Goal: Task Accomplishment & Management: Manage account settings

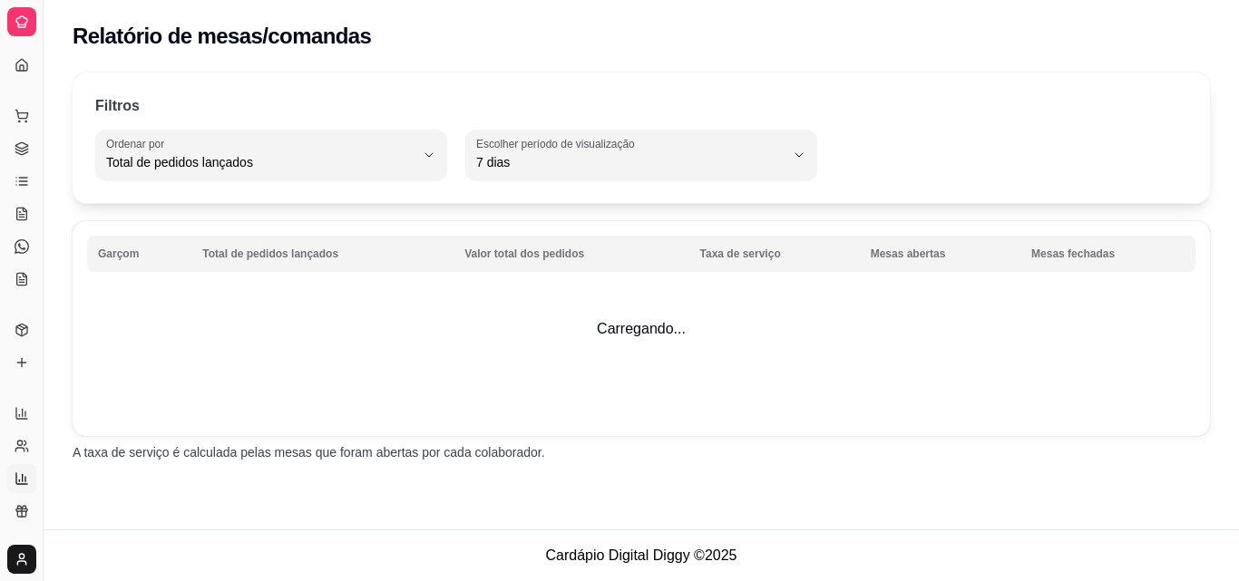
select select "TOTAL_OF_ORDERS"
select select "7"
click at [23, 414] on icon at bounding box center [23, 412] width 0 height 7
select select "ALL"
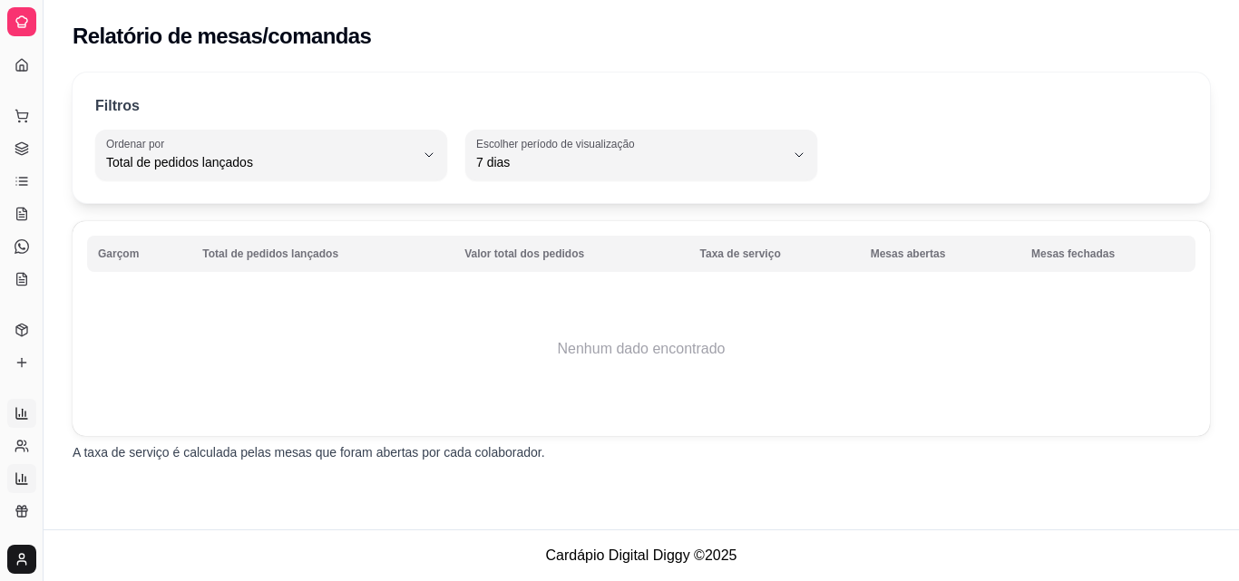
select select "0"
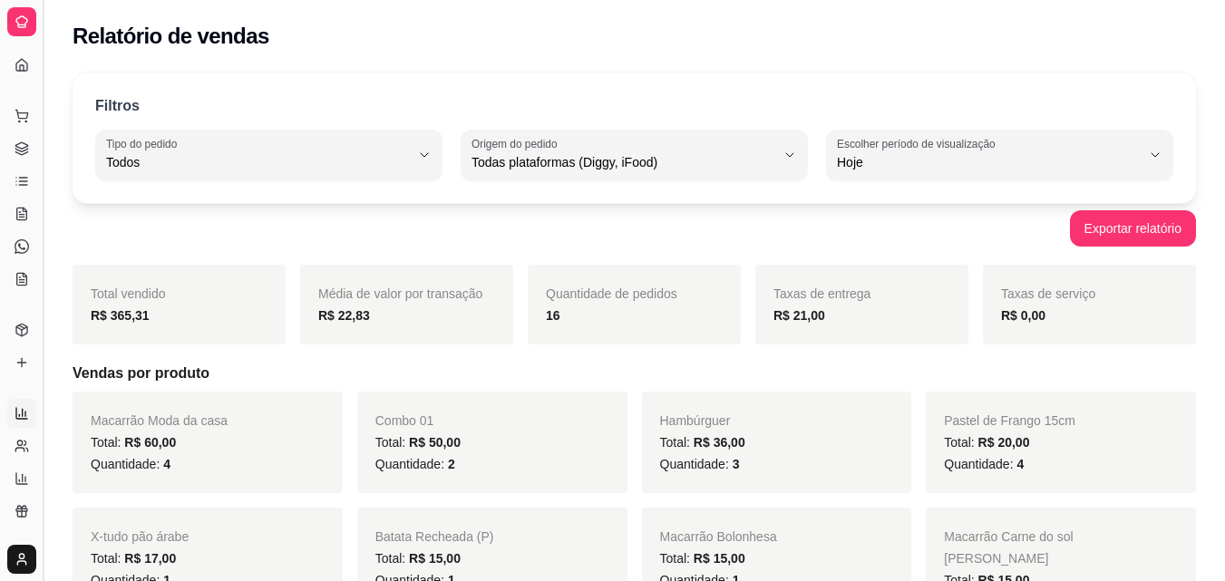
click at [40, 520] on button "Toggle Sidebar" at bounding box center [42, 290] width 15 height 581
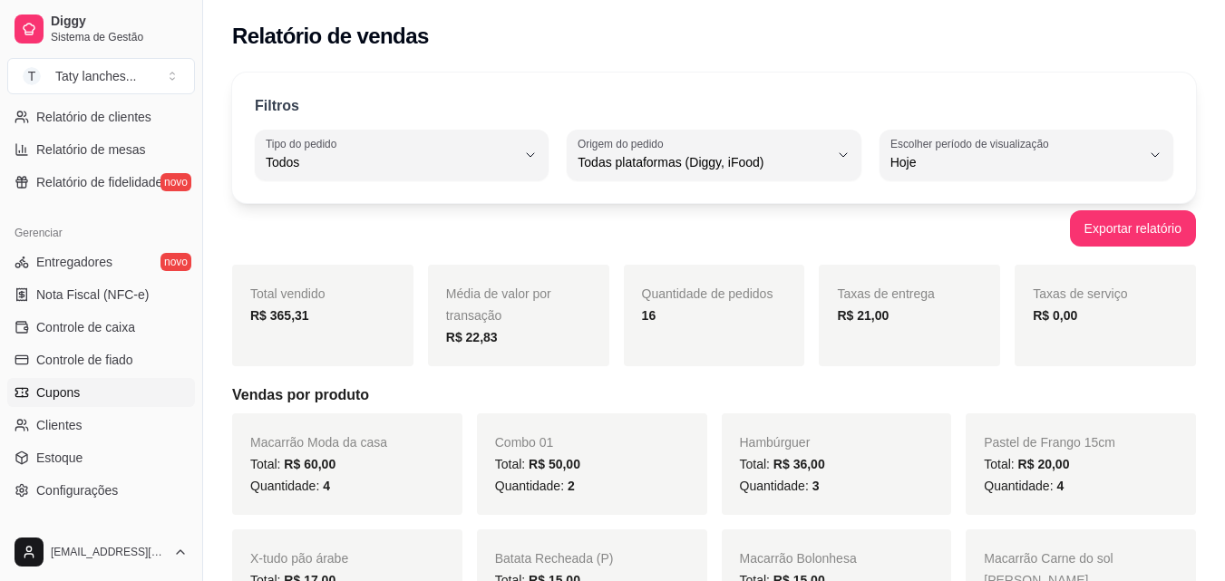
scroll to position [724, 0]
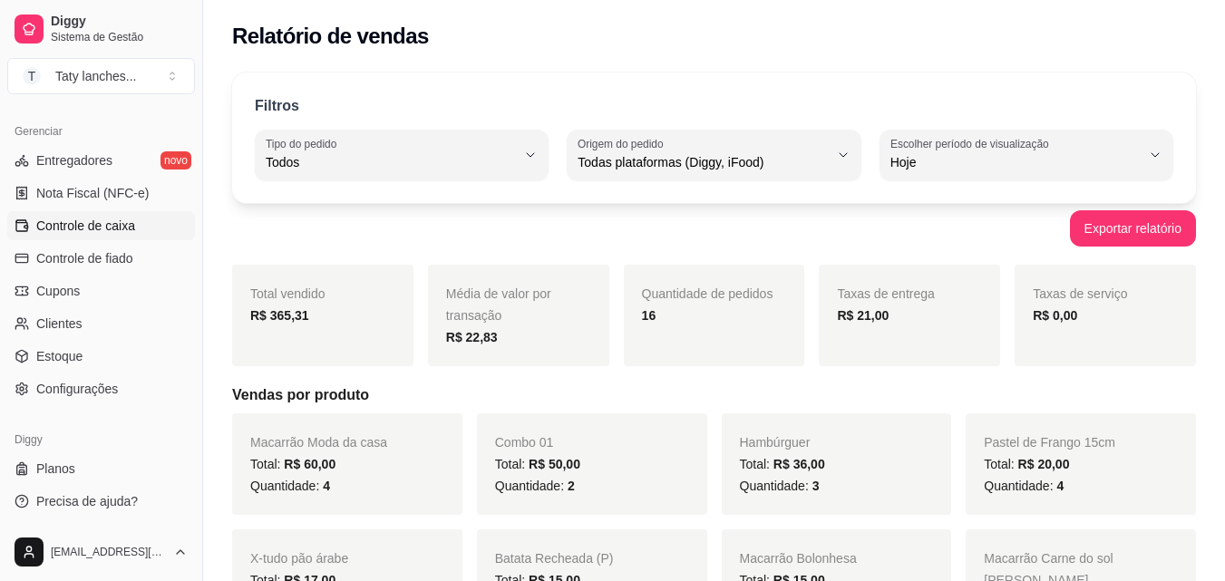
click at [90, 213] on link "Controle de caixa" at bounding box center [101, 225] width 188 height 29
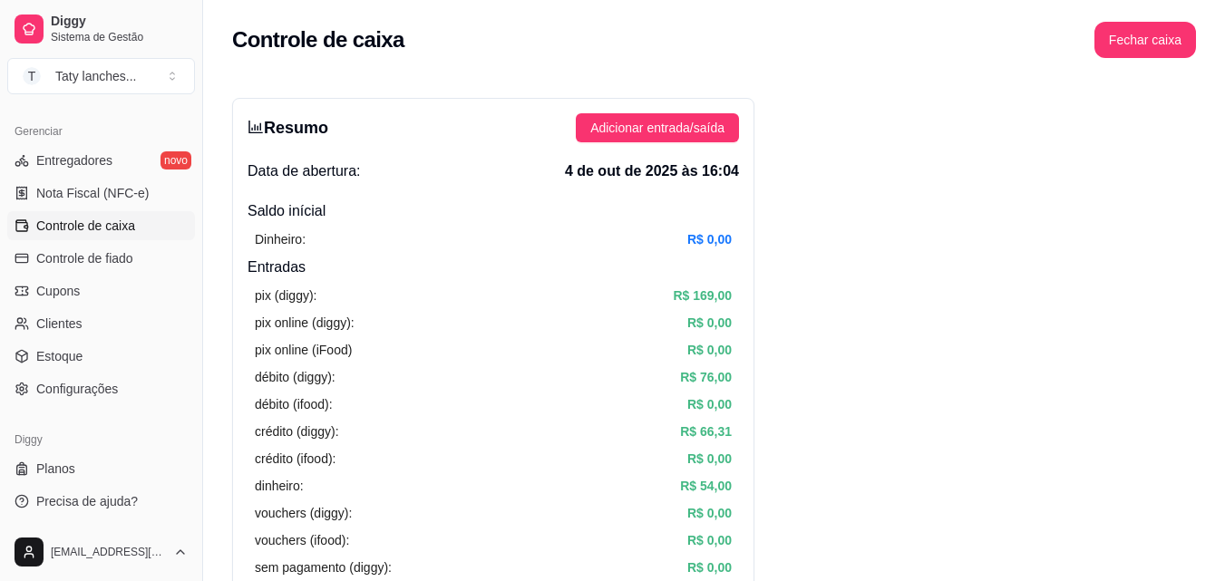
drag, startPoint x: 467, startPoint y: 343, endPoint x: 1144, endPoint y: 478, distance: 690.8
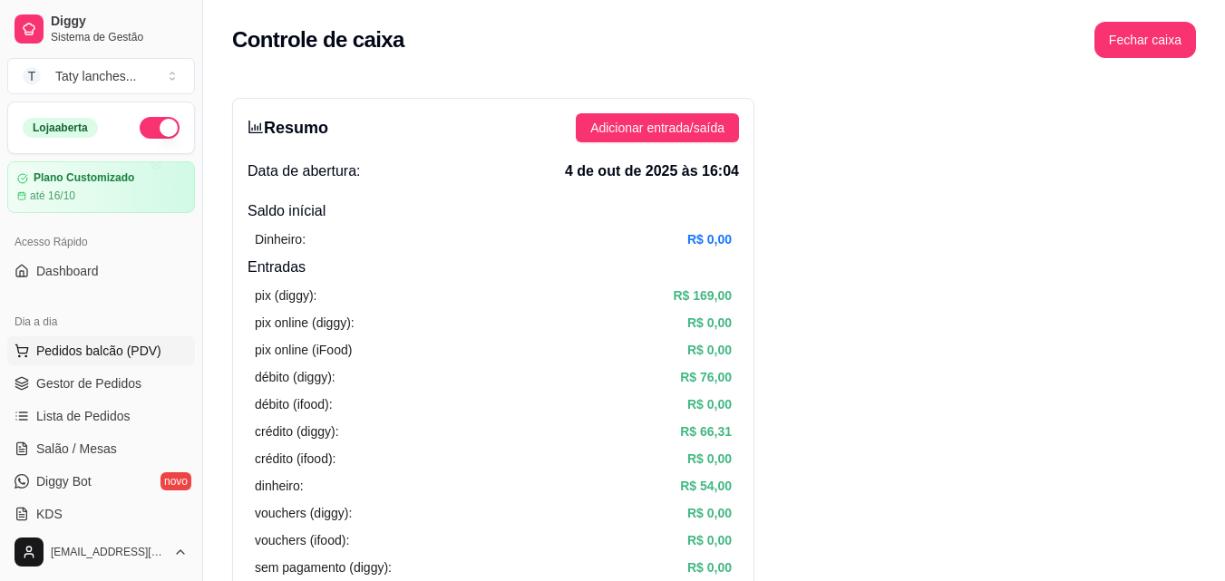
click at [98, 343] on span "Pedidos balcão (PDV)" at bounding box center [98, 351] width 125 height 18
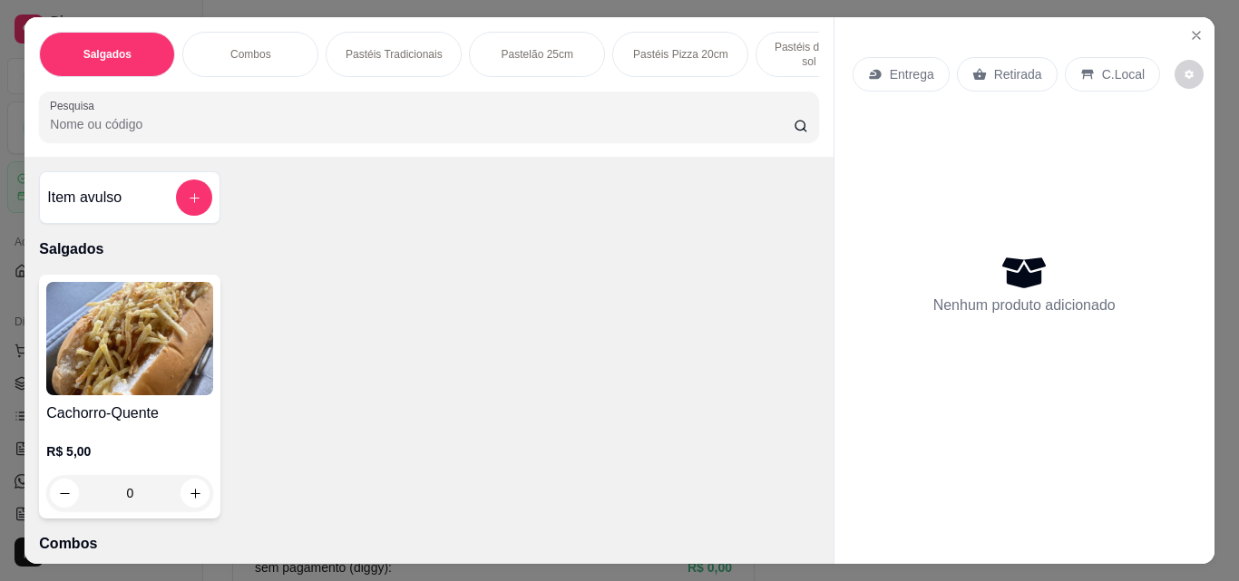
scroll to position [0, 682]
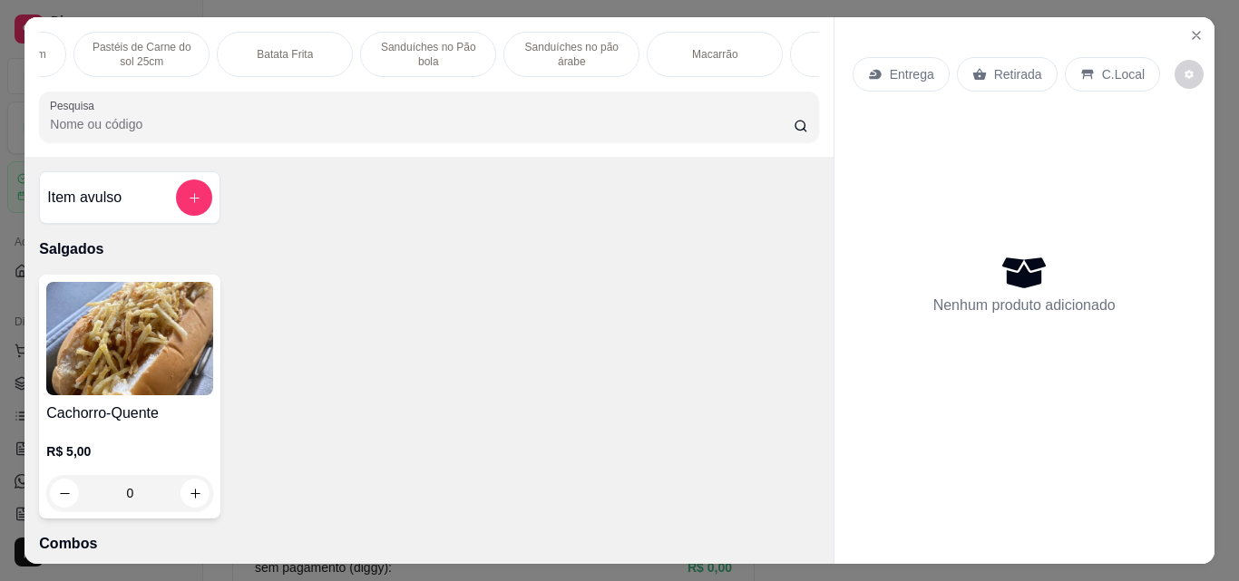
click at [282, 48] on p "Batata Frita" at bounding box center [285, 54] width 56 height 15
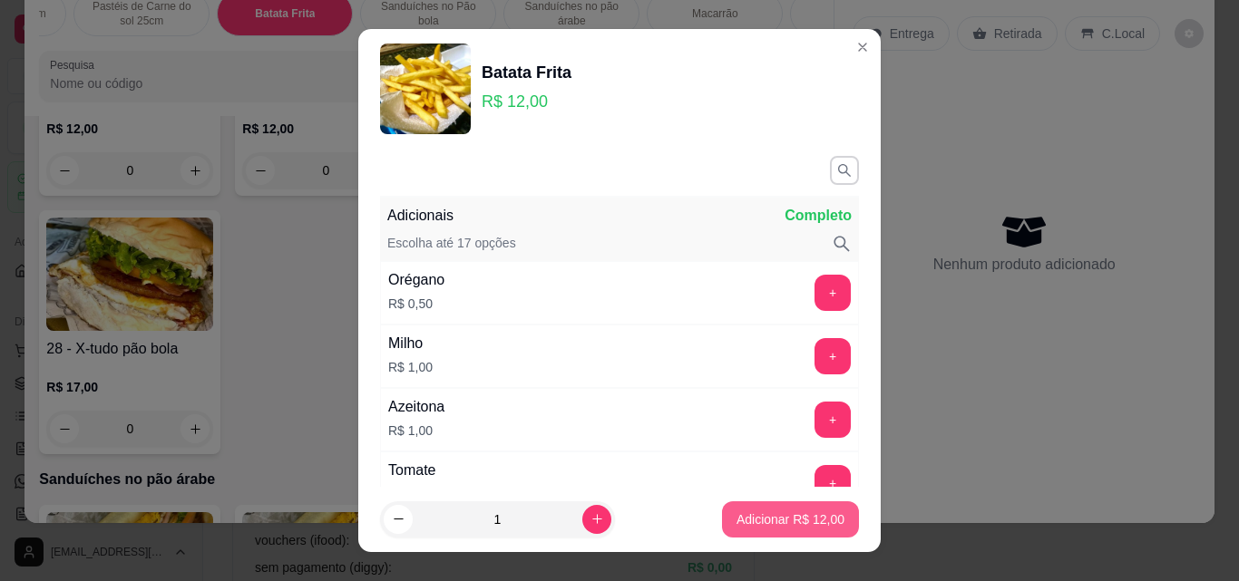
click at [742, 522] on p "Adicionar R$ 12,00" at bounding box center [790, 520] width 108 height 18
type input "1"
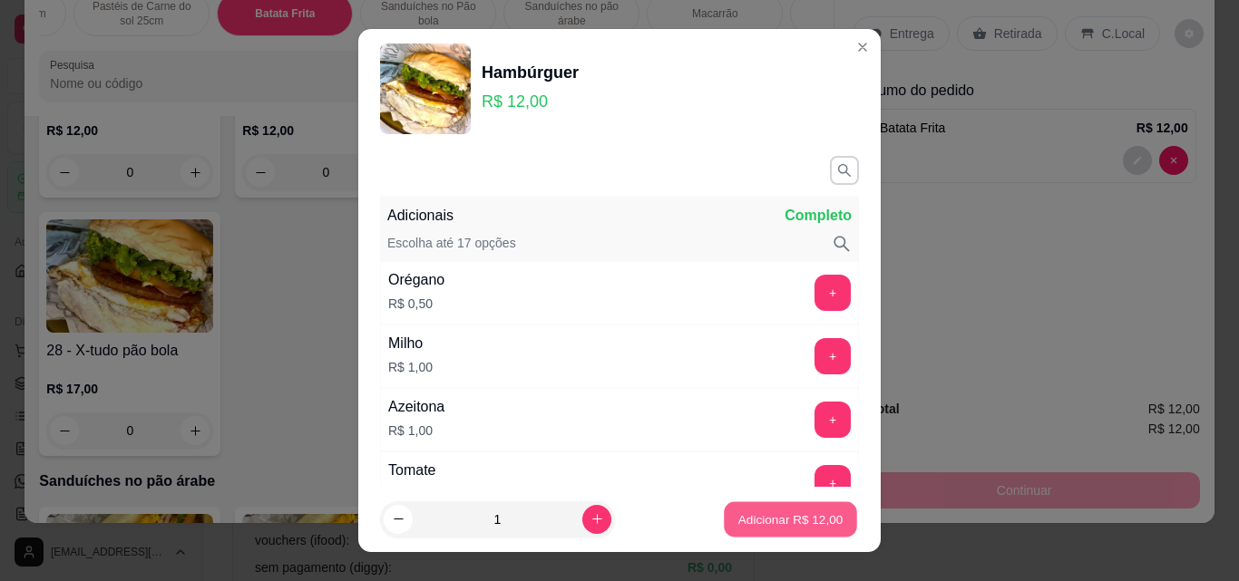
click at [766, 519] on p "Adicionar R$ 12,00" at bounding box center [790, 519] width 105 height 17
type input "1"
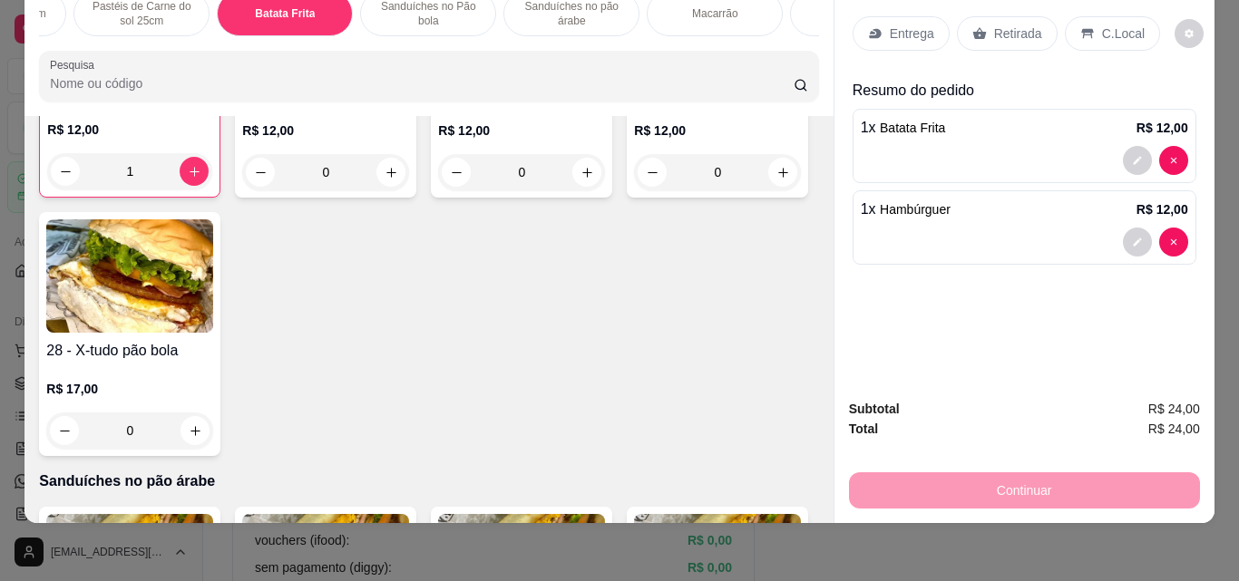
click at [896, 24] on p "Entrega" at bounding box center [912, 33] width 44 height 18
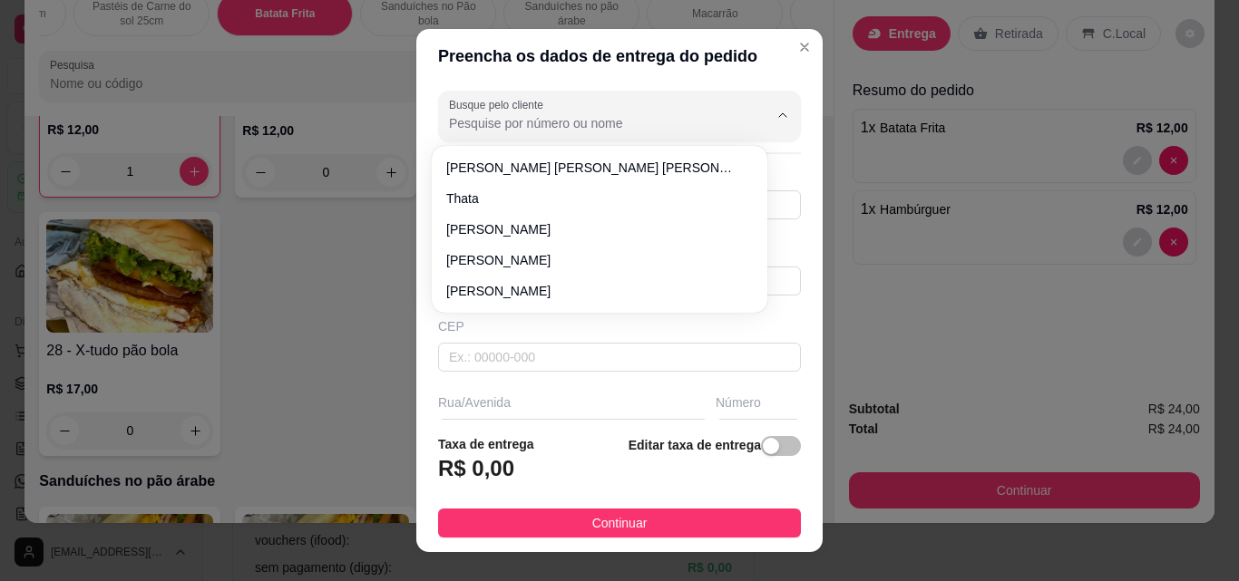
click at [638, 126] on input "Busque pelo cliente" at bounding box center [594, 123] width 290 height 18
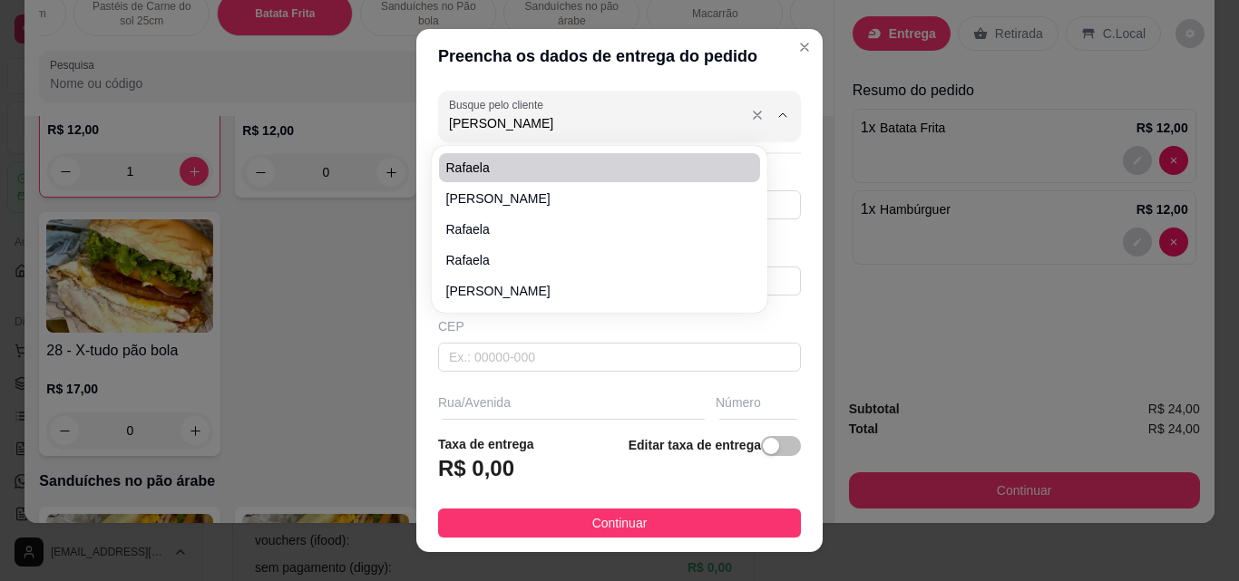
type input "[PERSON_NAME]"
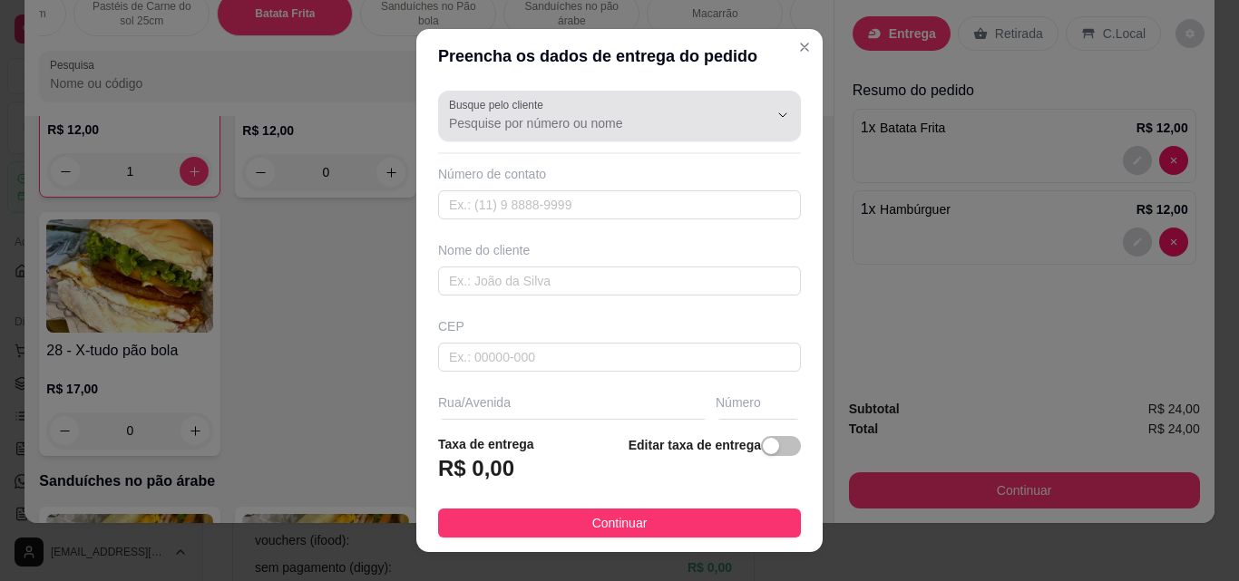
click at [531, 136] on div "Busque pelo cliente" at bounding box center [619, 116] width 363 height 51
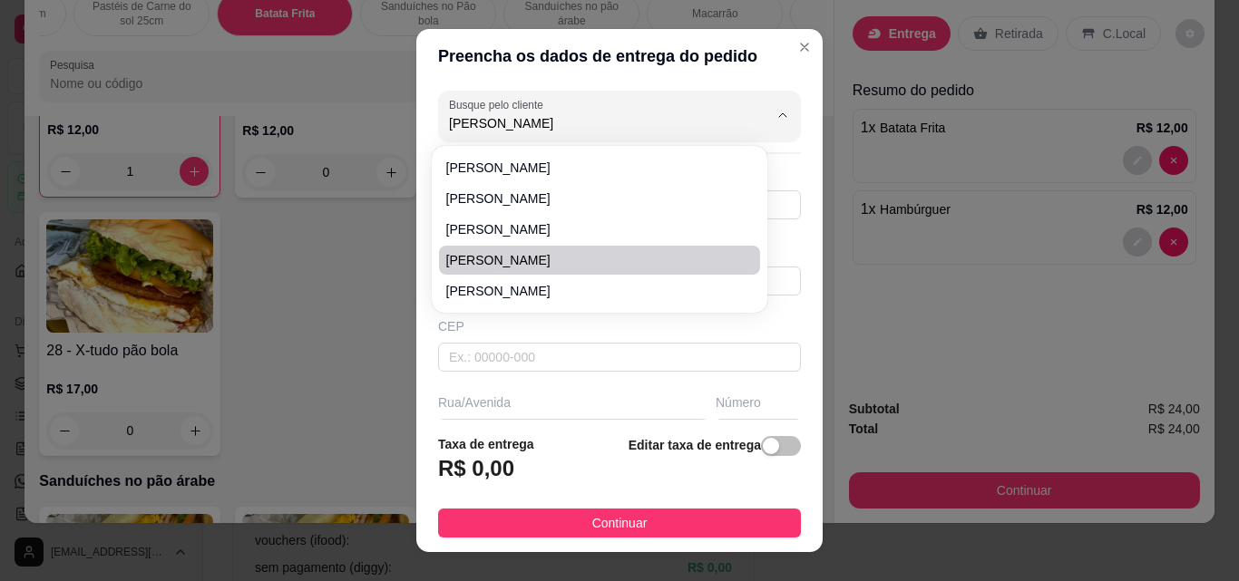
click at [510, 268] on span "[PERSON_NAME]" at bounding box center [590, 260] width 288 height 18
type input "[PERSON_NAME]"
type input "85989225778"
type input "[PERSON_NAME]"
type input "61880000"
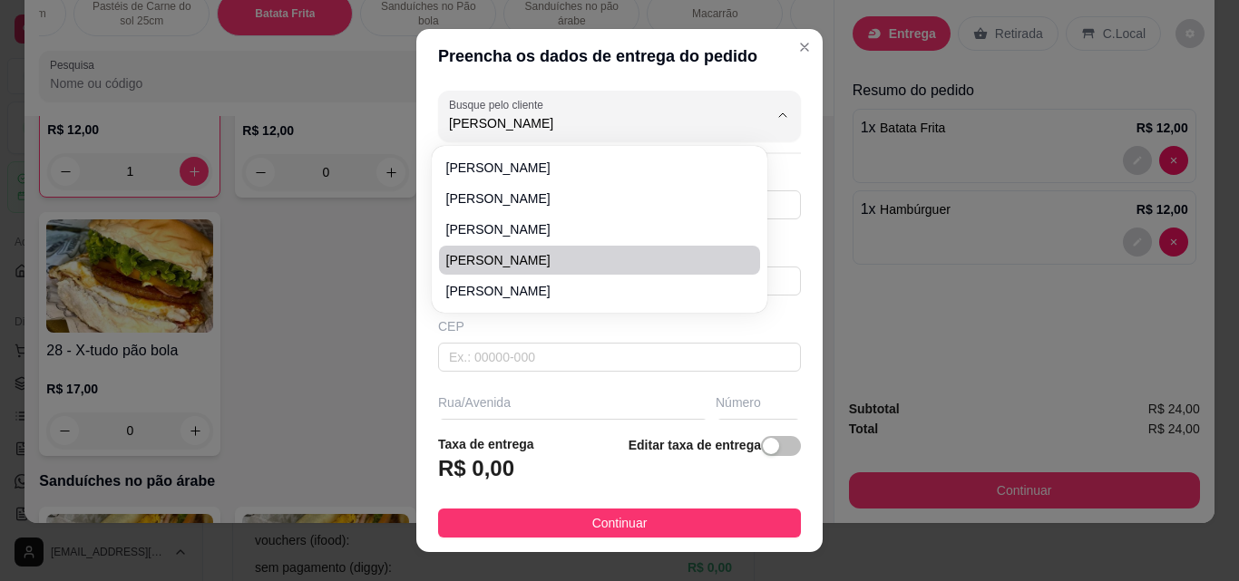
type input "Rua [PERSON_NAME]"
type input "325"
type input "Itaitinga"
type input "Enfrente au campo do bandeirante"
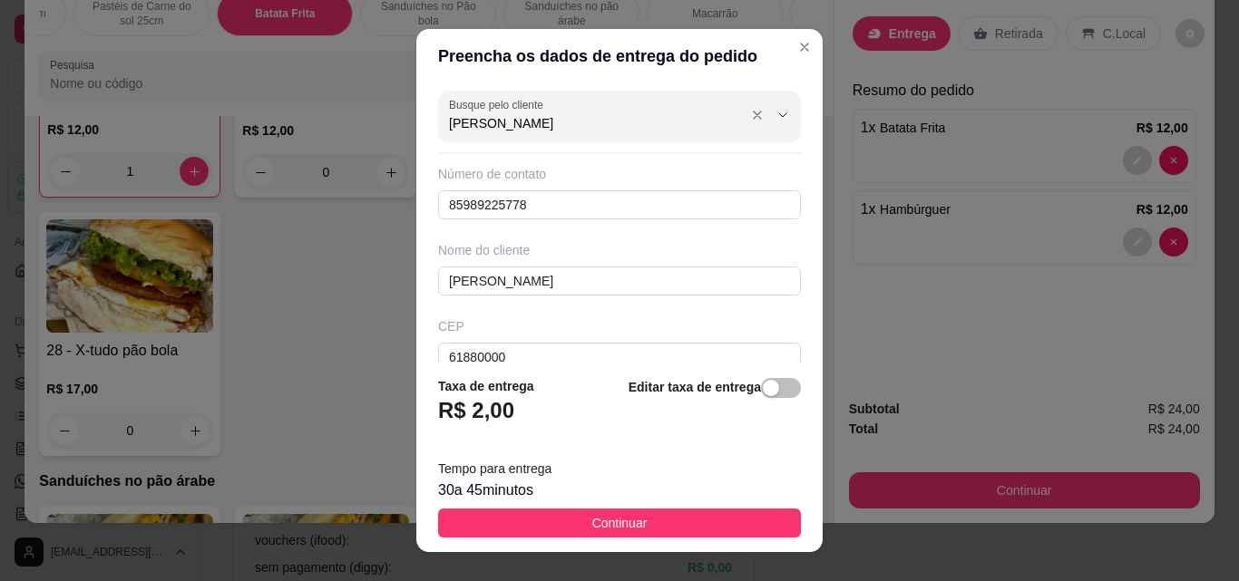
click at [634, 125] on input "[PERSON_NAME]" at bounding box center [594, 123] width 290 height 18
type input "[PERSON_NAME]"
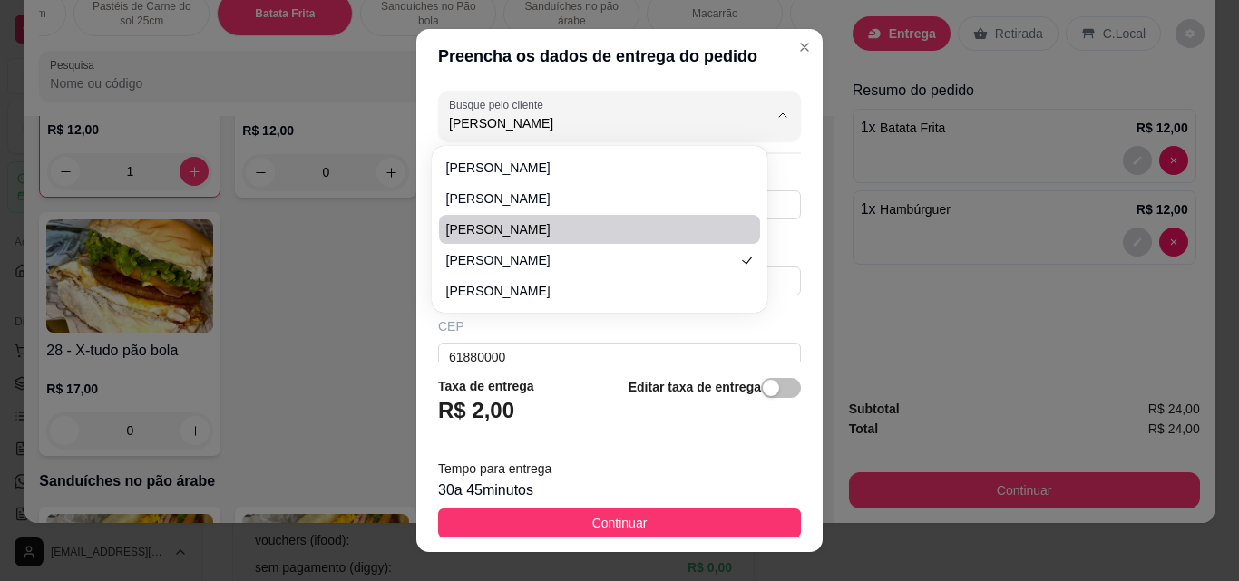
click at [605, 226] on span "[PERSON_NAME]" at bounding box center [590, 229] width 288 height 18
type input "85987222106"
type input "61887140"
type input "Rua [PERSON_NAME]"
type input "80"
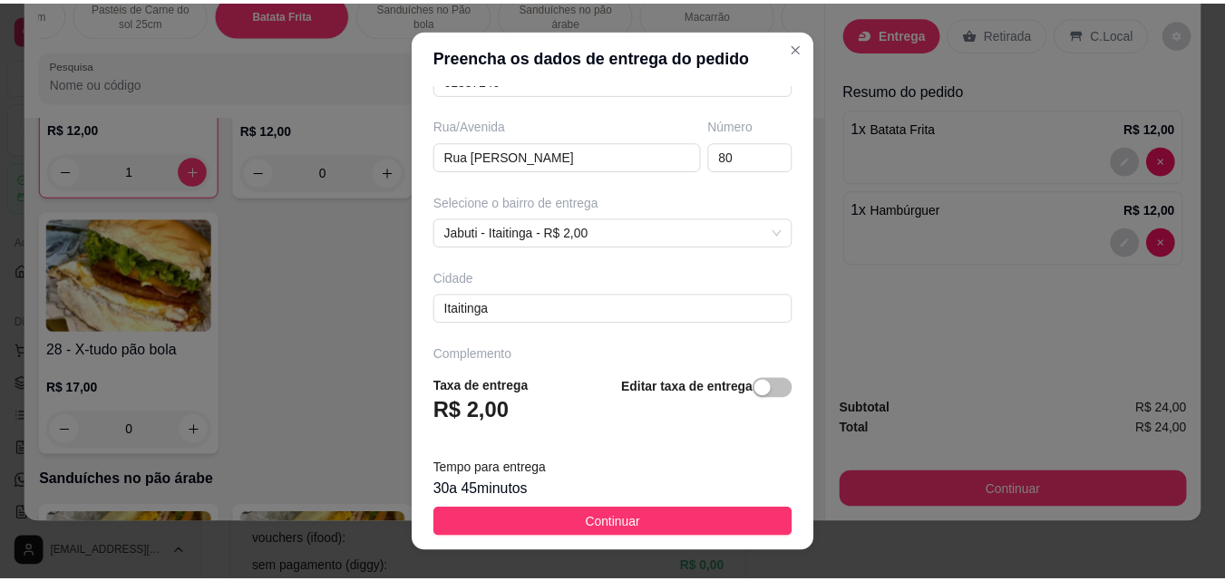
scroll to position [333, 0]
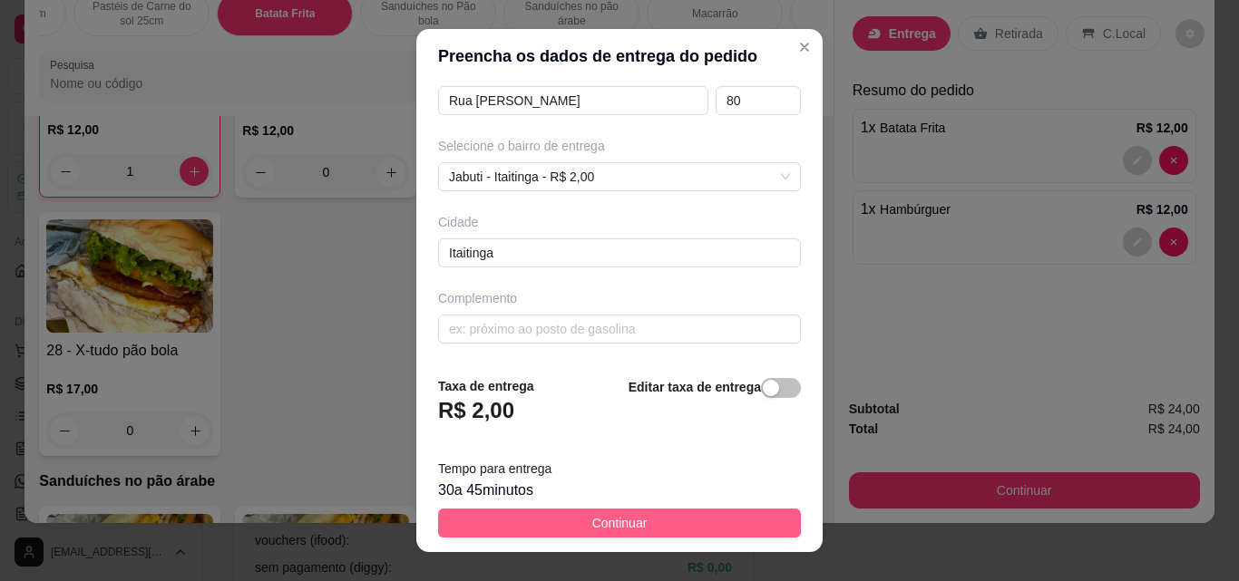
click at [647, 513] on button "Continuar" at bounding box center [619, 523] width 363 height 29
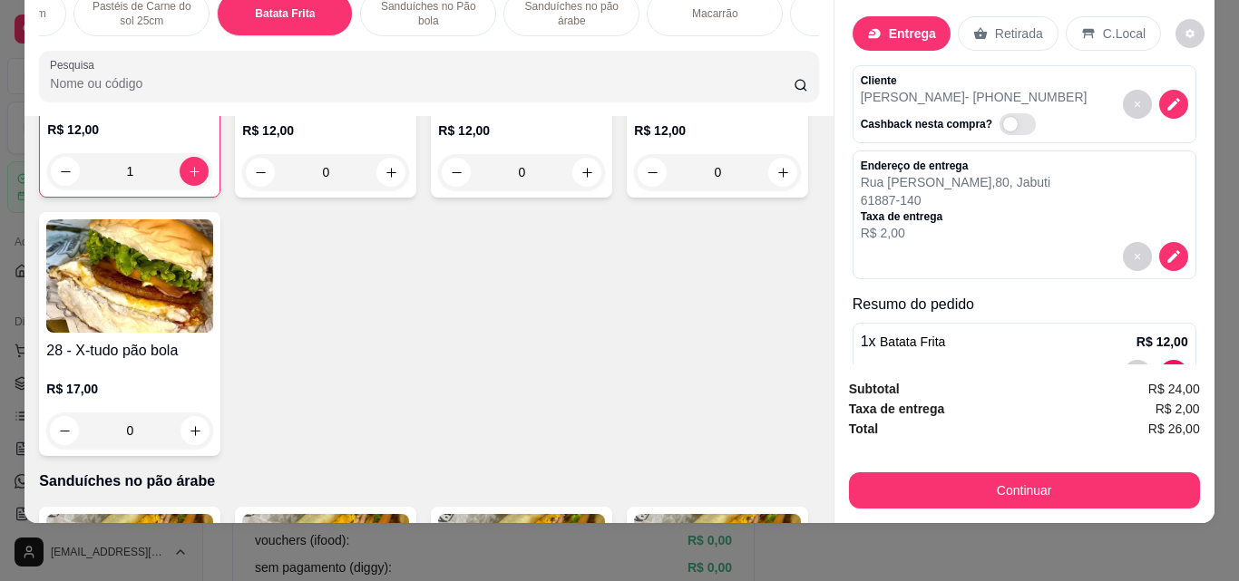
click at [986, 450] on div "Subtotal R$ 24,00 Taxa de entrega R$ 2,00 Total R$ 26,00 Continuar" at bounding box center [1024, 444] width 351 height 130
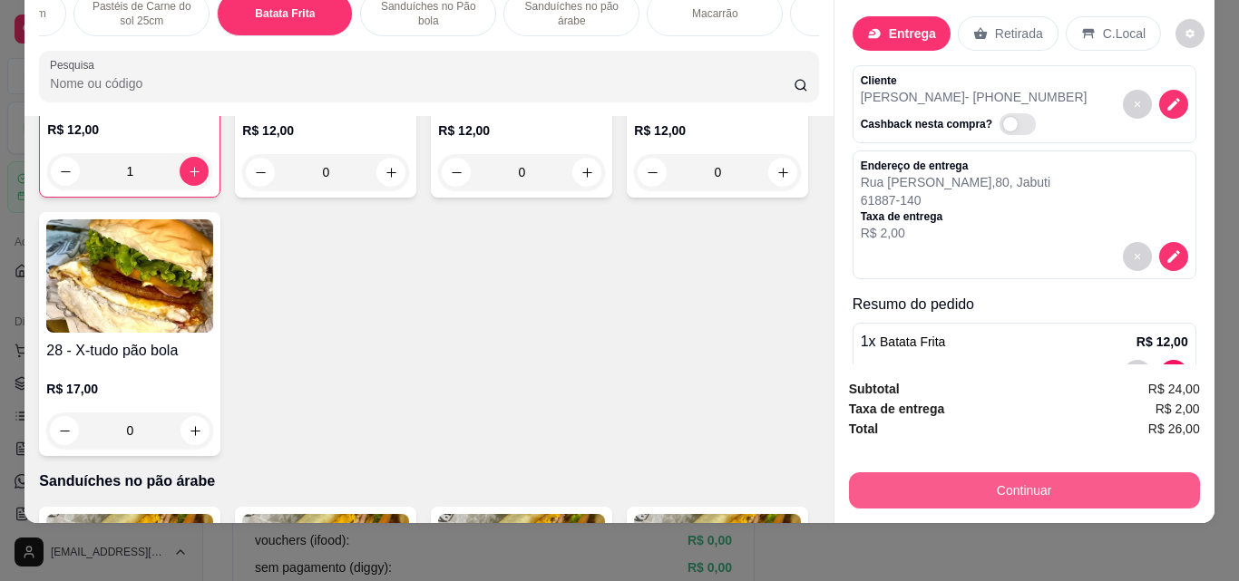
click at [957, 480] on button "Continuar" at bounding box center [1024, 490] width 351 height 36
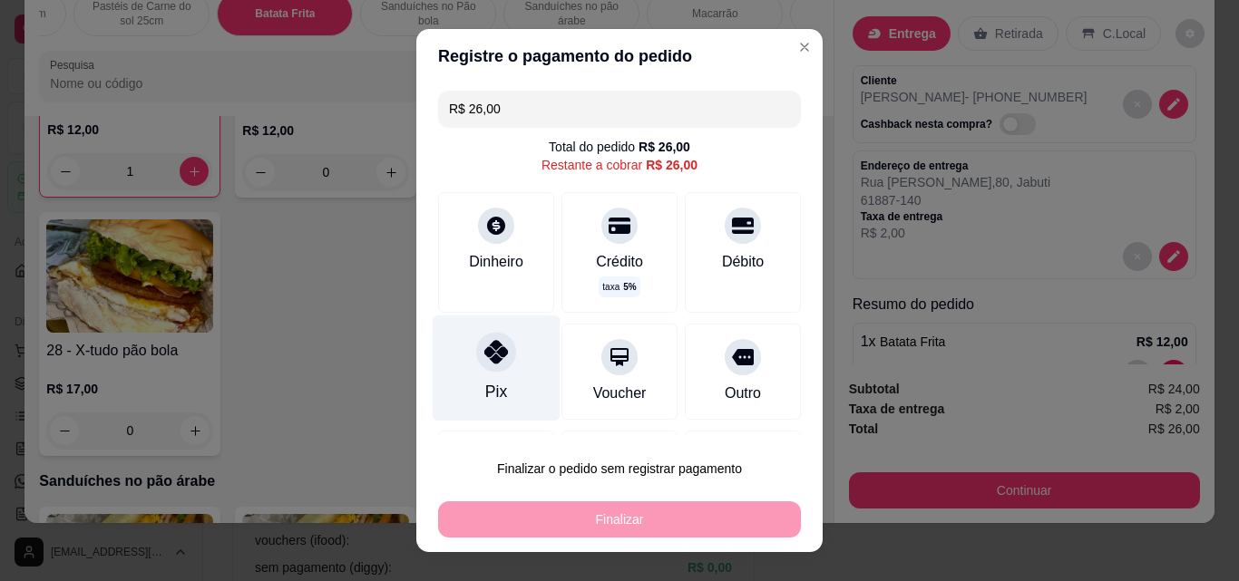
click at [485, 404] on div "Pix" at bounding box center [496, 392] width 22 height 24
type input "R$ 0,00"
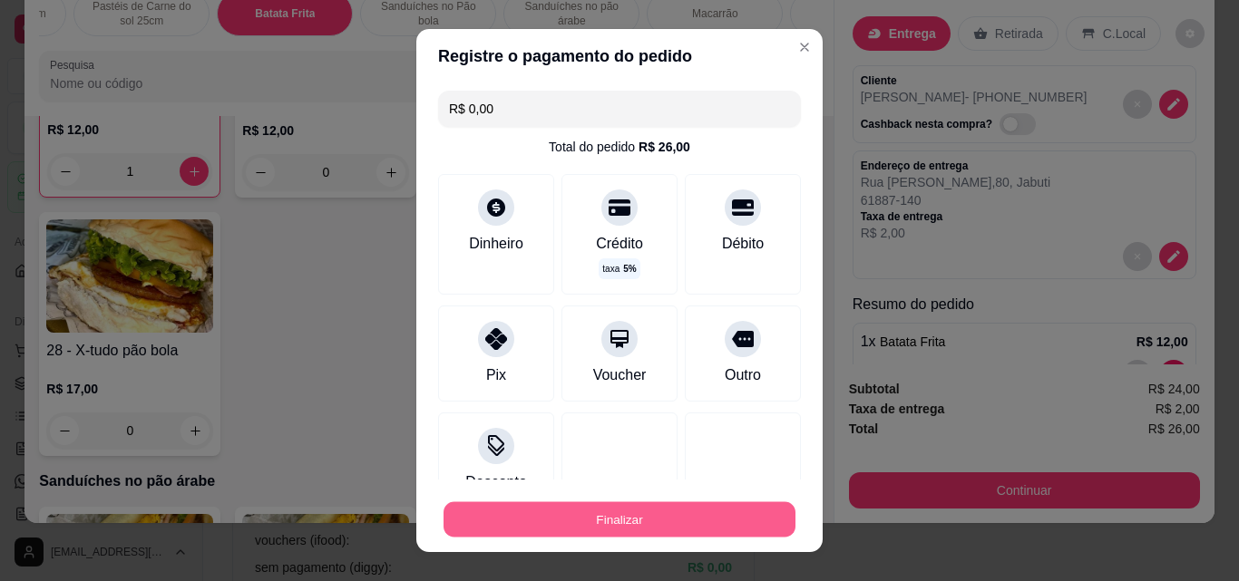
click at [608, 531] on button "Finalizar" at bounding box center [619, 519] width 352 height 35
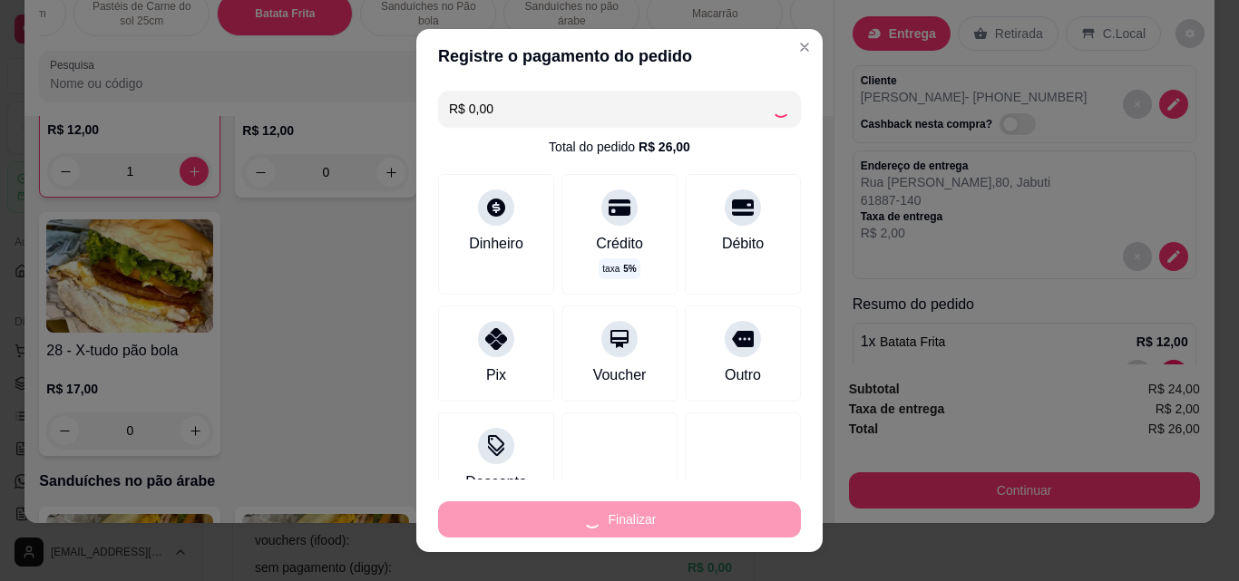
type input "0"
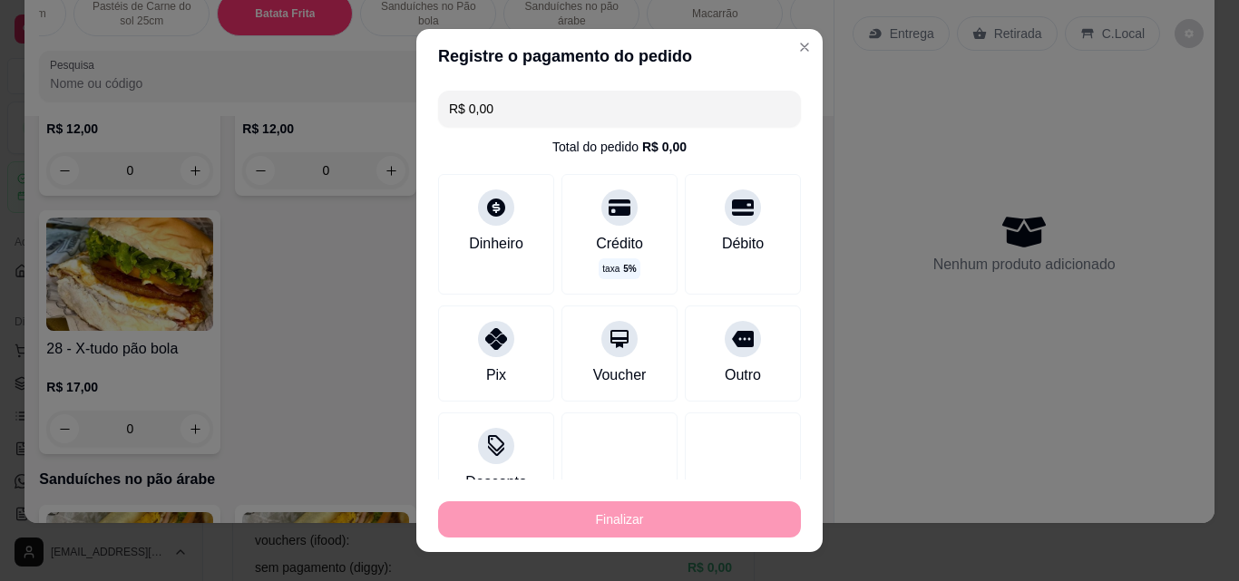
type input "-R$ 26,00"
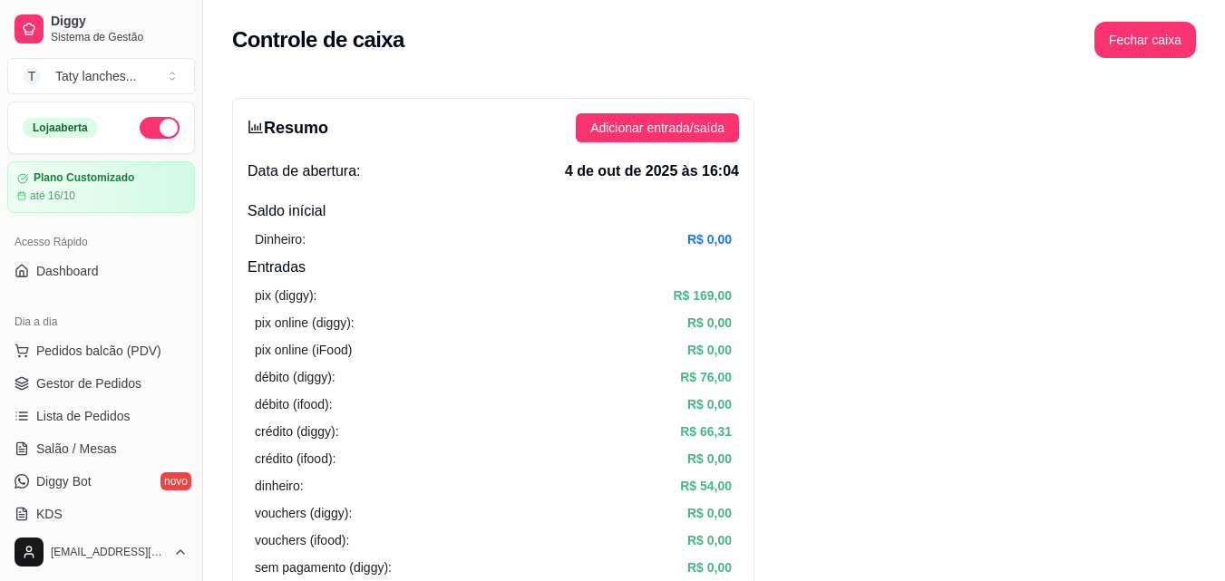
click at [611, 531] on div "vouchers (ifood): R$ 0,00" at bounding box center [493, 541] width 477 height 20
click at [170, 371] on link "Gestor de Pedidos" at bounding box center [101, 383] width 188 height 29
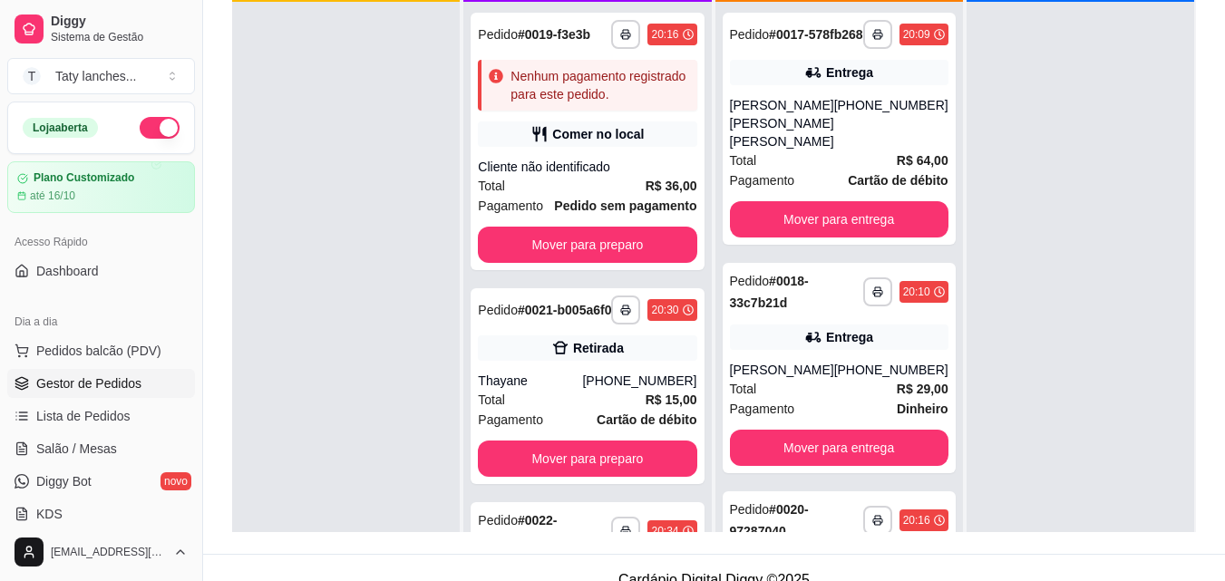
scroll to position [277, 0]
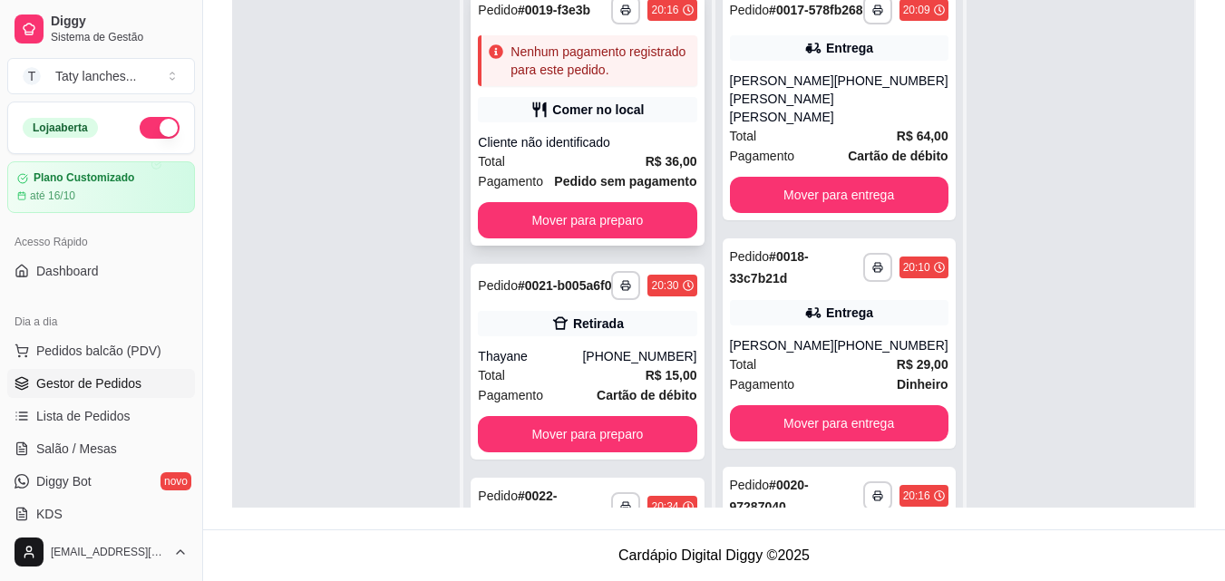
click at [645, 191] on span "Pedido sem pagamento" at bounding box center [625, 181] width 142 height 20
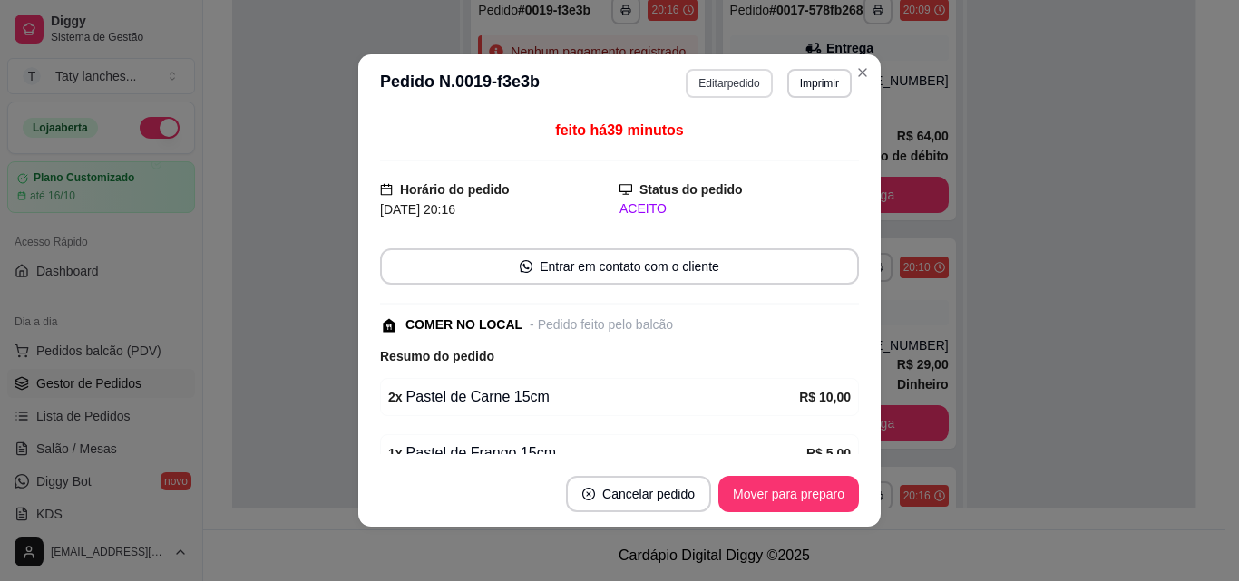
click at [736, 75] on button "Editar pedido" at bounding box center [729, 83] width 86 height 29
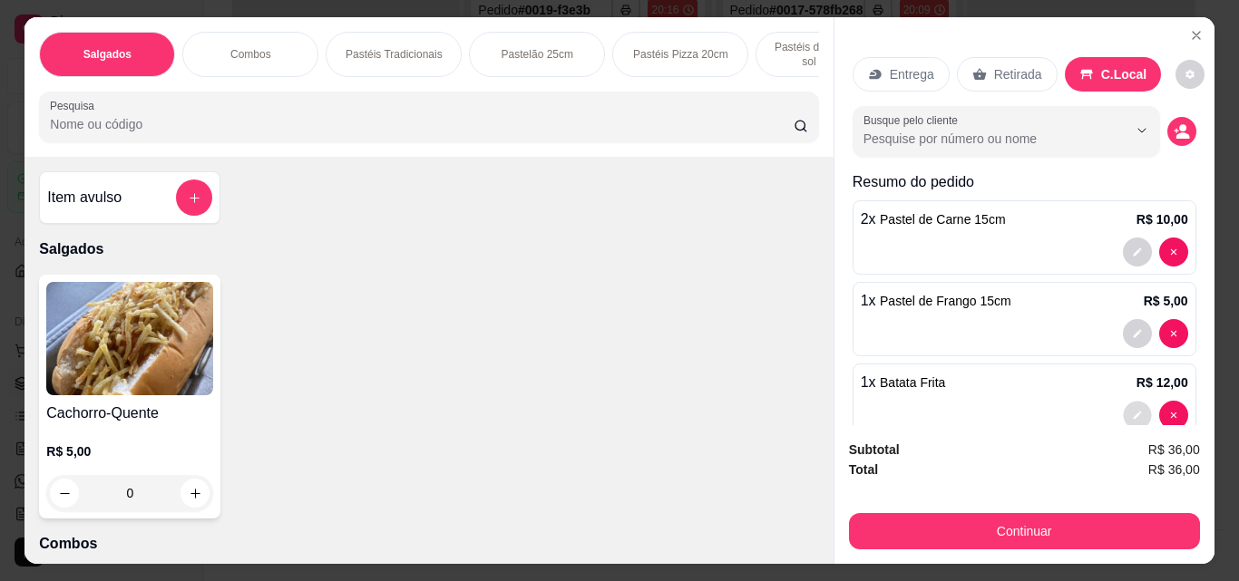
click at [1133, 412] on icon "decrease-product-quantity" at bounding box center [1137, 416] width 8 height 8
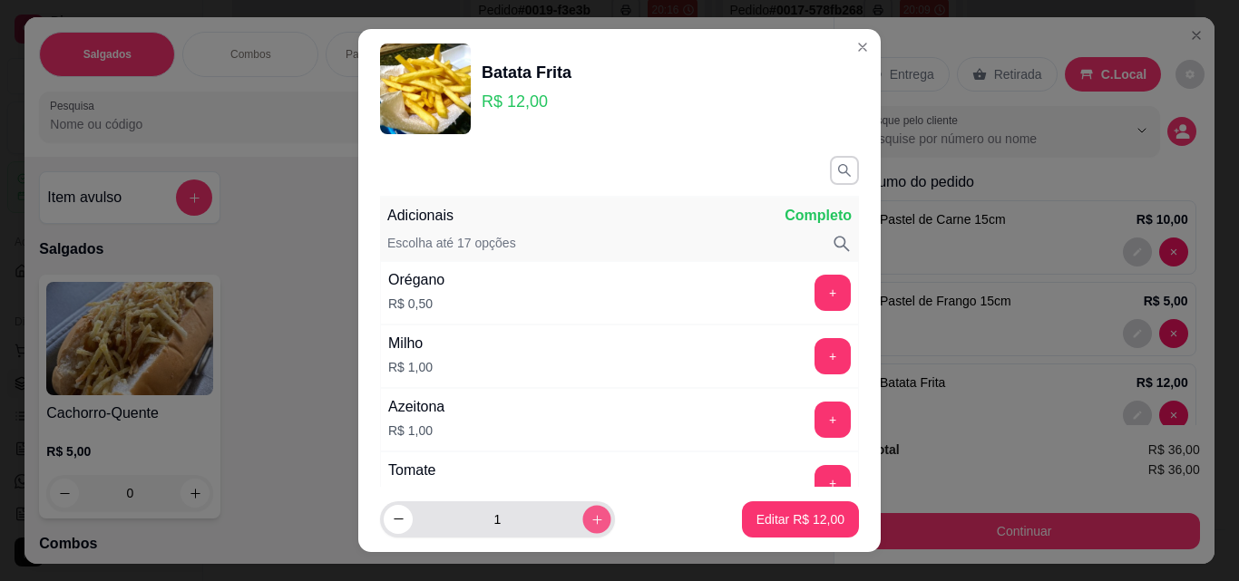
click at [592, 520] on icon "increase-product-quantity" at bounding box center [596, 519] width 9 height 9
type input "2"
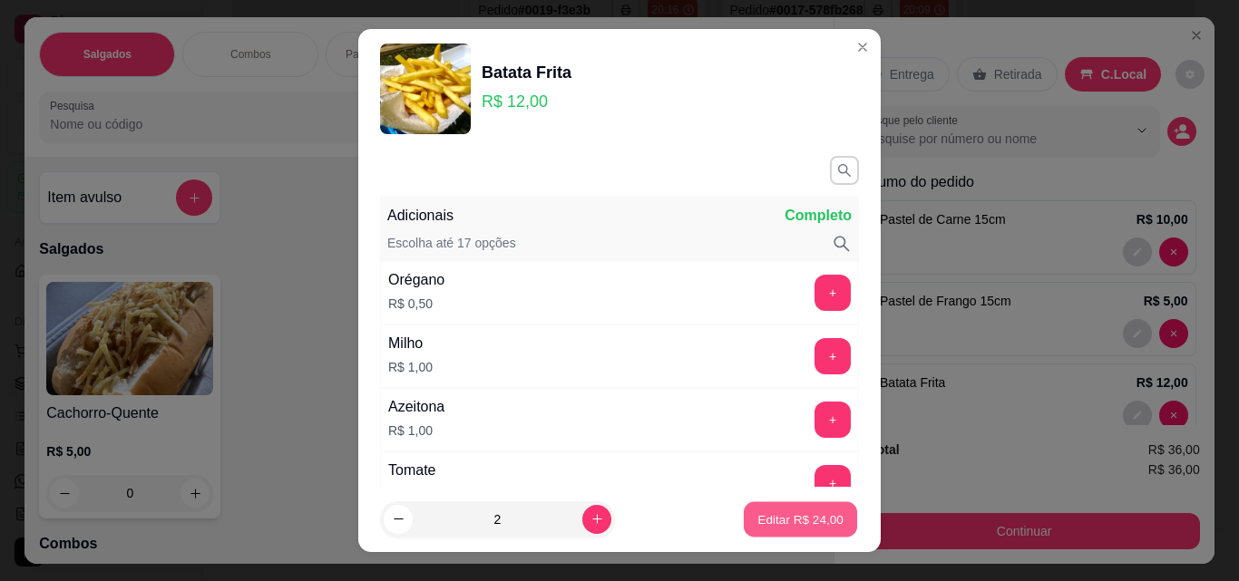
click at [805, 517] on p "Editar R$ 24,00" at bounding box center [799, 519] width 85 height 17
type input "2"
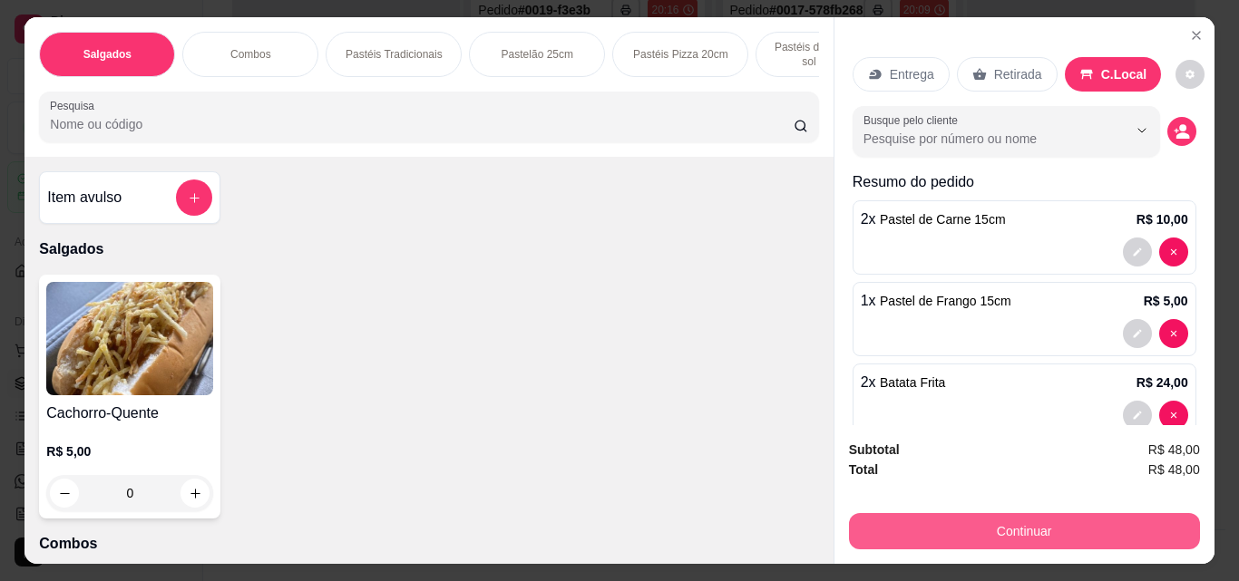
click at [1134, 519] on button "Continuar" at bounding box center [1024, 531] width 351 height 36
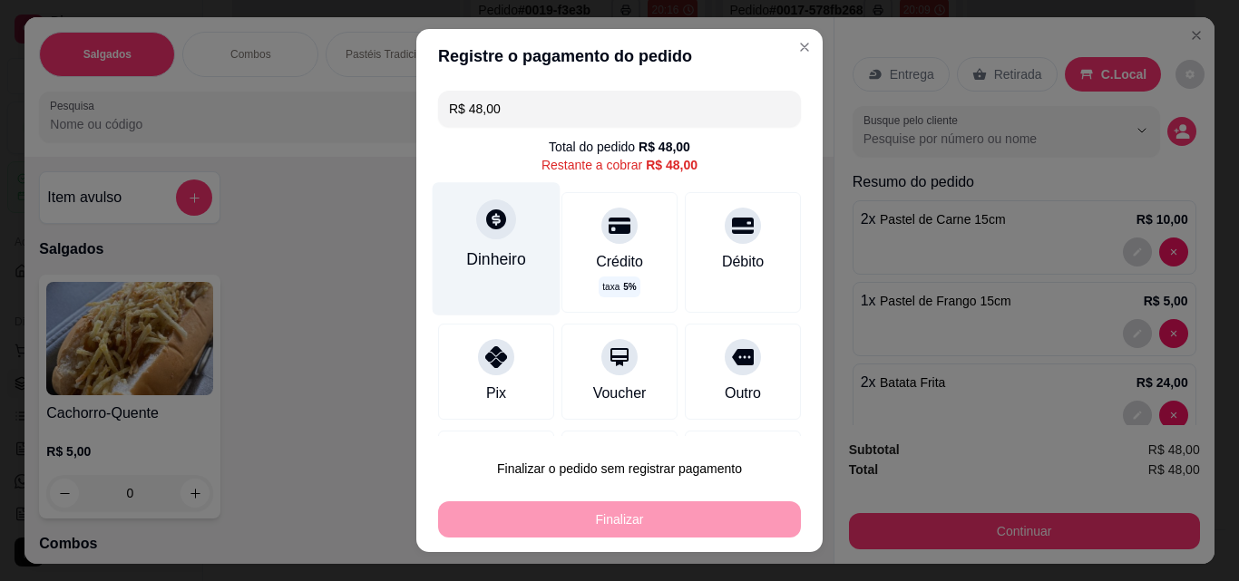
click at [473, 269] on div "Dinheiro" at bounding box center [496, 260] width 60 height 24
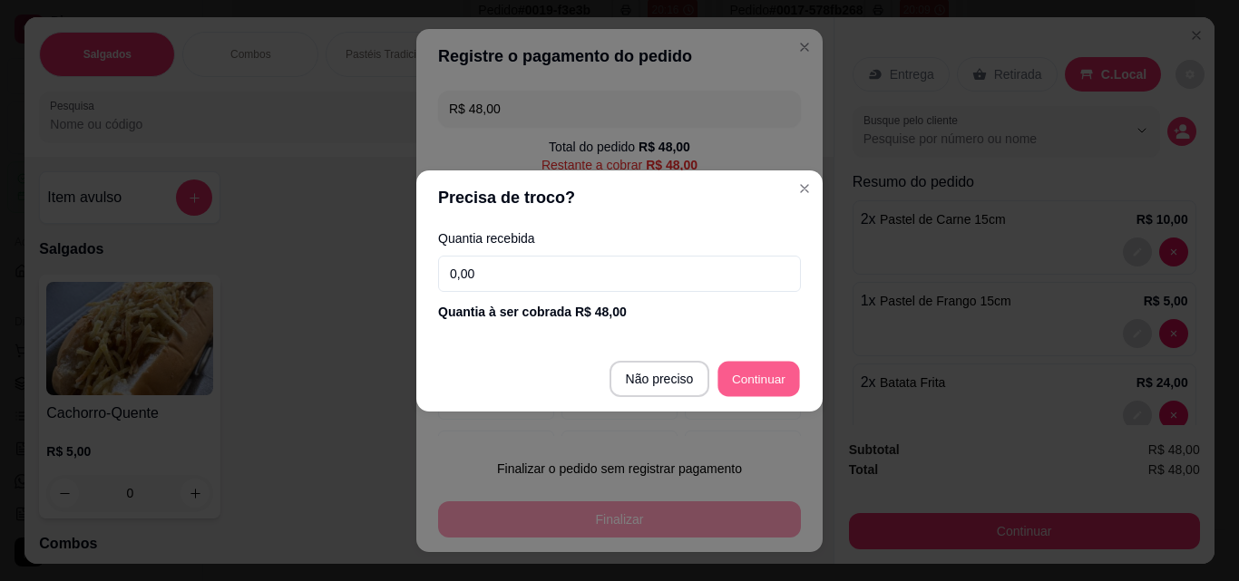
type input "R$ 0,00"
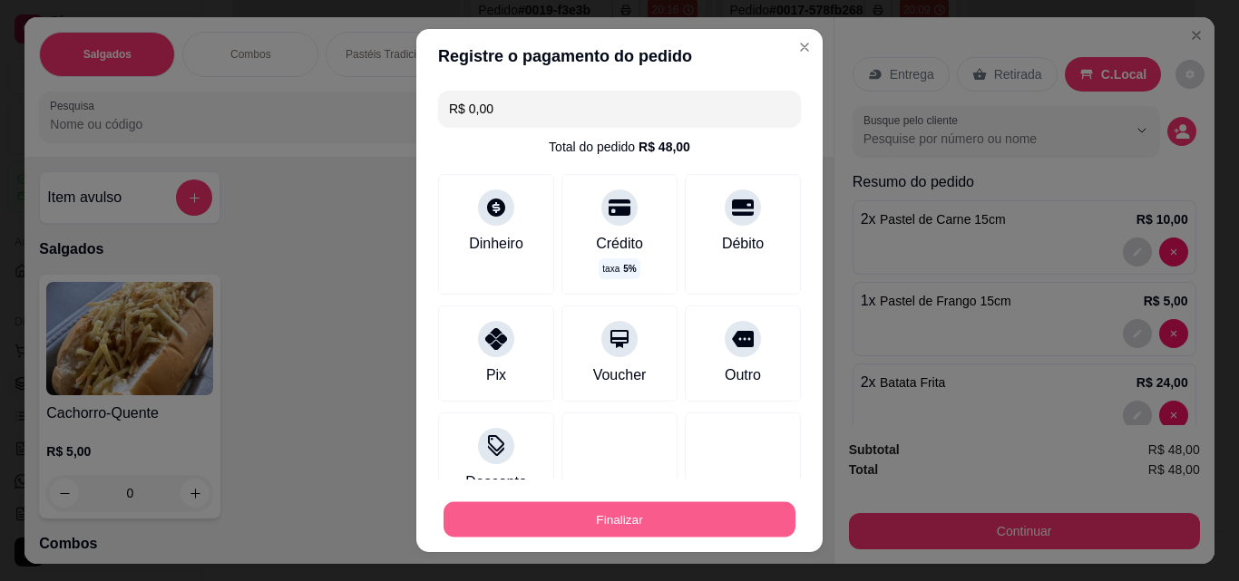
click at [718, 521] on button "Finalizar" at bounding box center [619, 519] width 352 height 35
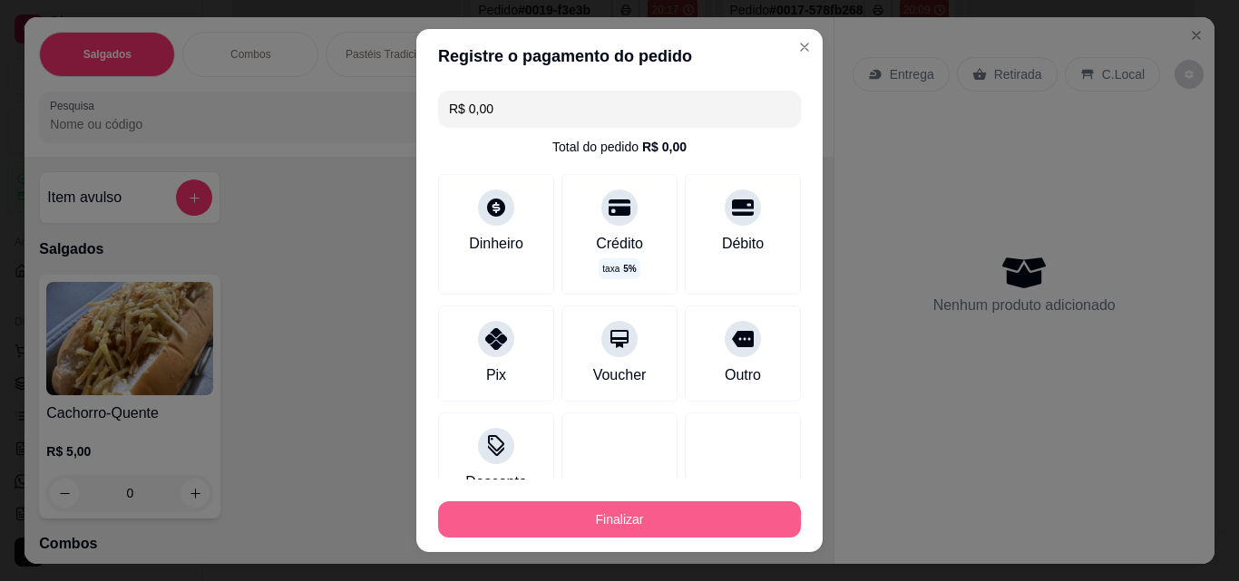
type input "0"
type input "-R$ 48,00"
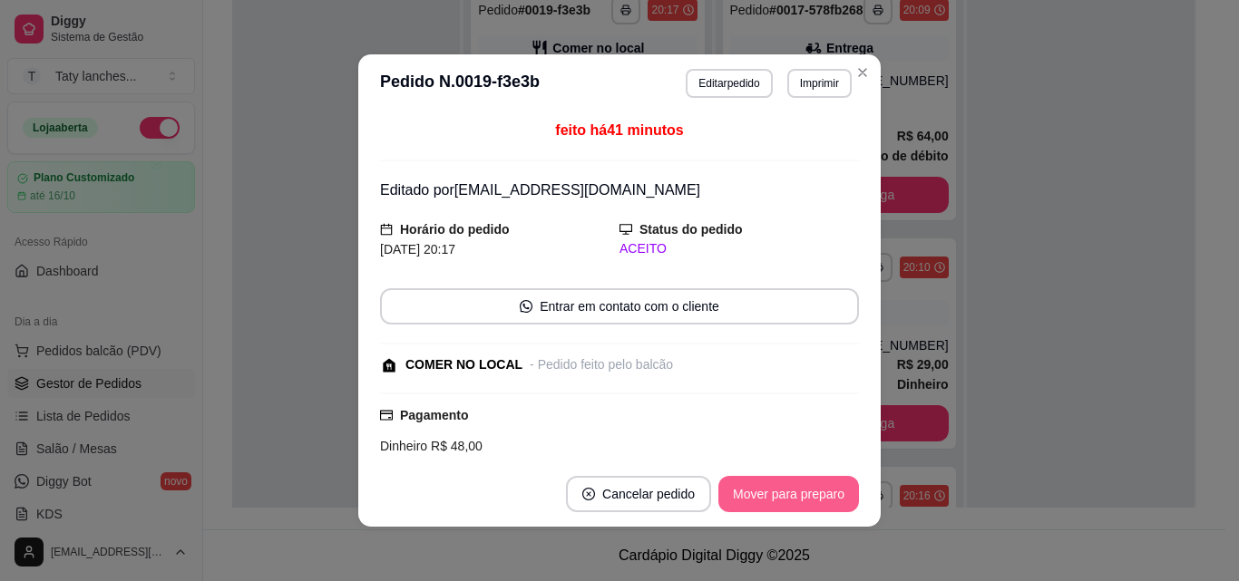
click at [796, 495] on button "Mover para preparo" at bounding box center [788, 494] width 141 height 36
click at [796, 495] on div "Mover para preparo" at bounding box center [776, 494] width 166 height 36
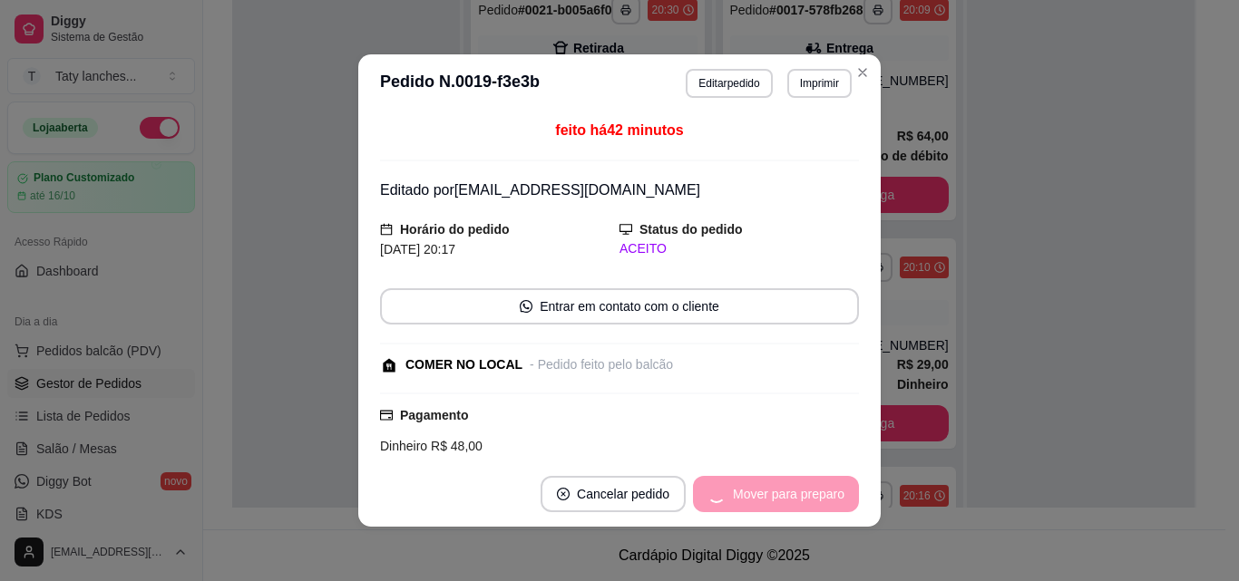
click at [796, 495] on div "Mover para preparo" at bounding box center [776, 494] width 166 height 36
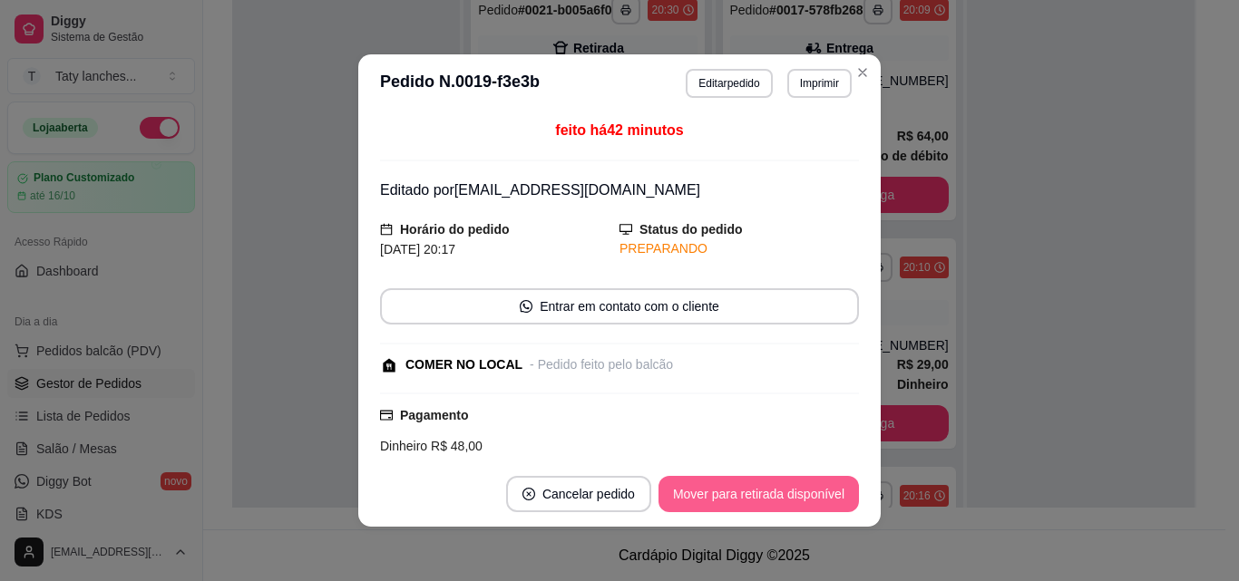
click at [796, 495] on button "Mover para retirada disponível" at bounding box center [758, 494] width 200 height 36
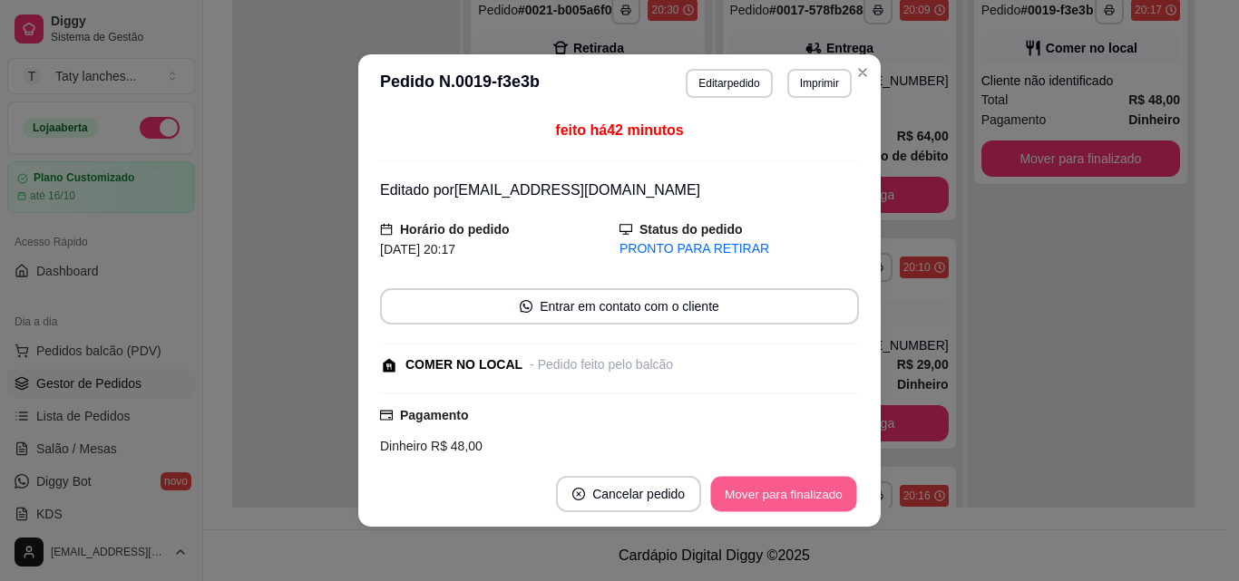
click at [796, 495] on button "Mover para finalizado" at bounding box center [784, 494] width 146 height 35
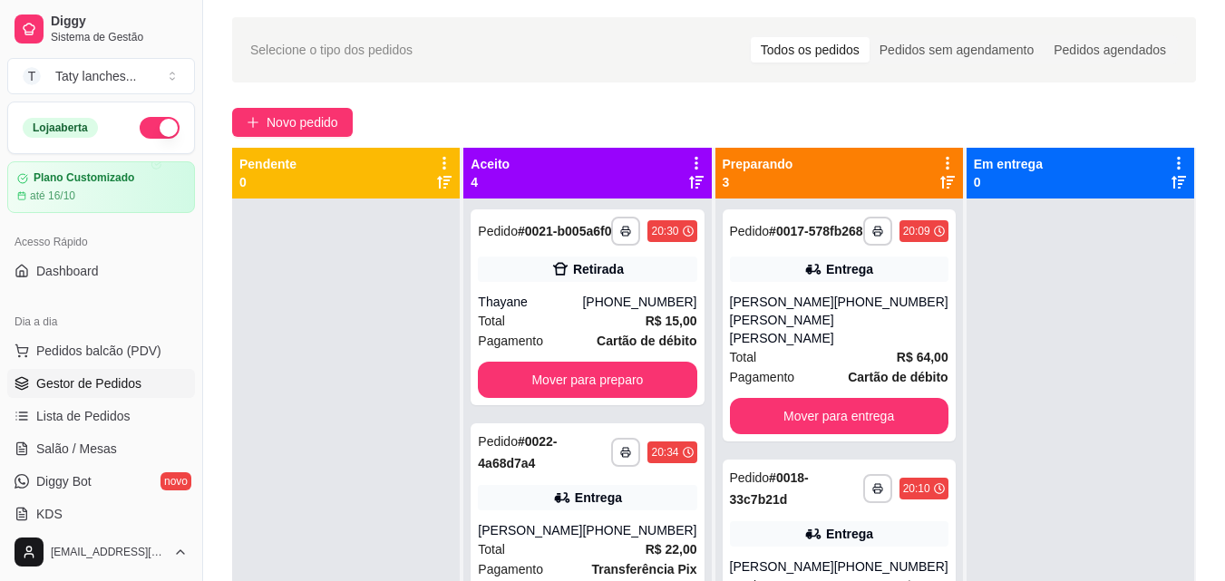
scroll to position [0, 0]
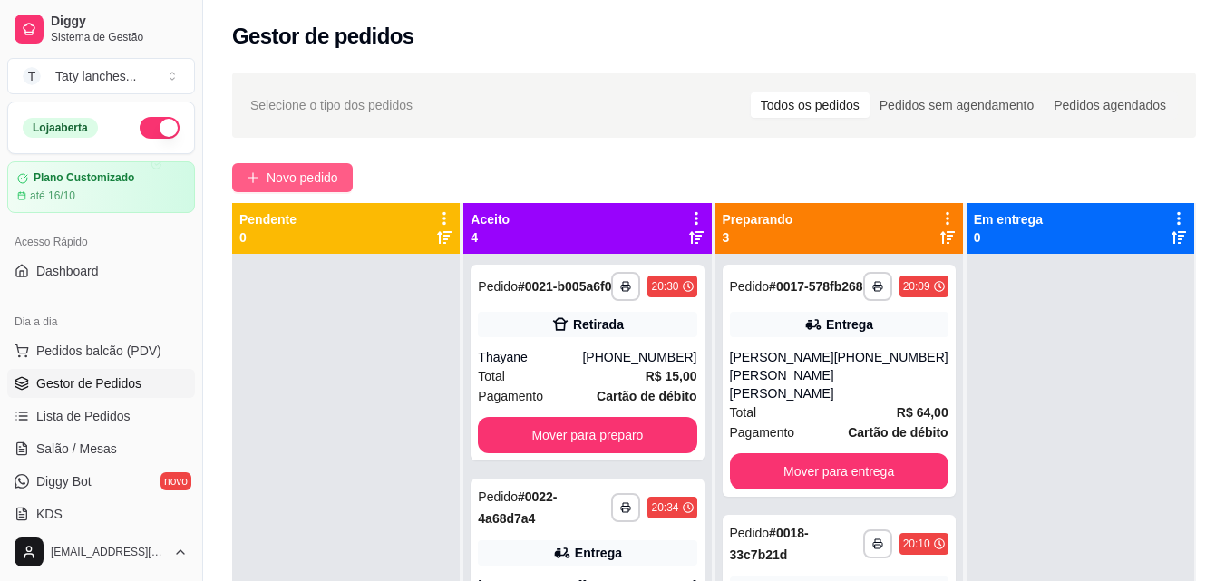
click at [327, 175] on span "Novo pedido" at bounding box center [303, 178] width 72 height 20
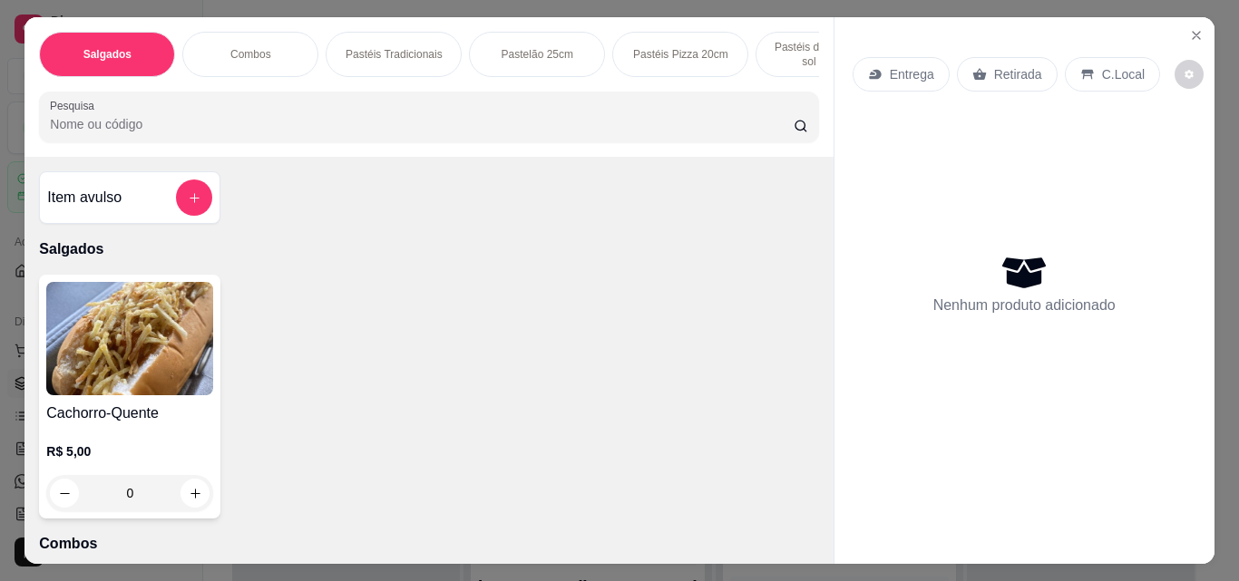
click at [184, 409] on h4 "Cachorro-Quente" at bounding box center [129, 414] width 167 height 22
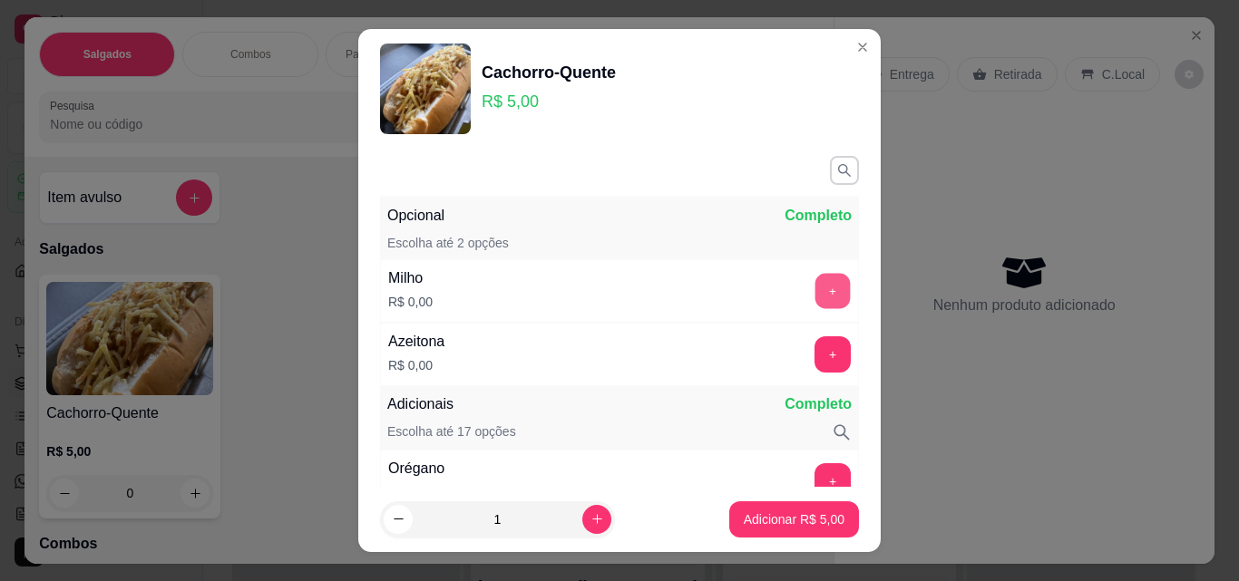
click at [815, 294] on button "+" at bounding box center [832, 291] width 35 height 35
click at [792, 522] on p "Adicionar R$ 5,00" at bounding box center [794, 519] width 98 height 17
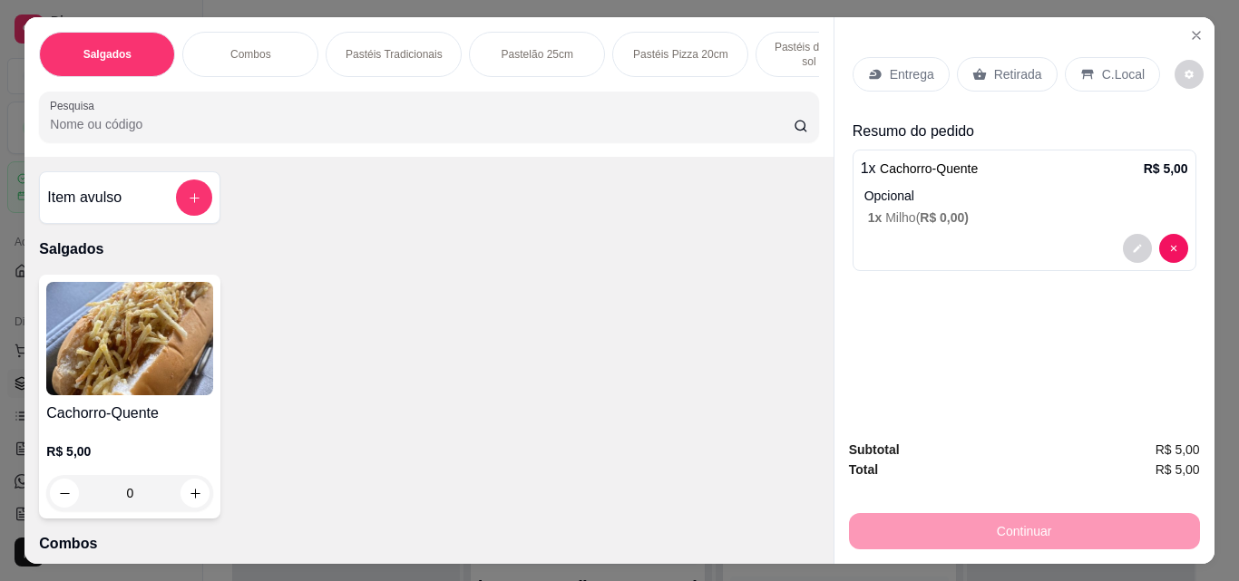
click at [1008, 73] on p "Retirada" at bounding box center [1018, 74] width 48 height 18
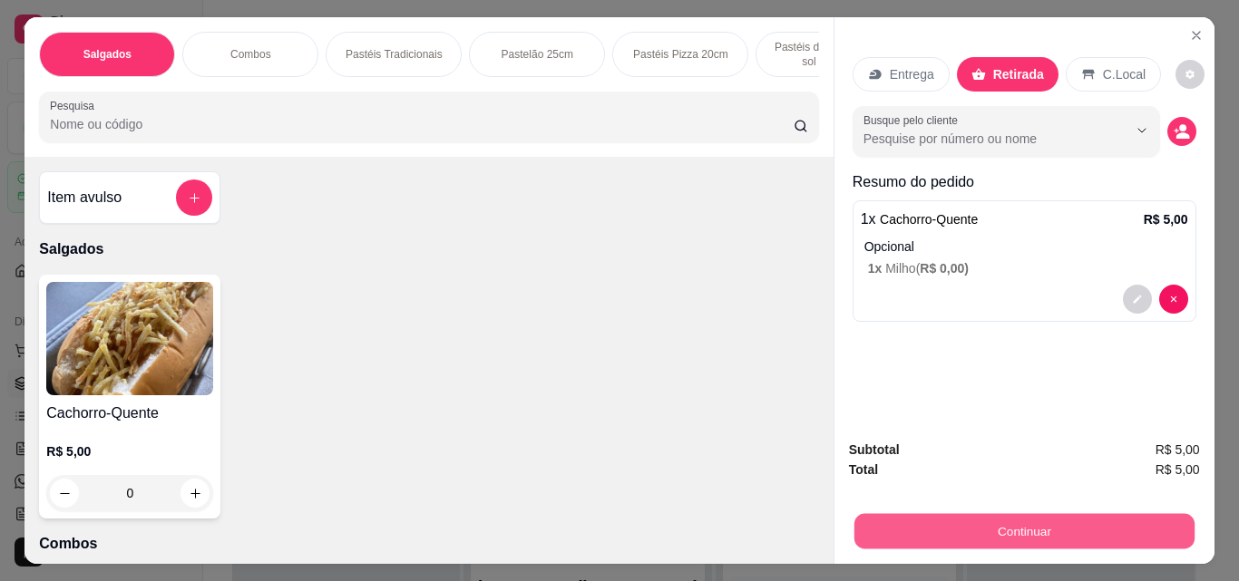
click at [1021, 515] on button "Continuar" at bounding box center [1023, 530] width 340 height 35
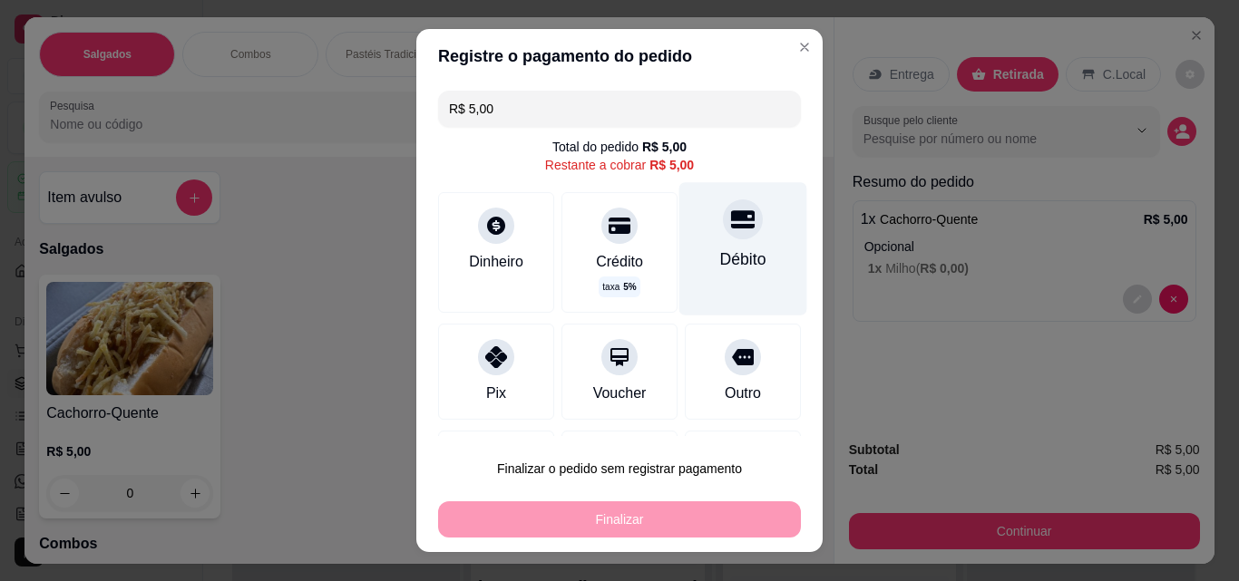
click at [736, 249] on div "Débito" at bounding box center [743, 260] width 46 height 24
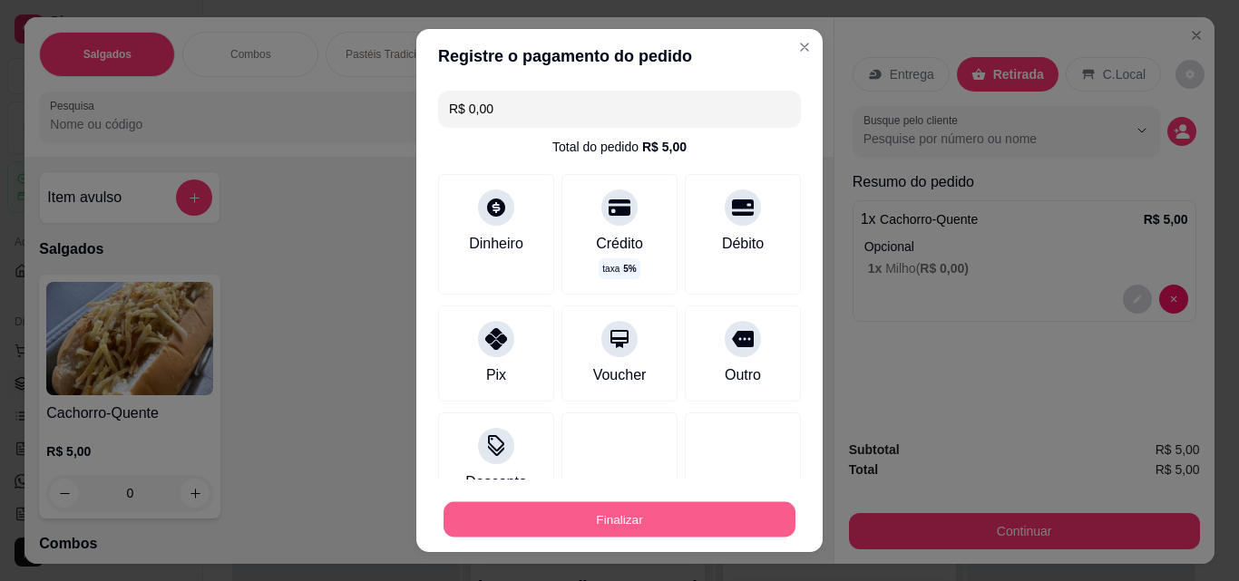
click at [670, 506] on button "Finalizar" at bounding box center [619, 519] width 352 height 35
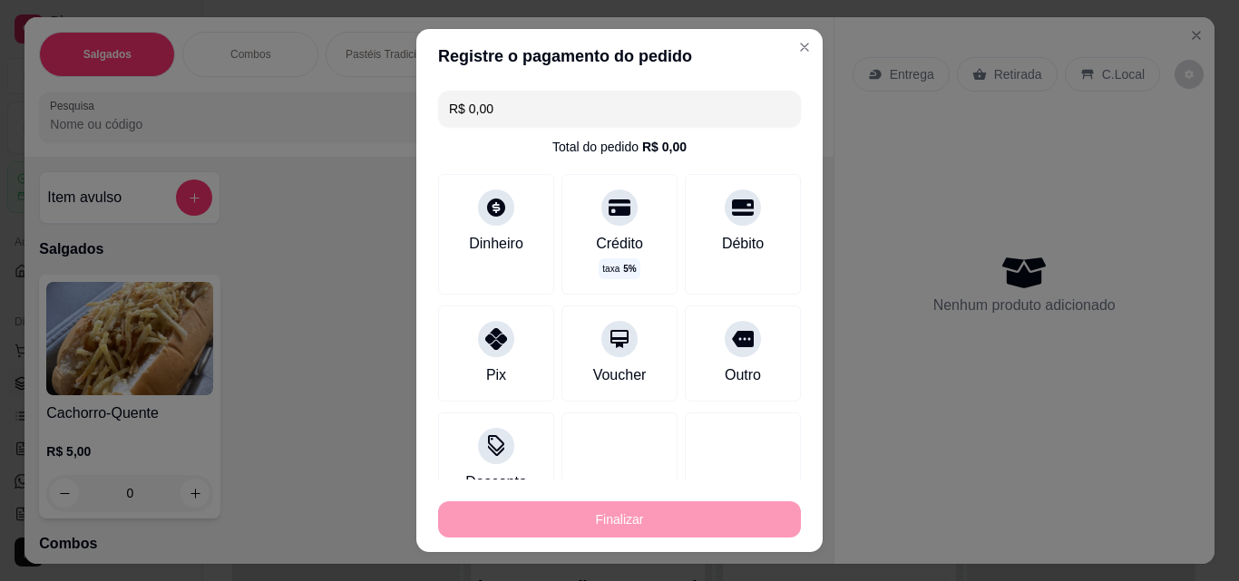
type input "-R$ 5,00"
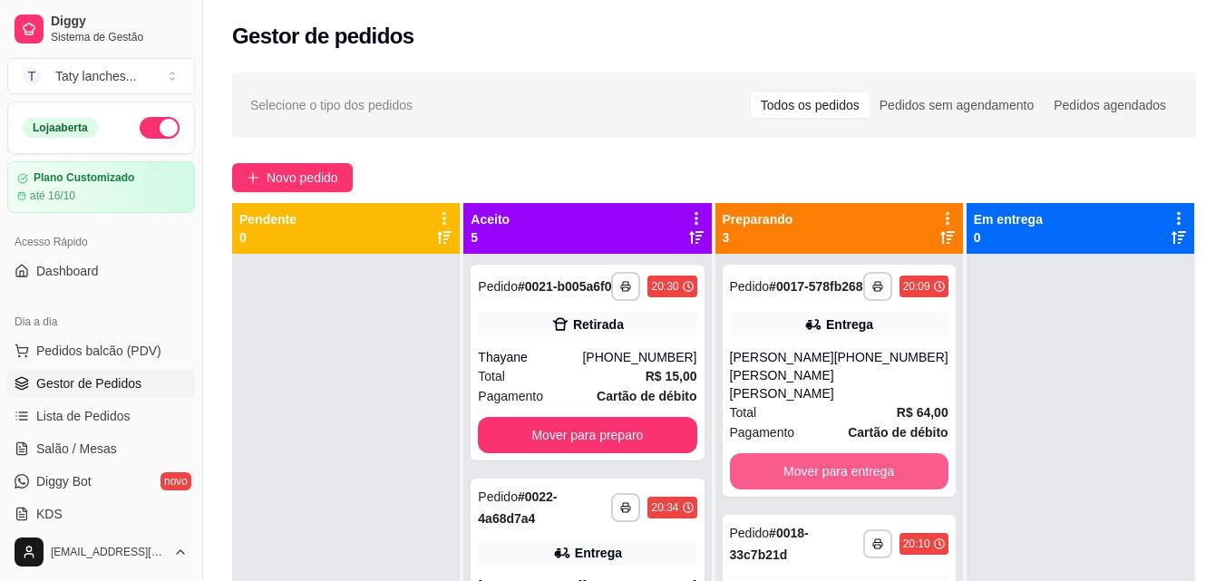
click at [837, 453] on button "Mover para entrega" at bounding box center [839, 471] width 219 height 36
click at [851, 482] on button "Mover para entrega" at bounding box center [839, 471] width 212 height 35
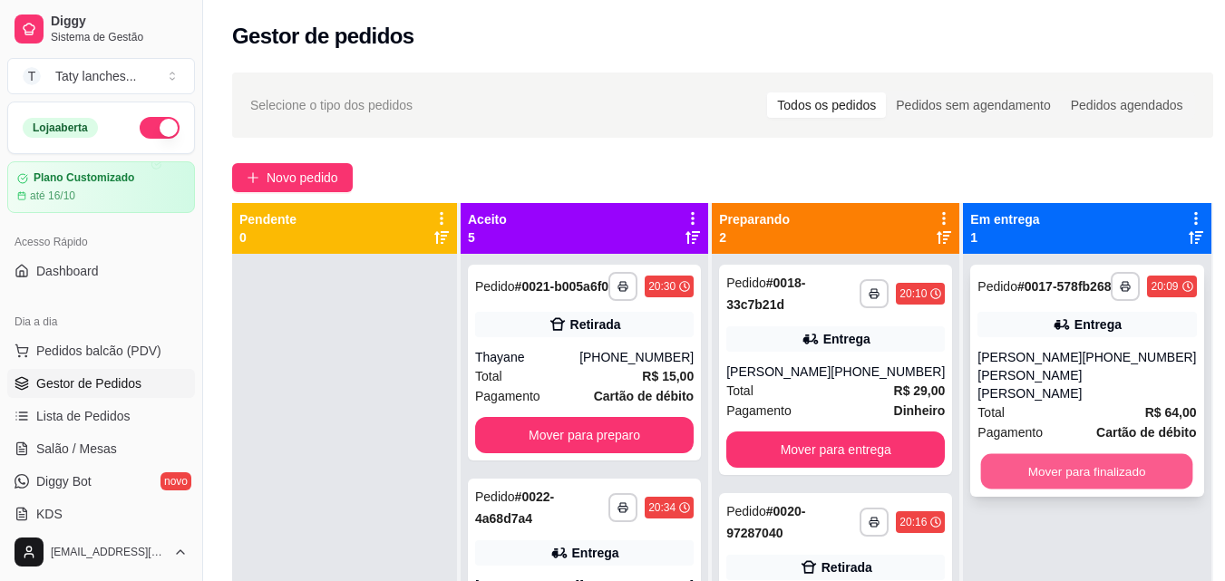
click at [1017, 481] on button "Mover para finalizado" at bounding box center [1087, 471] width 212 height 35
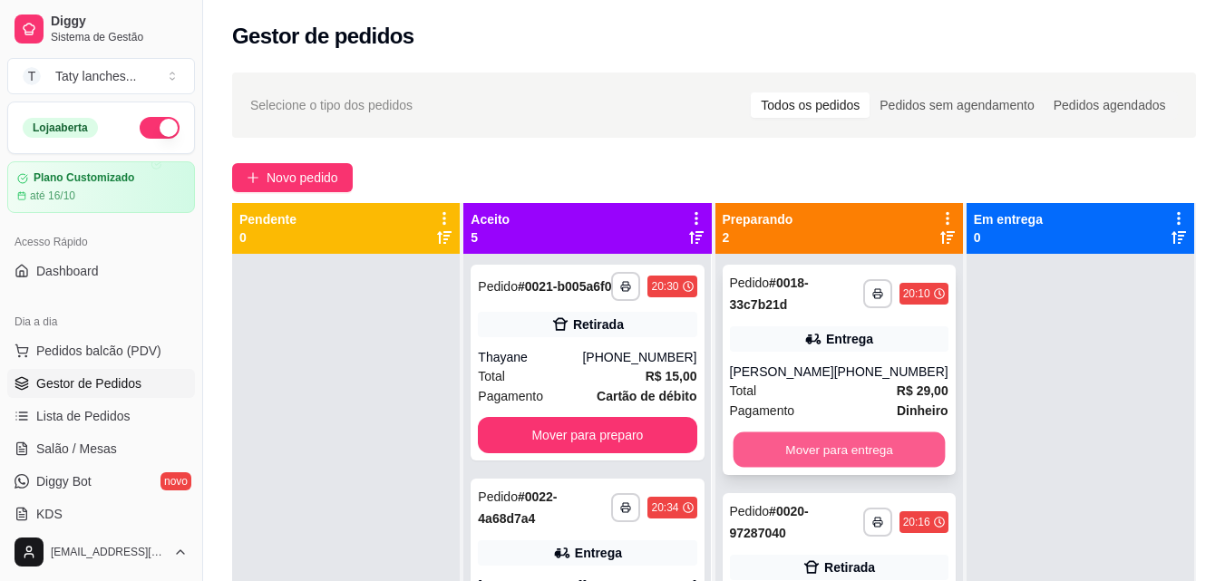
click at [862, 451] on button "Mover para entrega" at bounding box center [839, 450] width 212 height 35
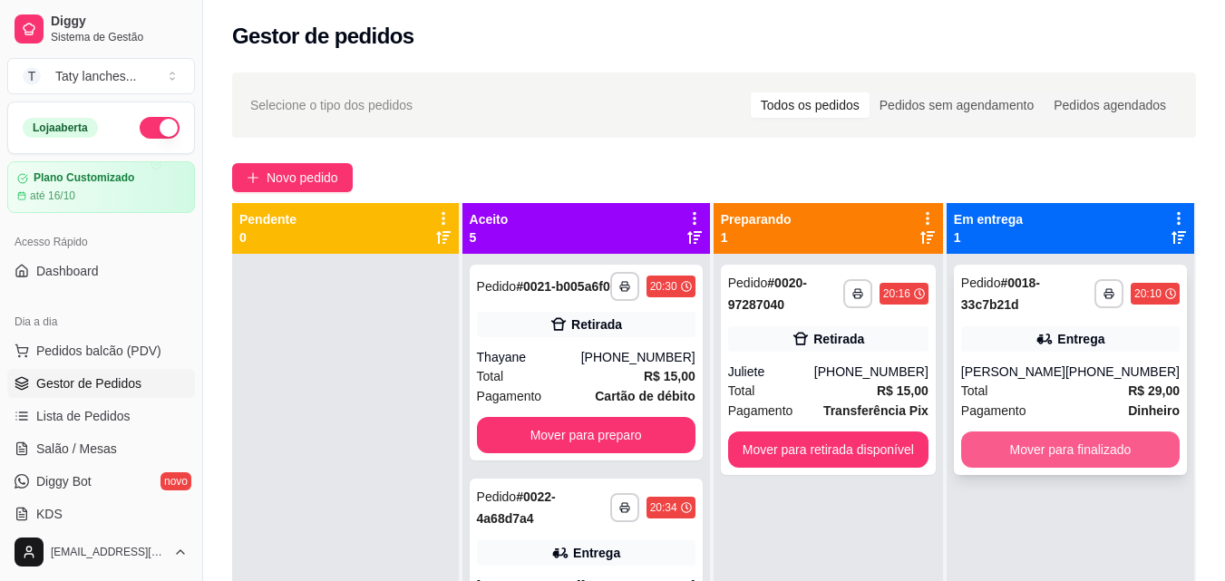
click at [1004, 452] on button "Mover para finalizado" at bounding box center [1070, 450] width 219 height 36
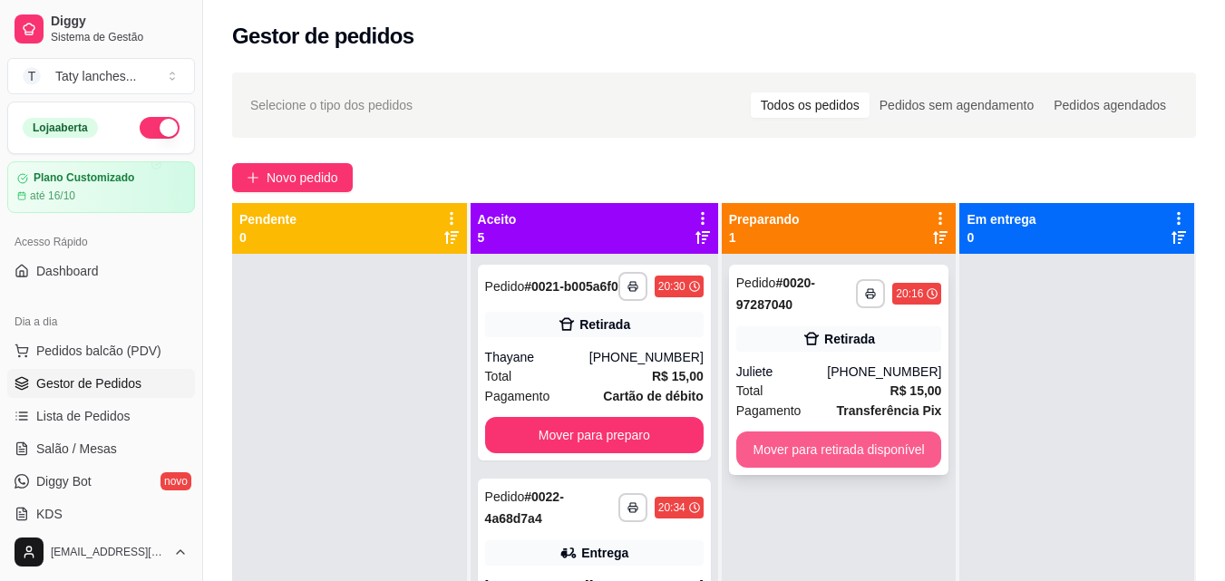
click at [874, 457] on button "Mover para retirada disponível" at bounding box center [839, 450] width 206 height 36
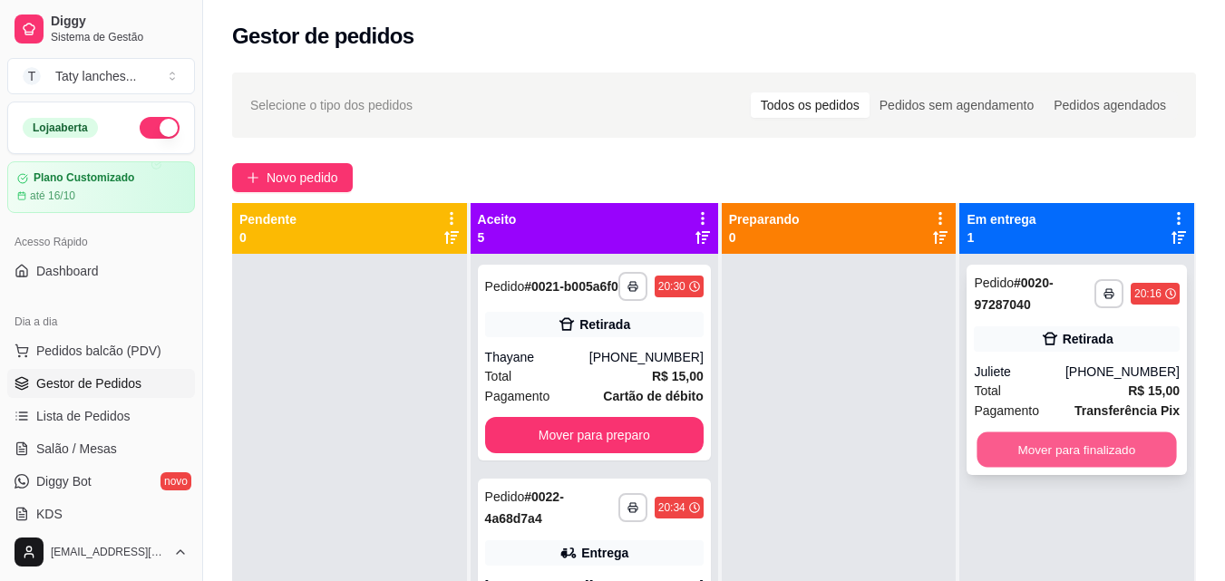
click at [1062, 464] on button "Mover para finalizado" at bounding box center [1078, 450] width 200 height 35
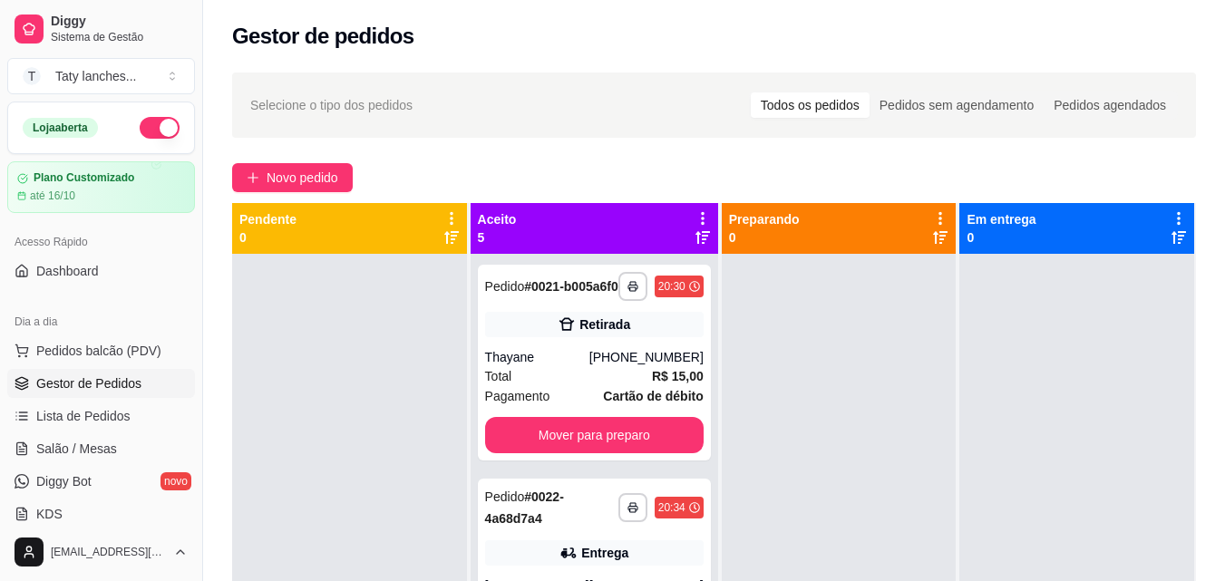
scroll to position [277, 0]
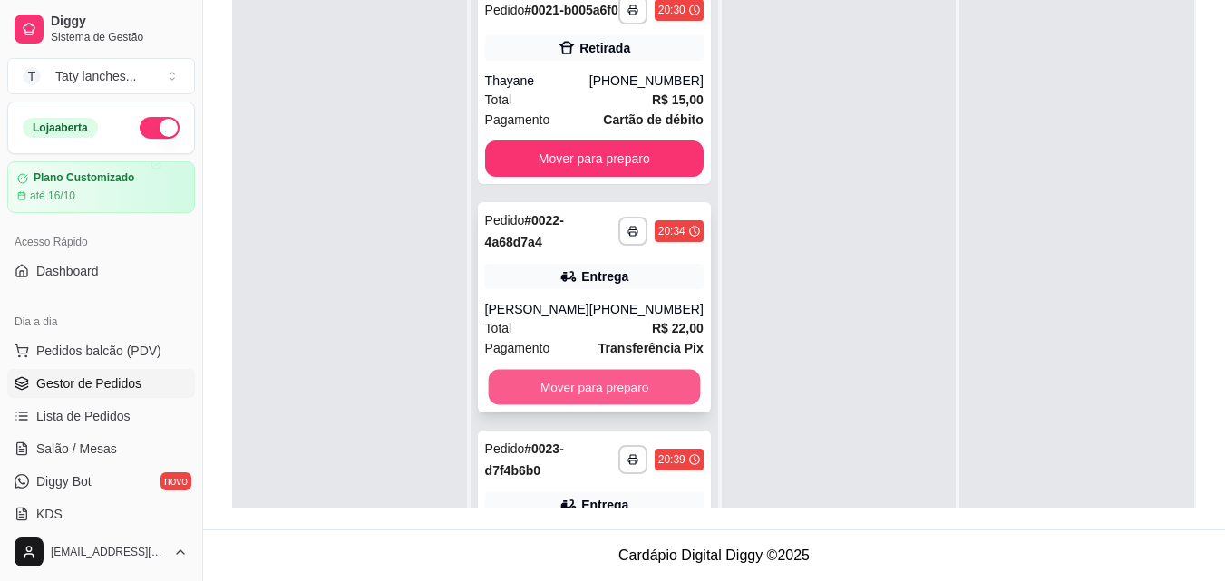
click at [594, 405] on button "Mover para preparo" at bounding box center [594, 387] width 212 height 35
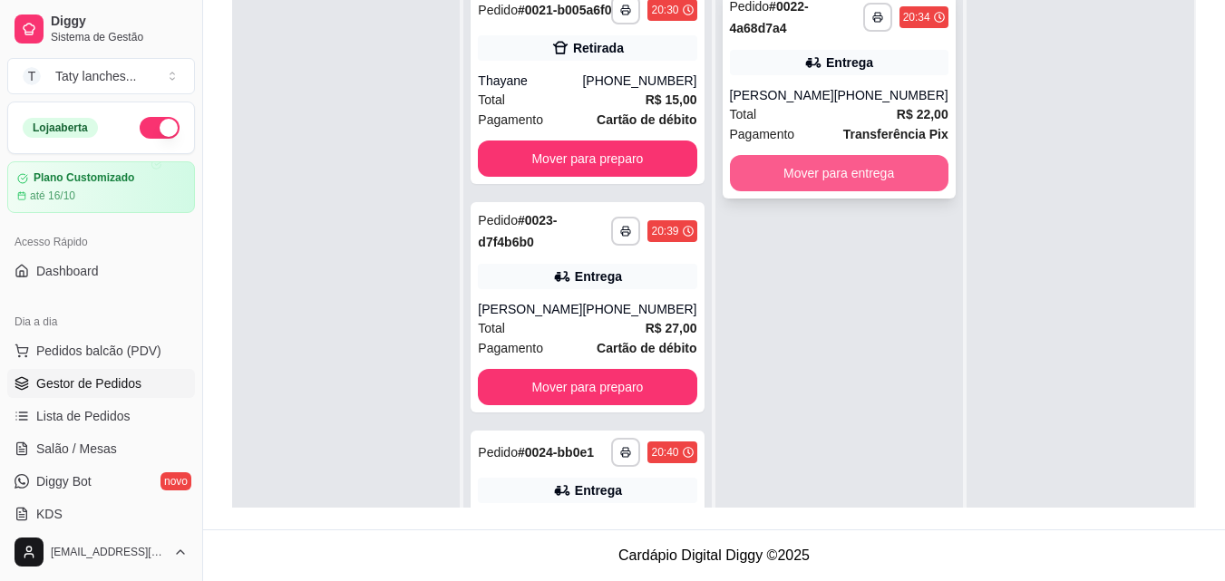
click at [806, 171] on button "Mover para entrega" at bounding box center [839, 173] width 219 height 36
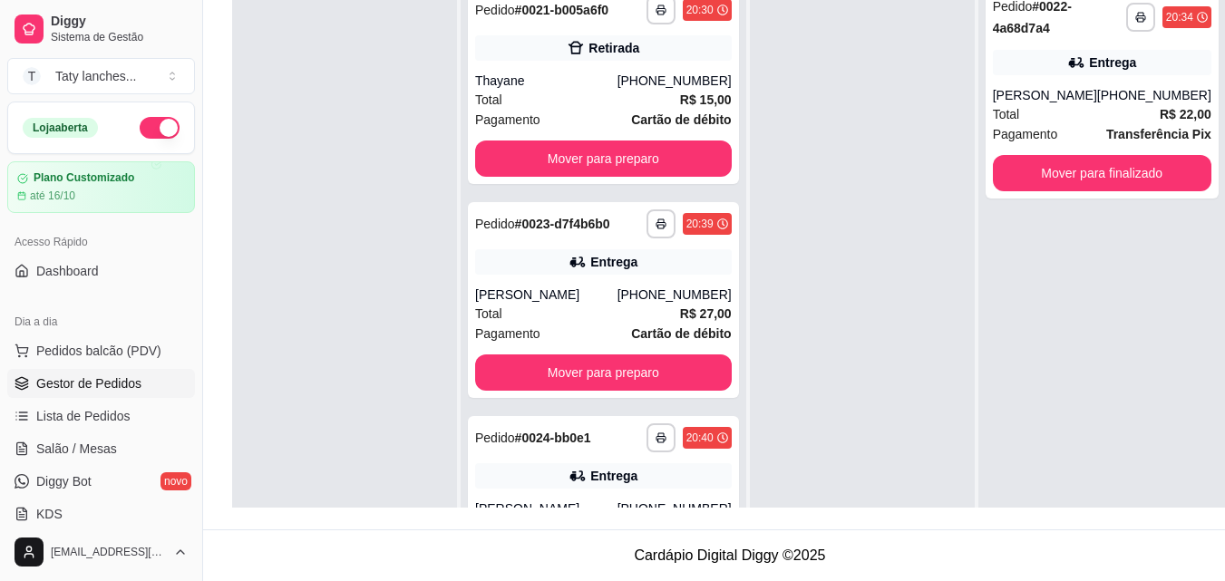
click at [1030, 201] on div "**********" at bounding box center [1102, 267] width 248 height 581
click at [1037, 170] on button "Mover para finalizado" at bounding box center [1102, 173] width 212 height 35
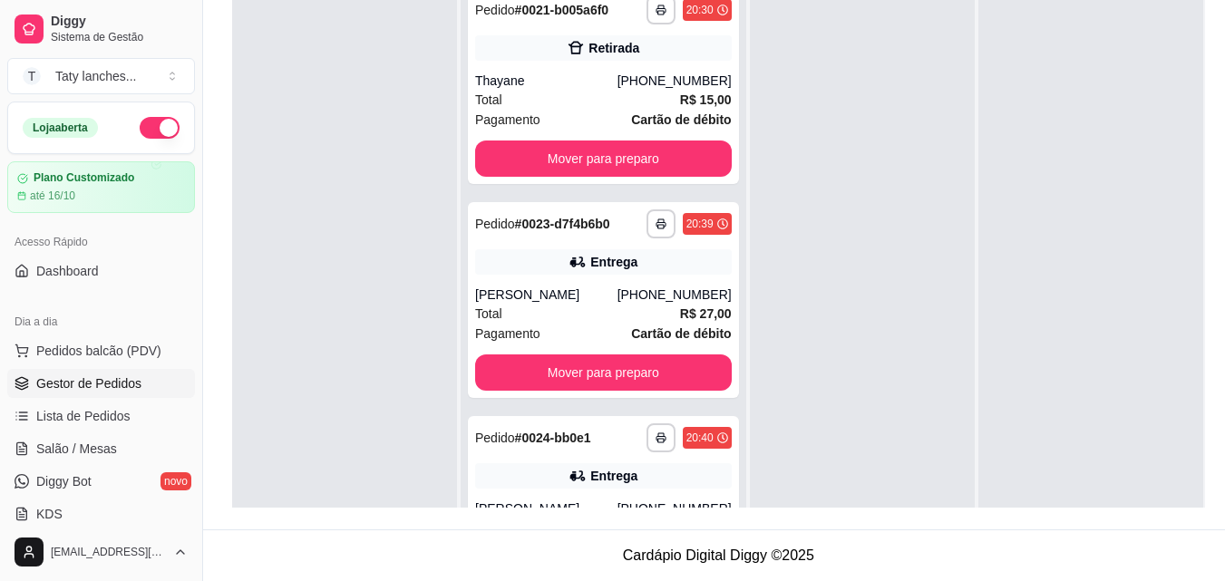
click at [1037, 170] on div at bounding box center [1090, 267] width 225 height 581
click at [1050, 200] on div at bounding box center [1090, 267] width 225 height 581
click at [609, 391] on button "Mover para preparo" at bounding box center [603, 372] width 248 height 35
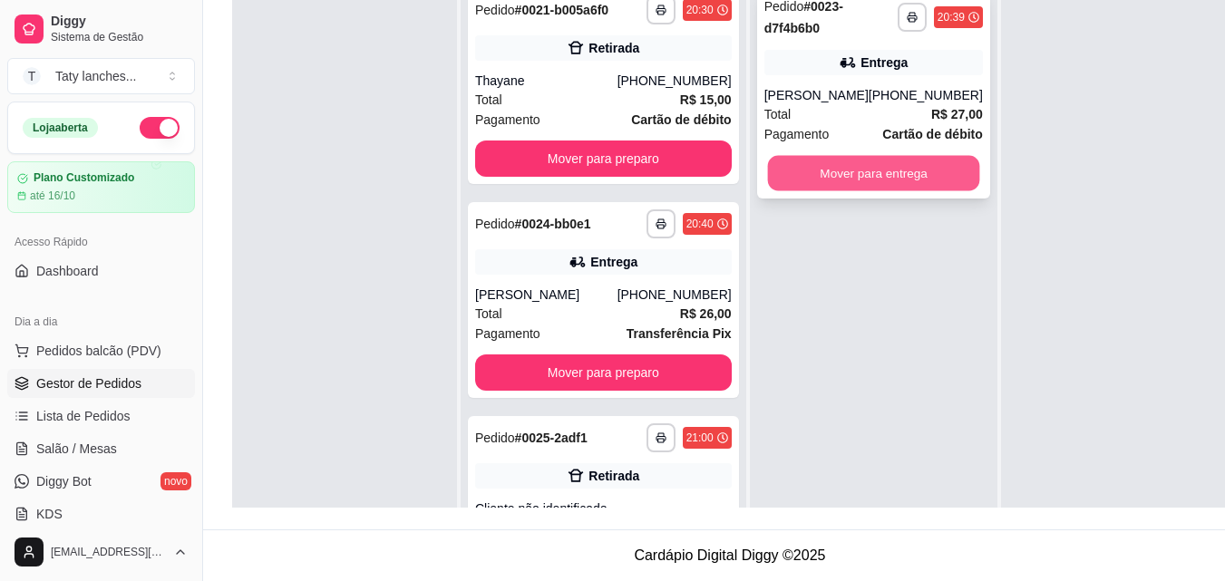
click at [813, 170] on button "Mover para entrega" at bounding box center [873, 173] width 212 height 35
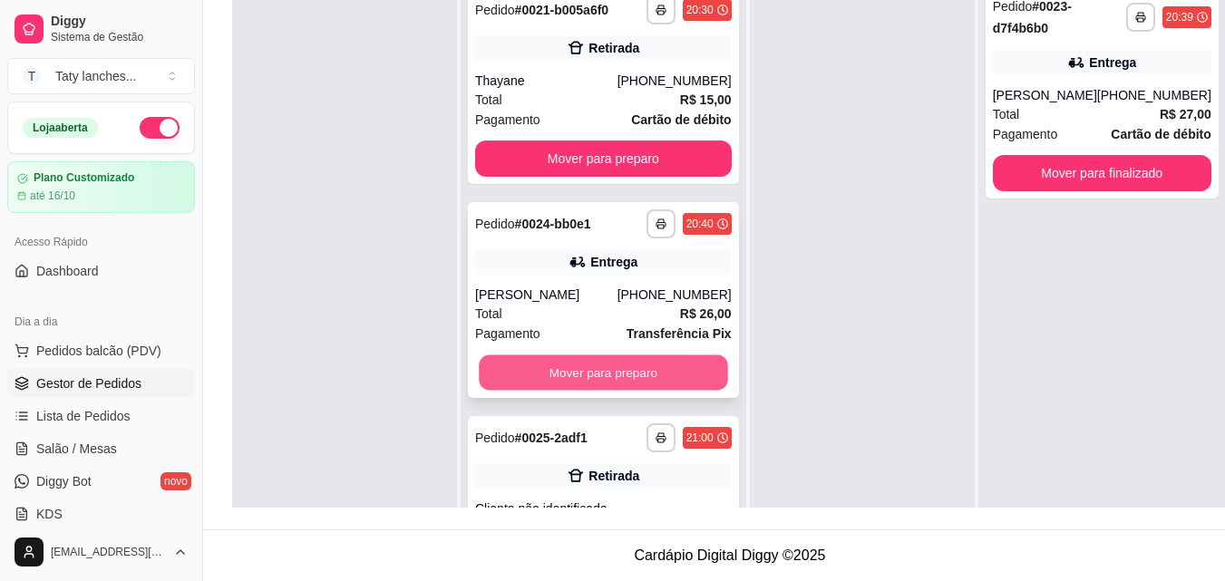
click at [619, 391] on button "Mover para preparo" at bounding box center [603, 372] width 248 height 35
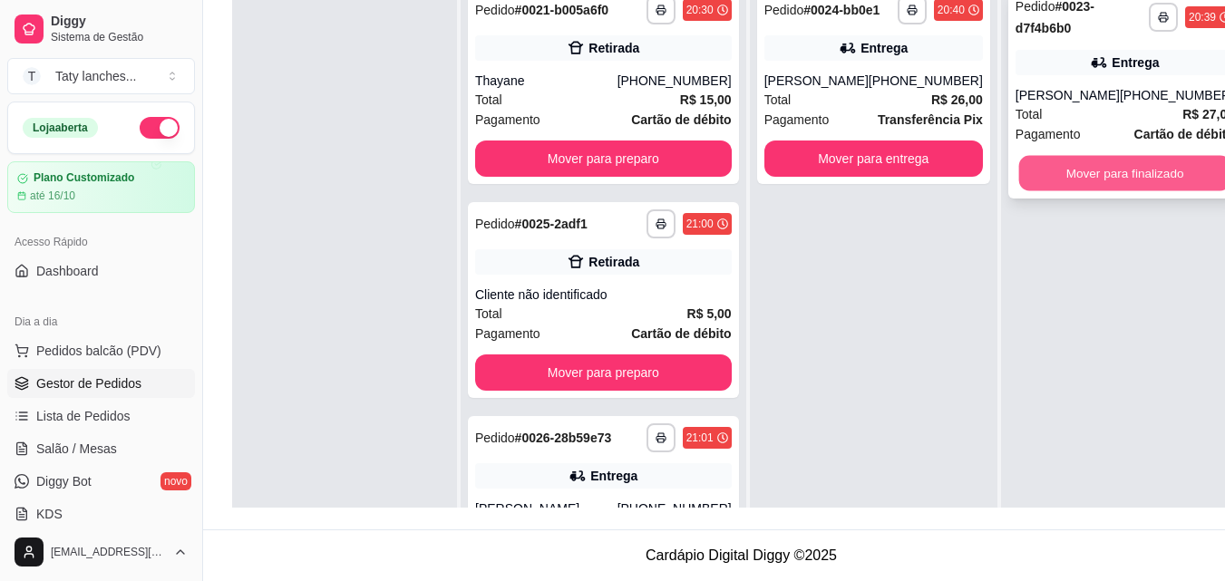
click at [1043, 170] on button "Mover para finalizado" at bounding box center [1124, 173] width 212 height 35
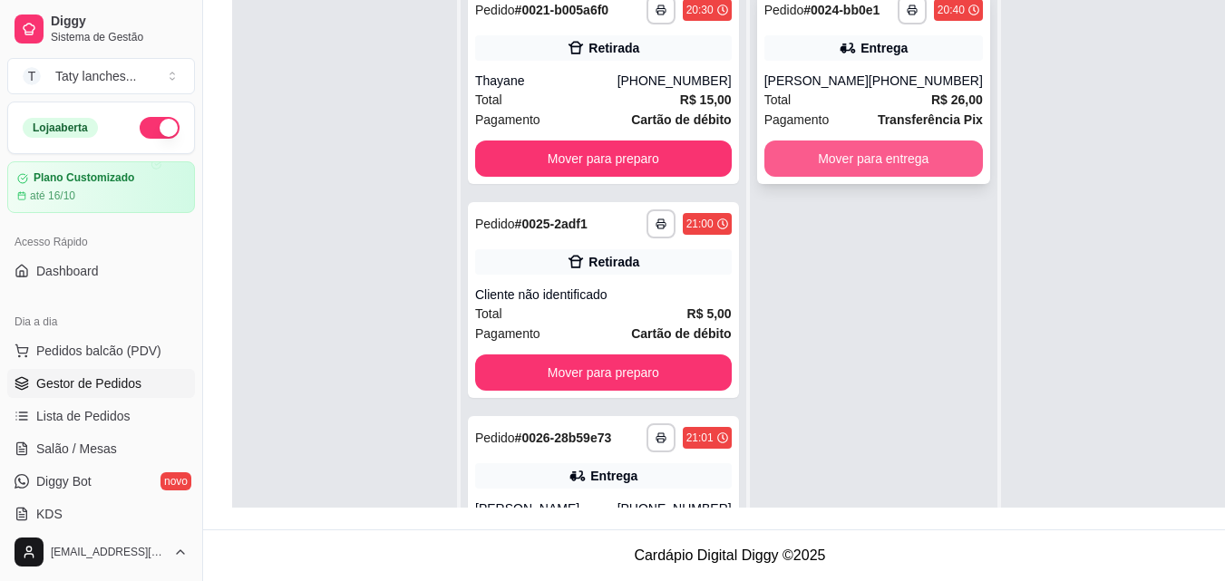
click at [865, 155] on button "Mover para entrega" at bounding box center [873, 159] width 219 height 36
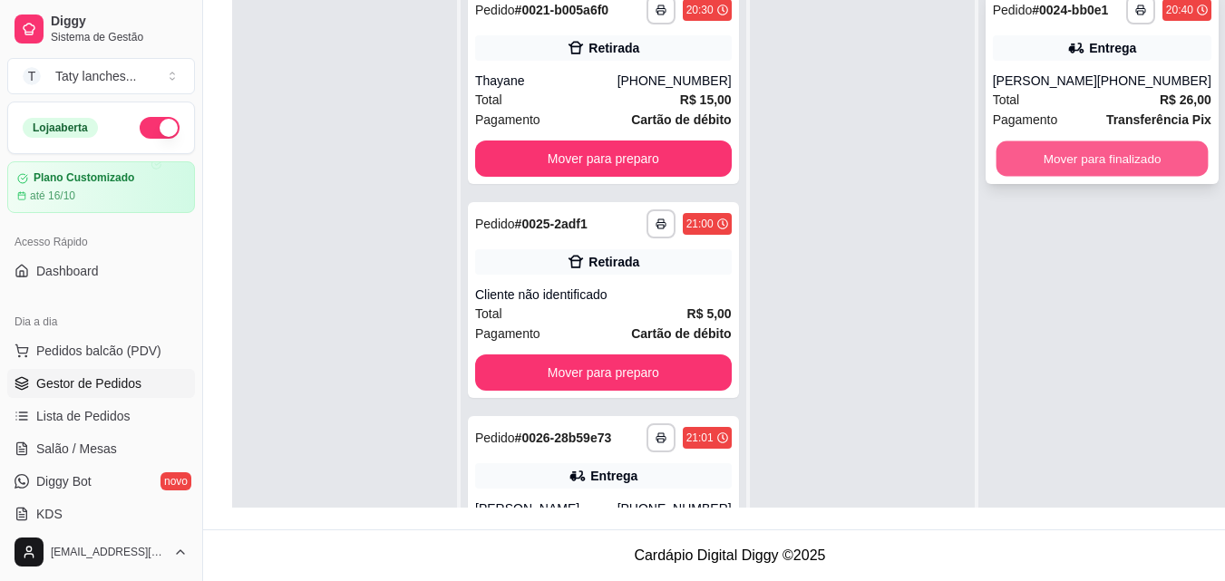
click at [1070, 159] on button "Mover para finalizado" at bounding box center [1102, 158] width 212 height 35
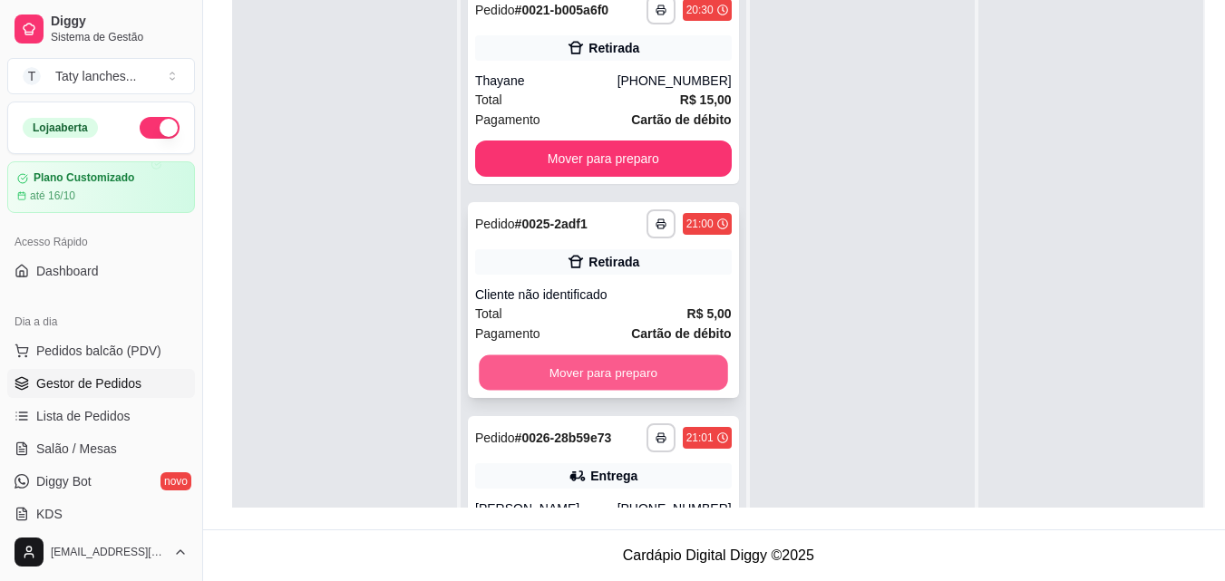
click at [597, 391] on button "Mover para preparo" at bounding box center [603, 372] width 248 height 35
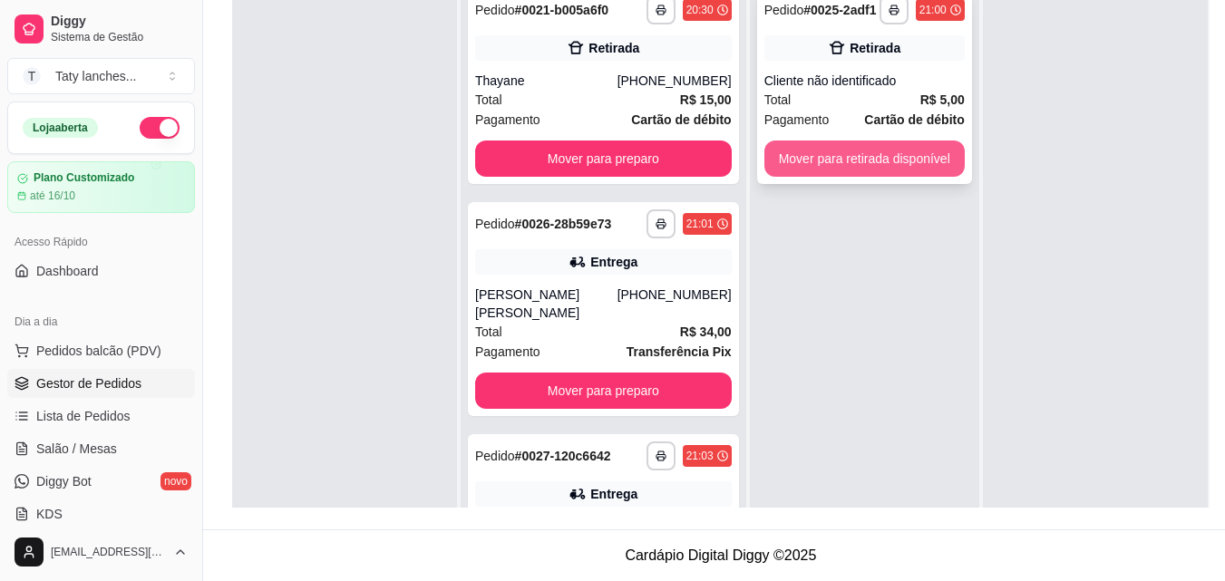
click at [846, 171] on button "Mover para retirada disponível" at bounding box center [864, 159] width 200 height 36
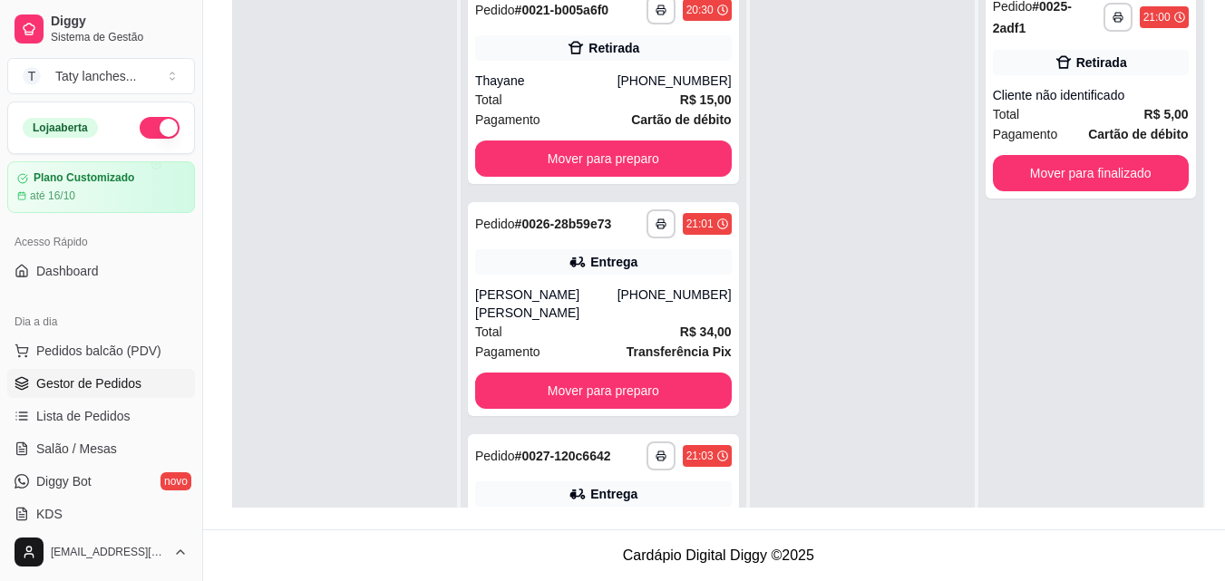
click at [846, 171] on div at bounding box center [862, 267] width 225 height 581
click at [1057, 181] on div "**********" at bounding box center [1091, 93] width 210 height 210
click at [1025, 167] on button "Mover para finalizado" at bounding box center [1091, 173] width 196 height 36
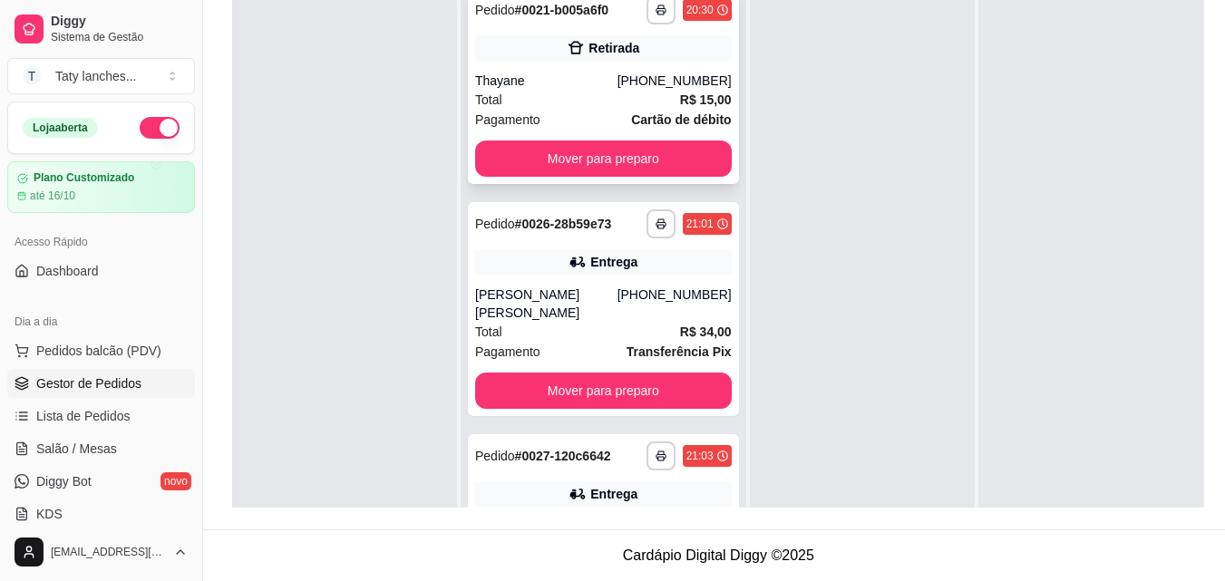
click at [573, 106] on div "Total R$ 15,00" at bounding box center [603, 100] width 257 height 20
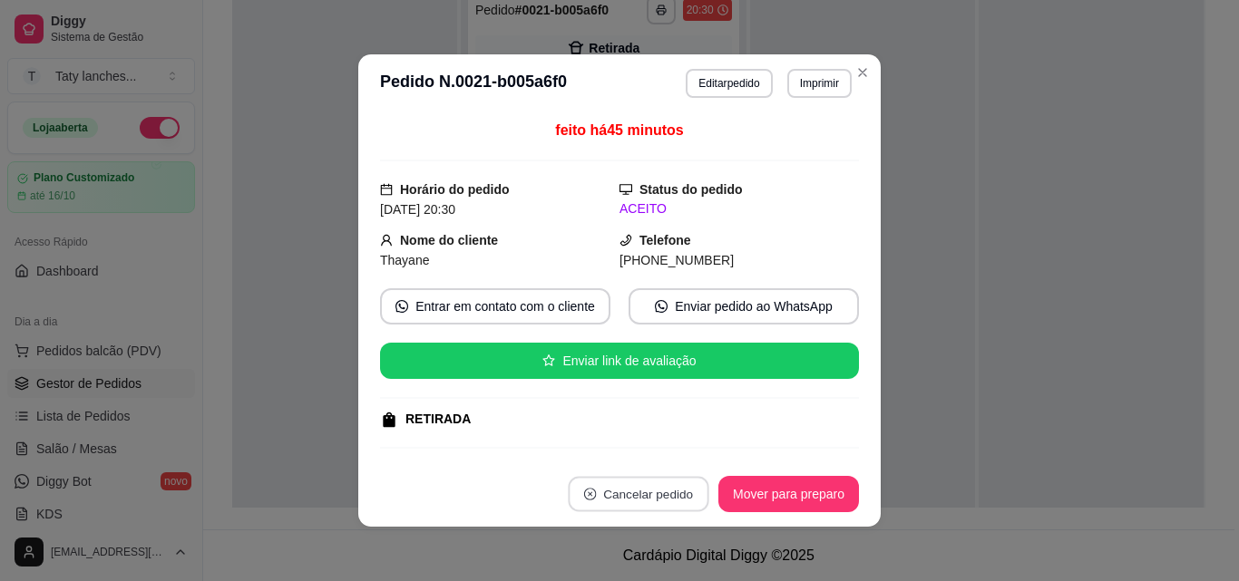
click at [650, 492] on button "Cancelar pedido" at bounding box center [638, 494] width 141 height 35
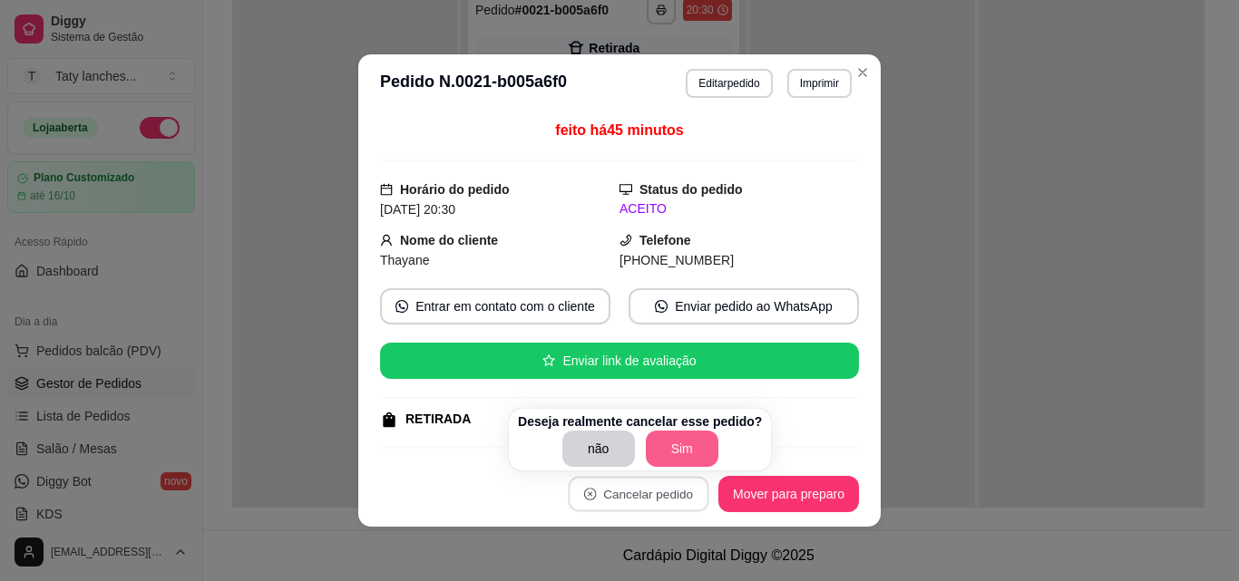
click at [673, 449] on button "Sim" at bounding box center [682, 449] width 73 height 36
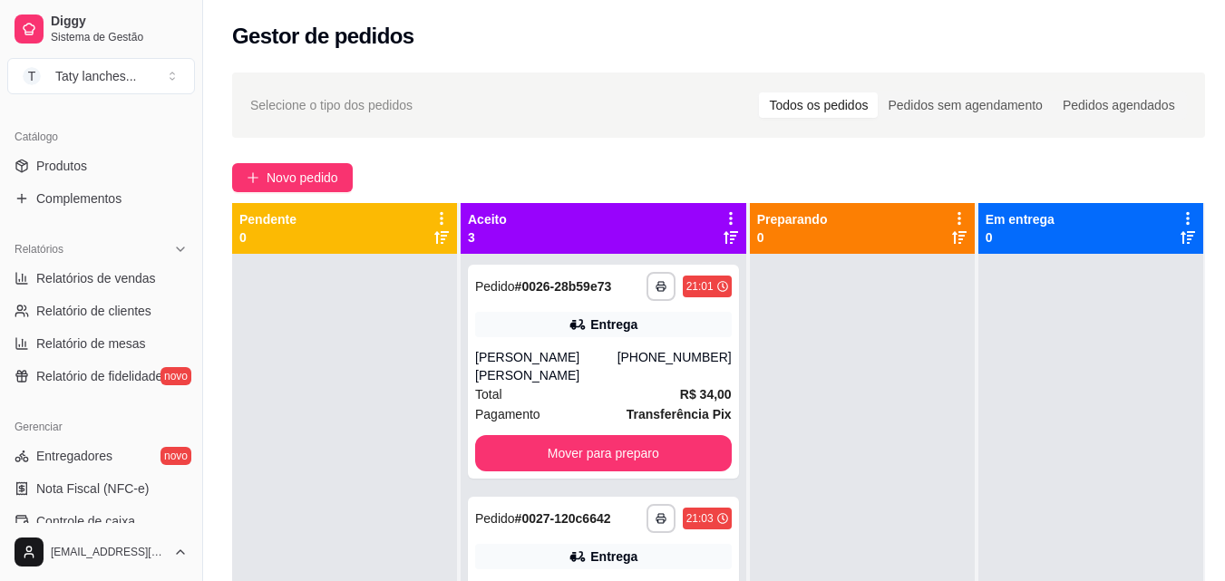
scroll to position [724, 0]
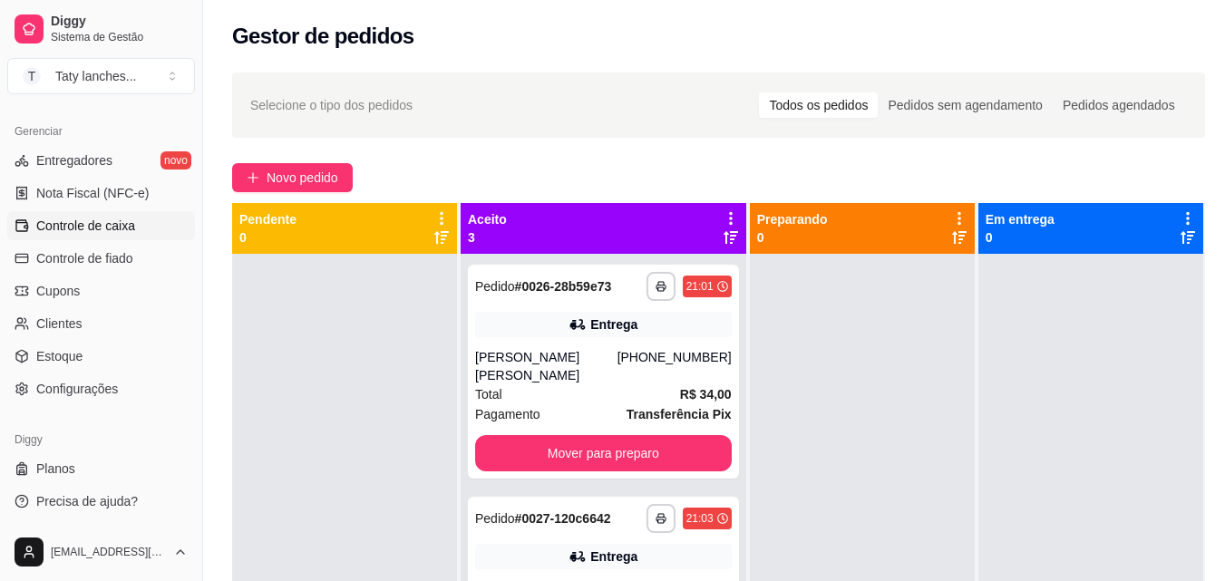
click at [132, 214] on link "Controle de caixa" at bounding box center [101, 225] width 188 height 29
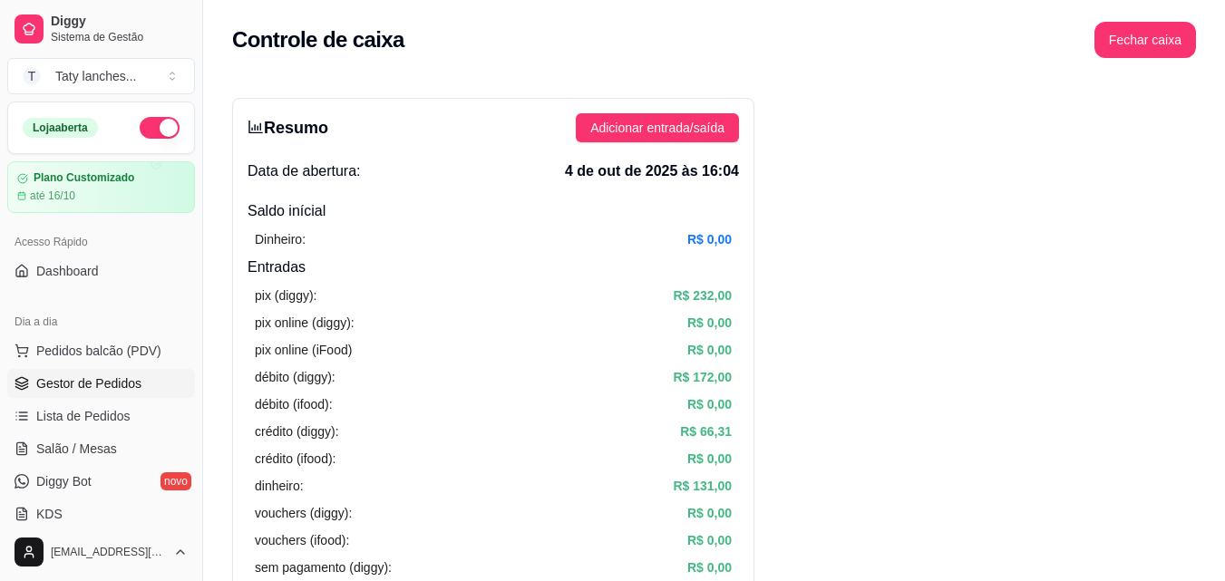
click at [75, 376] on span "Gestor de Pedidos" at bounding box center [88, 384] width 105 height 18
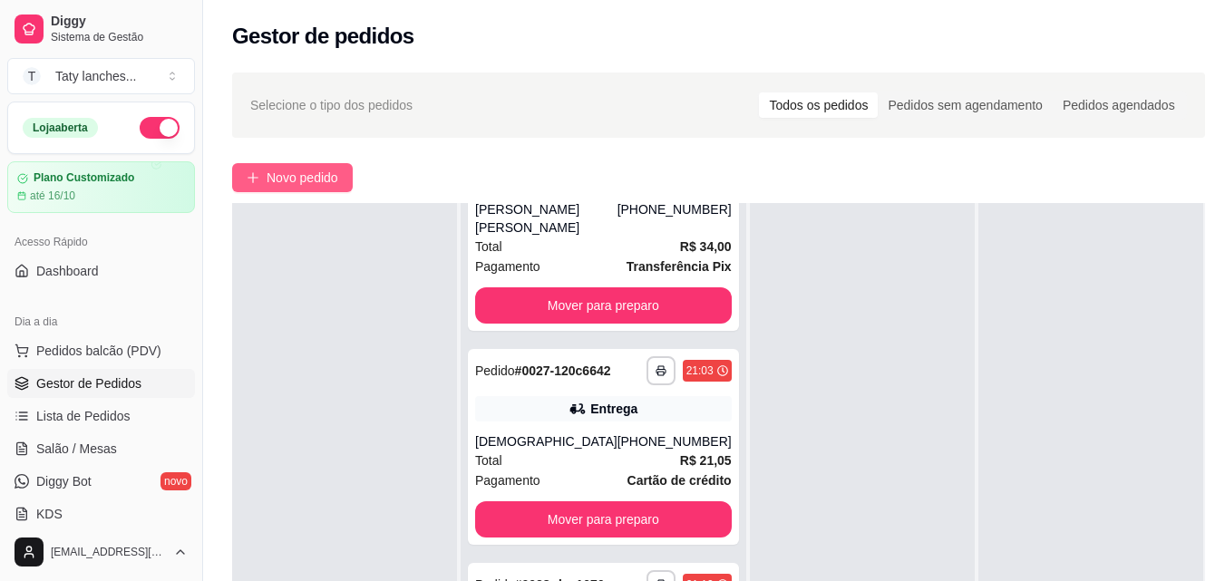
click at [328, 167] on button "Novo pedido" at bounding box center [292, 177] width 121 height 29
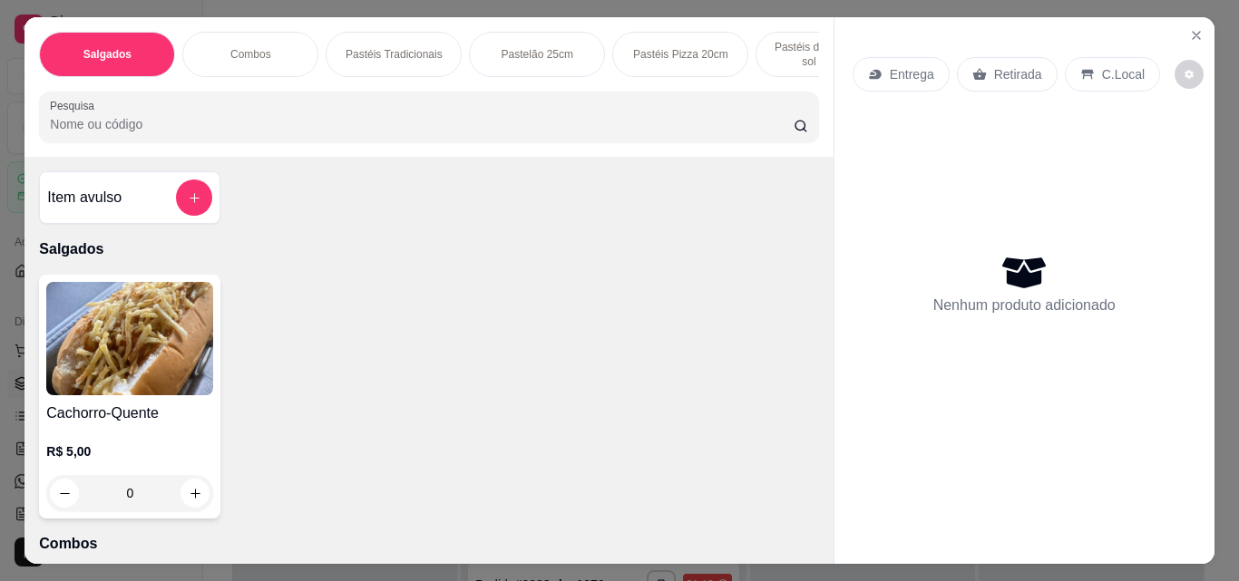
click at [412, 47] on p "Pastéis Tradicionais" at bounding box center [394, 54] width 97 height 15
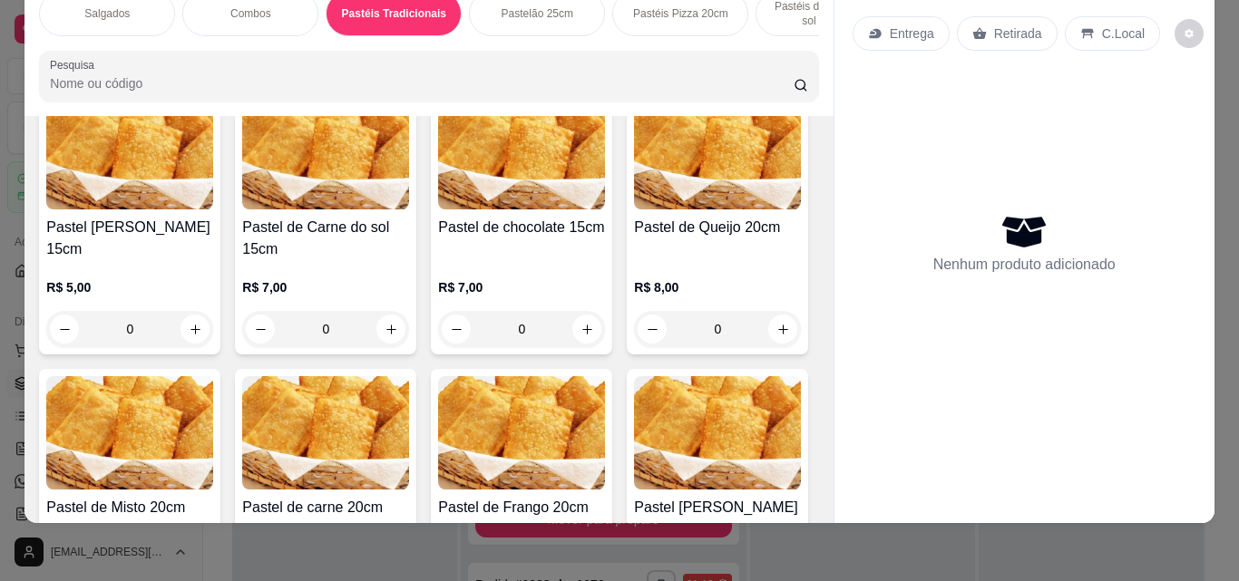
scroll to position [1358, 0]
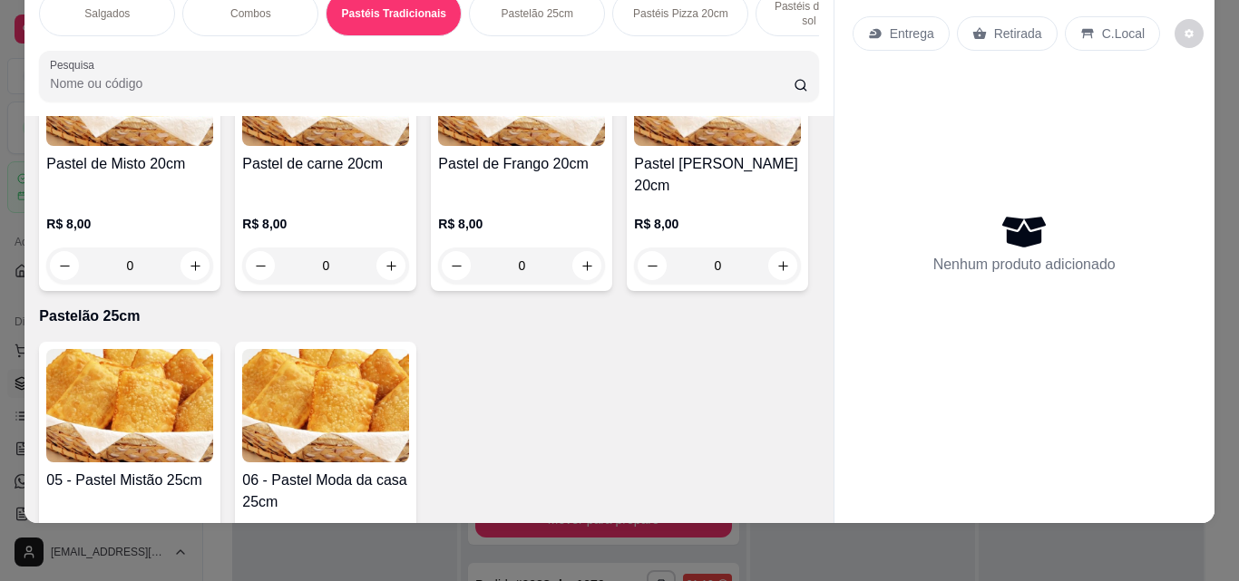
click at [242, 284] on div "0" at bounding box center [325, 266] width 167 height 36
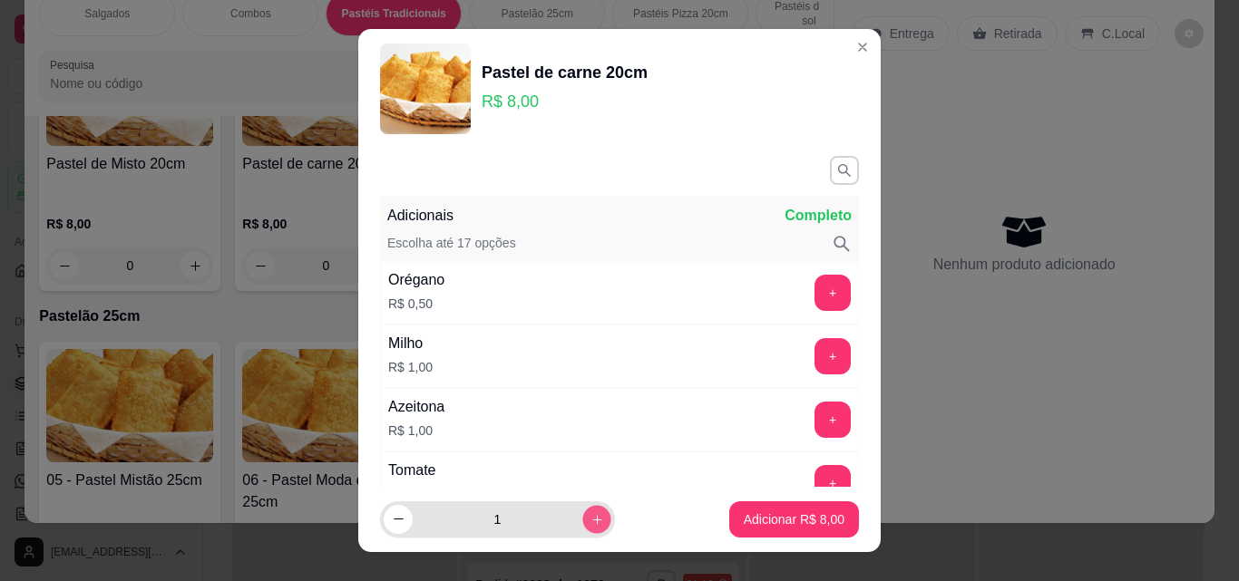
click at [592, 519] on icon "increase-product-quantity" at bounding box center [596, 519] width 9 height 9
click at [592, 519] on icon "increase-product-quantity" at bounding box center [597, 520] width 10 height 10
type input "3"
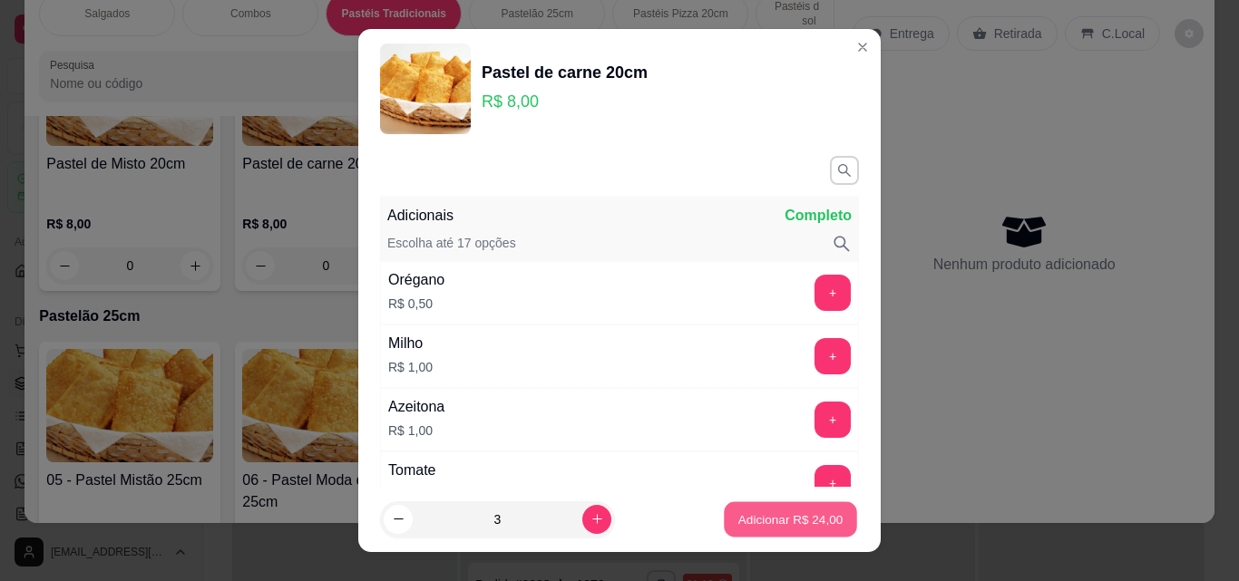
click at [738, 524] on p "Adicionar R$ 24,00" at bounding box center [790, 519] width 105 height 17
type input "3"
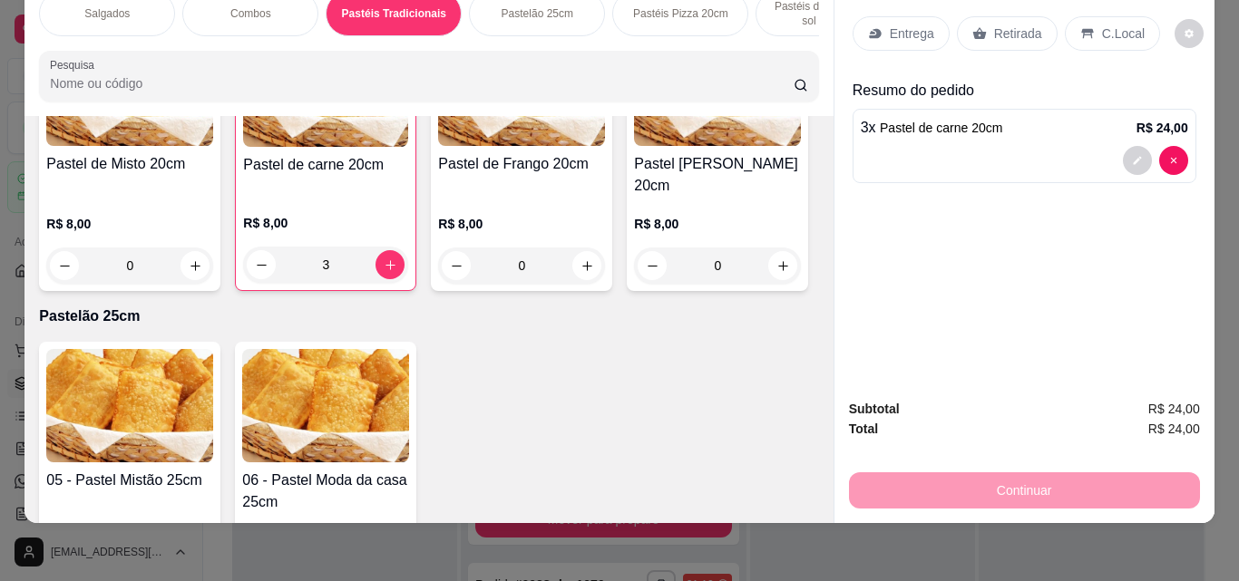
click at [909, 24] on p "Entrega" at bounding box center [912, 33] width 44 height 18
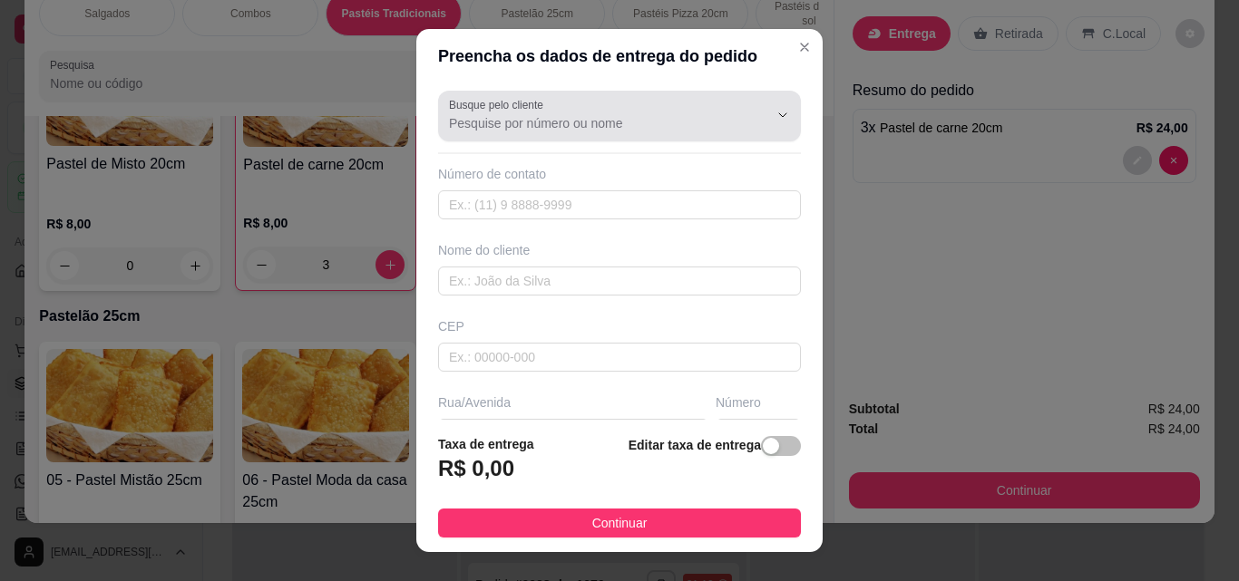
click at [663, 129] on input "Busque pelo cliente" at bounding box center [594, 123] width 290 height 18
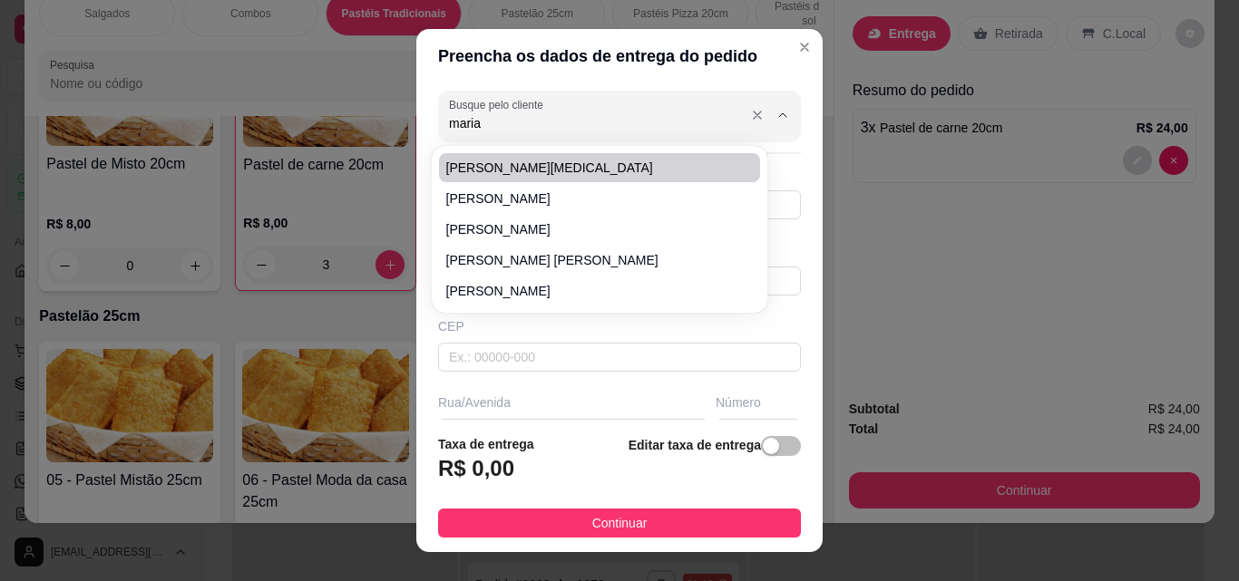
click at [557, 131] on input "maria" at bounding box center [594, 123] width 290 height 18
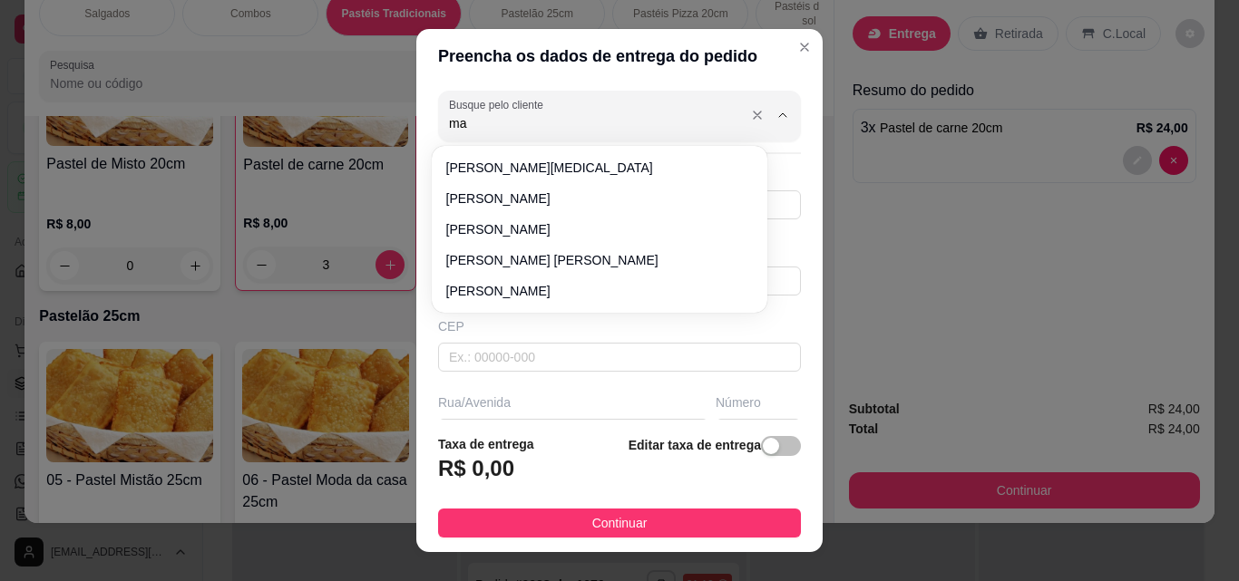
type input "m"
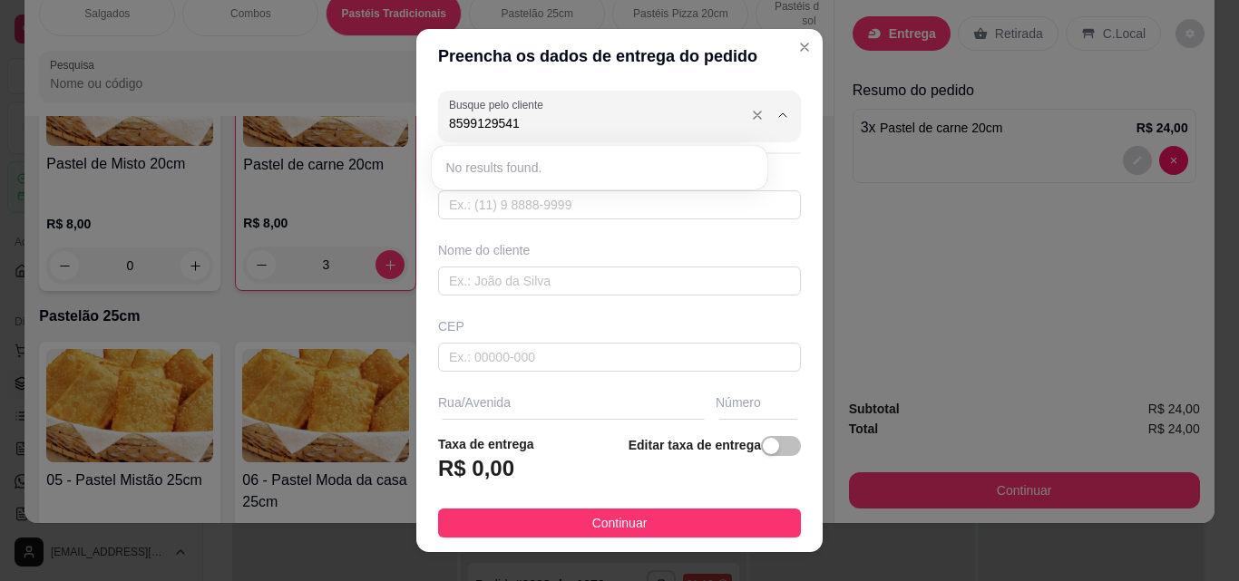
type input "85991295417"
drag, startPoint x: 513, startPoint y: 121, endPoint x: 553, endPoint y: 117, distance: 40.1
click at [553, 117] on input "85991295417" at bounding box center [594, 123] width 290 height 18
click at [513, 125] on input "85991295417" at bounding box center [594, 123] width 290 height 18
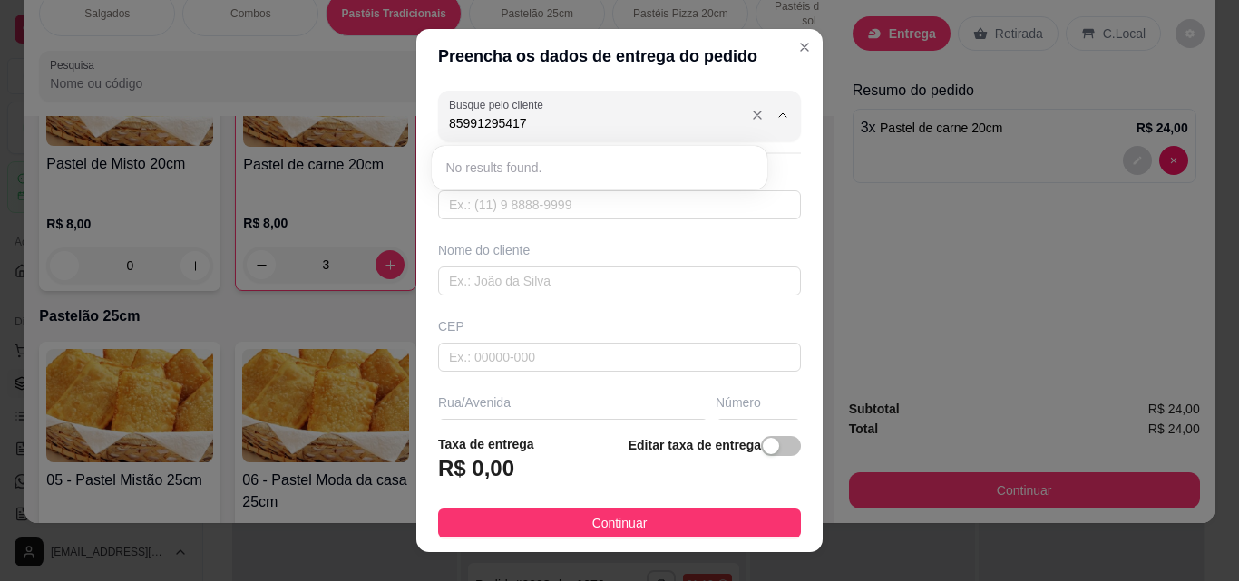
click at [530, 125] on input "85991295417" at bounding box center [594, 123] width 290 height 18
drag, startPoint x: 529, startPoint y: 125, endPoint x: 321, endPoint y: 70, distance: 214.9
click at [321, 70] on div "Preencha os dados de entrega do pedido Busque pelo cliente 85991295417 Número d…" at bounding box center [619, 290] width 1239 height 581
click at [531, 192] on input "text" at bounding box center [619, 204] width 363 height 29
type input "[PHONE_NUMBER]"
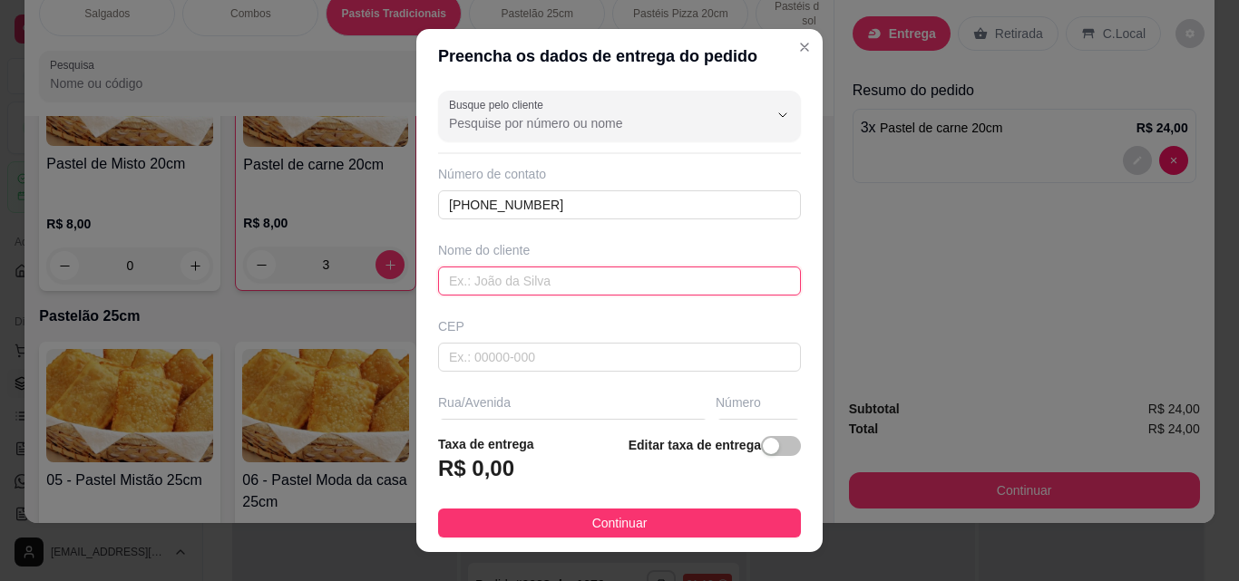
click at [527, 287] on input "text" at bounding box center [619, 281] width 363 height 29
type input "maria"
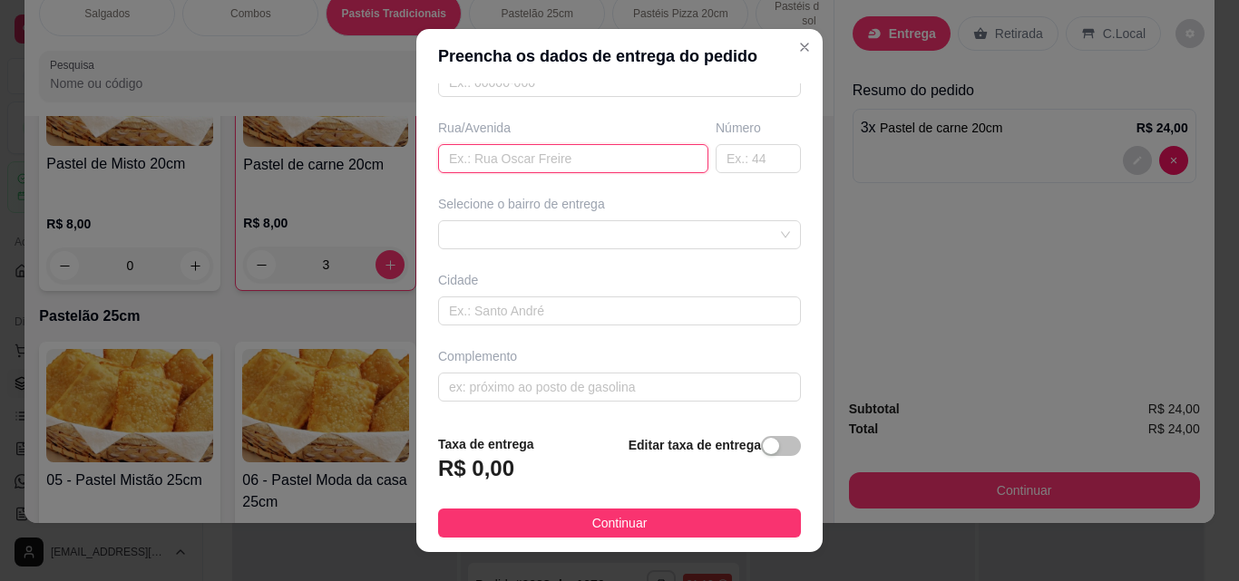
click at [576, 162] on input "text" at bounding box center [573, 158] width 270 height 29
type input "[PERSON_NAME]"
click at [716, 162] on input "text" at bounding box center [758, 158] width 85 height 29
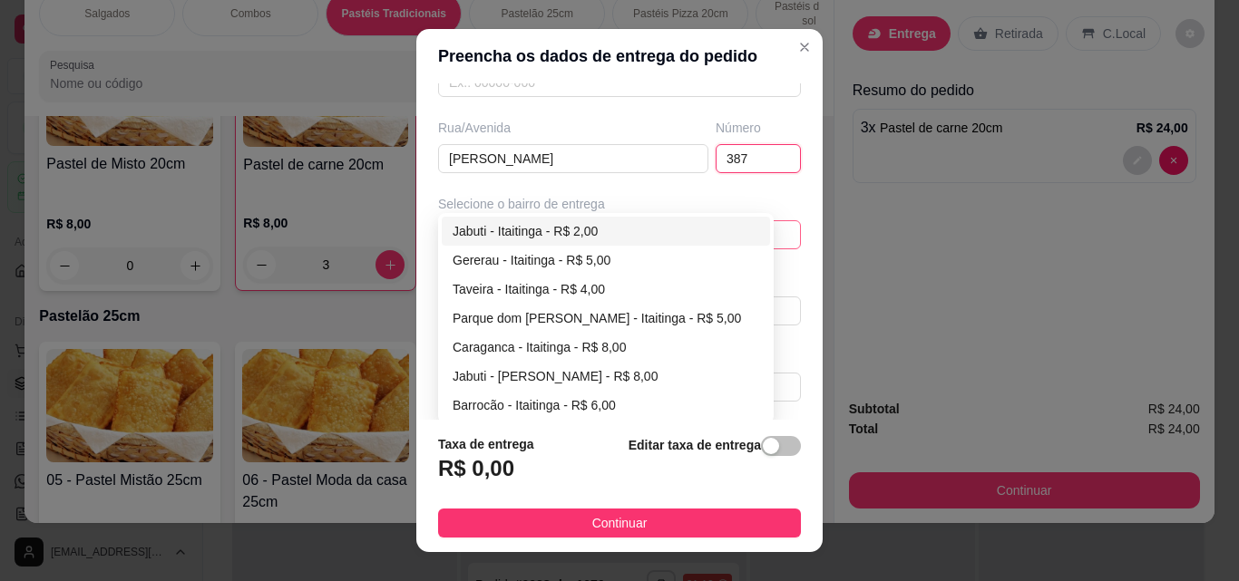
click at [726, 243] on div "6795aaa622b23f7407546afe 6795aace22b23f7407546b01 Jabuti - Itaitinga - R$ 2,00 …" at bounding box center [619, 234] width 363 height 29
type input "387"
click at [690, 238] on div "Jabuti - Itaitinga - R$ 2,00" at bounding box center [606, 231] width 307 height 20
type input "Itaitinga"
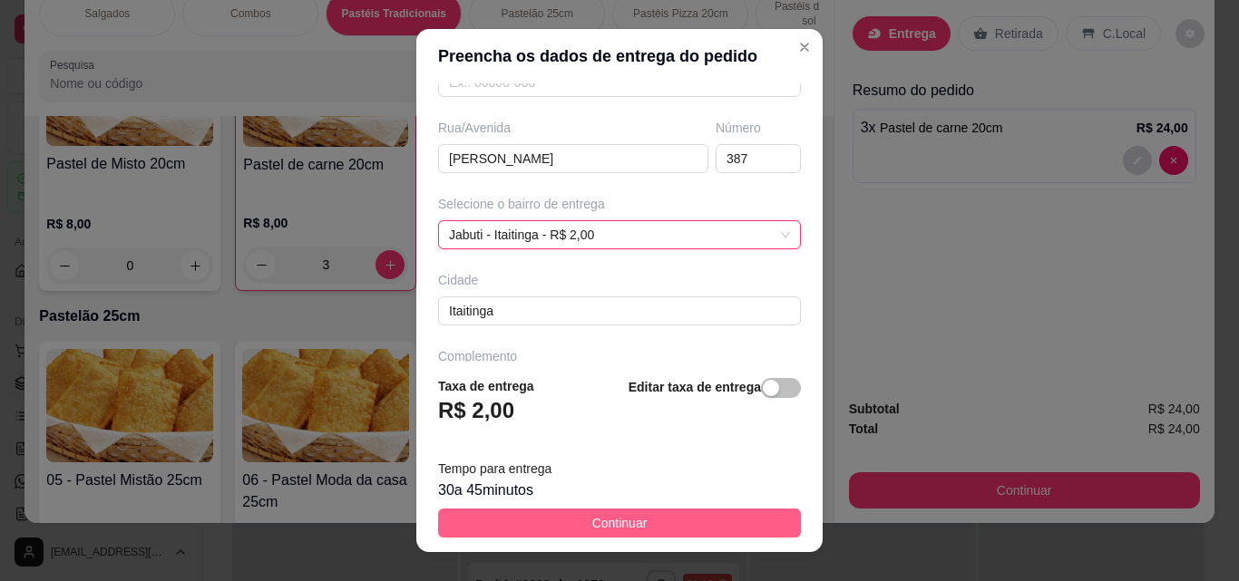
click at [710, 521] on button "Continuar" at bounding box center [619, 523] width 363 height 29
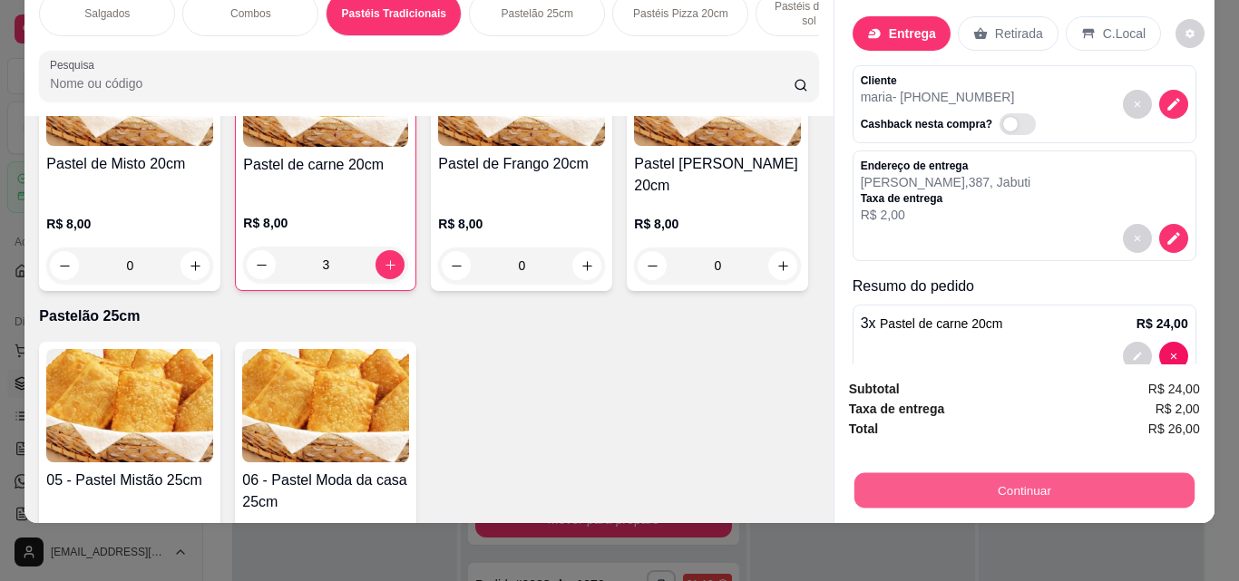
click at [894, 477] on button "Continuar" at bounding box center [1023, 489] width 340 height 35
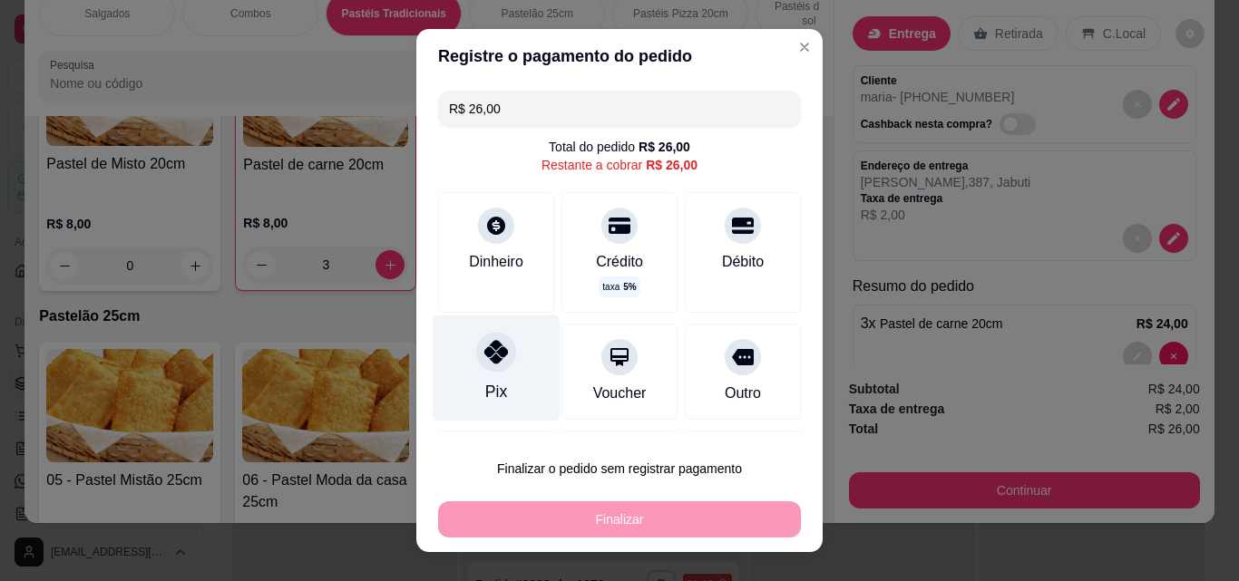
click at [442, 376] on div "Pix" at bounding box center [497, 369] width 128 height 106
type input "R$ 0,00"
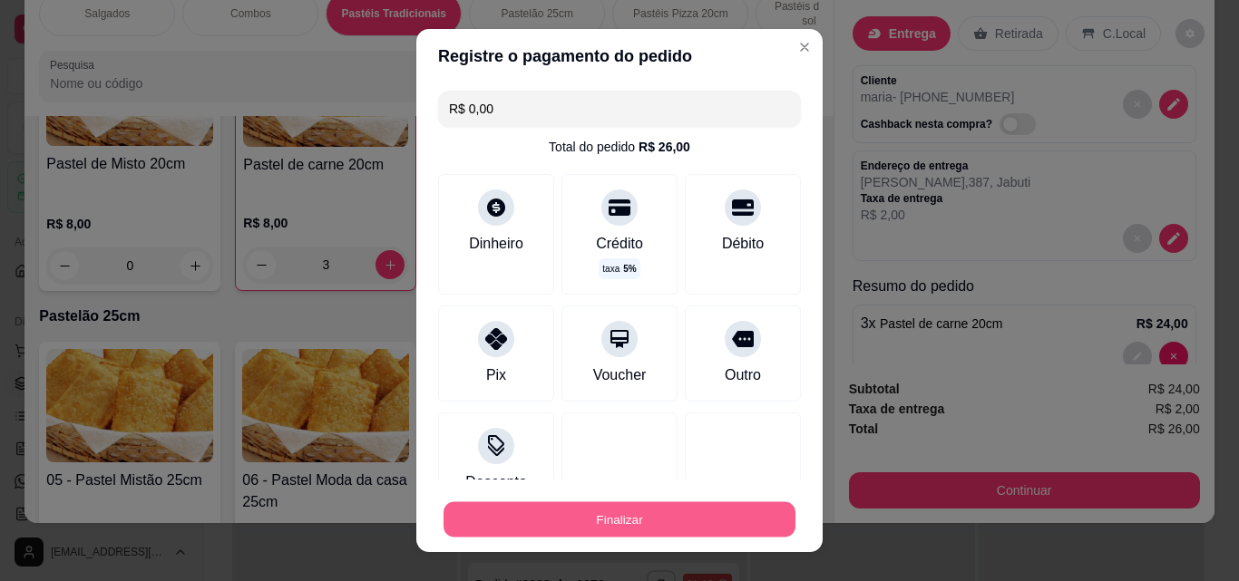
click at [587, 518] on button "Finalizar" at bounding box center [619, 519] width 352 height 35
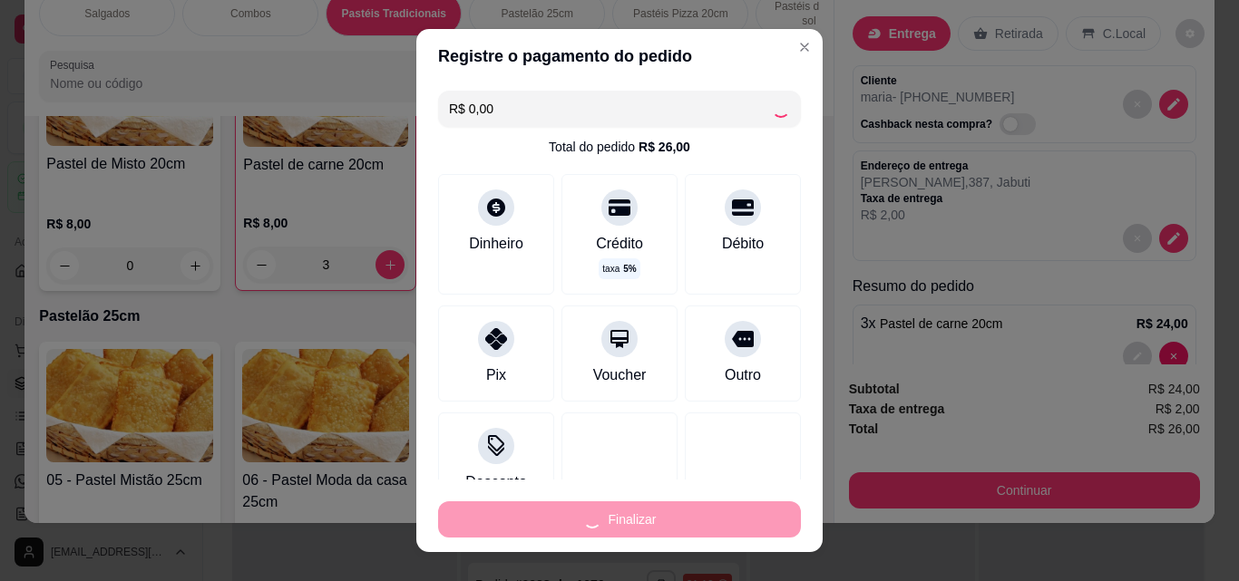
type input "0"
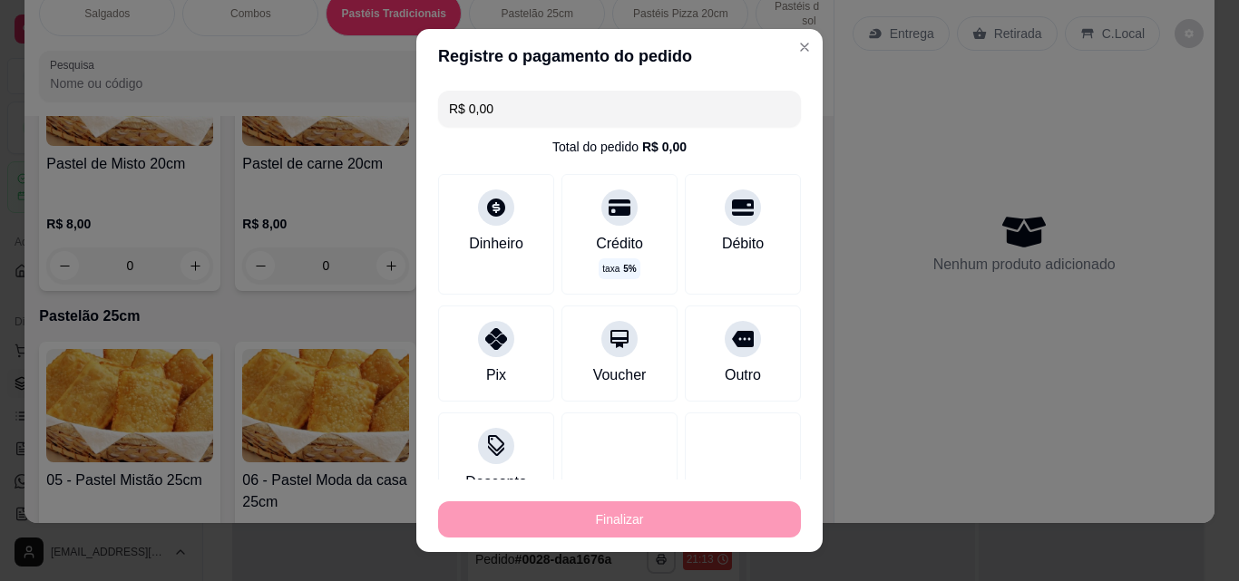
type input "-R$ 26,00"
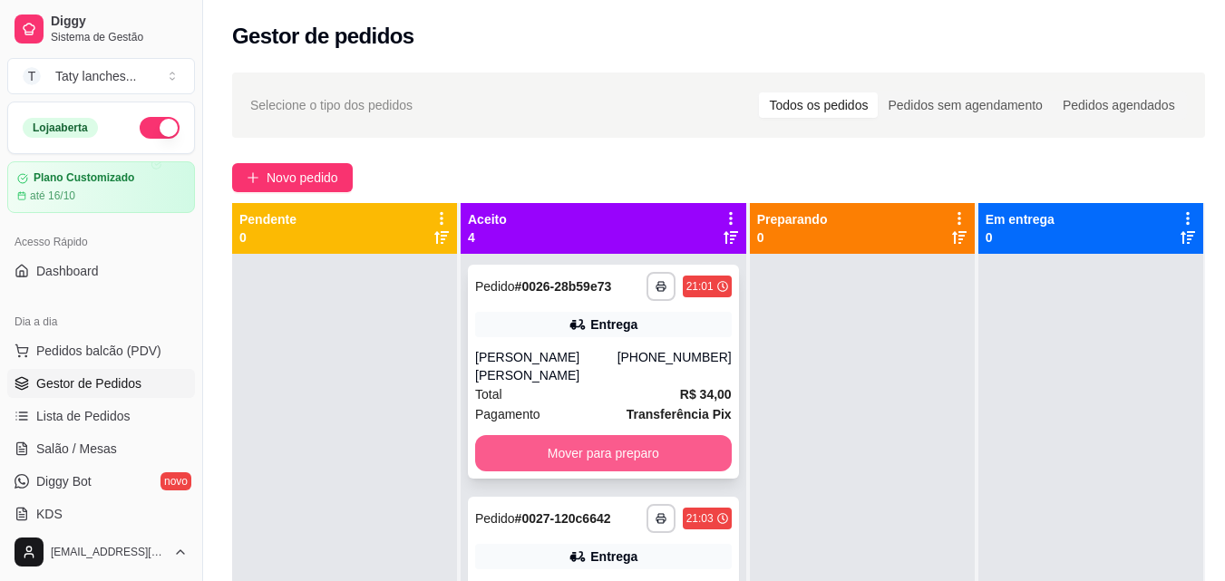
click at [636, 444] on button "Mover para preparo" at bounding box center [603, 453] width 257 height 36
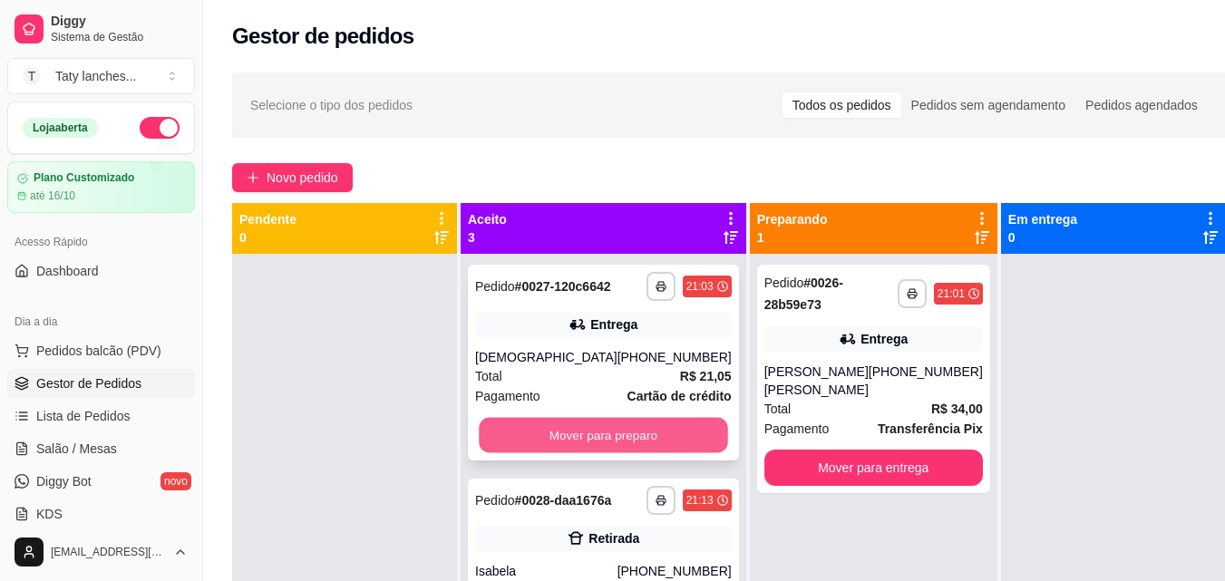
click at [627, 453] on button "Mover para preparo" at bounding box center [603, 435] width 248 height 35
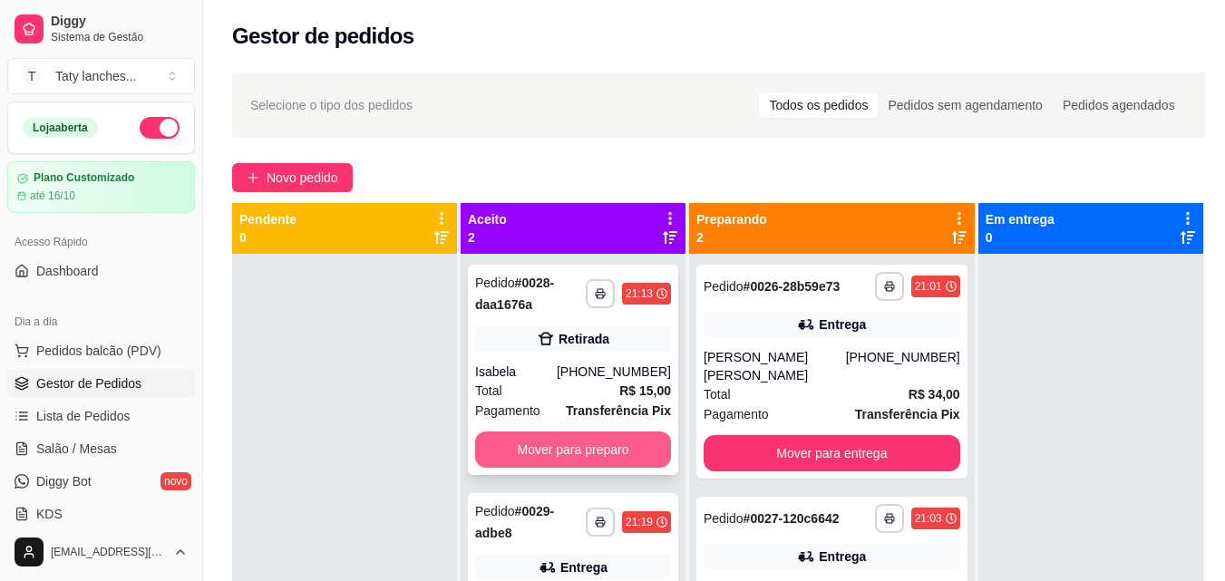
click at [635, 443] on button "Mover para preparo" at bounding box center [573, 450] width 196 height 36
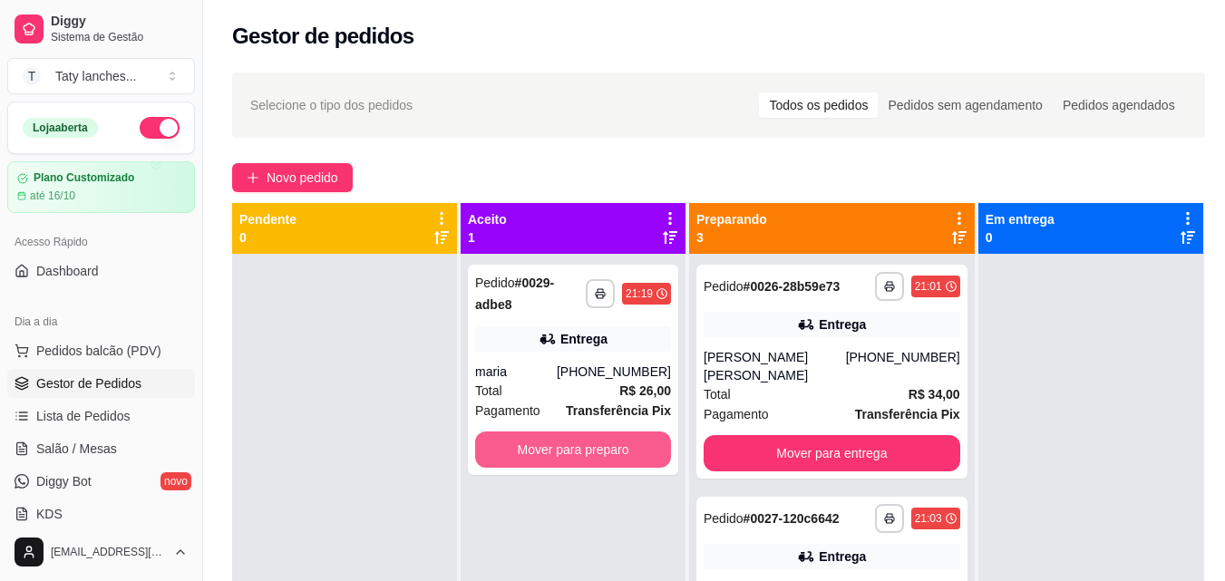
click at [635, 443] on button "Mover para preparo" at bounding box center [573, 450] width 196 height 36
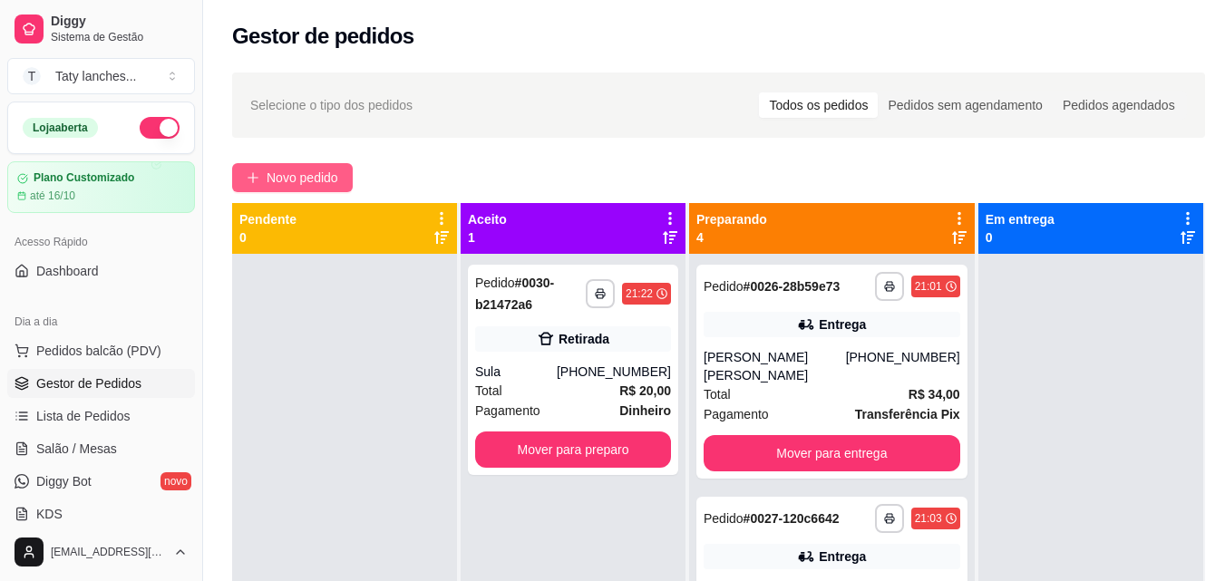
click at [320, 175] on span "Novo pedido" at bounding box center [303, 178] width 72 height 20
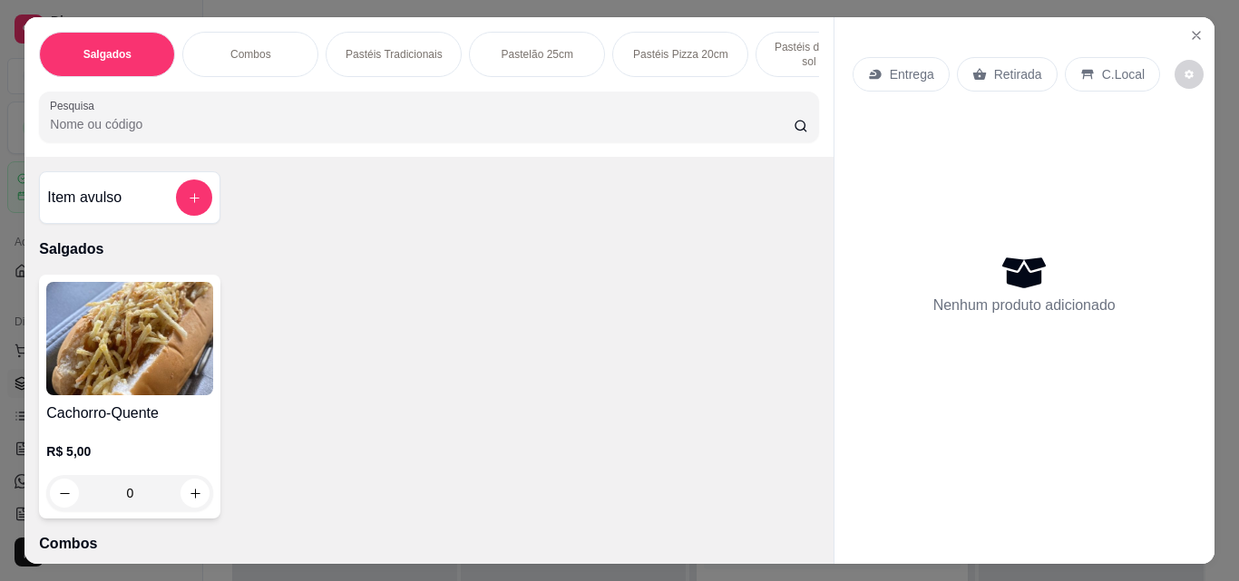
click at [369, 47] on p "Pastéis Tradicionais" at bounding box center [394, 54] width 97 height 15
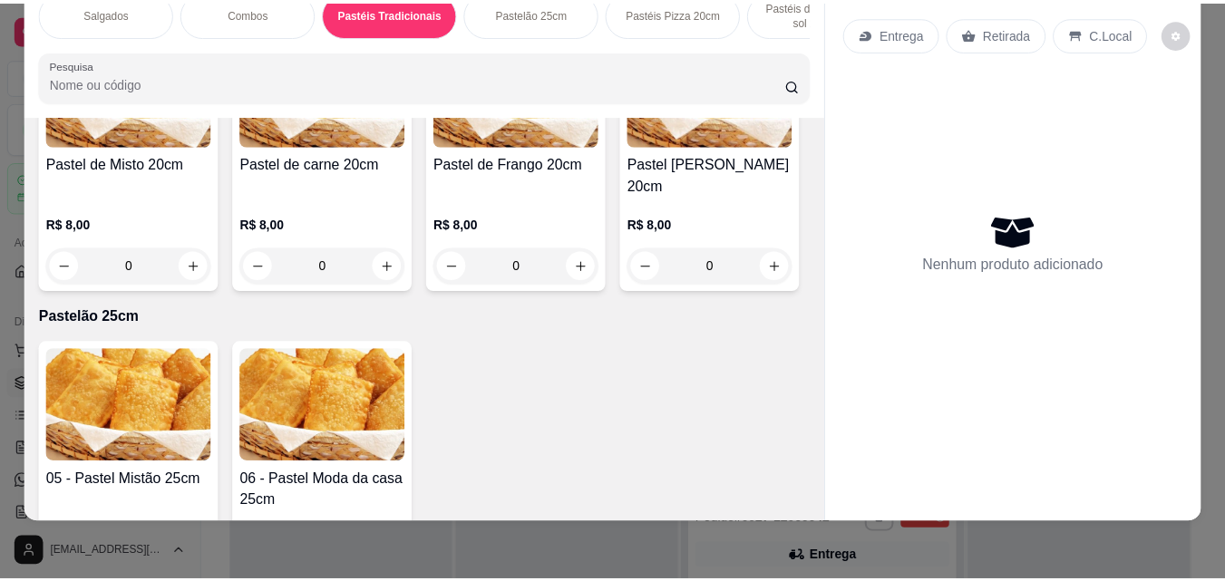
scroll to position [1015, 0]
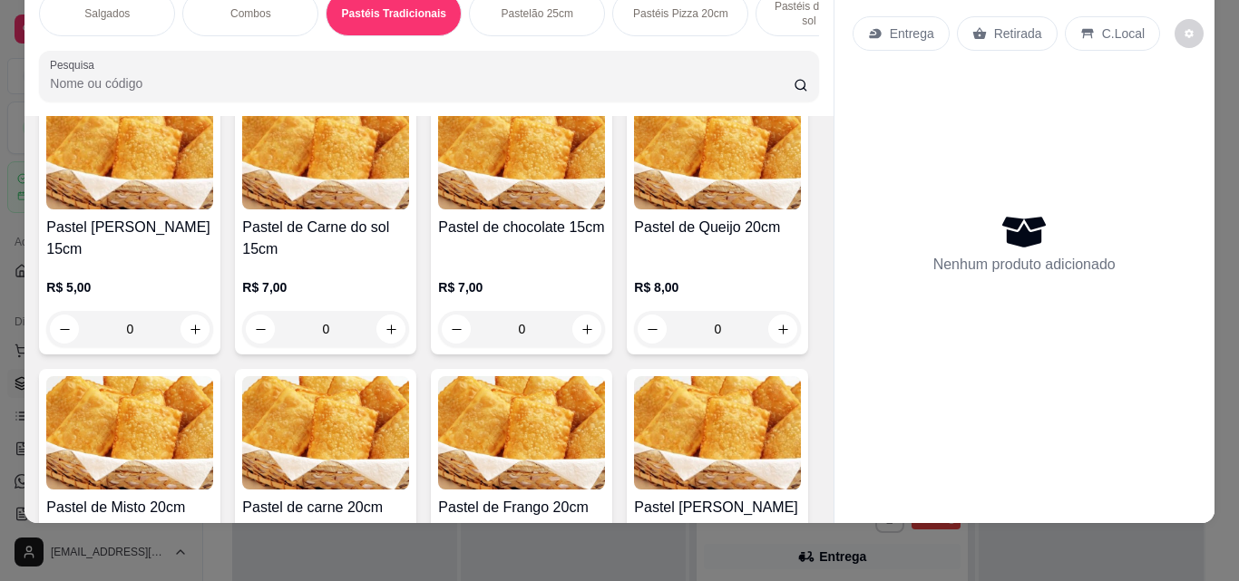
click at [438, 209] on img at bounding box center [521, 152] width 167 height 113
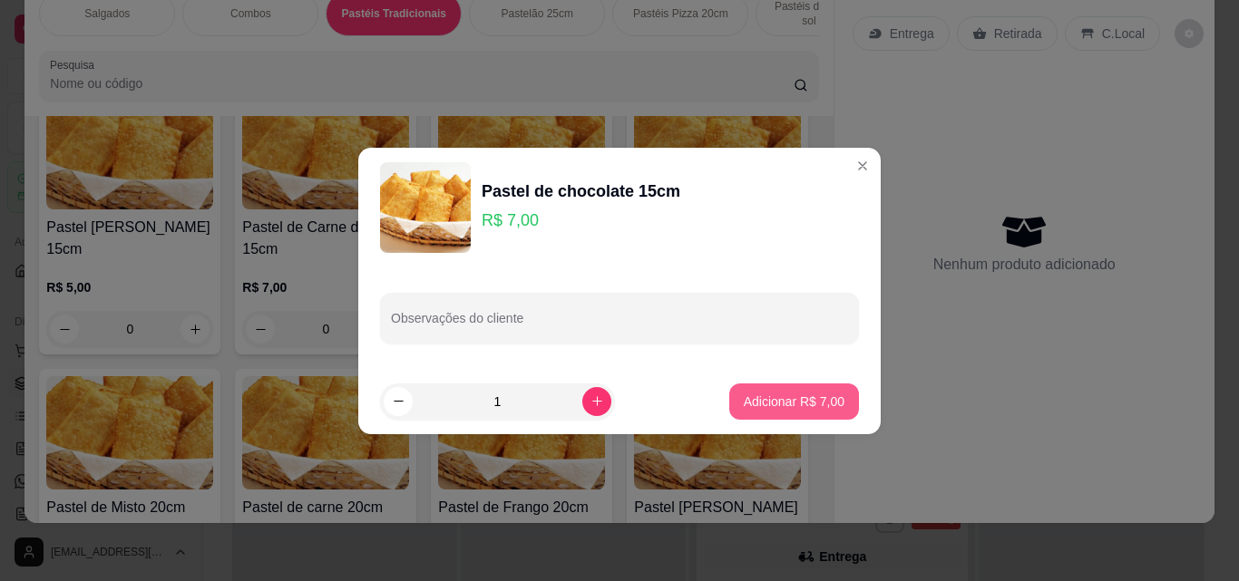
click at [808, 400] on p "Adicionar R$ 7,00" at bounding box center [794, 402] width 101 height 18
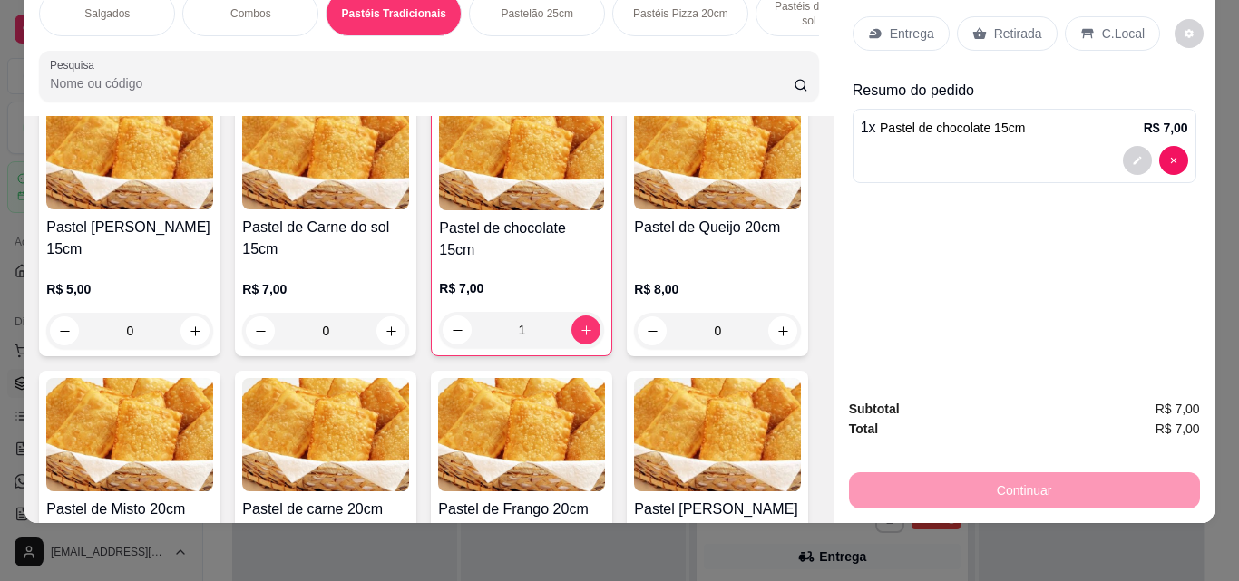
click at [994, 24] on p "Retirada" at bounding box center [1018, 33] width 48 height 18
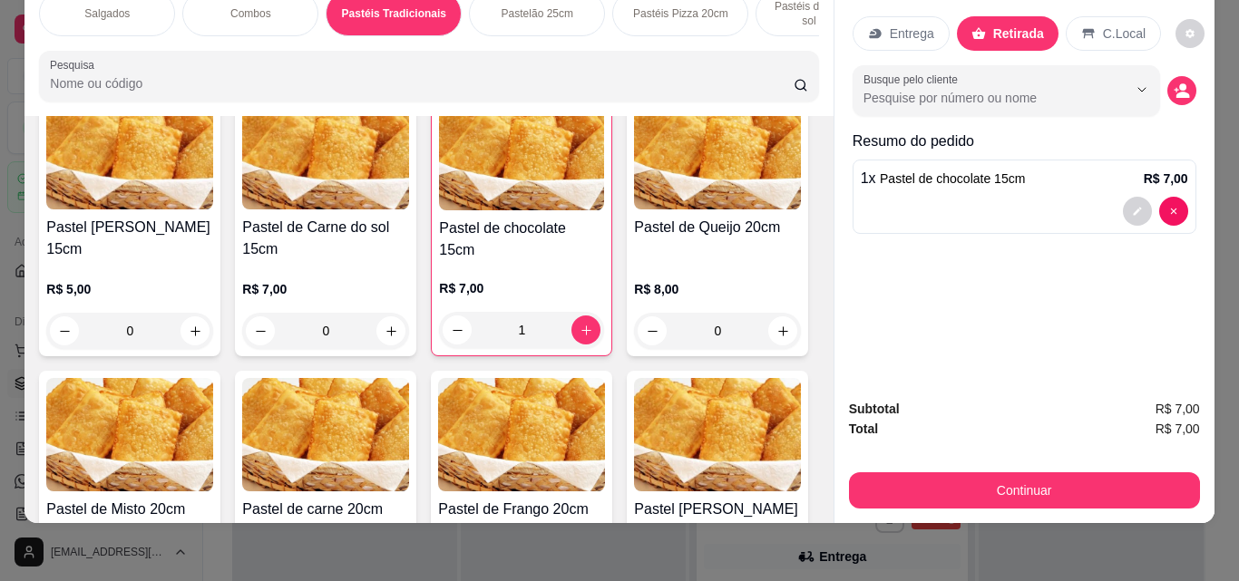
click at [1066, 20] on div "C.Local" at bounding box center [1113, 33] width 95 height 34
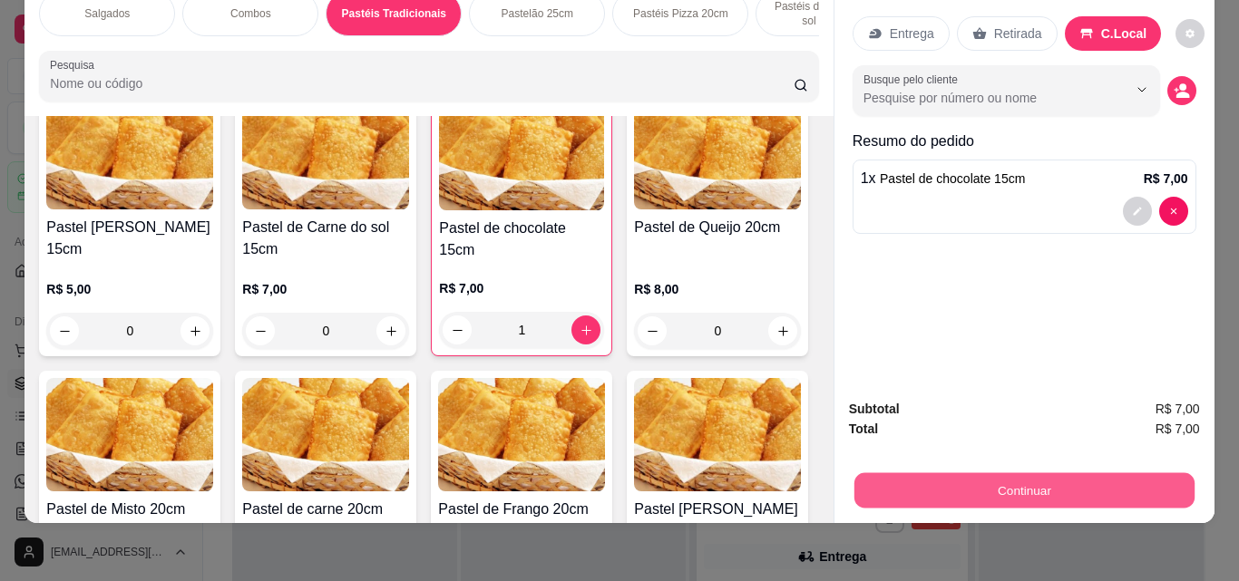
click at [1014, 477] on button "Continuar" at bounding box center [1023, 489] width 340 height 35
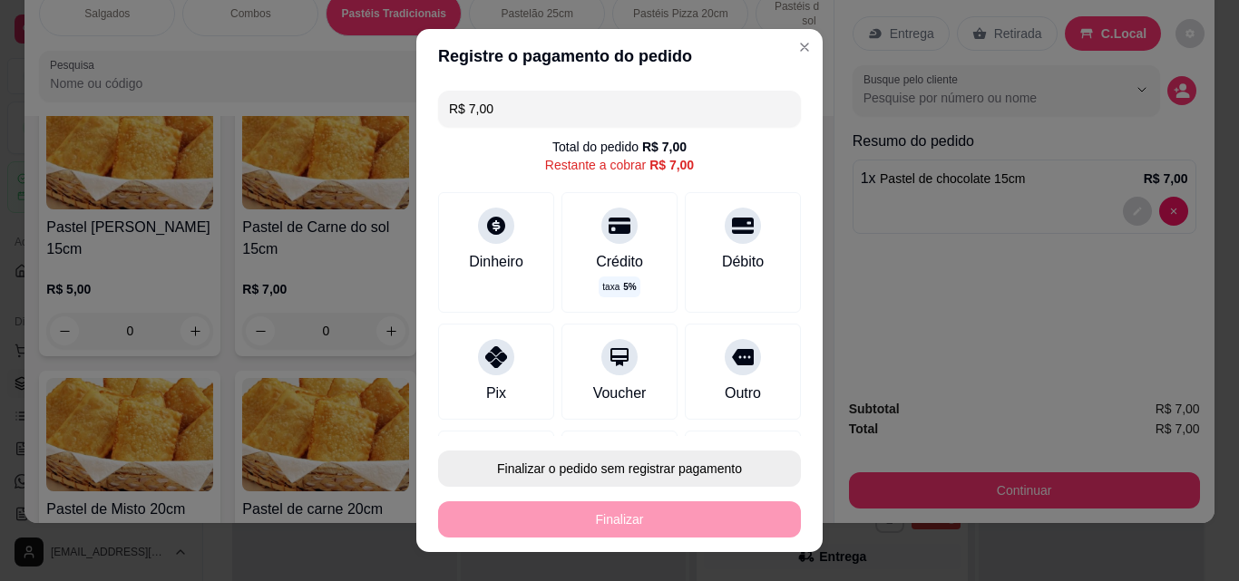
click at [675, 457] on button "Finalizar o pedido sem registrar pagamento" at bounding box center [619, 469] width 363 height 36
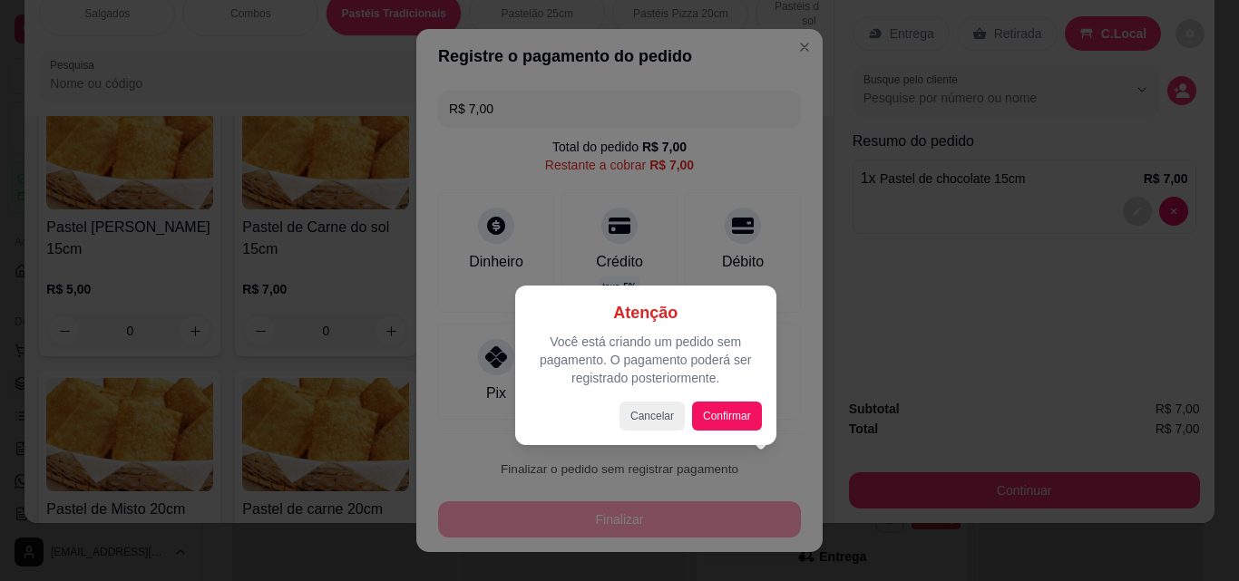
click at [711, 401] on div "Atenção Você está criando um pedido sem pagamento. O pagamento poderá ser regis…" at bounding box center [646, 365] width 232 height 131
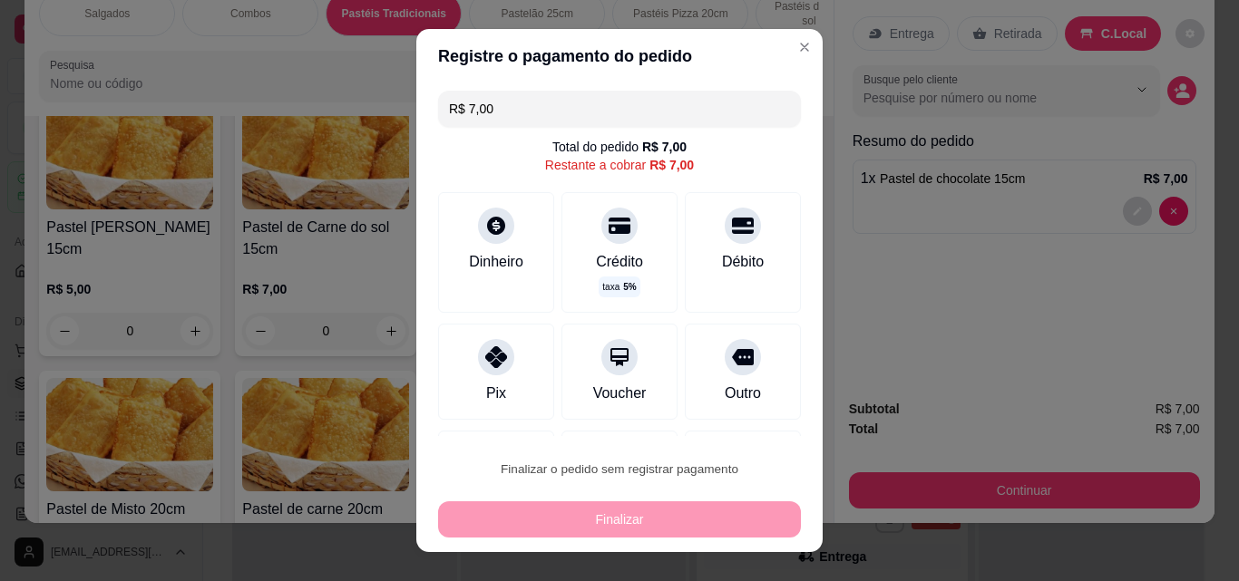
click at [712, 422] on button "Confirmar" at bounding box center [723, 417] width 64 height 27
type input "0"
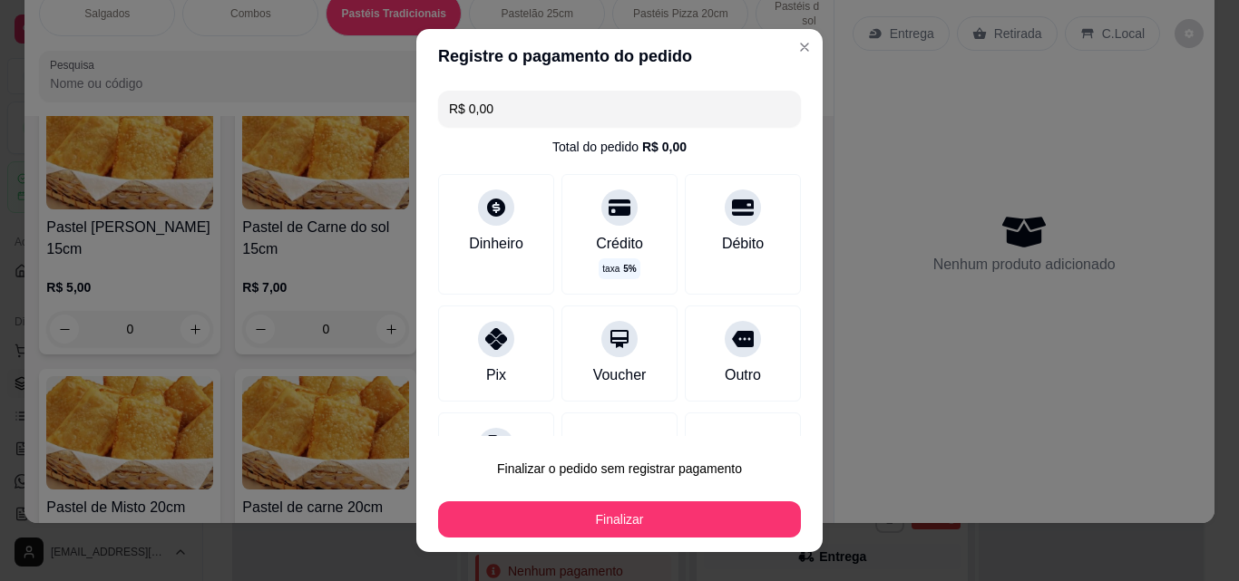
type input "R$ 0,00"
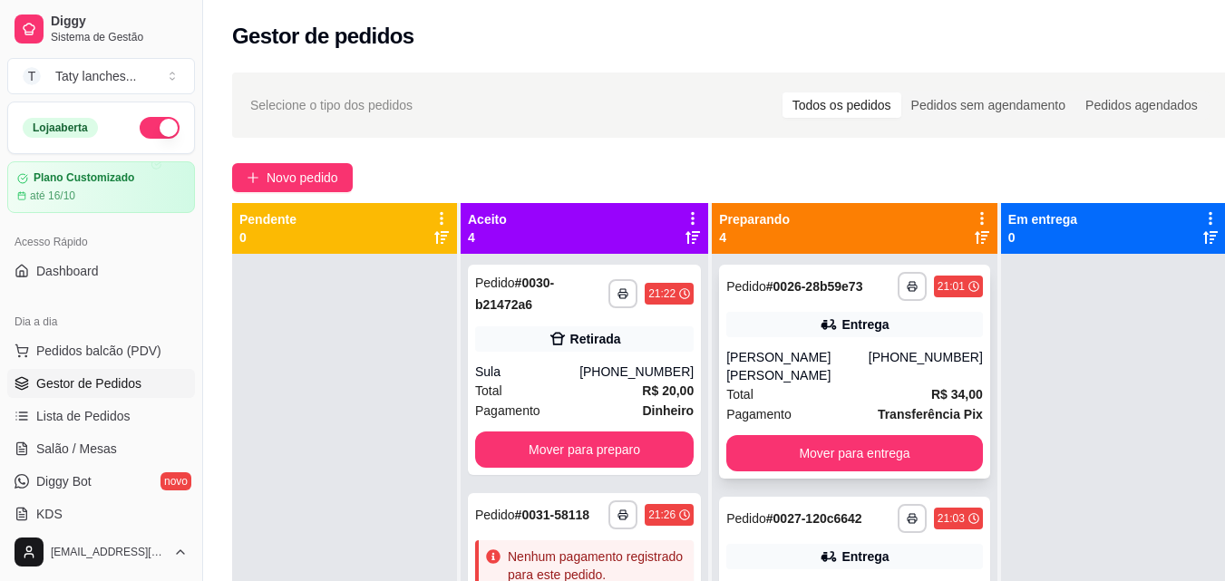
click at [818, 394] on div "Total R$ 34,00" at bounding box center [854, 395] width 257 height 20
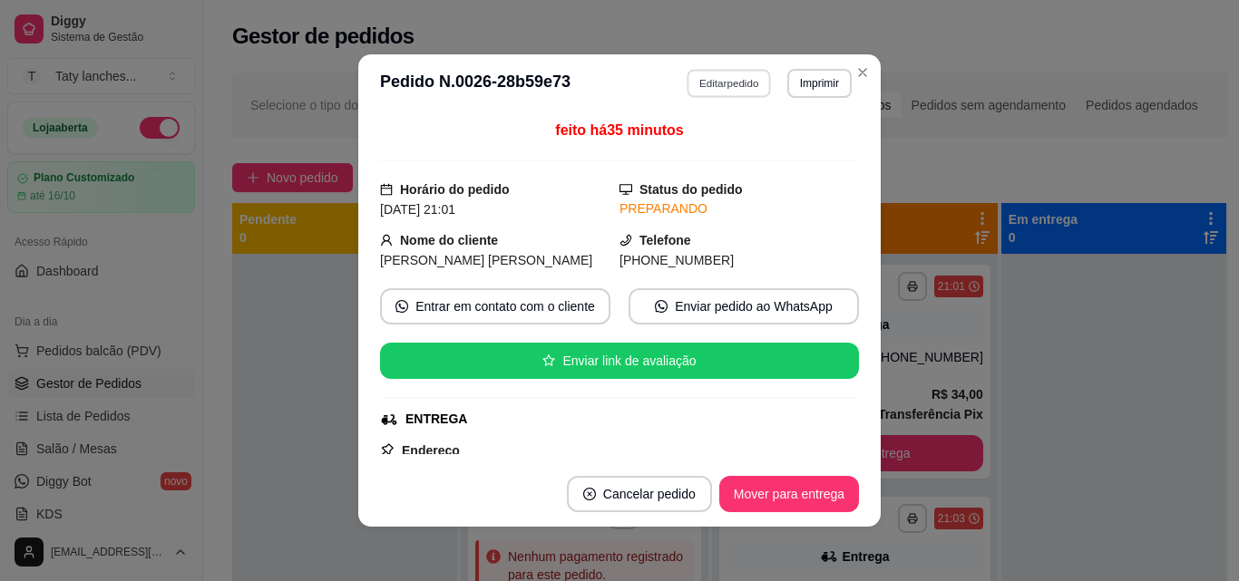
click at [723, 79] on button "Editar pedido" at bounding box center [729, 83] width 84 height 28
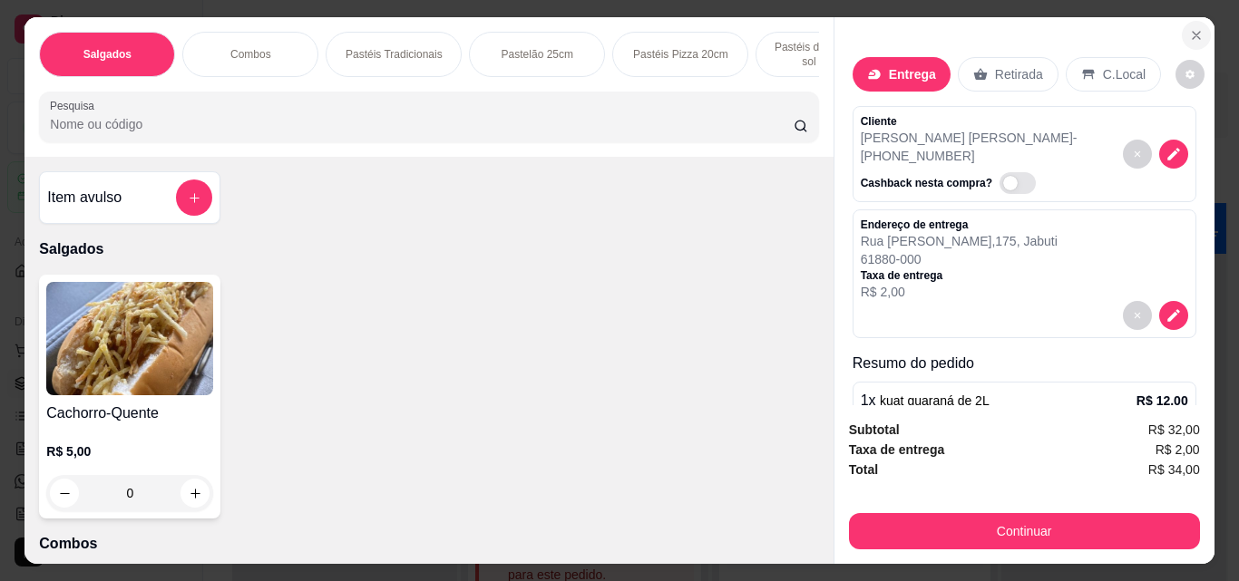
click at [1194, 31] on icon "Close" at bounding box center [1196, 35] width 15 height 15
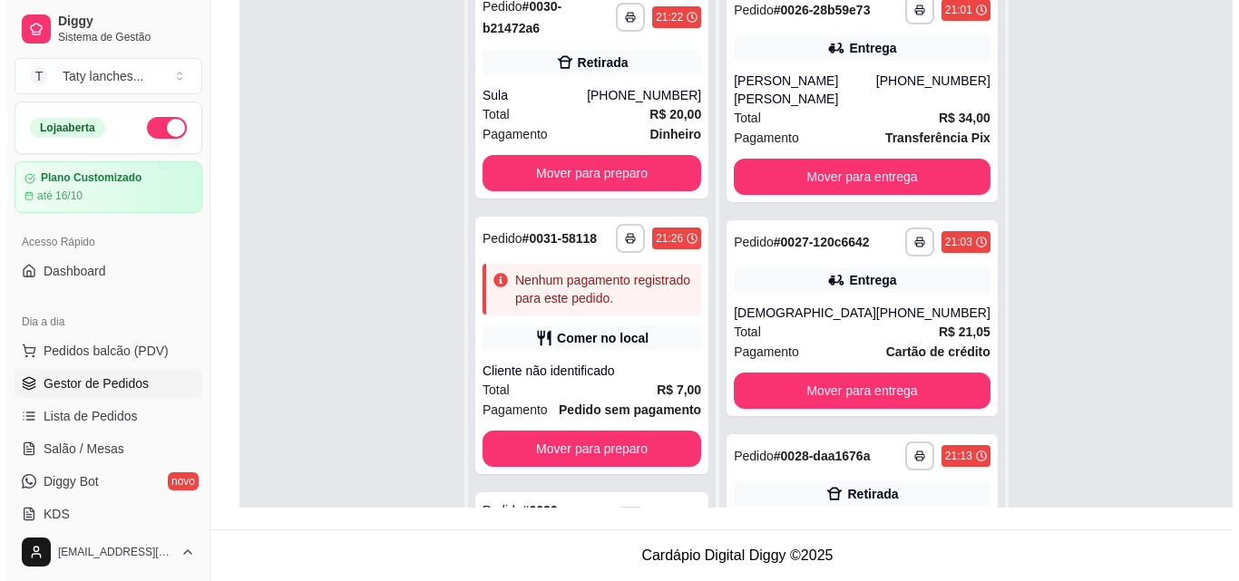
scroll to position [451, 0]
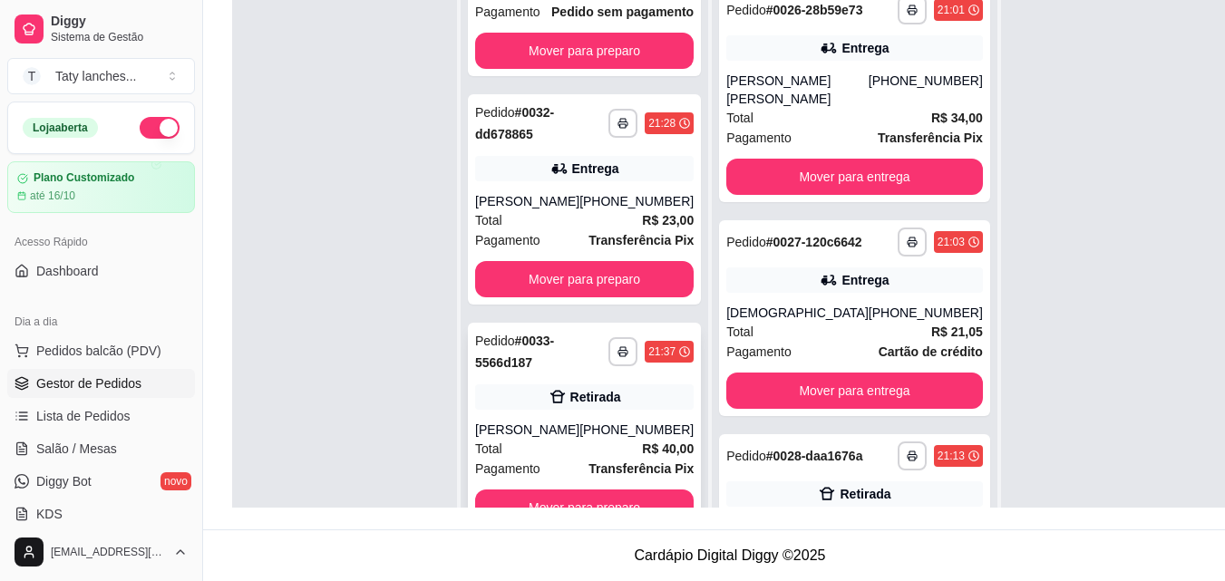
click at [638, 428] on div "[PHONE_NUMBER]" at bounding box center [636, 430] width 114 height 18
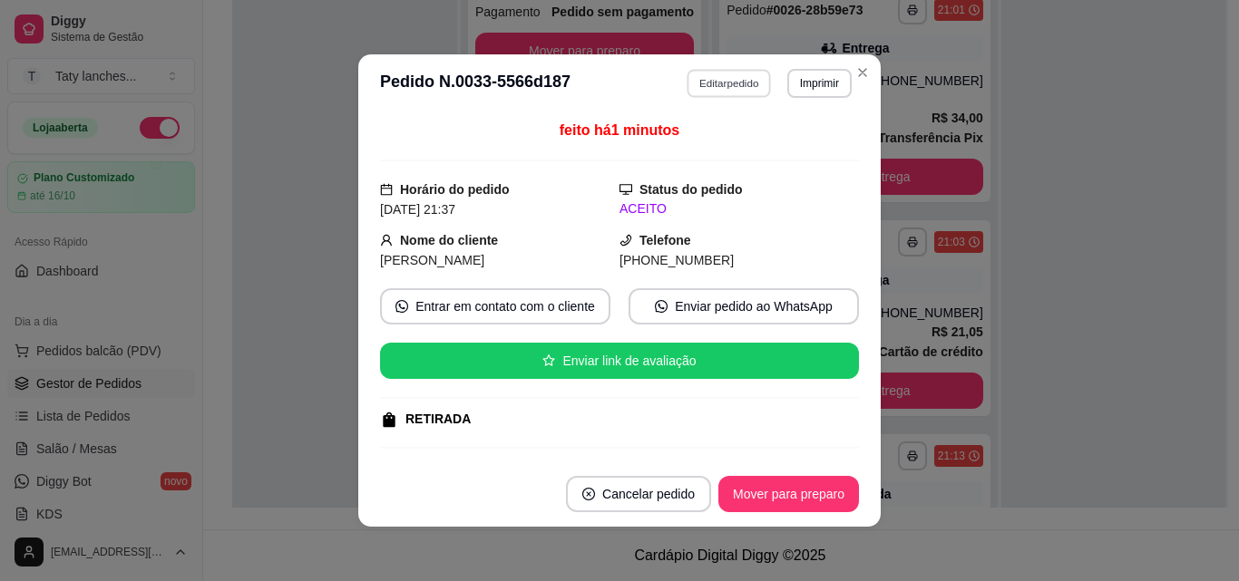
click at [731, 82] on button "Editar pedido" at bounding box center [729, 83] width 84 height 28
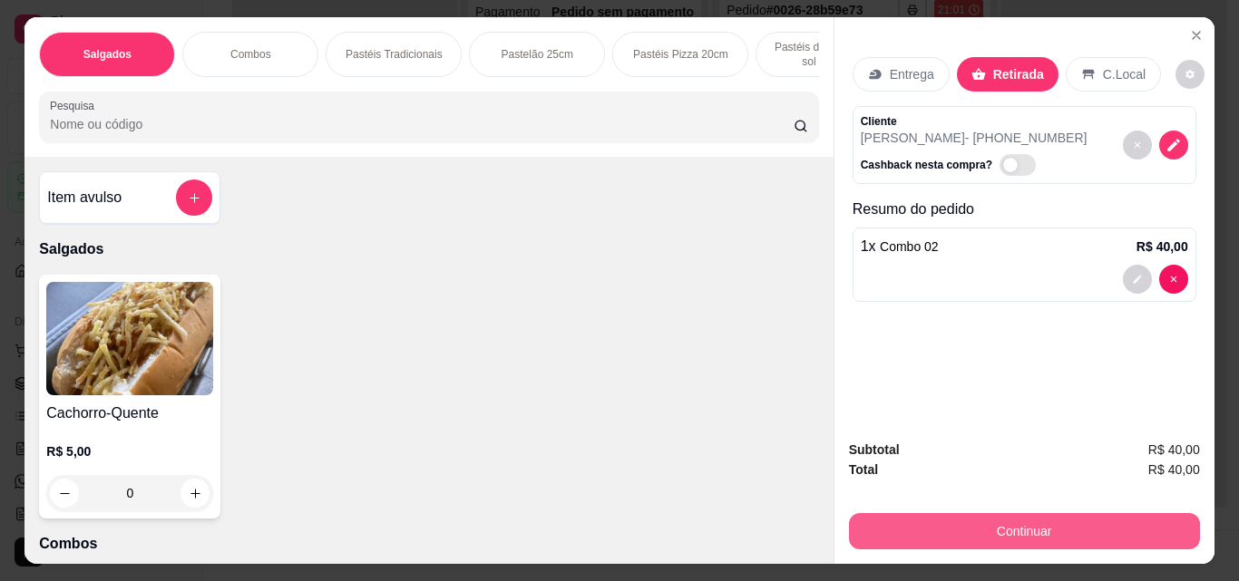
click at [952, 534] on button "Continuar" at bounding box center [1024, 531] width 351 height 36
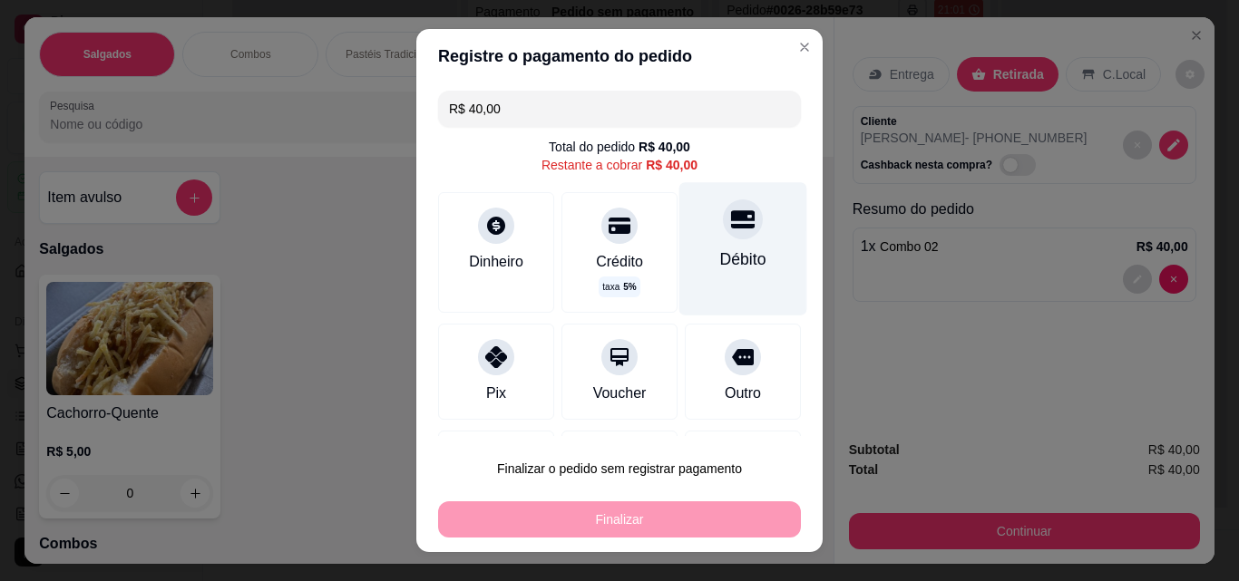
click at [720, 249] on div "Débito" at bounding box center [743, 260] width 46 height 24
type input "R$ 0,00"
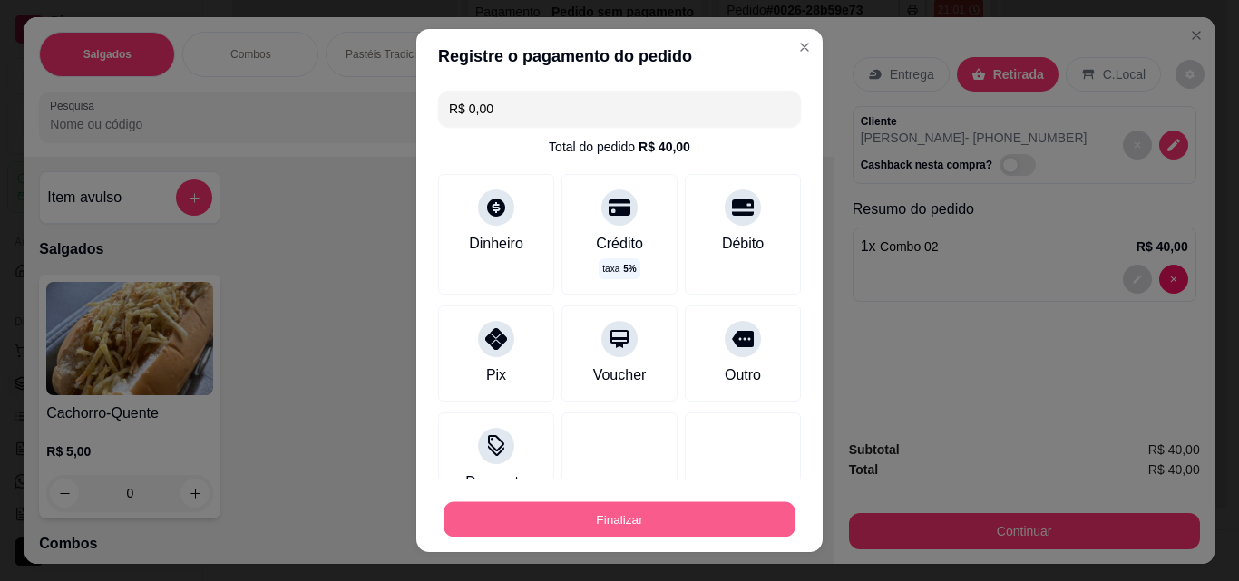
click at [641, 509] on button "Finalizar" at bounding box center [619, 519] width 352 height 35
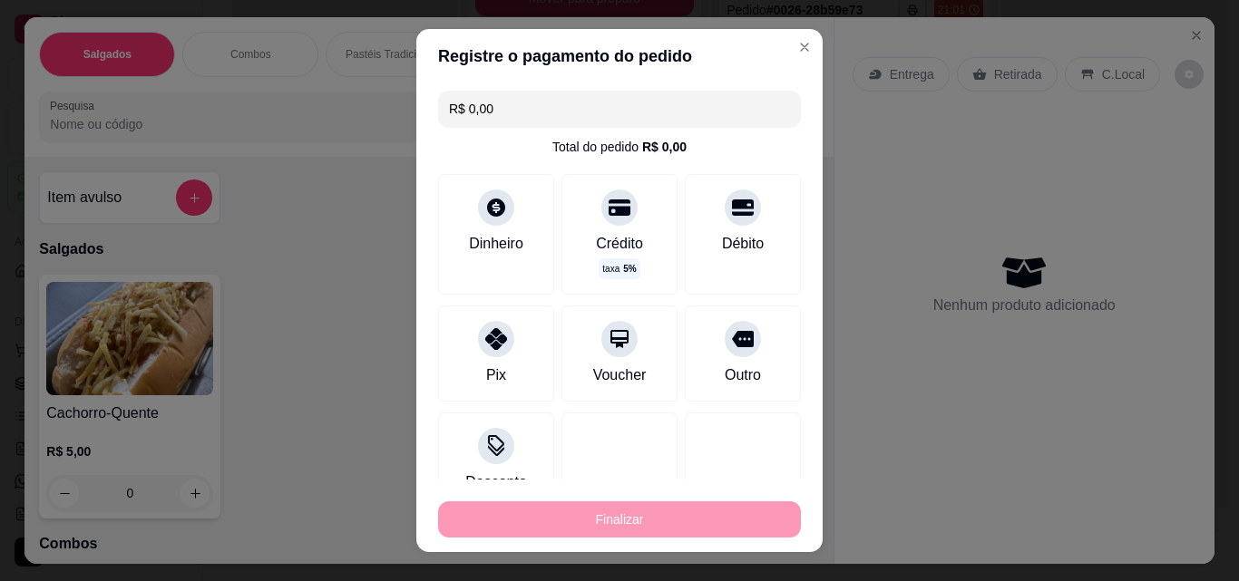
type input "0"
type input "-R$ 40,00"
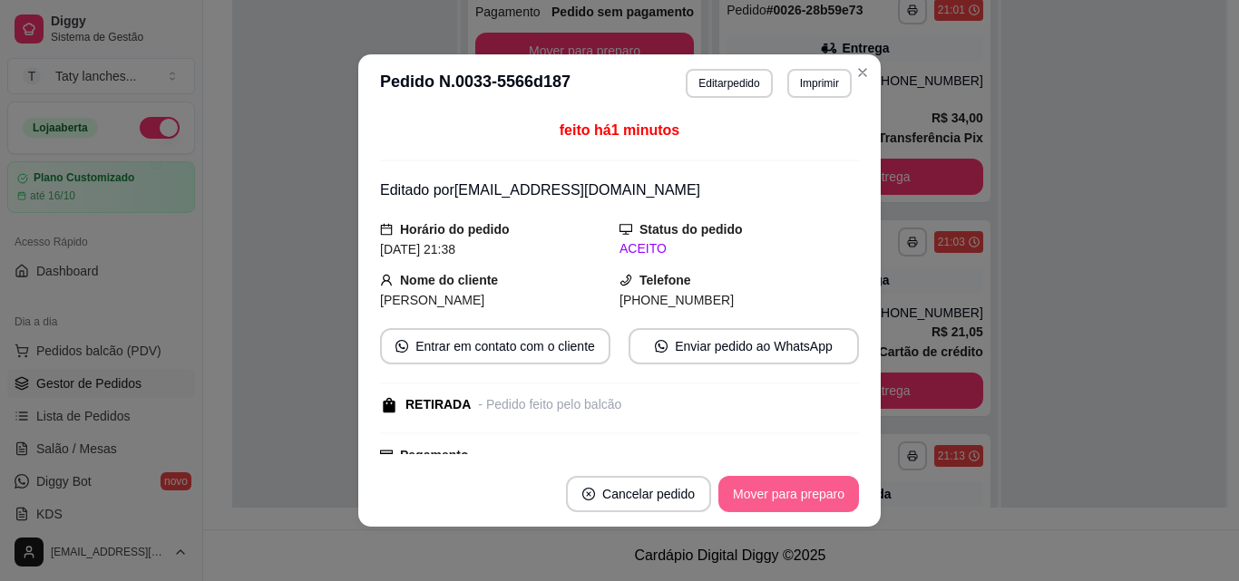
click at [804, 484] on button "Mover para preparo" at bounding box center [788, 494] width 141 height 36
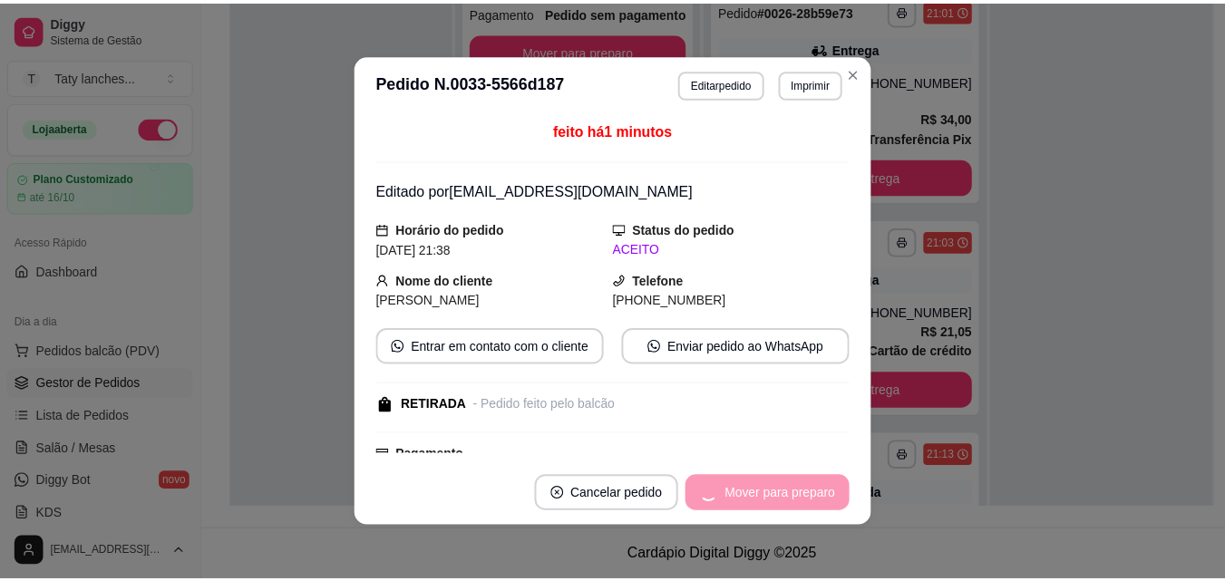
scroll to position [222, 0]
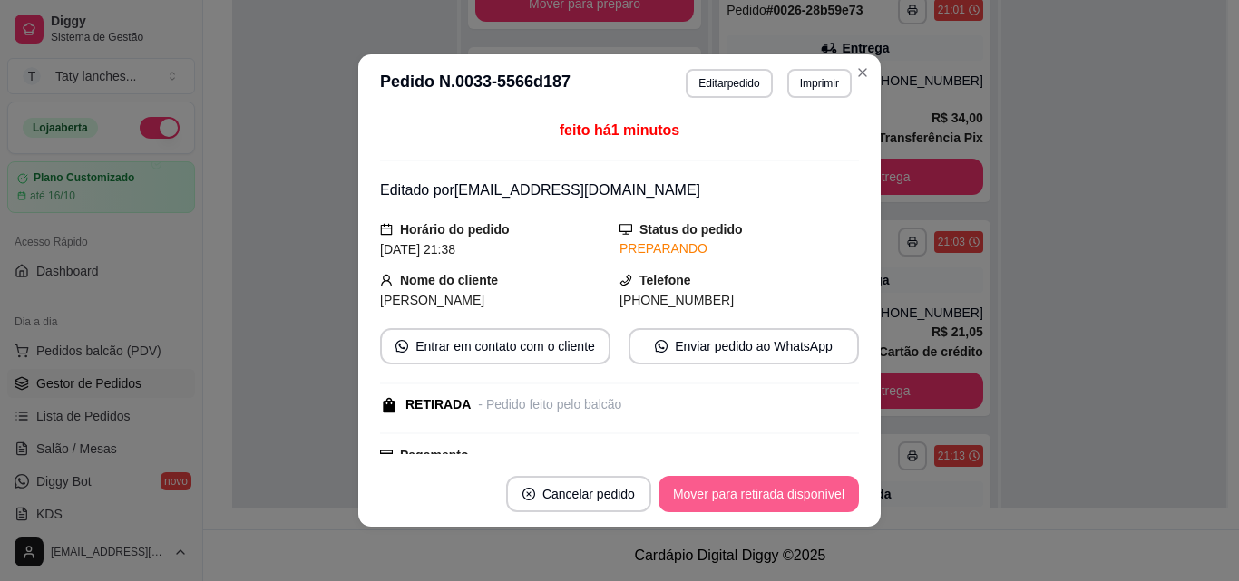
click at [804, 484] on button "Mover para retirada disponível" at bounding box center [758, 494] width 200 height 36
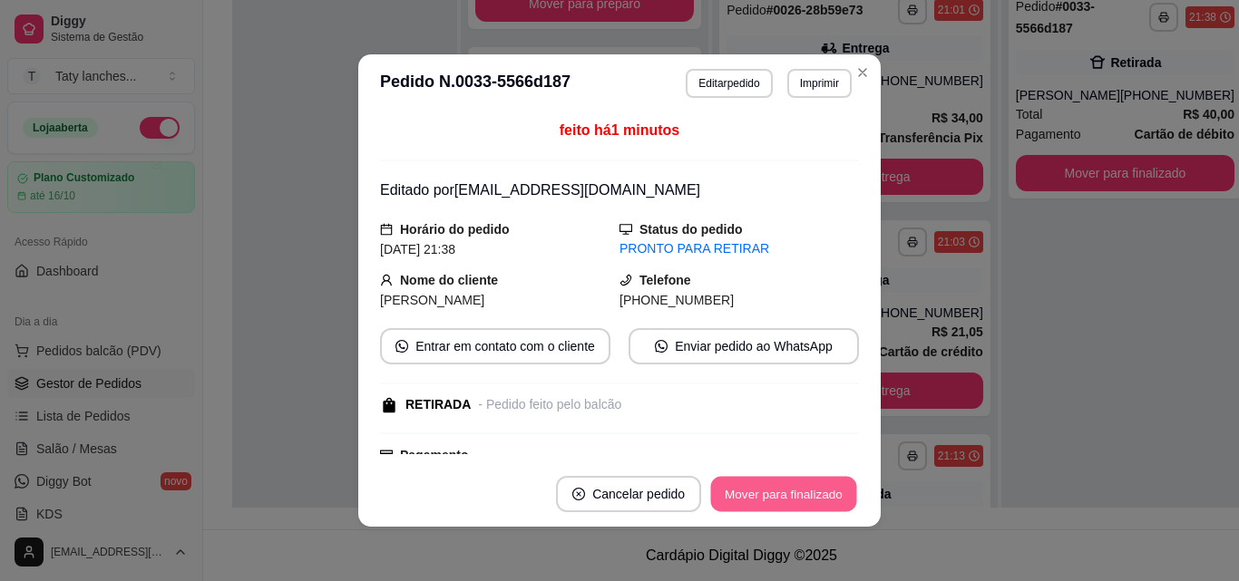
click at [804, 484] on button "Mover para finalizado" at bounding box center [784, 494] width 146 height 35
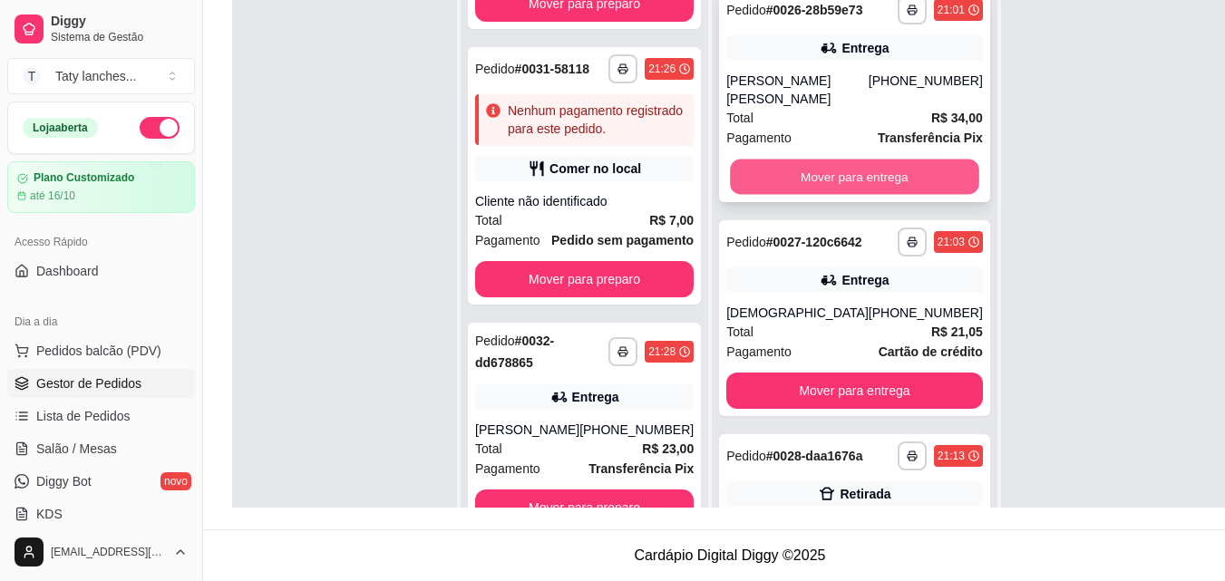
click at [874, 169] on button "Mover para entrega" at bounding box center [854, 177] width 248 height 35
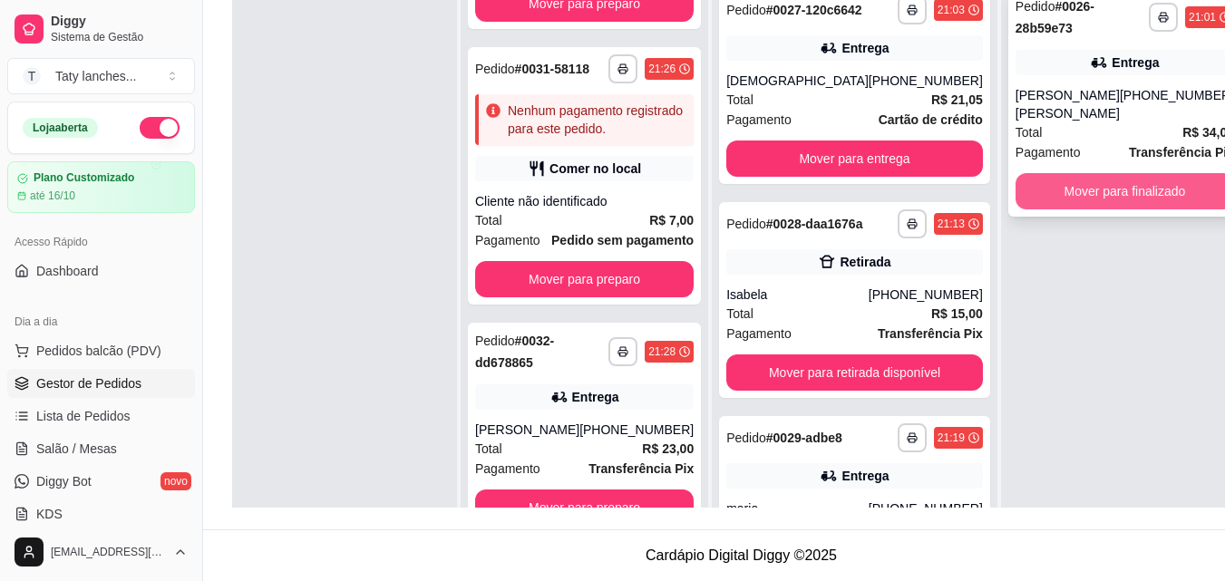
click at [1017, 173] on button "Mover para finalizado" at bounding box center [1125, 191] width 219 height 36
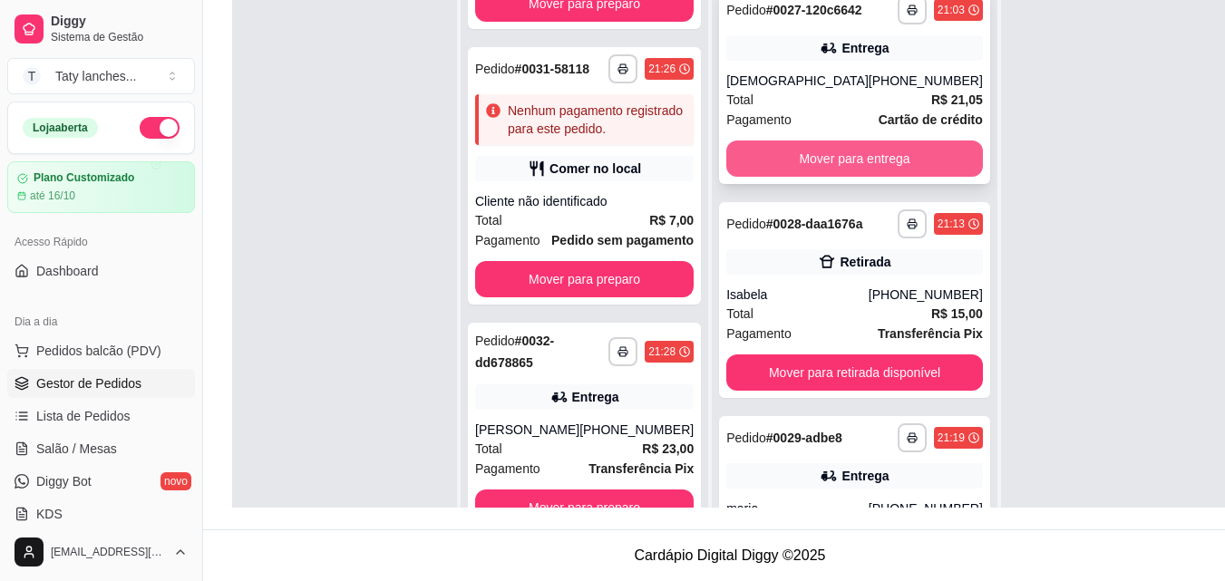
click at [868, 173] on button "Mover para entrega" at bounding box center [854, 159] width 257 height 36
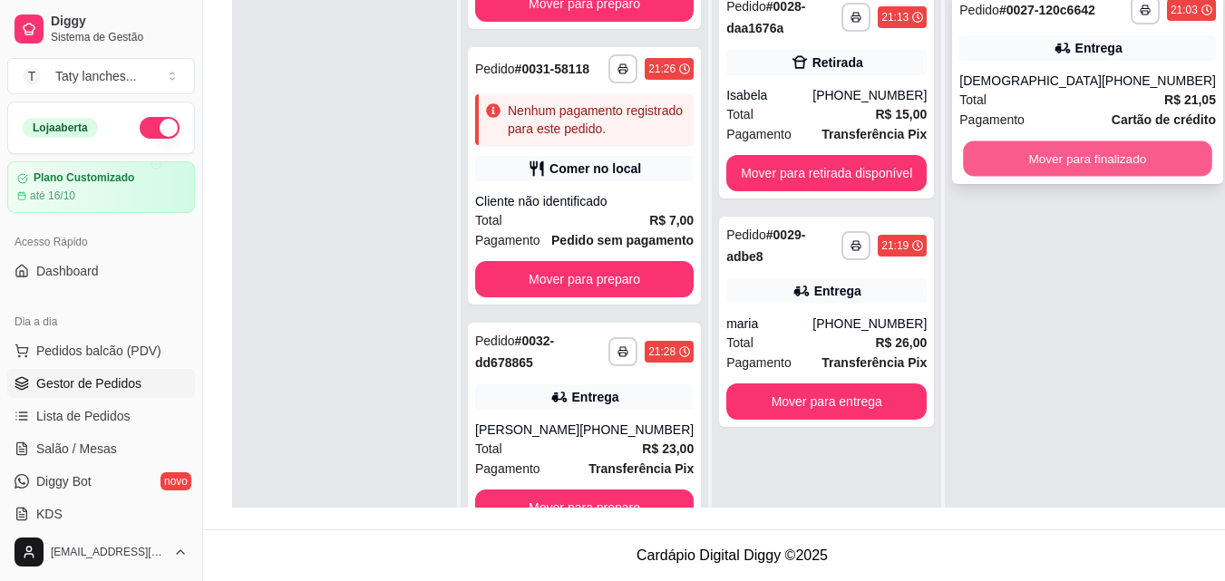
click at [1001, 164] on button "Mover para finalizado" at bounding box center [1088, 158] width 248 height 35
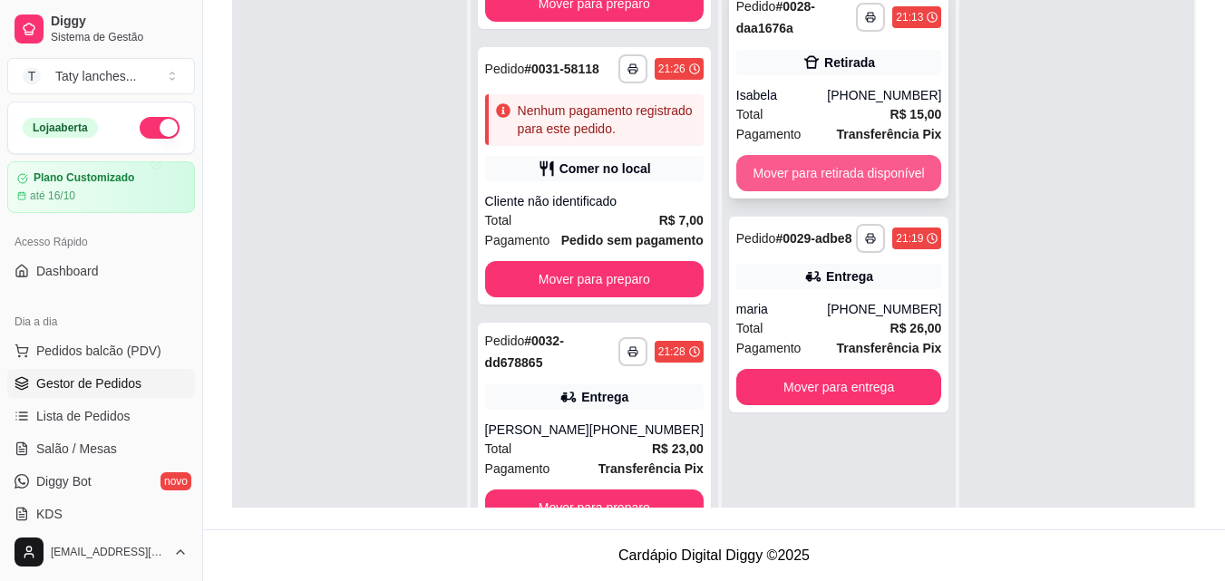
click at [870, 161] on button "Mover para retirada disponível" at bounding box center [839, 173] width 206 height 36
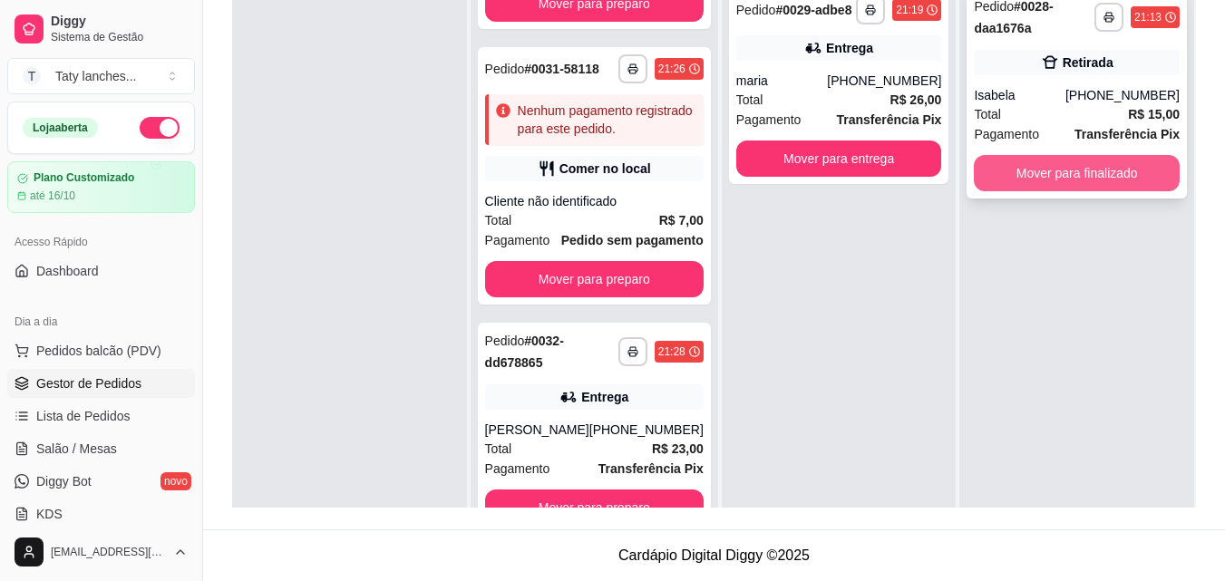
click at [986, 170] on button "Mover para finalizado" at bounding box center [1077, 173] width 206 height 36
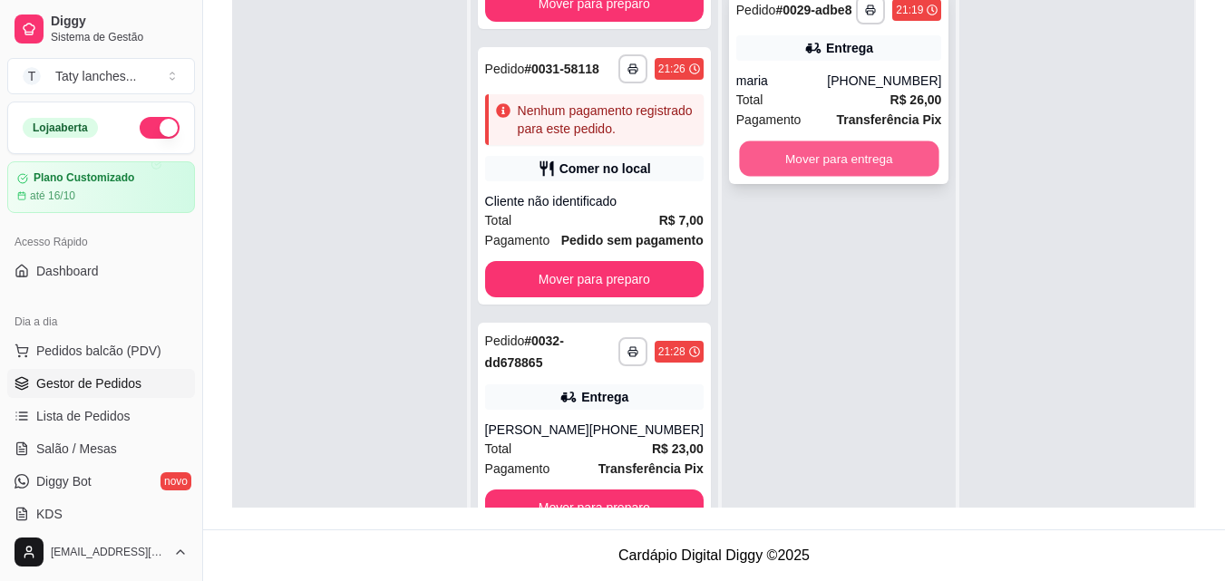
click at [845, 155] on button "Mover para entrega" at bounding box center [839, 158] width 200 height 35
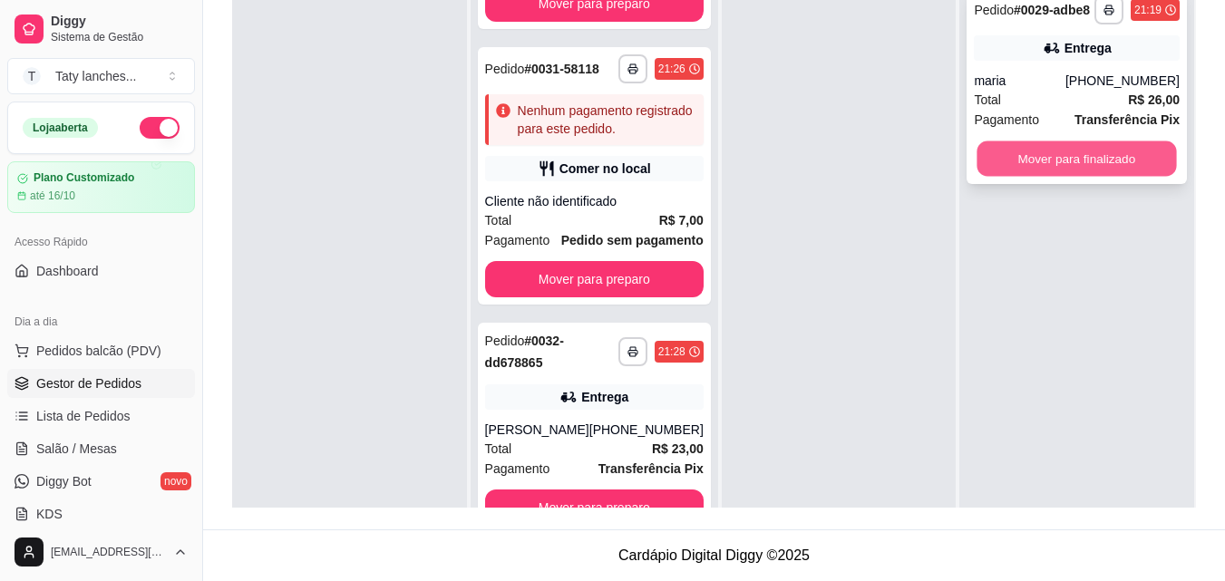
click at [1039, 159] on button "Mover para finalizado" at bounding box center [1078, 158] width 200 height 35
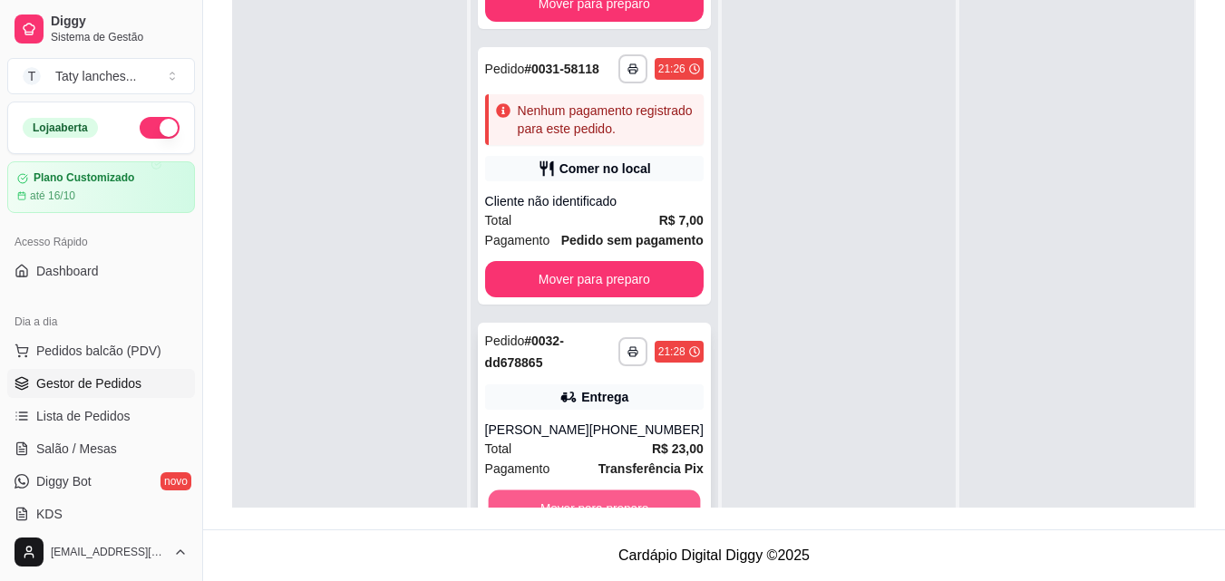
click at [616, 497] on button "Mover para preparo" at bounding box center [594, 508] width 212 height 35
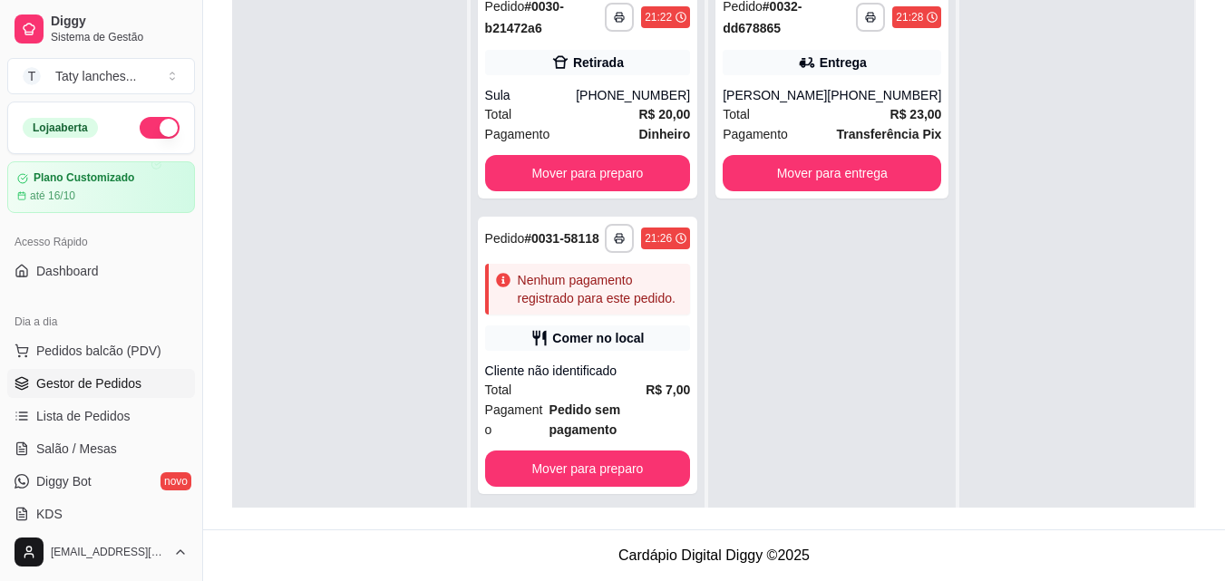
scroll to position [0, 0]
click at [629, 383] on div "Total R$ 7,00" at bounding box center [588, 390] width 206 height 20
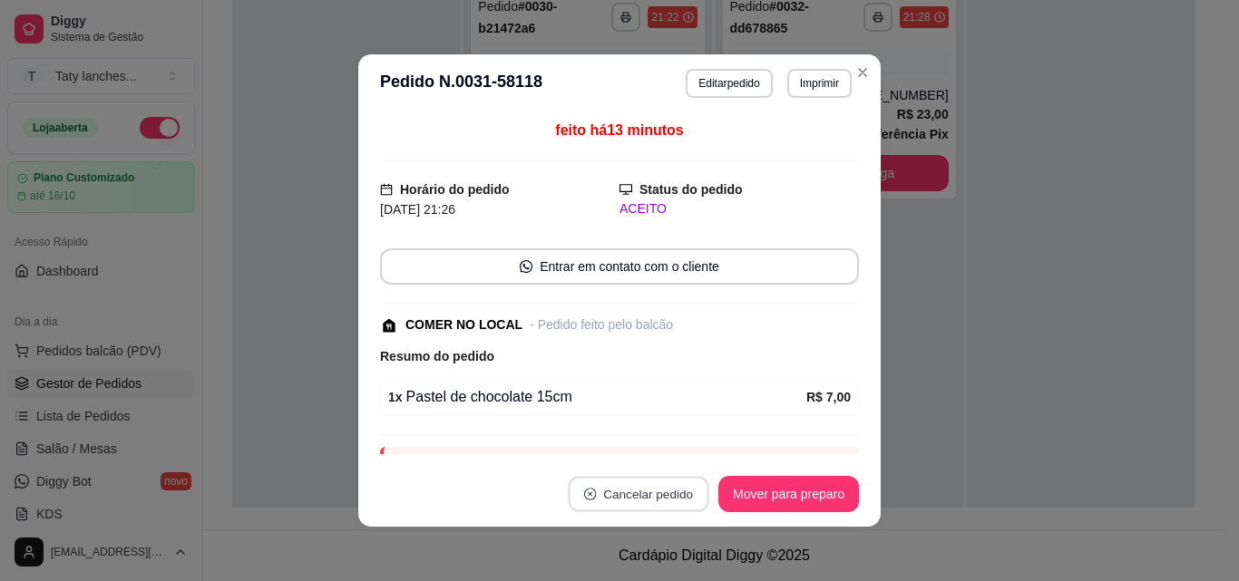
click at [598, 502] on button "Cancelar pedido" at bounding box center [638, 494] width 141 height 35
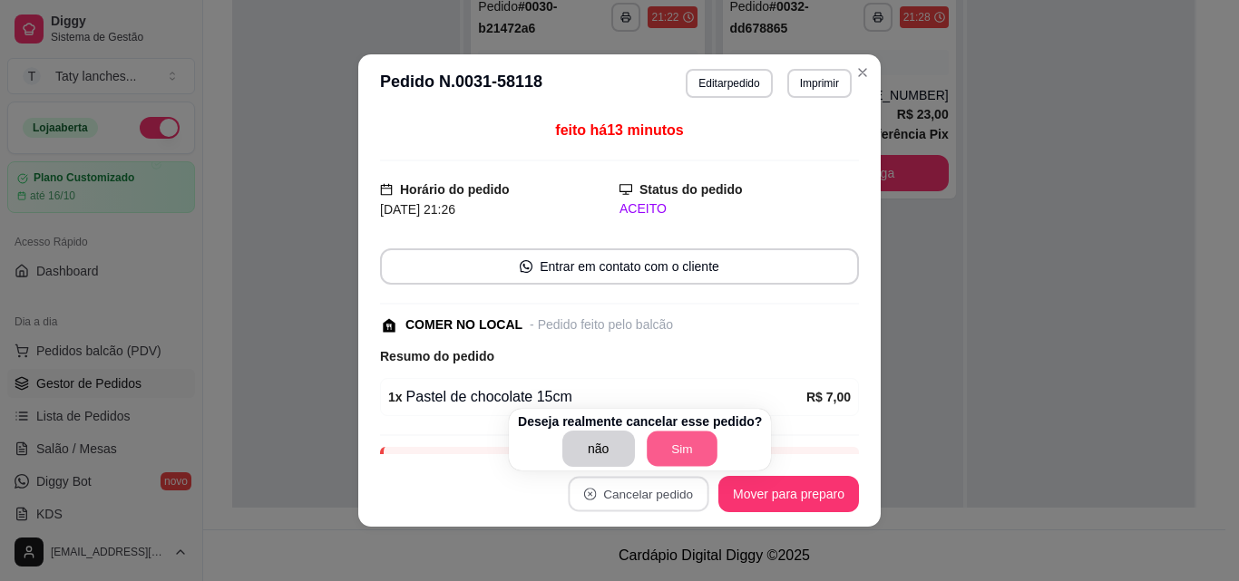
click at [662, 465] on button "Sim" at bounding box center [682, 449] width 71 height 35
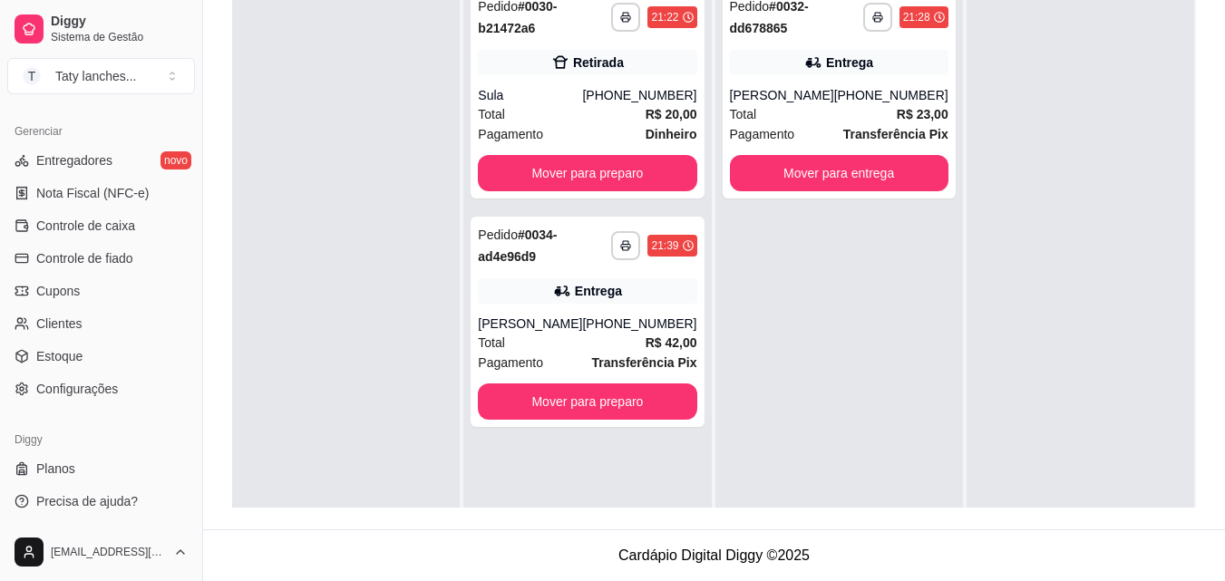
scroll to position [355, 0]
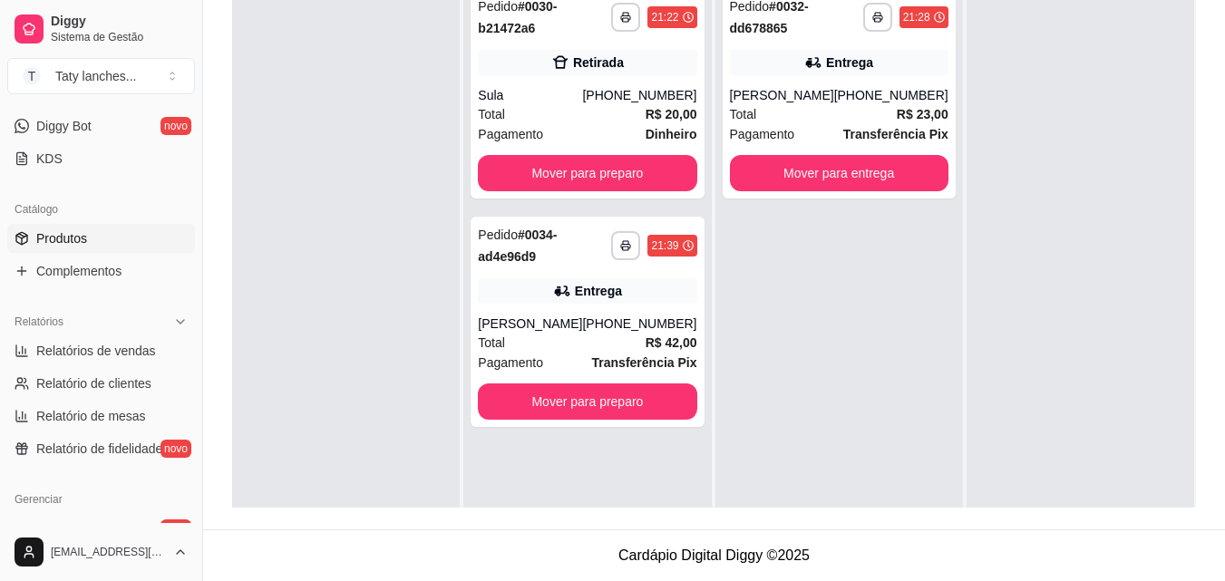
click at [101, 247] on link "Produtos" at bounding box center [101, 238] width 188 height 29
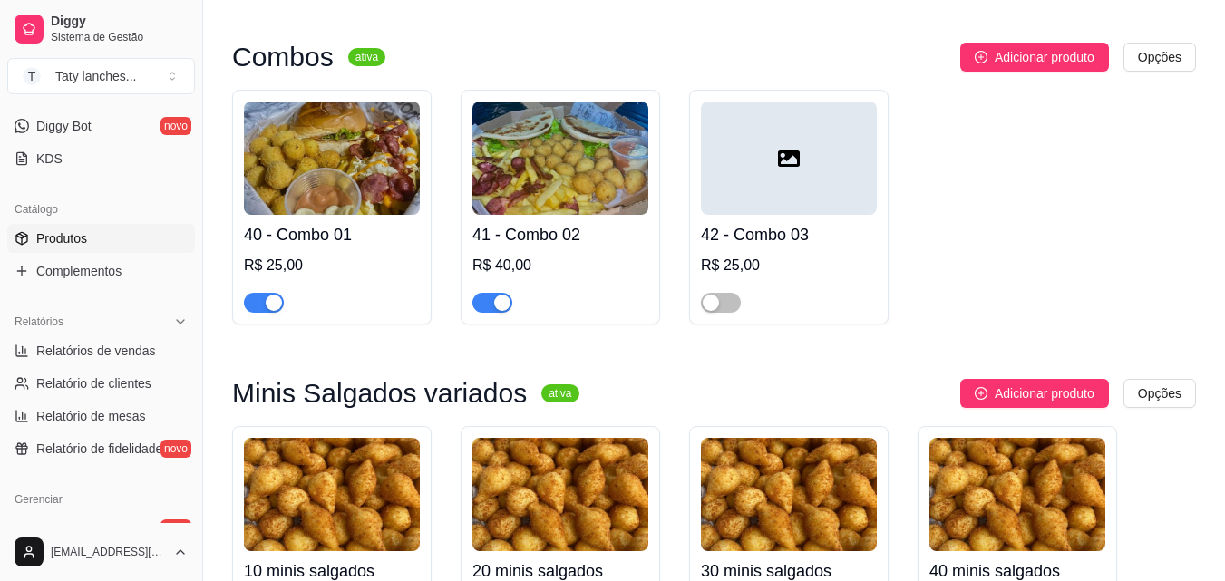
scroll to position [1560, 0]
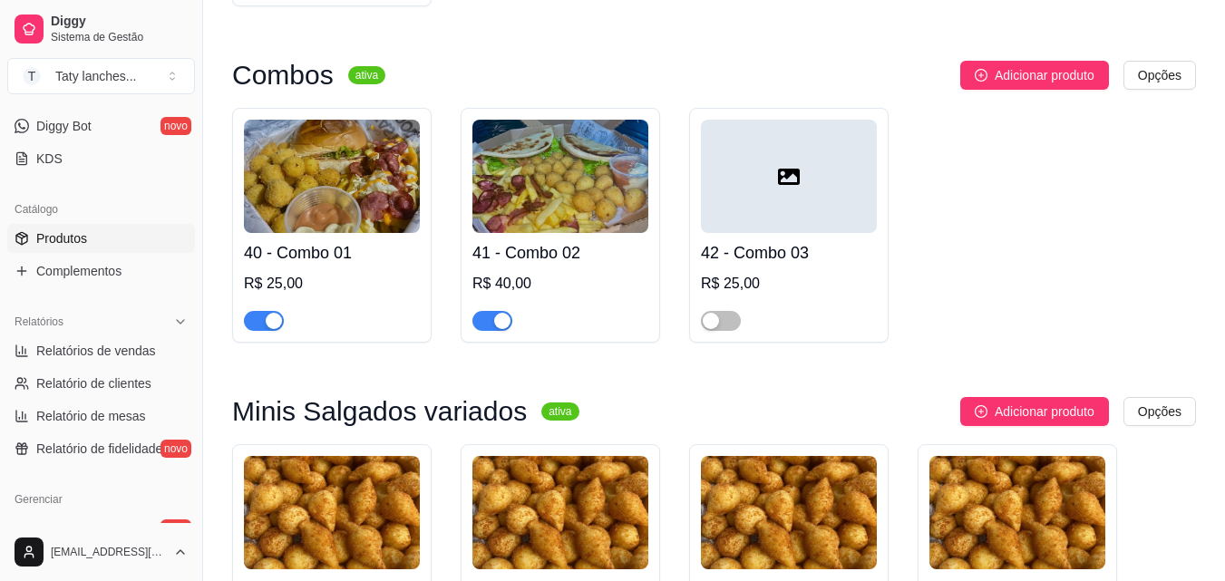
click at [494, 326] on div "button" at bounding box center [502, 321] width 16 height 16
click at [263, 325] on button "button" at bounding box center [264, 321] width 40 height 20
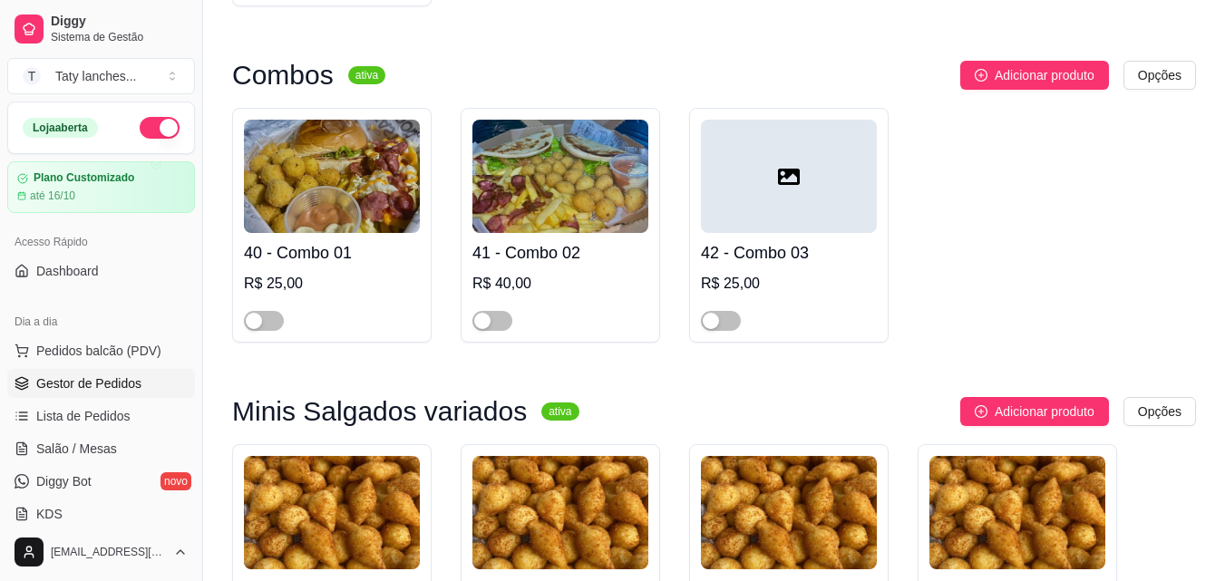
click at [147, 378] on link "Gestor de Pedidos" at bounding box center [101, 383] width 188 height 29
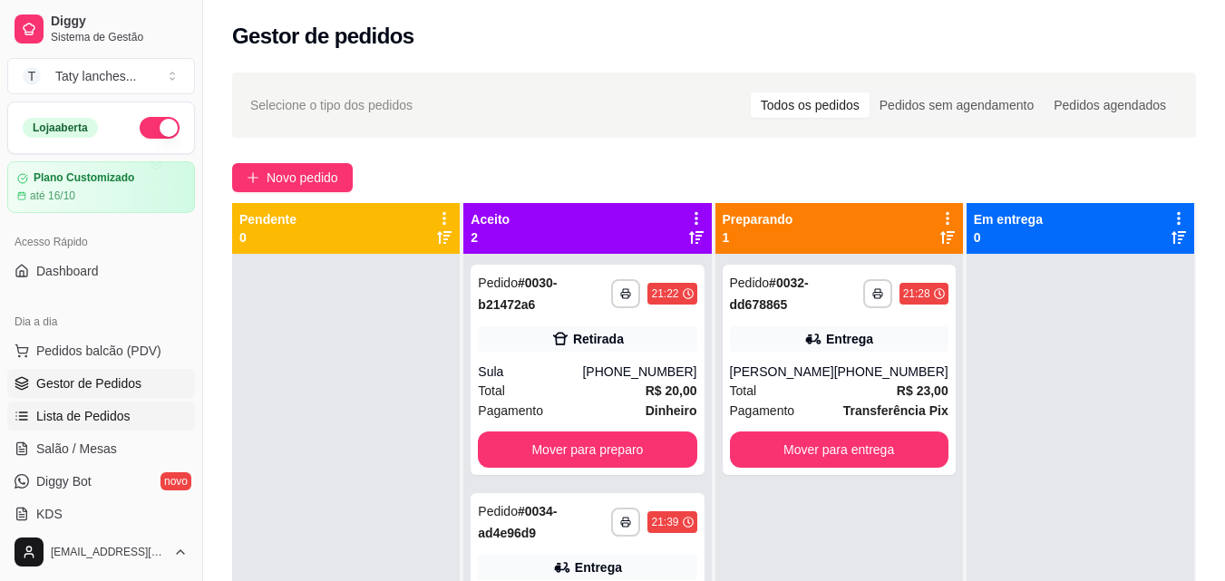
click at [117, 414] on span "Lista de Pedidos" at bounding box center [83, 416] width 94 height 18
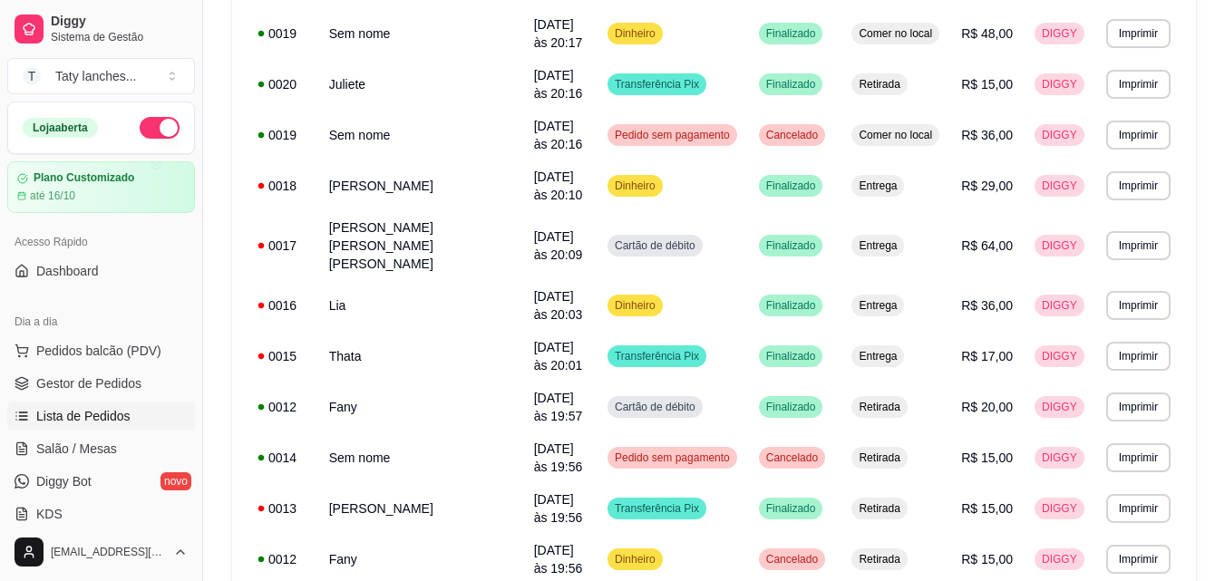
scroll to position [508, 0]
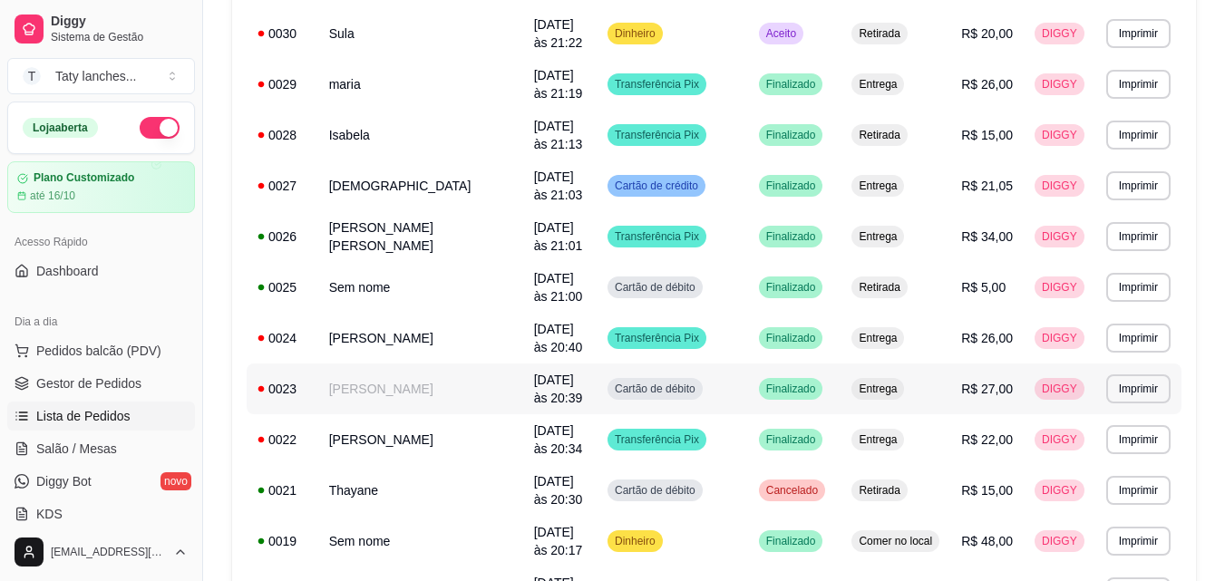
click at [462, 394] on td "[PERSON_NAME]" at bounding box center [420, 389] width 205 height 51
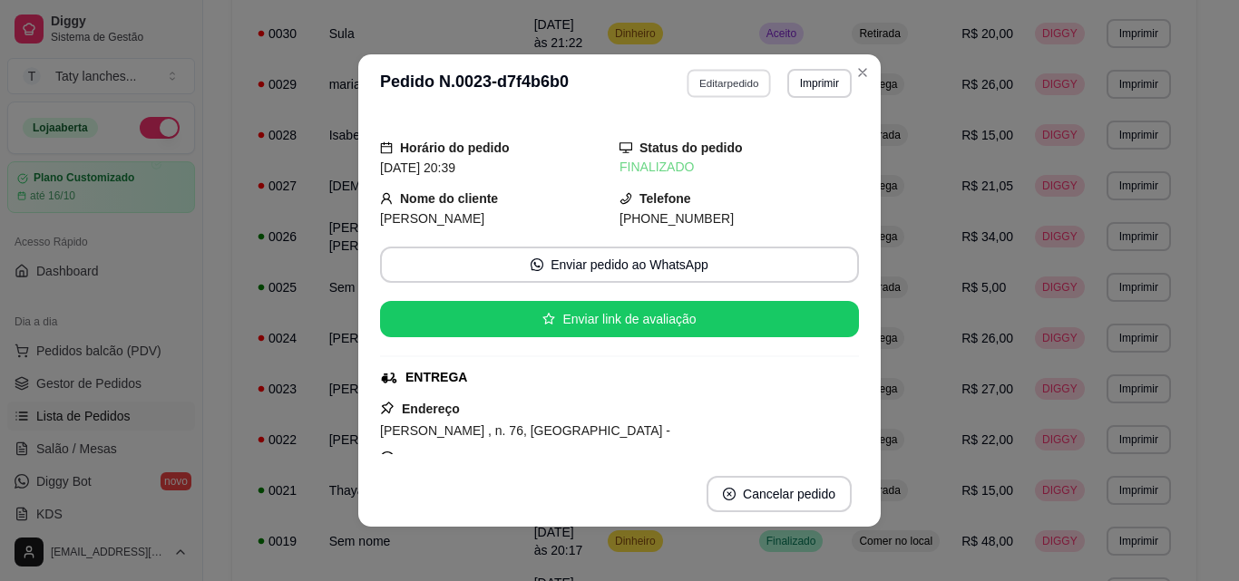
click at [718, 81] on button "Editar pedido" at bounding box center [729, 83] width 84 height 28
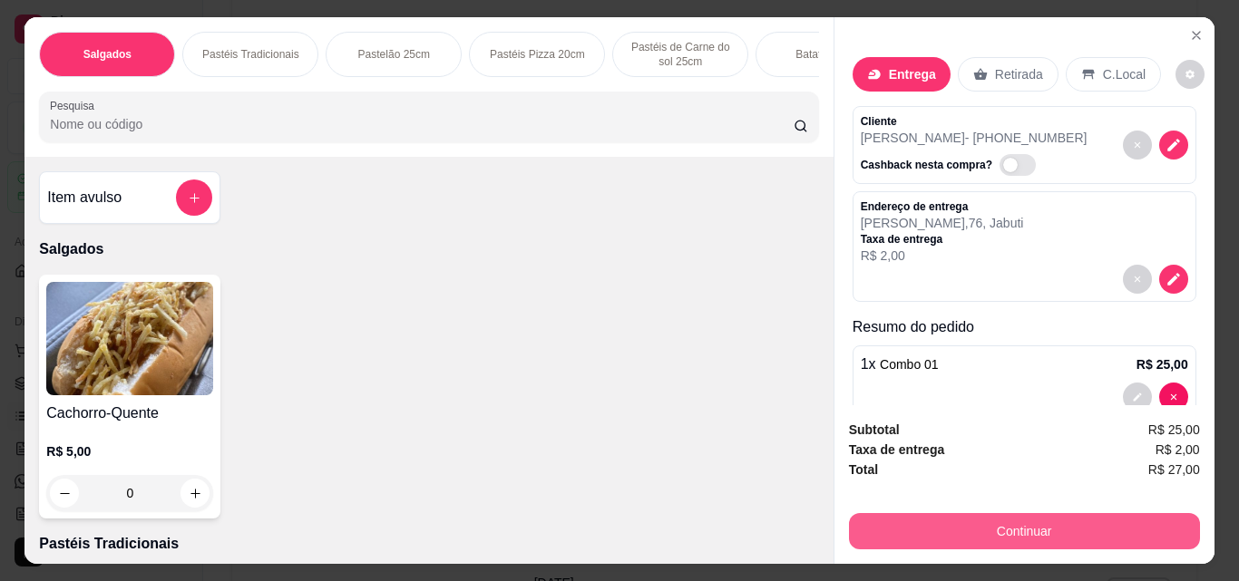
click at [950, 540] on button "Continuar" at bounding box center [1024, 531] width 351 height 36
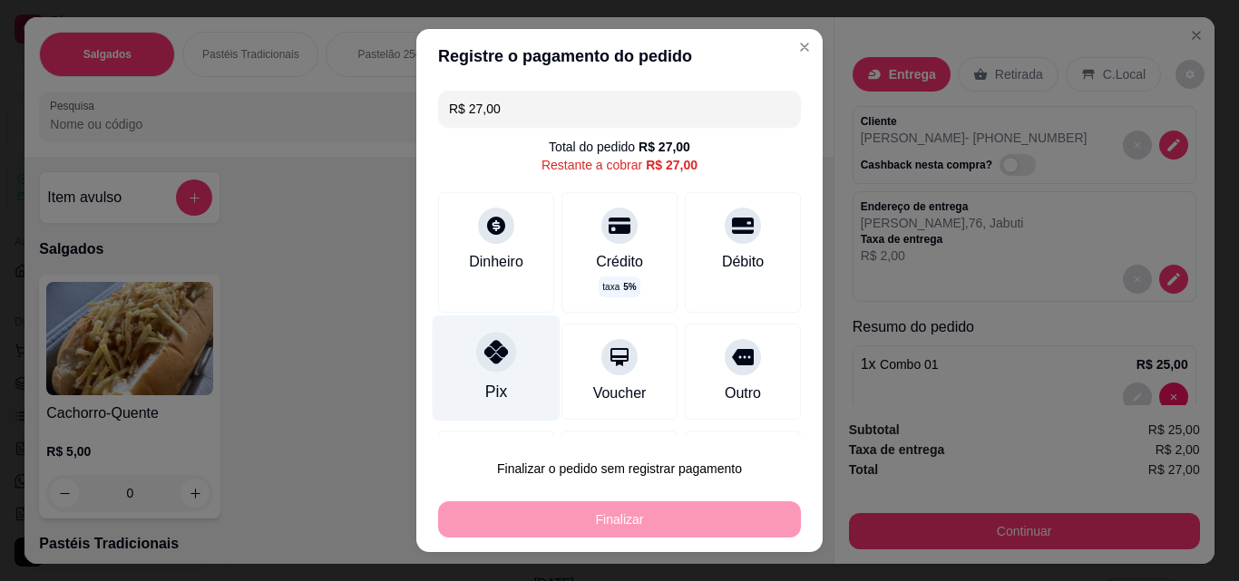
click at [501, 346] on div at bounding box center [496, 352] width 40 height 40
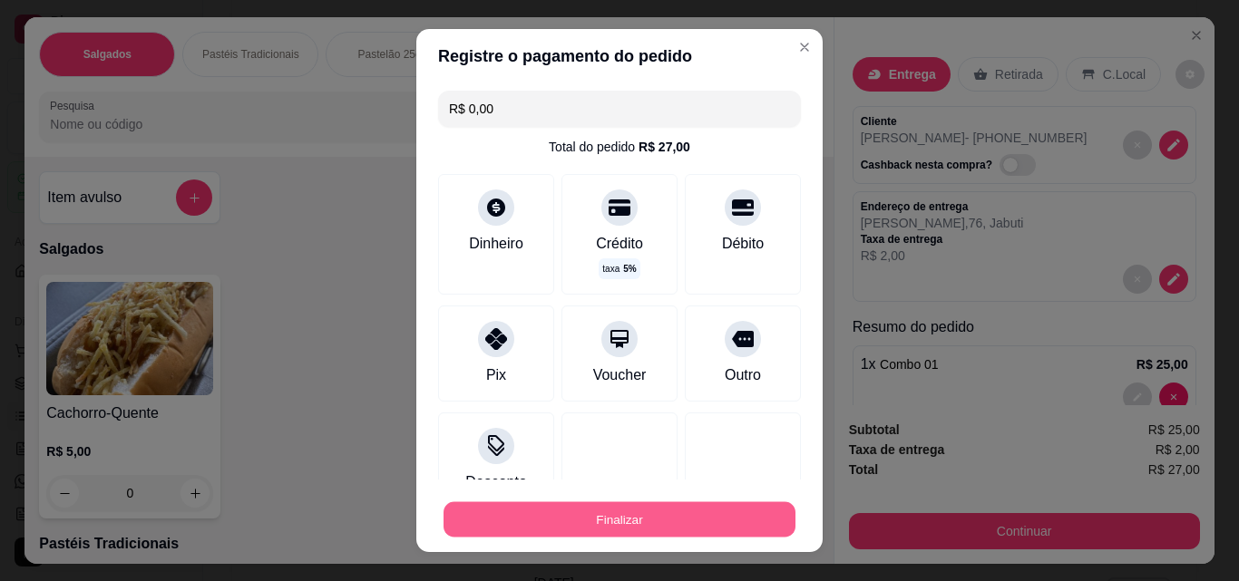
click at [594, 529] on button "Finalizar" at bounding box center [619, 519] width 352 height 35
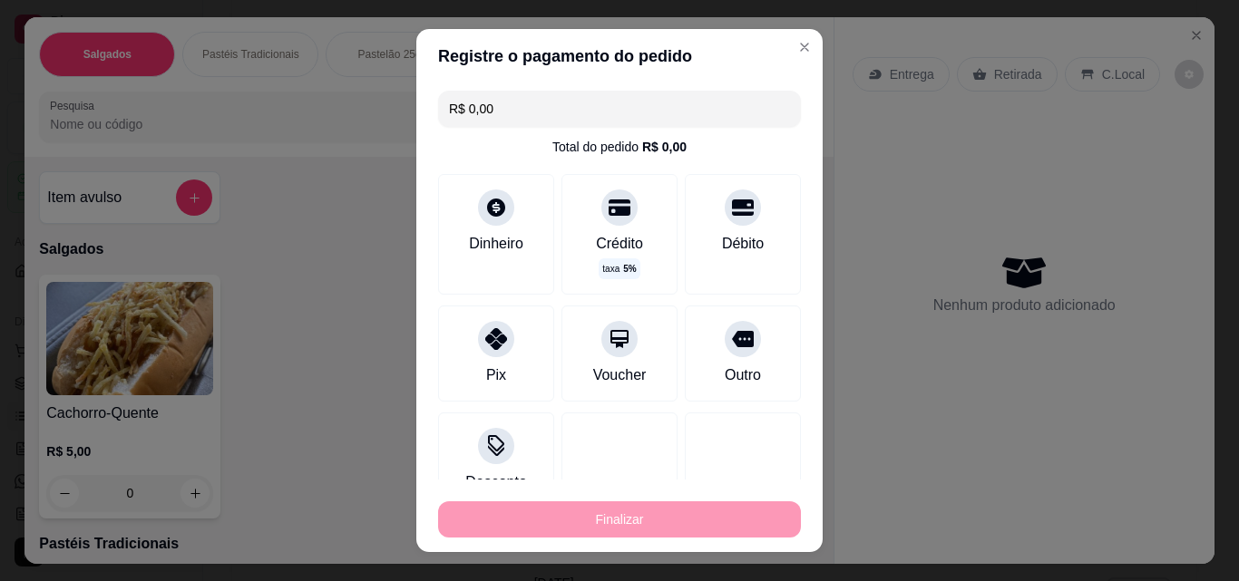
type input "-R$ 27,00"
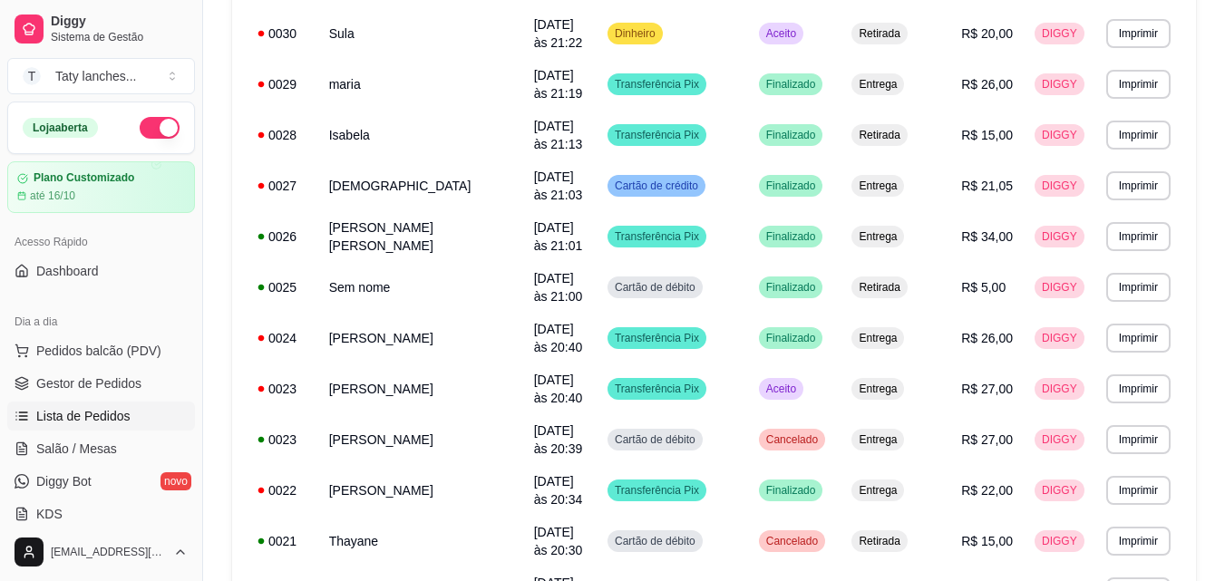
scroll to position [0, 0]
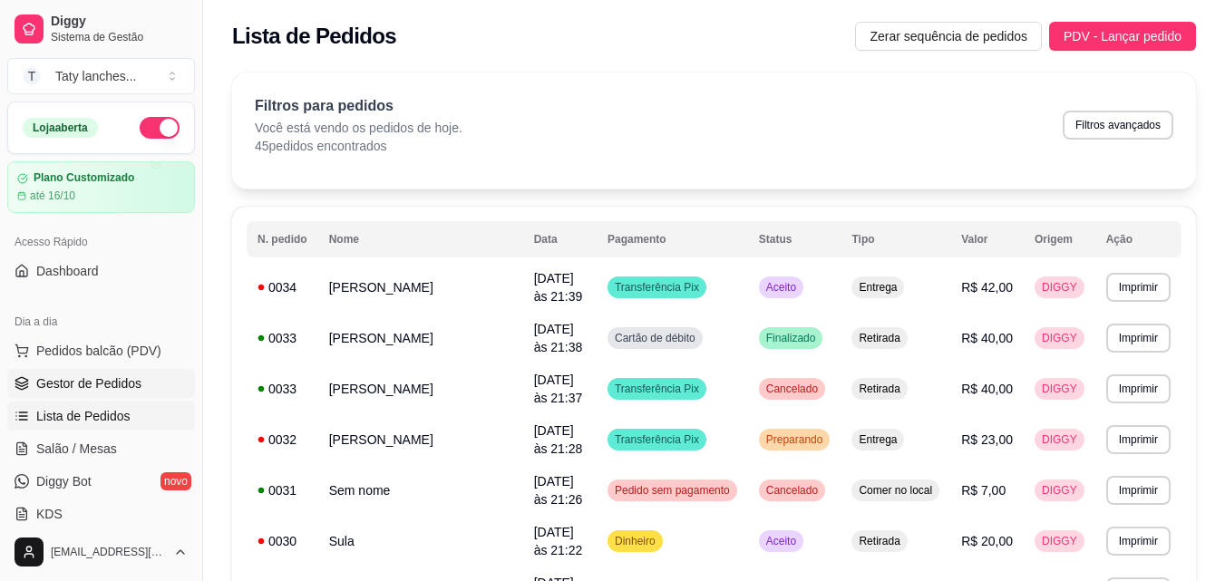
click at [90, 369] on link "Gestor de Pedidos" at bounding box center [101, 383] width 188 height 29
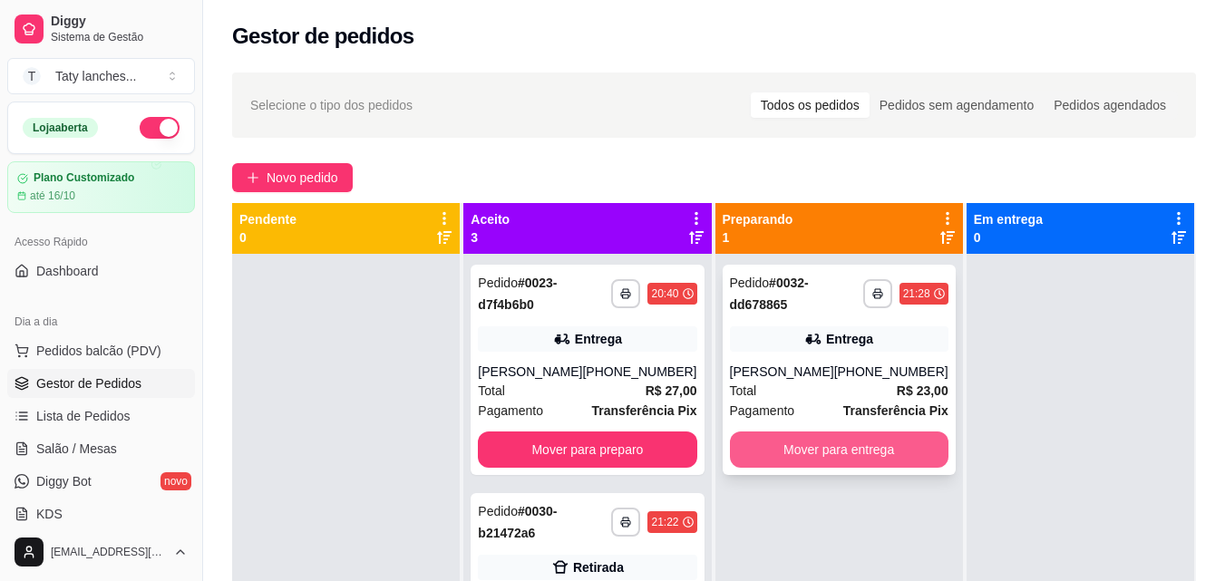
click at [777, 439] on button "Mover para entrega" at bounding box center [839, 450] width 219 height 36
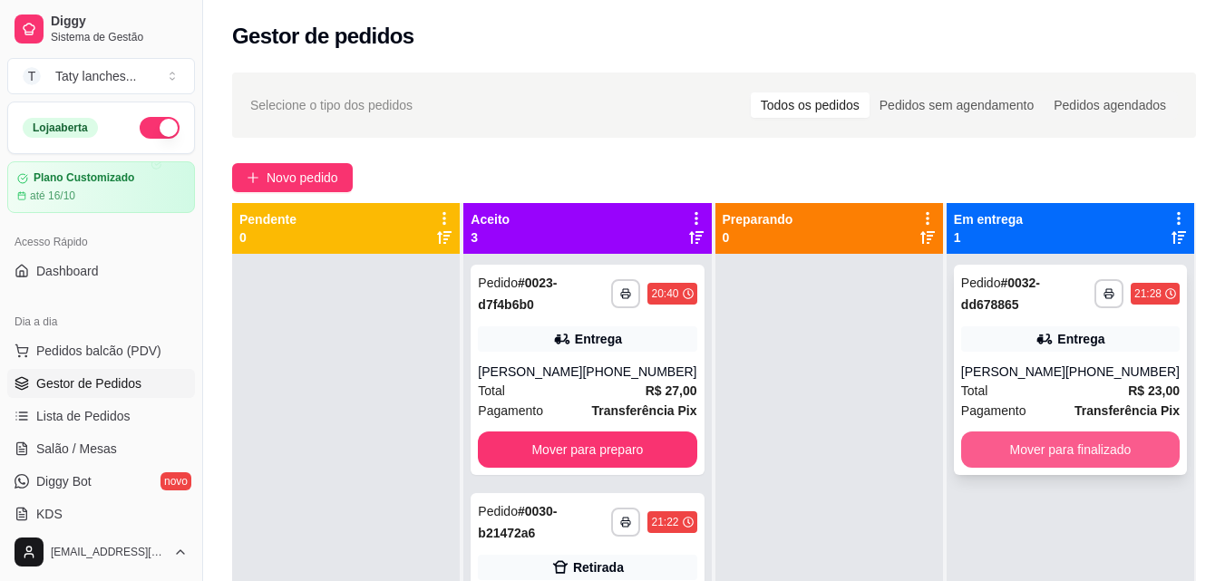
click at [1037, 454] on button "Mover para finalizado" at bounding box center [1070, 450] width 219 height 36
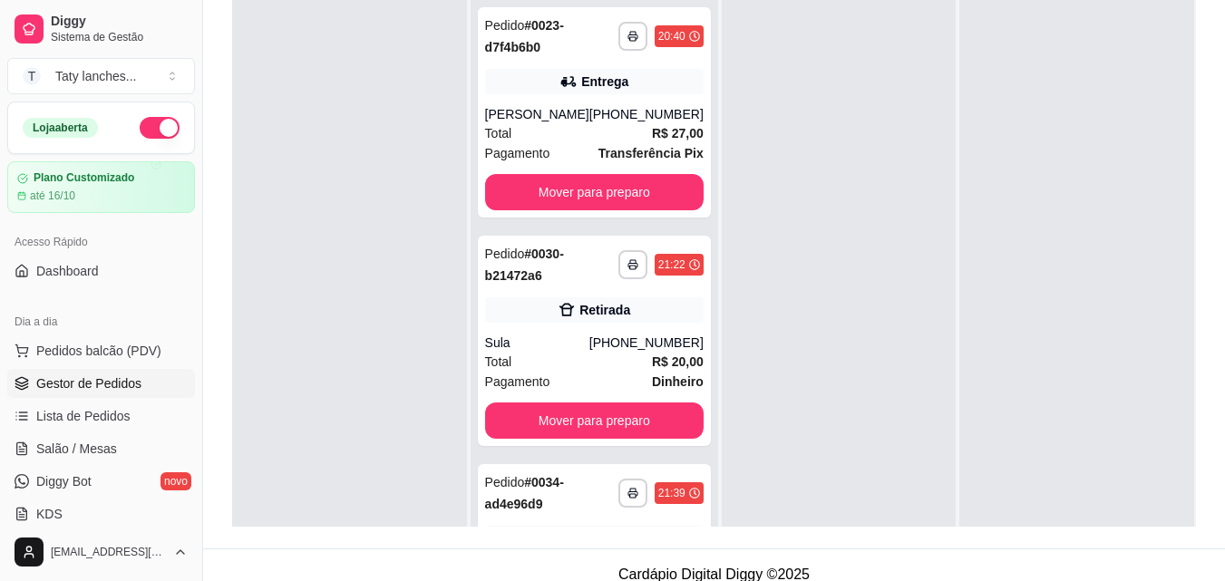
scroll to position [277, 0]
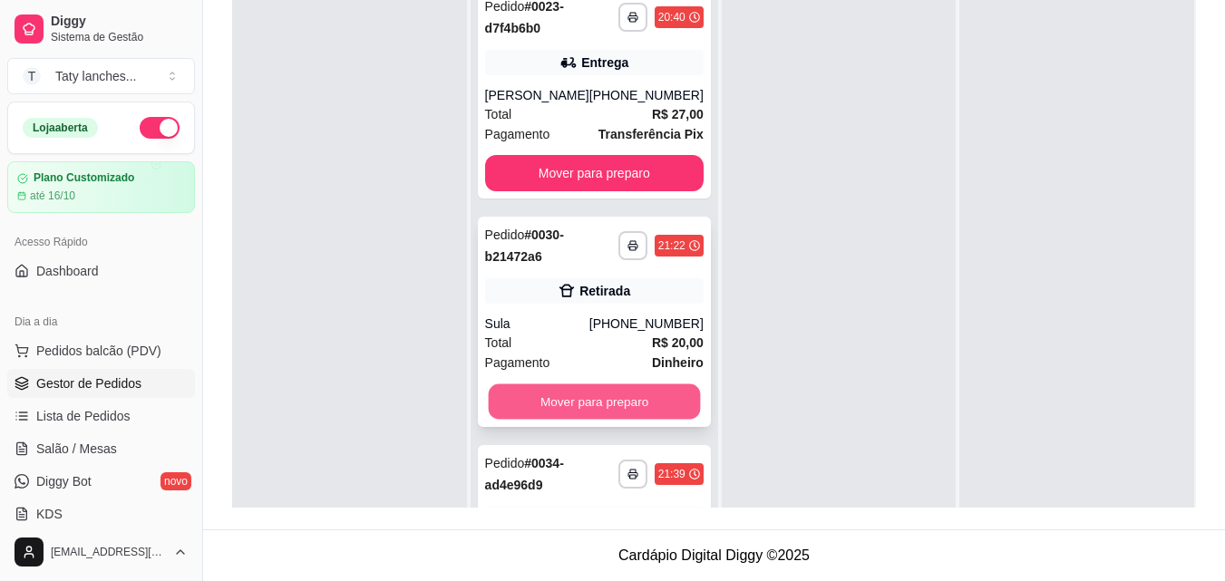
click at [621, 397] on button "Mover para preparo" at bounding box center [594, 402] width 212 height 35
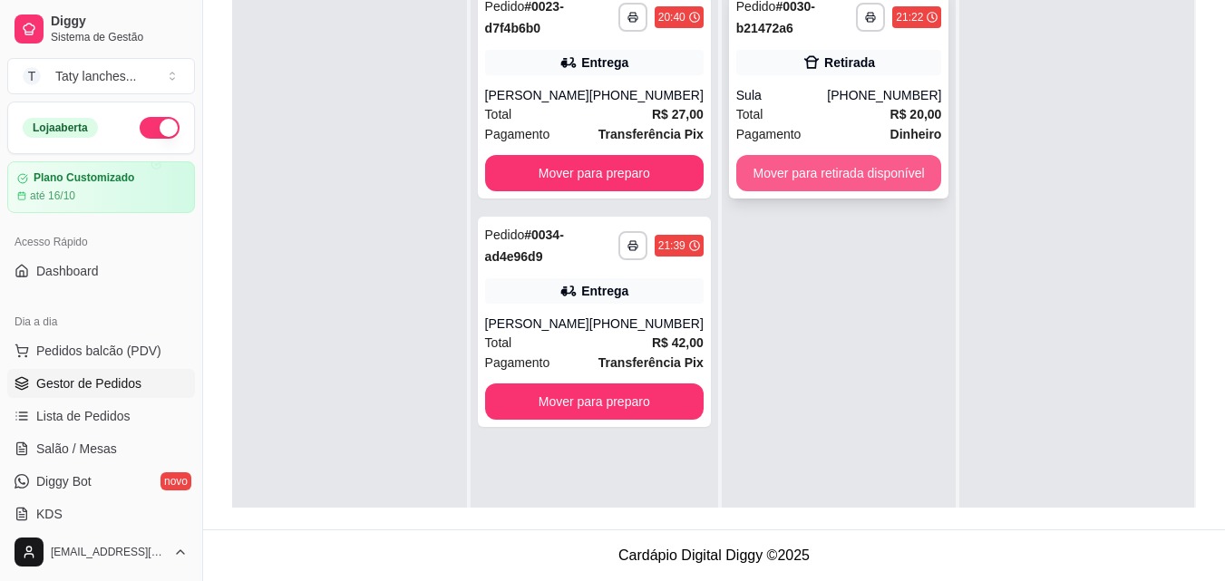
click at [803, 170] on button "Mover para retirada disponível" at bounding box center [839, 173] width 206 height 36
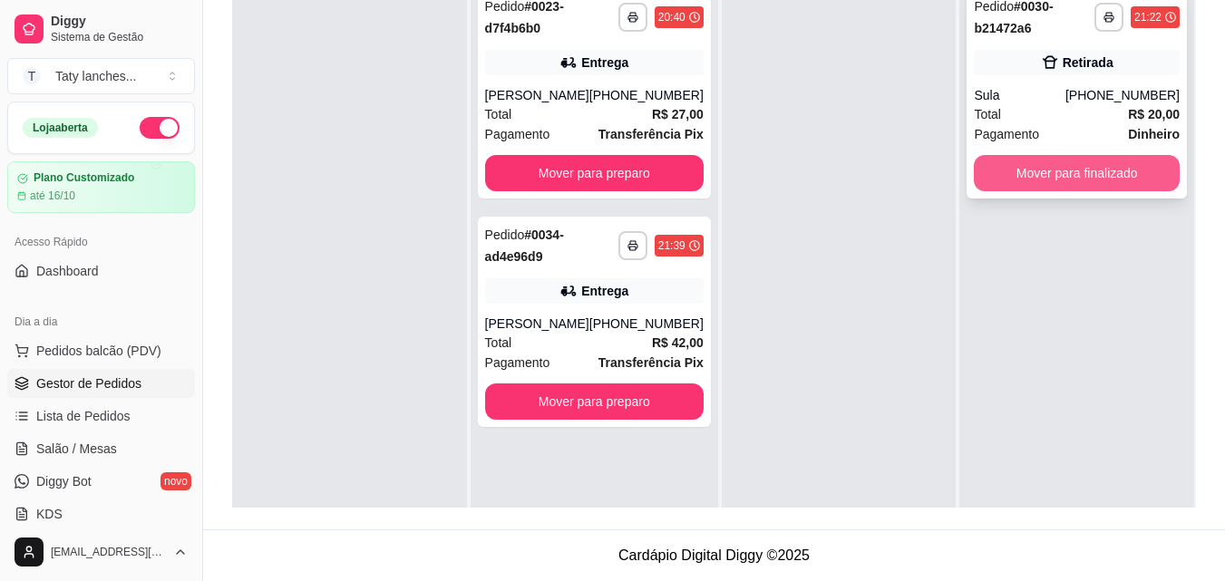
click at [1000, 173] on button "Mover para finalizado" at bounding box center [1077, 173] width 206 height 36
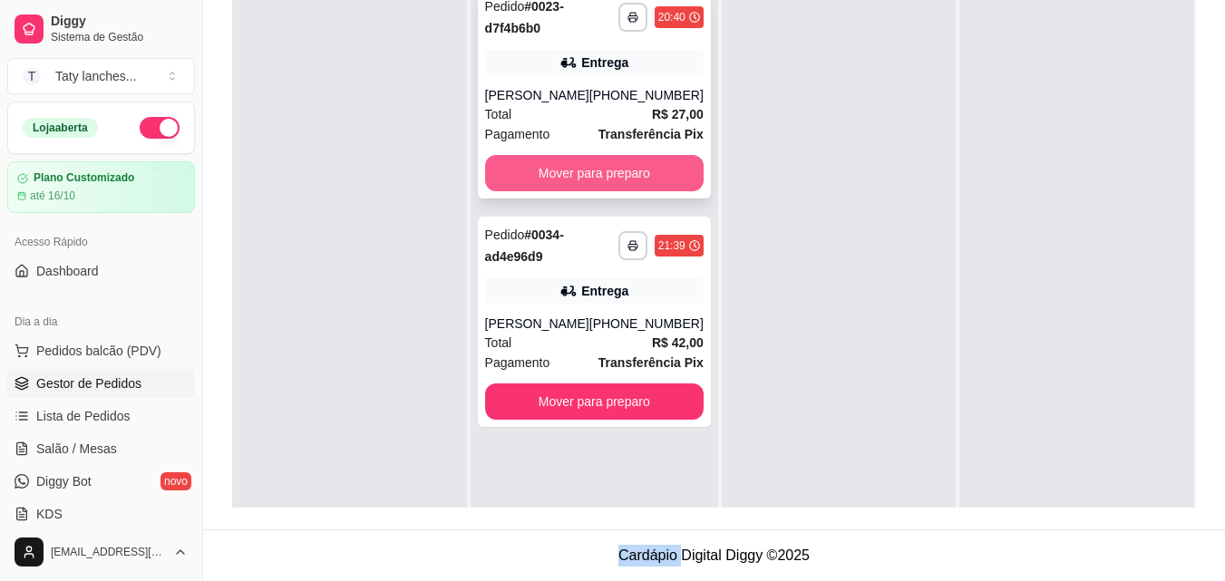
click at [640, 180] on button "Mover para preparo" at bounding box center [594, 173] width 219 height 36
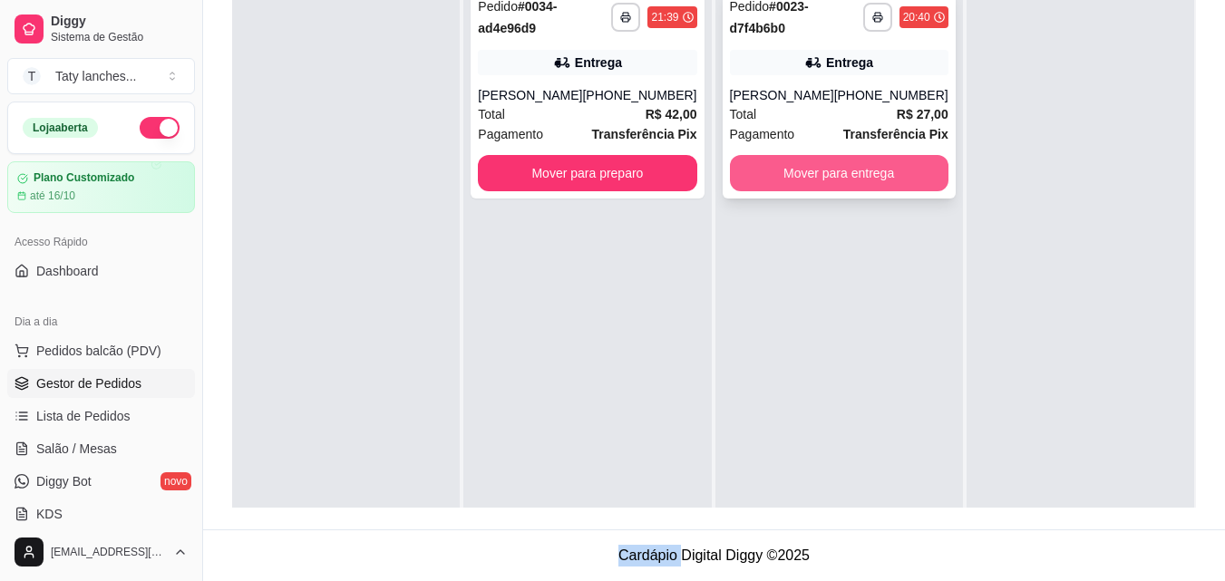
click at [845, 179] on button "Mover para entrega" at bounding box center [839, 173] width 219 height 36
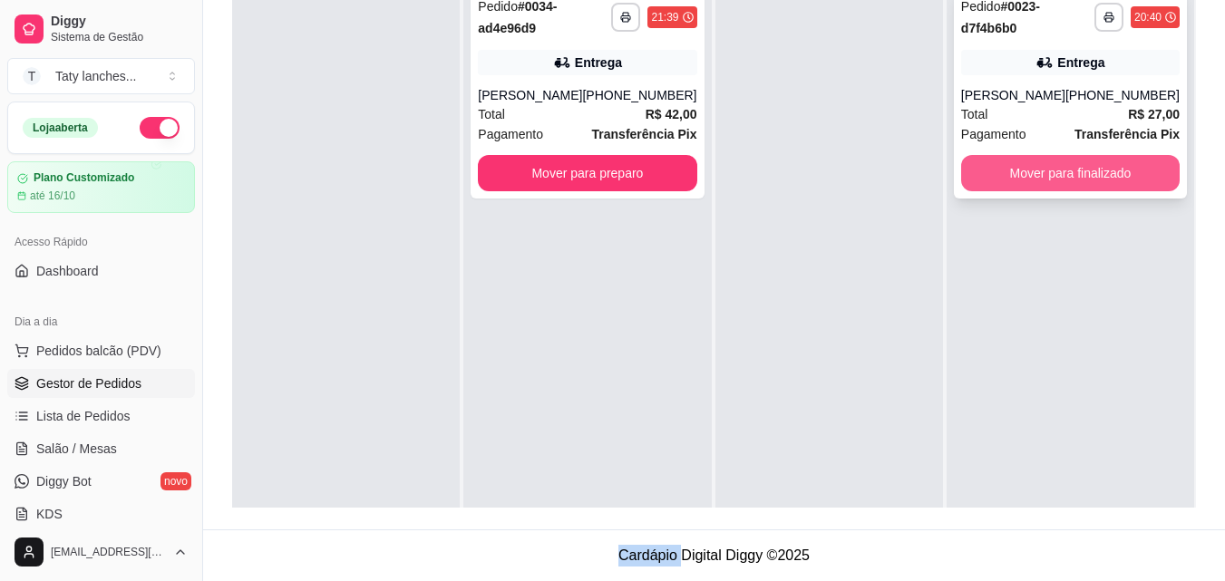
click at [1055, 175] on button "Mover para finalizado" at bounding box center [1070, 173] width 219 height 36
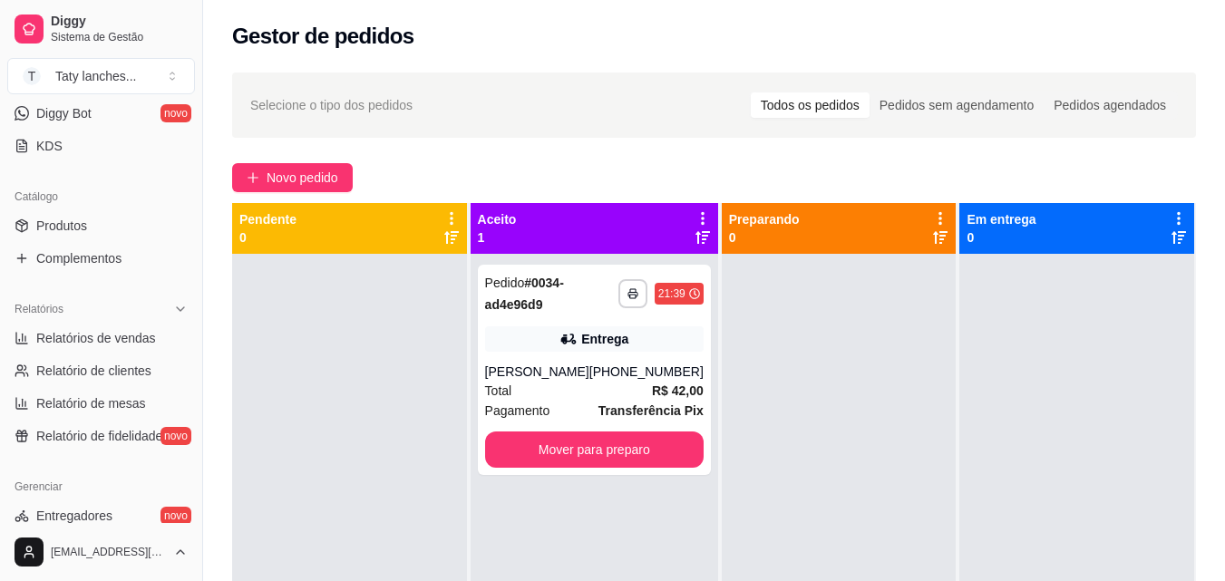
scroll to position [724, 0]
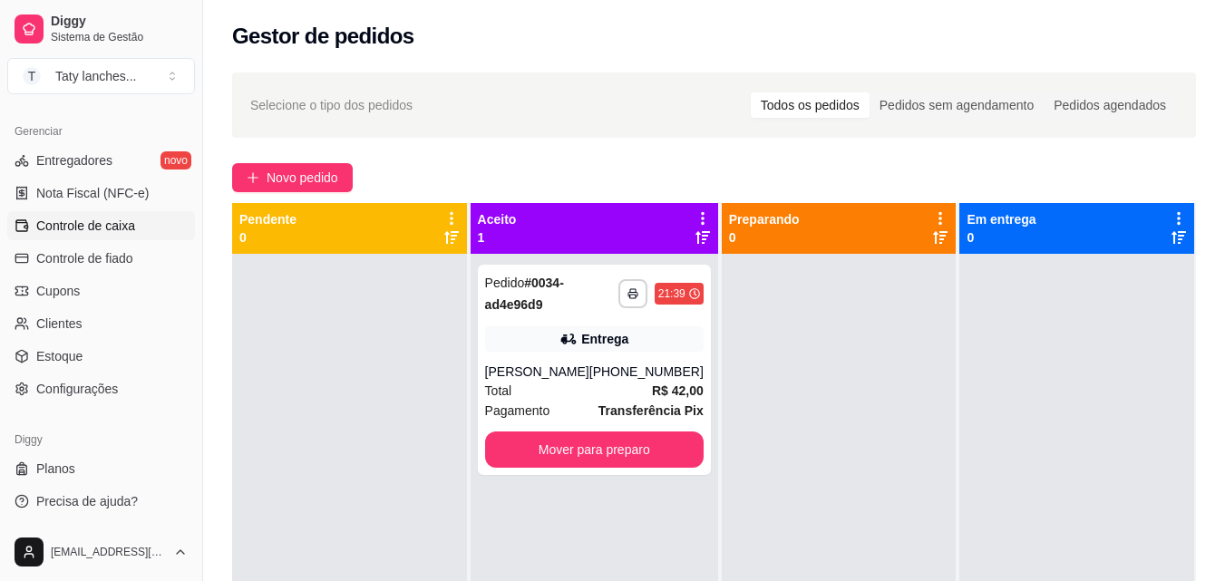
click at [152, 226] on link "Controle de caixa" at bounding box center [101, 225] width 188 height 29
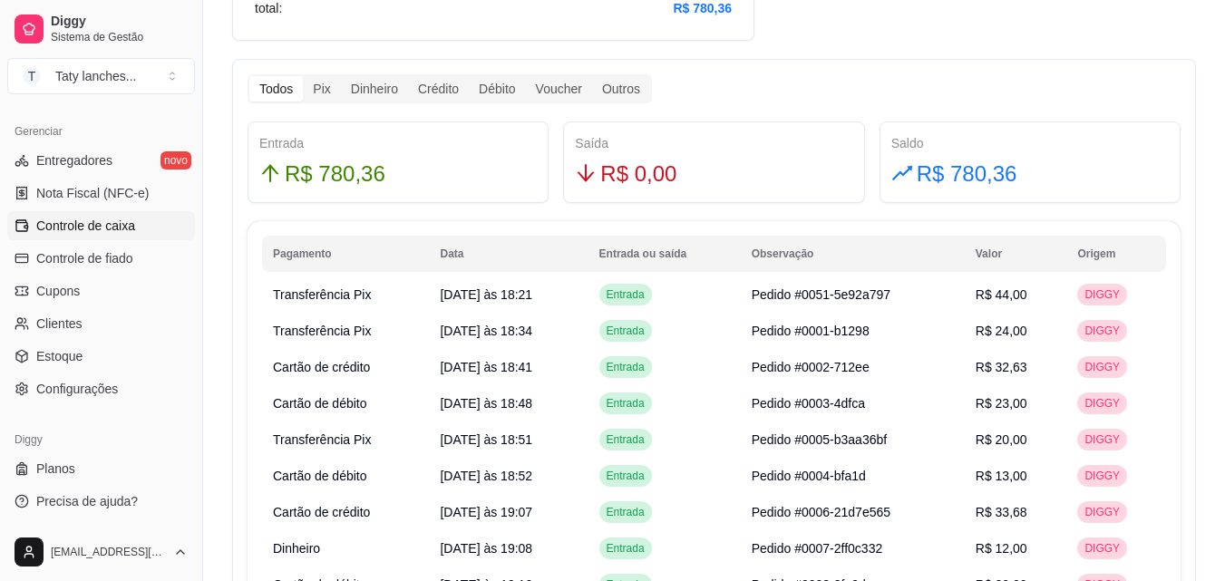
scroll to position [508, 0]
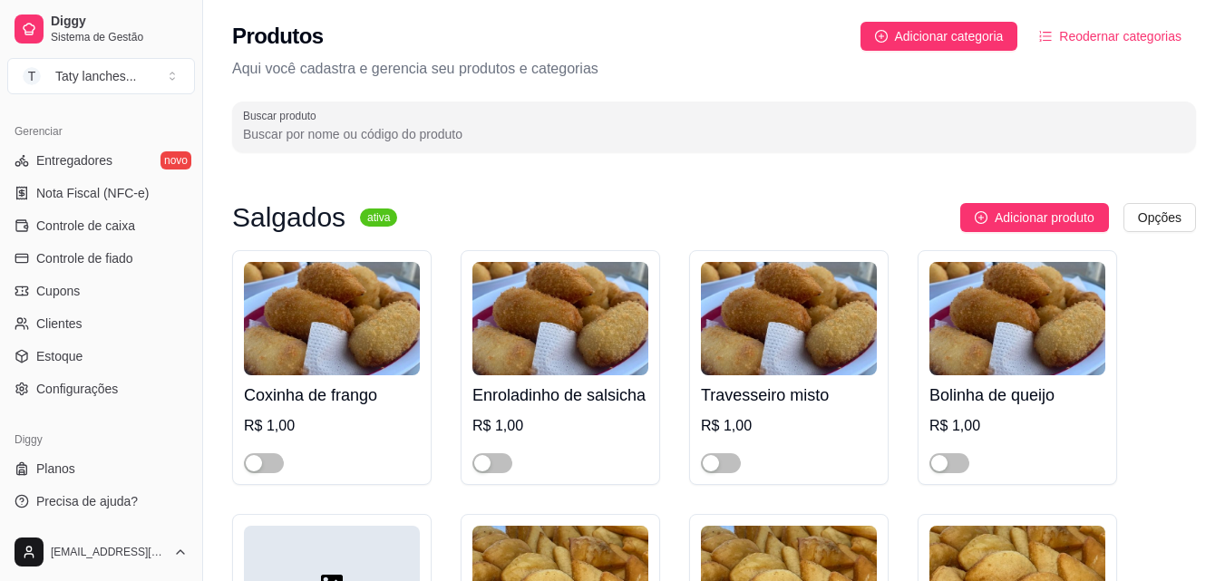
scroll to position [1560, 0]
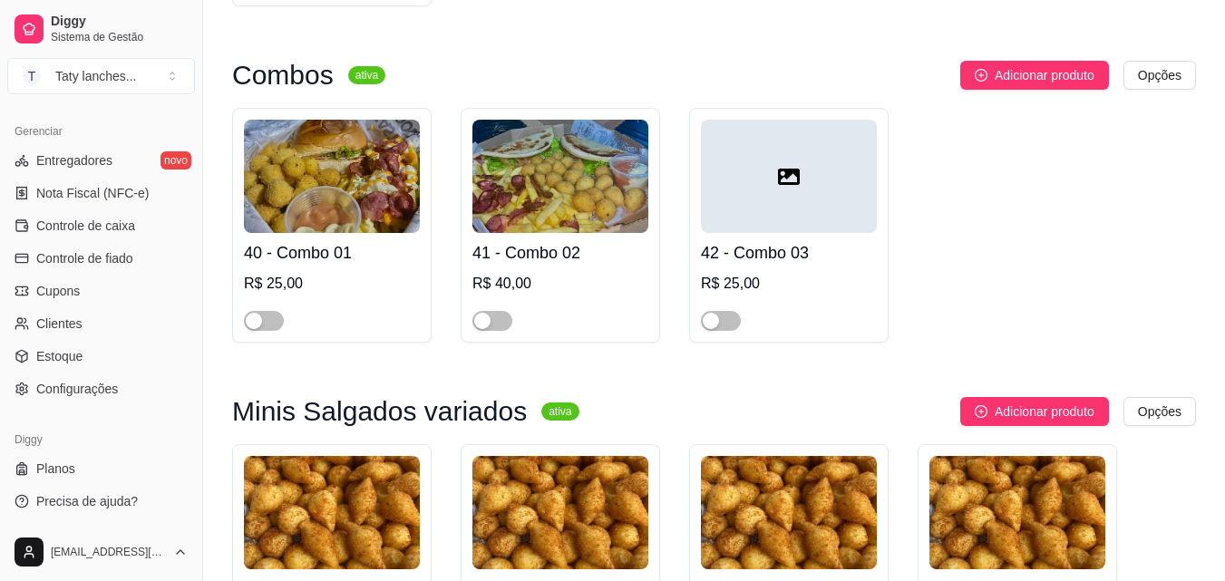
click at [188, 142] on div "Gerenciar Entregadores novo Nota Fiscal (NFC-e) Controle de caixa Controle de f…" at bounding box center [101, 260] width 202 height 301
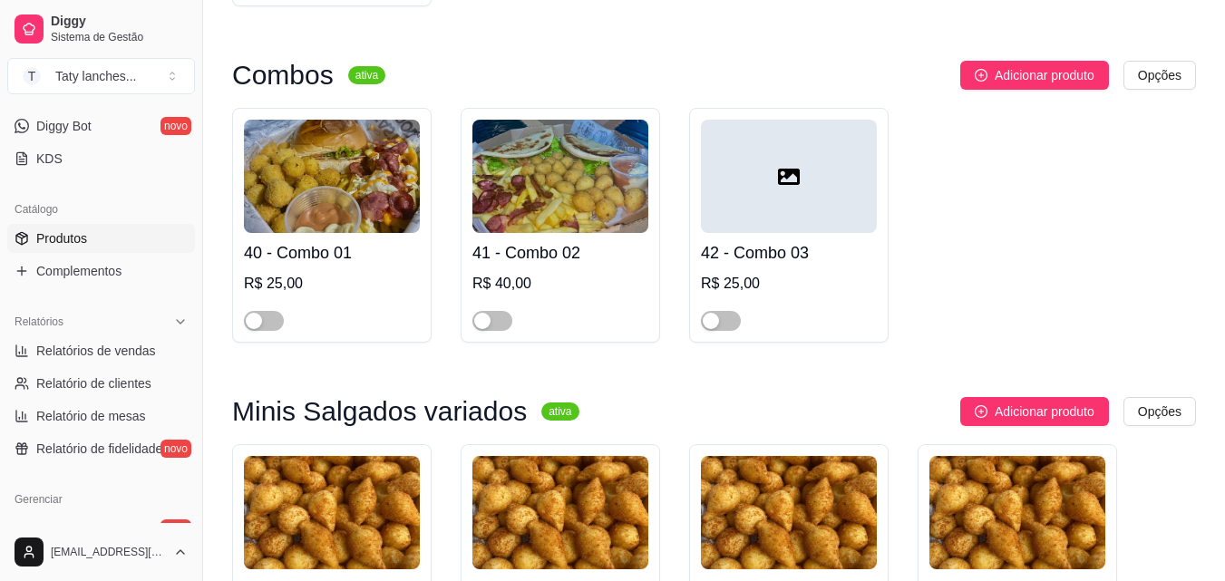
scroll to position [0, 0]
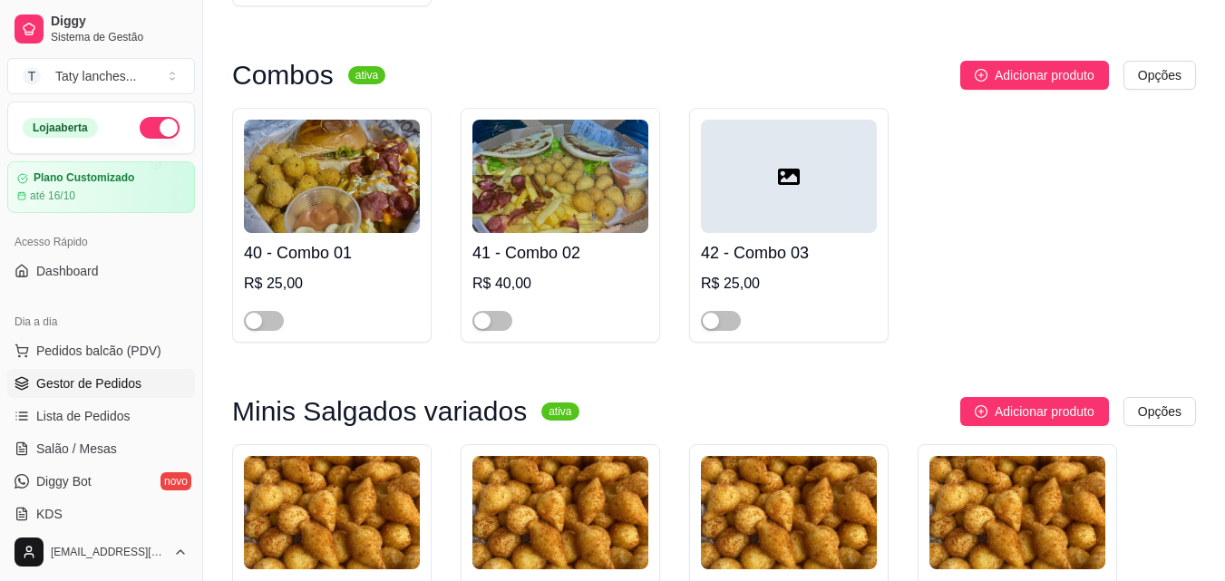
click at [99, 375] on span "Gestor de Pedidos" at bounding box center [88, 384] width 105 height 18
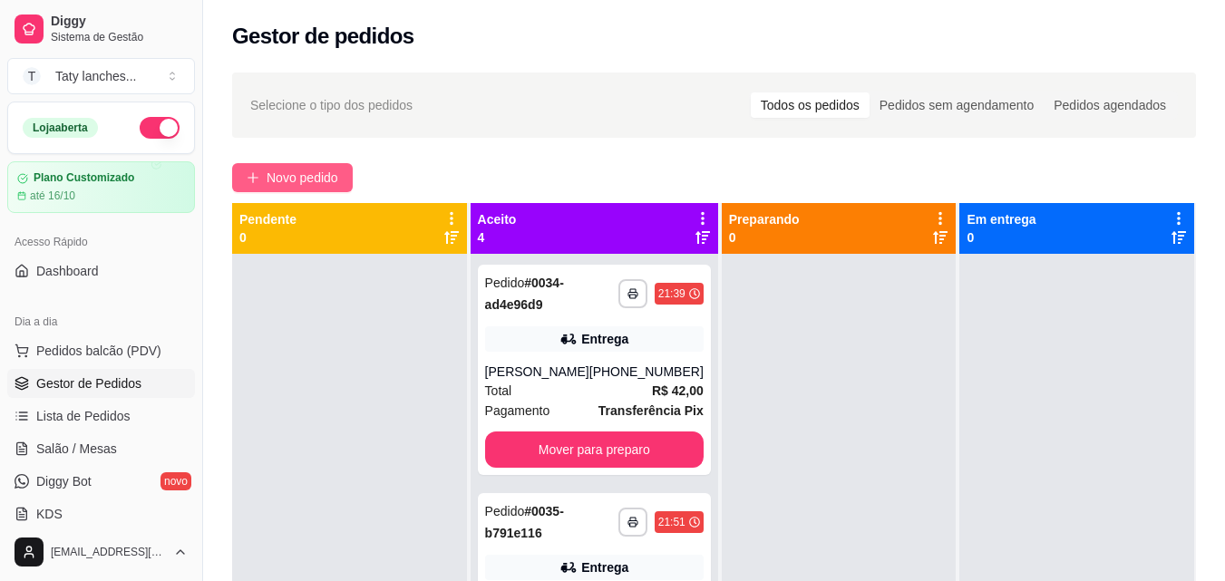
click at [319, 181] on span "Novo pedido" at bounding box center [303, 178] width 72 height 20
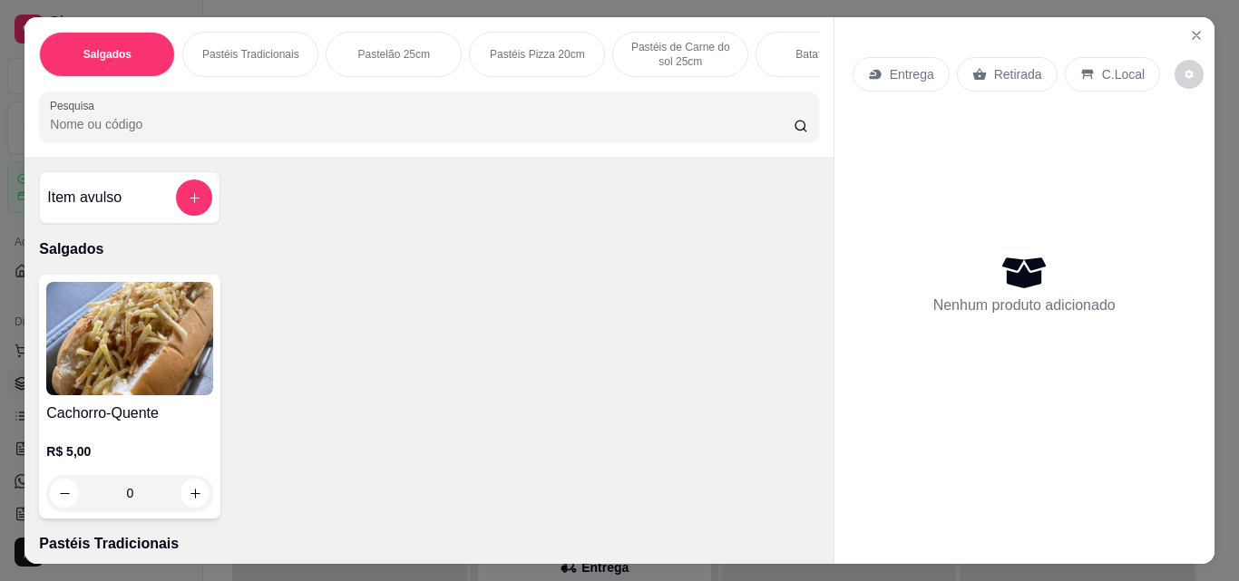
scroll to position [0, 682]
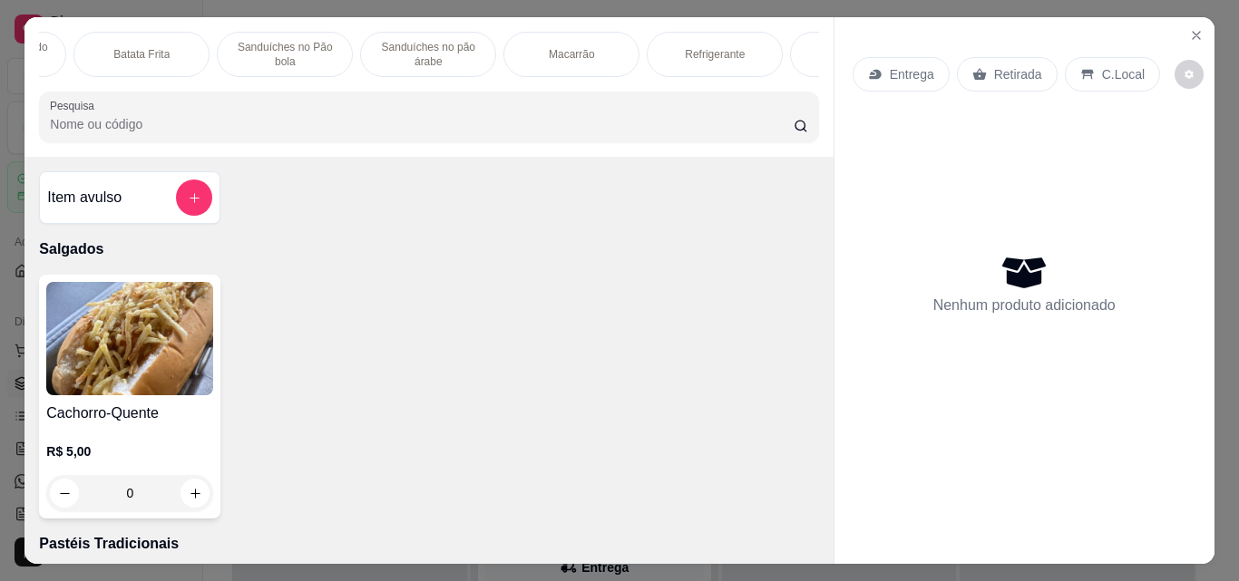
click at [254, 44] on p "Sanduíches no Pão bola" at bounding box center [284, 54] width 105 height 29
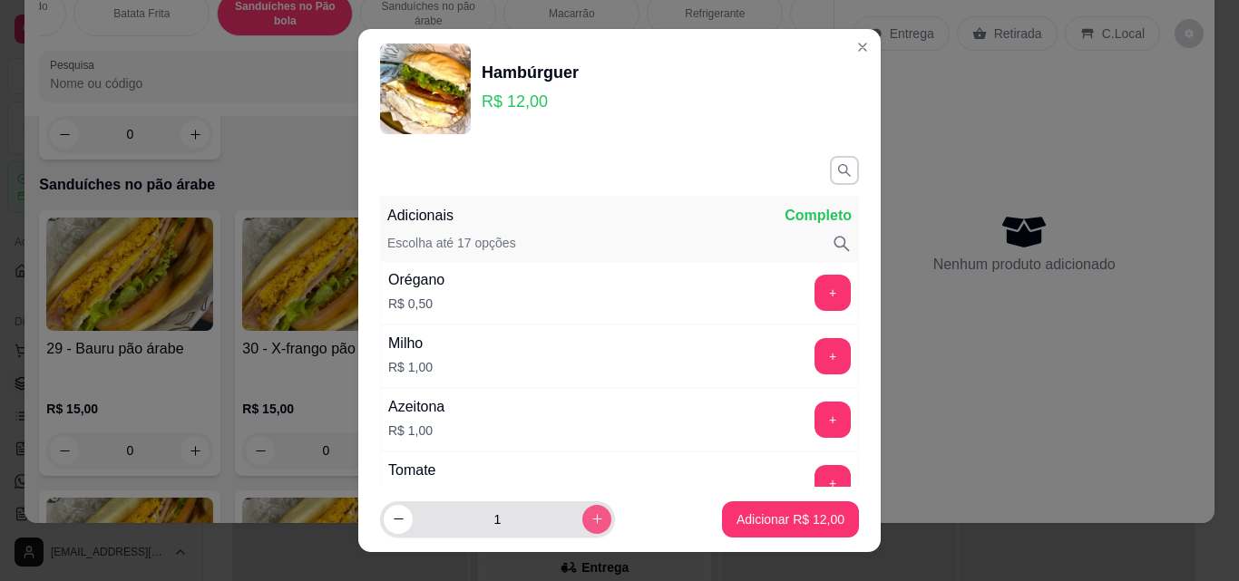
click at [582, 517] on button "increase-product-quantity" at bounding box center [596, 519] width 29 height 29
type input "2"
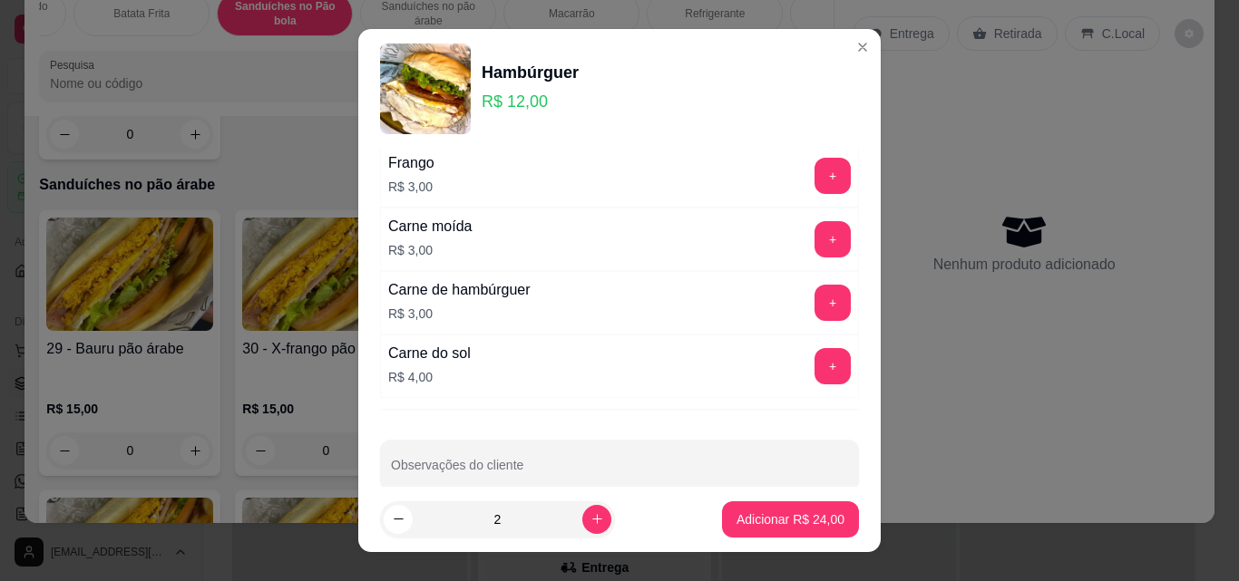
scroll to position [968, 0]
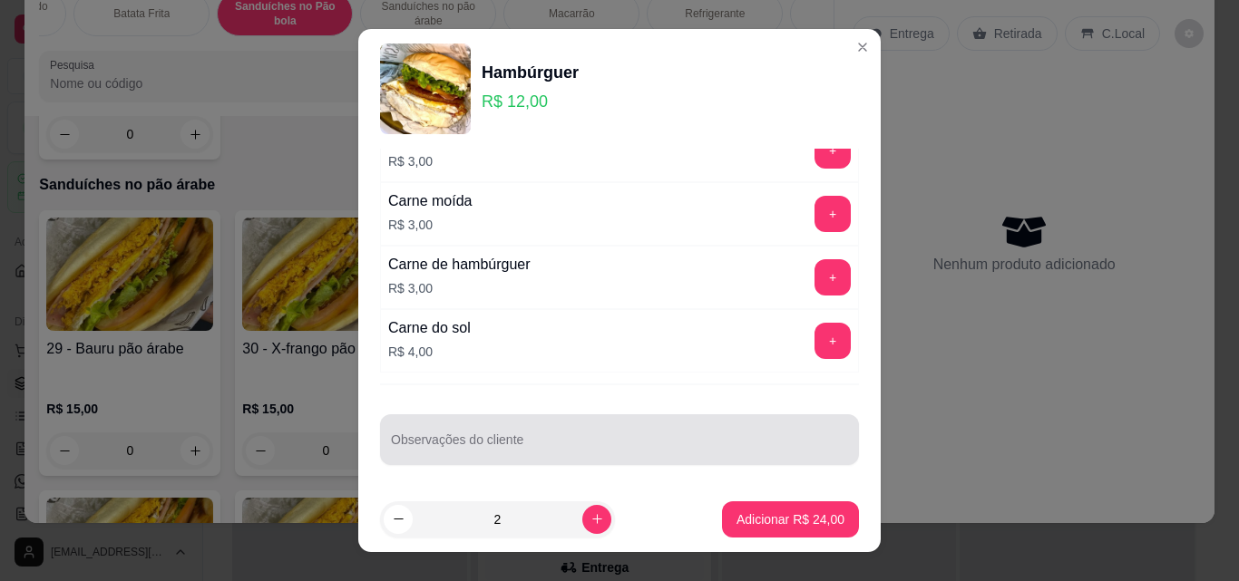
click at [658, 439] on input "Observações do cliente" at bounding box center [619, 447] width 457 height 18
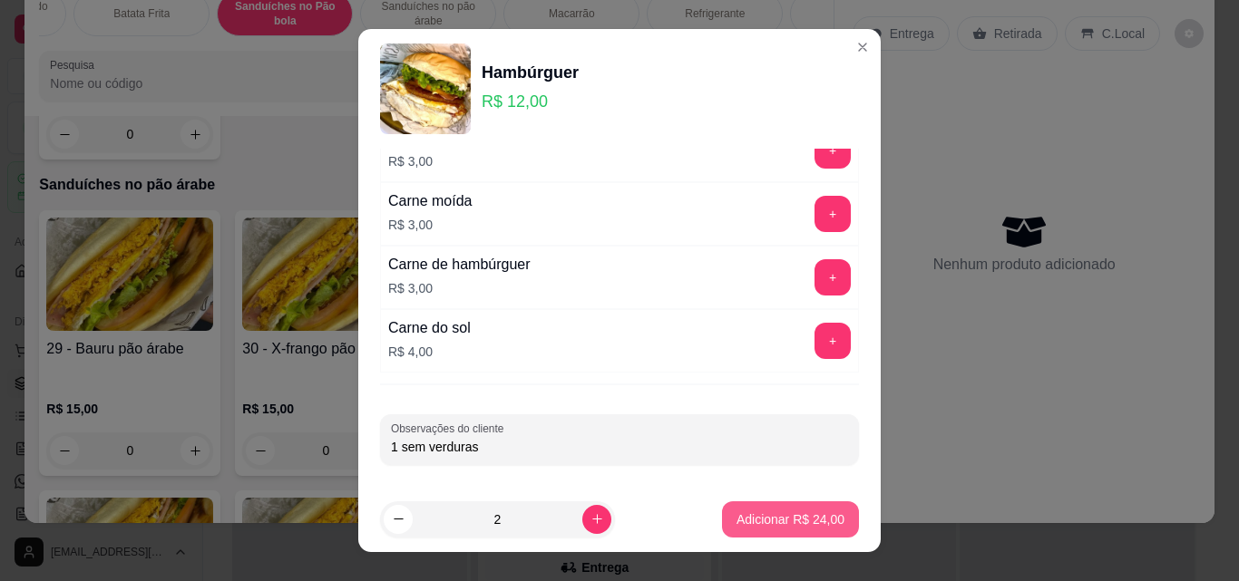
type input "1 sem verduras"
click at [762, 513] on p "Adicionar R$ 24,00" at bounding box center [790, 519] width 105 height 17
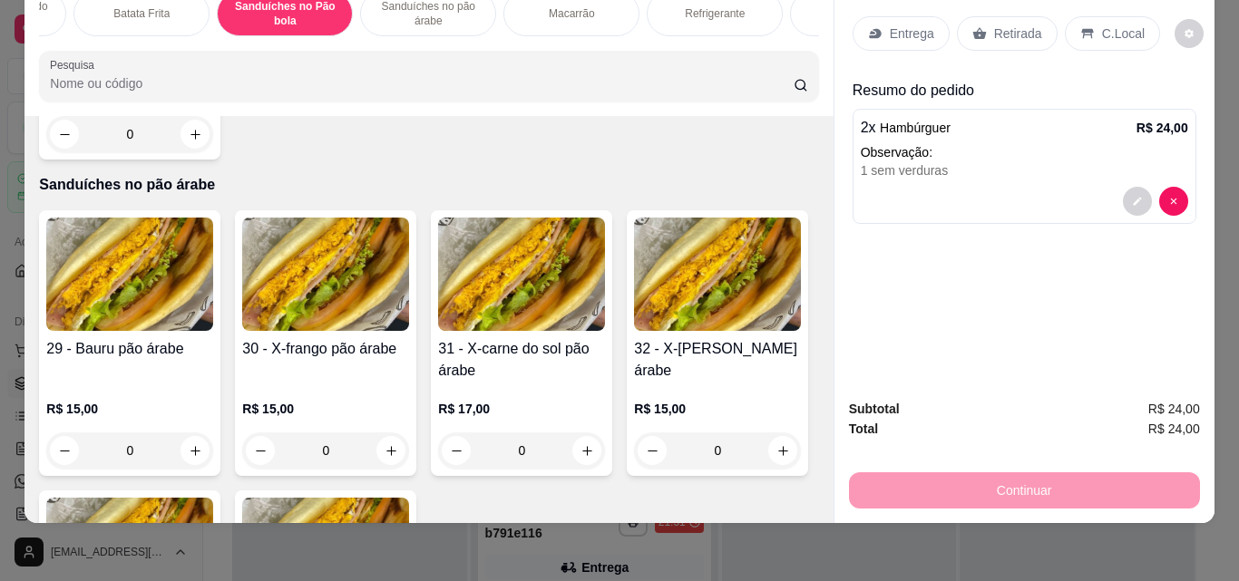
click at [893, 24] on p "Entrega" at bounding box center [912, 33] width 44 height 18
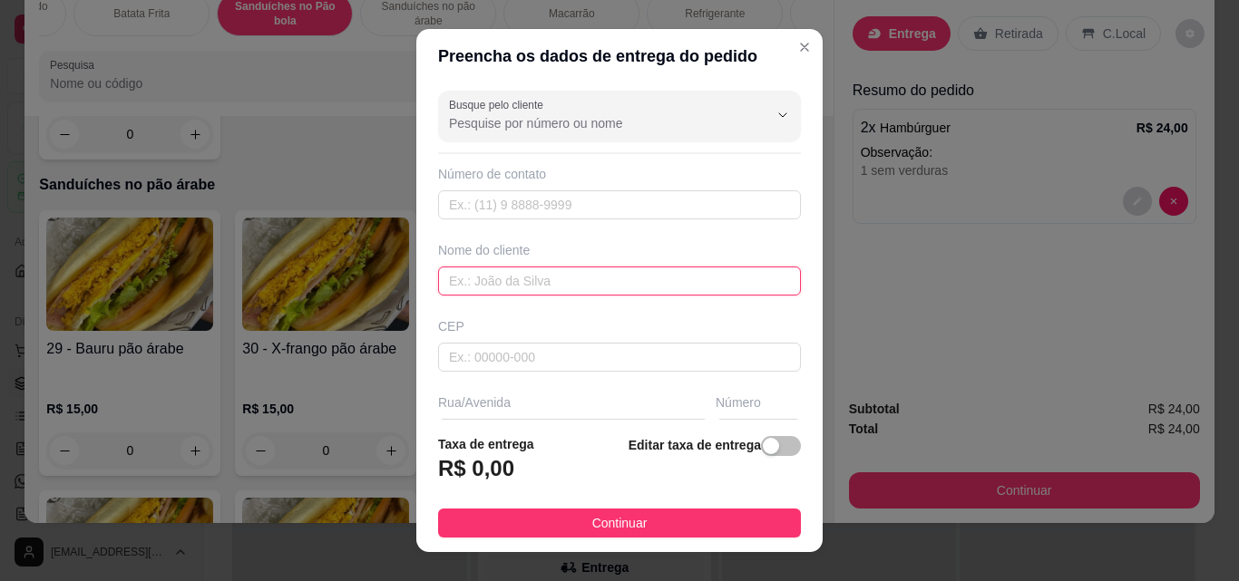
click at [552, 288] on input "text" at bounding box center [619, 281] width 363 height 29
type input "lelé"
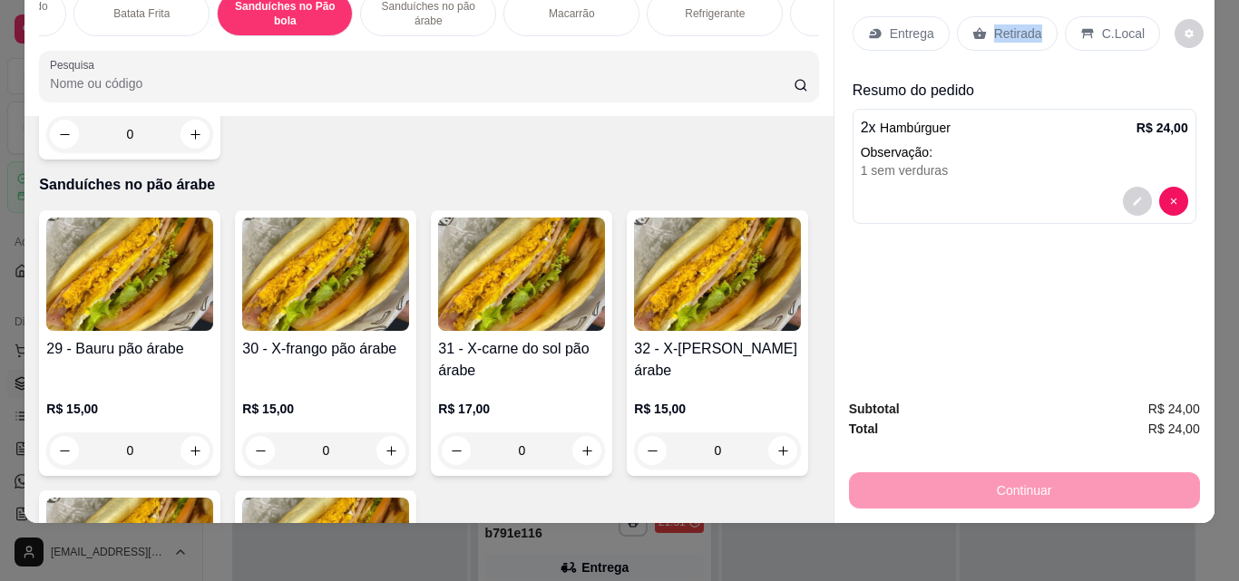
click at [1000, 24] on p "Retirada" at bounding box center [1018, 33] width 48 height 18
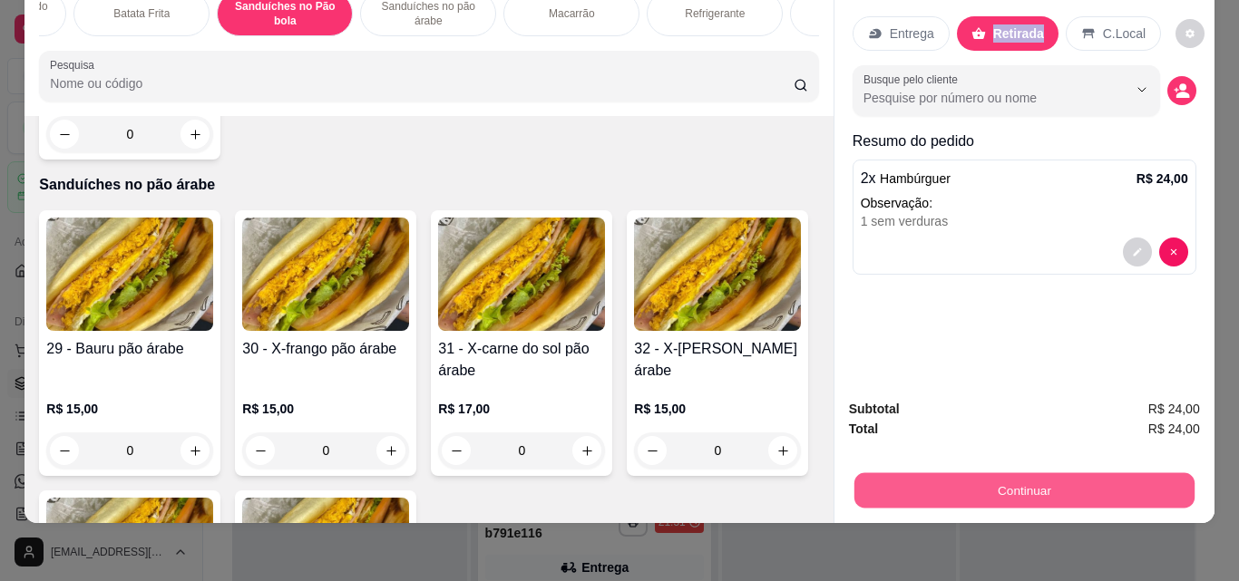
click at [997, 477] on button "Continuar" at bounding box center [1023, 489] width 340 height 35
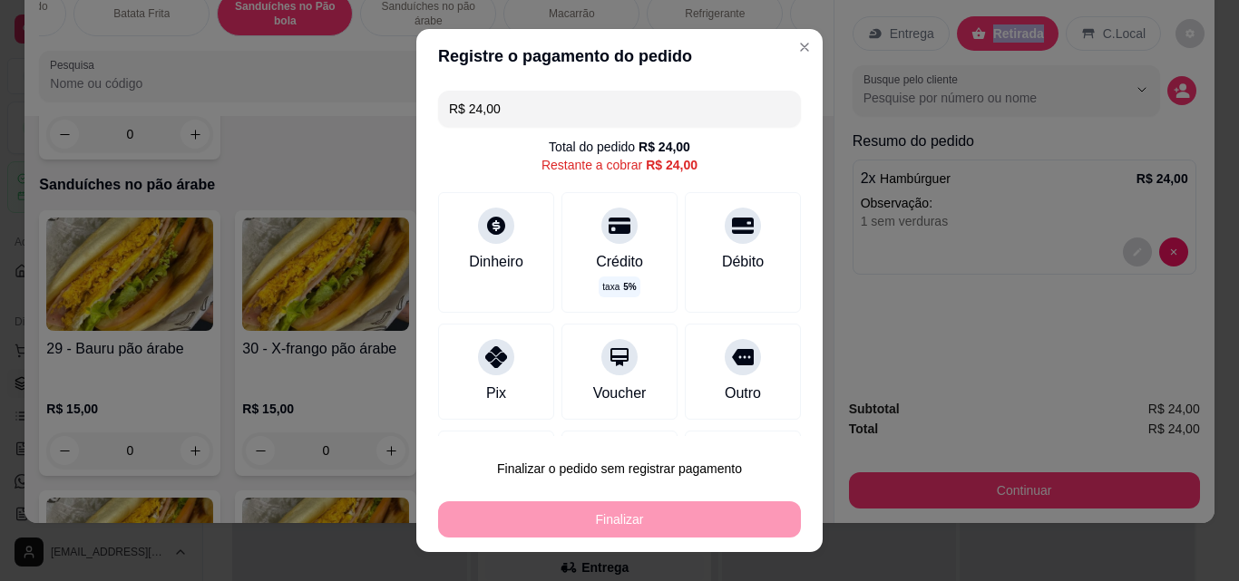
scroll to position [98, 0]
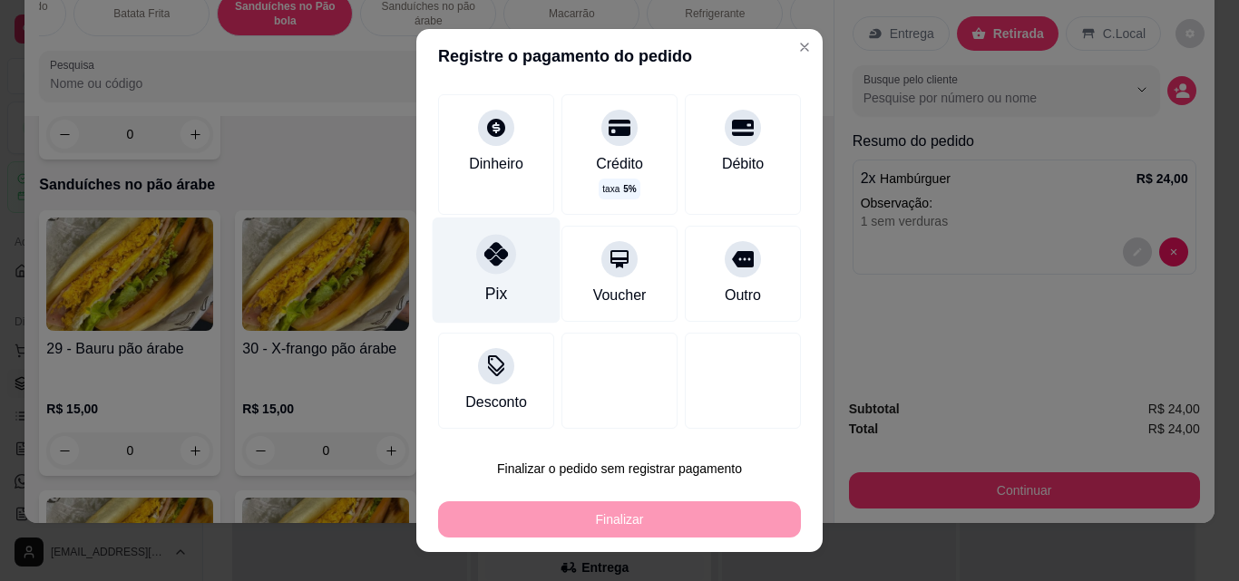
click at [505, 292] on div "Pix" at bounding box center [497, 271] width 128 height 106
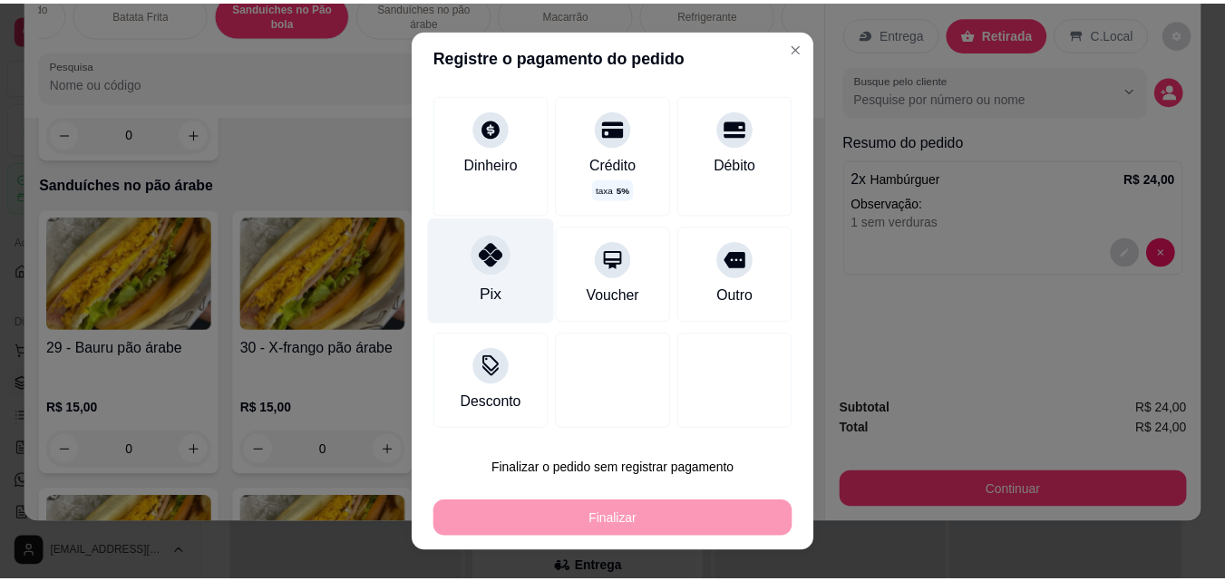
scroll to position [80, 0]
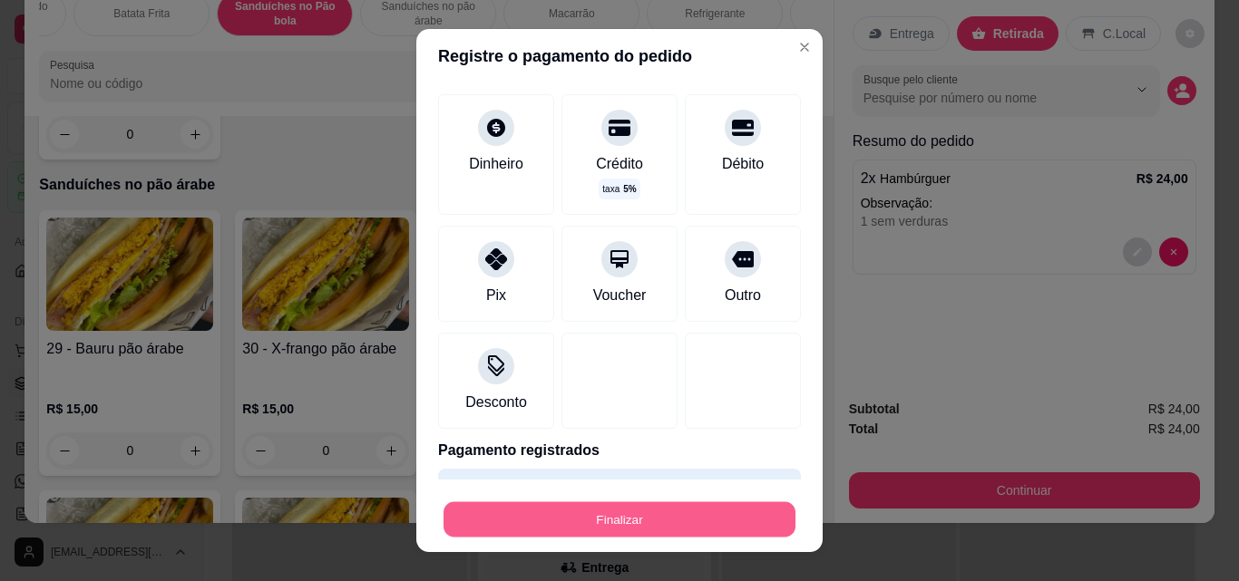
click at [663, 530] on button "Finalizar" at bounding box center [619, 519] width 352 height 35
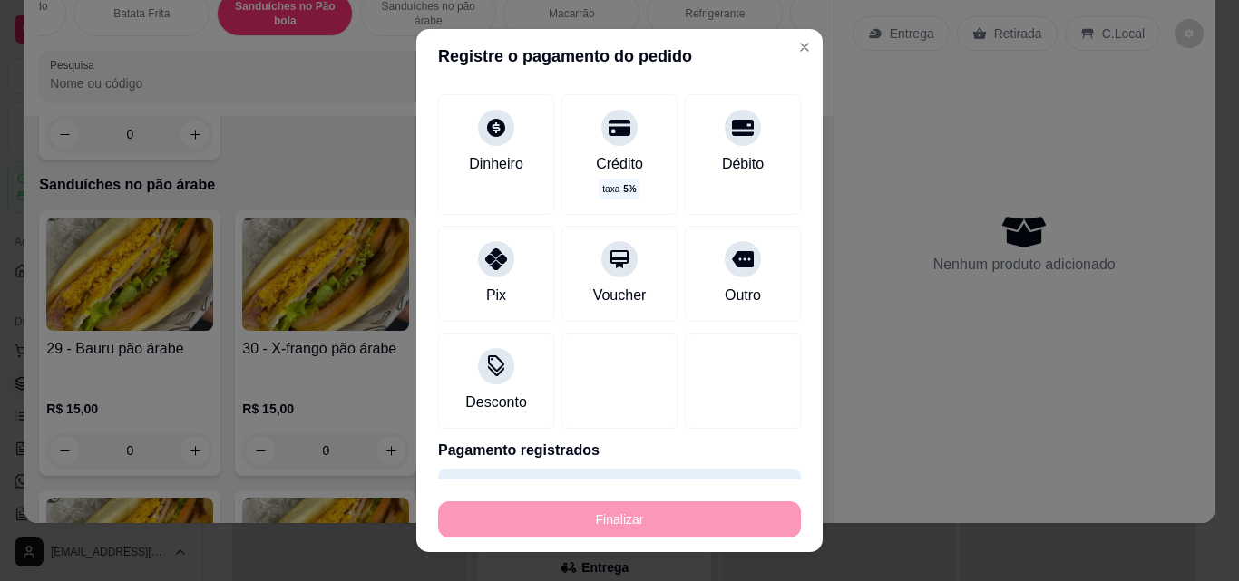
type input "-R$ 24,00"
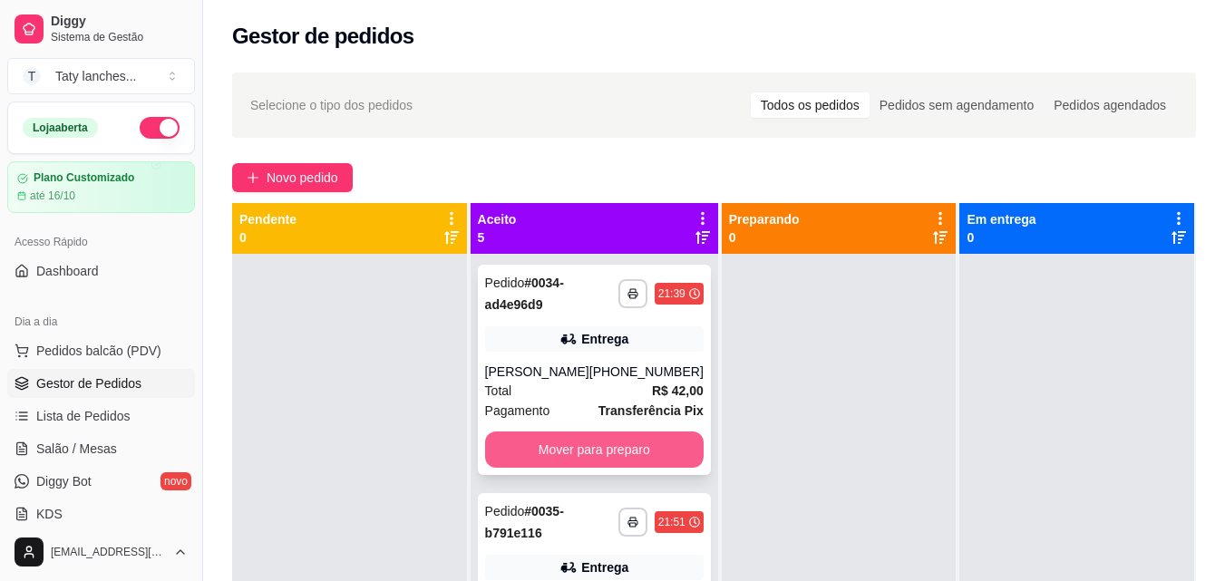
click at [606, 449] on button "Mover para preparo" at bounding box center [594, 450] width 219 height 36
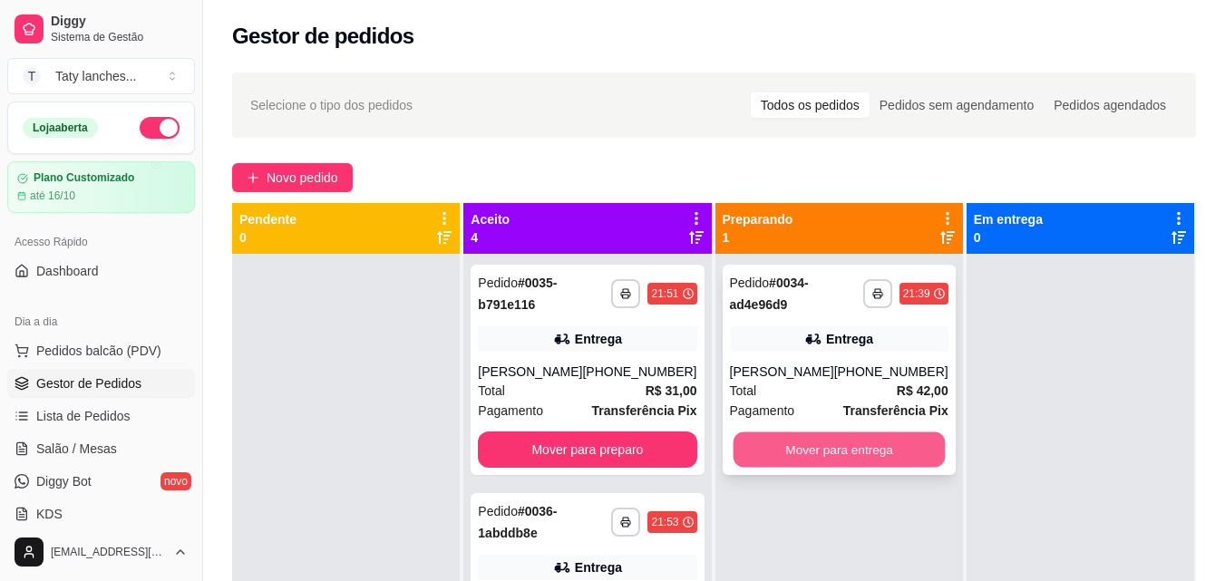
click at [809, 443] on button "Mover para entrega" at bounding box center [839, 450] width 212 height 35
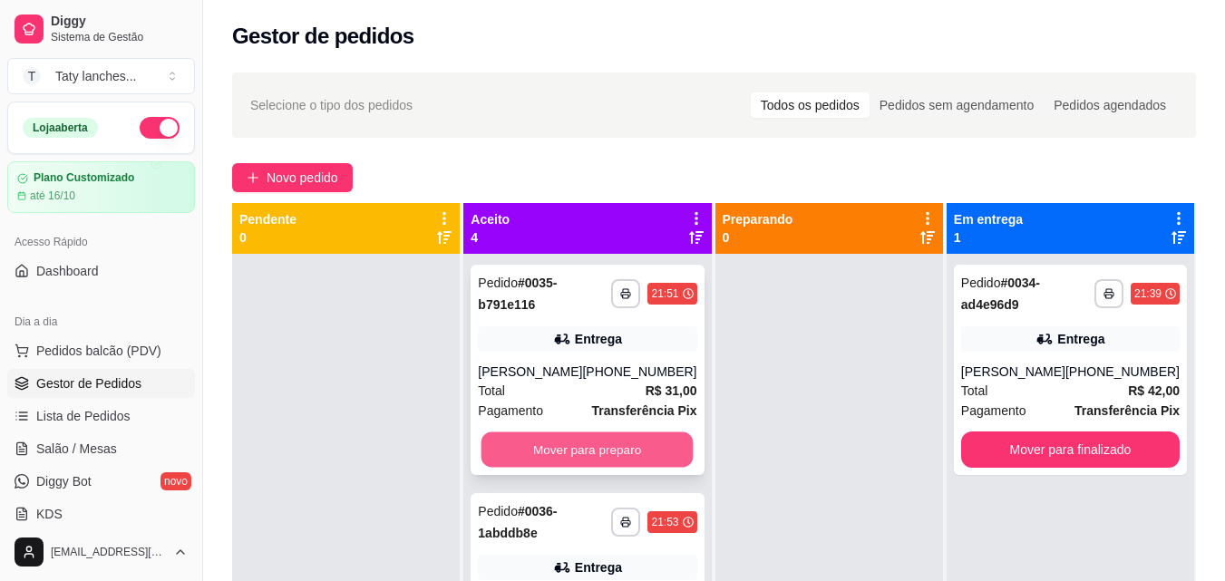
click at [583, 437] on button "Mover para preparo" at bounding box center [588, 450] width 212 height 35
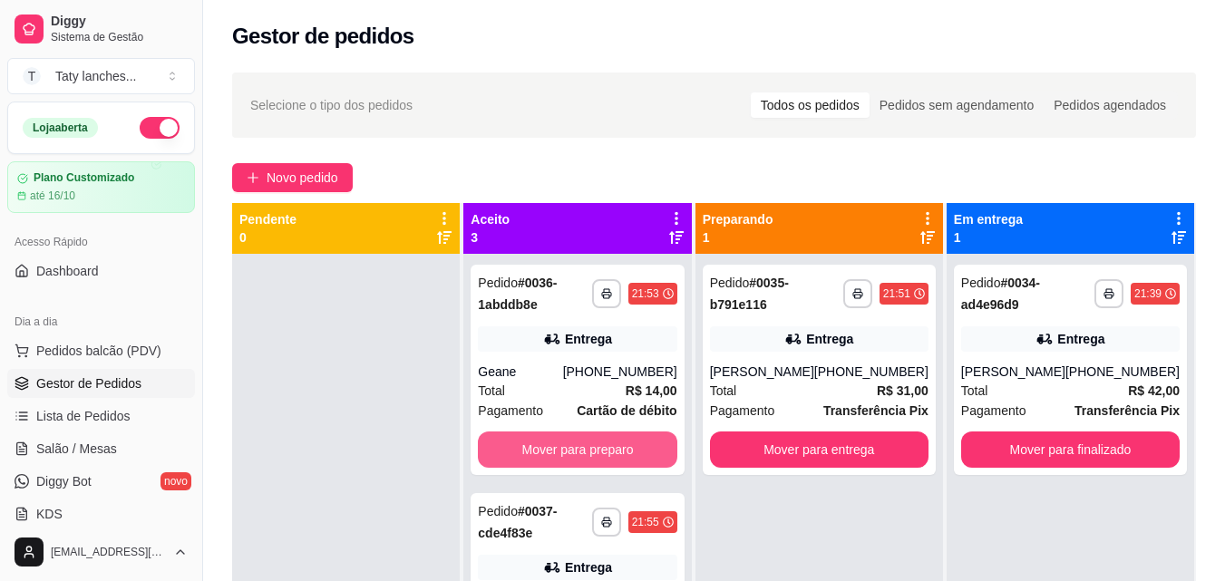
click at [583, 437] on button "Mover para preparo" at bounding box center [577, 450] width 199 height 36
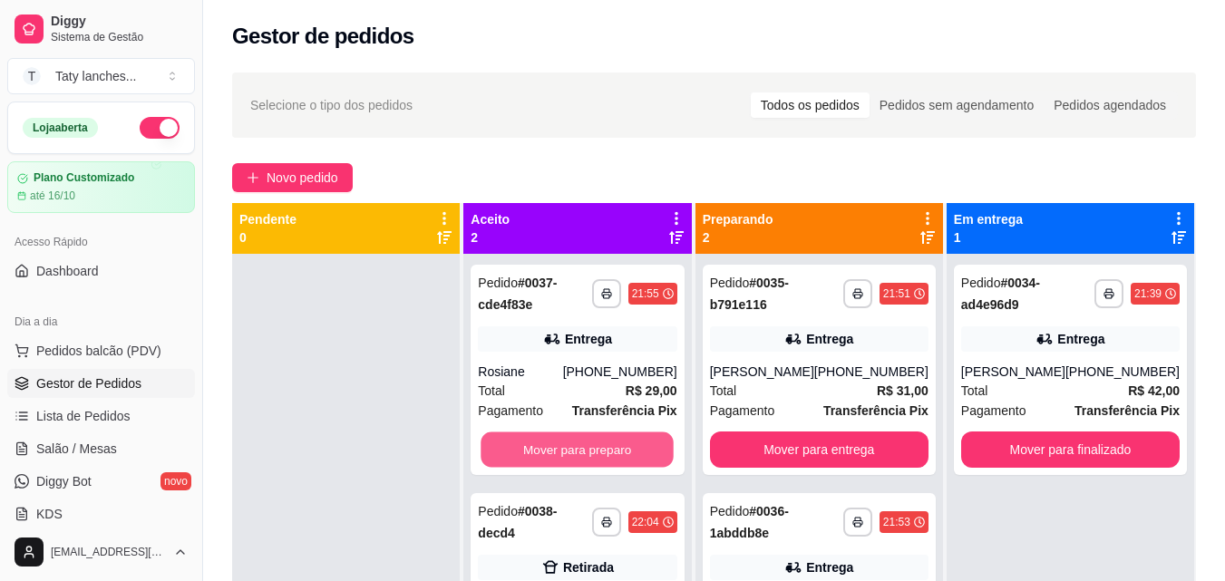
click at [583, 437] on button "Mover para preparo" at bounding box center [578, 450] width 193 height 35
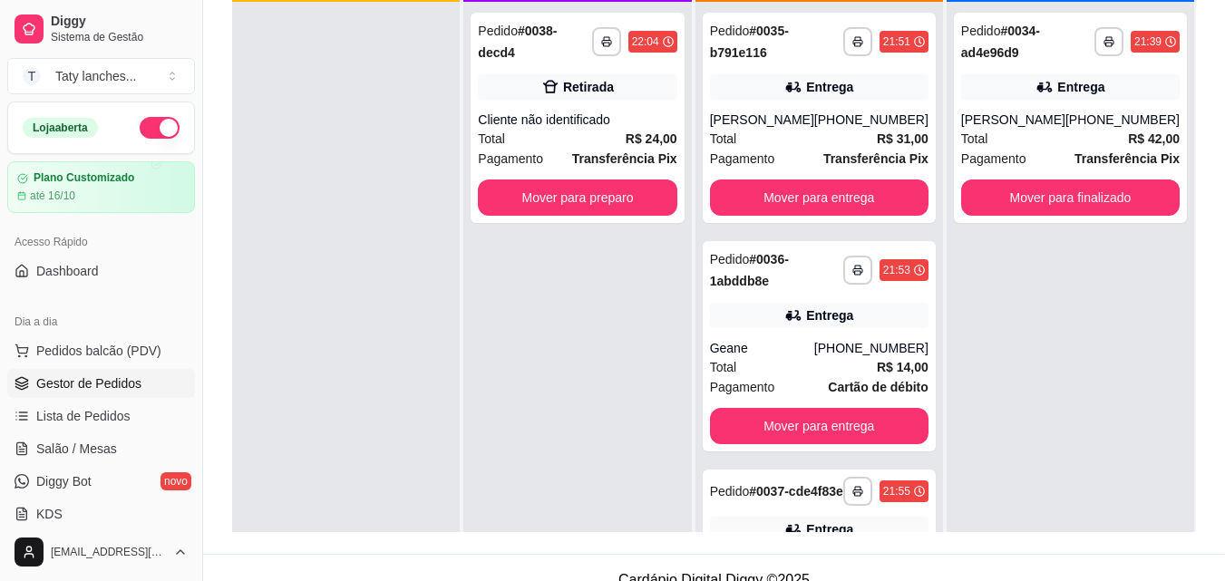
scroll to position [277, 0]
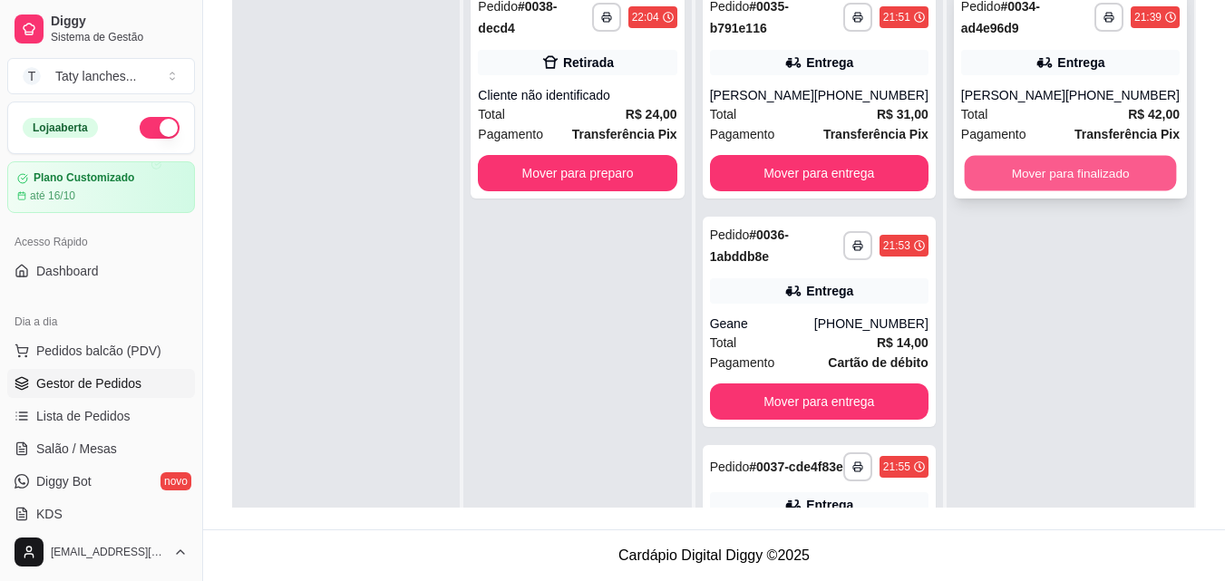
click at [1092, 174] on button "Mover para finalizado" at bounding box center [1070, 173] width 212 height 35
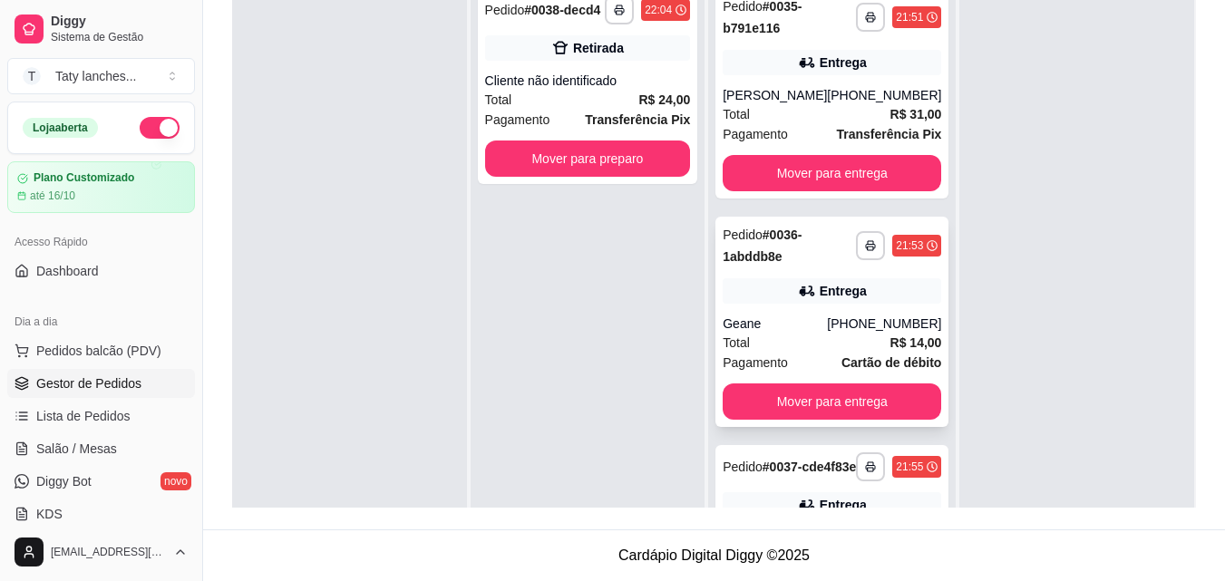
click at [852, 268] on div "**********" at bounding box center [832, 322] width 233 height 210
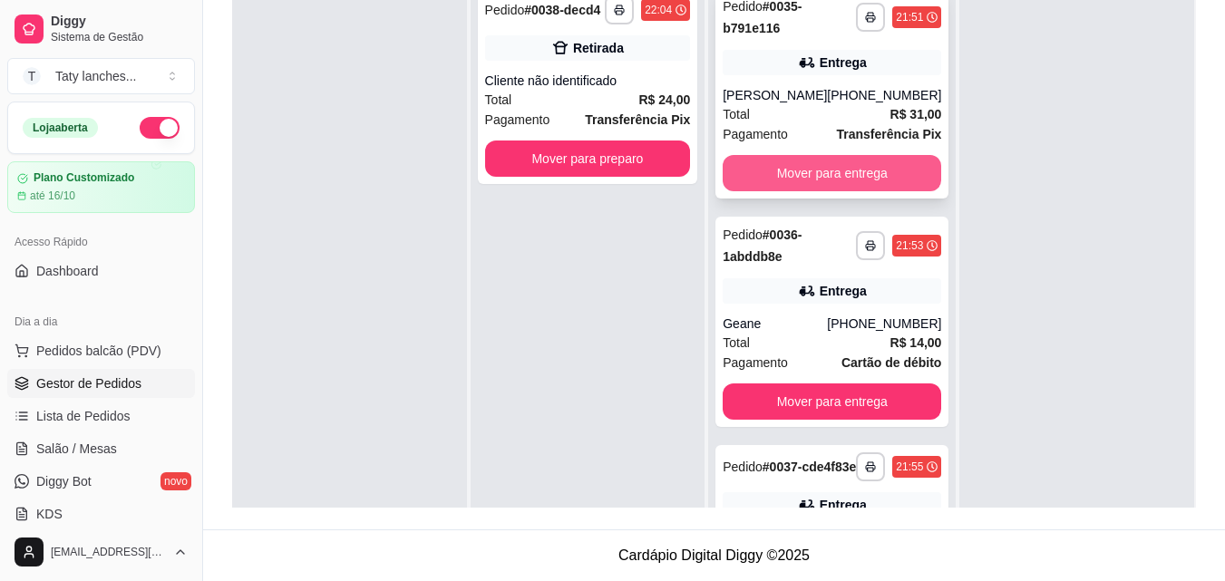
click at [833, 174] on button "Mover para entrega" at bounding box center [832, 173] width 219 height 36
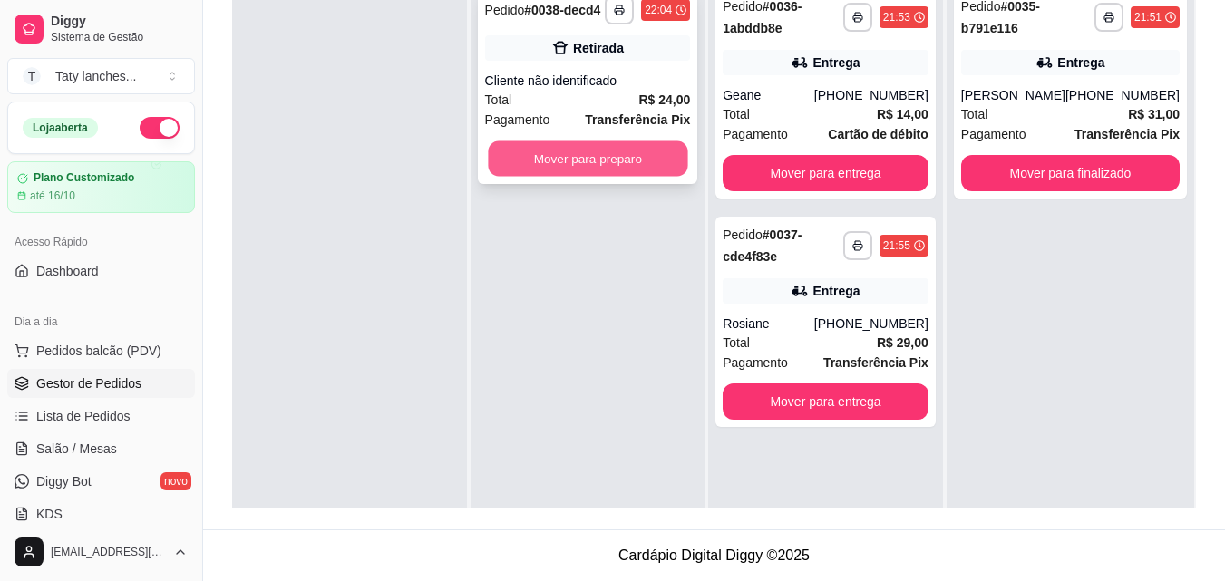
click at [639, 161] on button "Mover para preparo" at bounding box center [588, 158] width 200 height 35
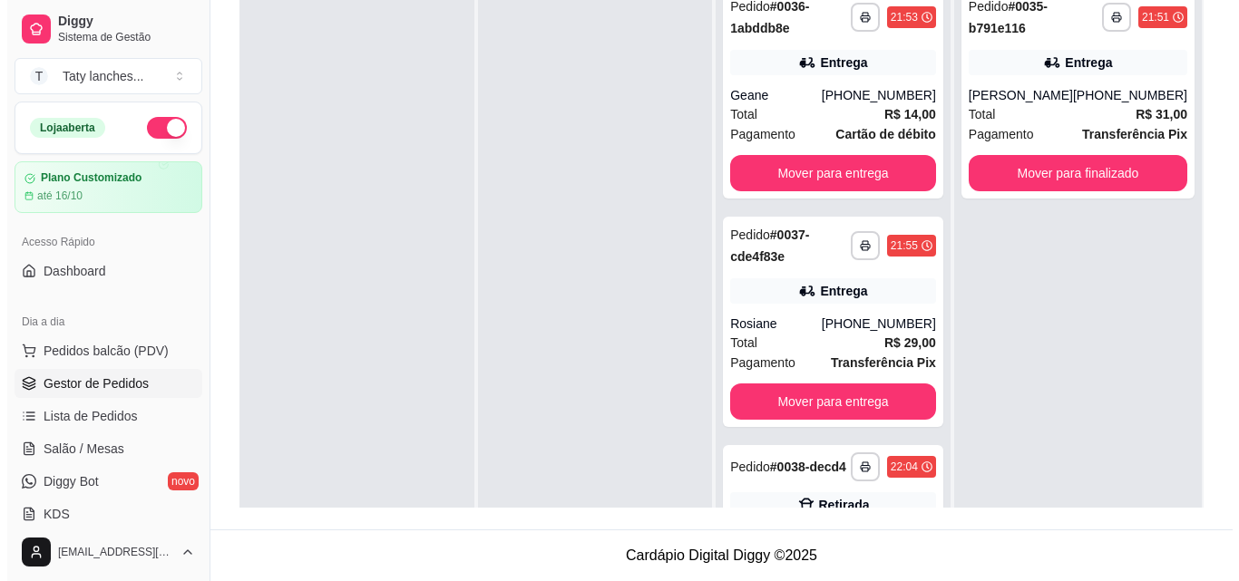
scroll to position [0, 0]
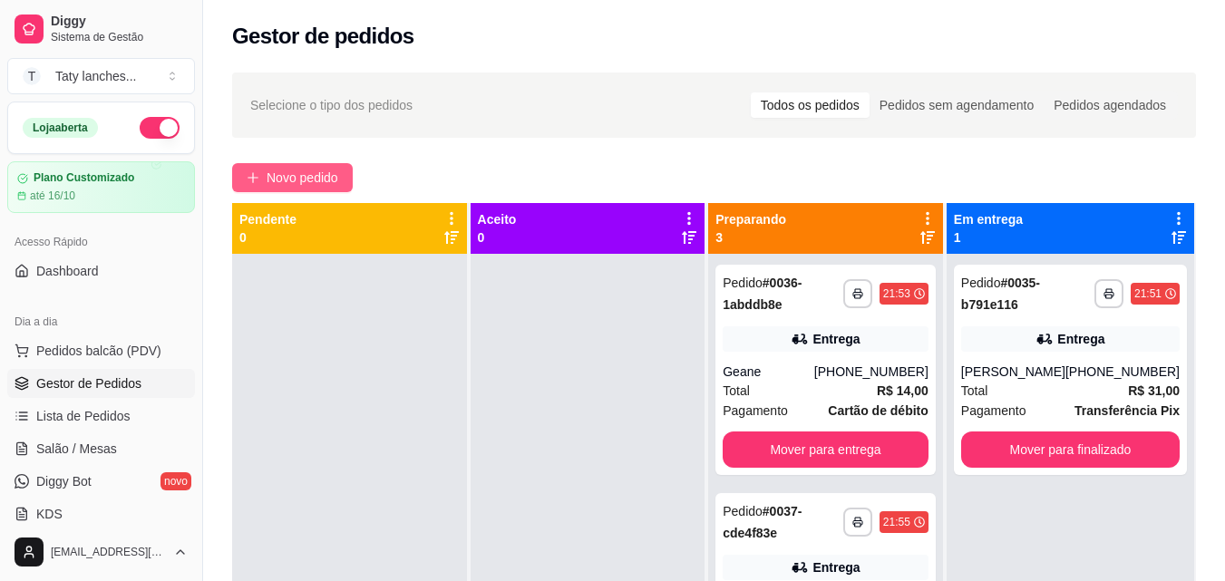
click at [277, 185] on span "Novo pedido" at bounding box center [303, 178] width 72 height 20
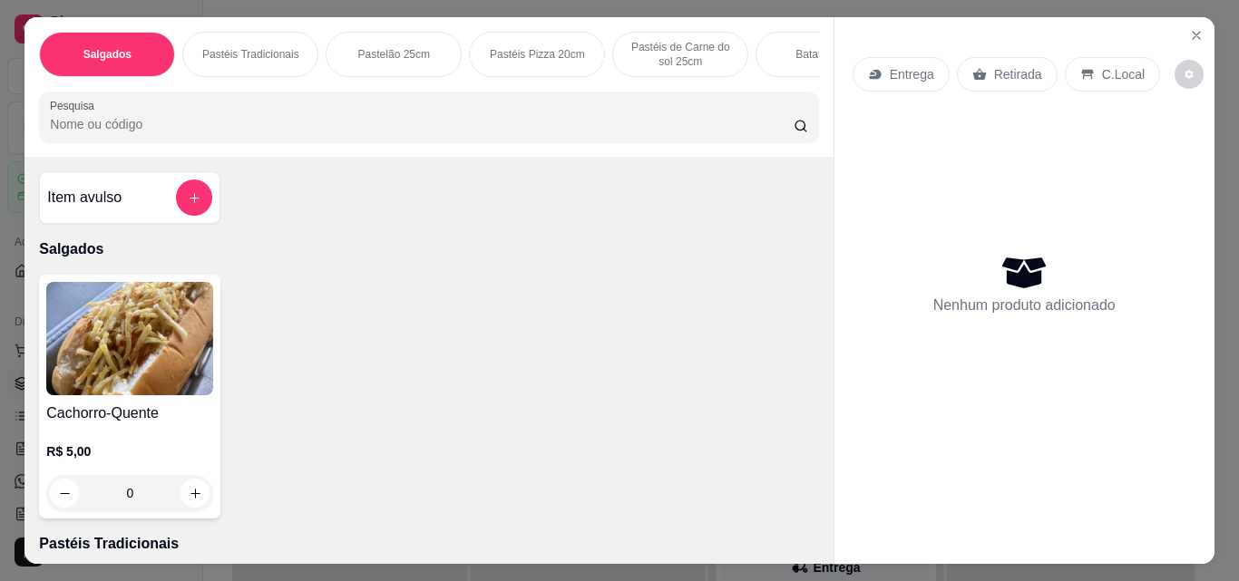
click at [375, 50] on p "Pastelão 25cm" at bounding box center [394, 54] width 72 height 15
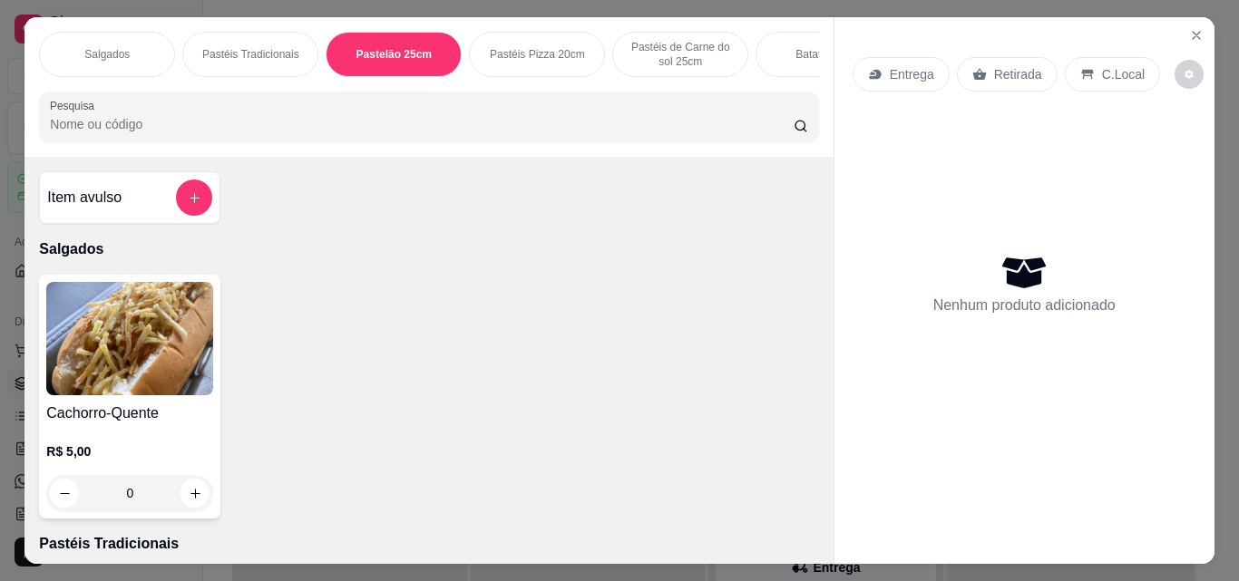
scroll to position [47, 0]
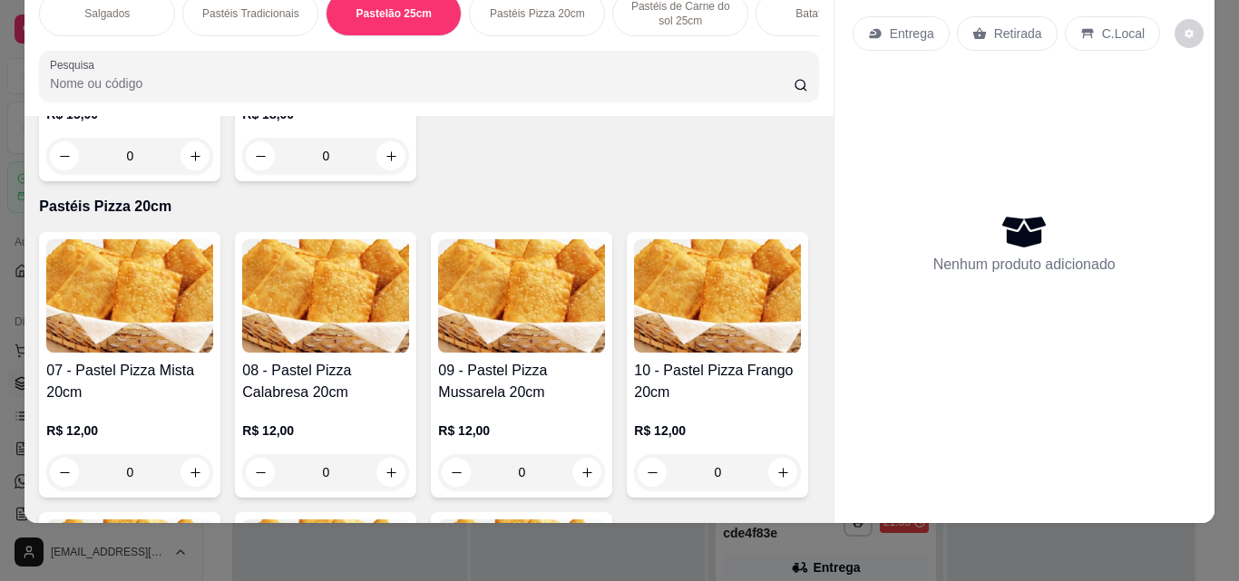
click at [233, 9] on div "Pastéis Tradicionais" at bounding box center [250, 13] width 136 height 45
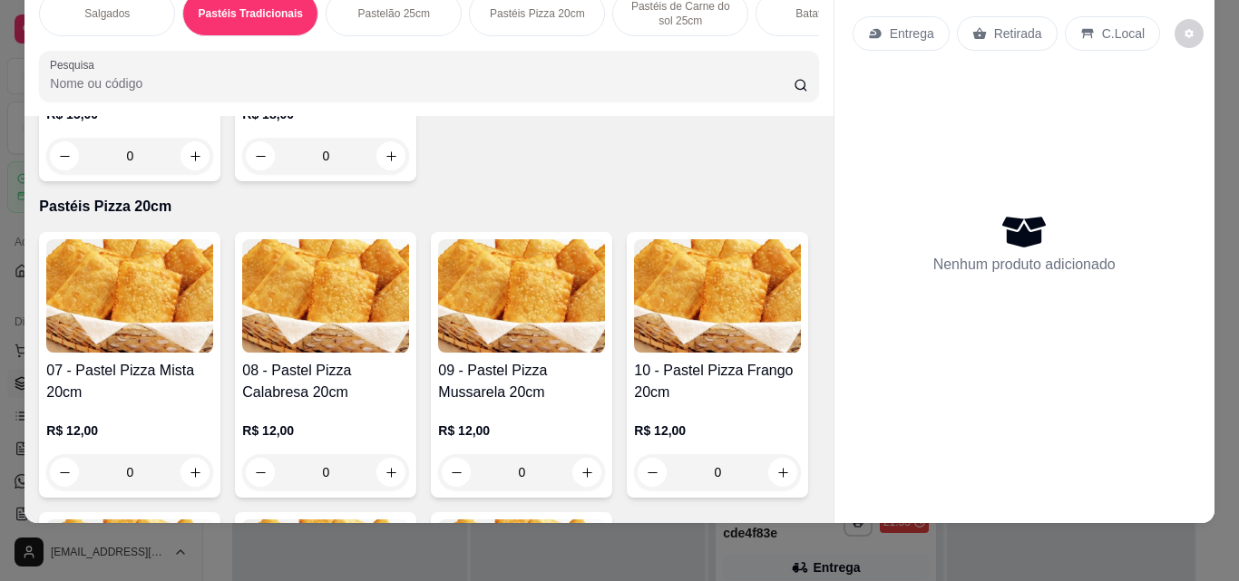
scroll to position [376, 0]
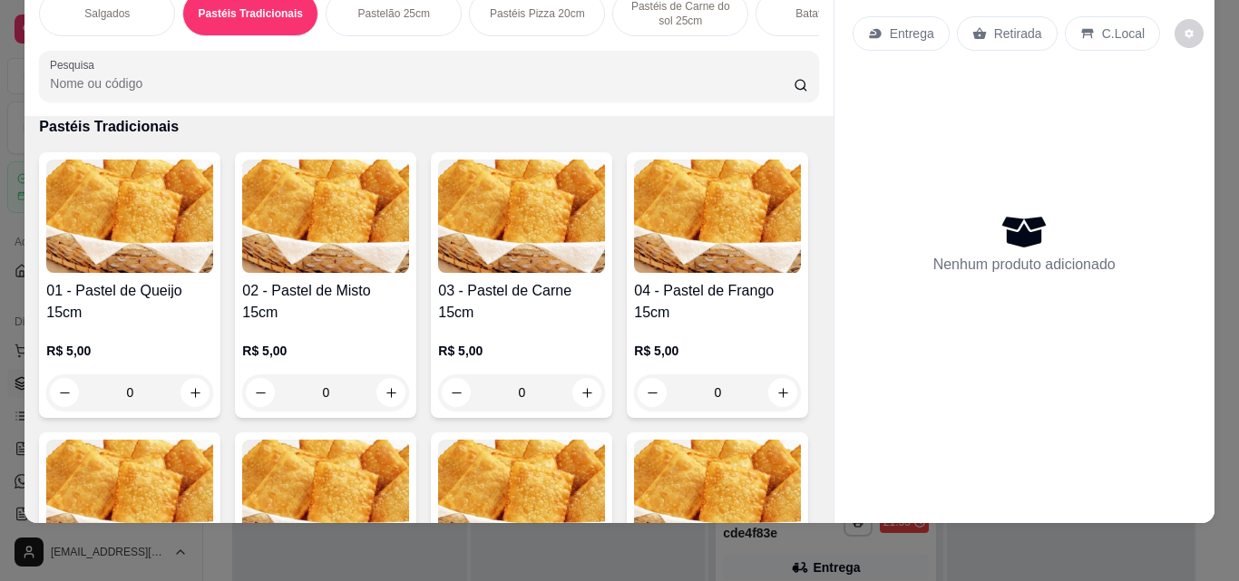
click at [389, 394] on div "0" at bounding box center [325, 393] width 167 height 36
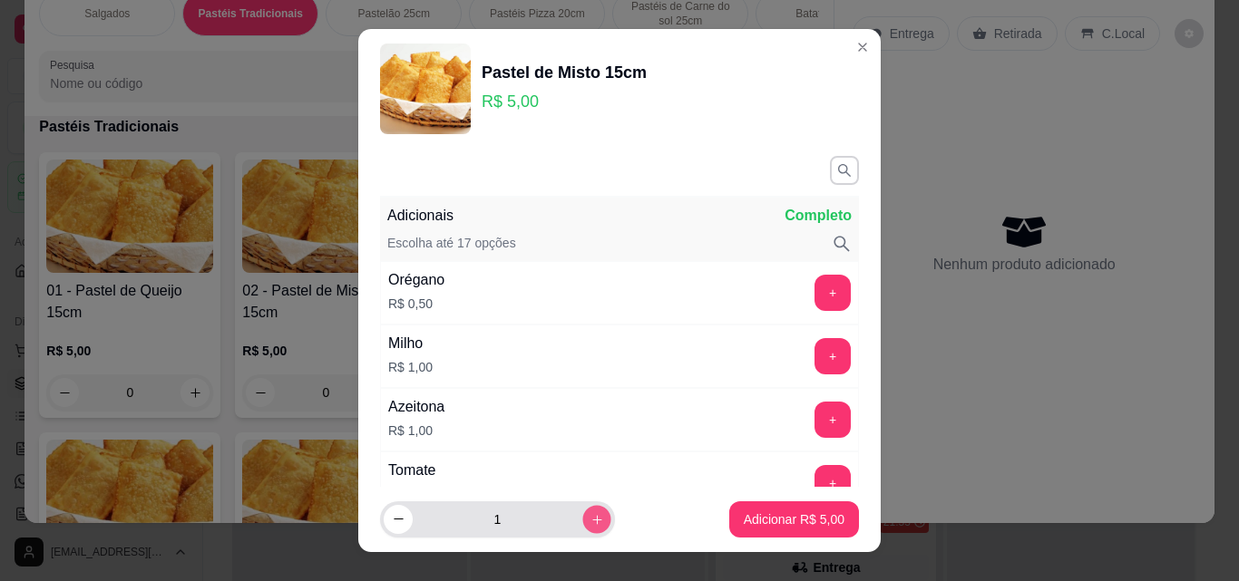
click at [592, 520] on icon "increase-product-quantity" at bounding box center [596, 519] width 9 height 9
type input "2"
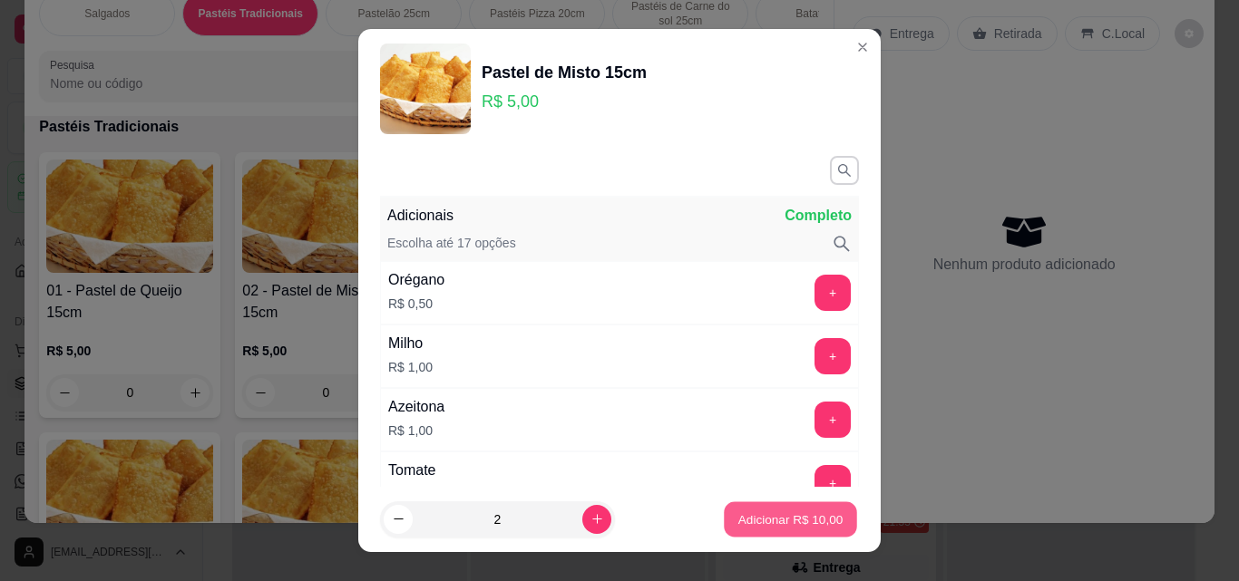
click at [749, 527] on p "Adicionar R$ 10,00" at bounding box center [790, 519] width 105 height 17
type input "2"
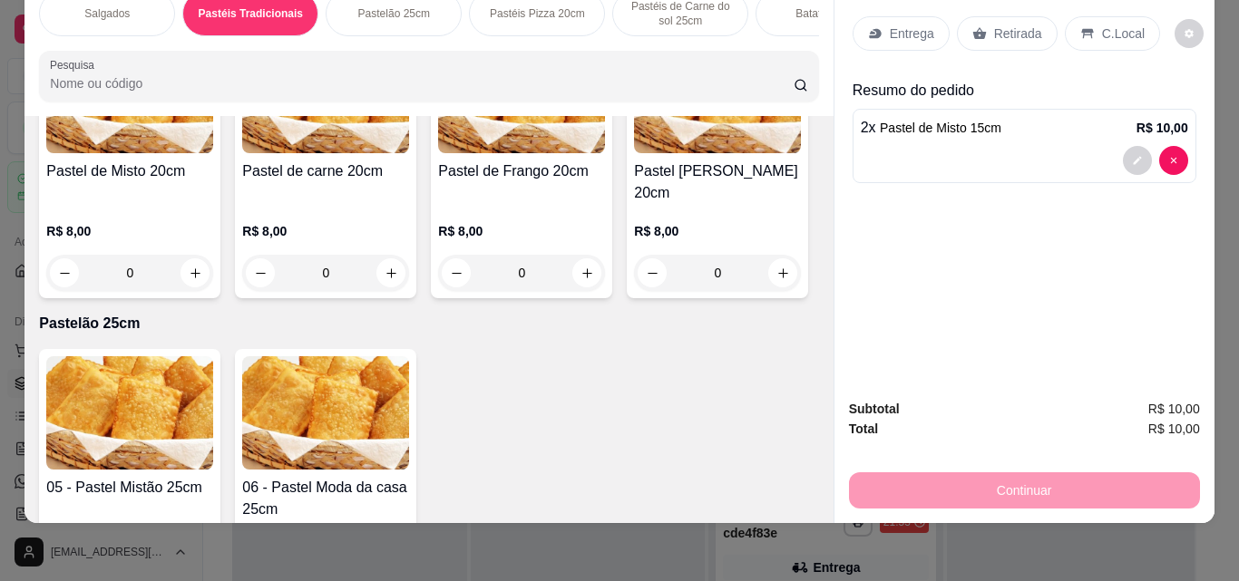
scroll to position [1064, 0]
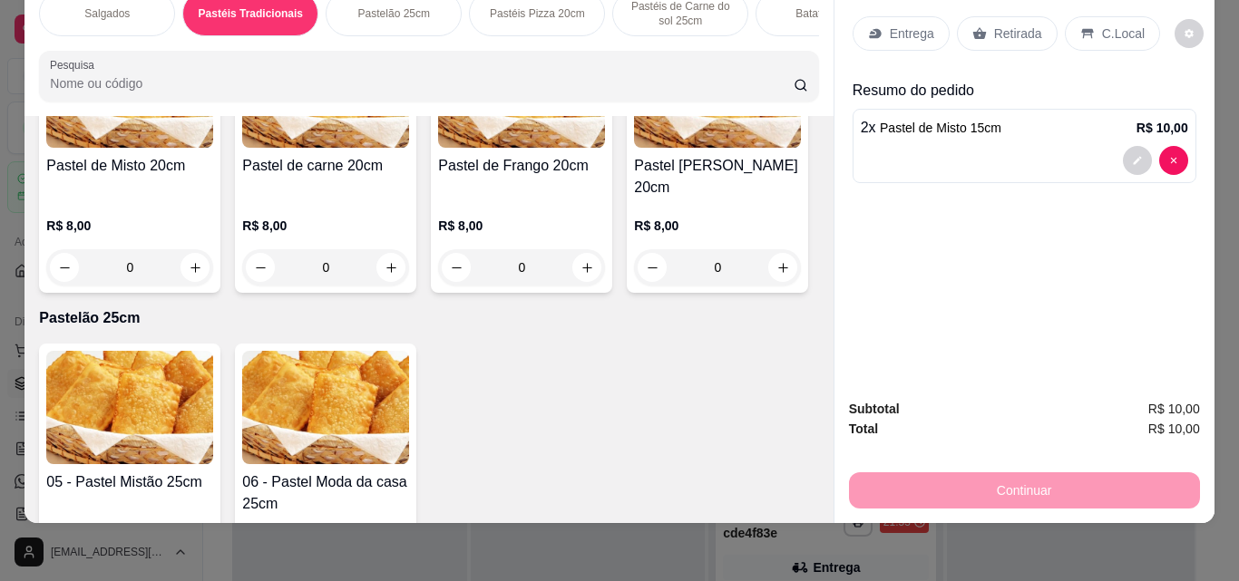
click at [213, 249] on div "0" at bounding box center [129, 267] width 167 height 36
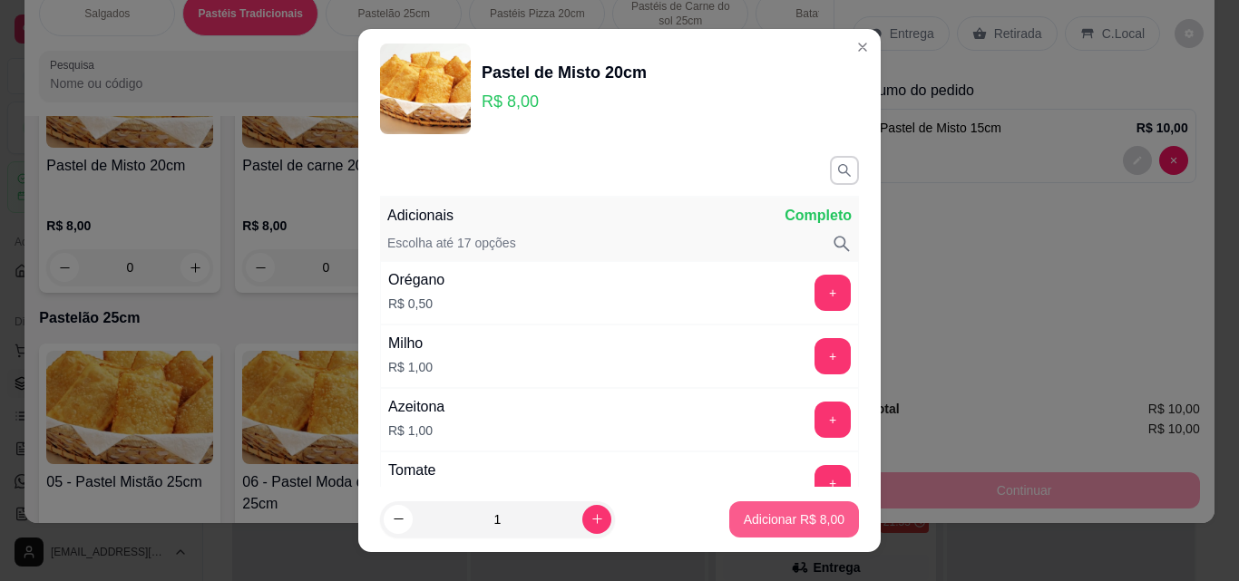
click at [744, 524] on p "Adicionar R$ 8,00" at bounding box center [794, 520] width 101 height 18
type input "1"
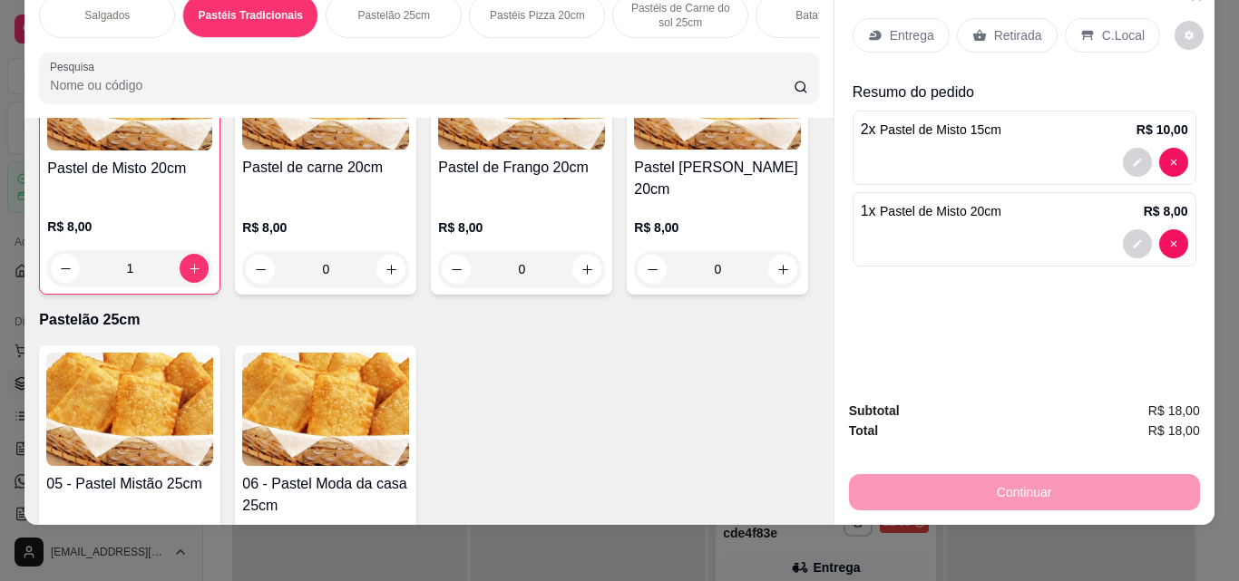
scroll to position [47, 0]
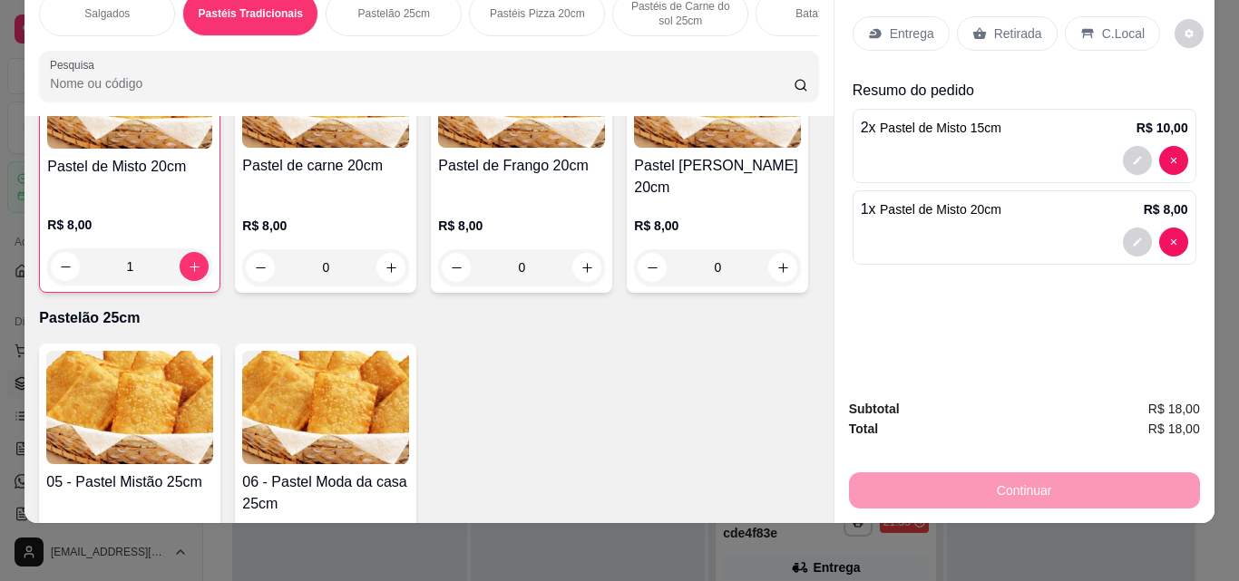
click at [890, 24] on p "Entrega" at bounding box center [912, 33] width 44 height 18
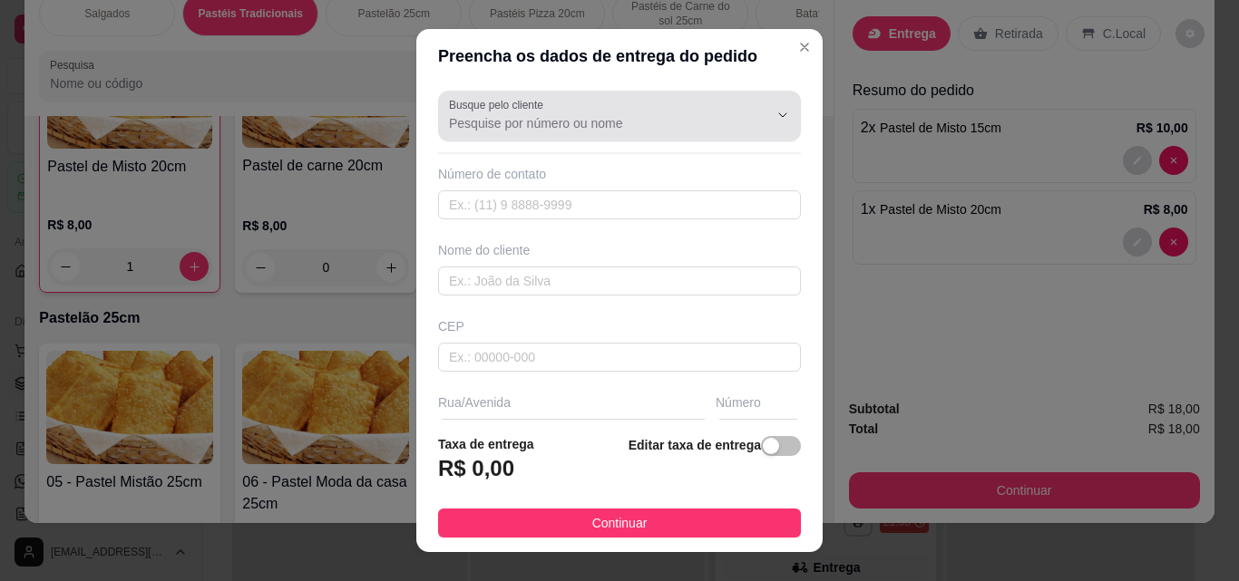
click at [637, 134] on div at bounding box center [619, 116] width 341 height 36
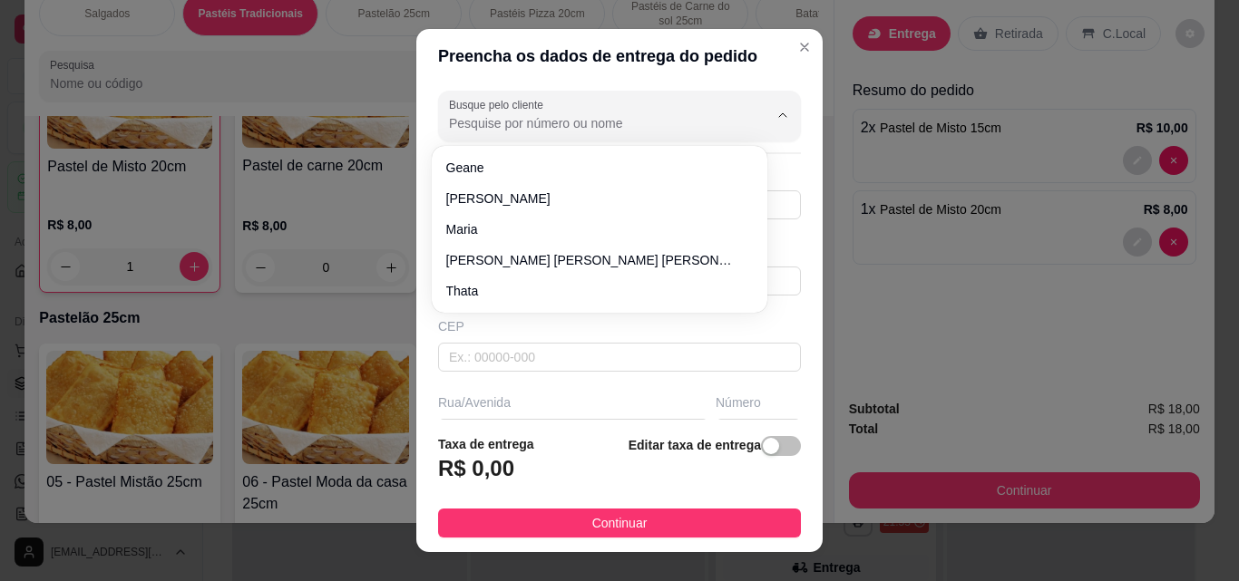
click at [541, 131] on input "Busque pelo cliente" at bounding box center [594, 123] width 290 height 18
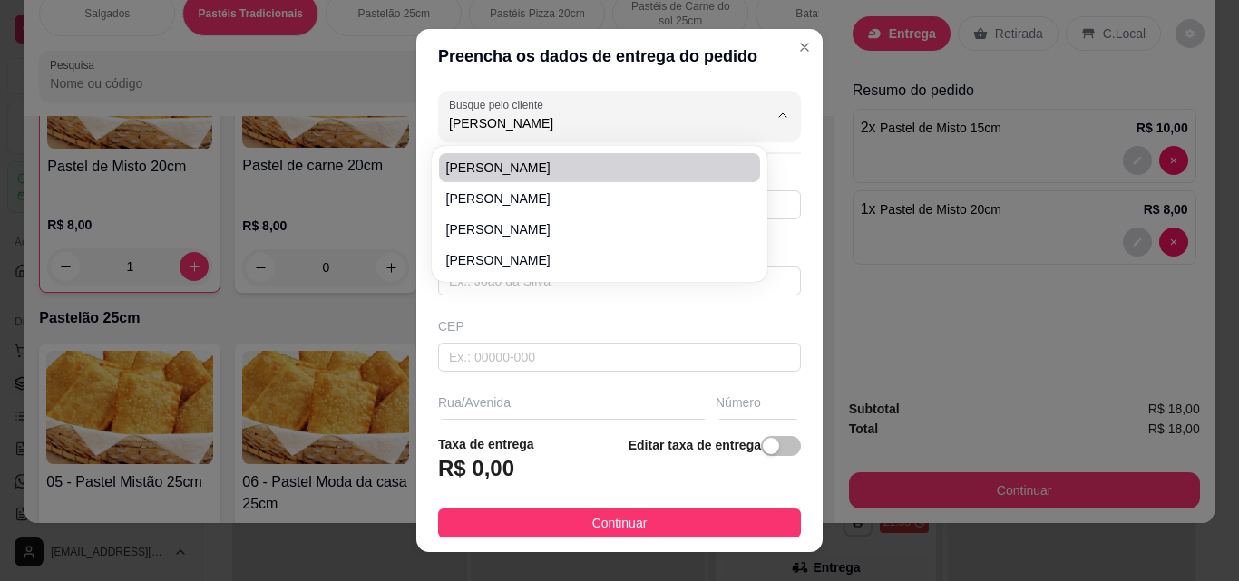
click at [535, 158] on li "[PERSON_NAME]" at bounding box center [599, 167] width 321 height 29
type input "[PERSON_NAME]"
type input "85996872794"
type input "[PERSON_NAME]"
type input "61880000"
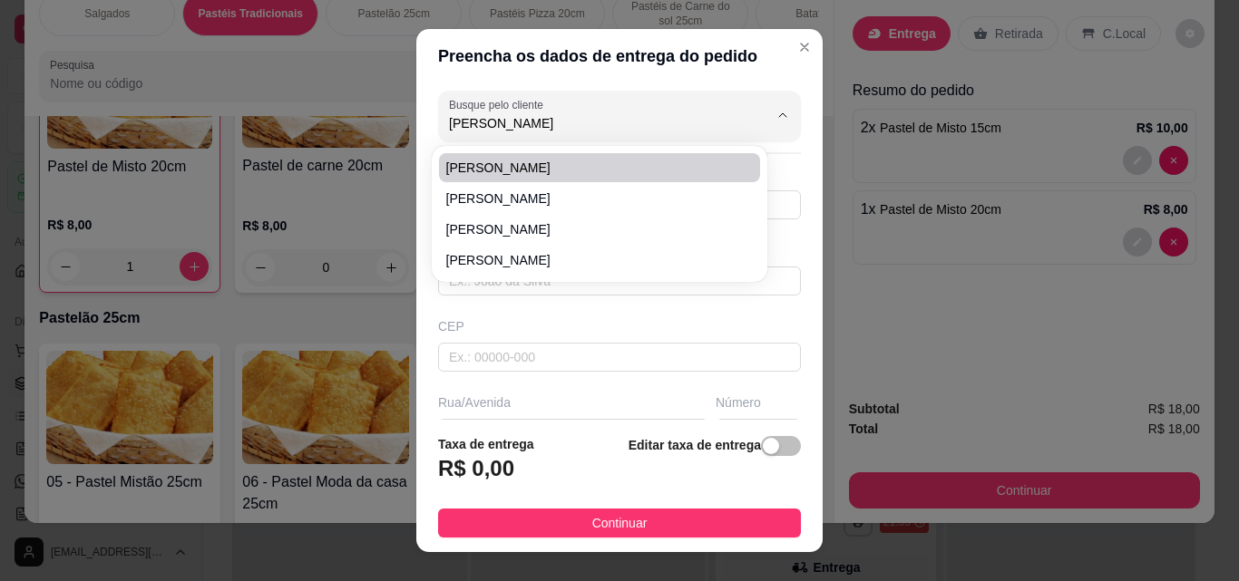
type input "Rua [PERSON_NAME]"
type input "126"
type input "Itaitinga"
type input "Casa"
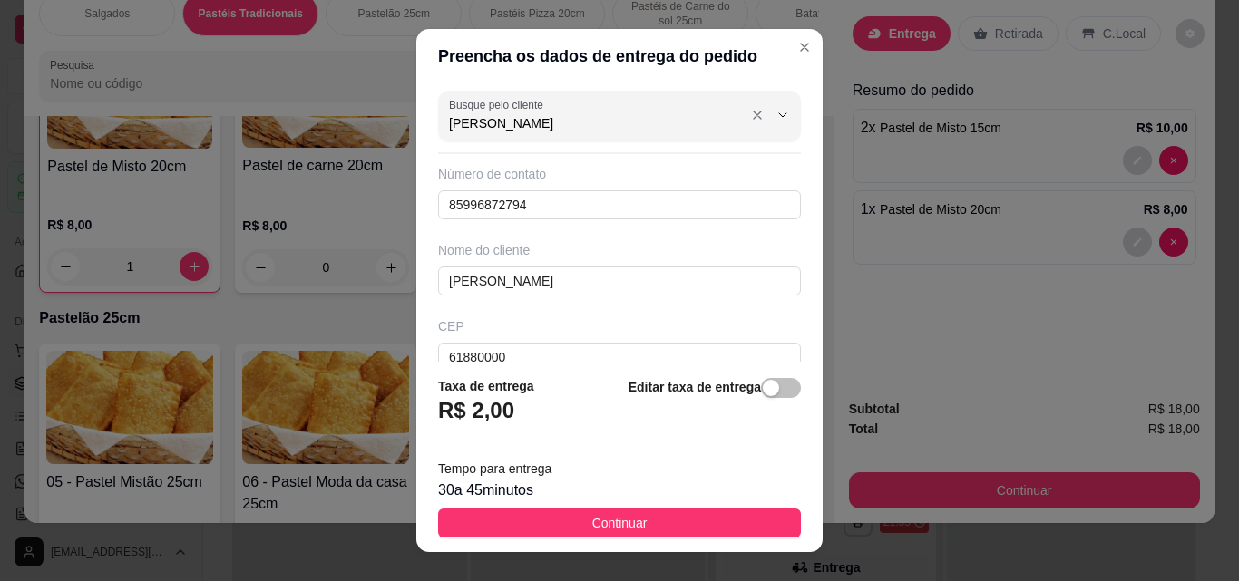
click at [664, 131] on input "[PERSON_NAME]" at bounding box center [594, 123] width 290 height 18
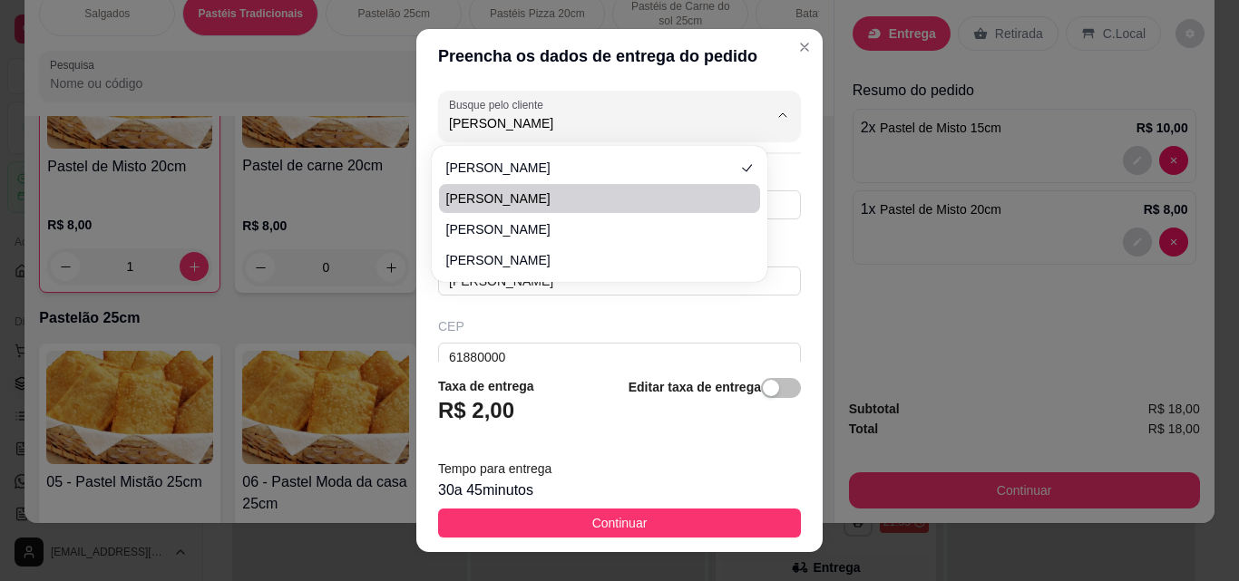
click at [625, 198] on span "[PERSON_NAME]" at bounding box center [590, 199] width 288 height 18
type input "[PERSON_NAME]"
type input "85996658630"
type input "[PERSON_NAME]"
type input "95"
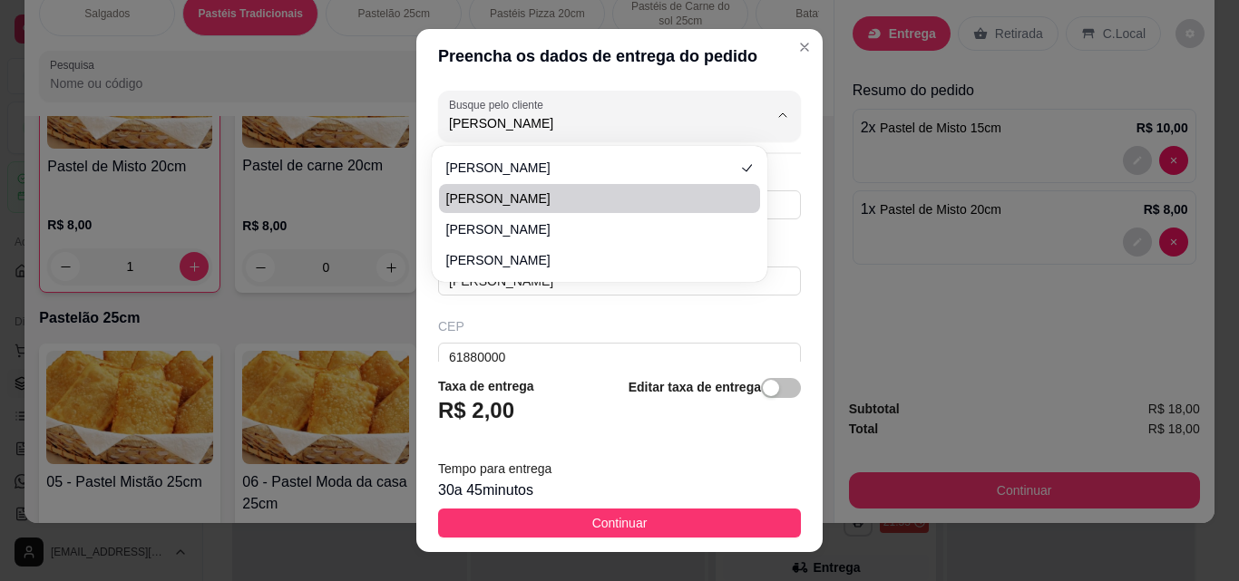
type input "casa"
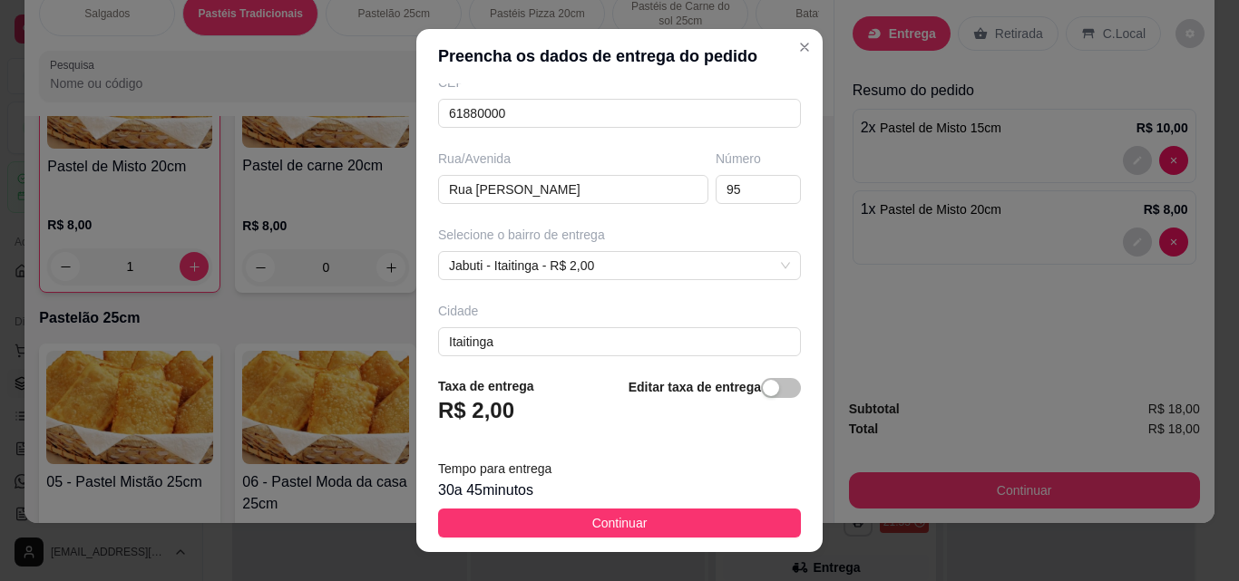
scroll to position [0, 0]
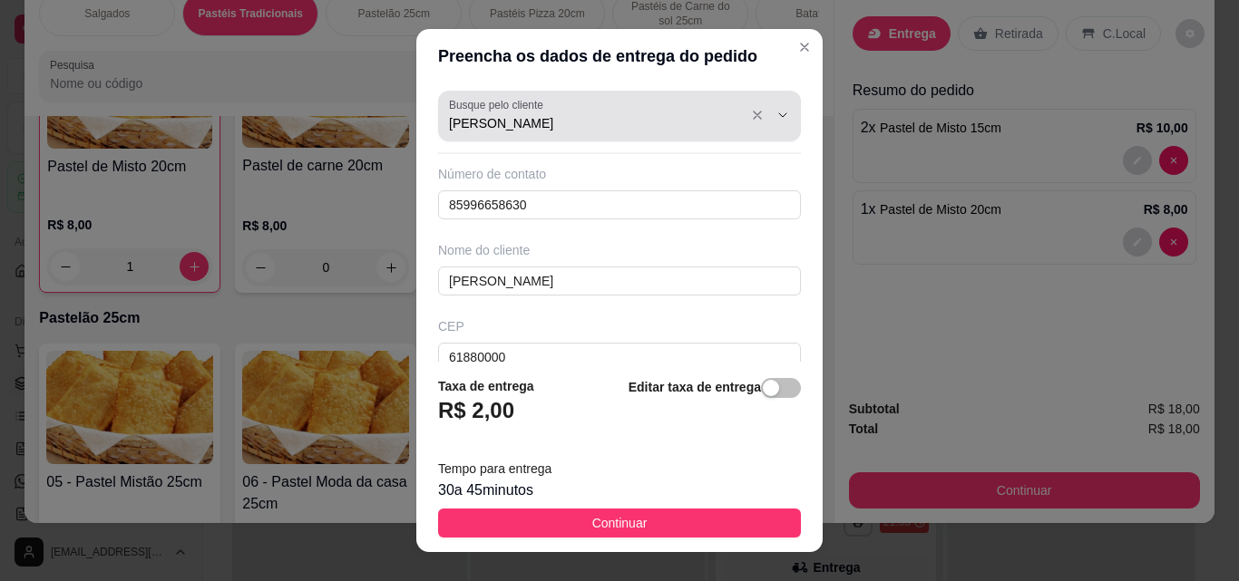
click at [604, 127] on input "[PERSON_NAME]" at bounding box center [594, 123] width 290 height 18
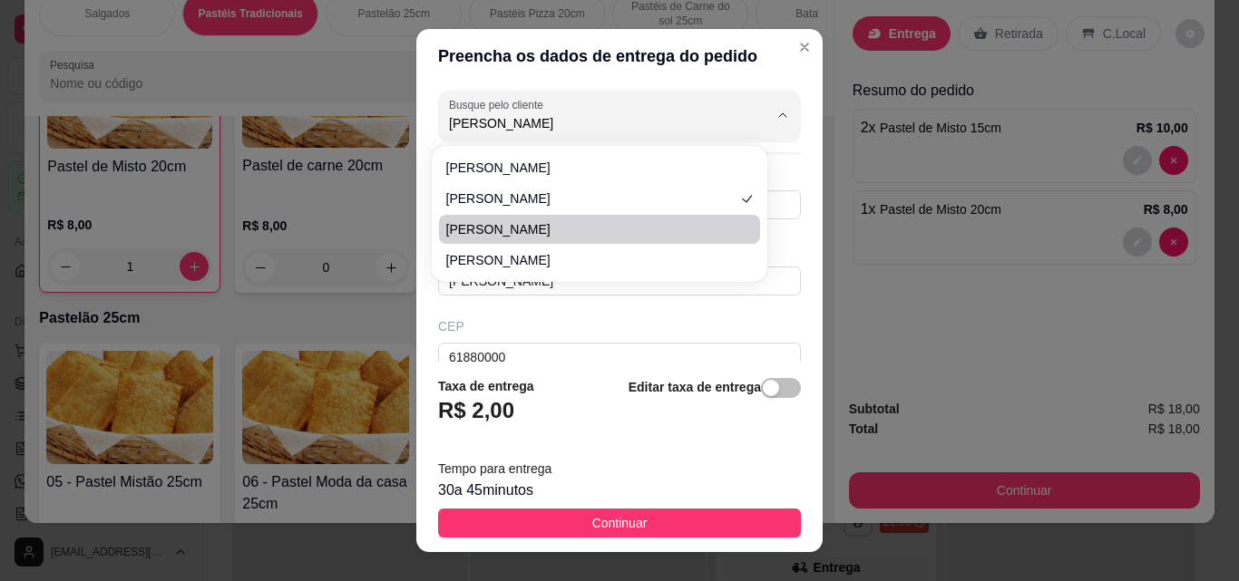
click at [581, 245] on ul "[PERSON_NAME] [PERSON_NAME]" at bounding box center [599, 214] width 321 height 122
click at [581, 234] on span "[PERSON_NAME]" at bounding box center [590, 229] width 288 height 18
type input "[PERSON_NAME]"
type input "8512481058"
type input "[PERSON_NAME]"
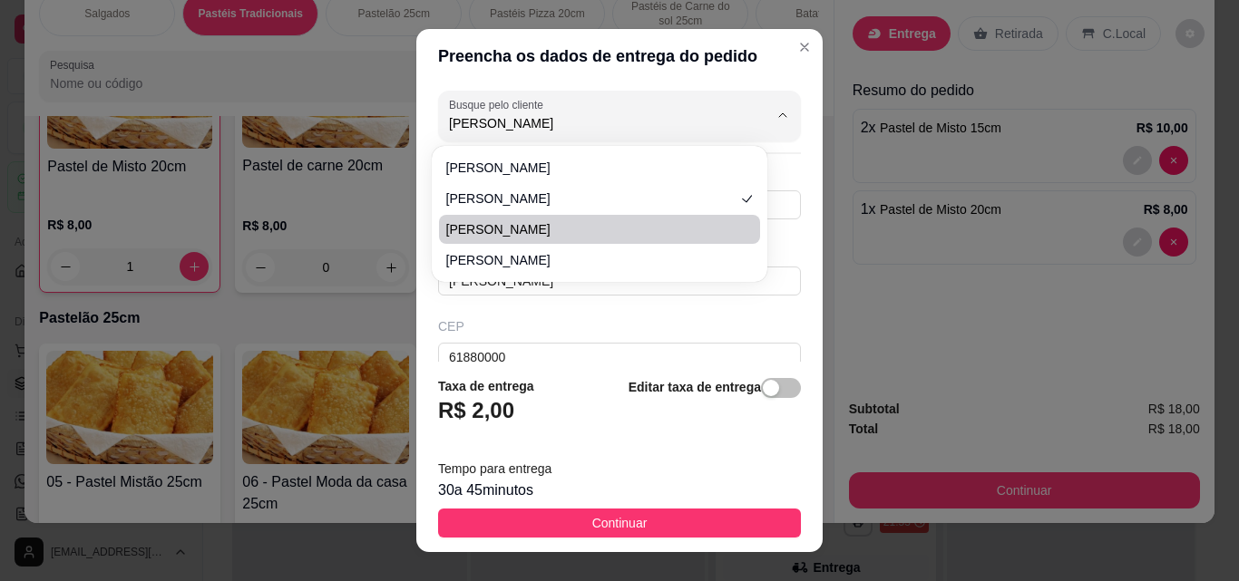
type input "[PERSON_NAME]"
type input "126"
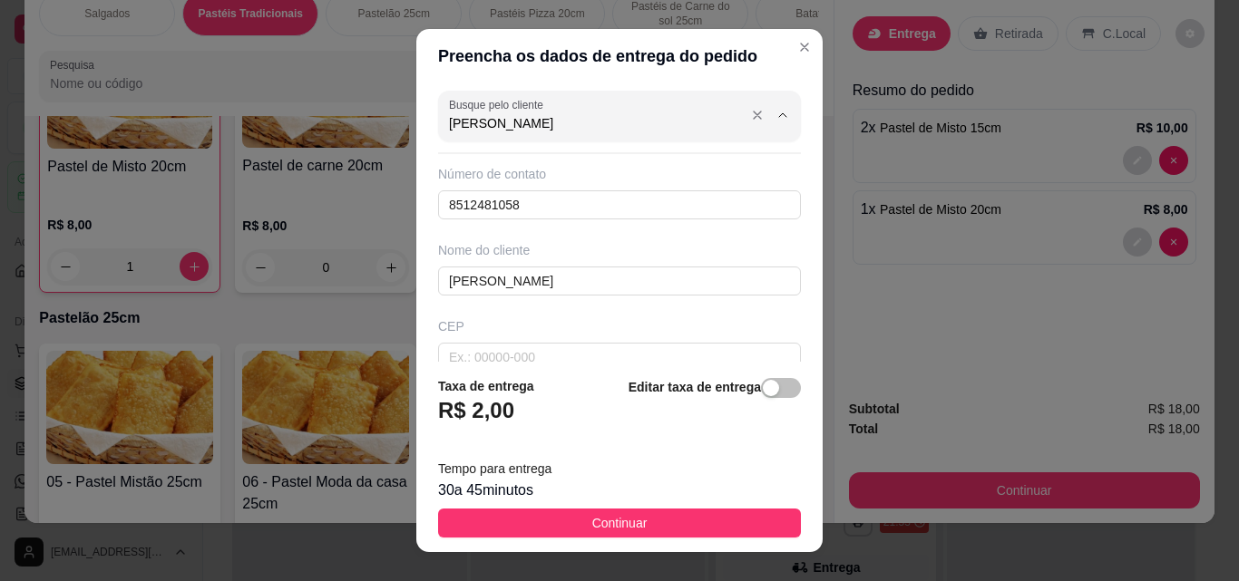
click at [672, 122] on input "[PERSON_NAME]" at bounding box center [594, 123] width 290 height 18
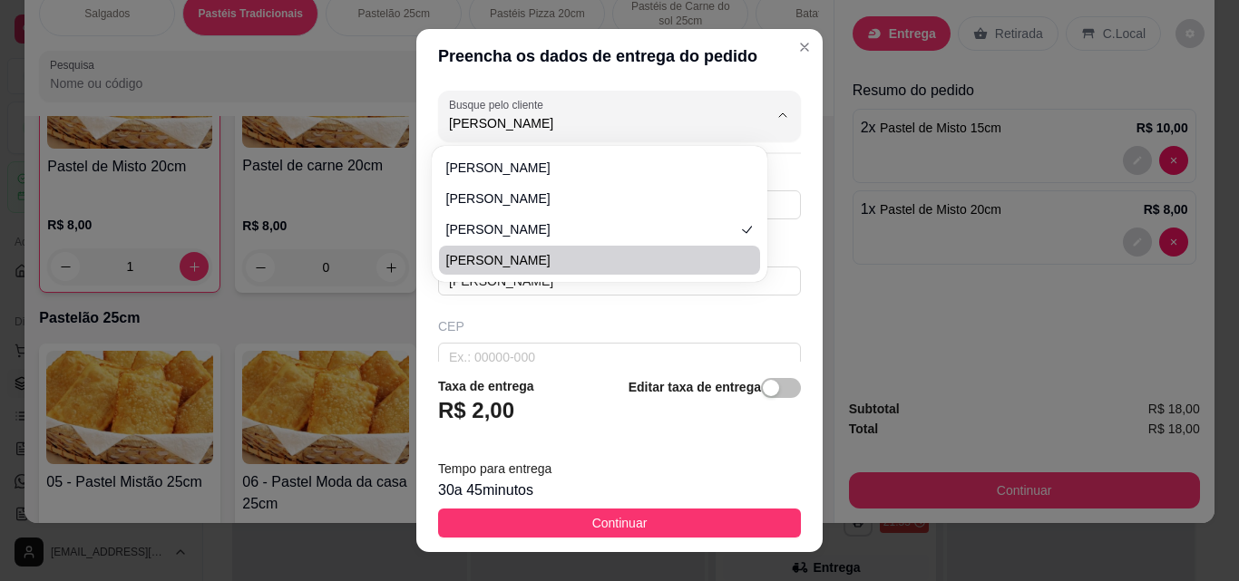
click at [611, 256] on span "[PERSON_NAME]" at bounding box center [590, 260] width 288 height 18
type input "85996872791"
type input "61880000"
type input "Rua [PERSON_NAME]"
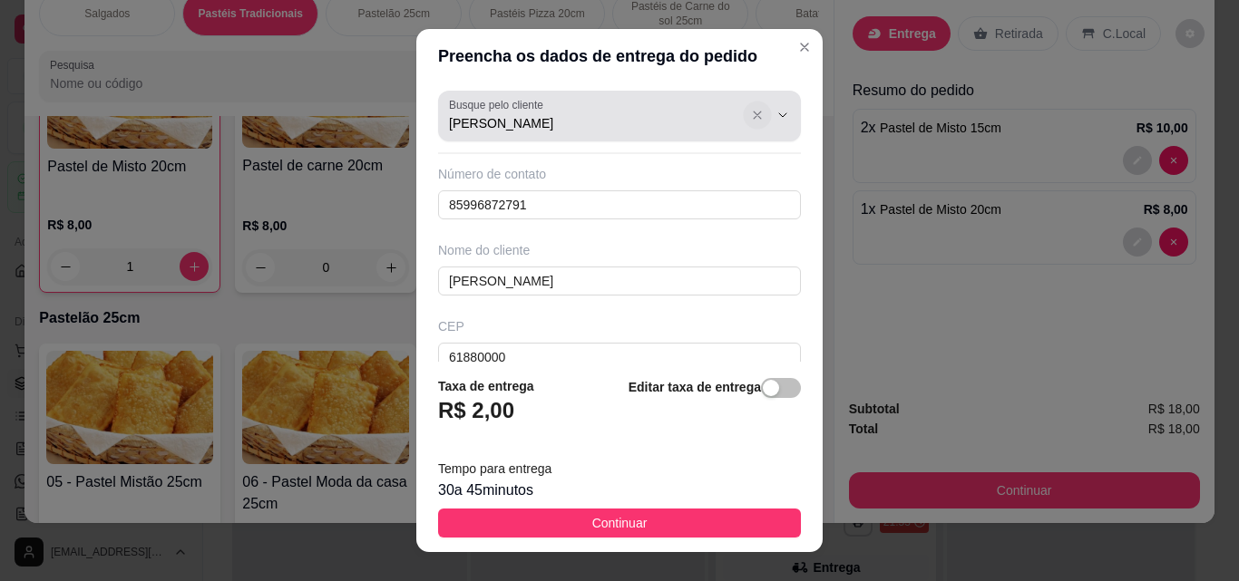
click at [750, 119] on icon "Show suggestions" at bounding box center [757, 115] width 15 height 15
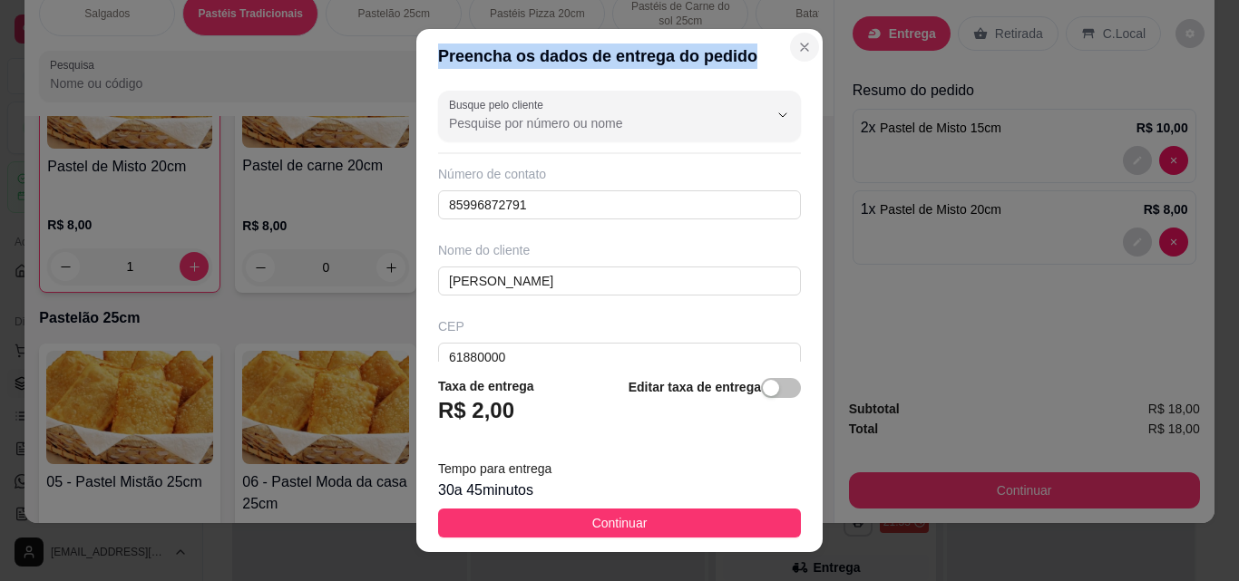
drag, startPoint x: 772, startPoint y: 59, endPoint x: 784, endPoint y: 53, distance: 13.4
click at [784, 53] on section "Preencha os dados de entrega do pedido Busque pelo cliente Número de contato 85…" at bounding box center [619, 290] width 406 height 523
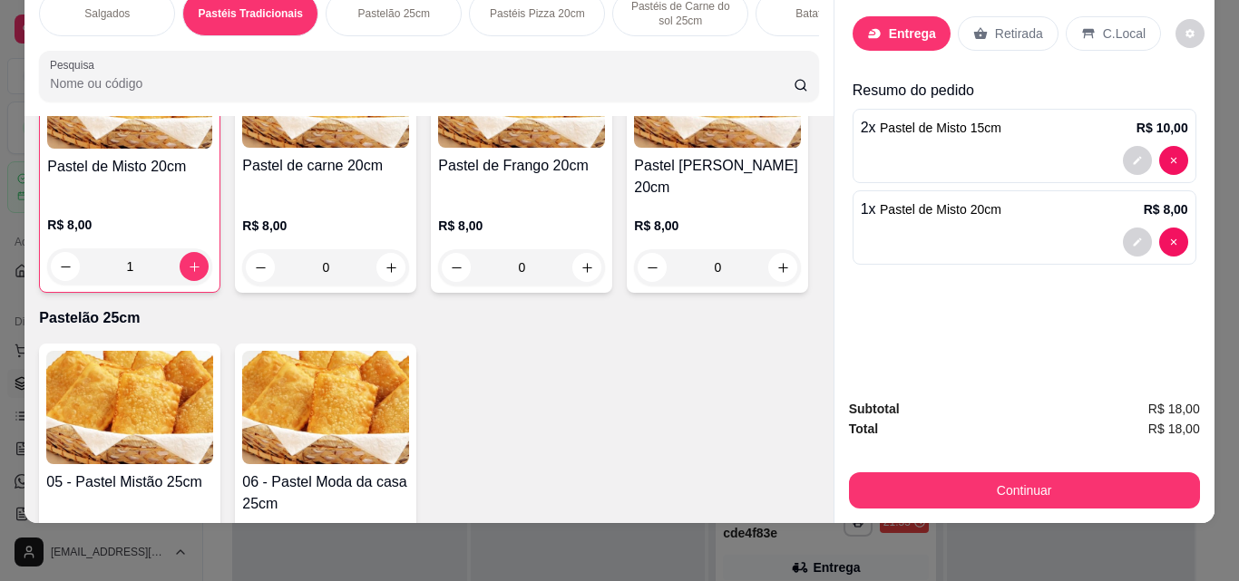
click at [907, 27] on p "Entrega" at bounding box center [912, 33] width 47 height 18
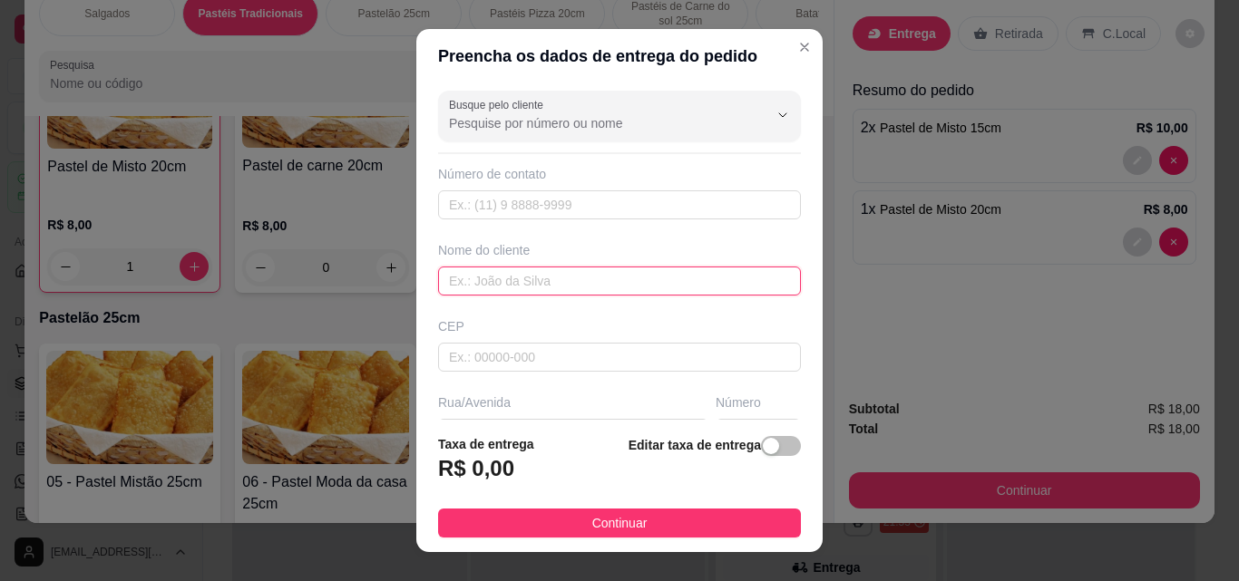
click at [662, 280] on input "text" at bounding box center [619, 281] width 363 height 29
type input "[MEDICAL_DATA]"
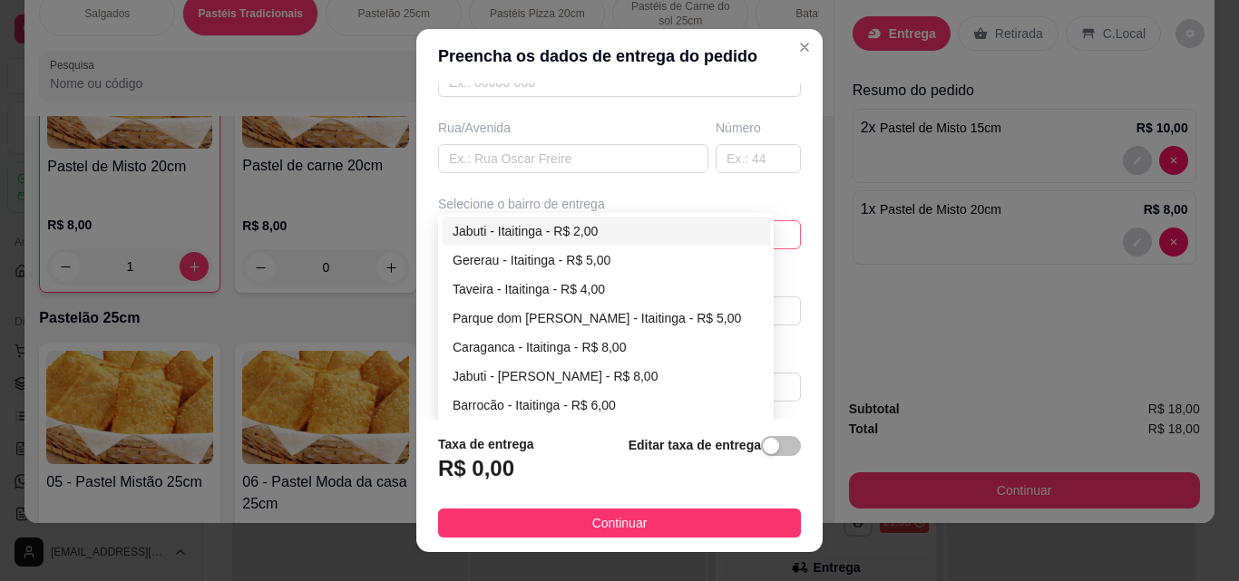
click at [703, 237] on div "6795aaa622b23f7407546afe 6795aace22b23f7407546b01 Jabuti - Itaitinga - R$ 2,00 …" at bounding box center [619, 234] width 363 height 29
click at [660, 229] on div "Jabuti - Itaitinga - R$ 2,00" at bounding box center [606, 231] width 307 height 20
type input "Itaitinga"
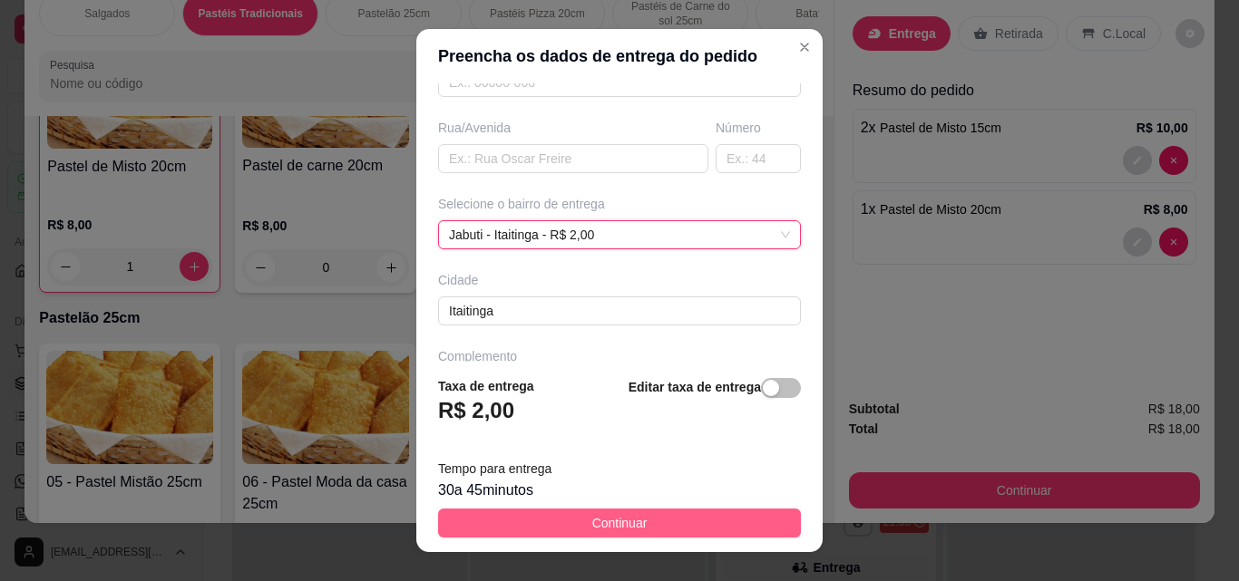
click at [732, 518] on button "Continuar" at bounding box center [619, 523] width 363 height 29
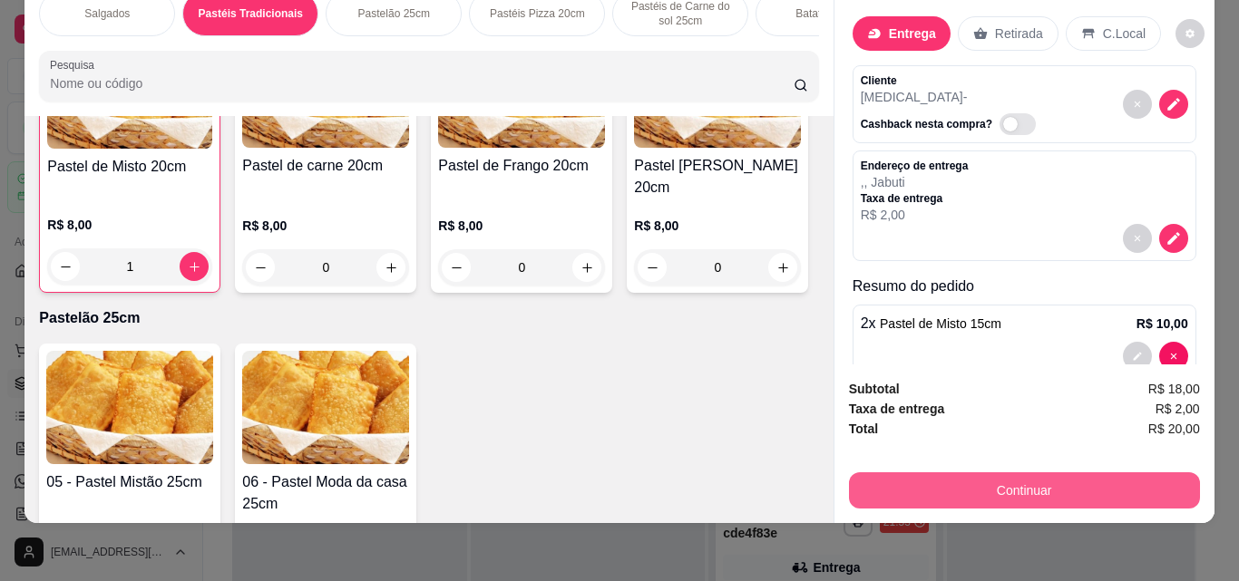
click at [949, 476] on button "Continuar" at bounding box center [1024, 490] width 351 height 36
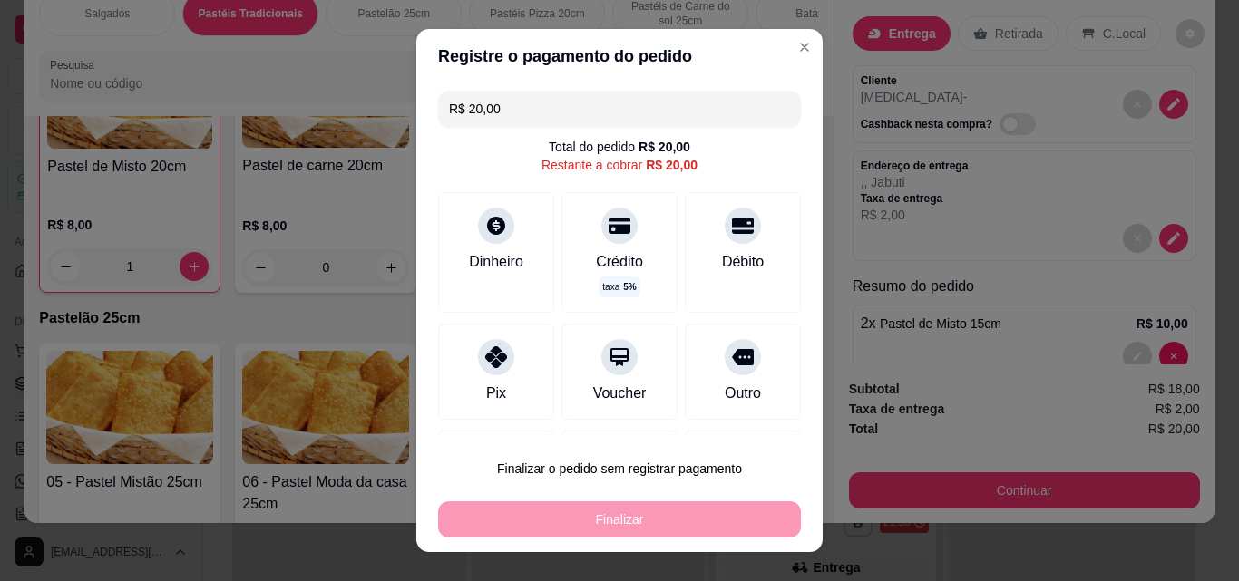
scroll to position [98, 0]
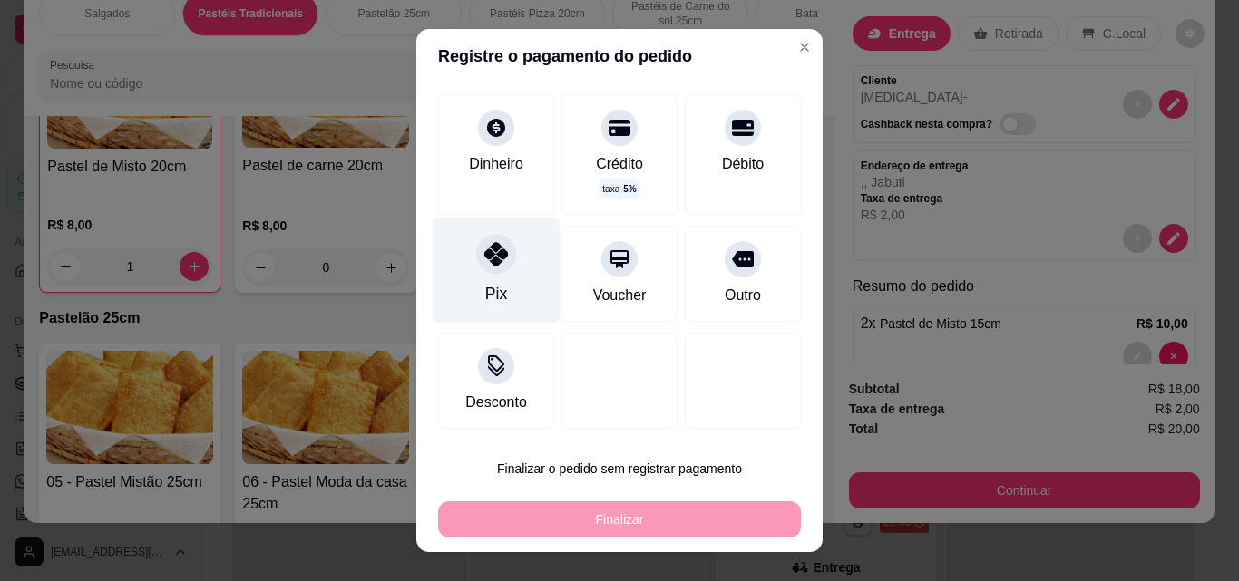
click at [492, 288] on div "Pix" at bounding box center [496, 294] width 22 height 24
type input "R$ 0,00"
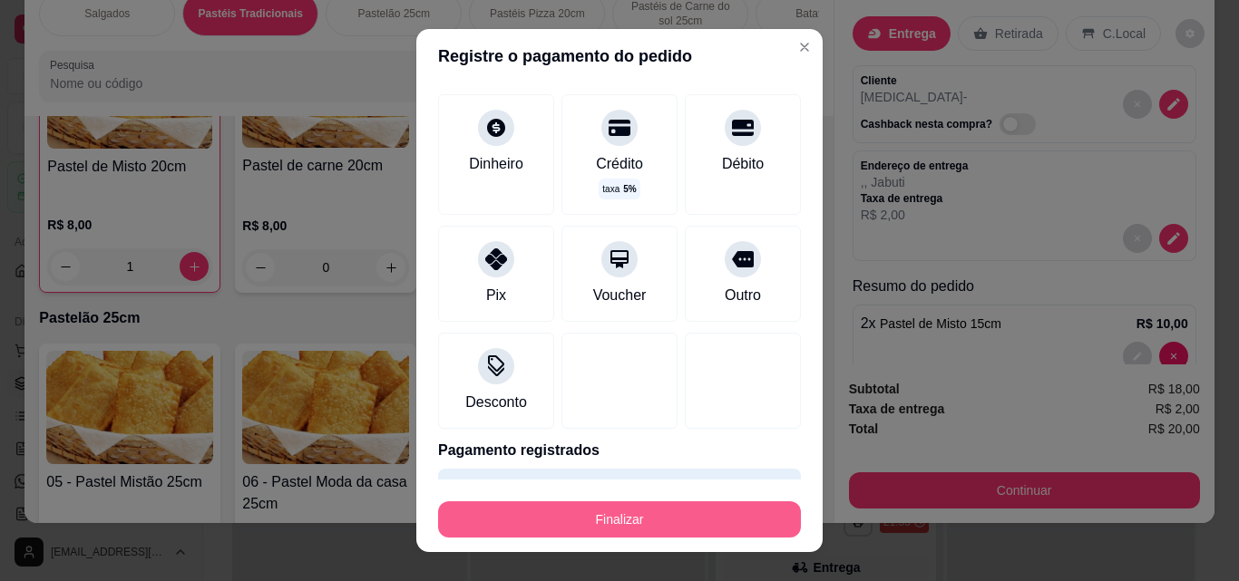
click at [619, 506] on button "Finalizar" at bounding box center [619, 519] width 363 height 36
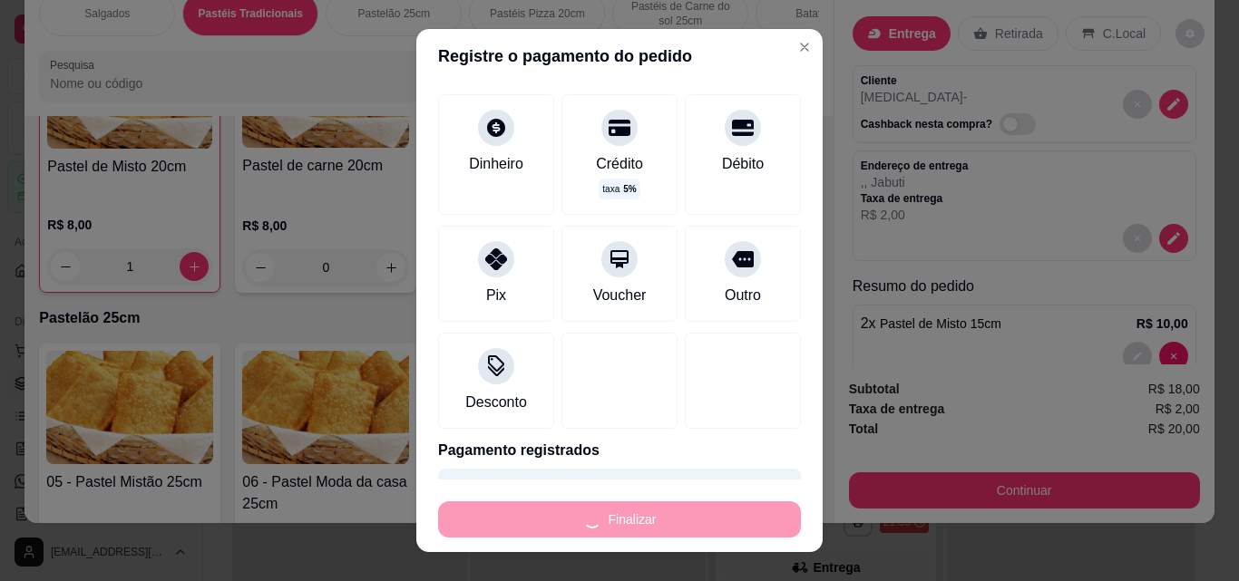
type input "0"
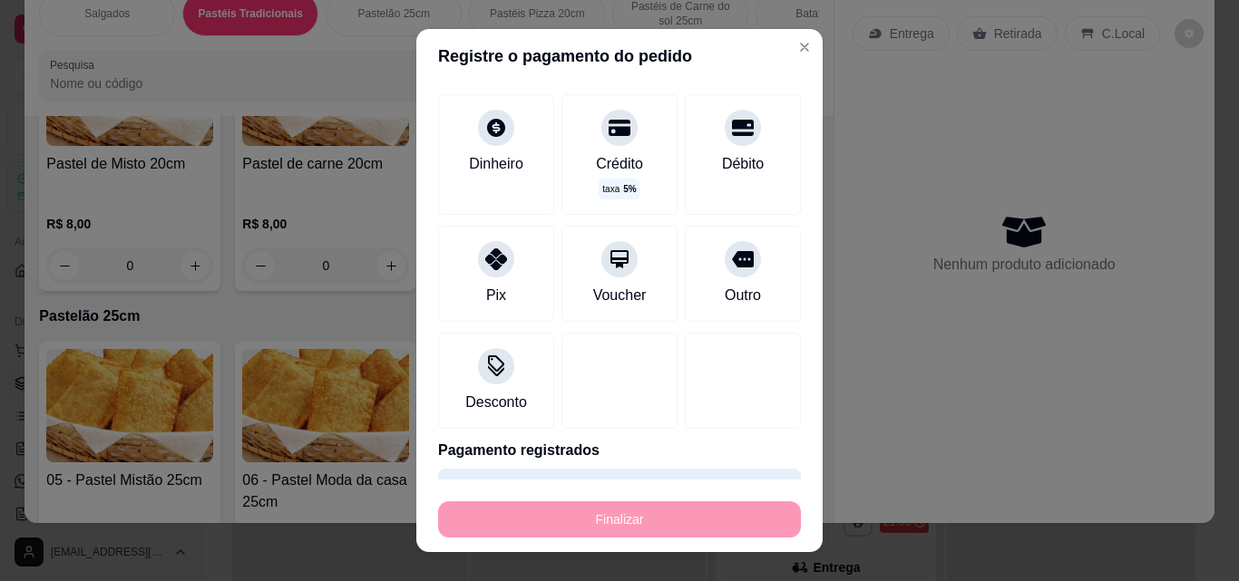
type input "-R$ 20,00"
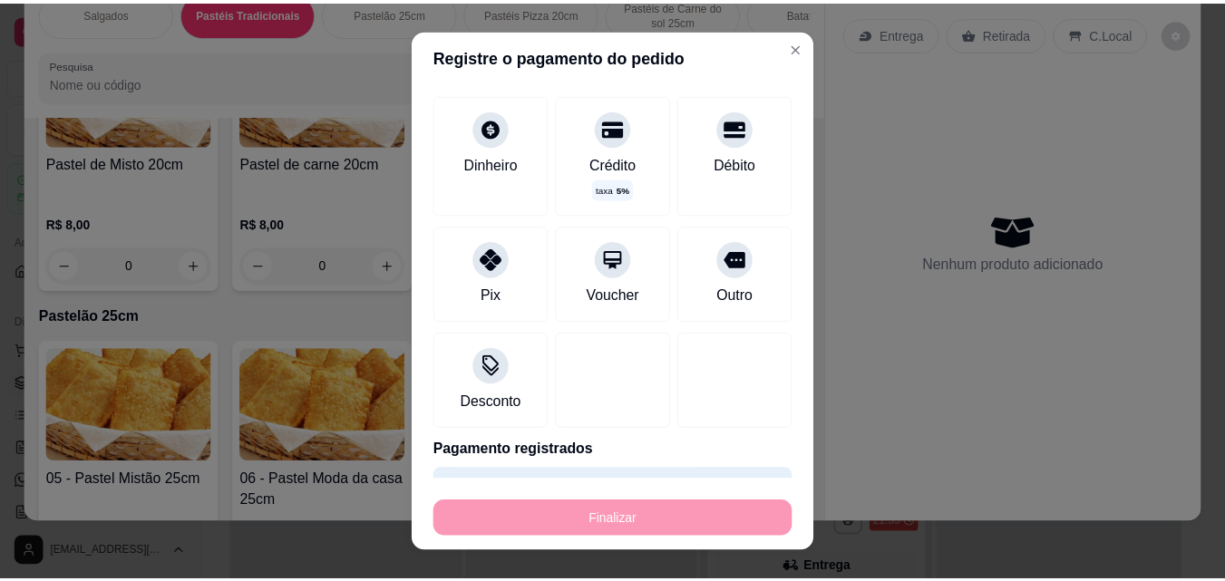
scroll to position [1062, 0]
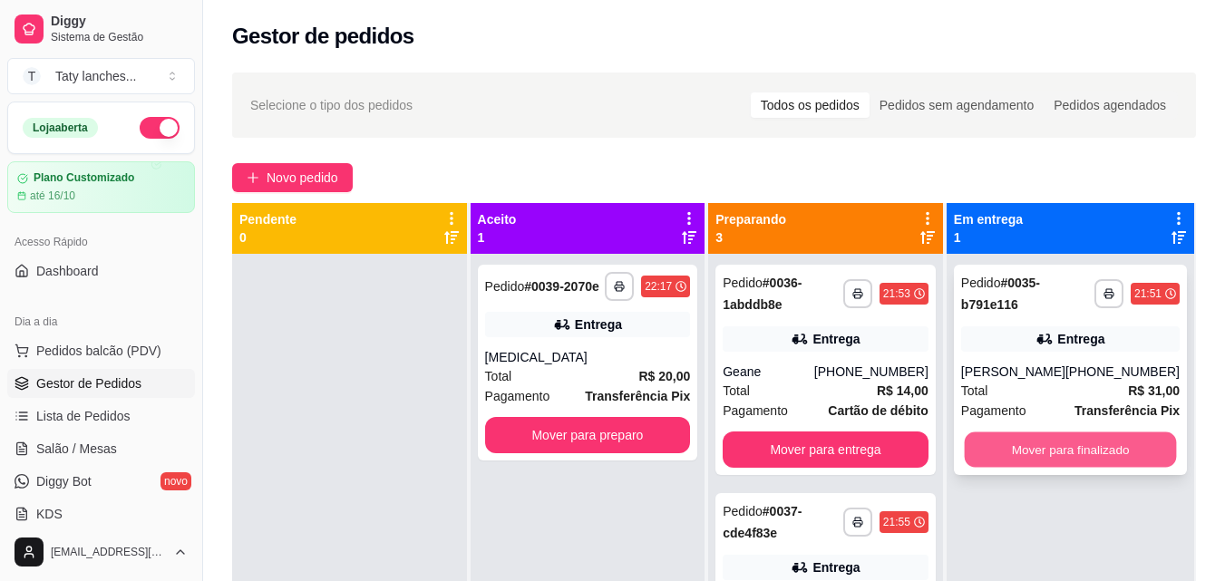
click at [1072, 453] on button "Mover para finalizado" at bounding box center [1070, 450] width 212 height 35
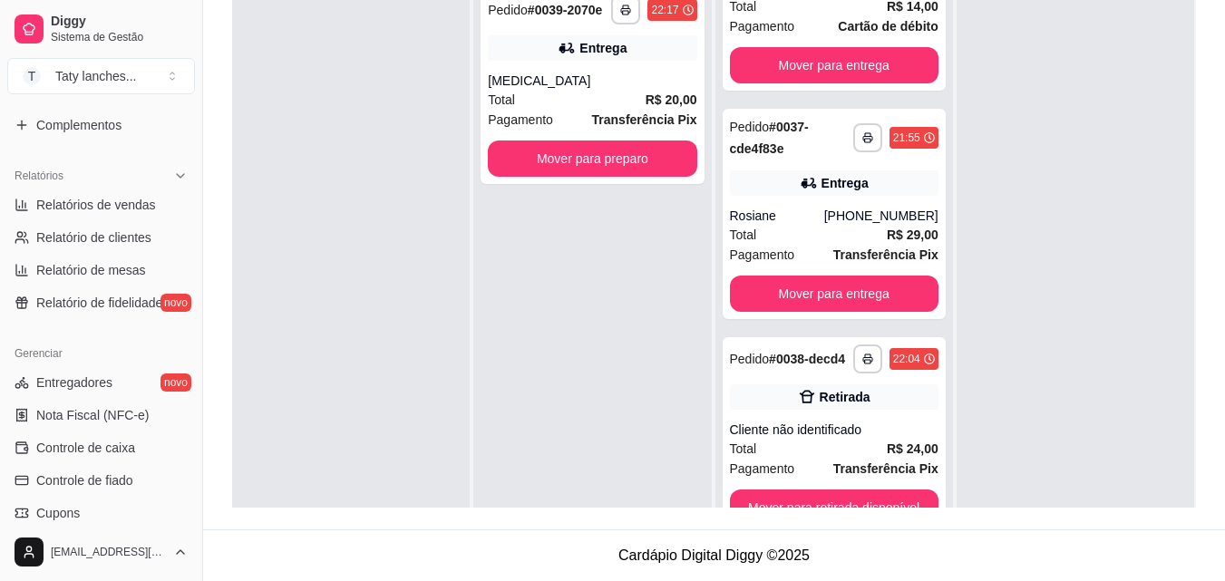
scroll to position [544, 0]
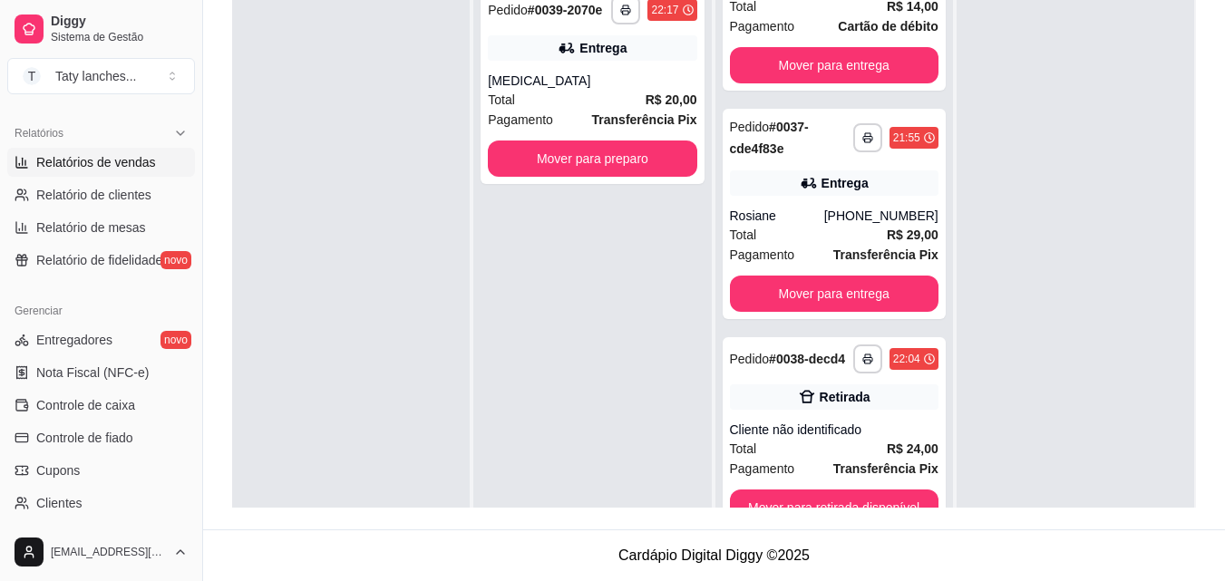
click at [101, 165] on span "Relatórios de vendas" at bounding box center [96, 162] width 120 height 18
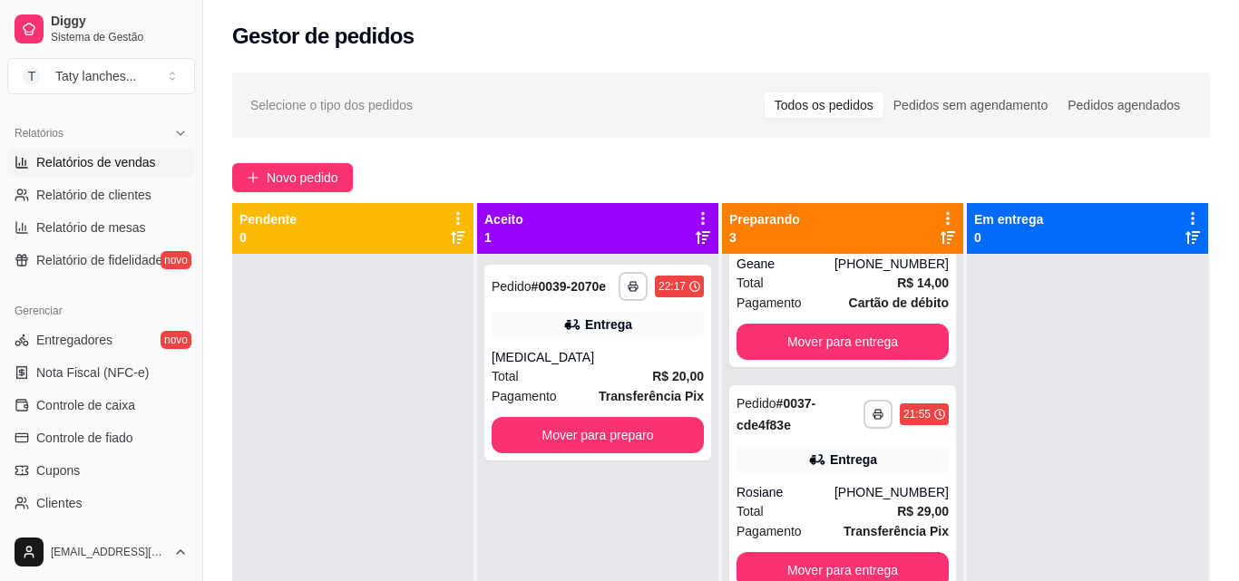
select select "ALL"
select select "0"
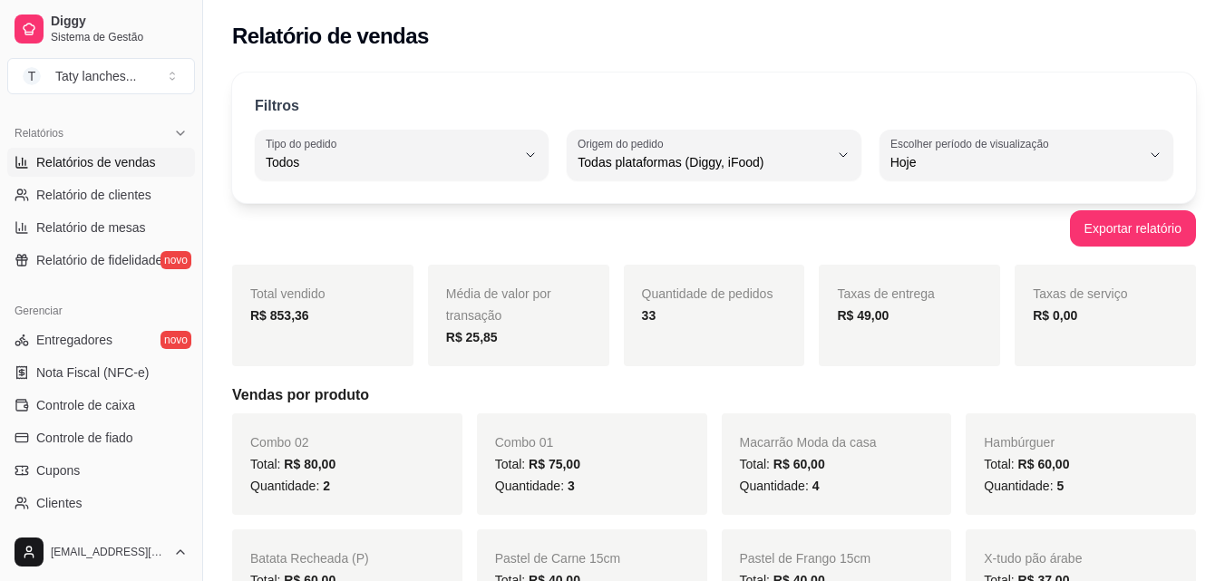
click at [188, 496] on div "Gerenciar Entregadores novo Nota Fiscal (NFC-e) Controle de caixa Controle de f…" at bounding box center [101, 439] width 202 height 301
click at [195, 497] on button "Toggle Sidebar" at bounding box center [202, 290] width 15 height 581
click at [232, 497] on div "Combo 02 Total: R$ 80,00 Quantidade: 2" at bounding box center [347, 465] width 230 height 102
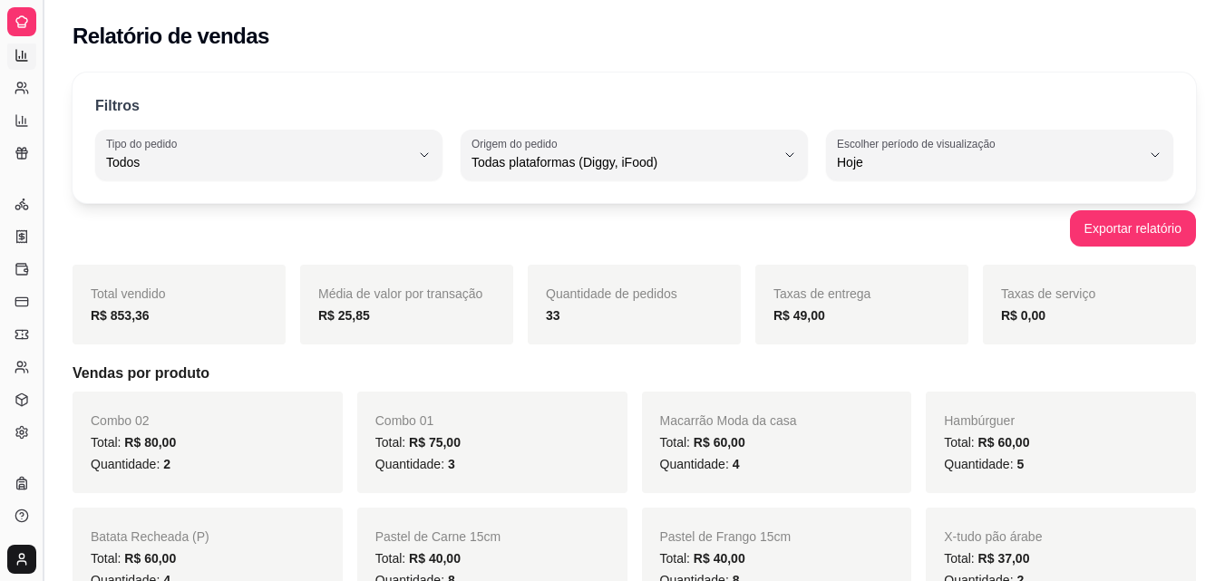
scroll to position [358, 0]
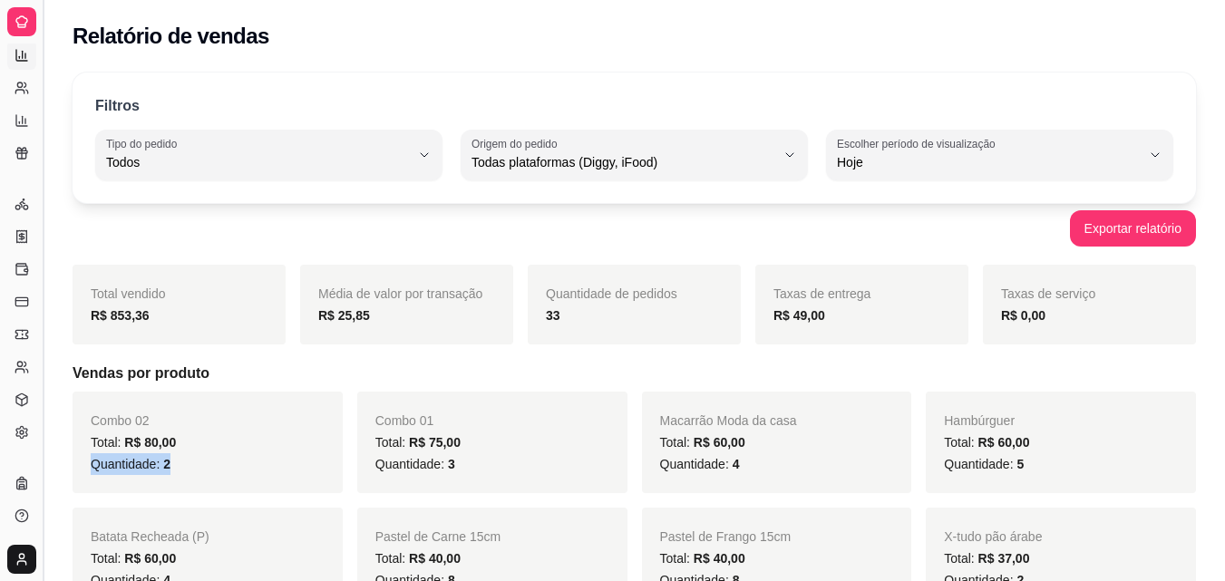
click at [36, 176] on button "Toggle Sidebar" at bounding box center [42, 290] width 15 height 581
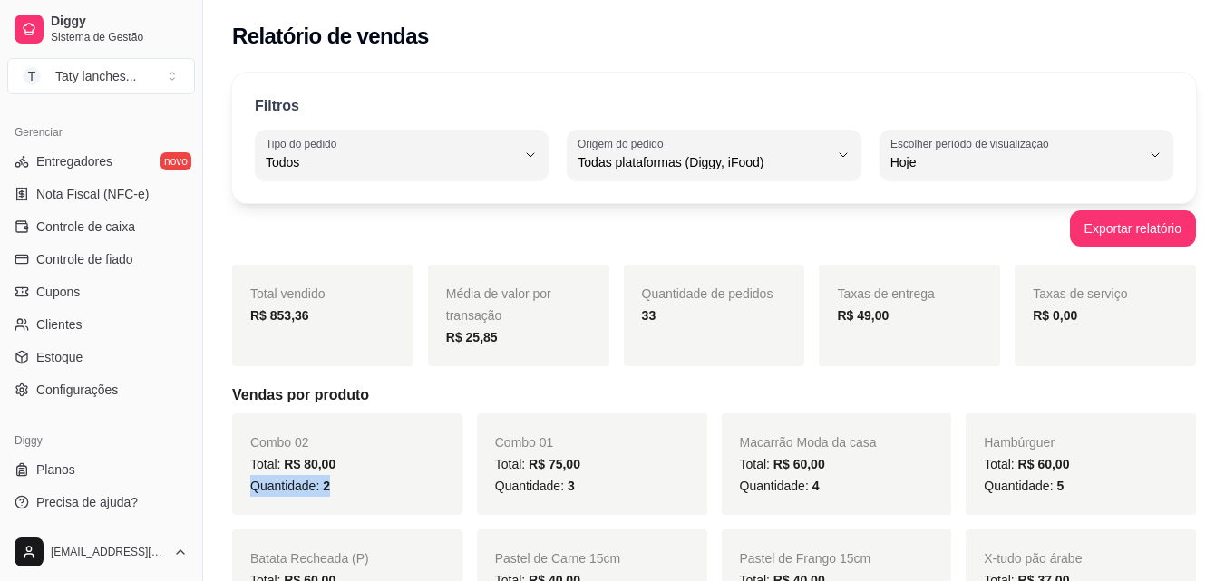
scroll to position [724, 0]
click at [131, 216] on link "Controle de caixa" at bounding box center [101, 225] width 188 height 29
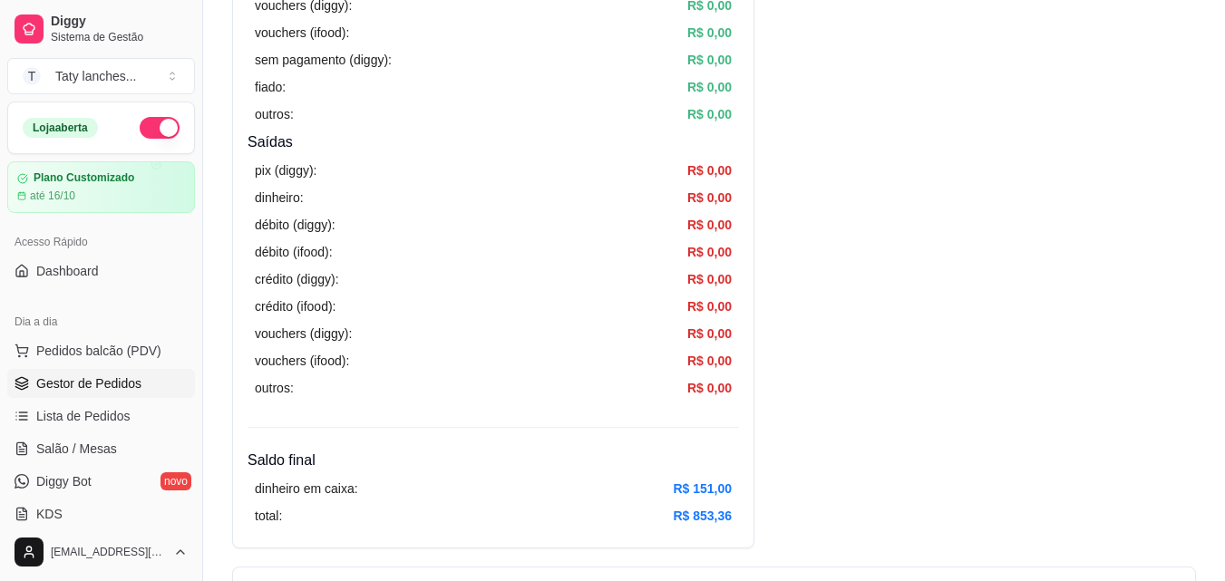
click at [109, 377] on span "Gestor de Pedidos" at bounding box center [88, 384] width 105 height 18
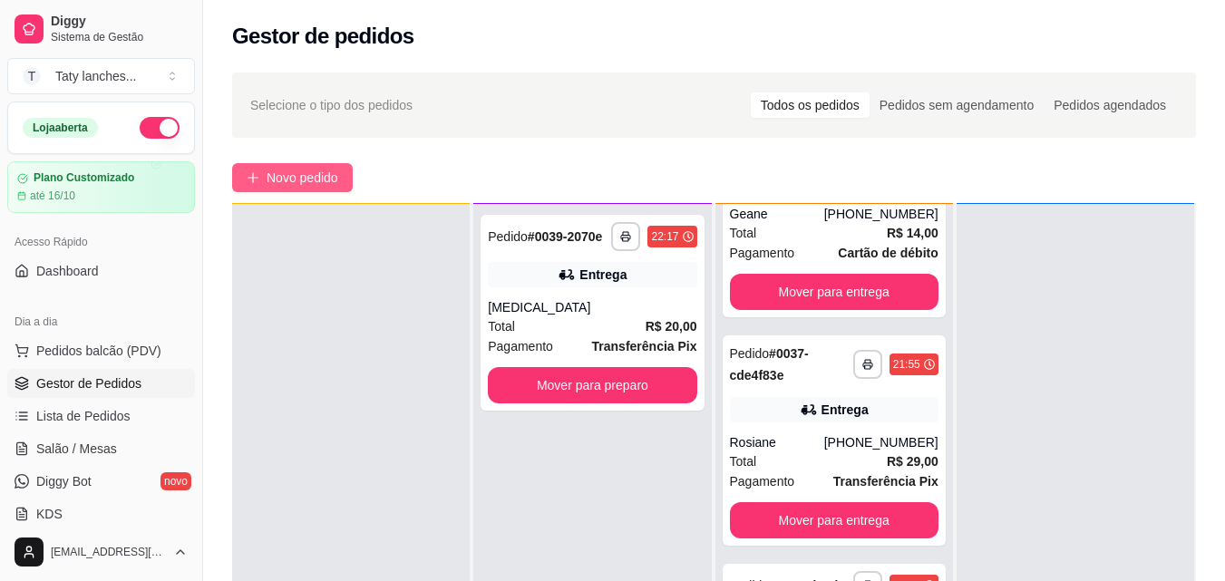
click at [287, 168] on span "Novo pedido" at bounding box center [303, 178] width 72 height 20
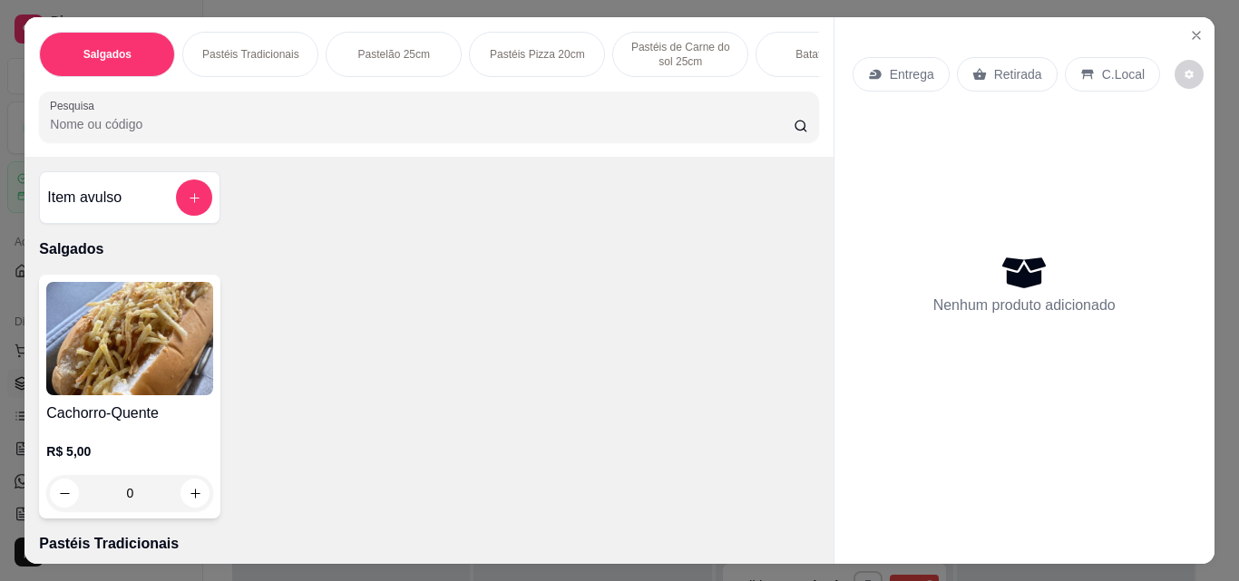
click at [390, 60] on div "Pastelão 25cm" at bounding box center [394, 54] width 136 height 45
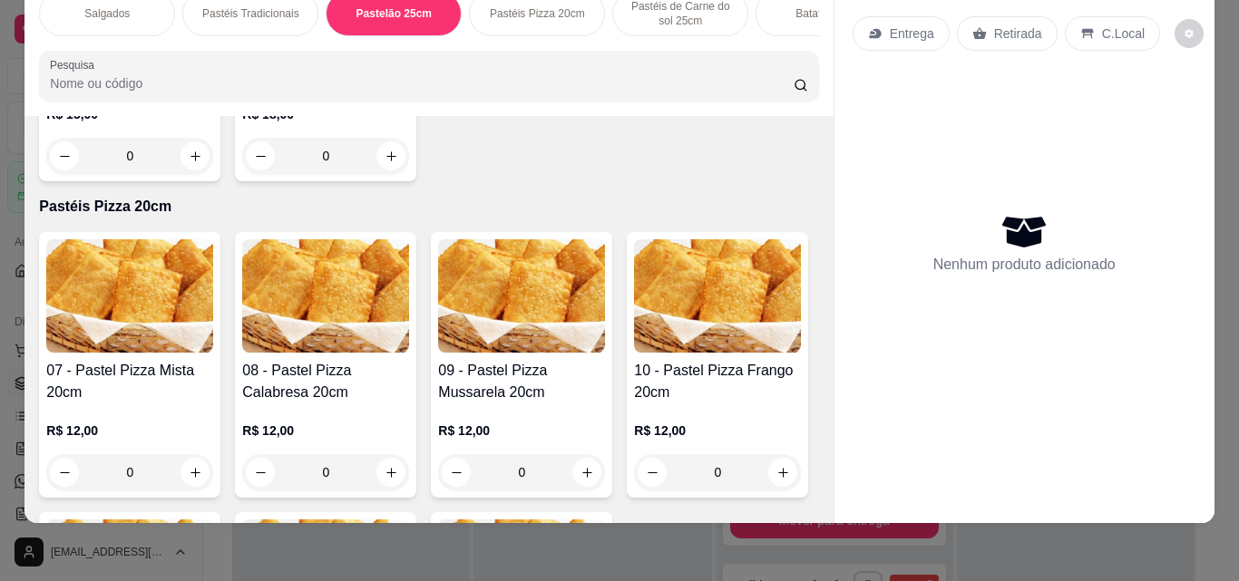
scroll to position [0, 682]
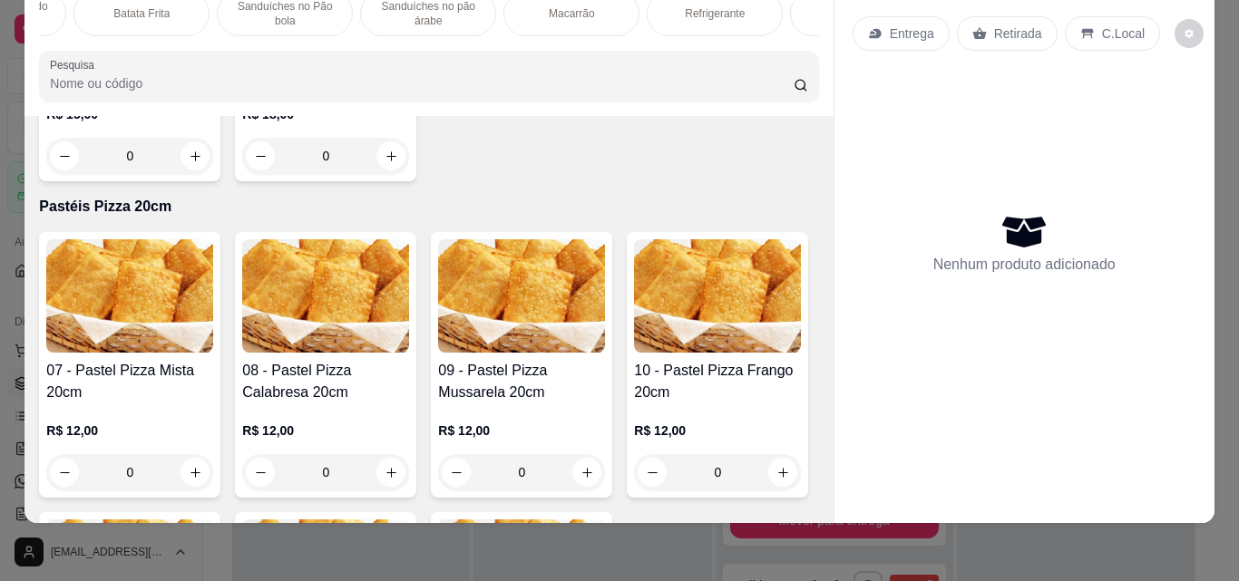
click at [718, 12] on div "Refrigerante" at bounding box center [715, 13] width 136 height 45
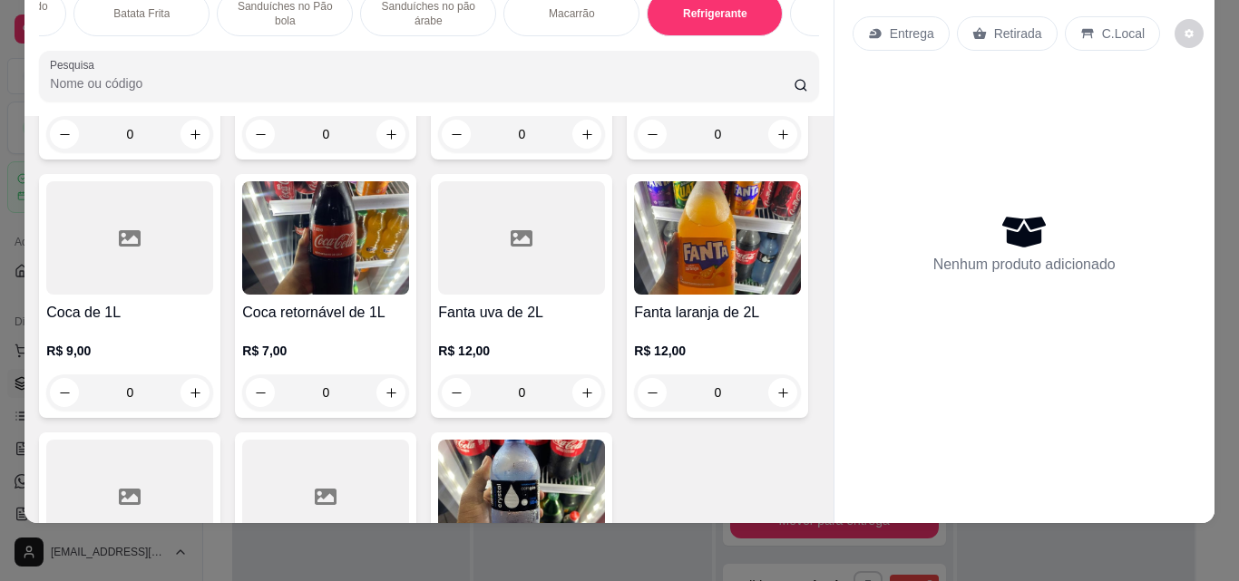
type input "1"
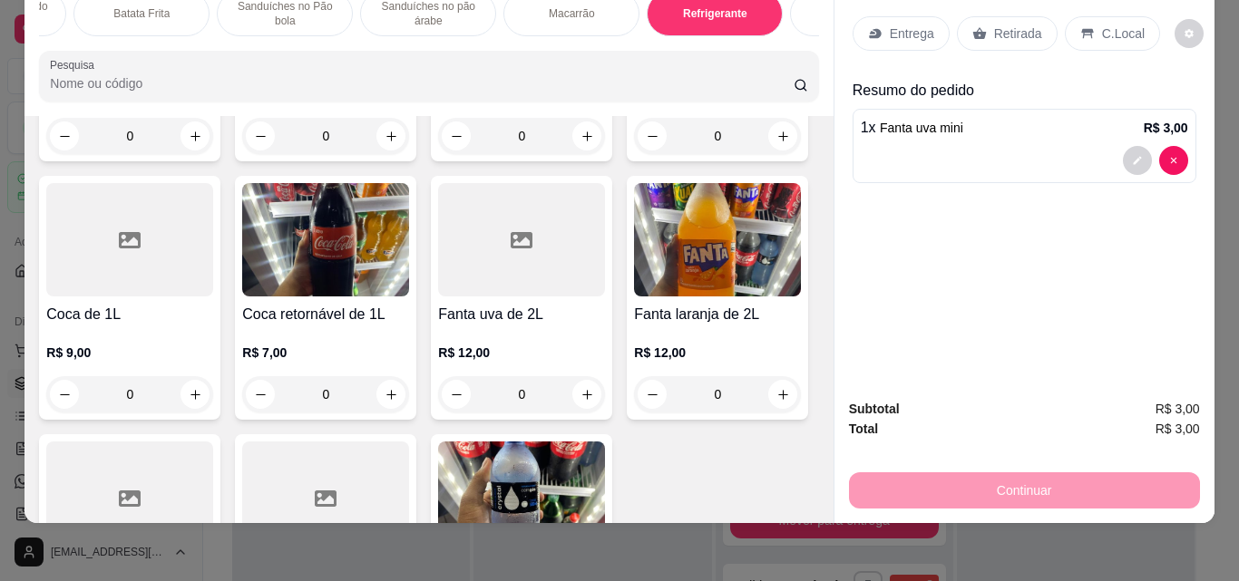
scroll to position [0, 0]
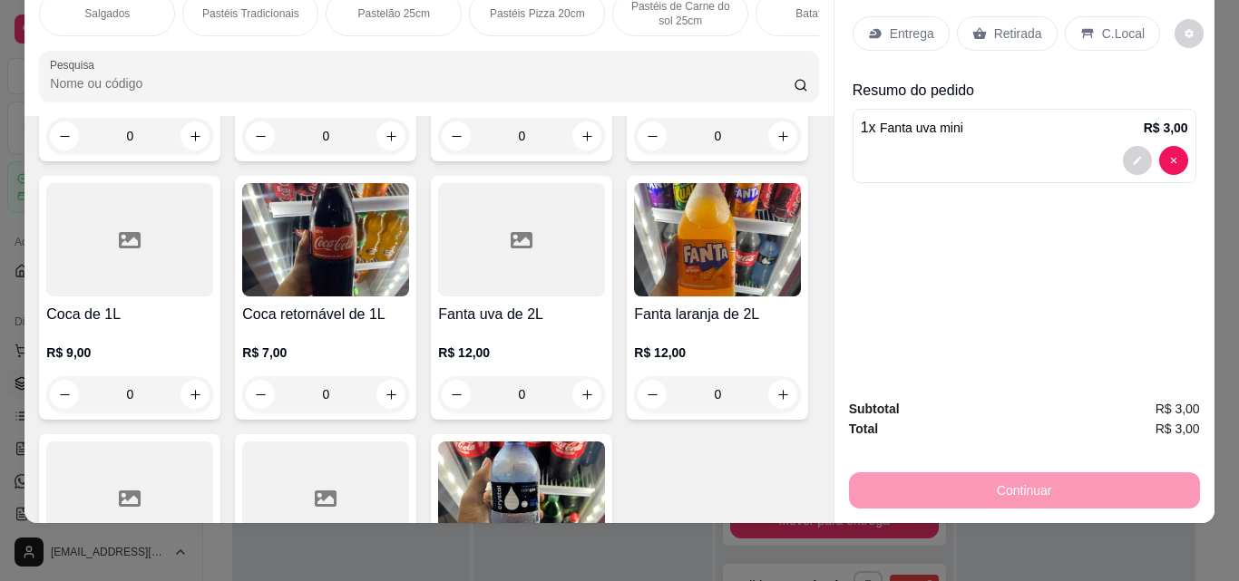
click at [418, 6] on p "Pastelão 25cm" at bounding box center [394, 13] width 72 height 15
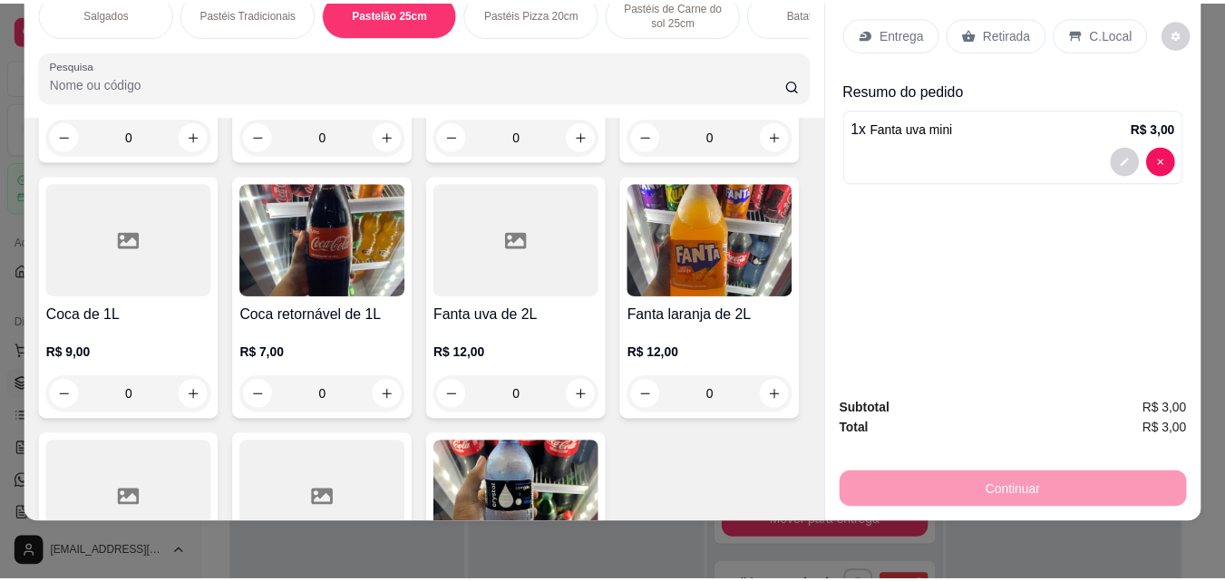
scroll to position [1490, 0]
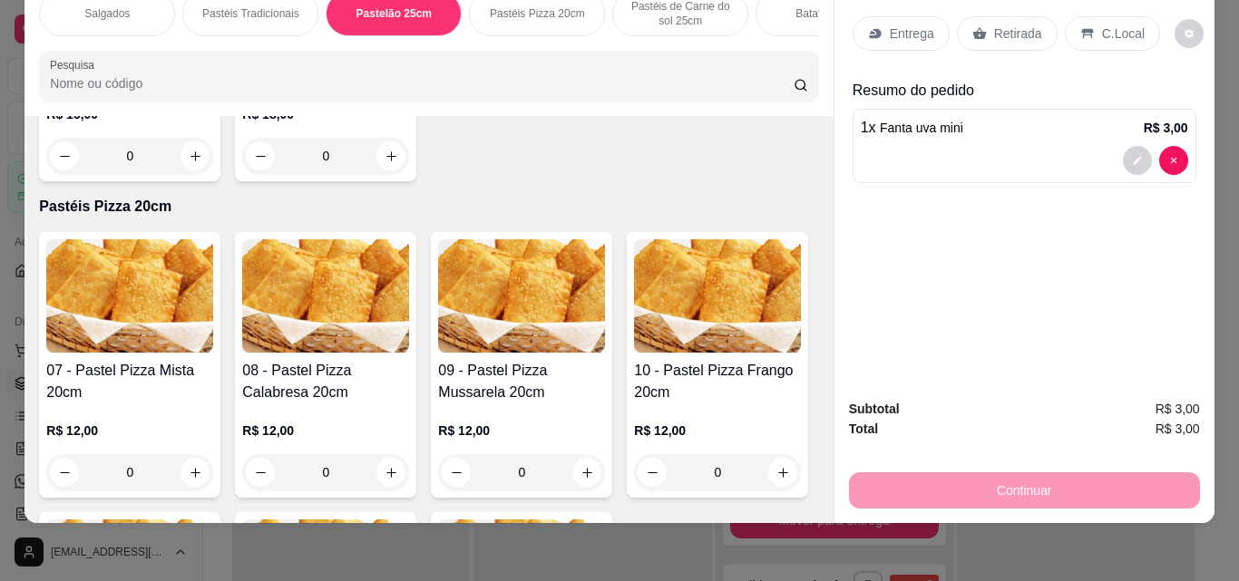
click at [182, 174] on div "0" at bounding box center [129, 156] width 167 height 36
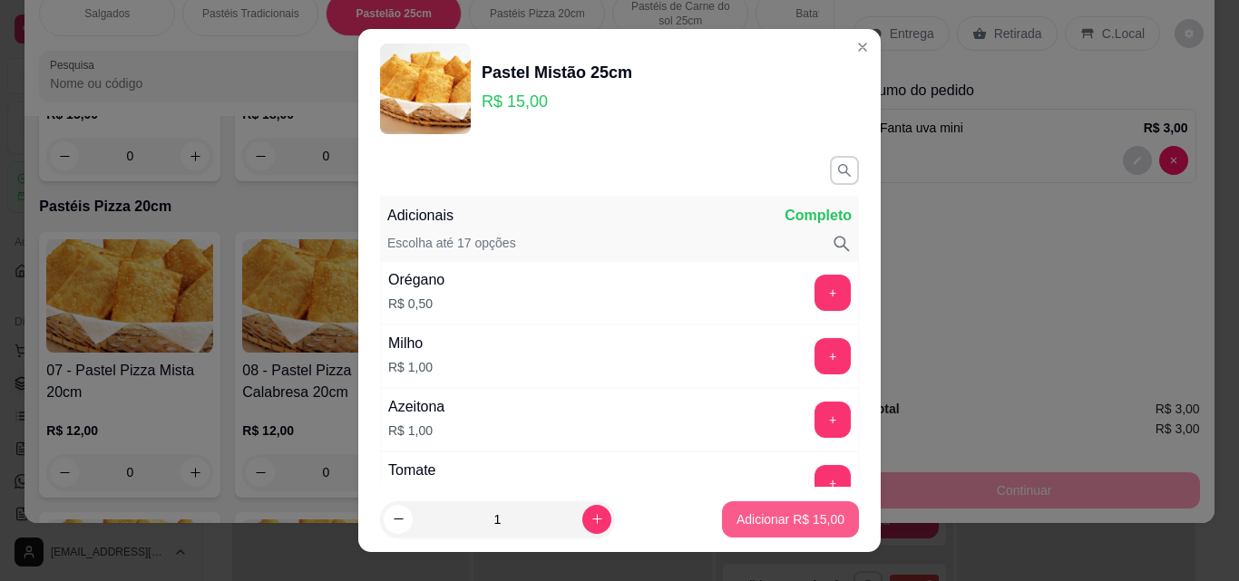
click at [736, 521] on p "Adicionar R$ 15,00" at bounding box center [790, 520] width 108 height 18
type input "1"
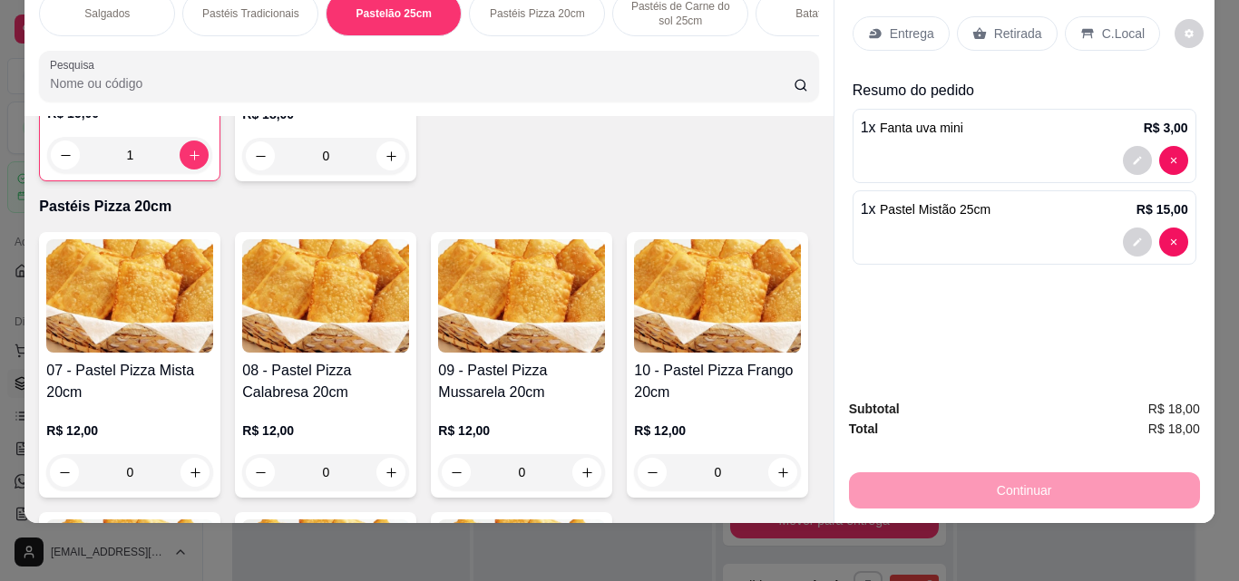
click at [1105, 30] on div "C.Local" at bounding box center [1112, 33] width 95 height 34
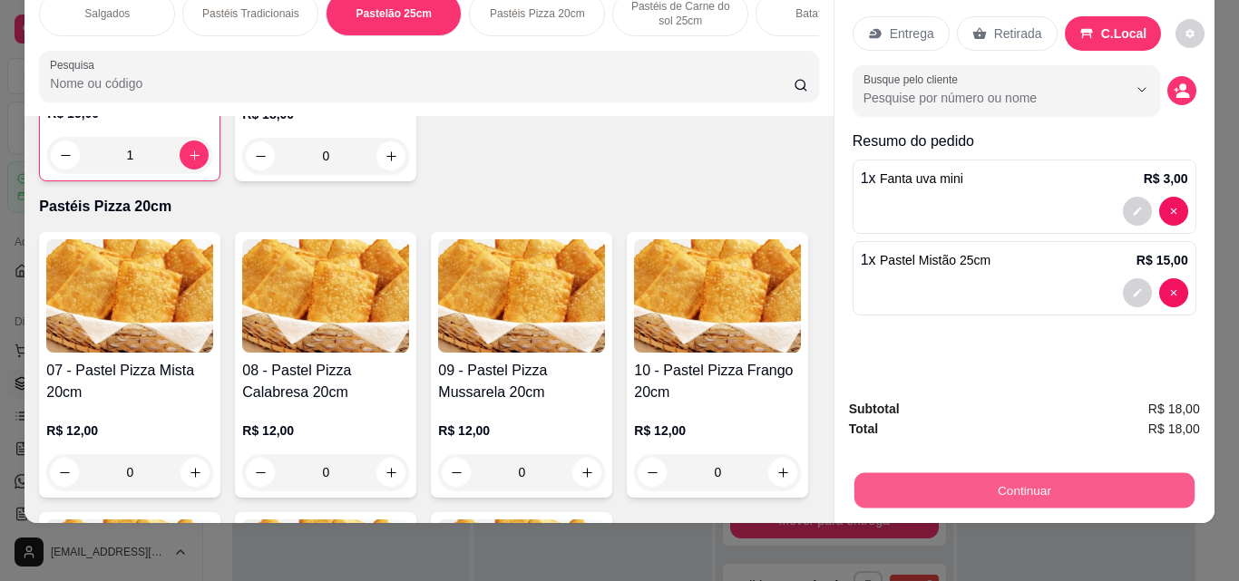
click at [962, 472] on button "Continuar" at bounding box center [1023, 489] width 340 height 35
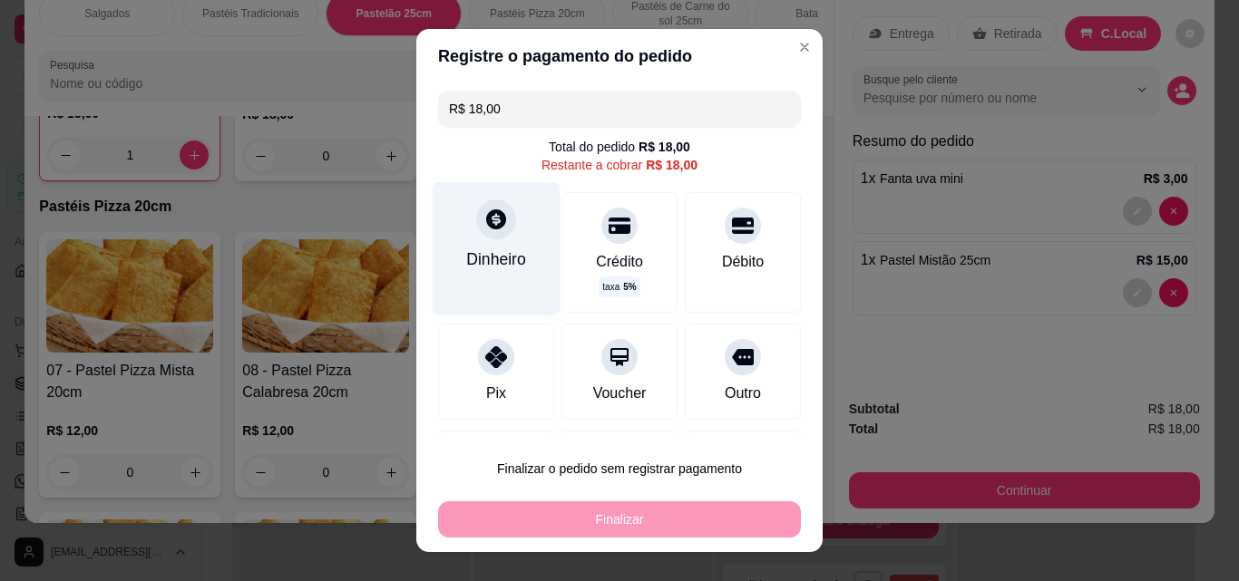
click at [470, 246] on div "Dinheiro" at bounding box center [497, 248] width 128 height 132
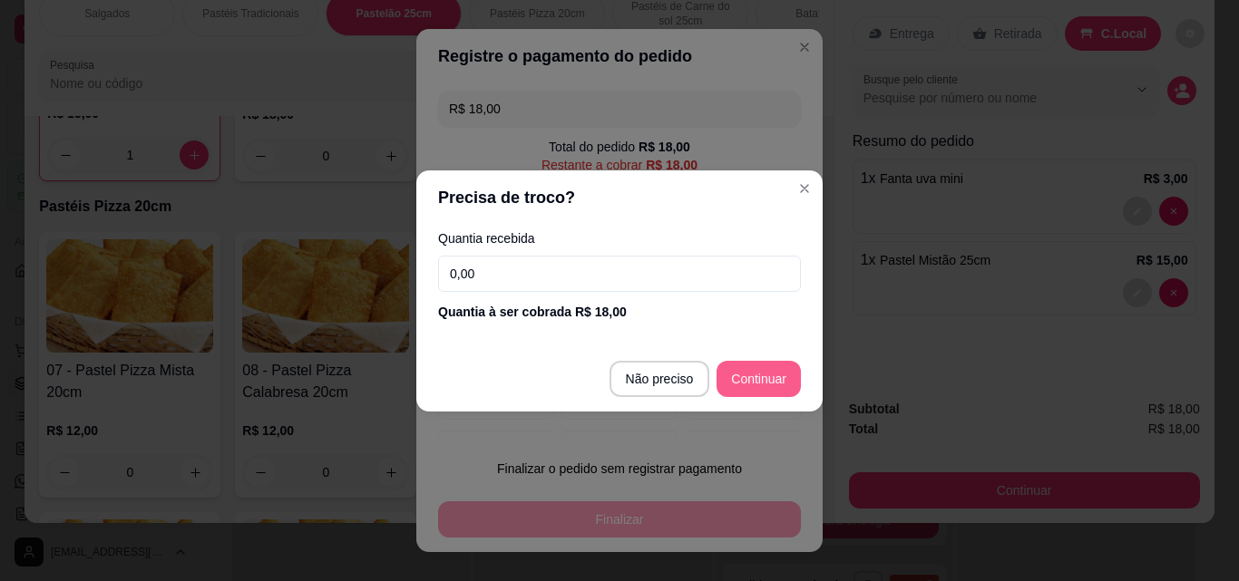
type input "R$ 0,00"
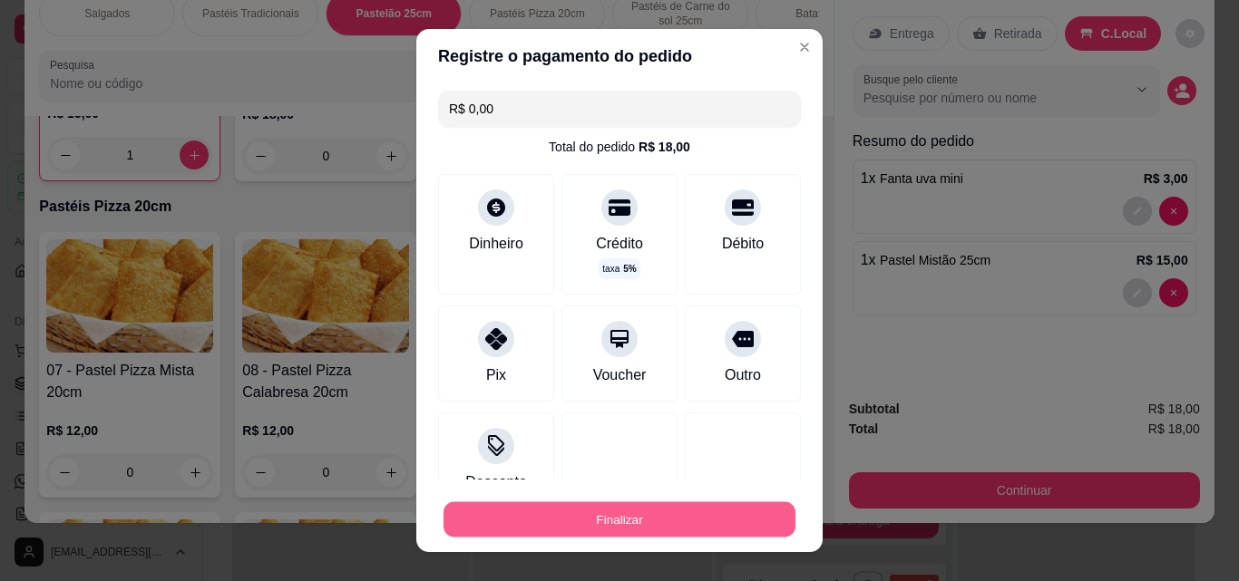
click at [681, 524] on button "Finalizar" at bounding box center [619, 519] width 352 height 35
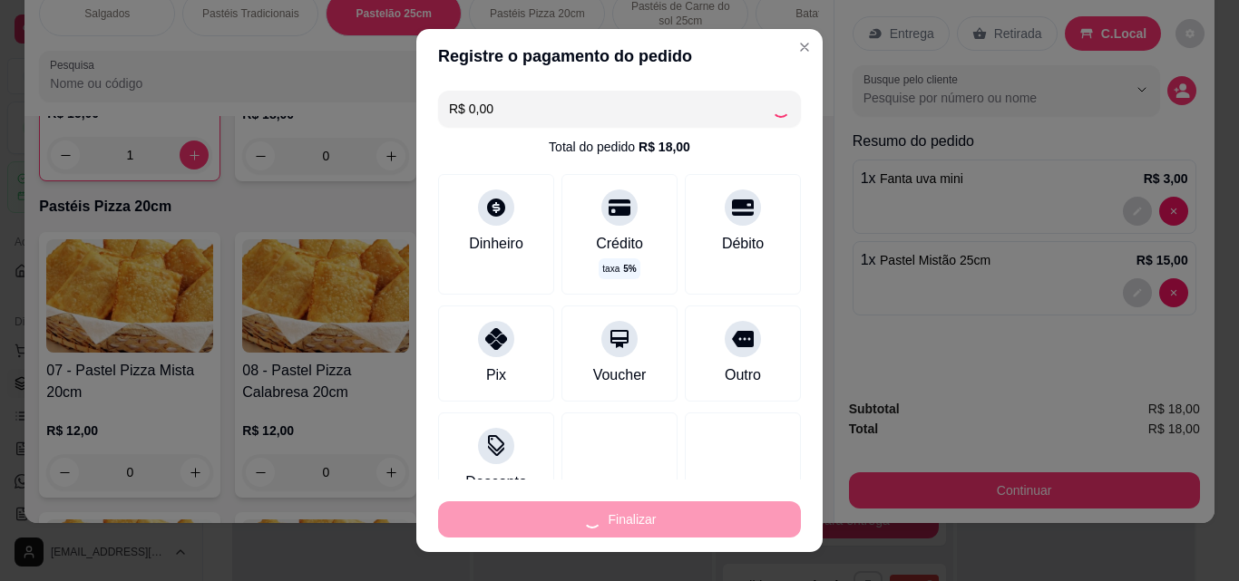
type input "0"
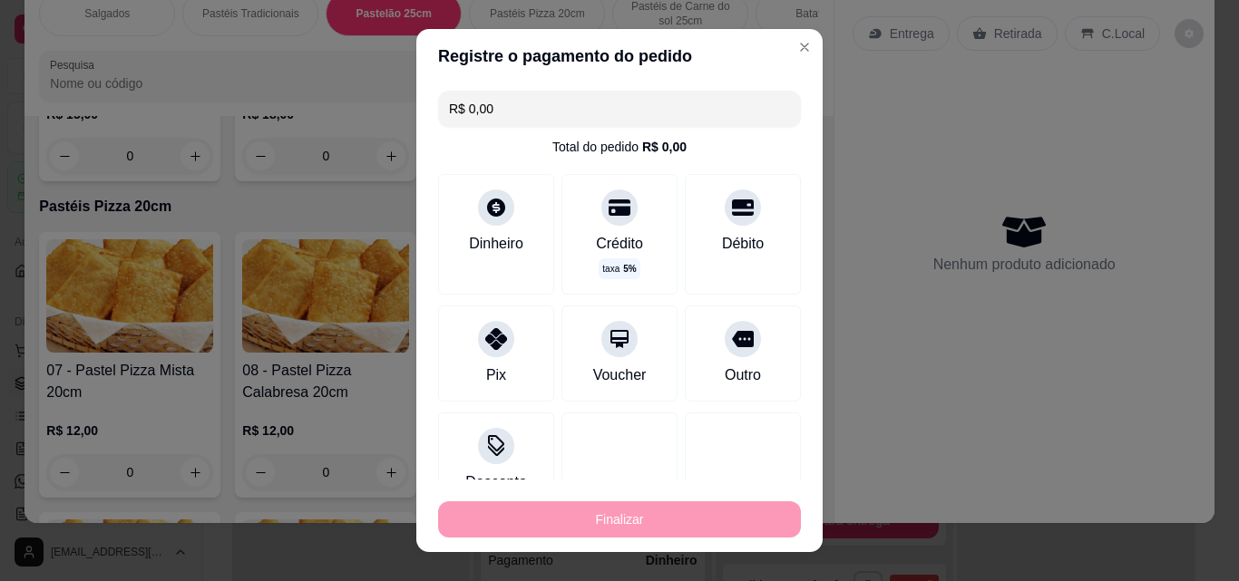
type input "-R$ 18,00"
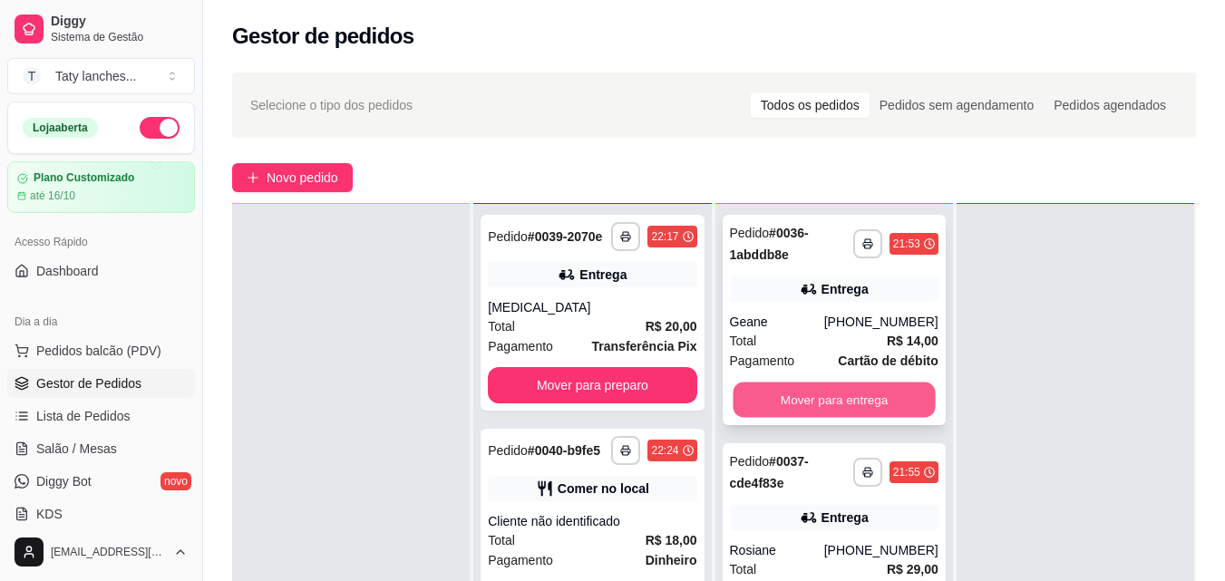
click at [852, 399] on button "Mover para entrega" at bounding box center [834, 400] width 202 height 35
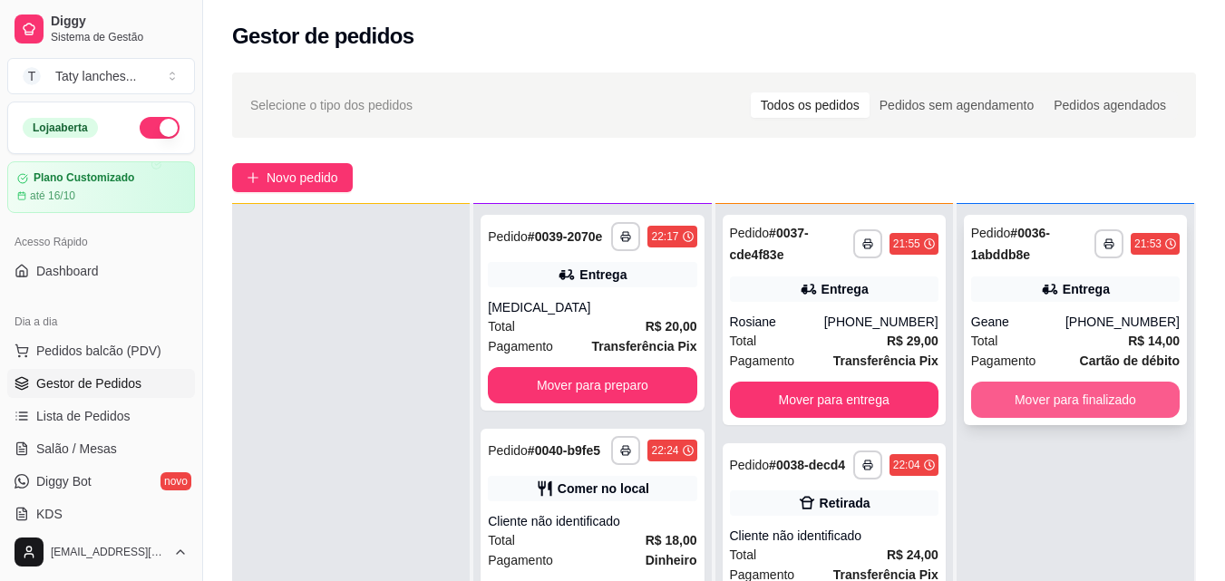
click at [1007, 397] on button "Mover para finalizado" at bounding box center [1075, 400] width 209 height 36
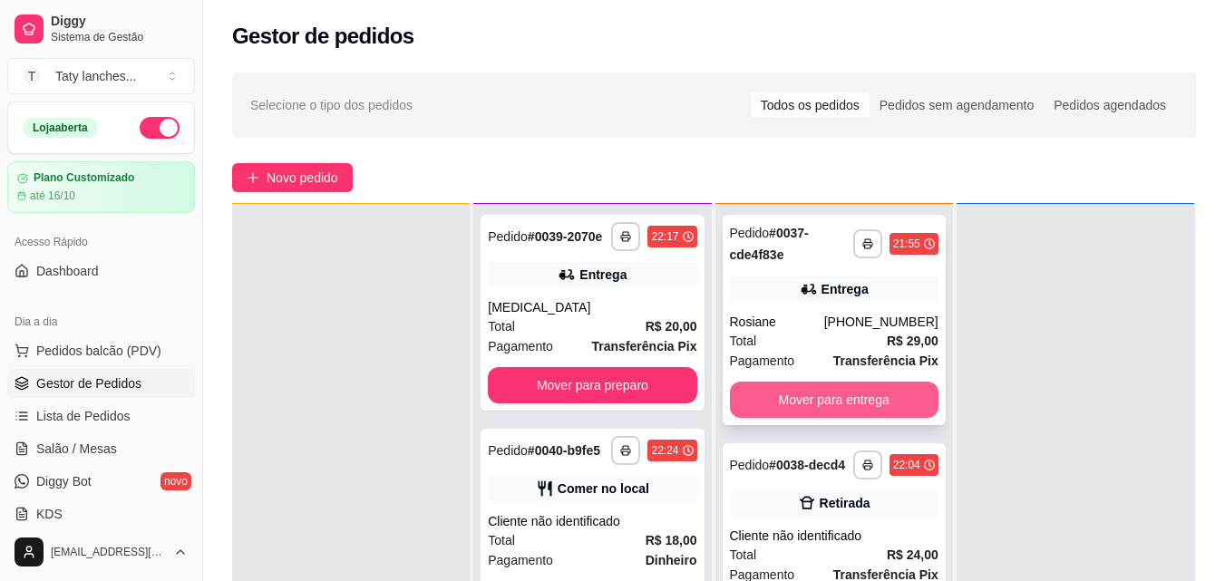
click at [891, 401] on button "Mover para entrega" at bounding box center [834, 400] width 209 height 36
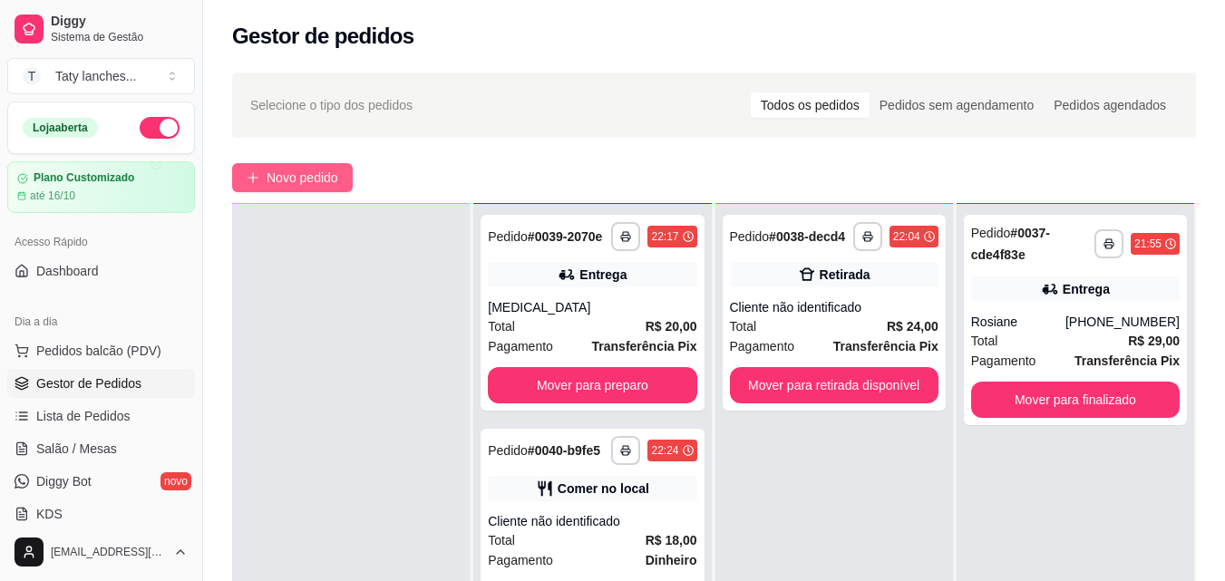
click at [323, 185] on span "Novo pedido" at bounding box center [303, 178] width 72 height 20
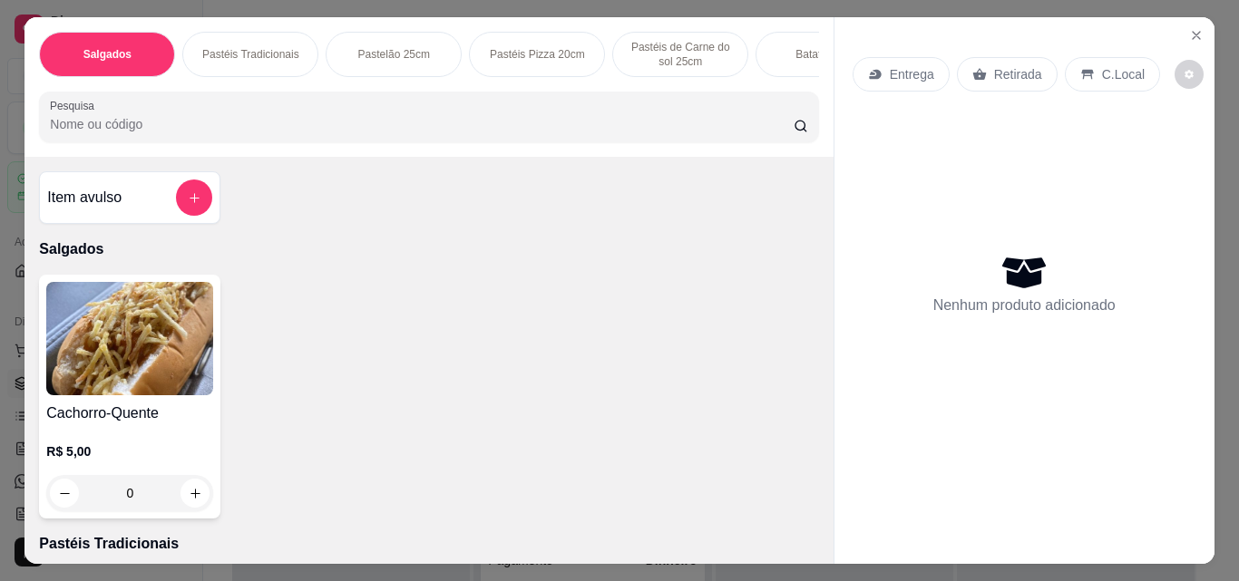
scroll to position [0, 682]
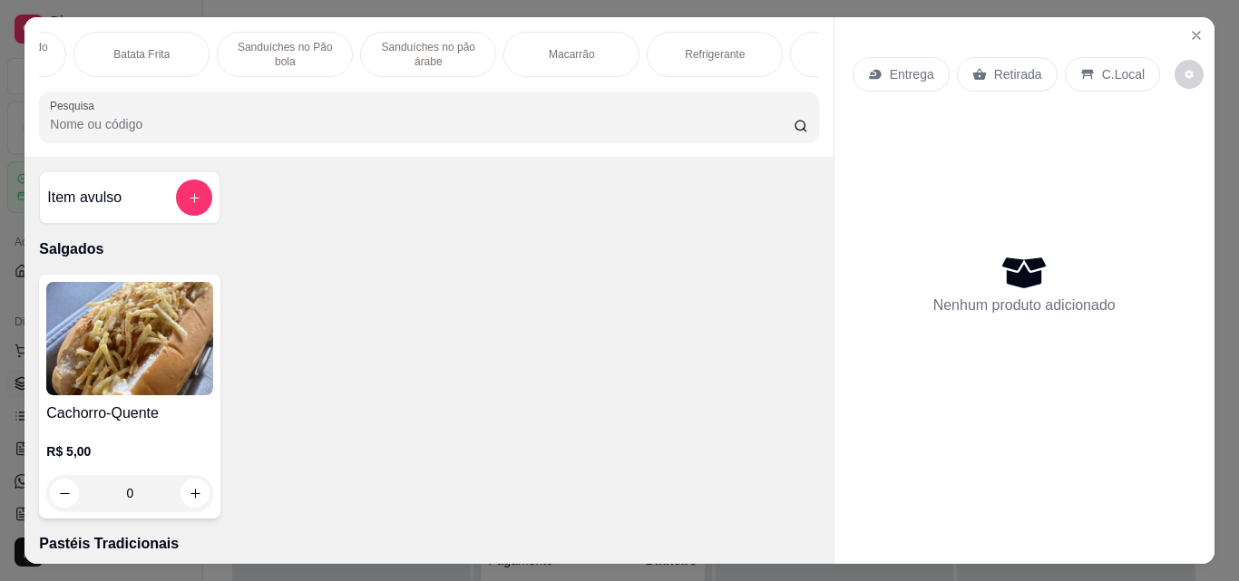
click at [568, 47] on p "Macarrão" at bounding box center [572, 54] width 46 height 15
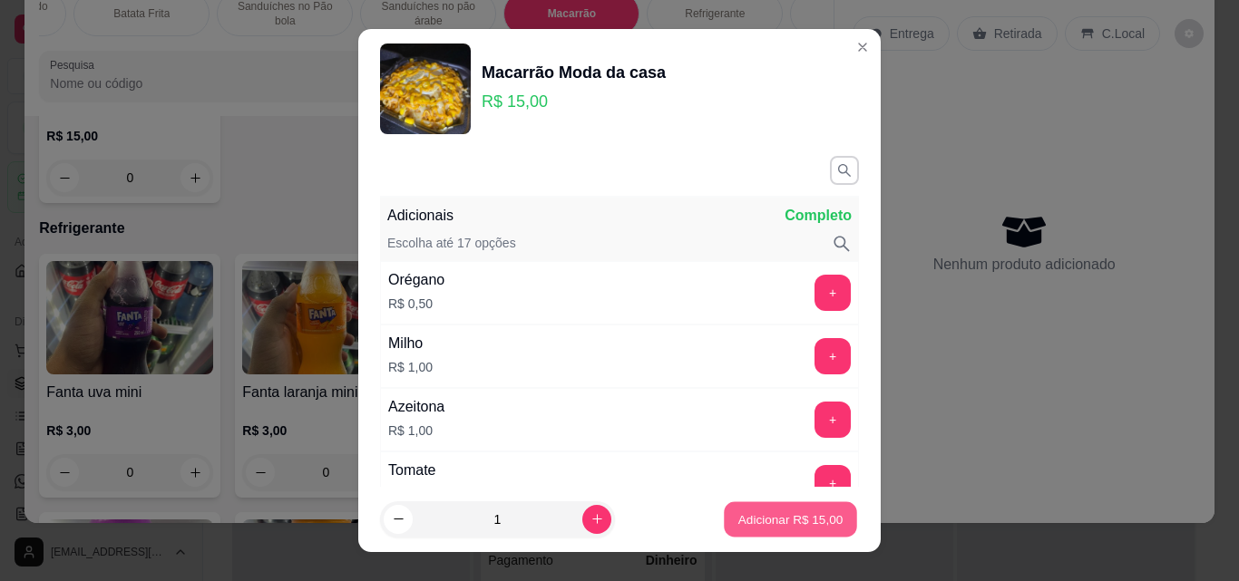
click at [762, 511] on p "Adicionar R$ 15,00" at bounding box center [790, 519] width 105 height 17
type input "1"
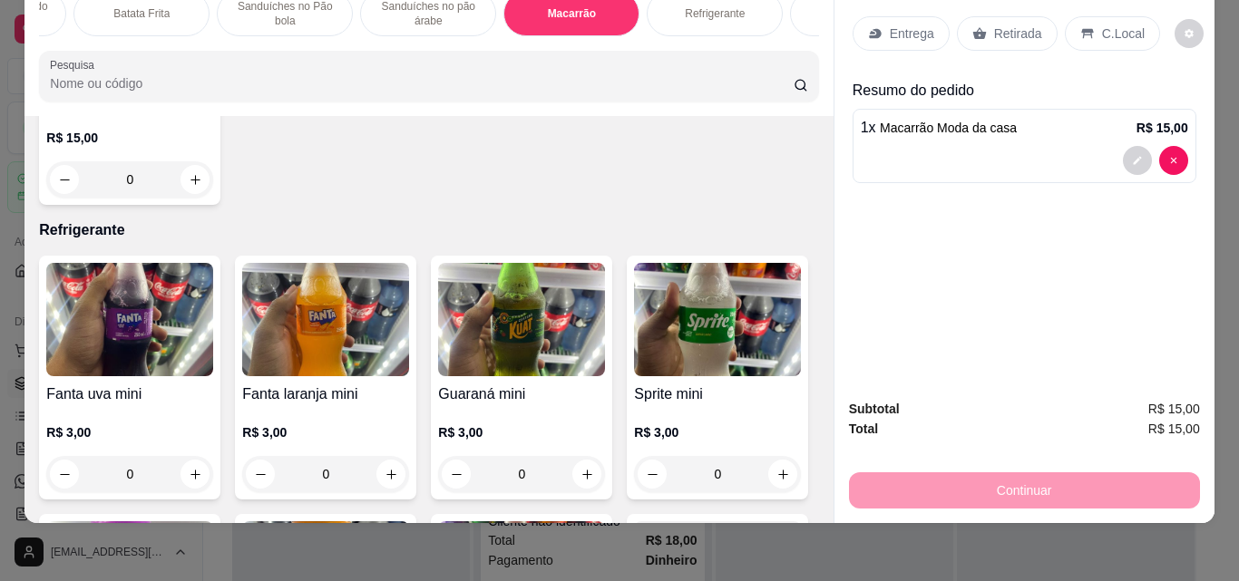
click at [910, 24] on p "Entrega" at bounding box center [912, 33] width 44 height 18
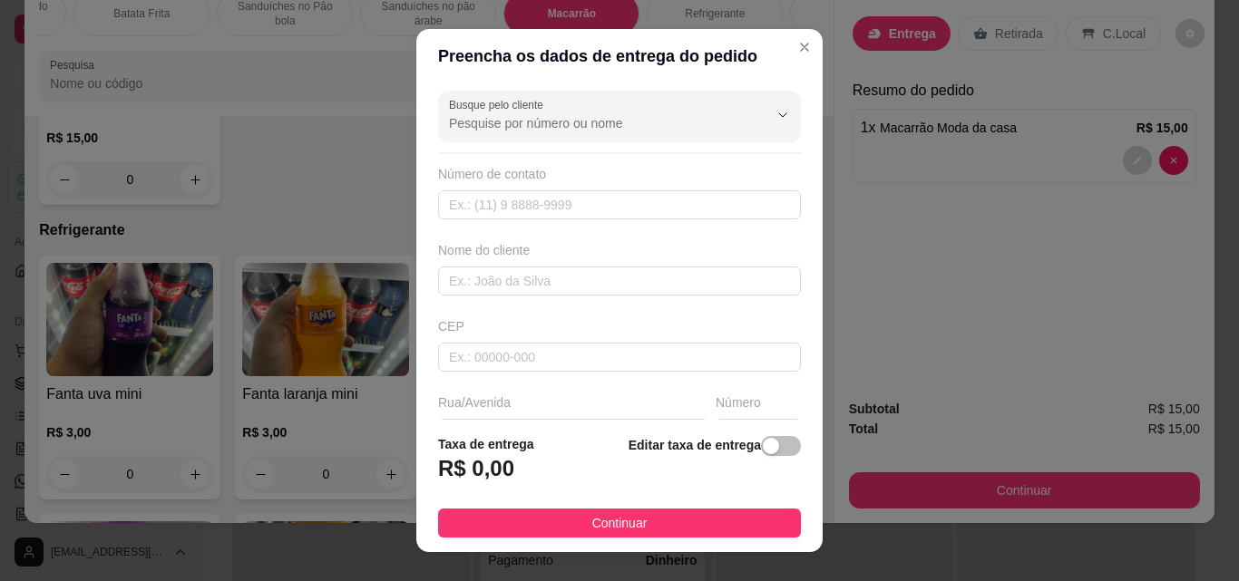
click at [589, 297] on div "Busque pelo cliente Número de contato Nome do cliente CEP Rua/[GEOGRAPHIC_DATA]…" at bounding box center [619, 251] width 406 height 336
click at [587, 277] on input "text" at bounding box center [619, 281] width 363 height 29
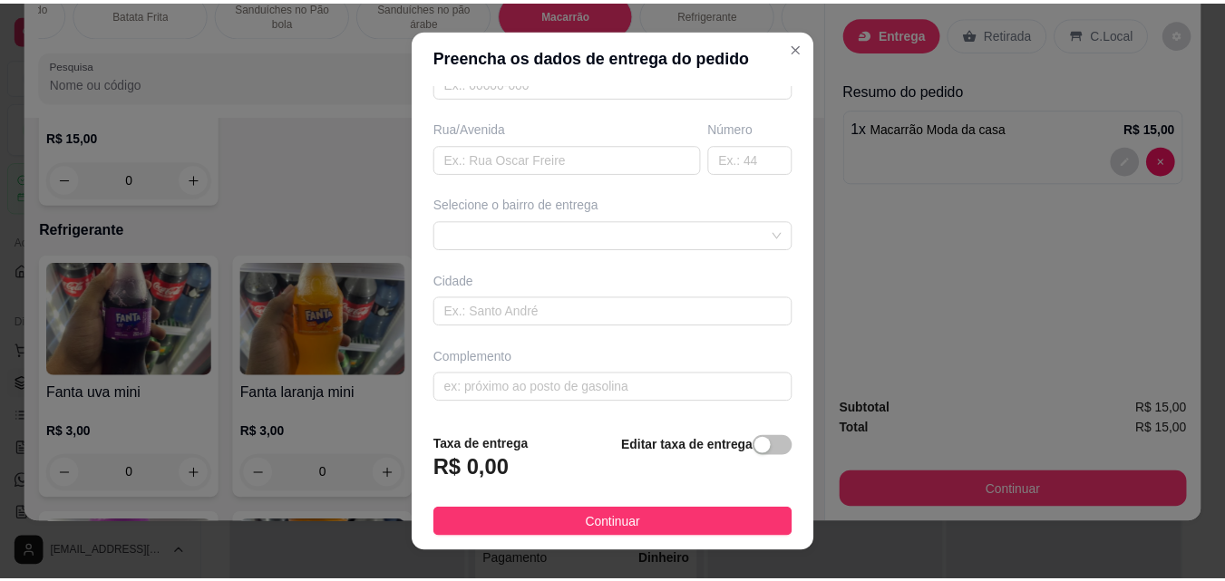
scroll to position [0, 0]
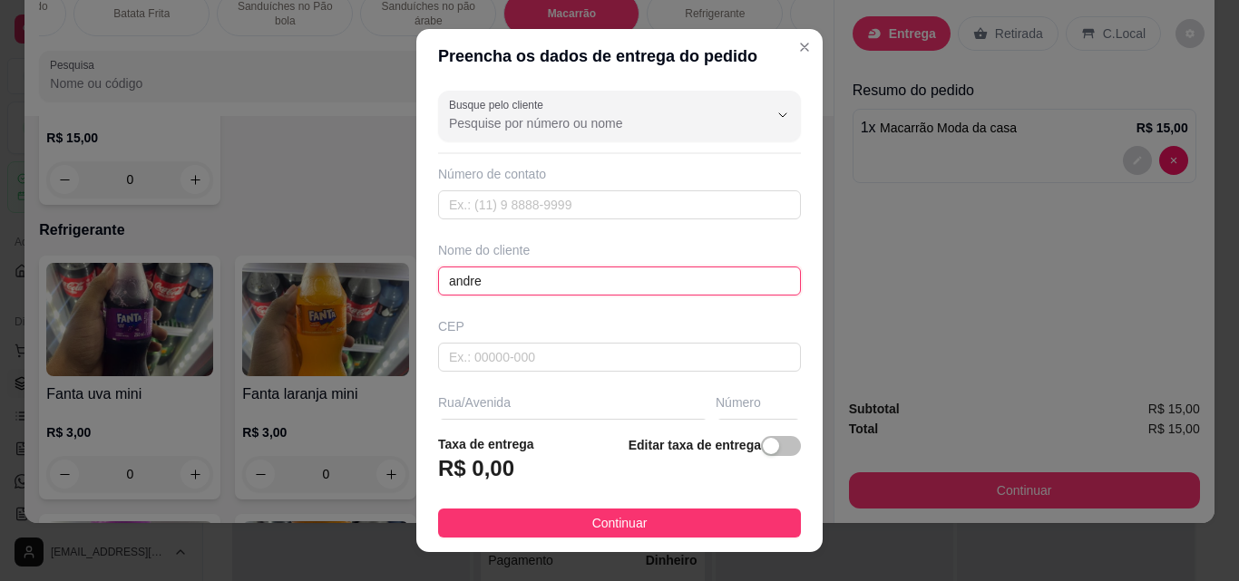
click at [539, 293] on input "andre" at bounding box center [619, 281] width 363 height 29
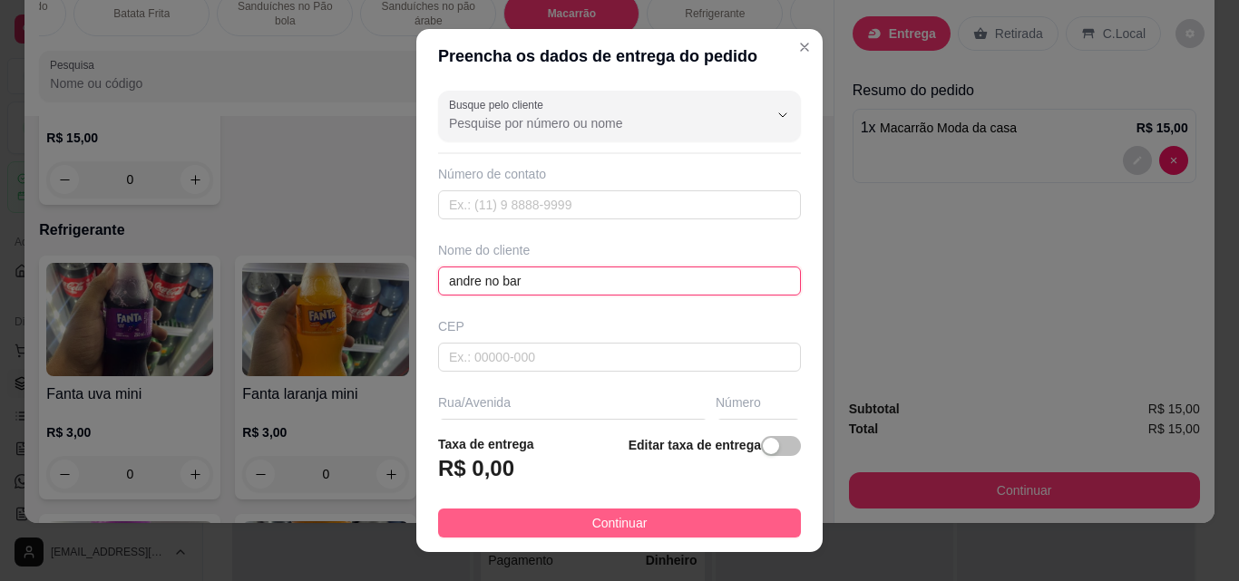
type input "andre no bar"
click at [640, 518] on button "Continuar" at bounding box center [619, 523] width 363 height 29
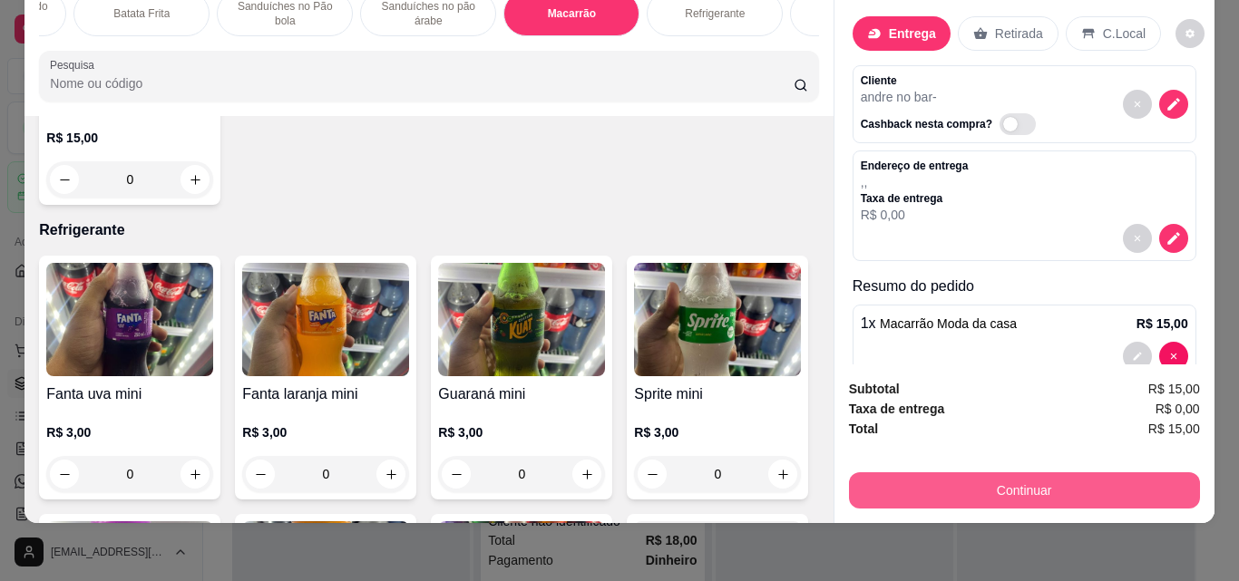
click at [944, 479] on button "Continuar" at bounding box center [1024, 490] width 351 height 36
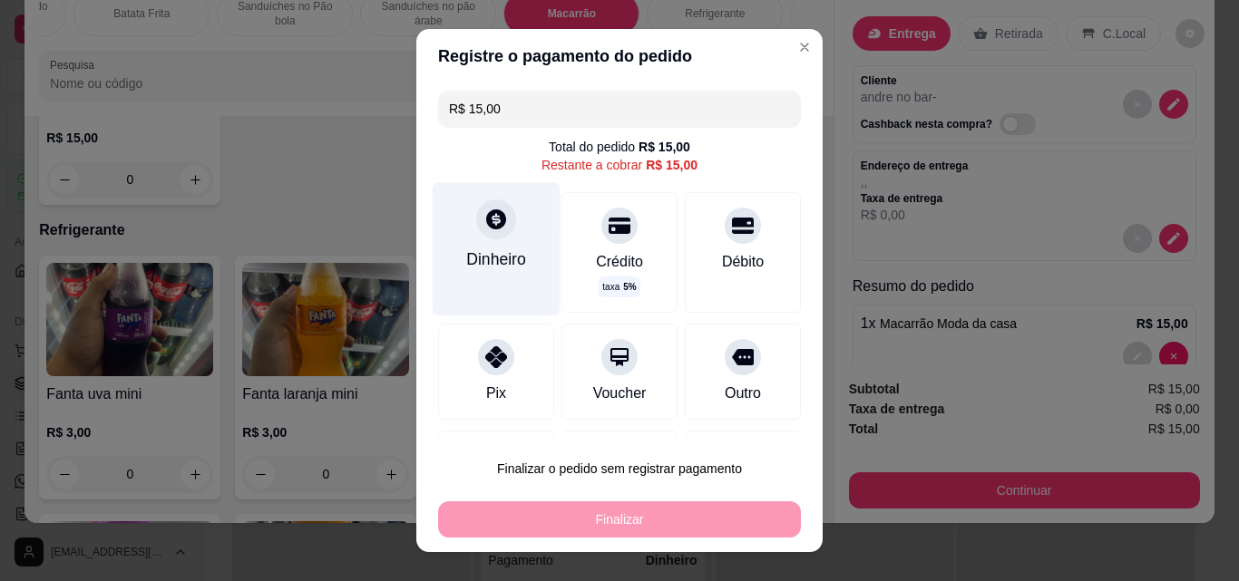
click at [469, 270] on div "Dinheiro" at bounding box center [496, 260] width 60 height 24
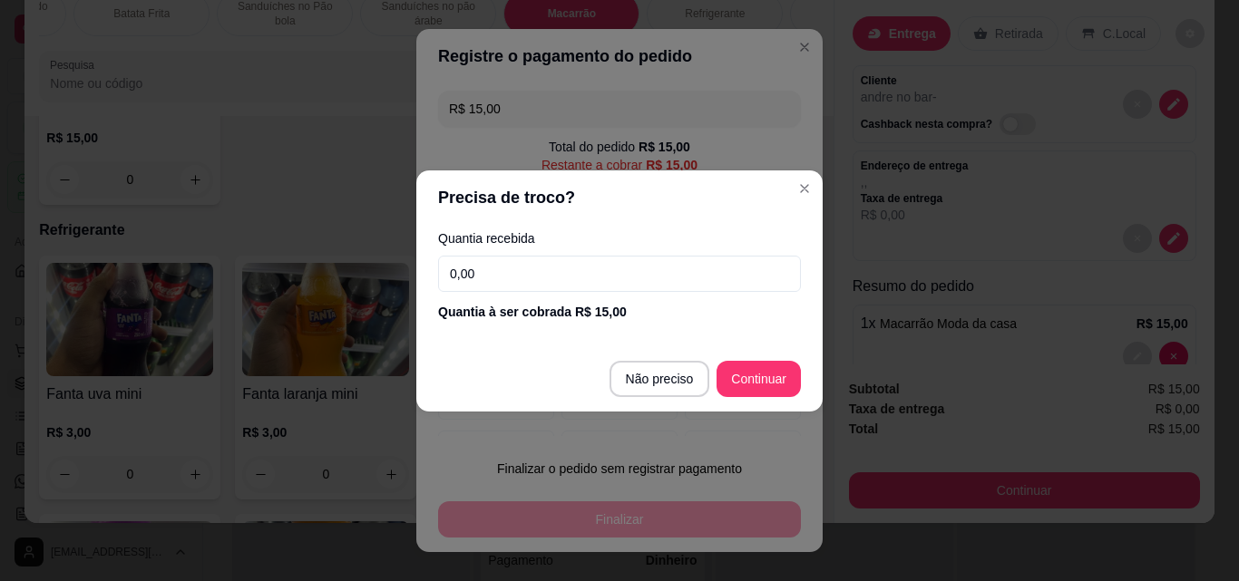
click at [506, 273] on input "0,00" at bounding box center [619, 274] width 363 height 36
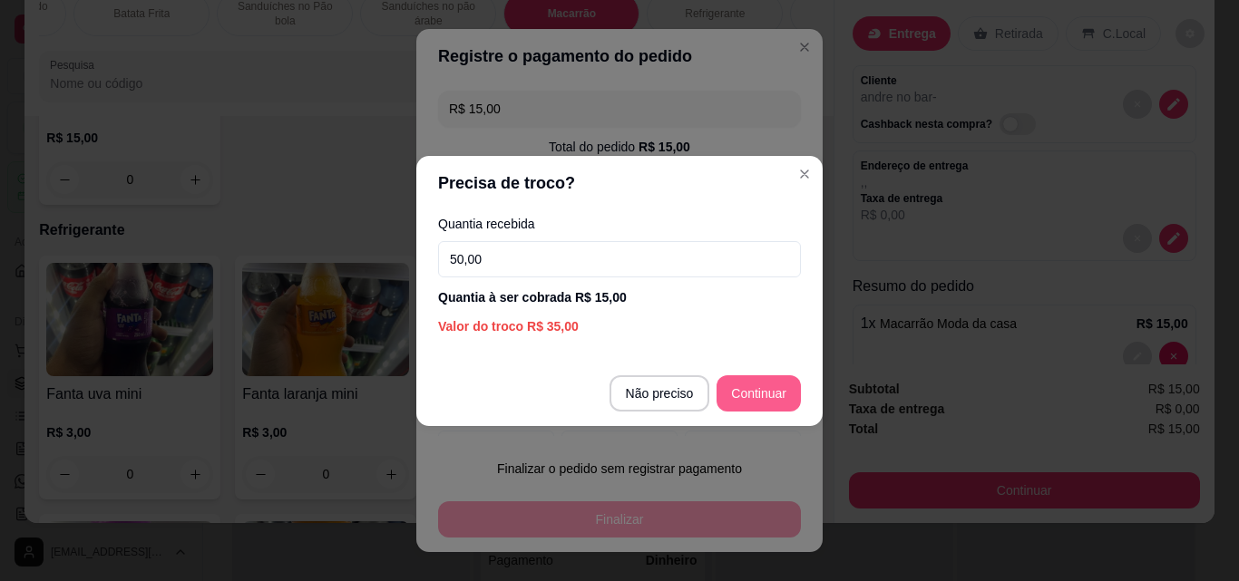
type input "50,00"
type input "R$ 0,00"
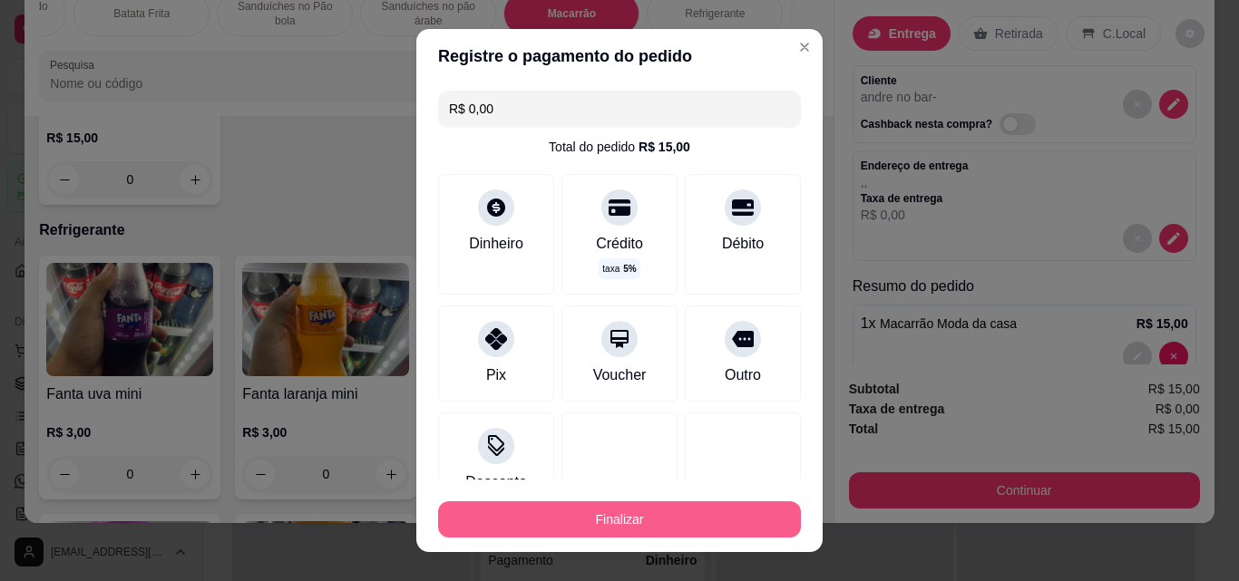
click at [667, 517] on button "Finalizar" at bounding box center [619, 519] width 363 height 36
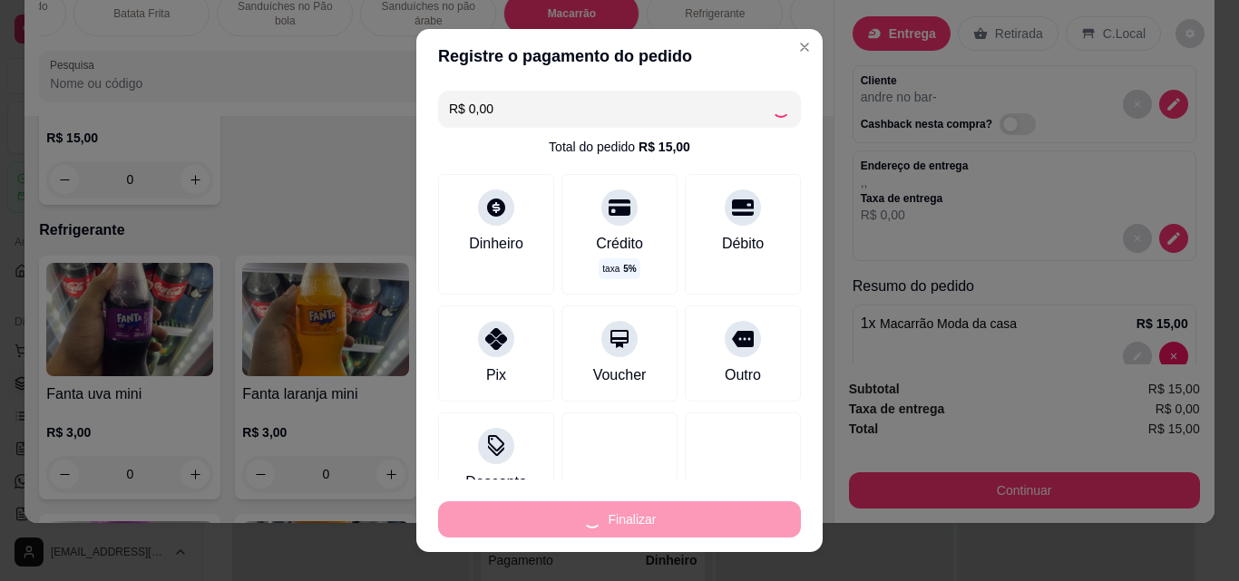
type input "0"
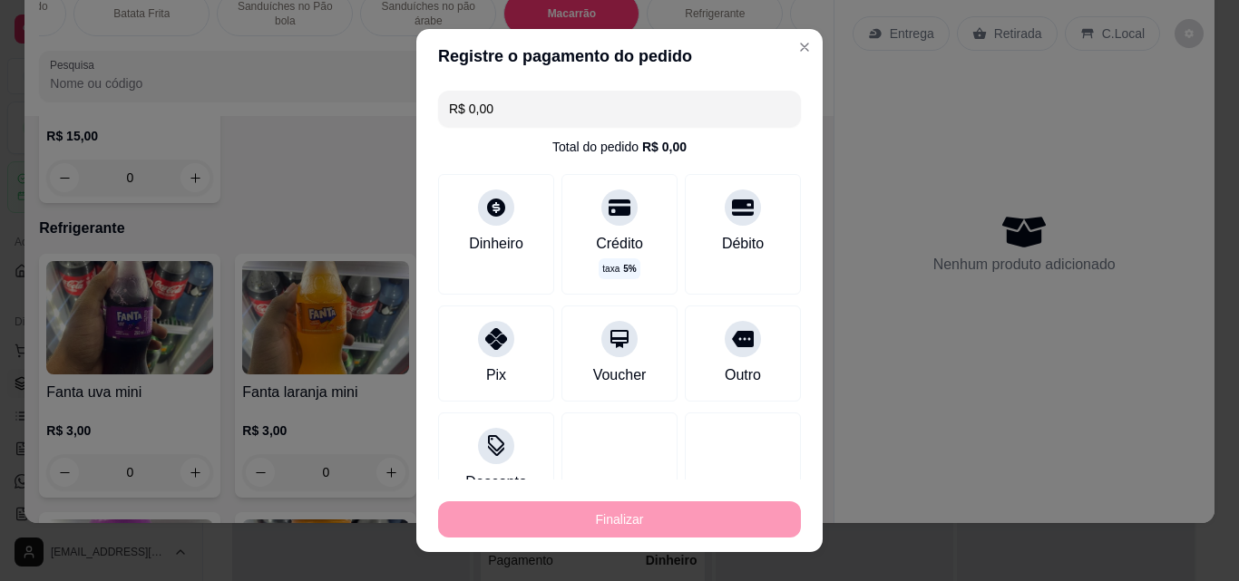
type input "-R$ 15,00"
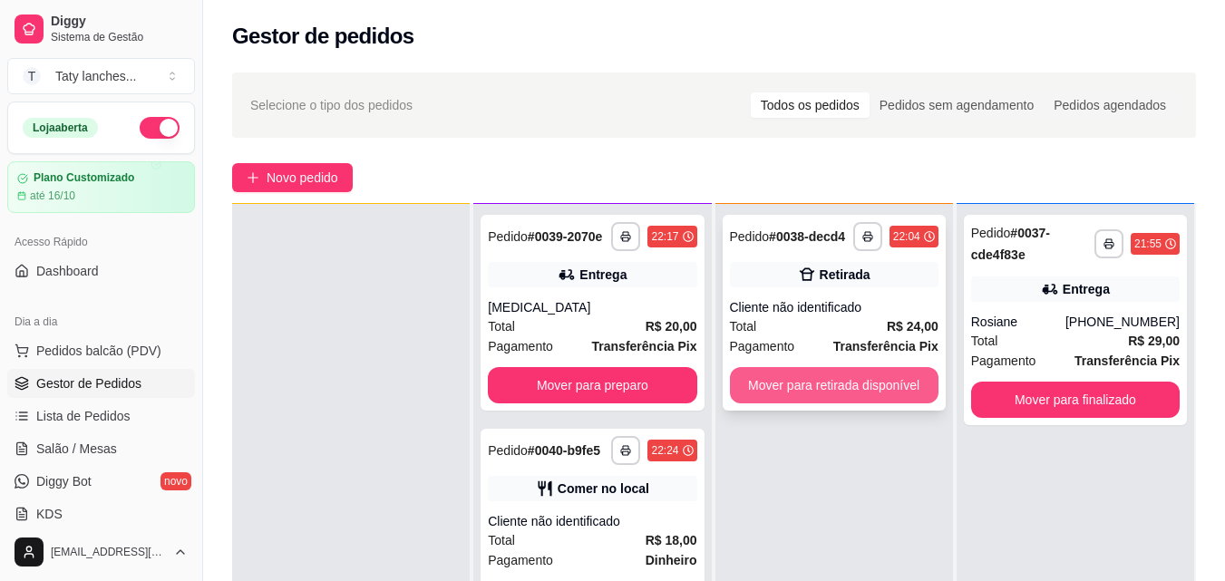
click at [874, 389] on button "Mover para retirada disponível" at bounding box center [834, 385] width 209 height 36
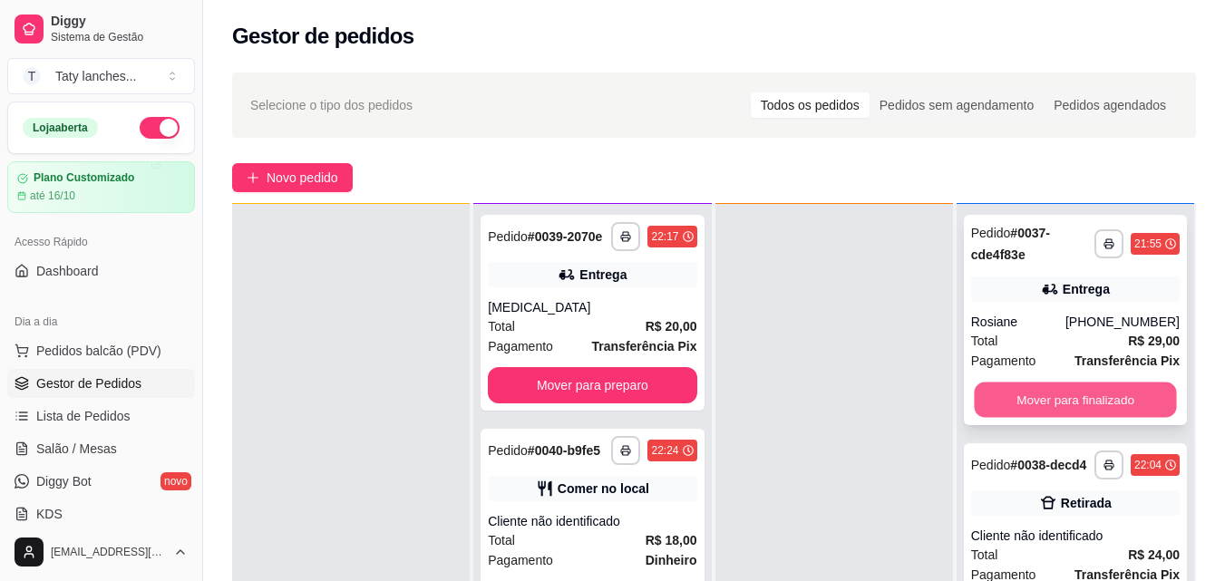
click at [1081, 395] on button "Mover para finalizado" at bounding box center [1075, 400] width 202 height 35
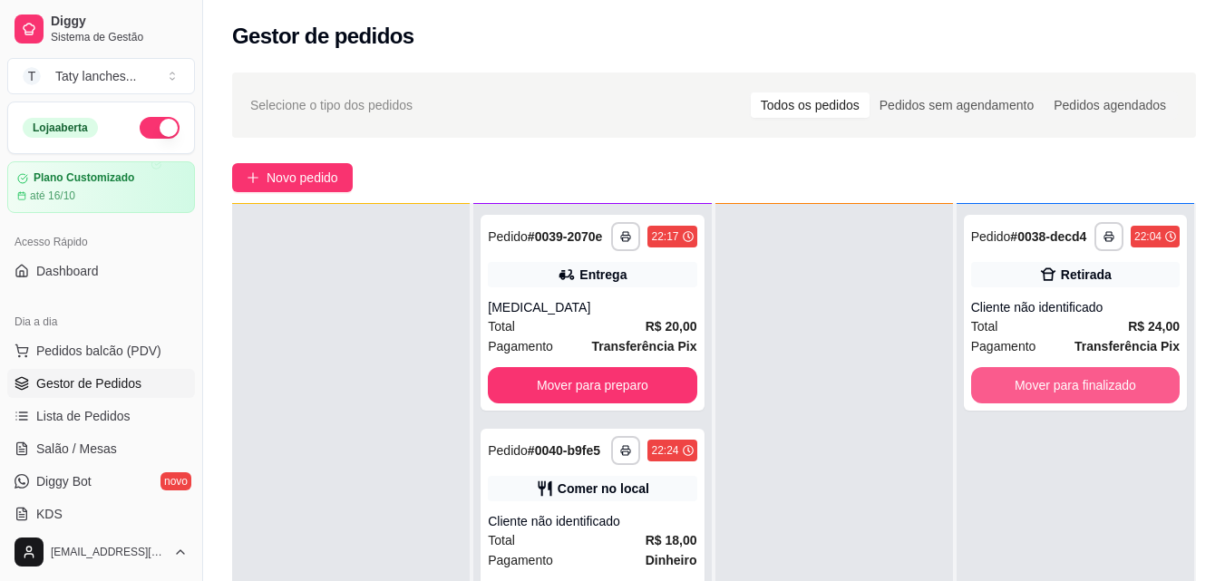
click at [1081, 395] on button "Mover para finalizado" at bounding box center [1075, 385] width 209 height 36
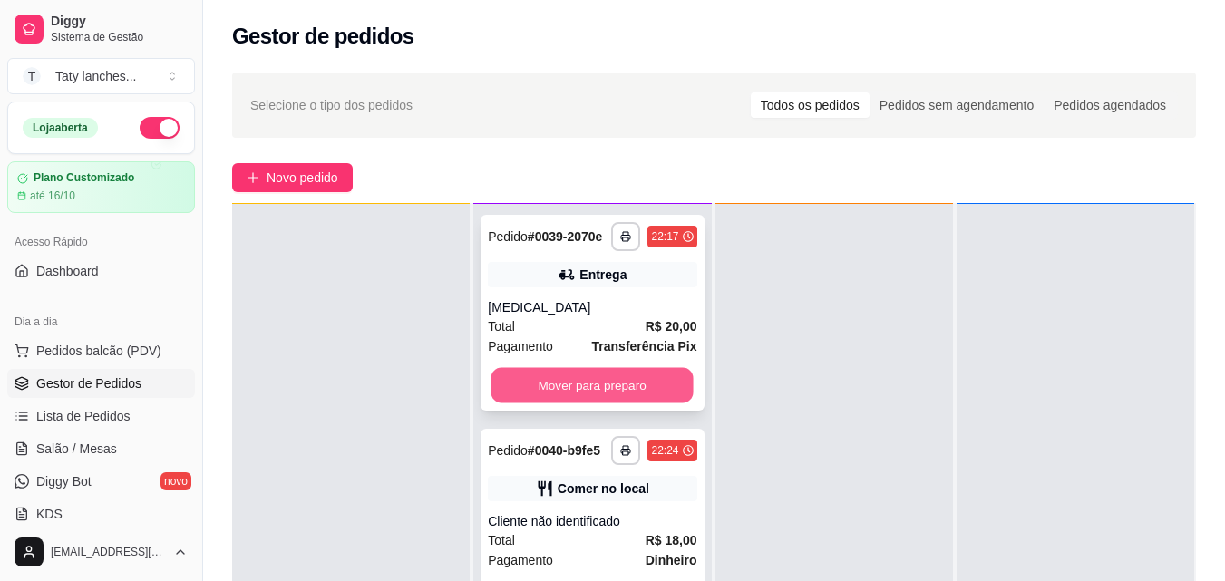
click at [613, 393] on button "Mover para preparo" at bounding box center [593, 385] width 202 height 35
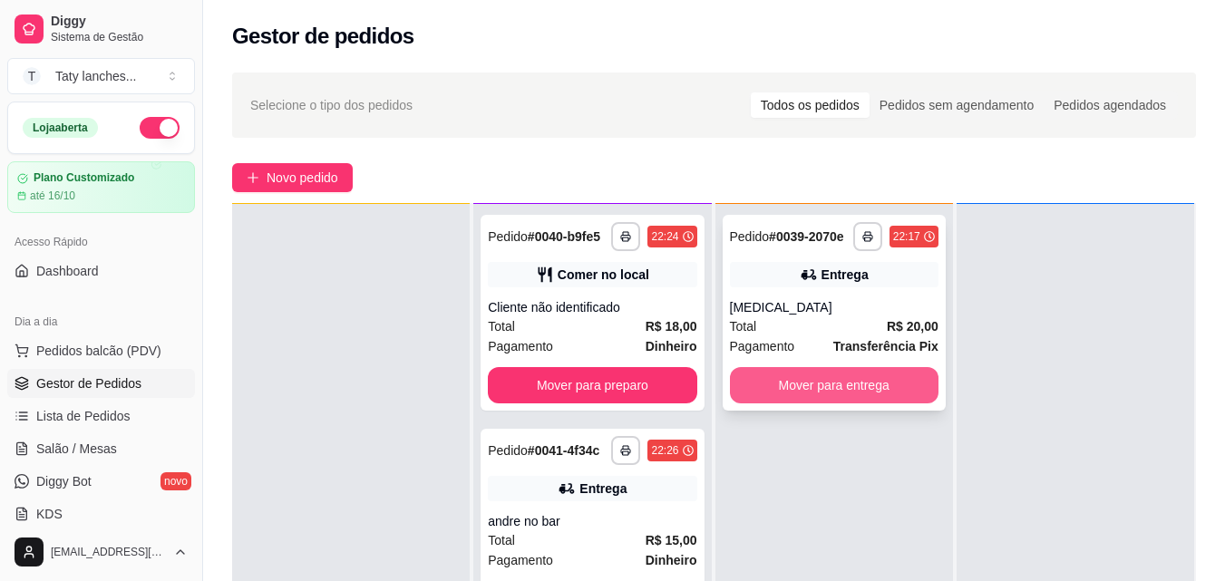
click at [840, 387] on button "Mover para entrega" at bounding box center [834, 385] width 209 height 36
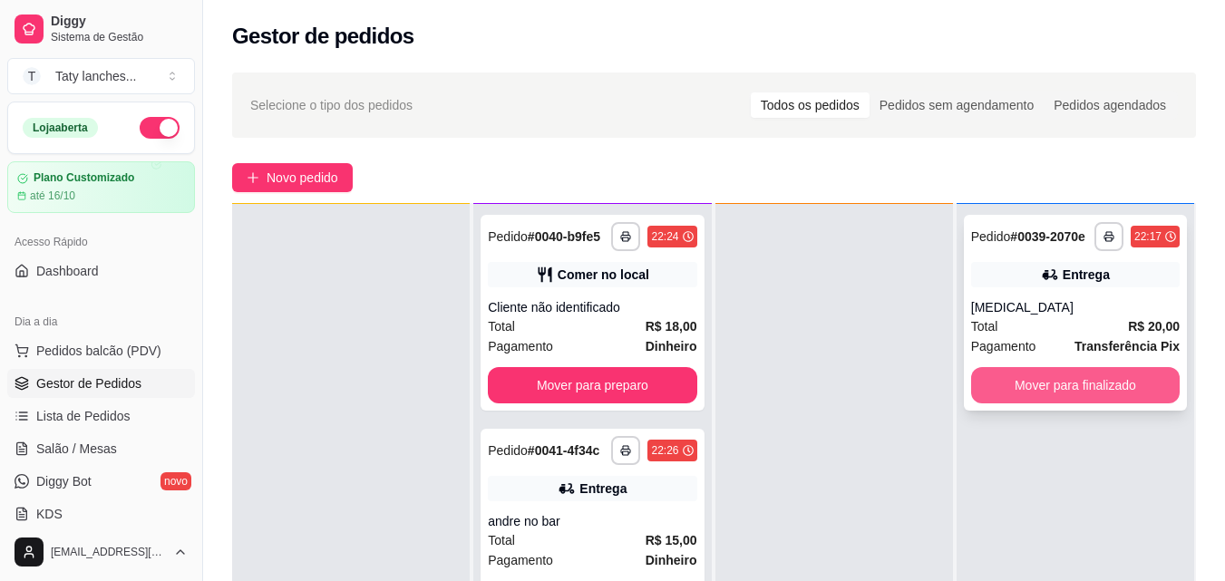
click at [1037, 383] on button "Mover para finalizado" at bounding box center [1075, 385] width 209 height 36
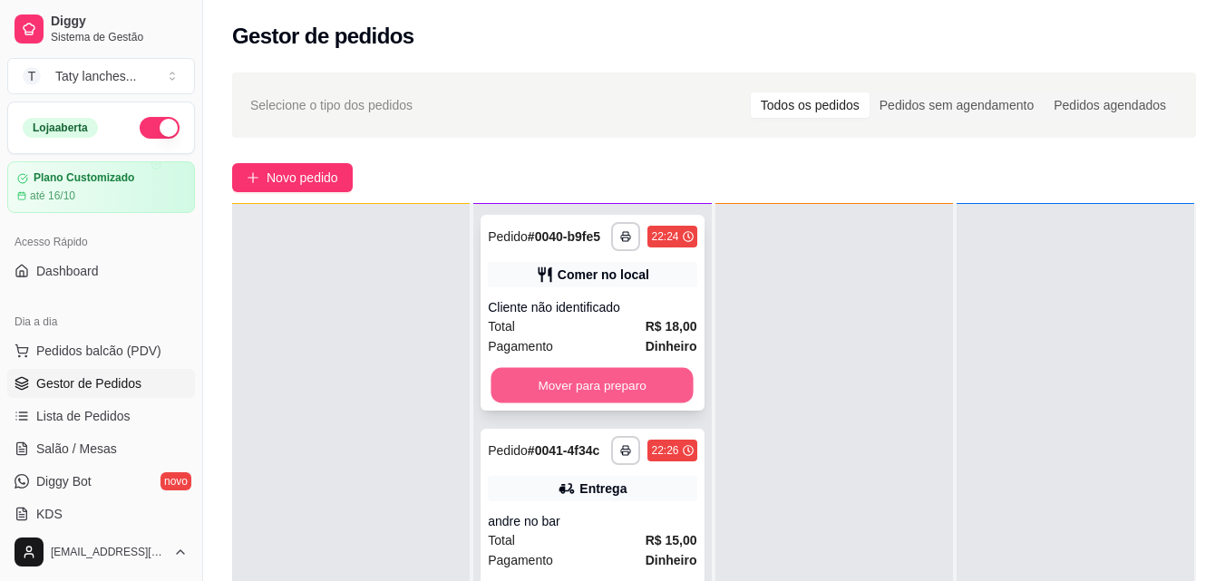
click at [620, 368] on button "Mover para preparo" at bounding box center [593, 385] width 202 height 35
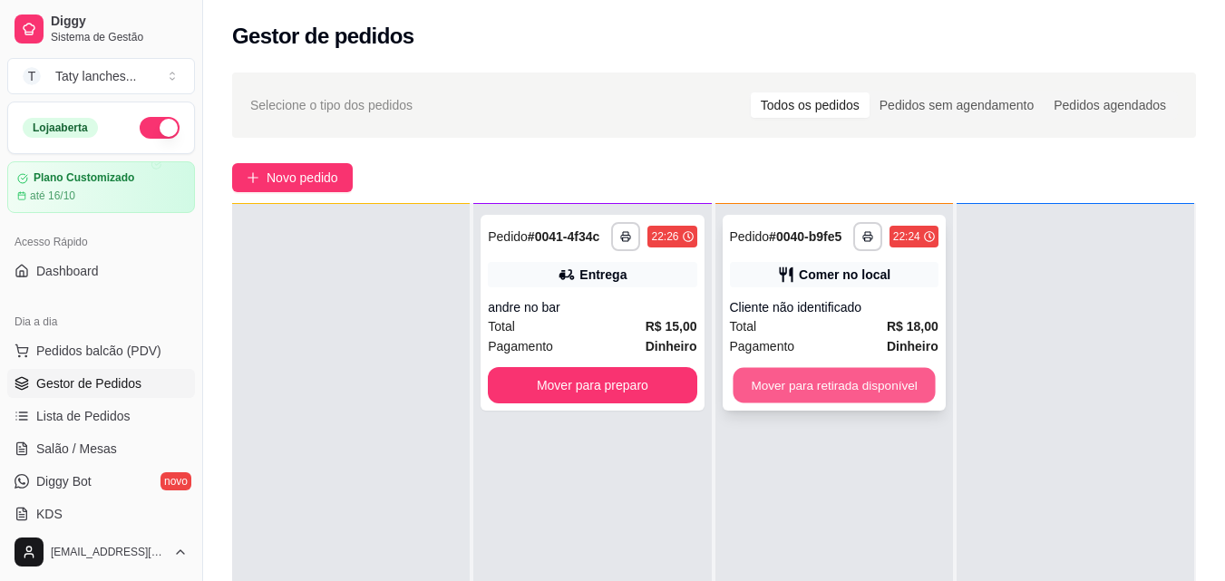
click at [823, 387] on button "Mover para retirada disponível" at bounding box center [834, 385] width 202 height 35
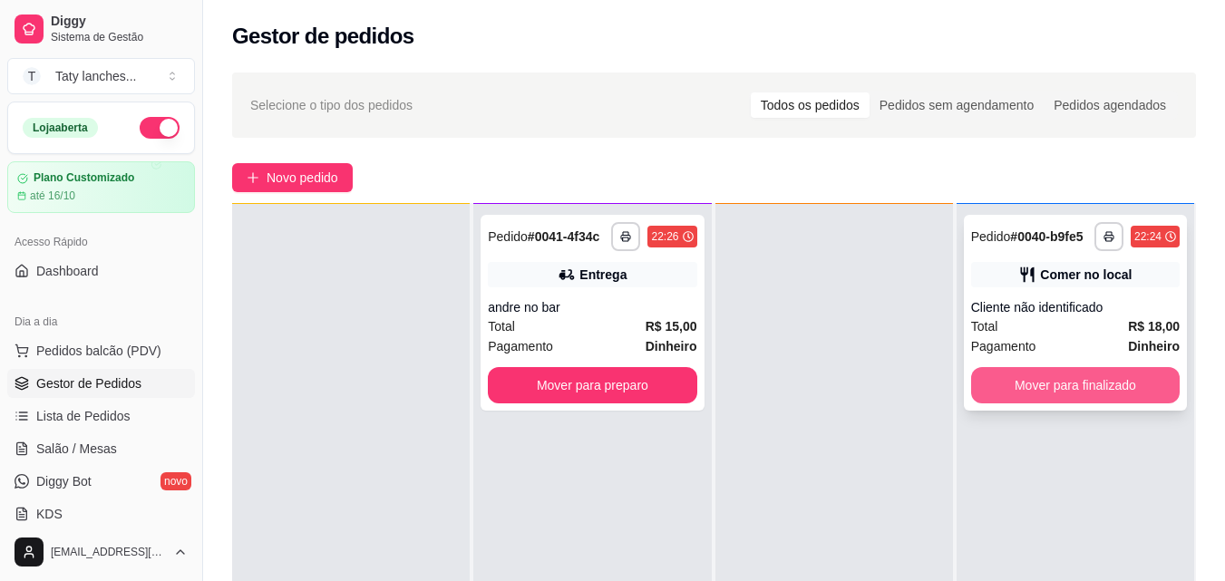
click at [1057, 378] on button "Mover para finalizado" at bounding box center [1075, 385] width 209 height 36
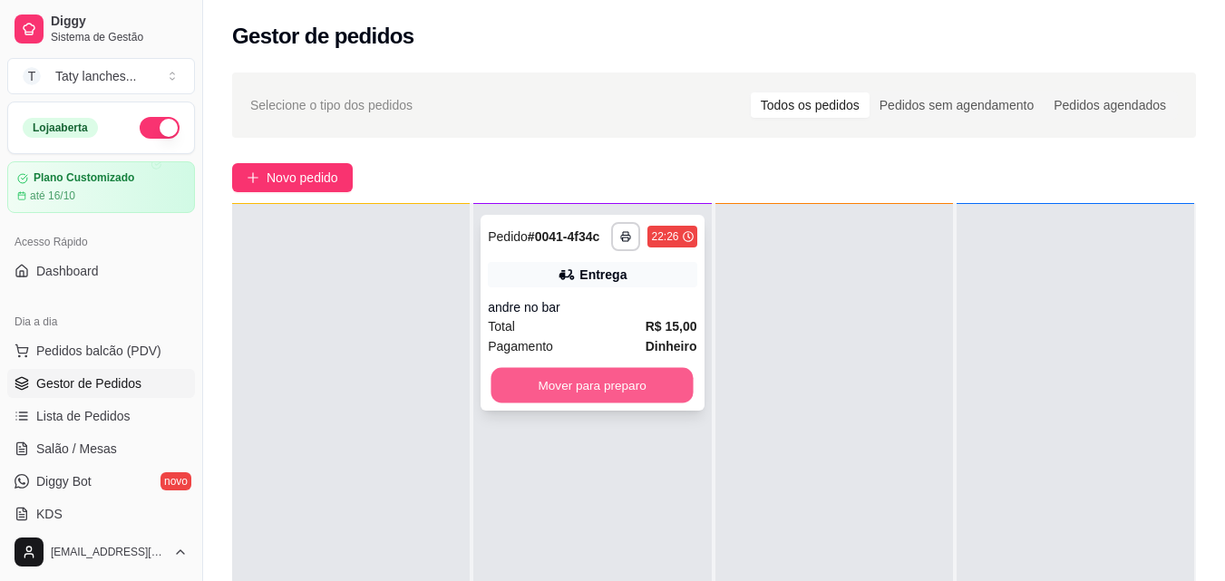
click at [647, 379] on button "Mover para preparo" at bounding box center [593, 385] width 202 height 35
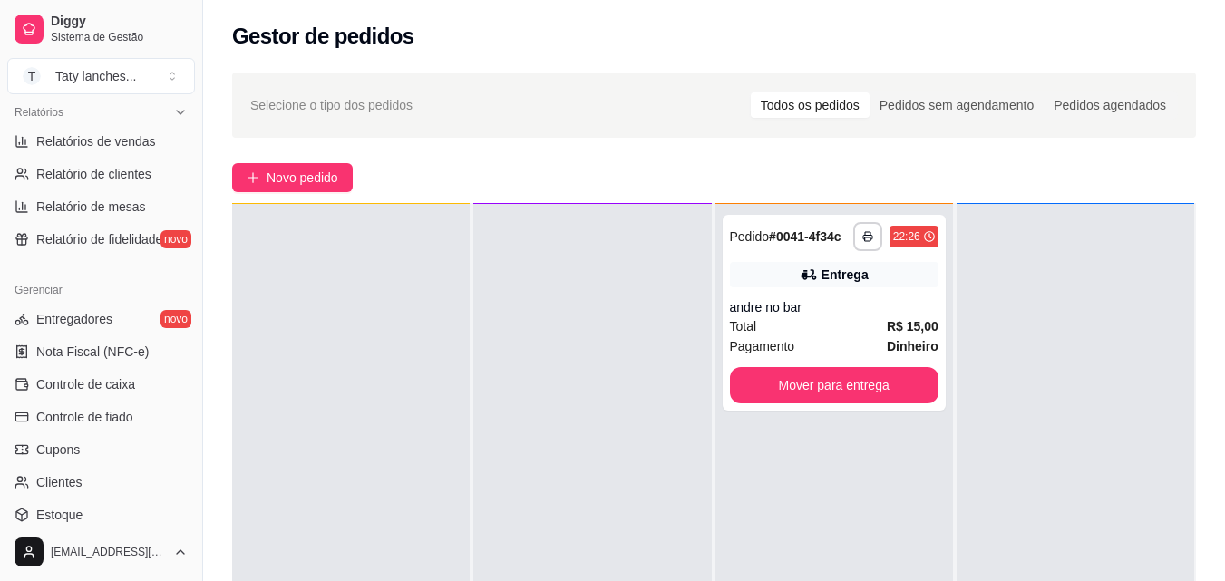
scroll to position [586, 0]
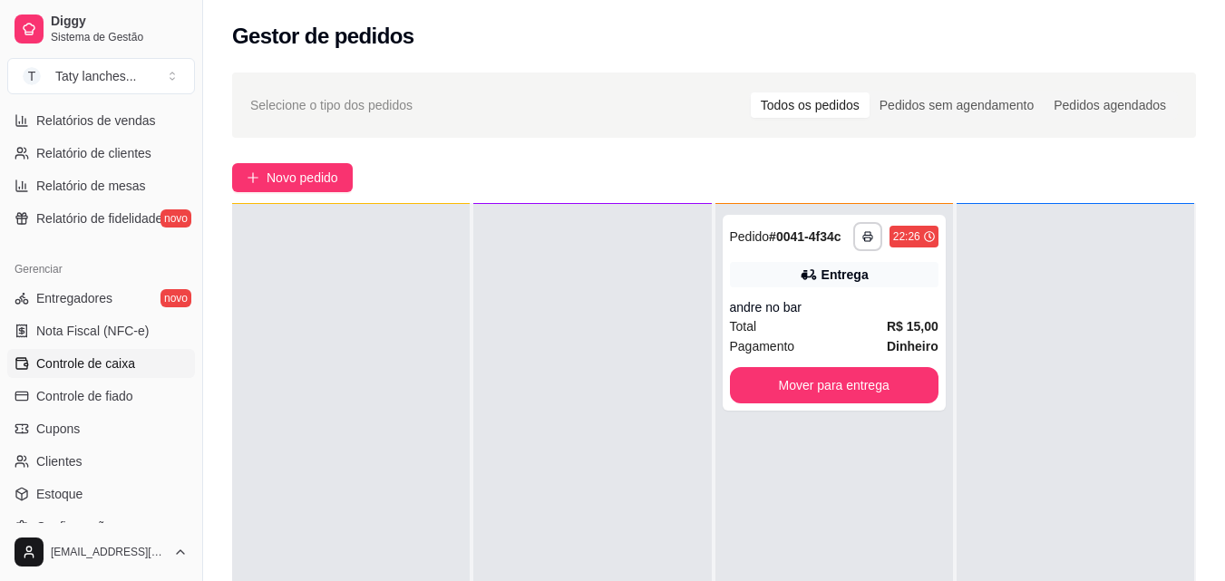
click at [134, 360] on link "Controle de caixa" at bounding box center [101, 363] width 188 height 29
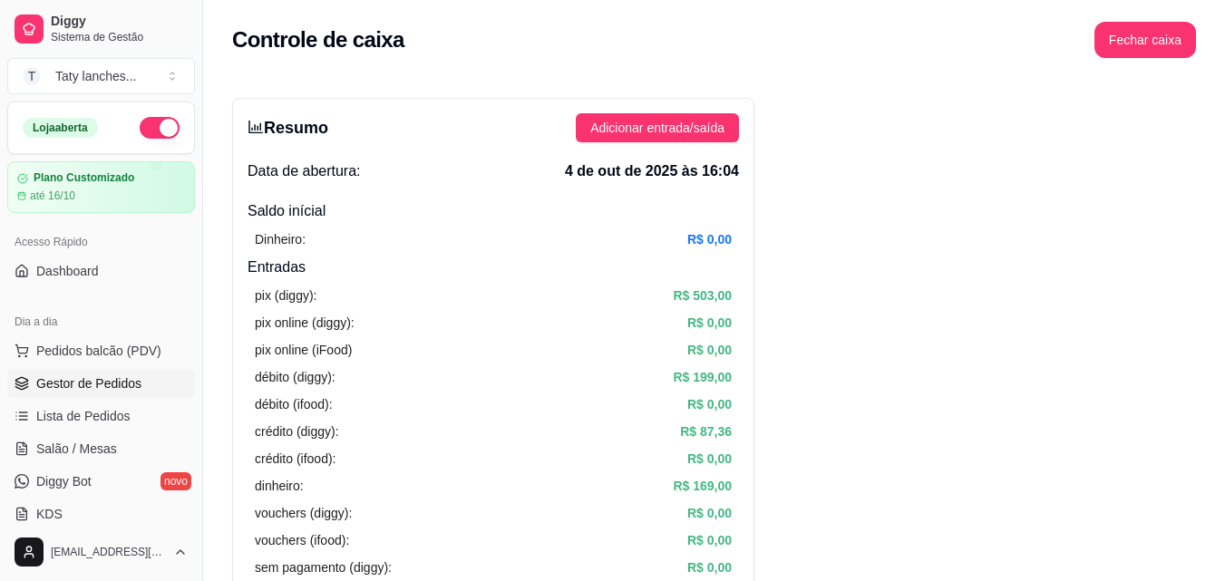
click at [73, 391] on span "Gestor de Pedidos" at bounding box center [88, 384] width 105 height 18
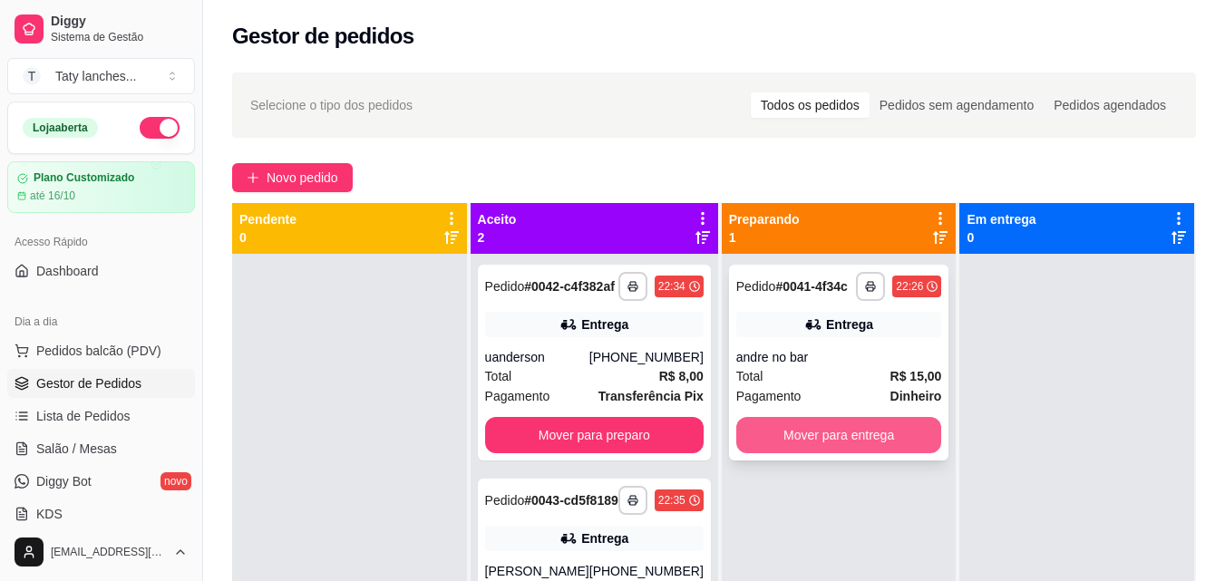
click at [807, 433] on button "Mover para entrega" at bounding box center [839, 435] width 206 height 36
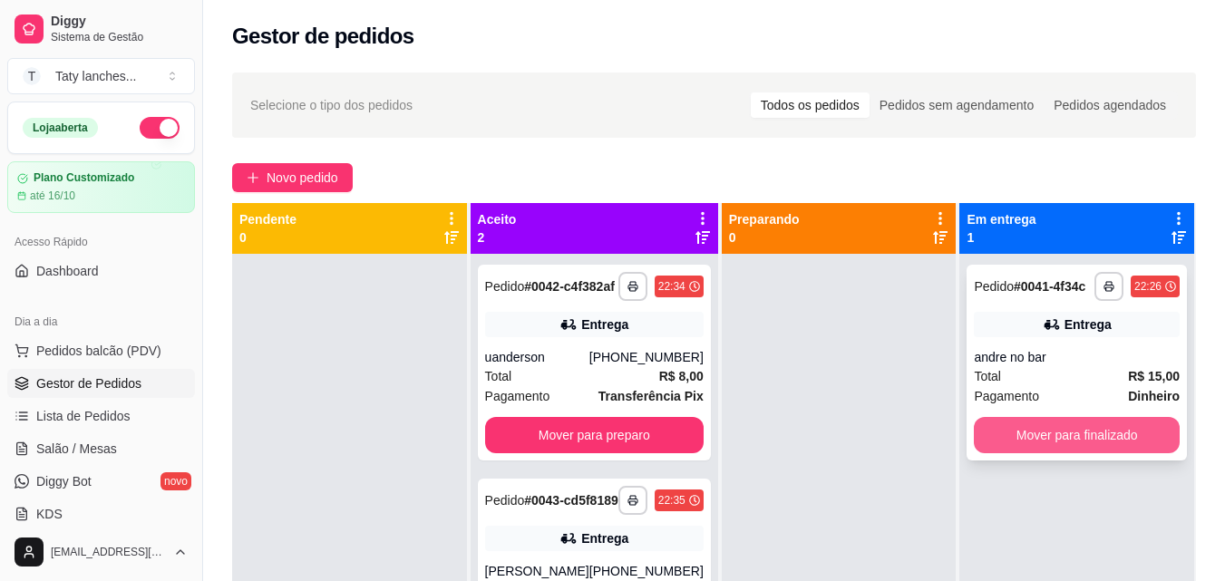
click at [1039, 446] on button "Mover para finalizado" at bounding box center [1077, 435] width 206 height 36
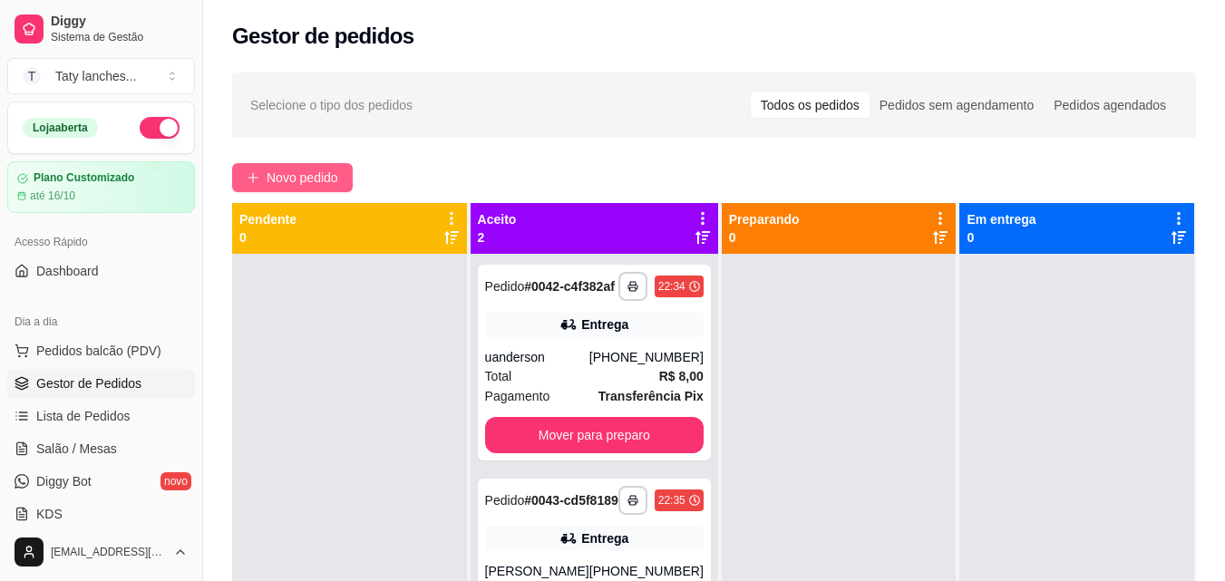
click at [321, 175] on span "Novo pedido" at bounding box center [303, 178] width 72 height 20
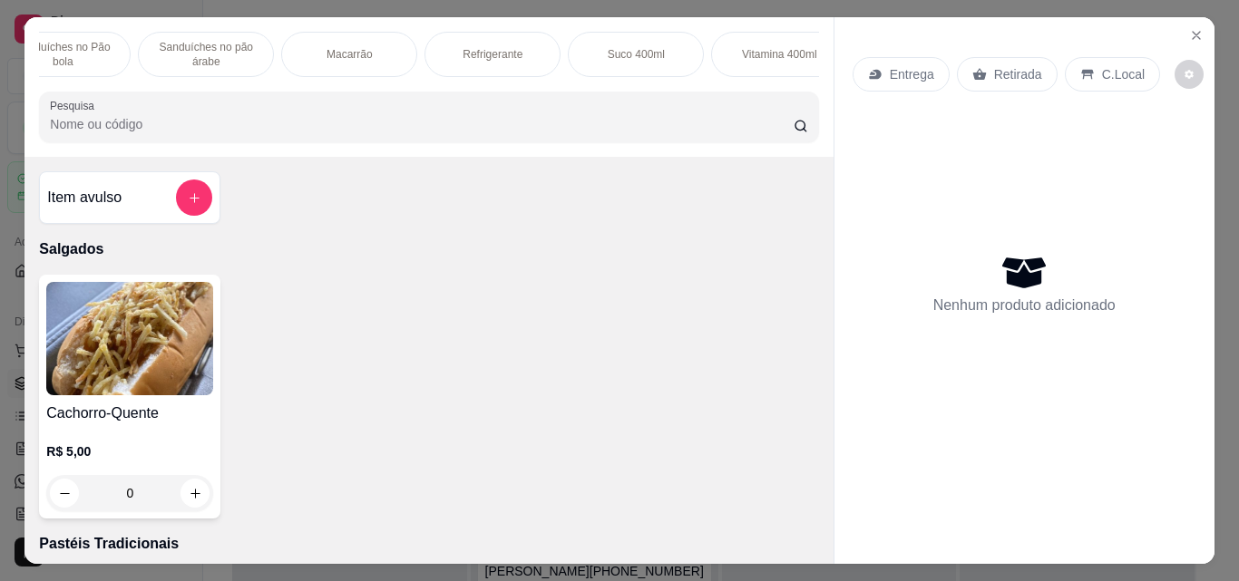
scroll to position [0, 933]
click at [313, 50] on p "Macarrão" at bounding box center [320, 54] width 46 height 15
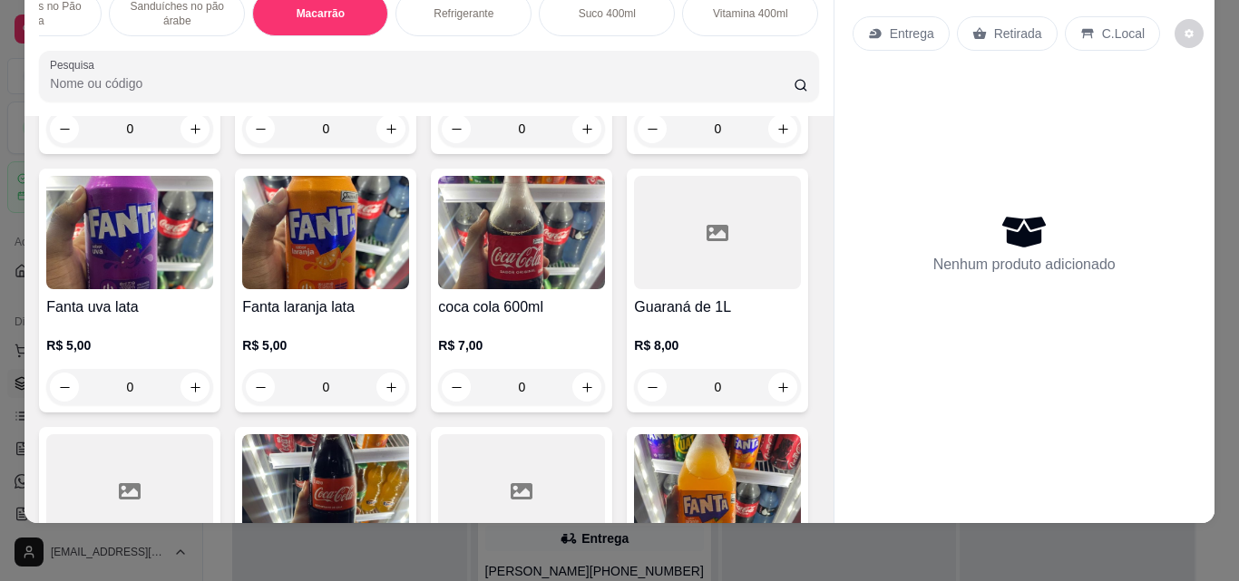
scroll to position [4725, 0]
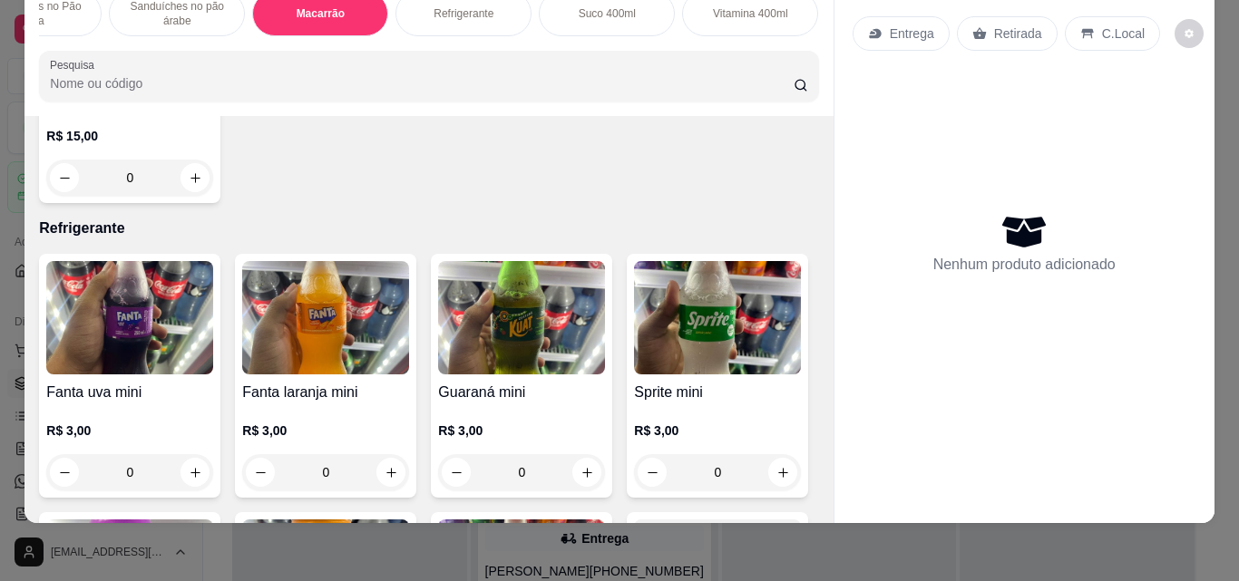
click at [812, 454] on div "Item avulso Salgados Cachorro-Quente R$ 5,00 0 Pastéis Tradicionais 01 - Pastel…" at bounding box center [428, 319] width 808 height 407
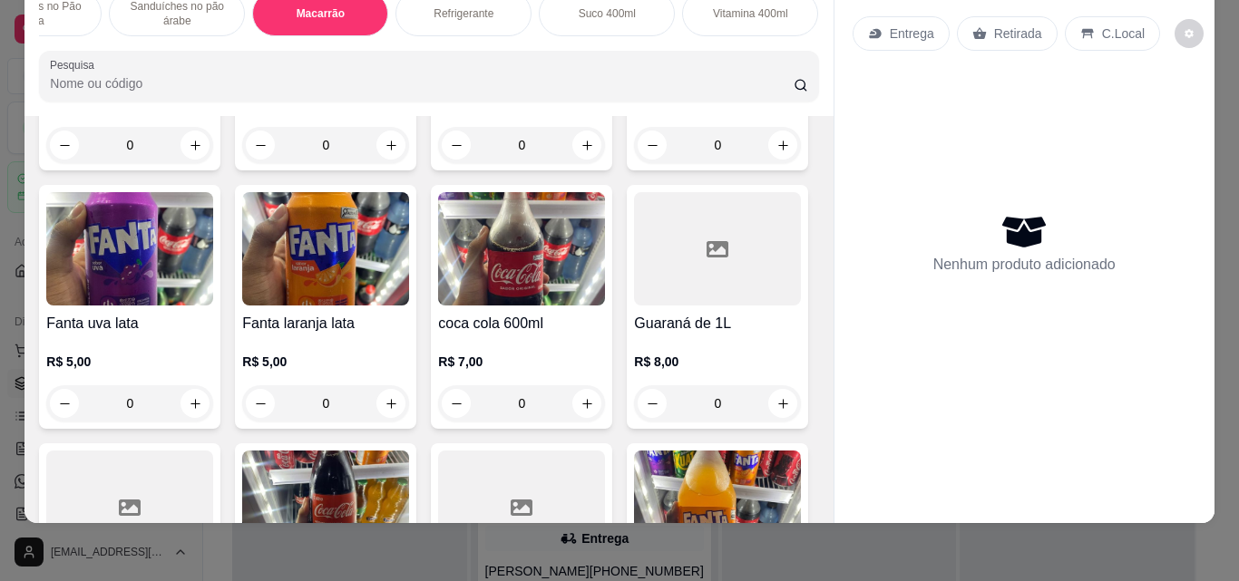
scroll to position [5068, 0]
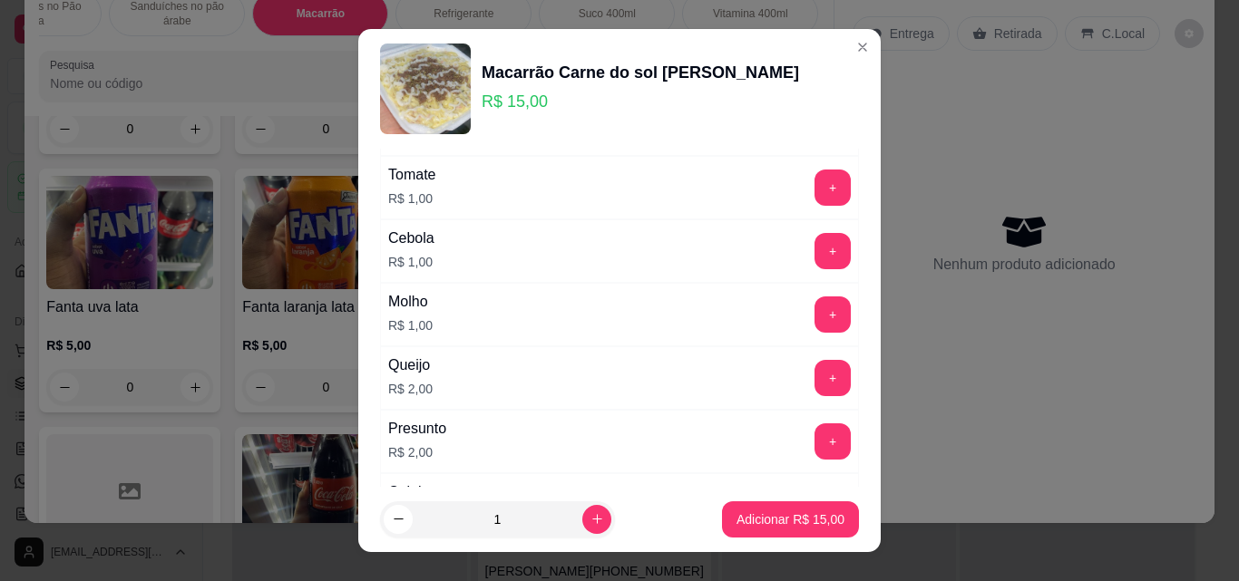
scroll to position [592, 0]
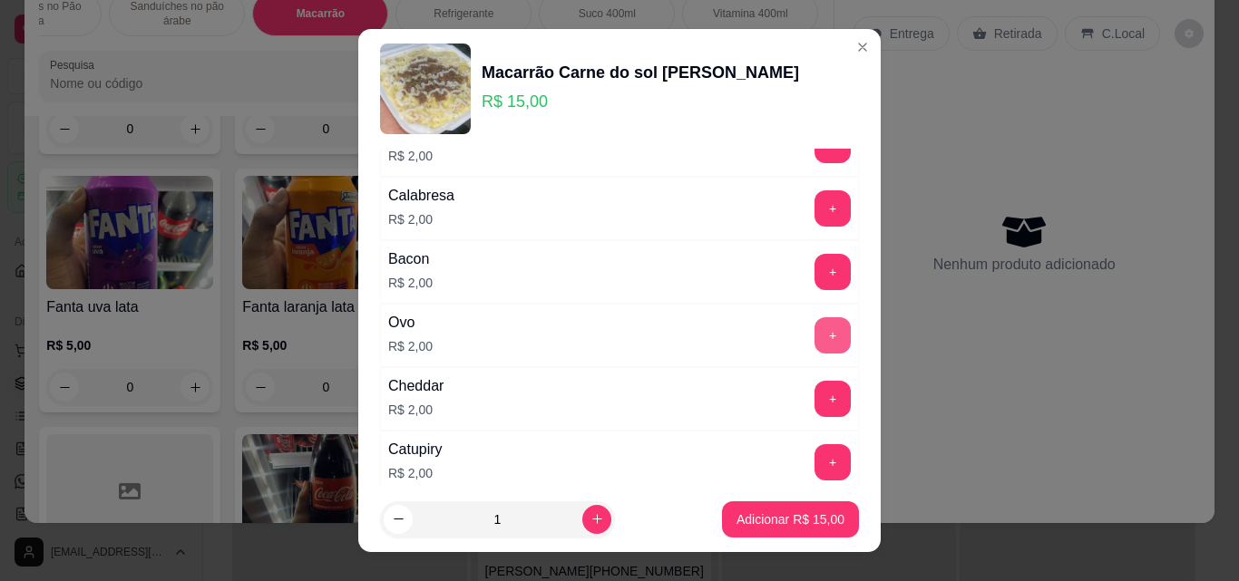
click at [814, 326] on button "+" at bounding box center [832, 335] width 36 height 36
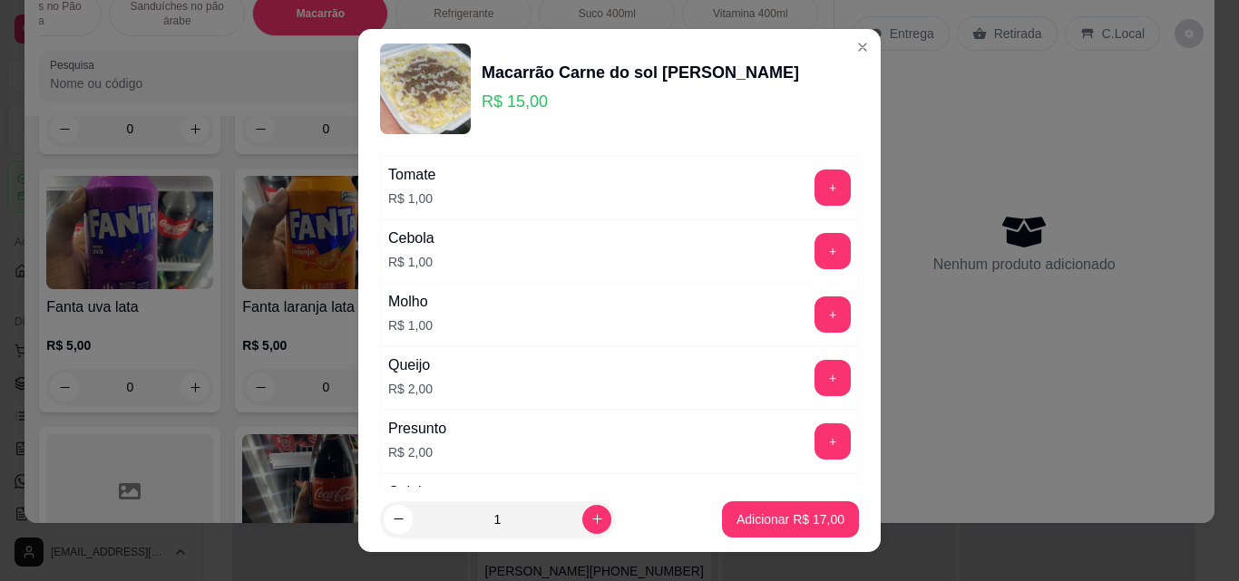
click at [845, 184] on div "Adicionais Completo Escolha até 17 opções Orégano R$ 0,50 + Milho R$ 1,00 + Aze…" at bounding box center [619, 318] width 522 height 338
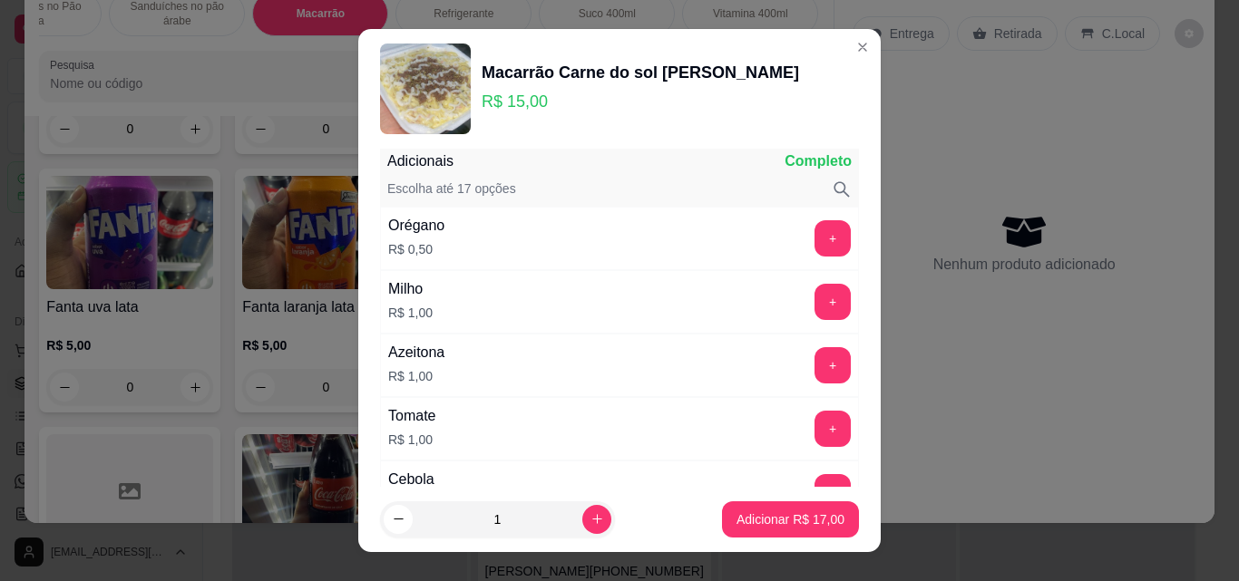
scroll to position [0, 0]
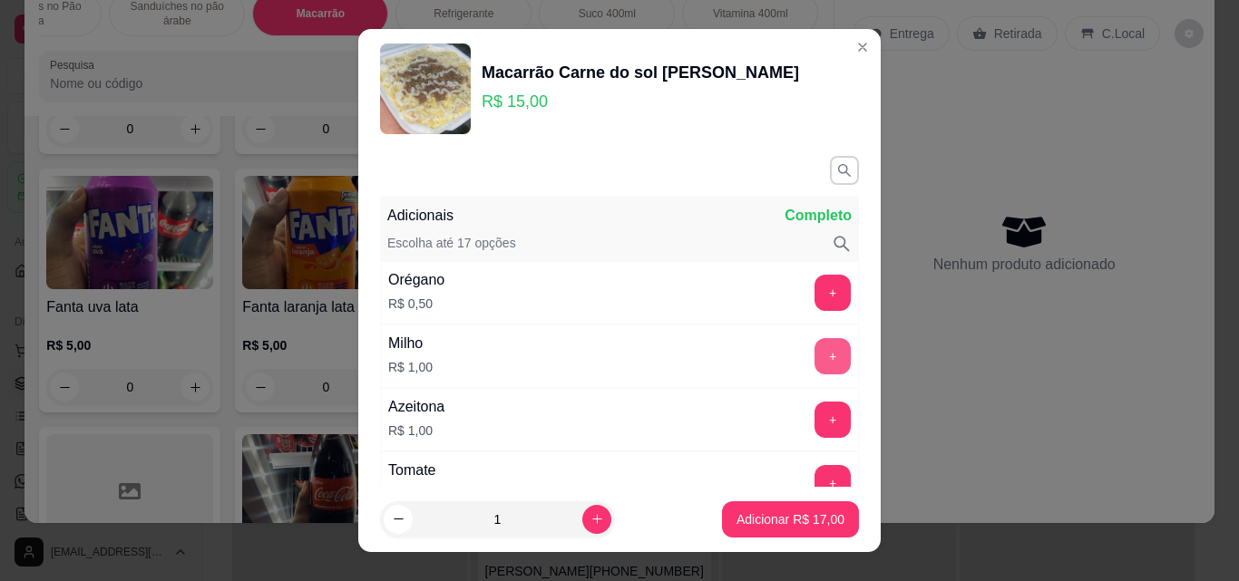
click at [814, 356] on button "+" at bounding box center [832, 356] width 36 height 36
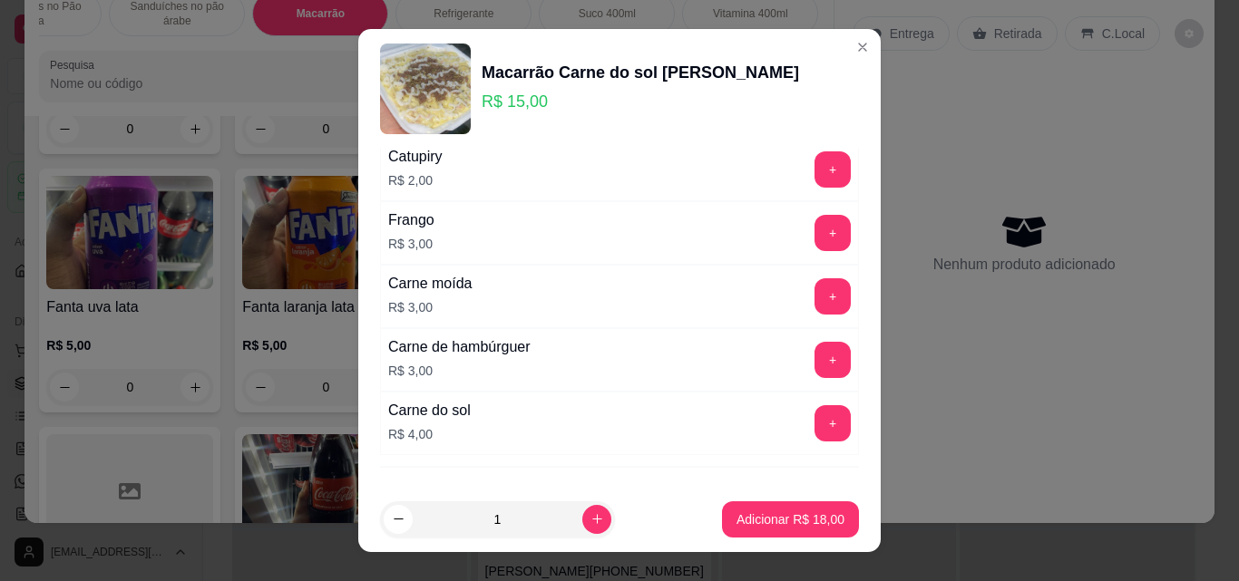
scroll to position [888, 0]
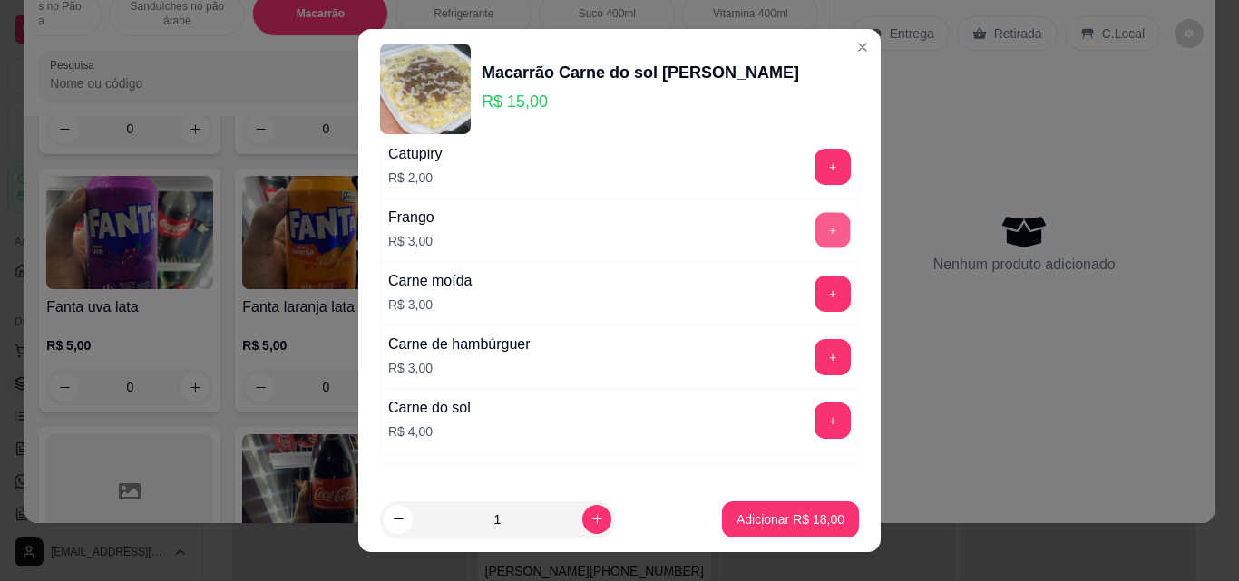
click at [815, 226] on button "+" at bounding box center [832, 230] width 35 height 35
click at [845, 215] on div "Adicionais Completo Escolha até 17 opções Orégano R$ 0,50 + Milho R$ 1,00 - 1 +…" at bounding box center [619, 318] width 522 height 338
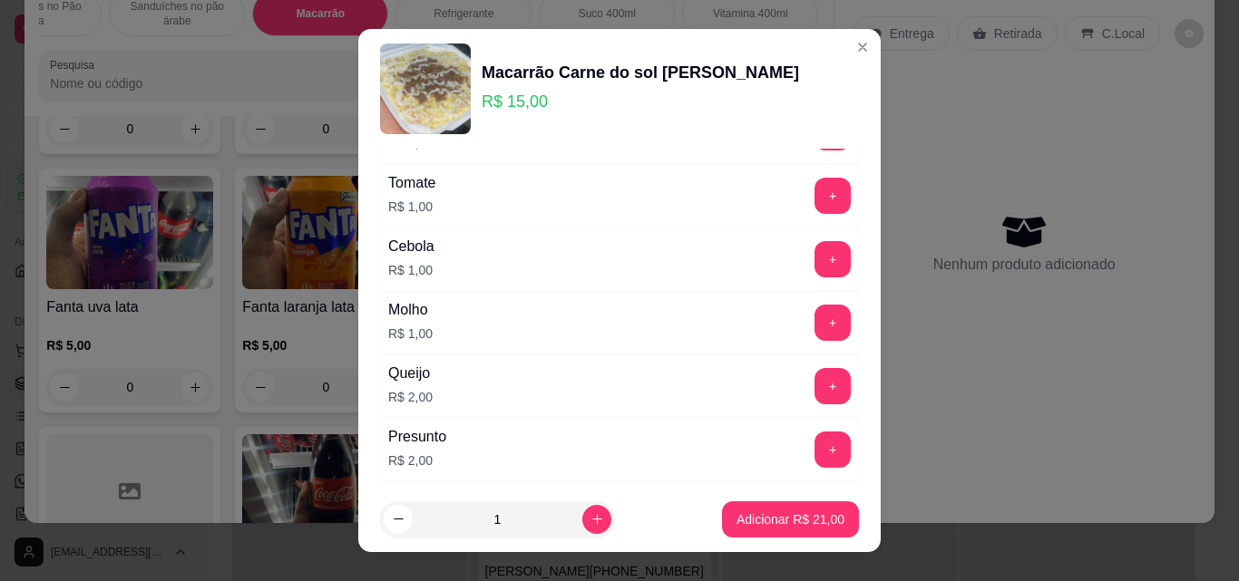
scroll to position [0, 0]
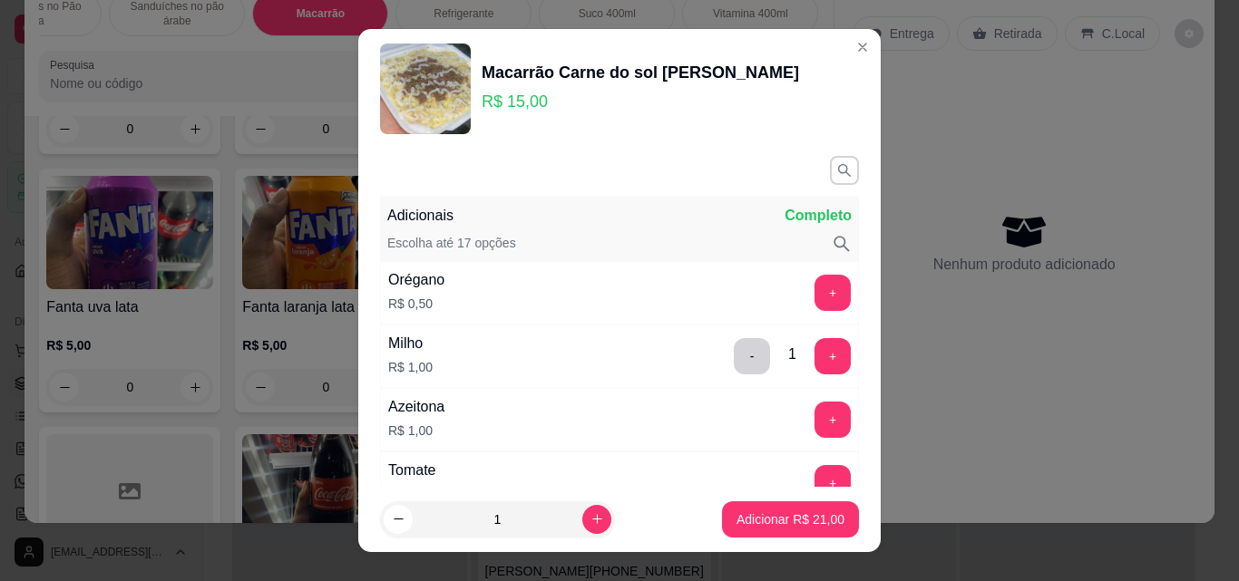
click at [842, 423] on div "Adicionais Completo Escolha até 17 opções Orégano R$ 0,50 + Milho R$ 1,00 - 1 +…" at bounding box center [619, 318] width 522 height 338
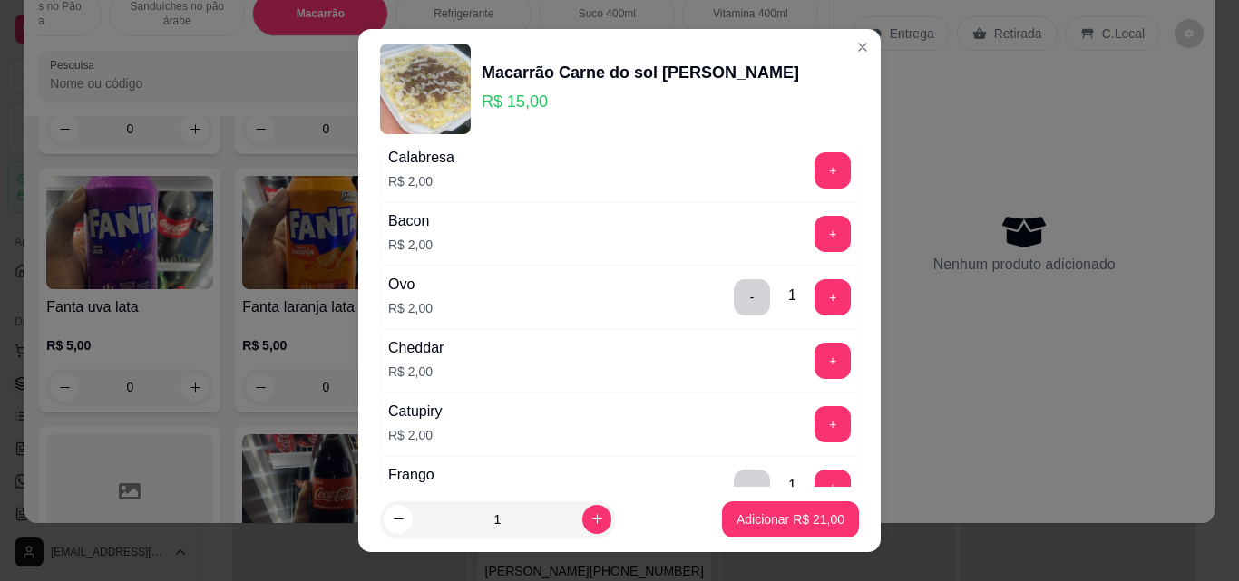
scroll to position [888, 0]
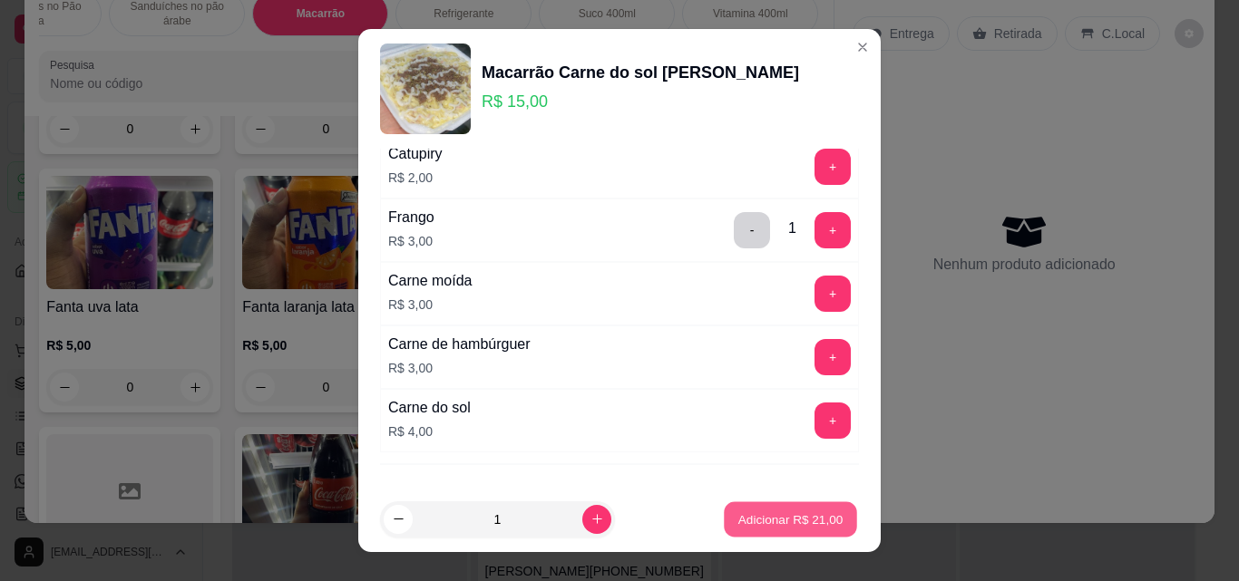
click at [784, 515] on p "Adicionar R$ 21,00" at bounding box center [790, 519] width 105 height 17
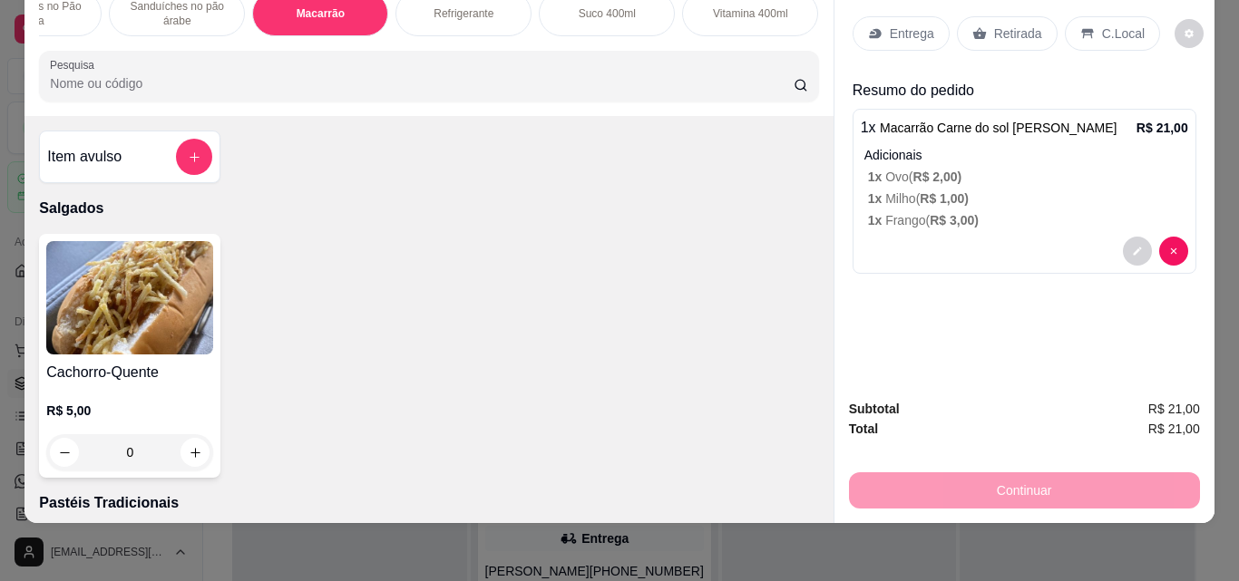
scroll to position [0, 251]
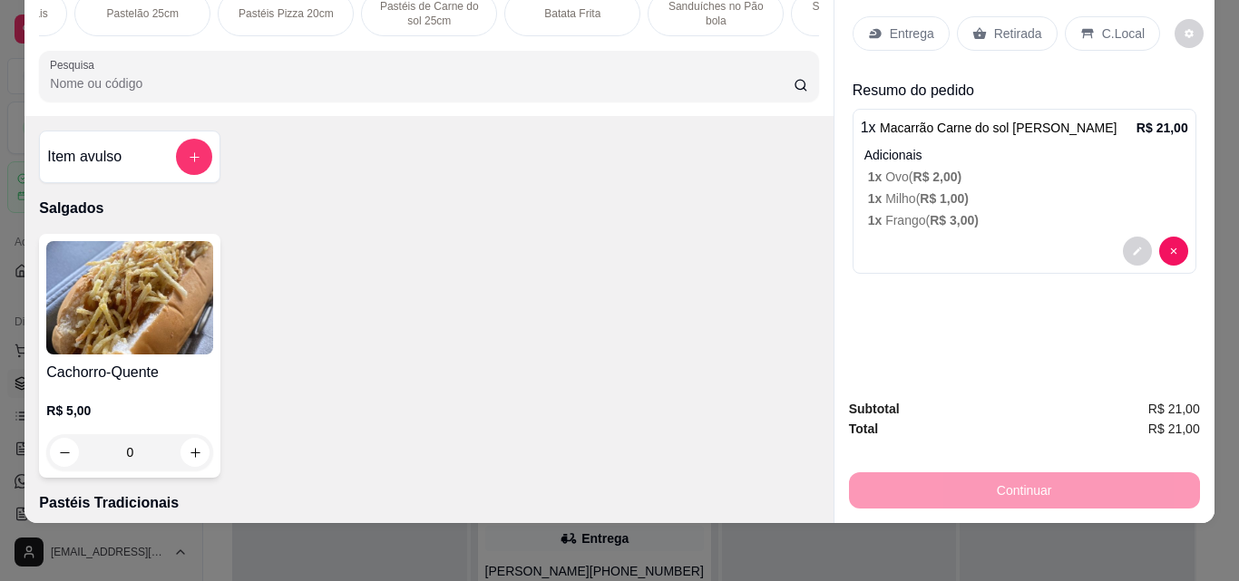
click at [444, 12] on p "Pastéis de Carne do sol 25cm" at bounding box center [428, 13] width 105 height 29
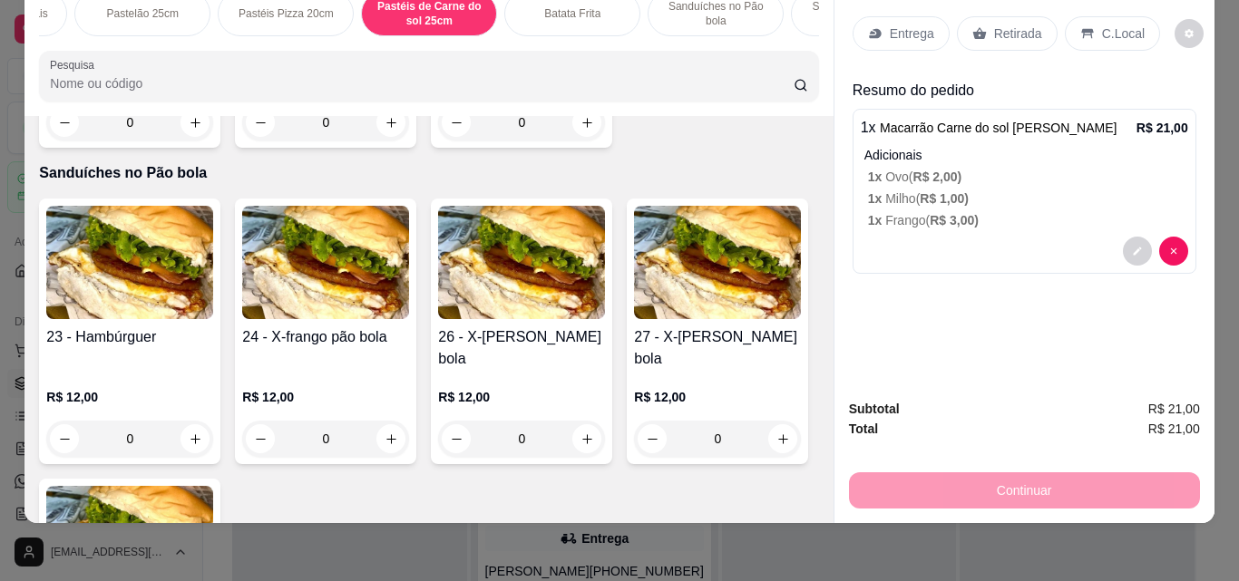
scroll to position [0, 933]
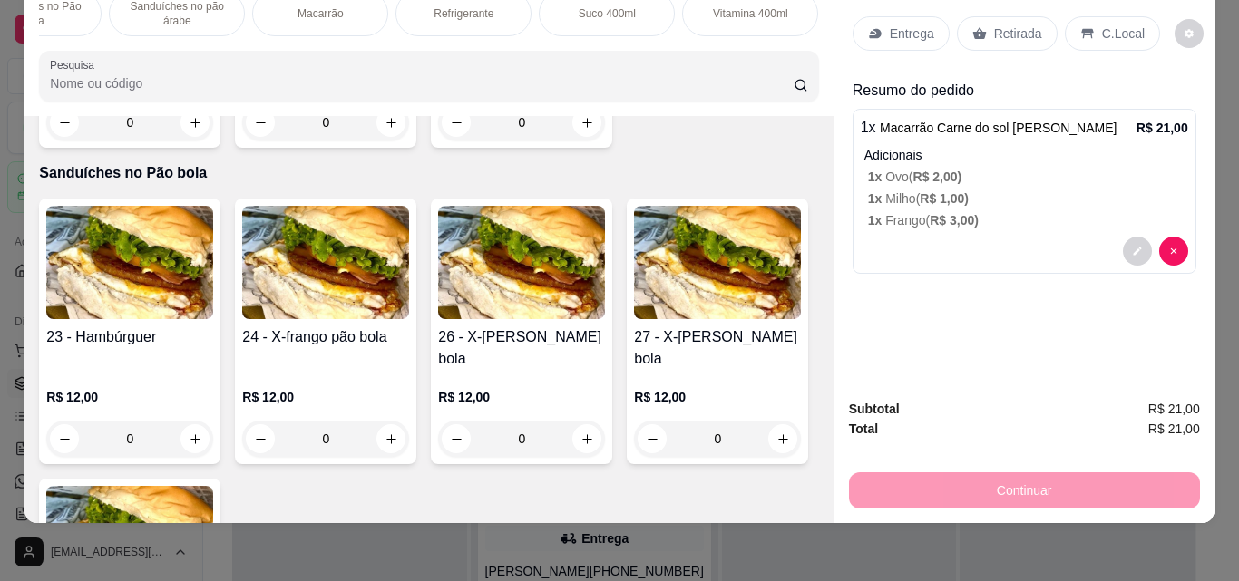
click at [193, 8] on p "Sanduíches no pão árabe" at bounding box center [176, 13] width 105 height 29
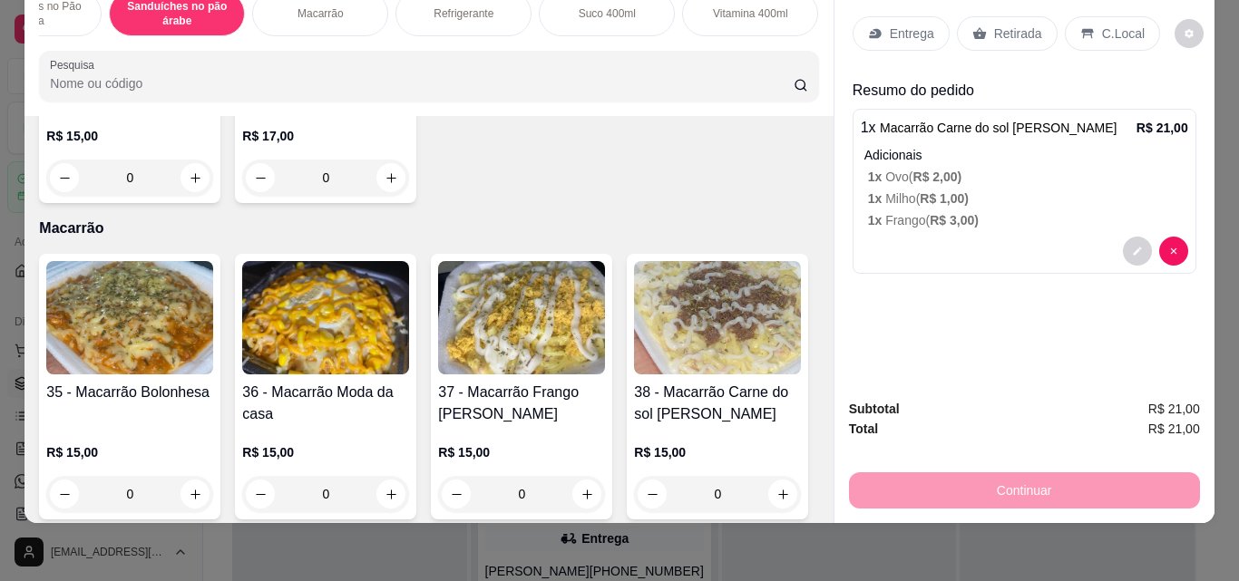
click at [1204, 397] on div "Subtotal R$ 21,00 Total R$ 21,00 Continuar" at bounding box center [1024, 454] width 380 height 139
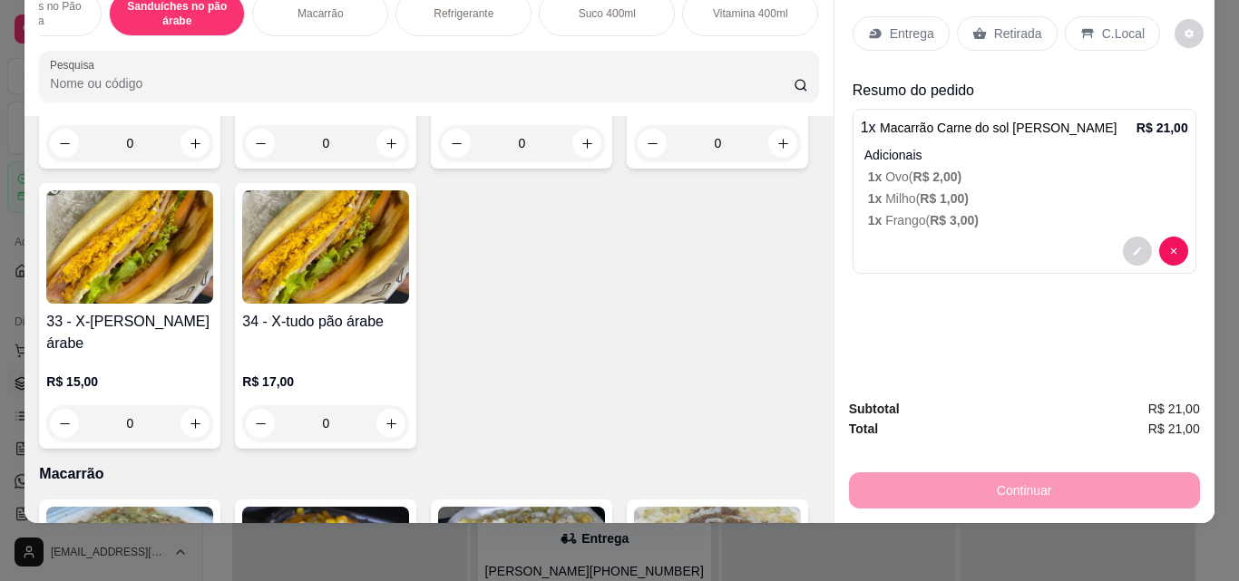
scroll to position [3857, 0]
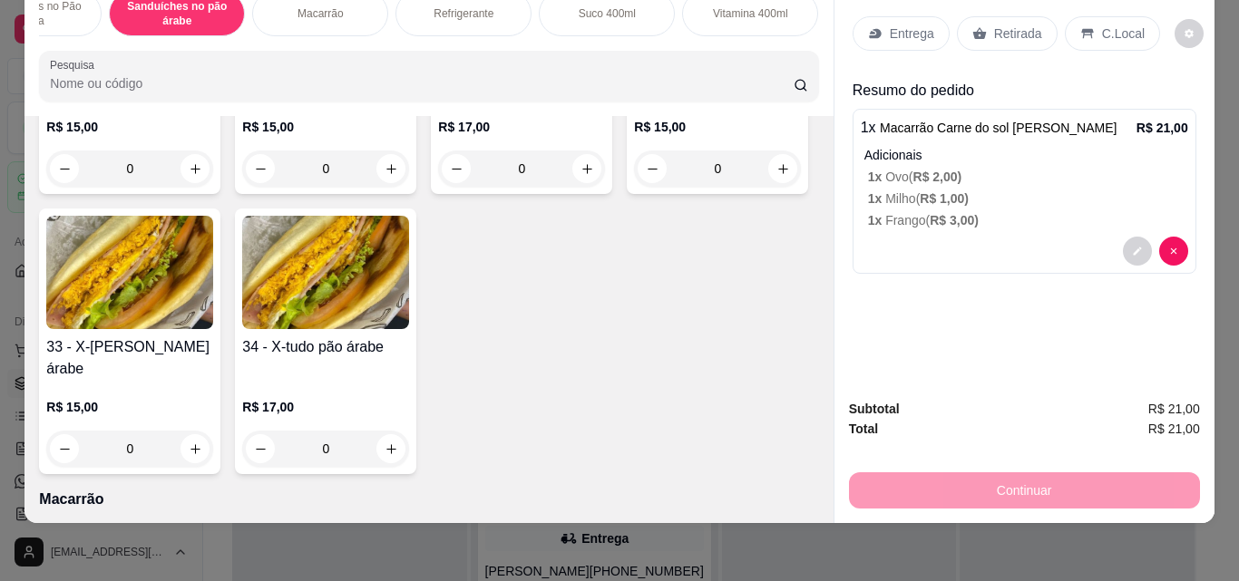
click at [453, 15] on div "Refrigerante" at bounding box center [463, 13] width 136 height 45
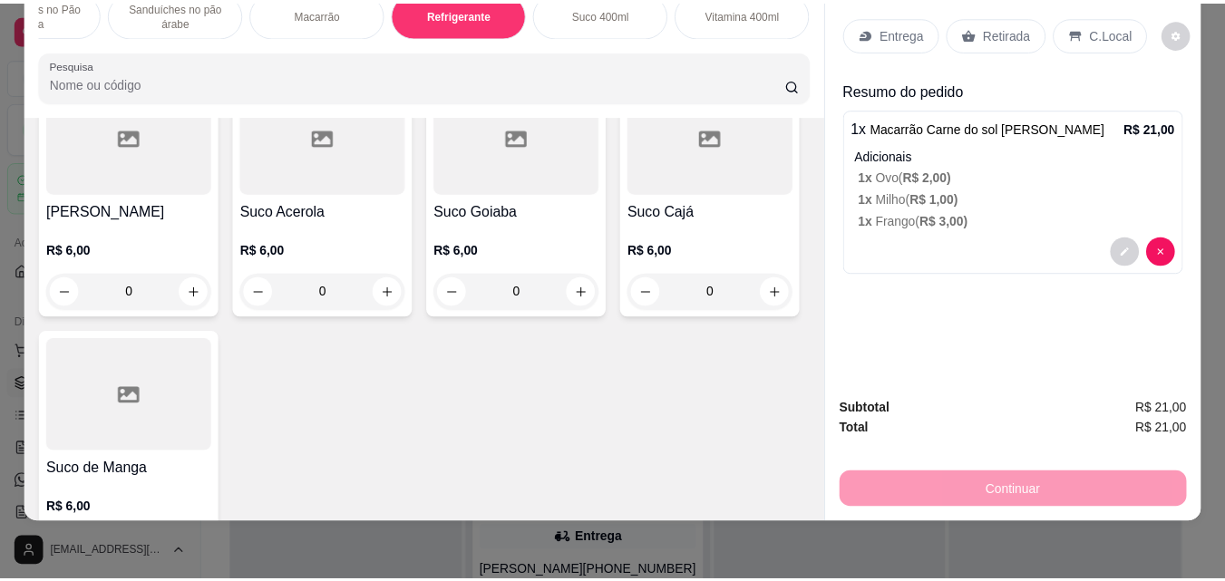
scroll to position [6009, 0]
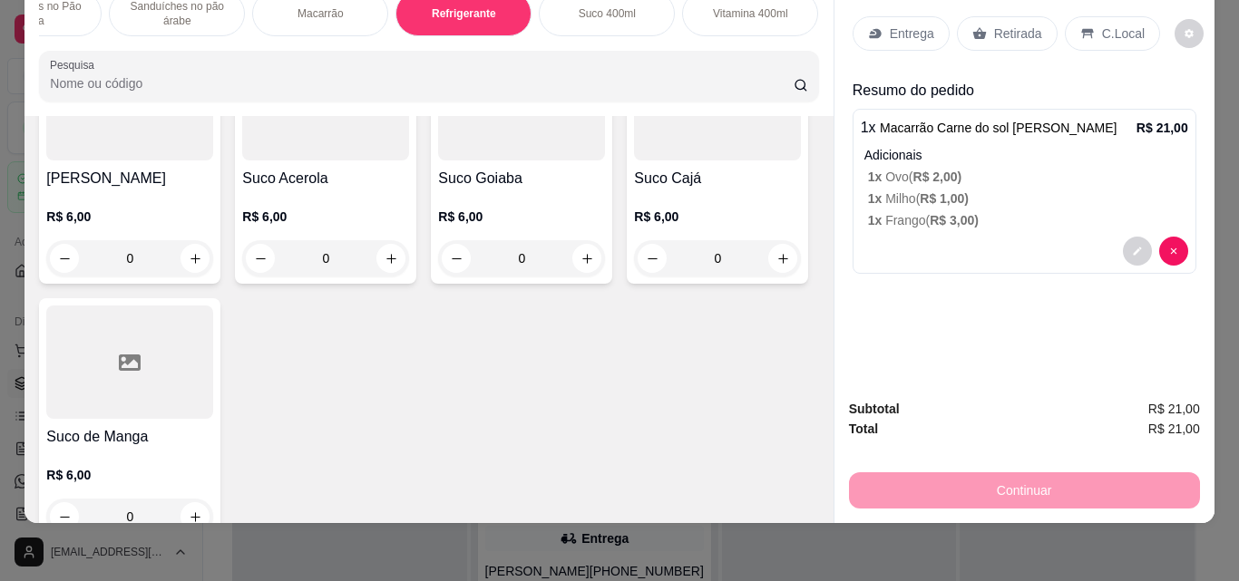
click at [1102, 24] on p "C.Local" at bounding box center [1123, 33] width 43 height 18
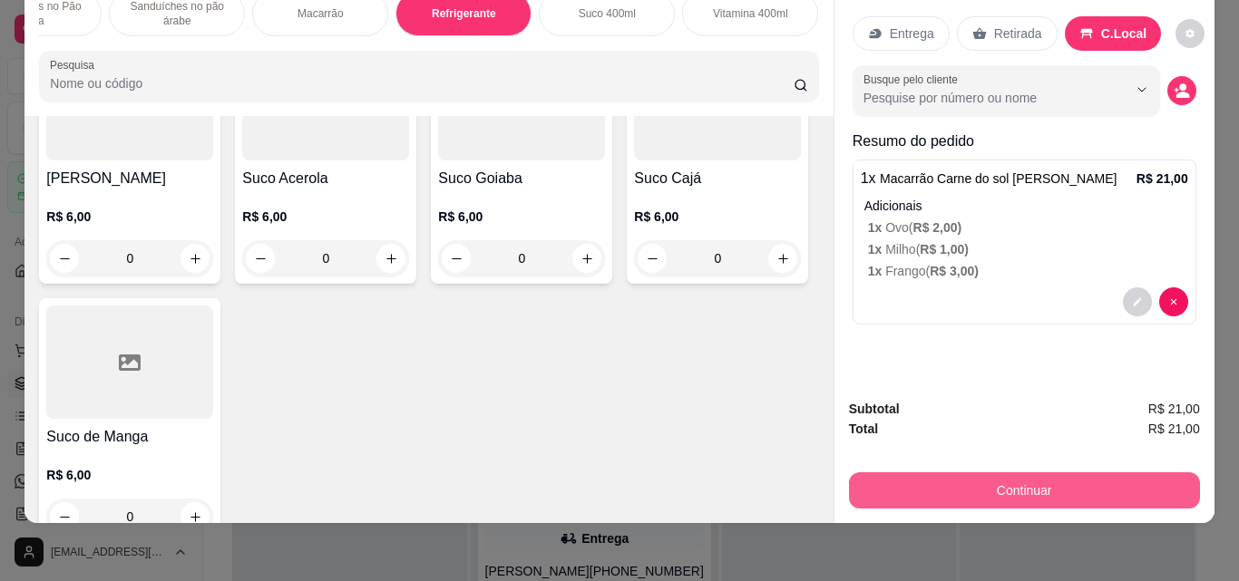
click at [970, 483] on button "Continuar" at bounding box center [1024, 490] width 351 height 36
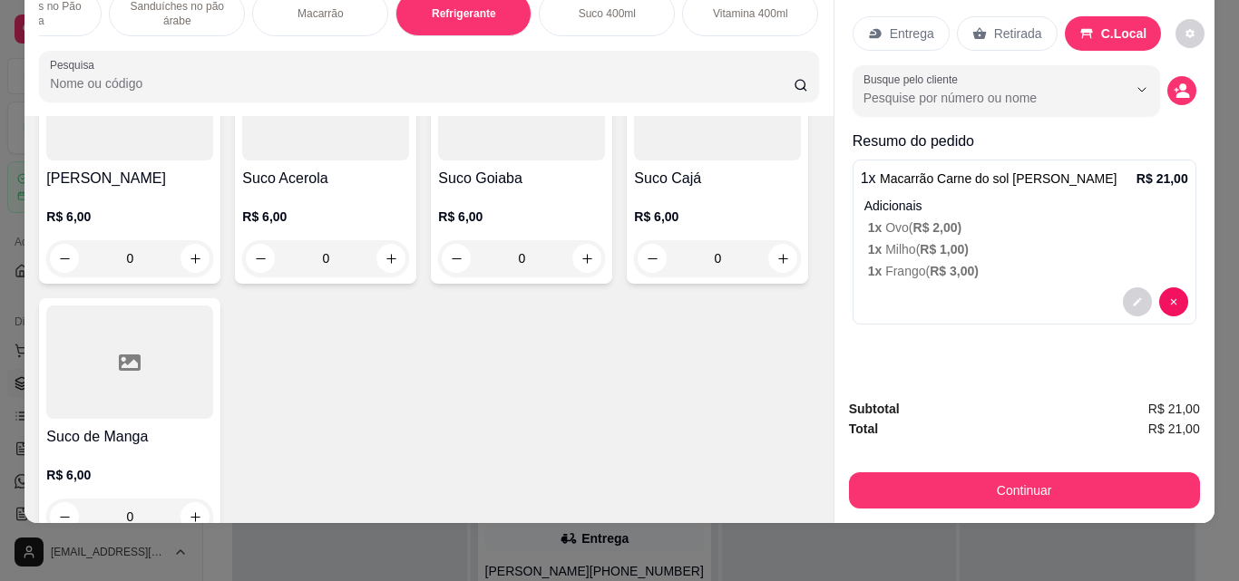
click at [998, 24] on p "Retirada" at bounding box center [1018, 33] width 48 height 18
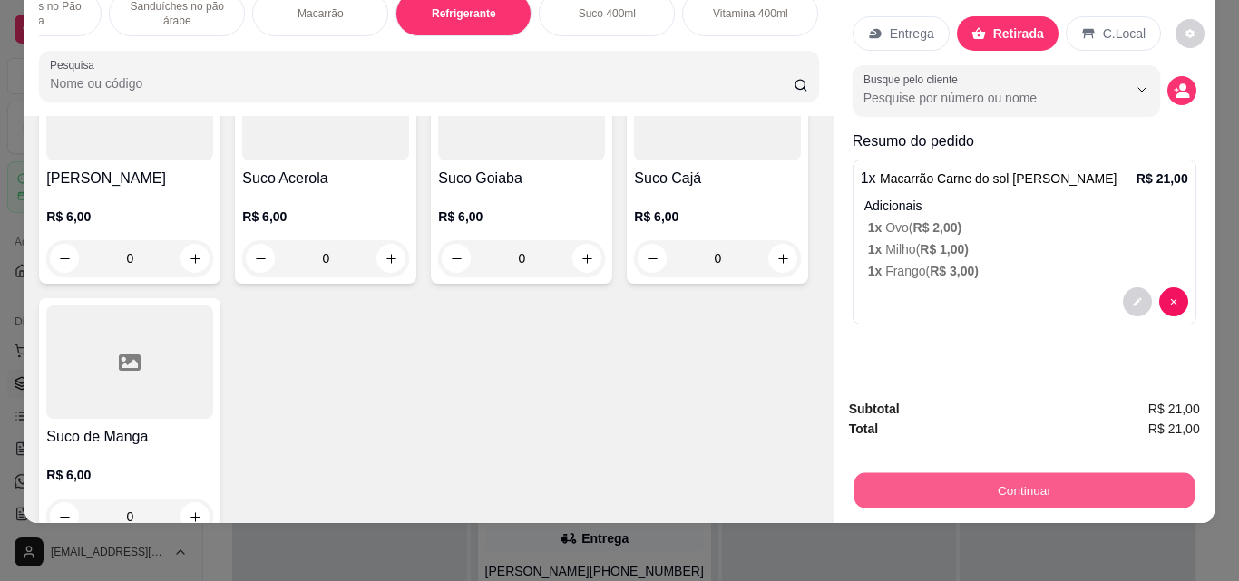
click at [994, 476] on button "Continuar" at bounding box center [1023, 489] width 340 height 35
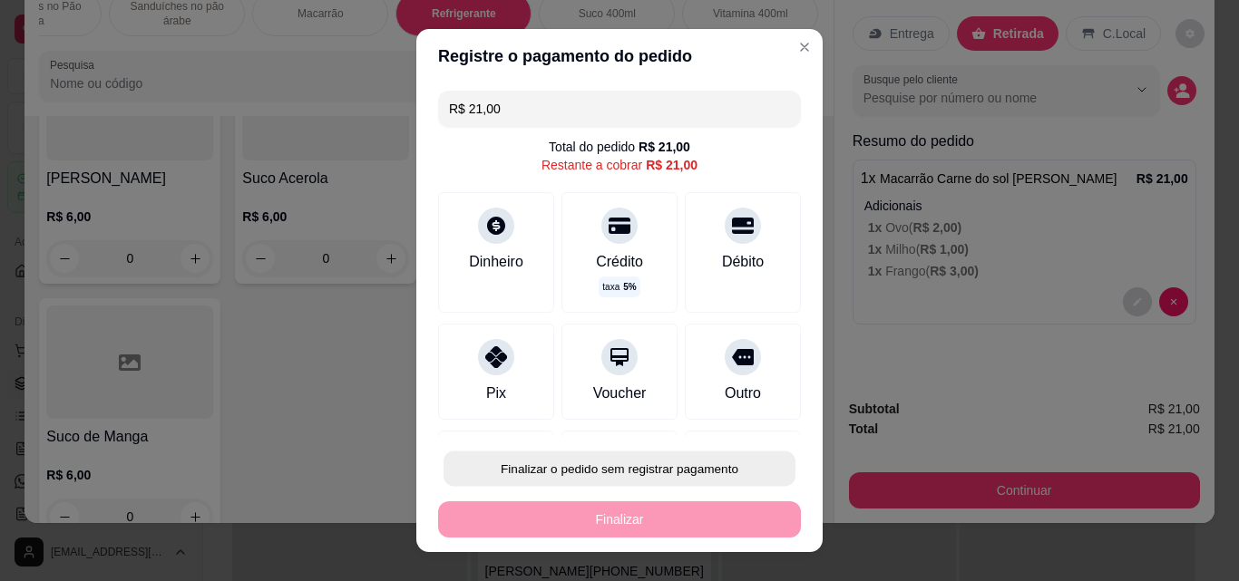
click at [677, 469] on button "Finalizar o pedido sem registrar pagamento" at bounding box center [619, 469] width 352 height 35
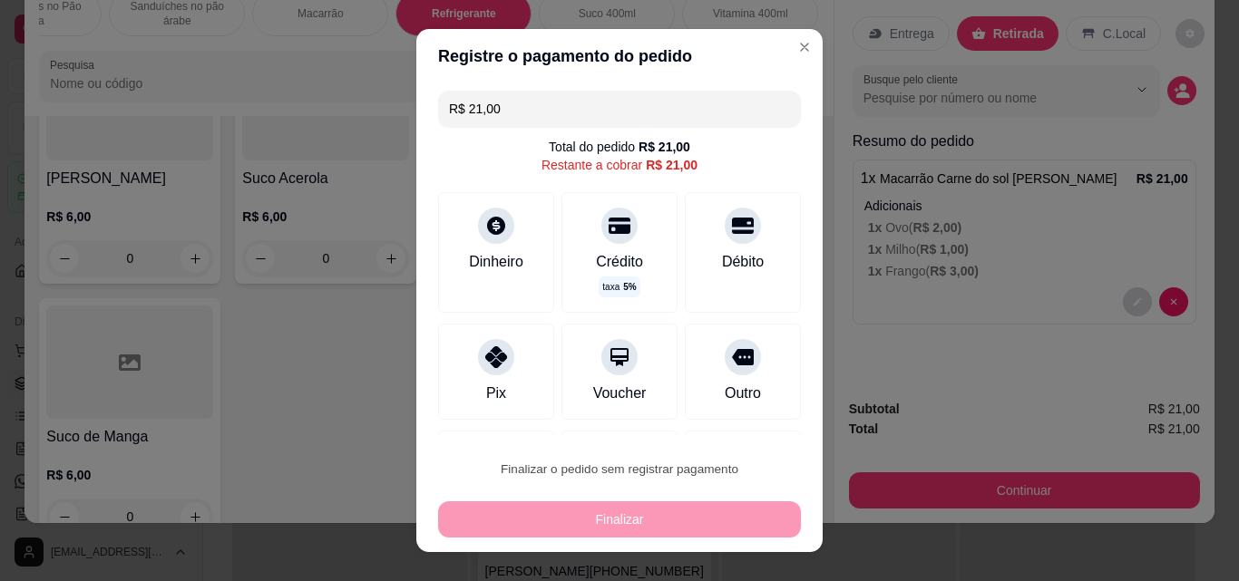
click at [736, 414] on button "Confirmar" at bounding box center [723, 418] width 67 height 28
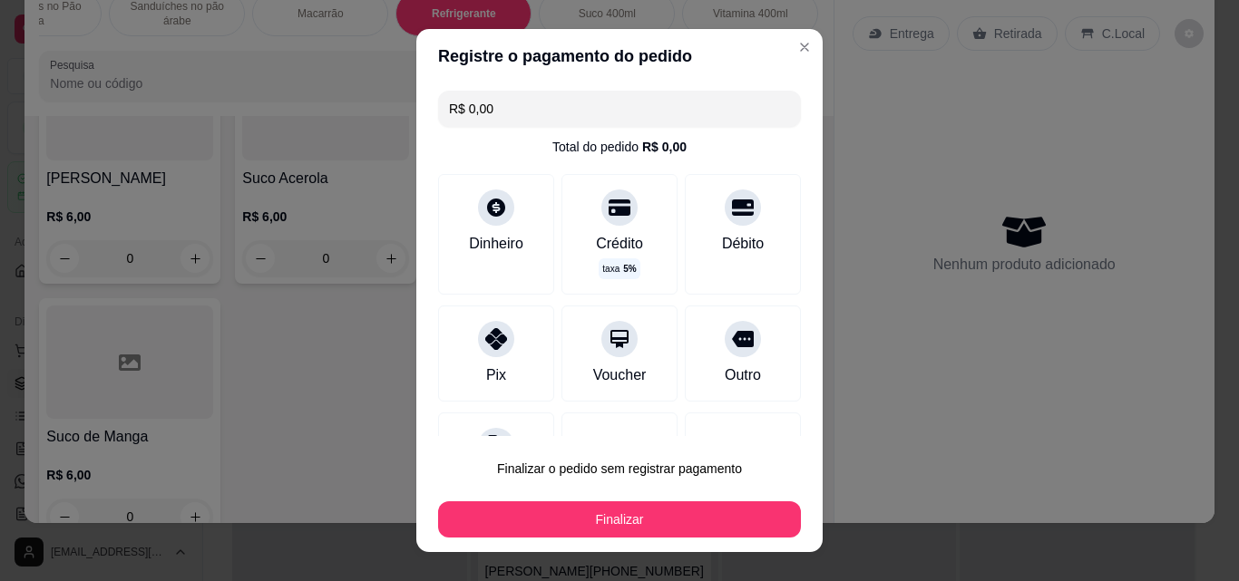
type input "R$ 0,00"
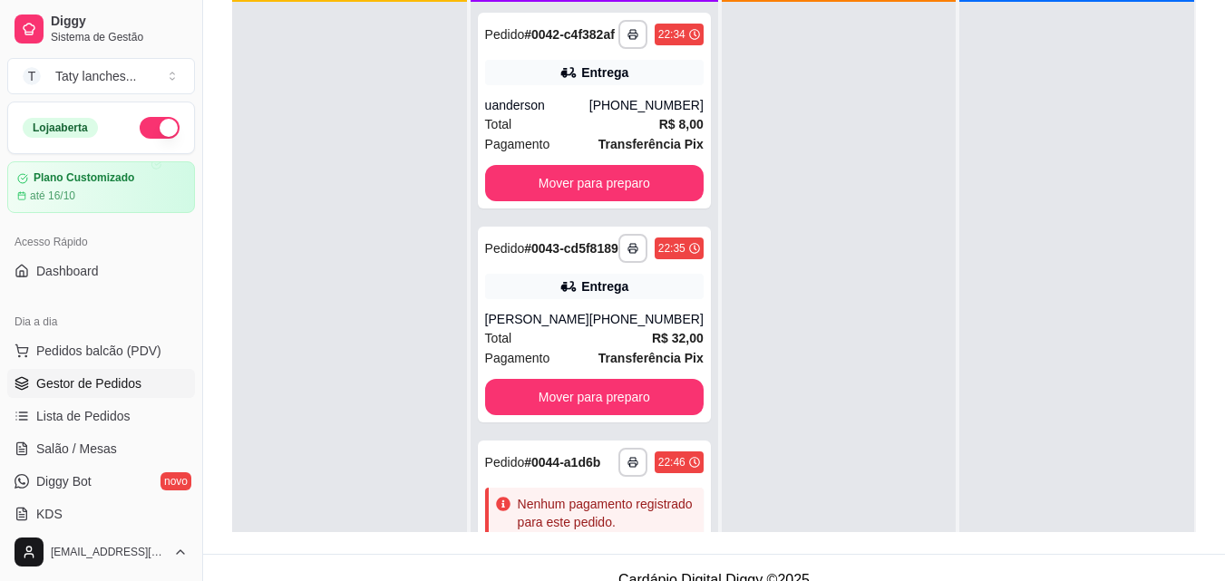
scroll to position [277, 0]
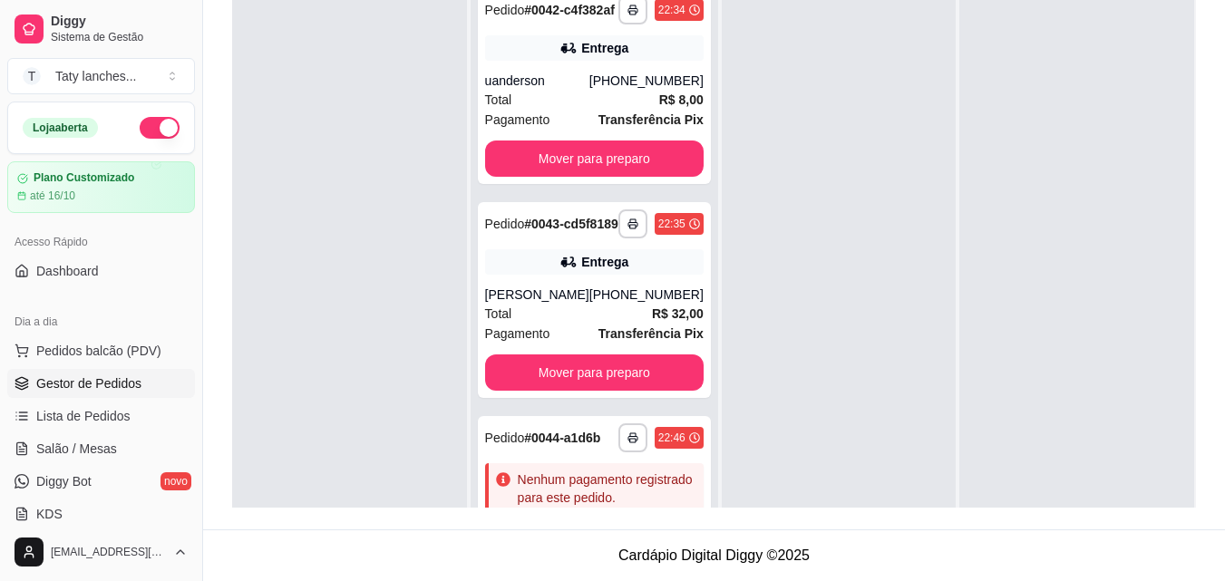
click at [1182, 487] on div "Em entrega 0" at bounding box center [1077, 243] width 237 height 632
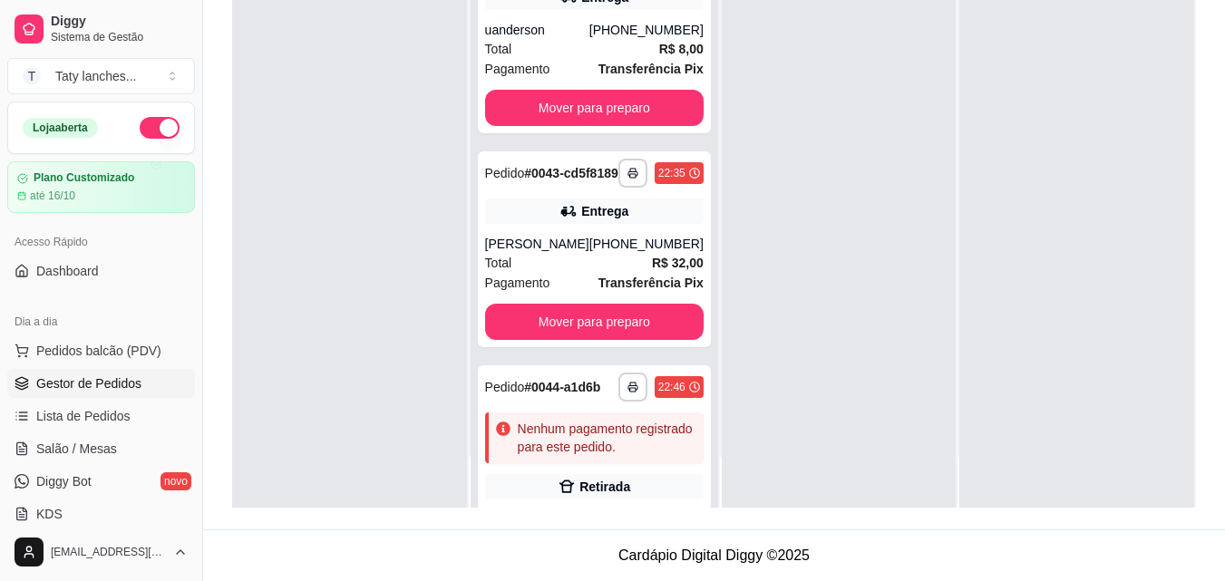
scroll to position [0, 0]
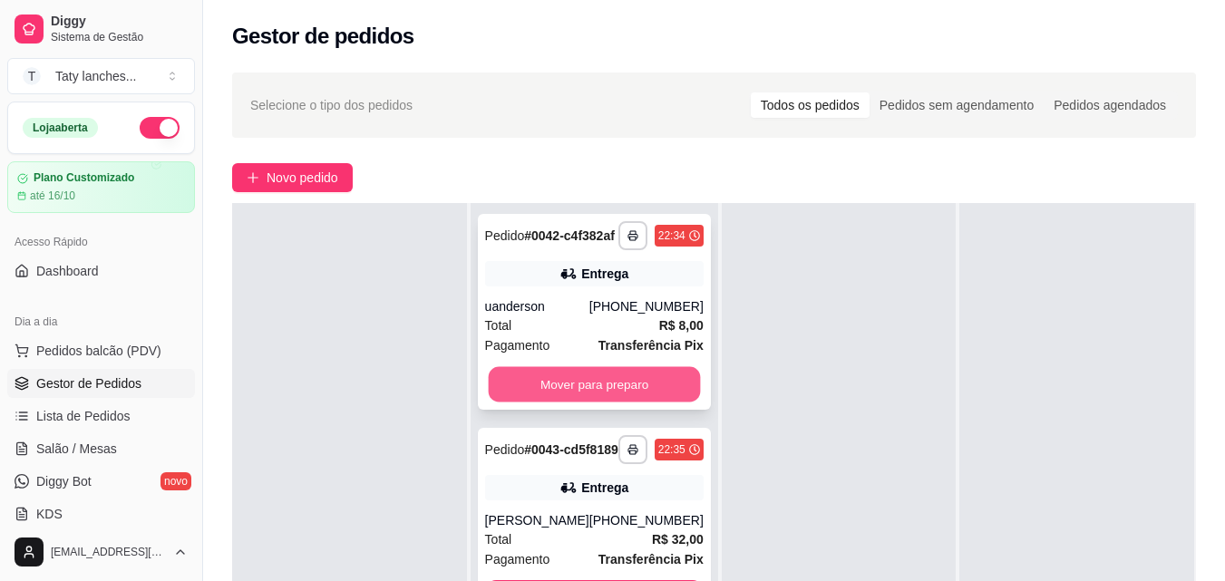
click at [581, 391] on button "Mover para preparo" at bounding box center [594, 384] width 212 height 35
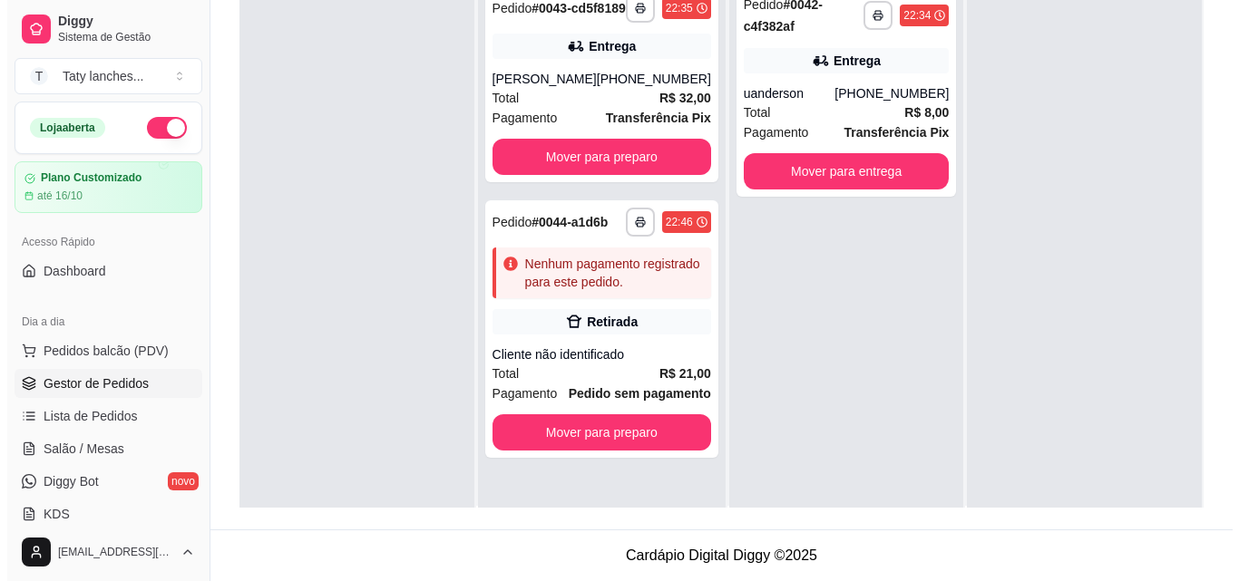
scroll to position [51, 0]
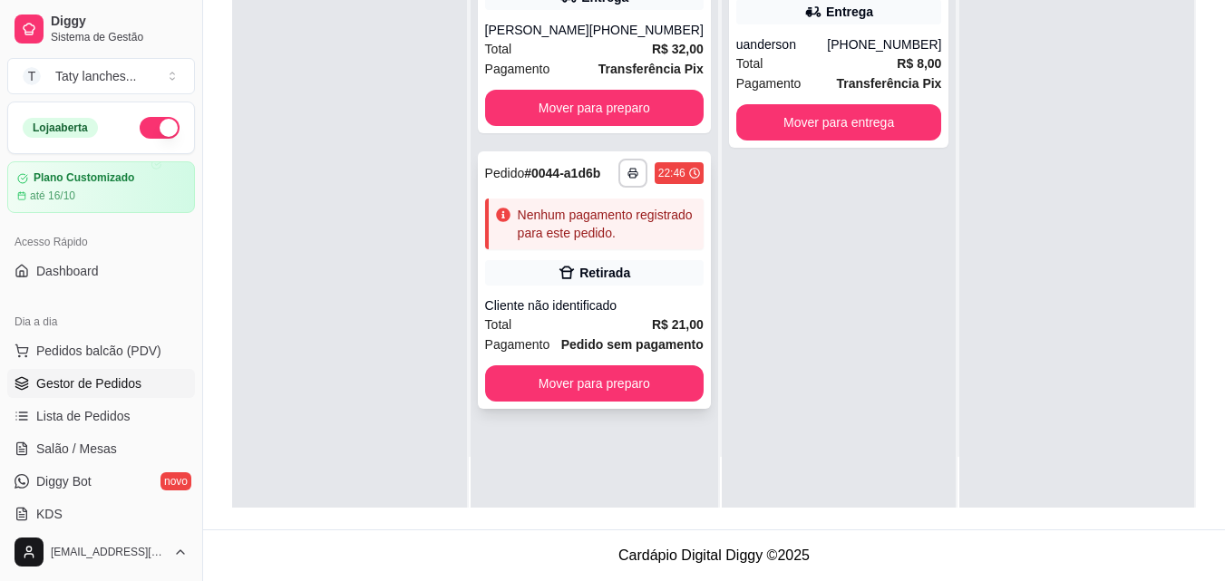
click at [663, 332] on strong "R$ 21,00" at bounding box center [678, 324] width 52 height 15
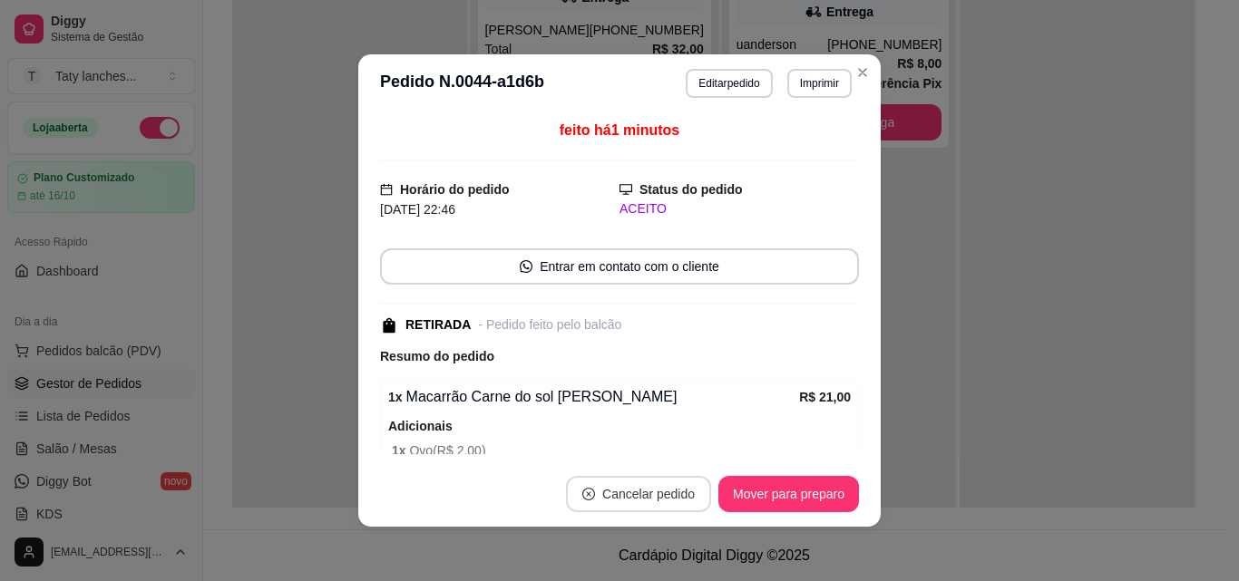
click at [637, 500] on button "Cancelar pedido" at bounding box center [638, 494] width 145 height 36
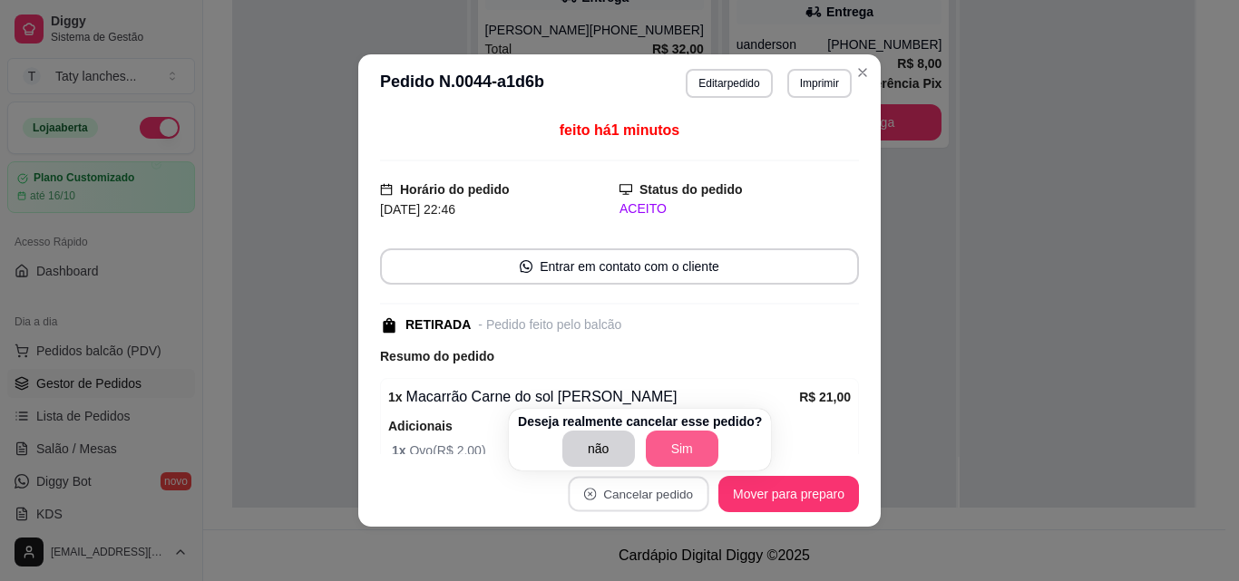
click at [664, 453] on button "Sim" at bounding box center [682, 449] width 73 height 36
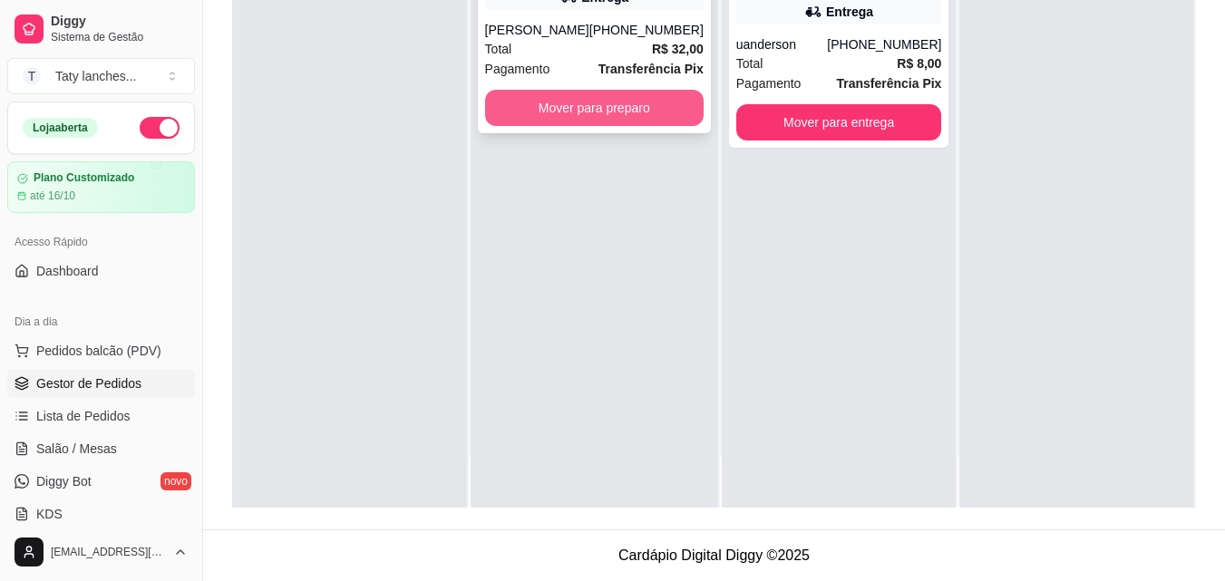
click at [667, 115] on button "Mover para preparo" at bounding box center [594, 108] width 219 height 36
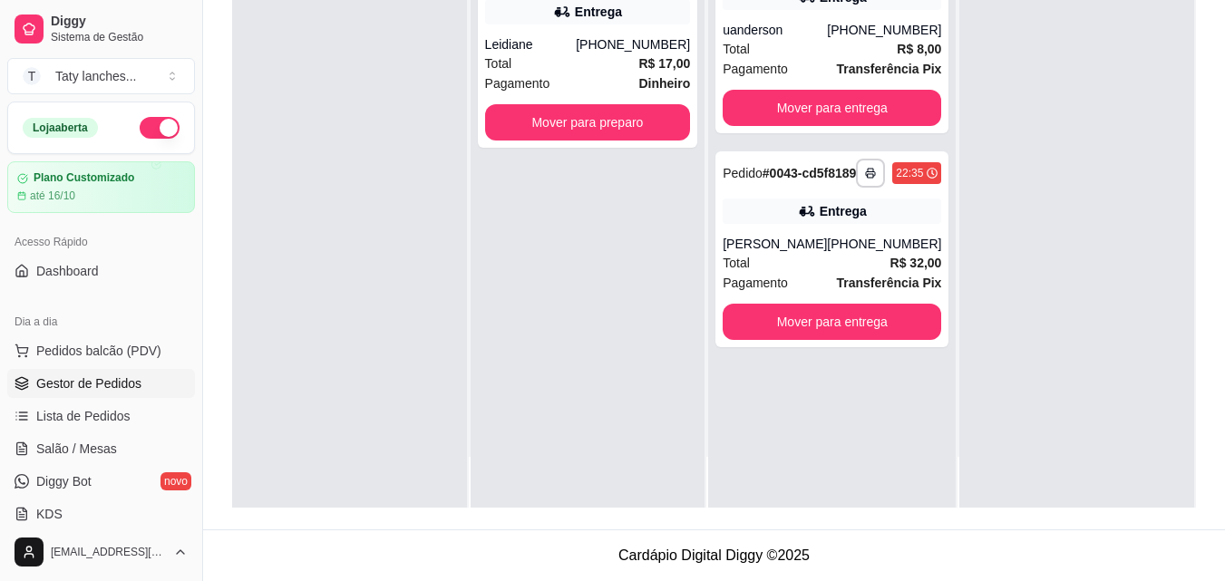
click at [154, 131] on button "button" at bounding box center [160, 128] width 40 height 22
click at [144, 353] on span "Pedidos balcão (PDV)" at bounding box center [98, 351] width 125 height 18
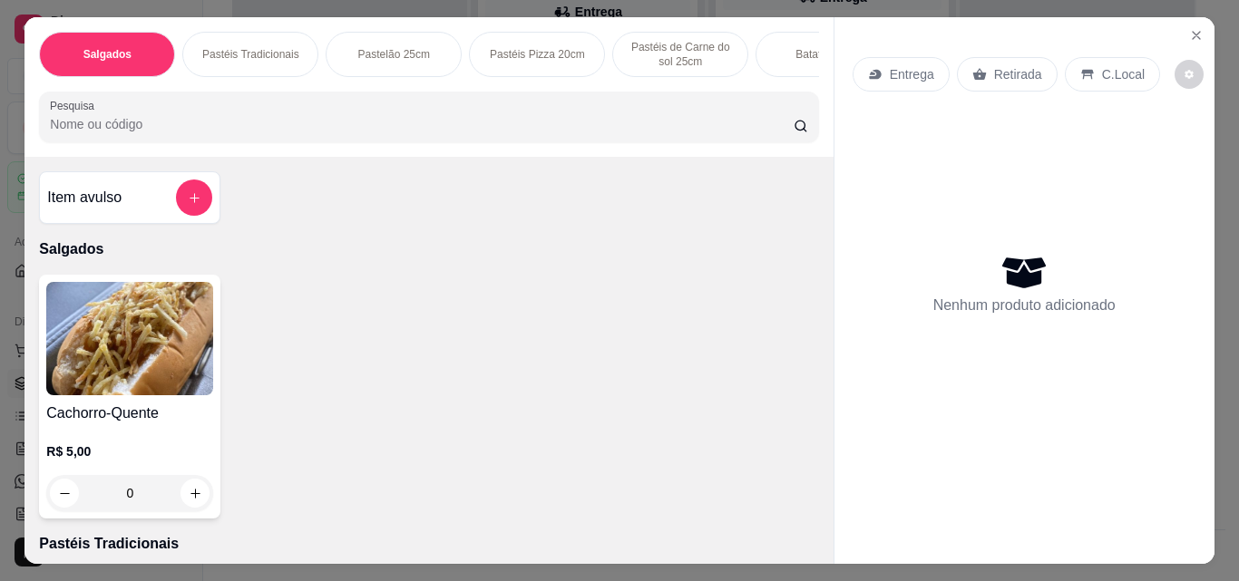
click at [306, 45] on div "Pastéis Tradicionais" at bounding box center [250, 54] width 136 height 45
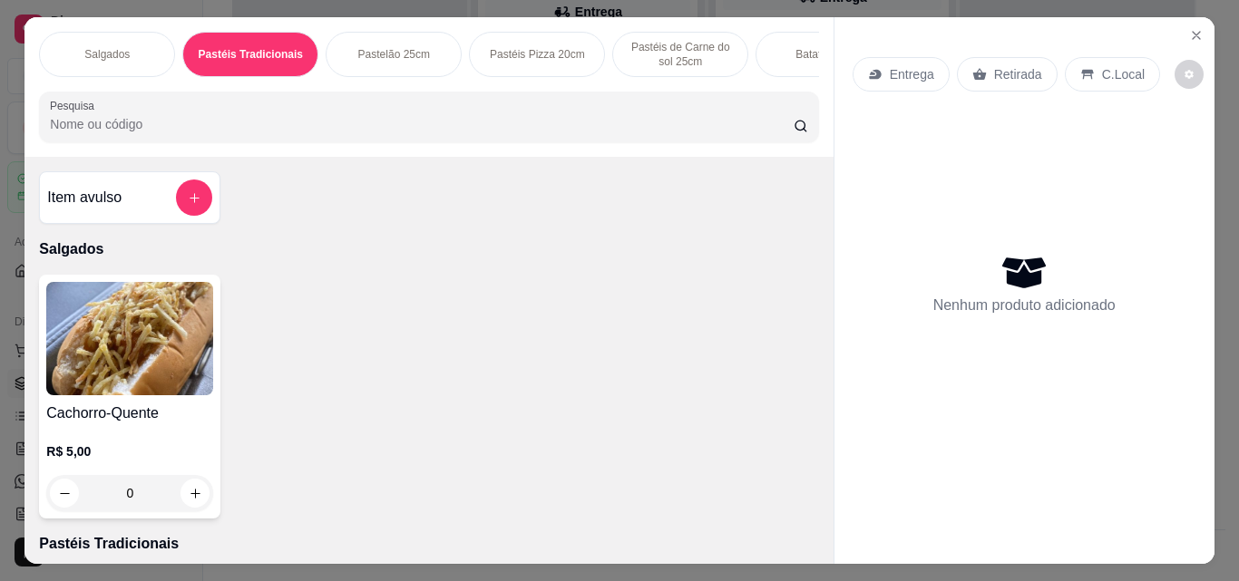
scroll to position [47, 0]
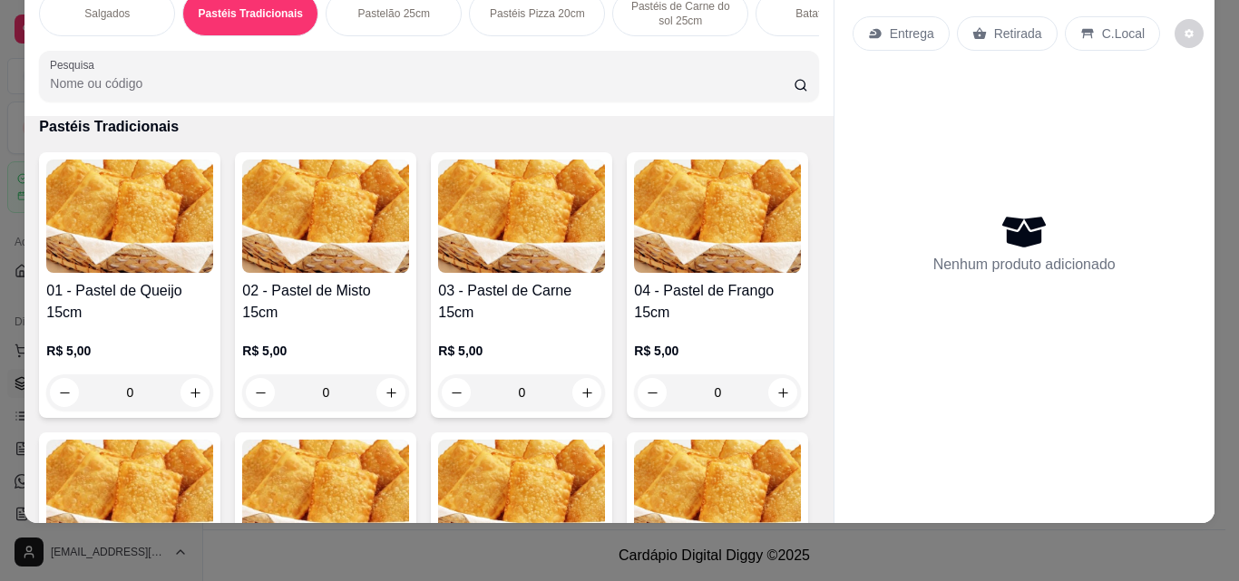
click at [375, 389] on div "0" at bounding box center [325, 393] width 167 height 36
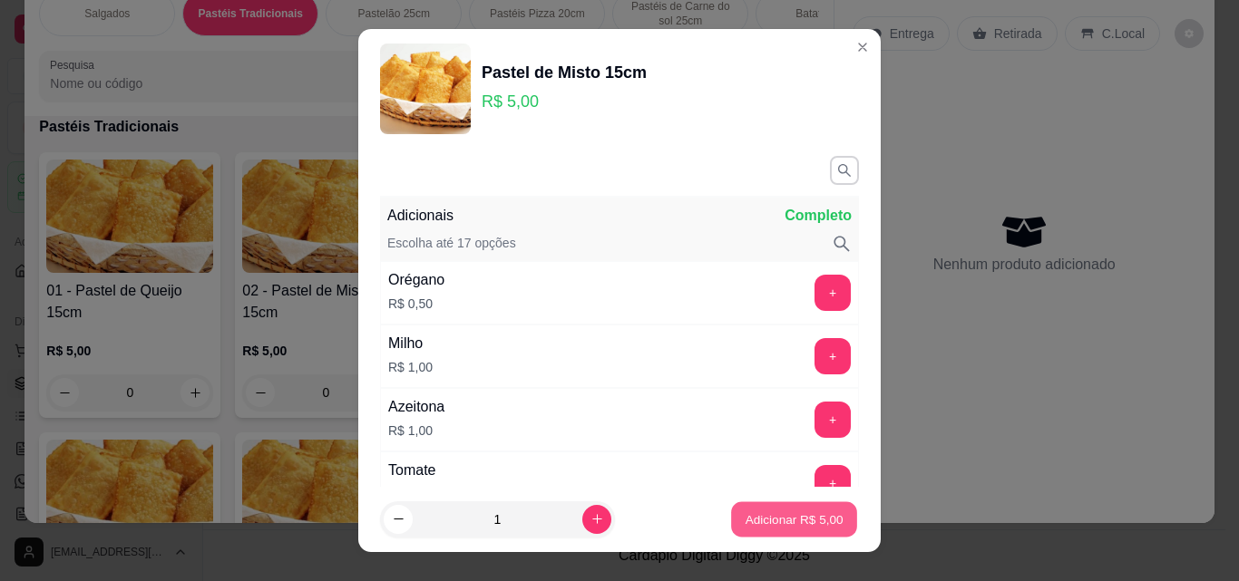
click at [768, 517] on p "Adicionar R$ 5,00" at bounding box center [794, 519] width 98 height 17
type input "1"
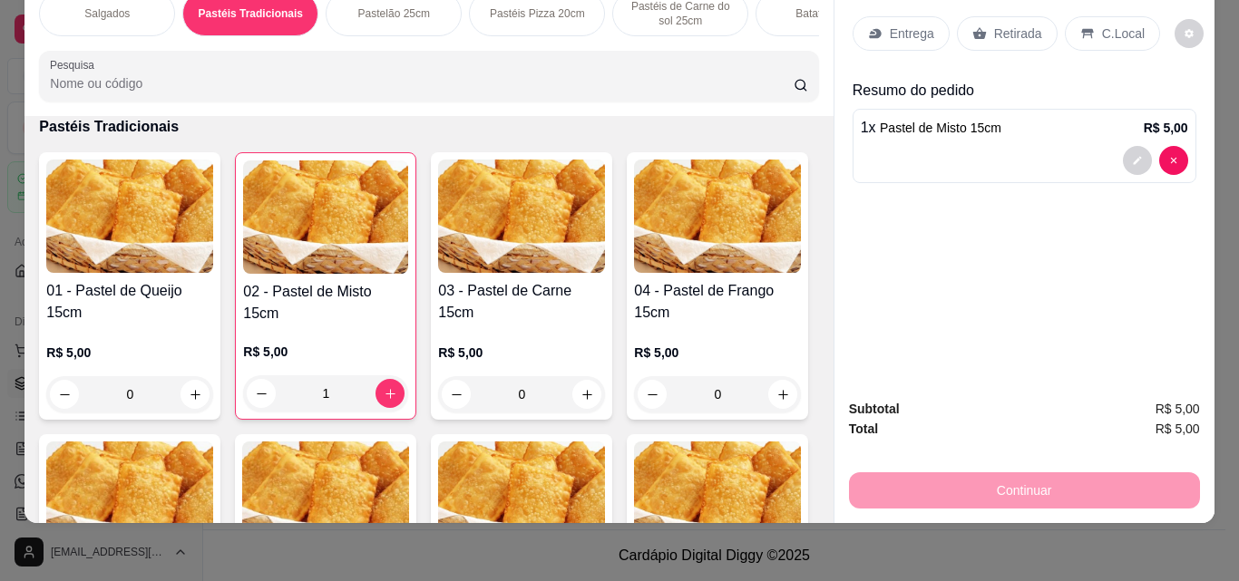
click at [409, 8] on div "Pastelão 25cm" at bounding box center [394, 13] width 136 height 45
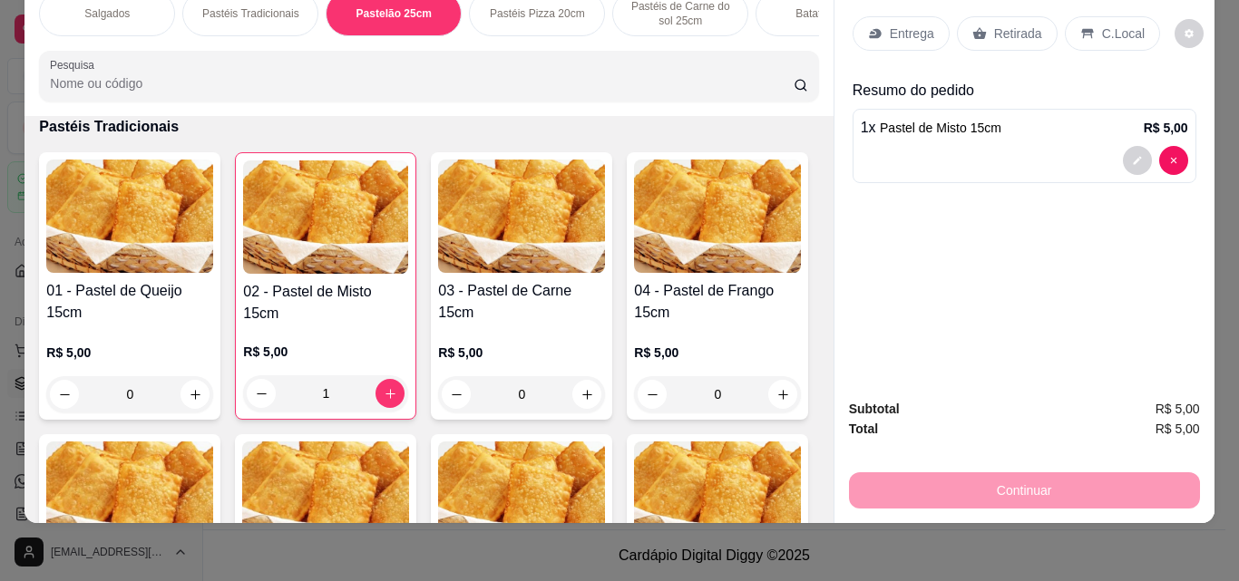
scroll to position [1492, 0]
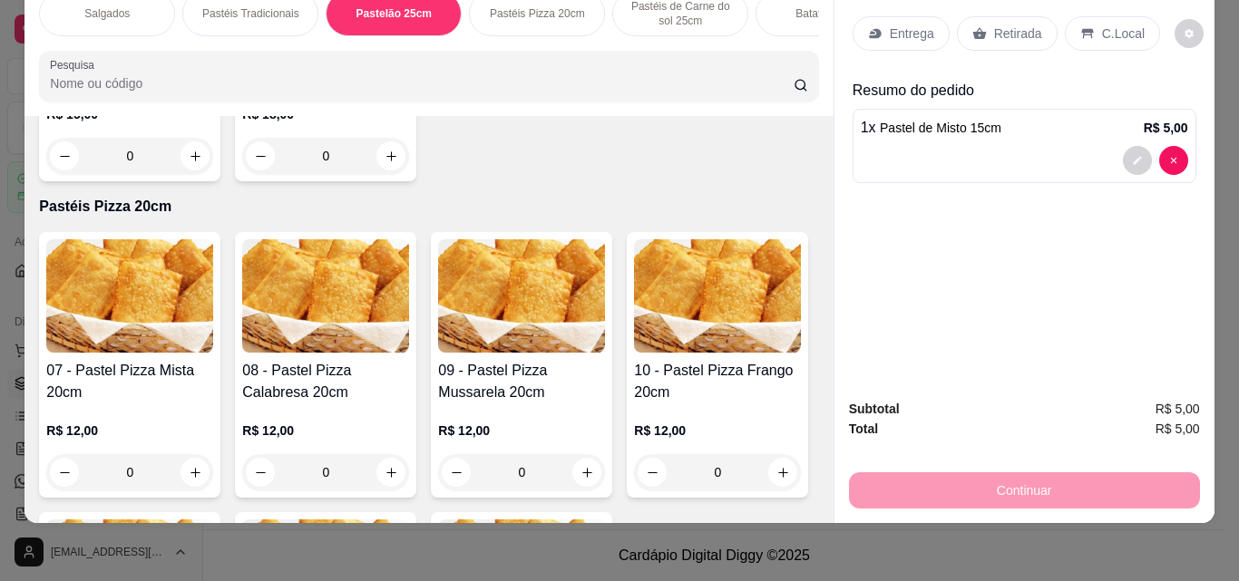
click at [382, 174] on div "0" at bounding box center [325, 156] width 167 height 36
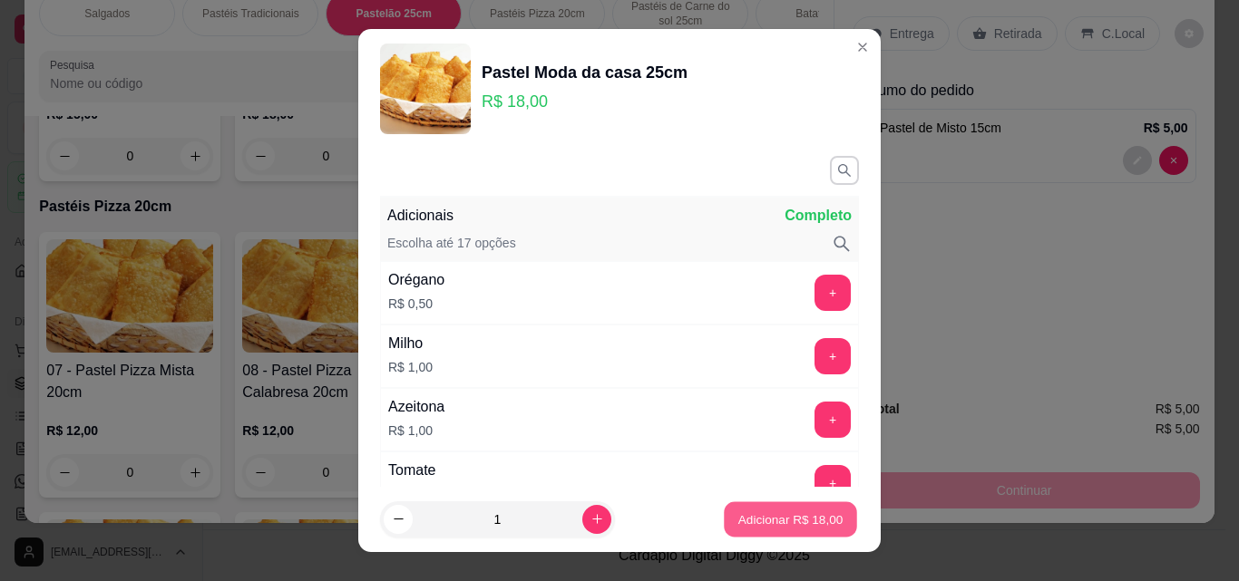
click at [768, 518] on p "Adicionar R$ 18,00" at bounding box center [790, 519] width 105 height 17
type input "1"
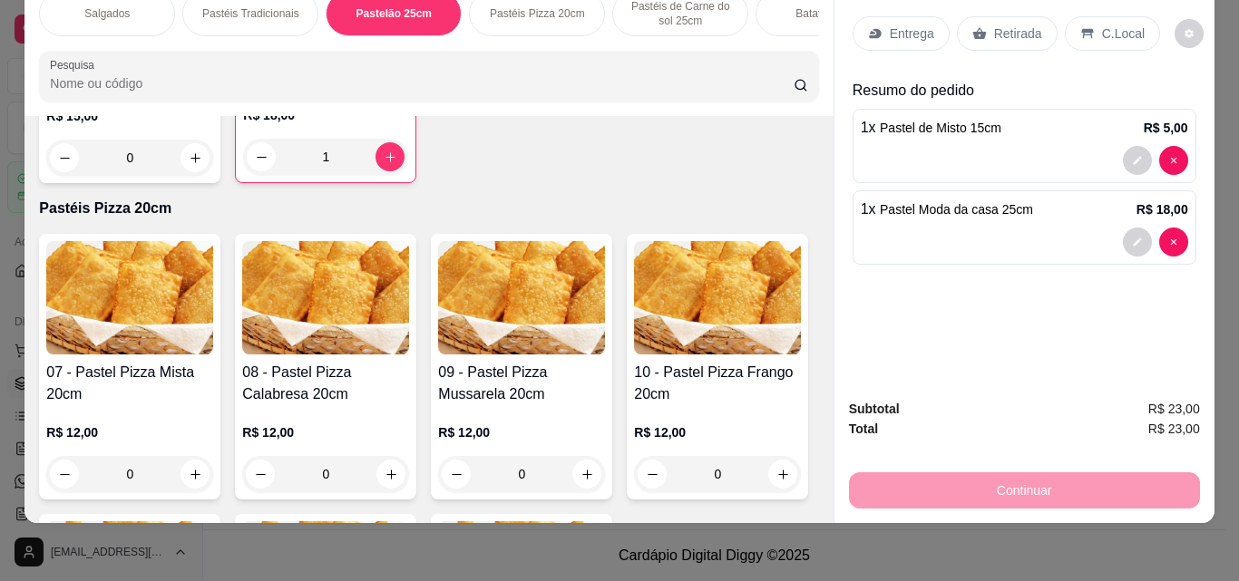
click at [998, 26] on p "Retirada" at bounding box center [1018, 33] width 48 height 18
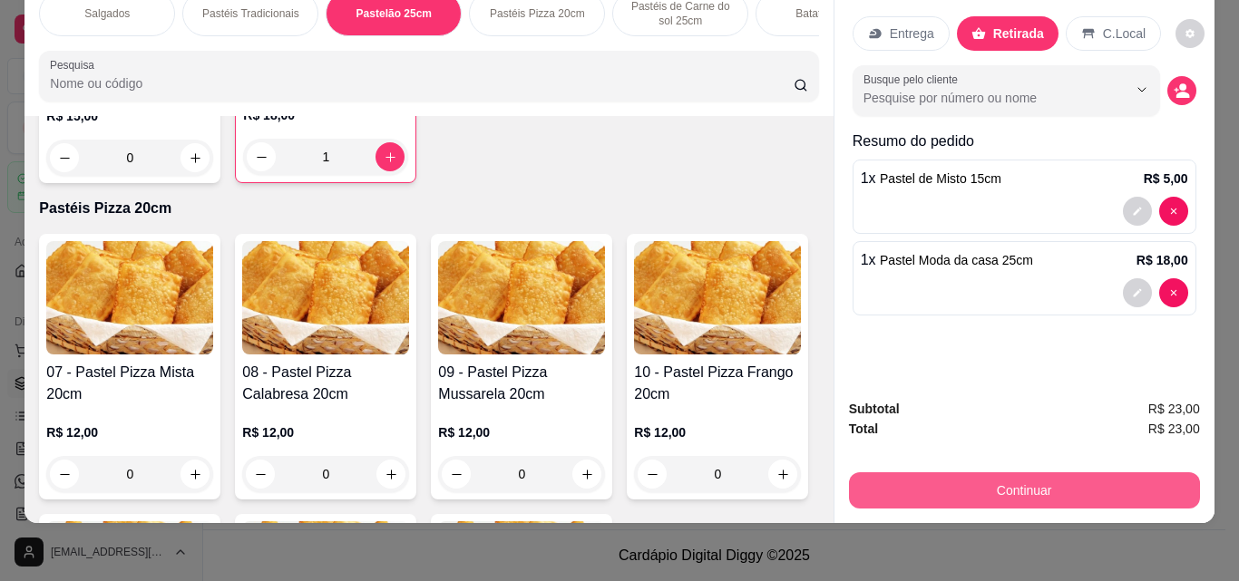
click at [1038, 474] on button "Continuar" at bounding box center [1024, 490] width 351 height 36
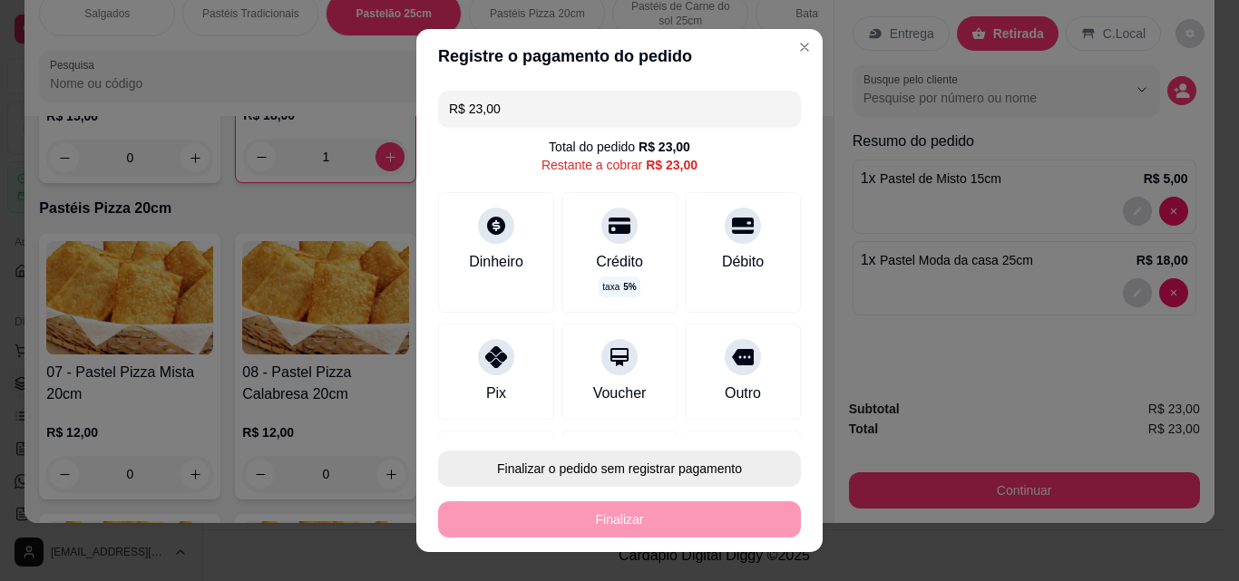
click at [654, 470] on button "Finalizar o pedido sem registrar pagamento" at bounding box center [619, 469] width 363 height 36
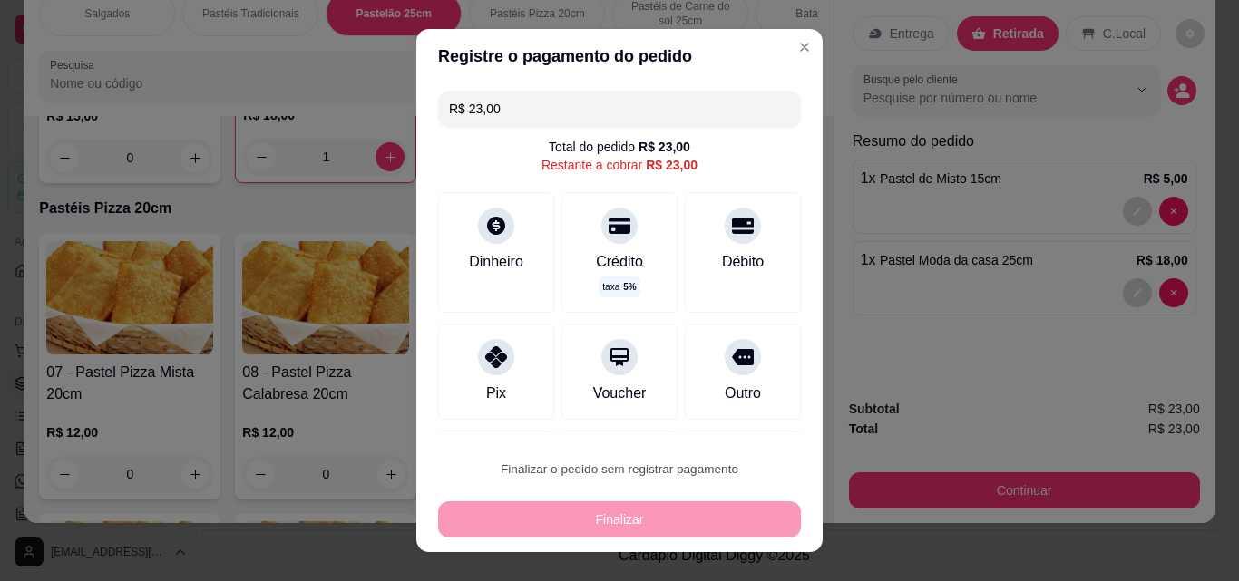
click at [728, 423] on button "Confirmar" at bounding box center [723, 417] width 64 height 27
type input "0"
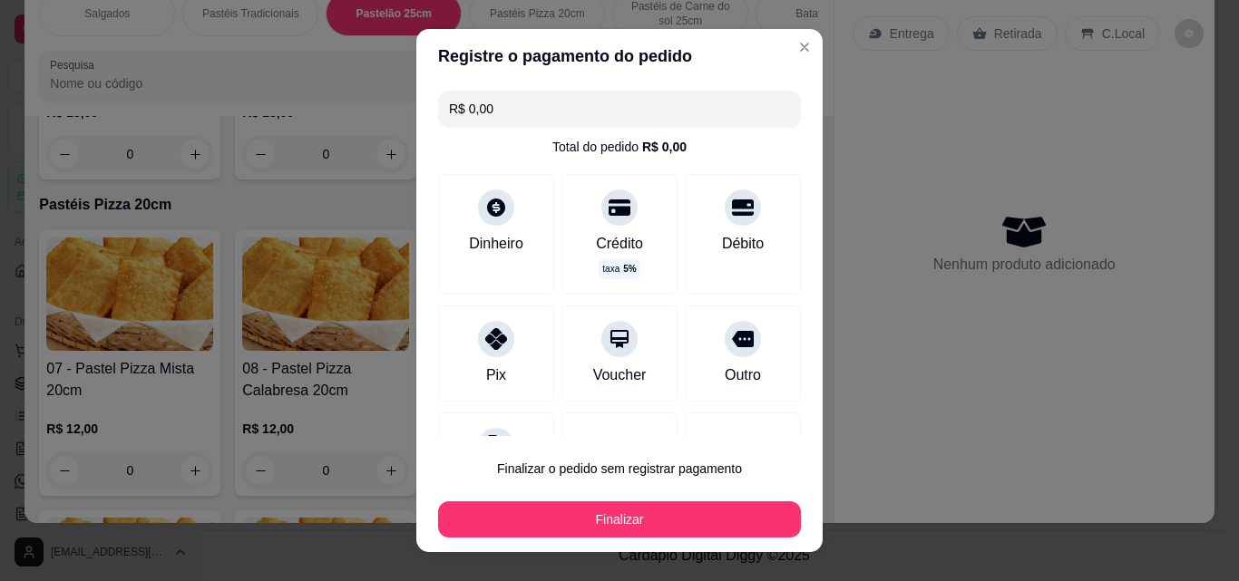
type input "R$ 0,00"
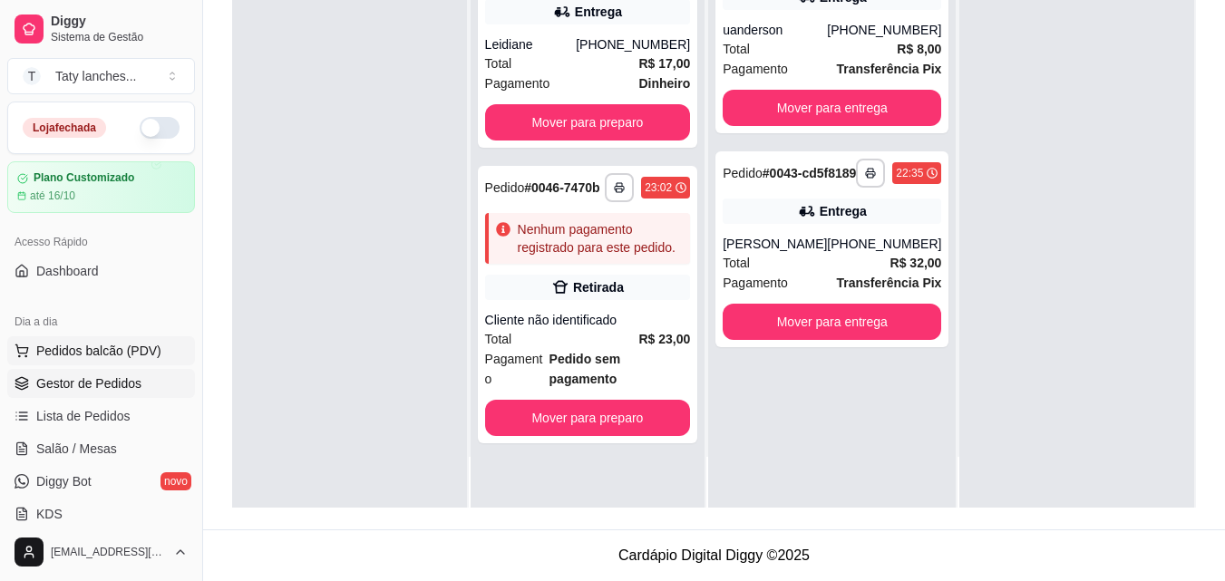
click at [135, 342] on span "Pedidos balcão (PDV)" at bounding box center [98, 351] width 125 height 18
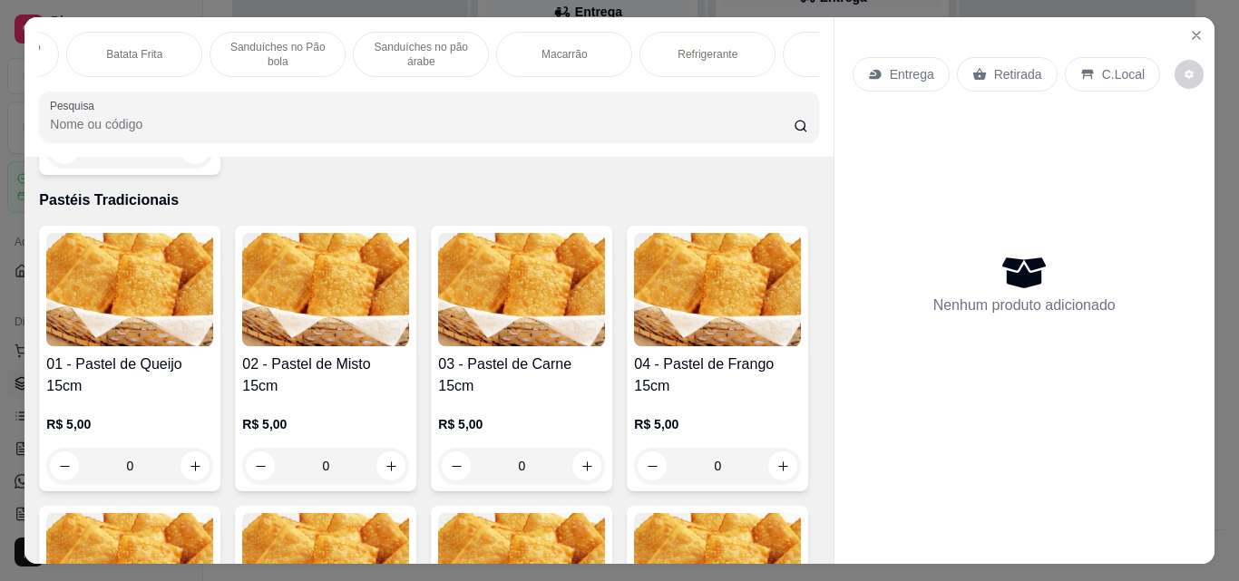
scroll to position [0, 725]
click at [227, 40] on p "Sanduíches no Pão bola" at bounding box center [241, 54] width 105 height 29
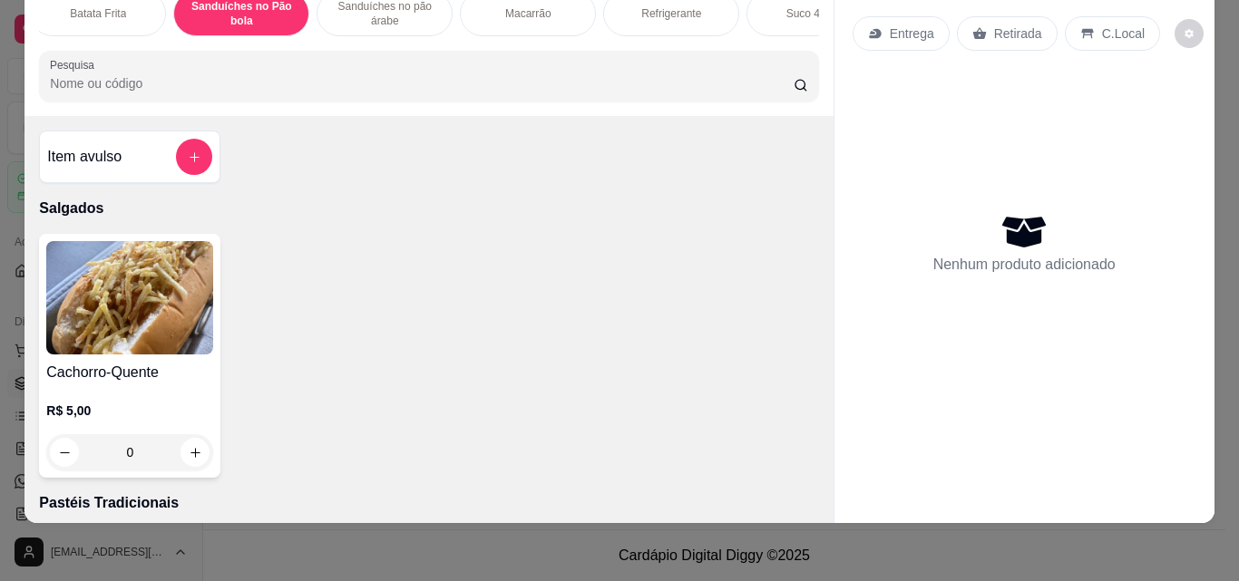
scroll to position [0, 933]
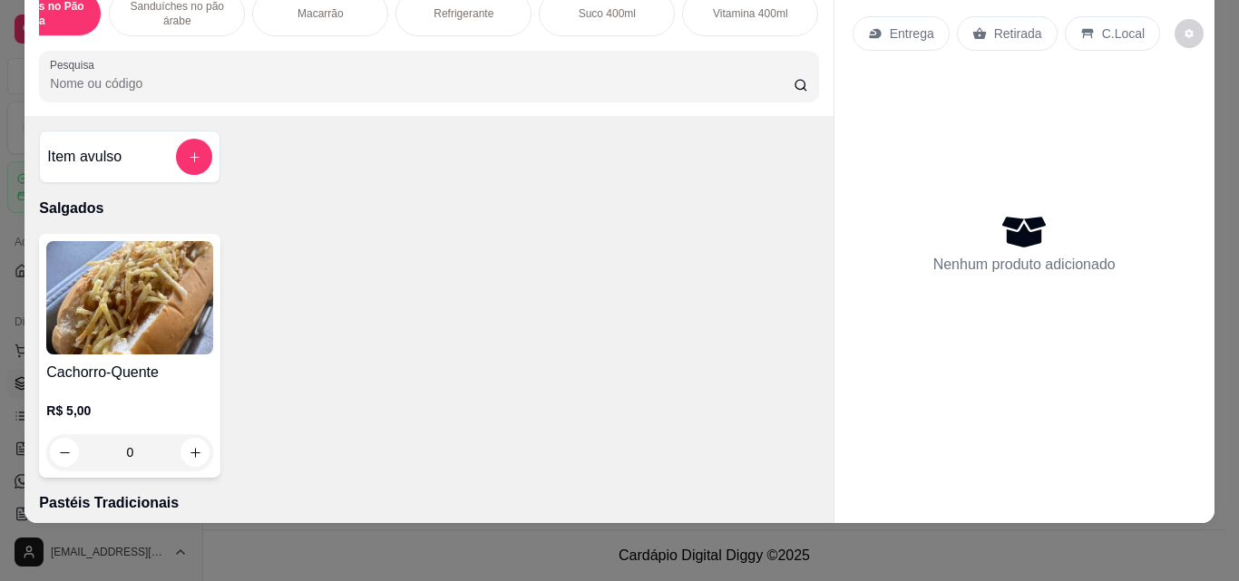
click at [322, 10] on div "Macarrão" at bounding box center [320, 13] width 136 height 45
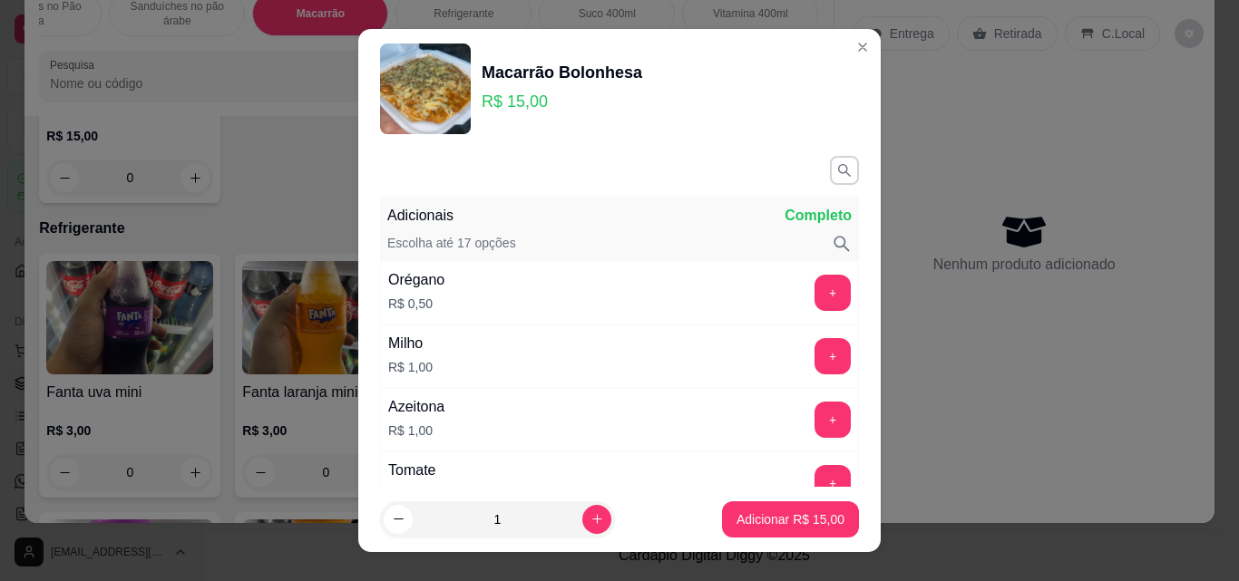
click at [843, 447] on div "Adicionais Completo Escolha até 17 opções Orégano R$ 0,50 + Milho R$ 1,00 + Aze…" at bounding box center [619, 318] width 522 height 338
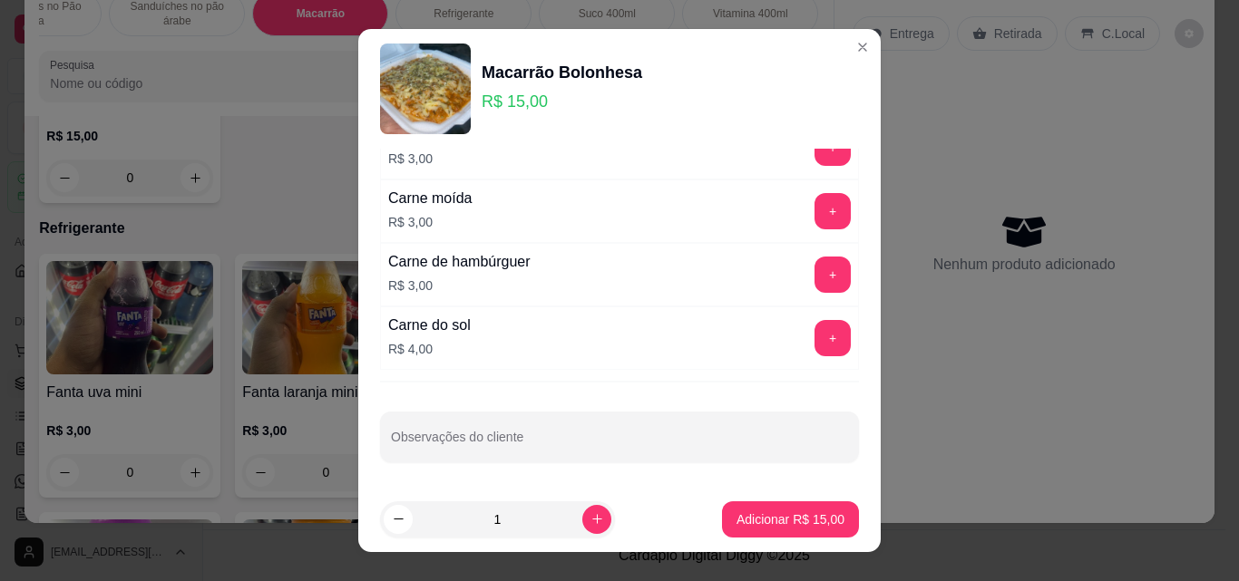
scroll to position [959, 0]
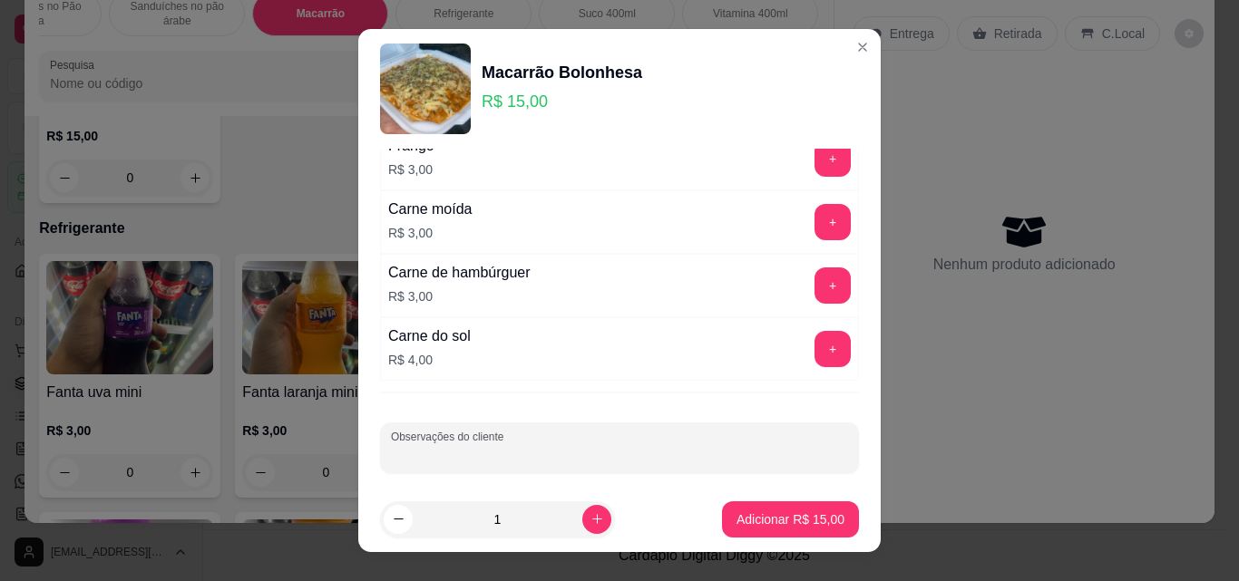
click at [668, 449] on input "Observações do cliente" at bounding box center [619, 455] width 457 height 18
type input "sem presunto"
click at [731, 529] on button "Adicionar R$ 15,00" at bounding box center [790, 519] width 137 height 36
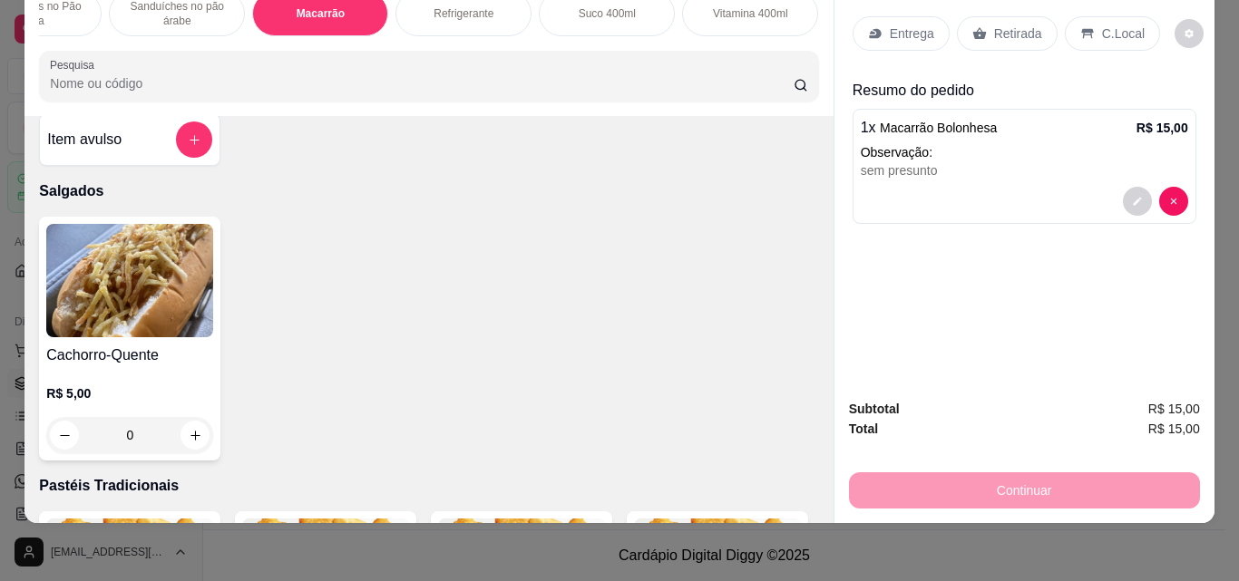
scroll to position [0, 0]
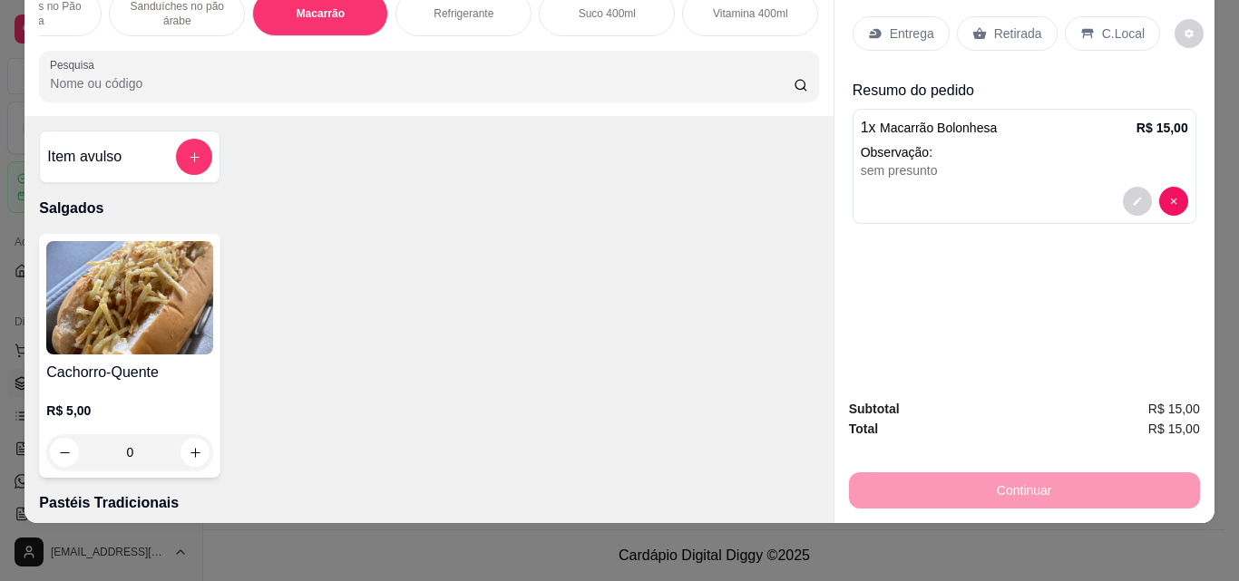
click at [611, 11] on div "Suco 400ml" at bounding box center [607, 13] width 136 height 45
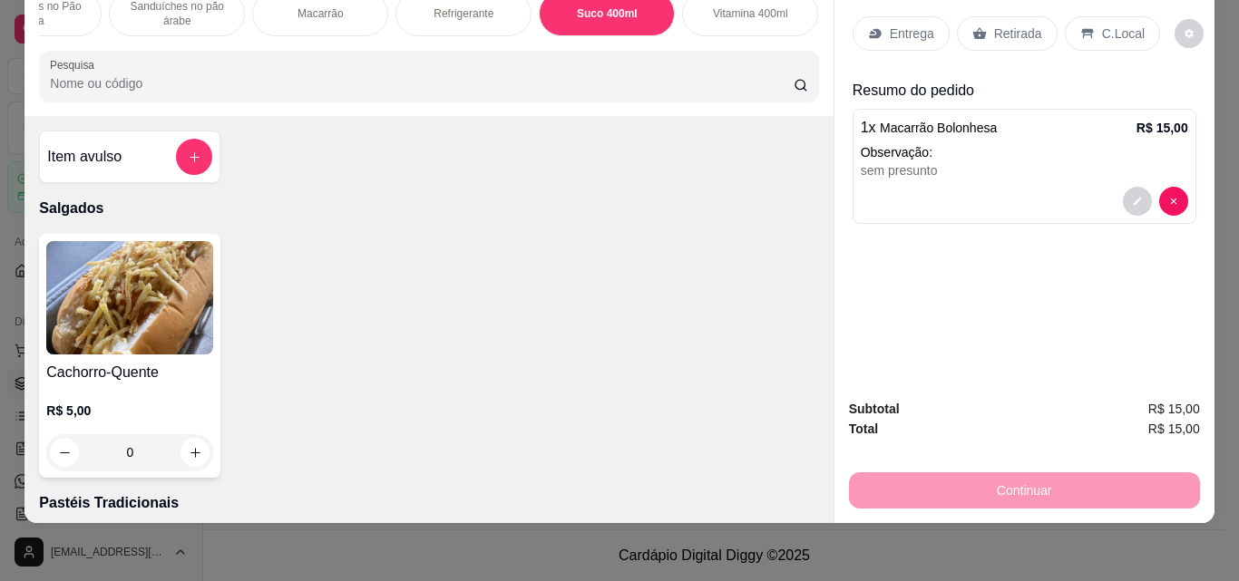
scroll to position [6650, 0]
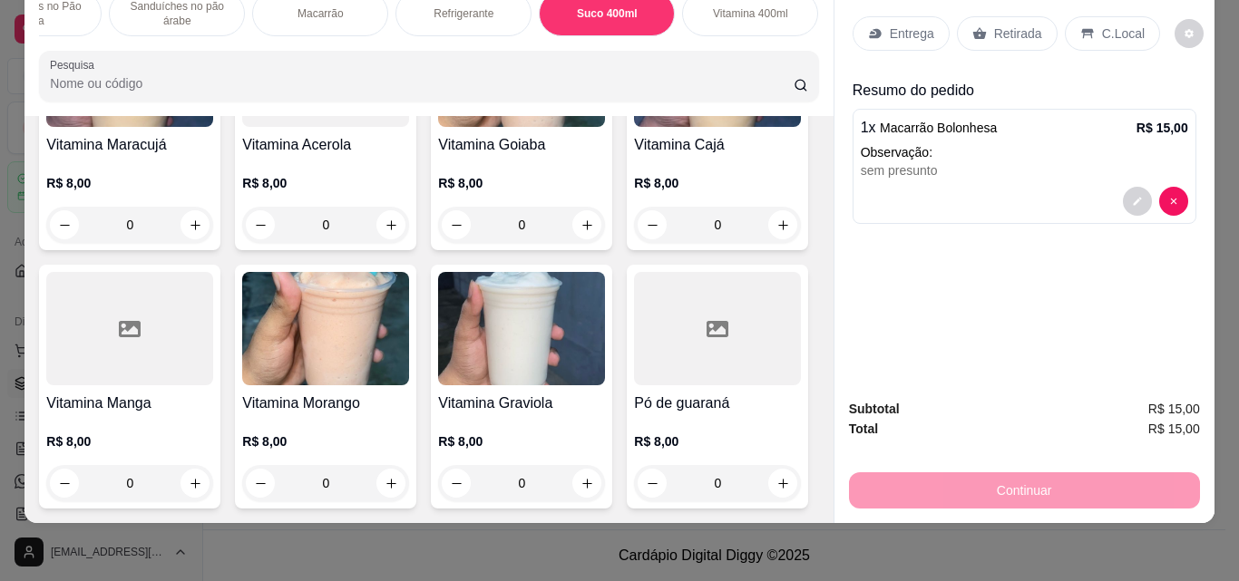
type input "1"
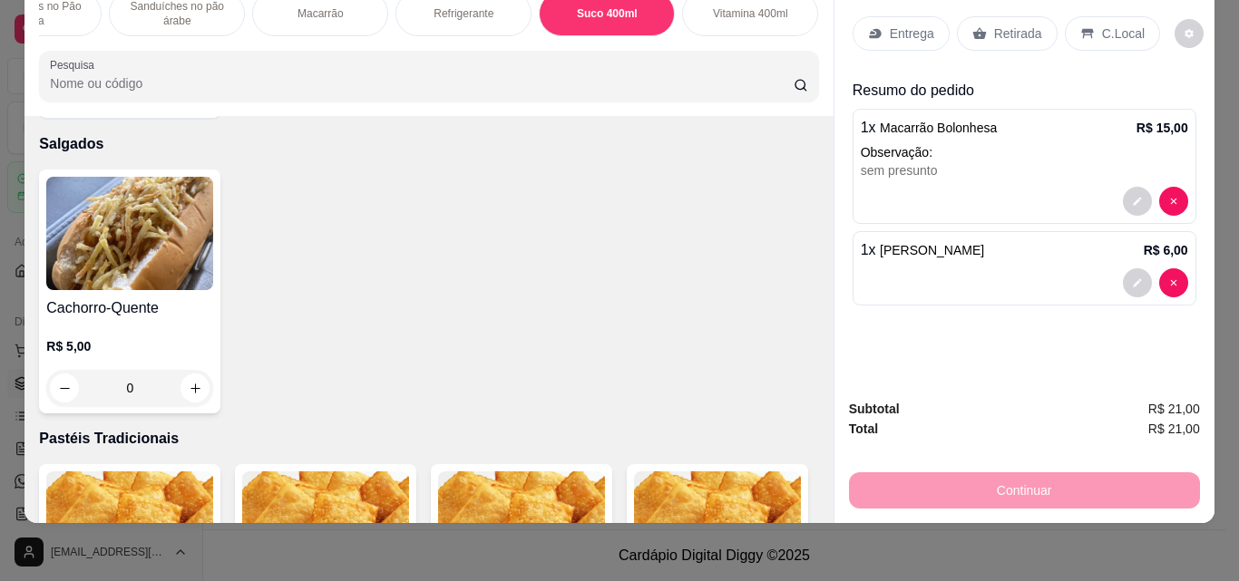
scroll to position [0, 0]
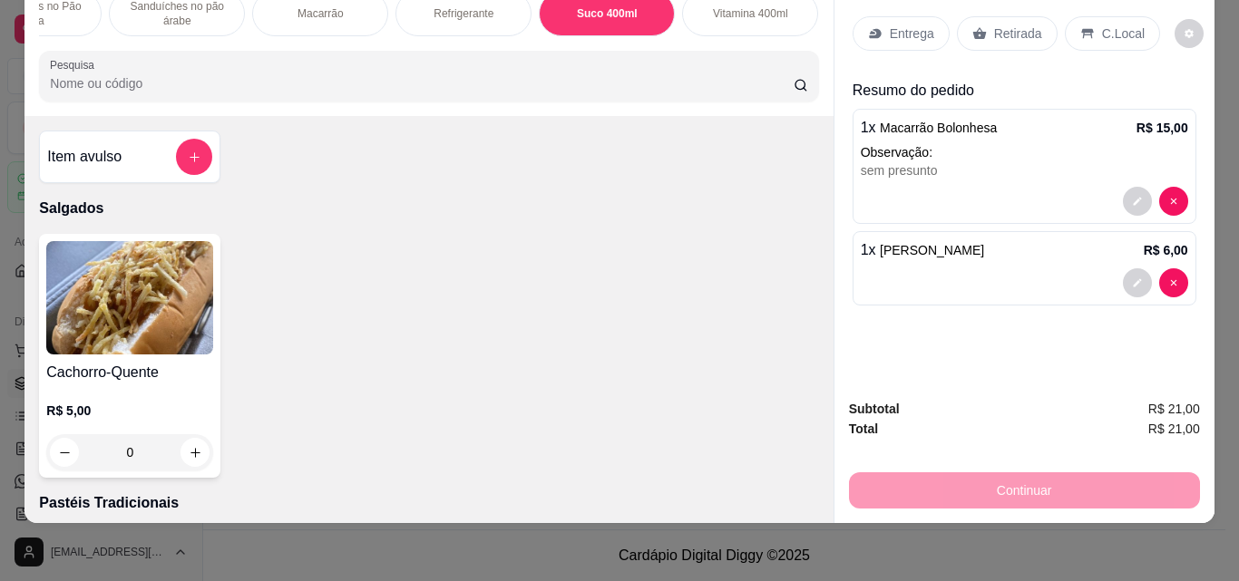
click at [994, 24] on p "Retirada" at bounding box center [1018, 33] width 48 height 18
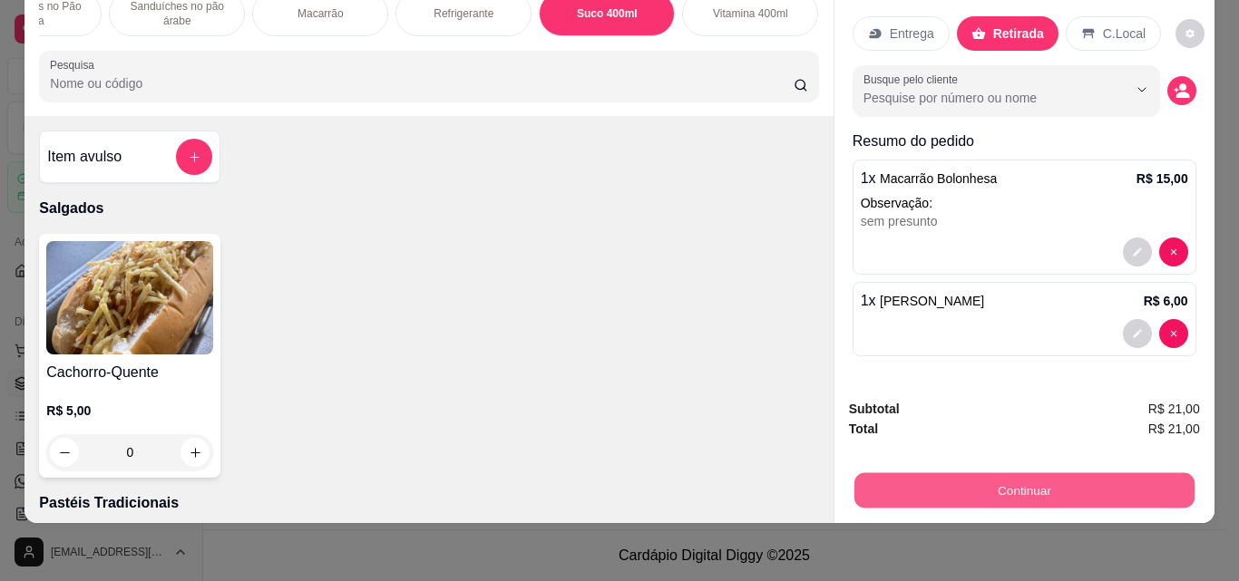
click at [1042, 478] on button "Continuar" at bounding box center [1023, 489] width 340 height 35
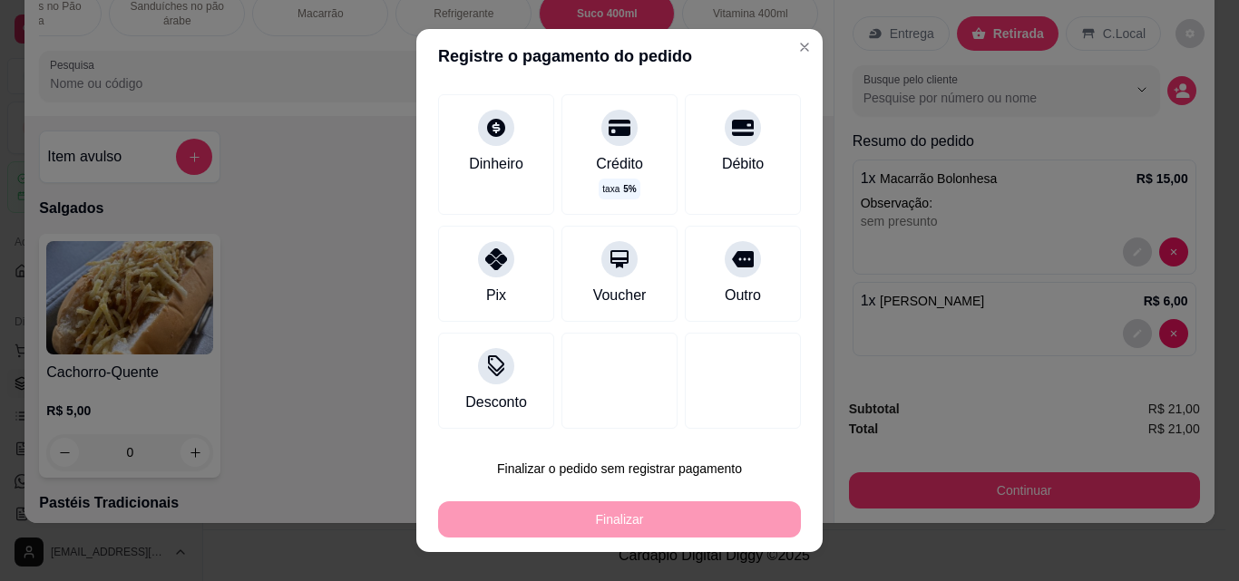
scroll to position [94, 0]
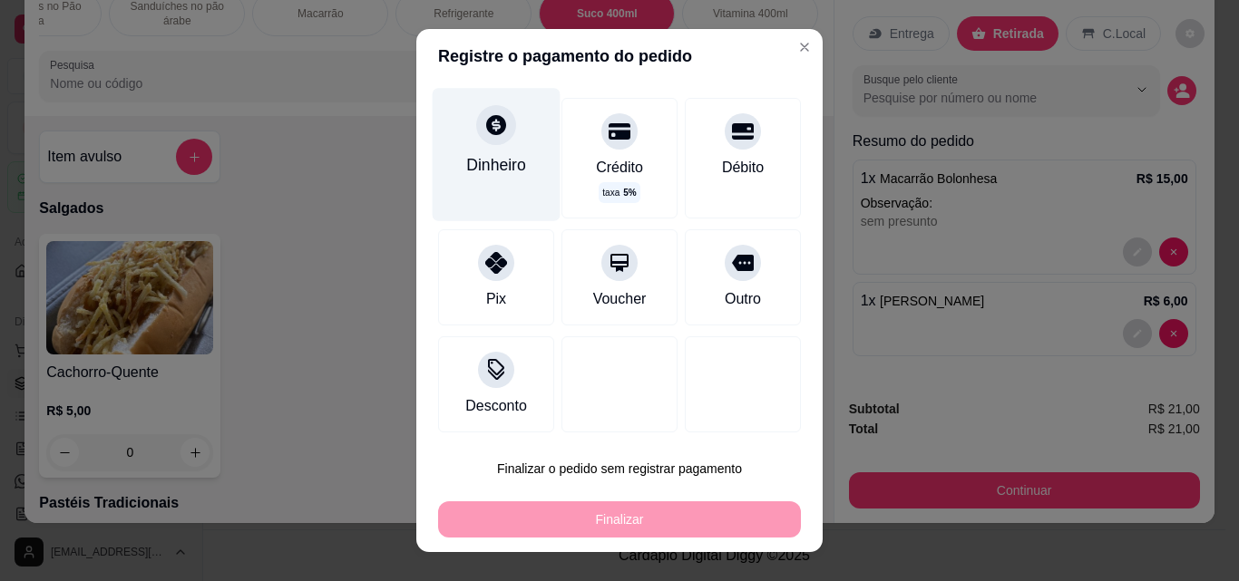
click at [501, 161] on div "Dinheiro" at bounding box center [496, 165] width 60 height 24
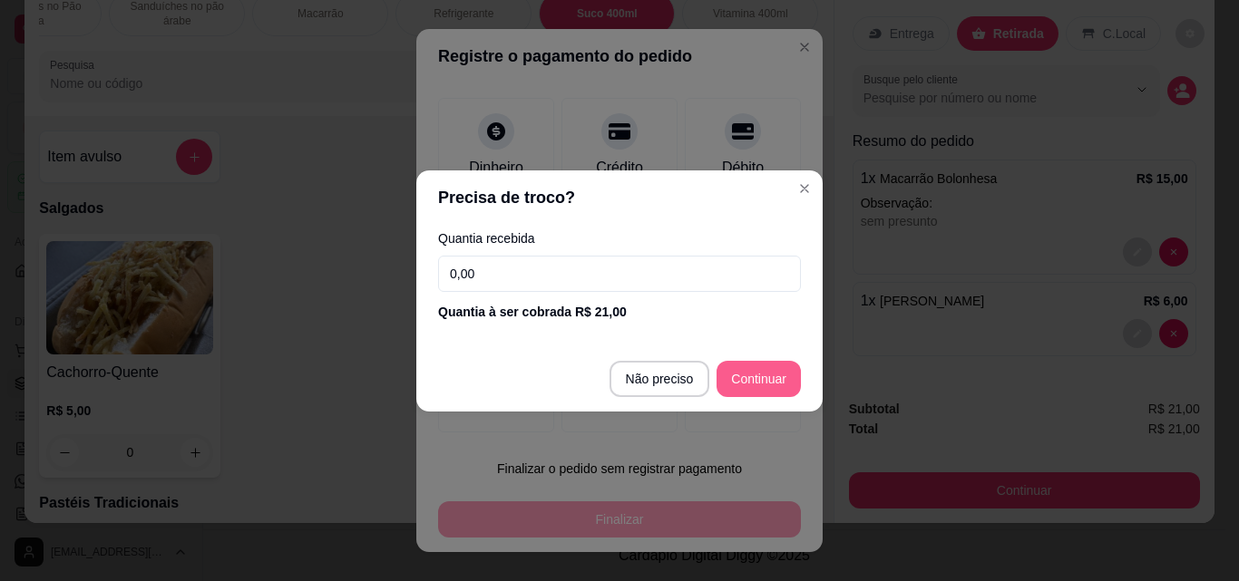
type input "R$ 0,00"
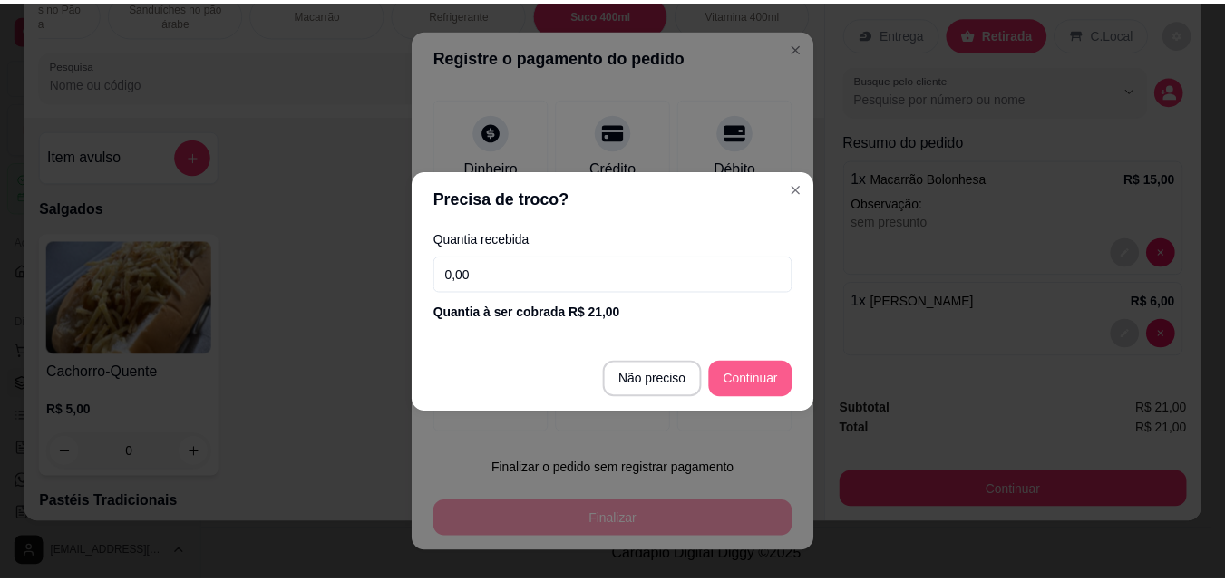
scroll to position [76, 0]
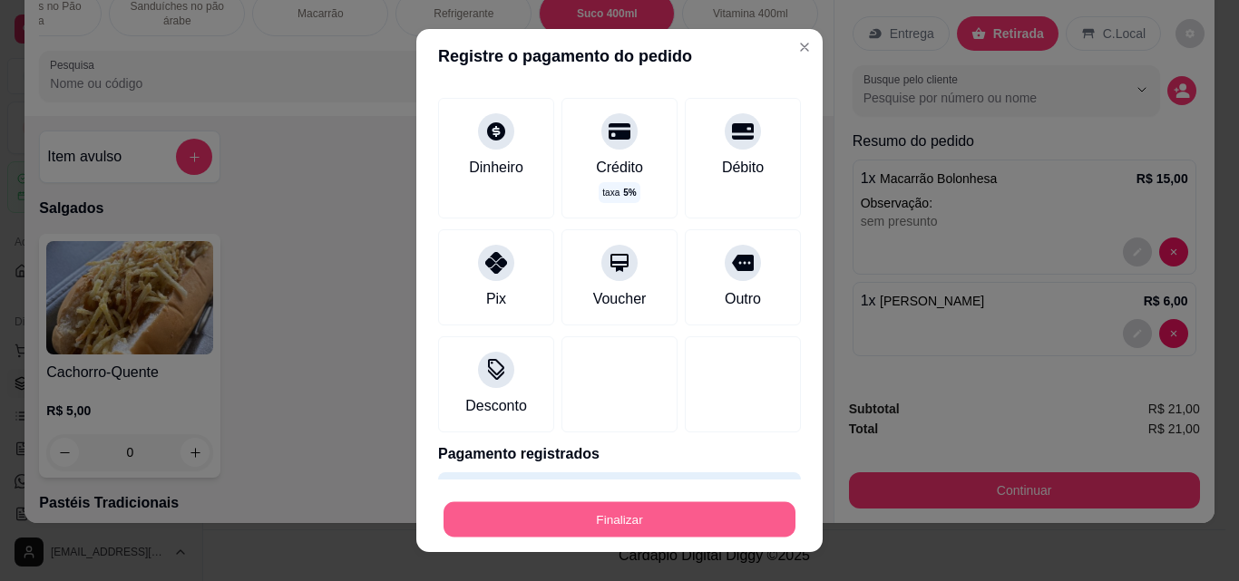
click at [711, 522] on button "Finalizar" at bounding box center [619, 519] width 352 height 35
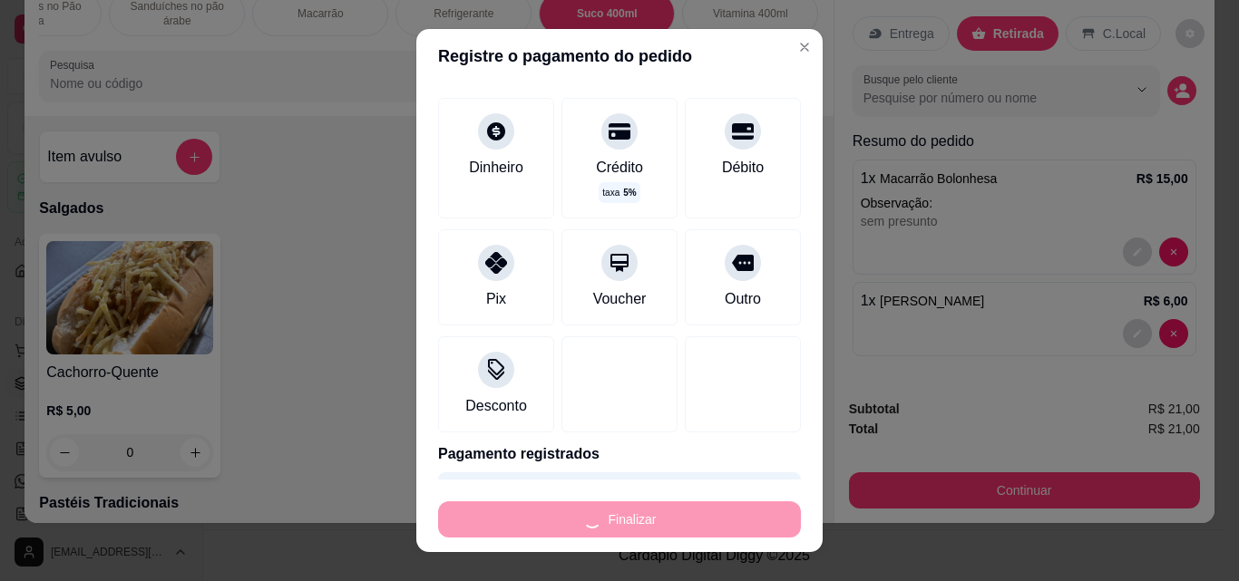
type input "0"
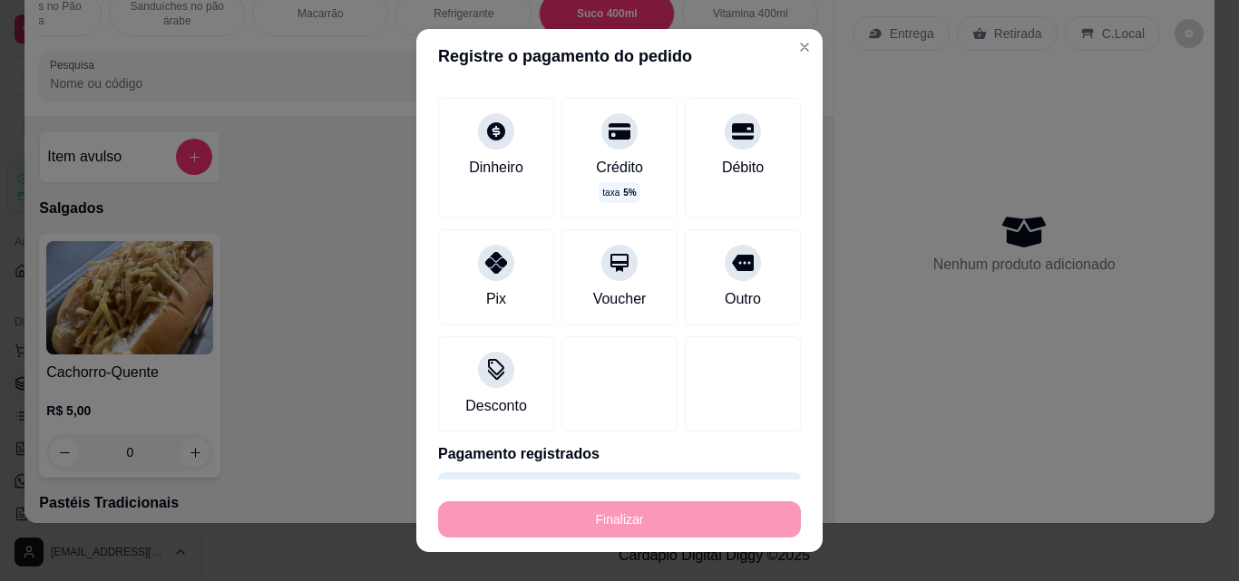
type input "-R$ 21,00"
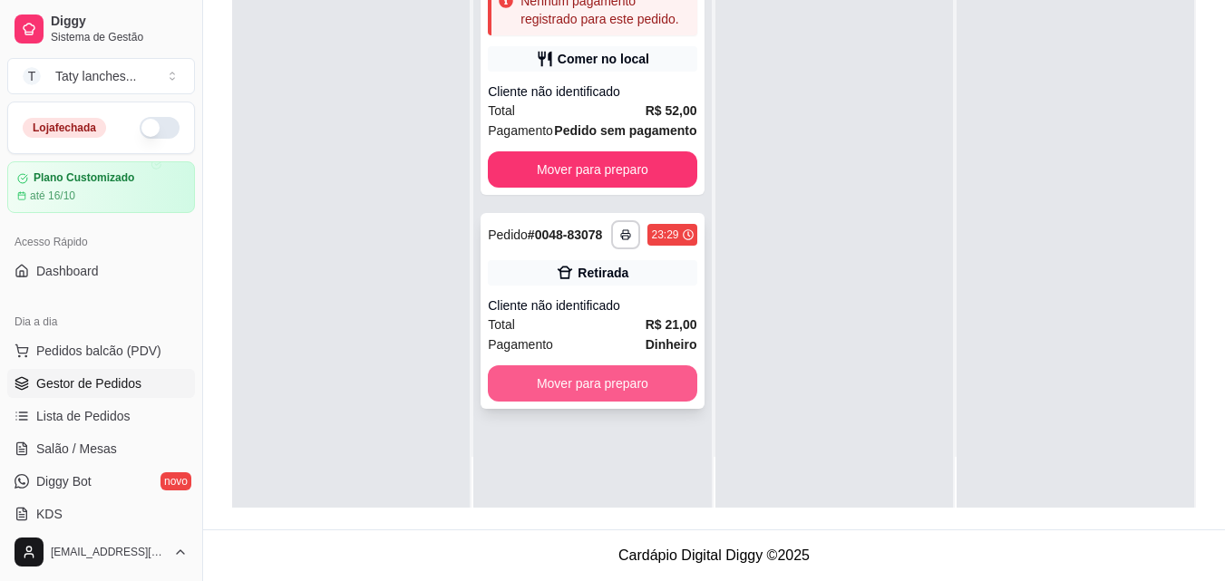
click at [645, 394] on button "Mover para preparo" at bounding box center [592, 383] width 209 height 36
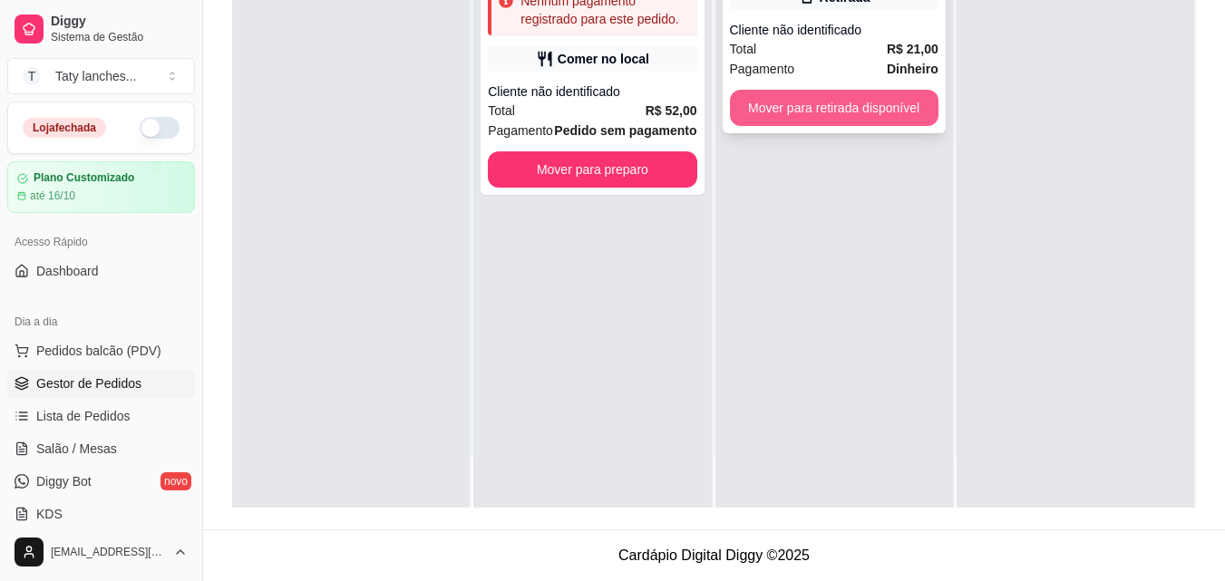
click at [909, 108] on button "Mover para retirada disponível" at bounding box center [834, 108] width 209 height 36
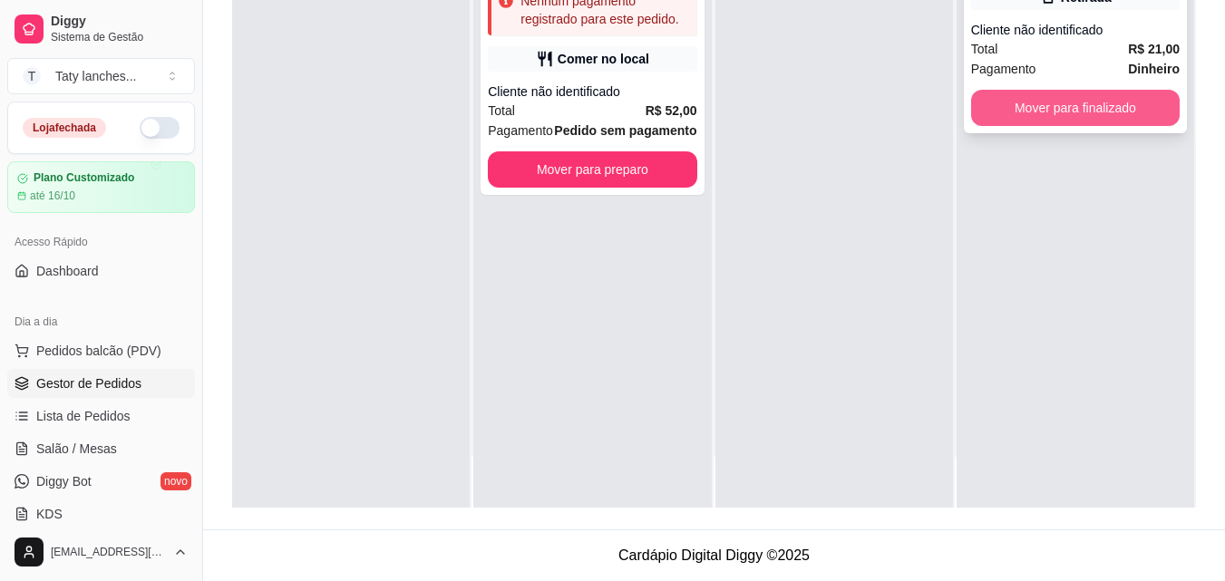
click at [1041, 102] on button "Mover para finalizado" at bounding box center [1075, 108] width 209 height 36
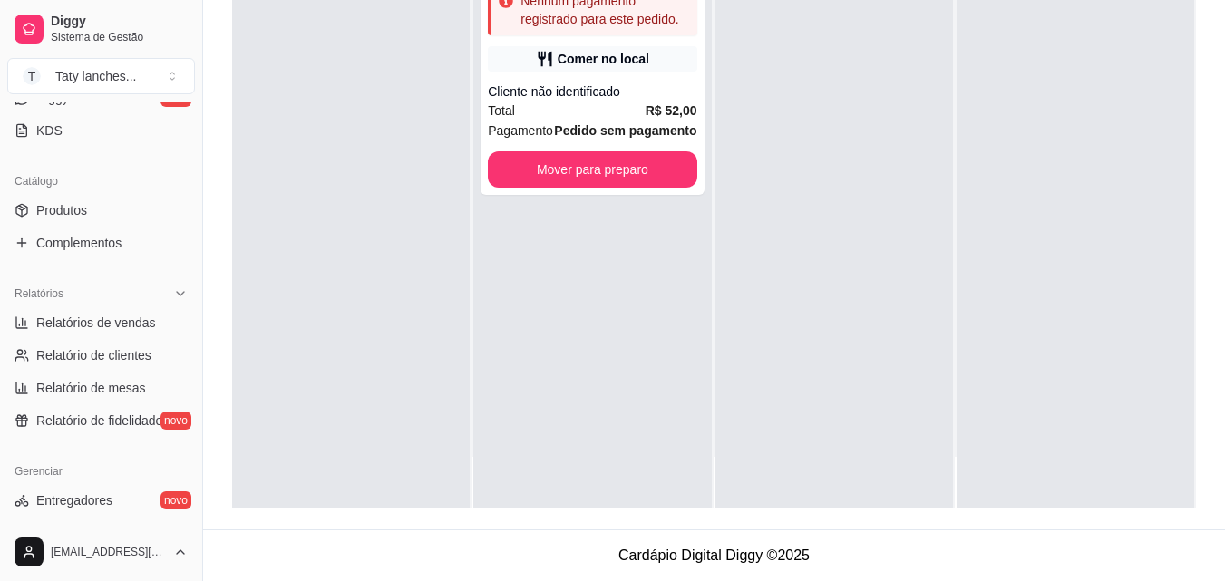
scroll to position [724, 0]
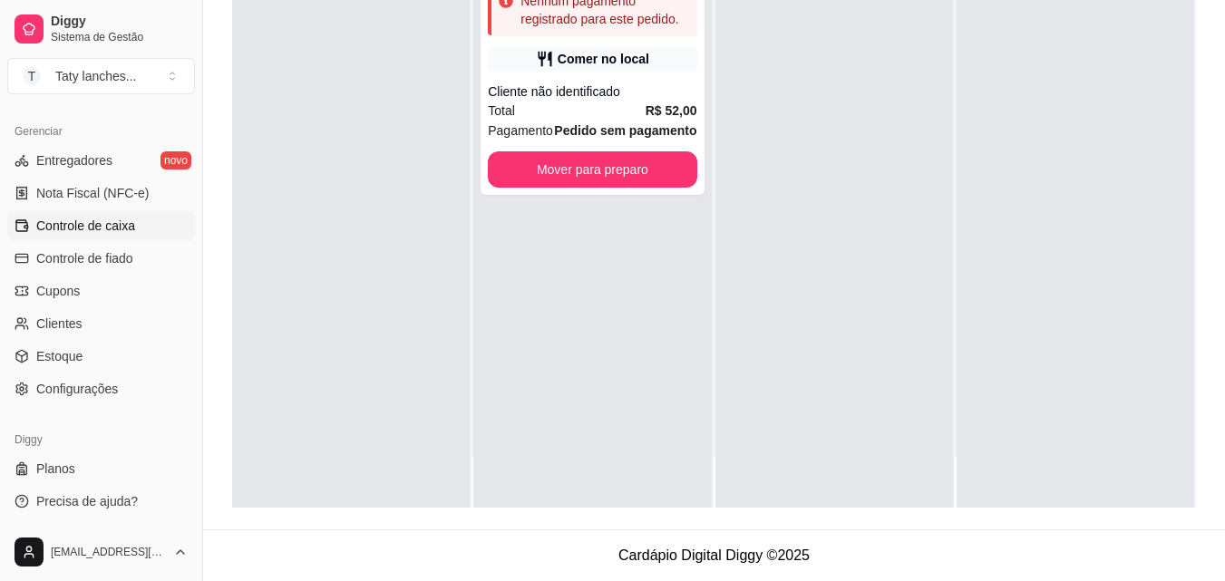
click at [116, 235] on link "Controle de caixa" at bounding box center [101, 225] width 188 height 29
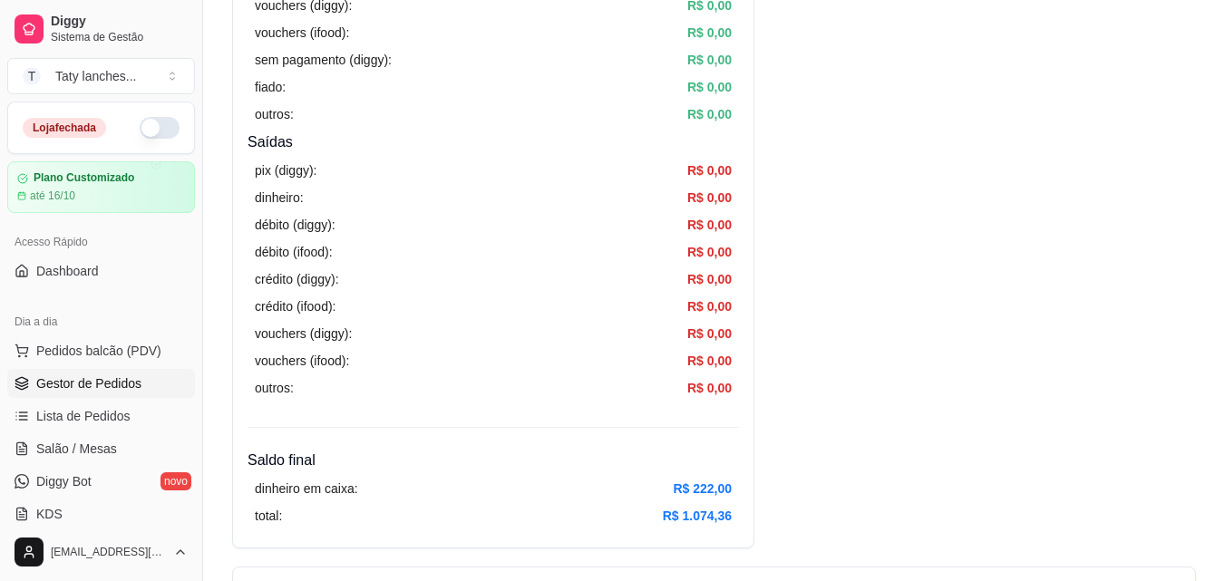
click at [138, 377] on span "Gestor de Pedidos" at bounding box center [88, 384] width 105 height 18
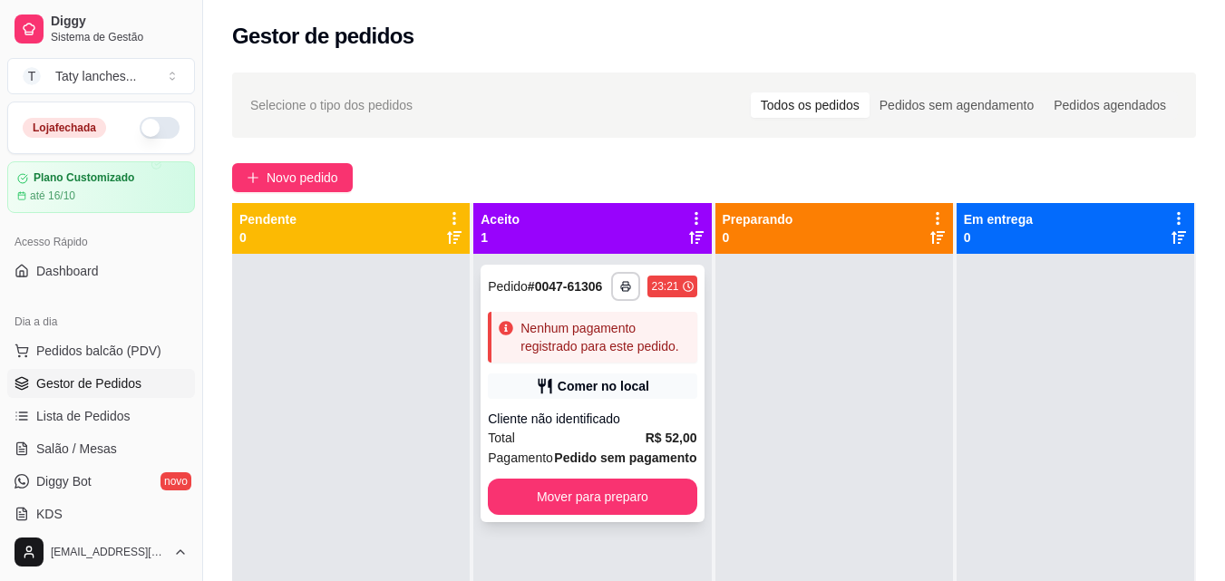
click at [606, 404] on div "**********" at bounding box center [592, 394] width 223 height 258
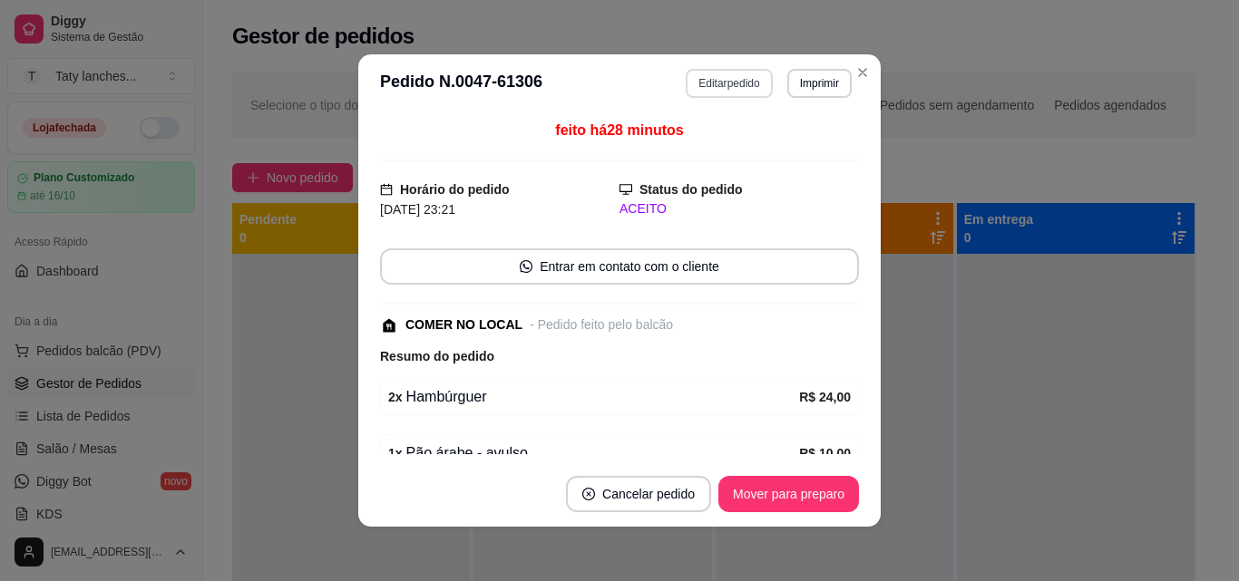
click at [710, 80] on button "Editar pedido" at bounding box center [729, 83] width 86 height 29
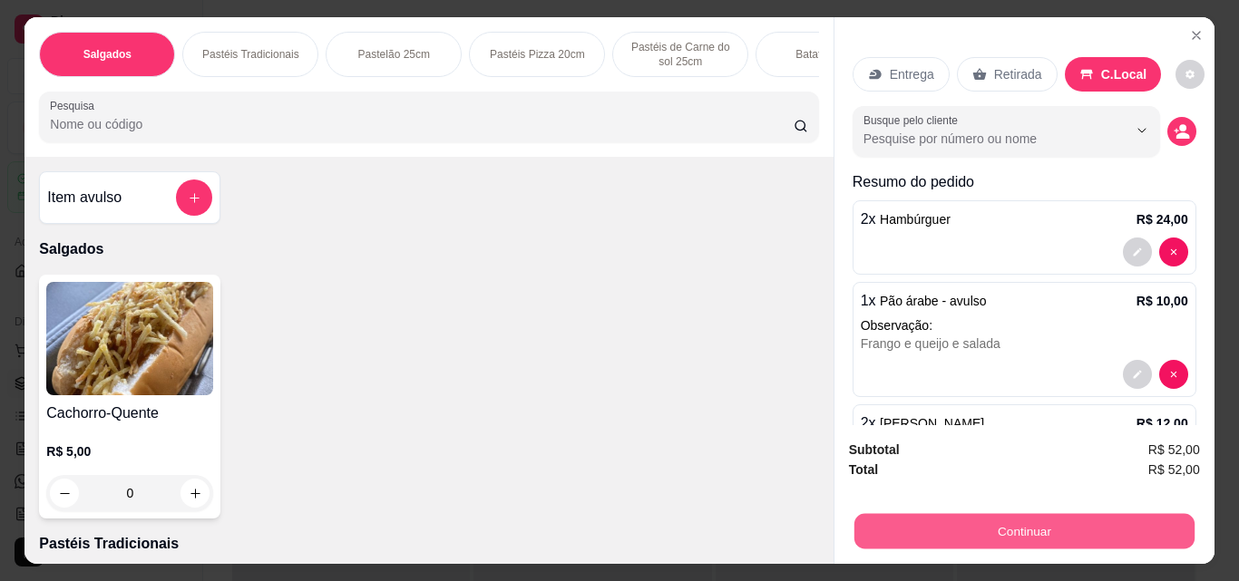
click at [960, 531] on button "Continuar" at bounding box center [1023, 530] width 340 height 35
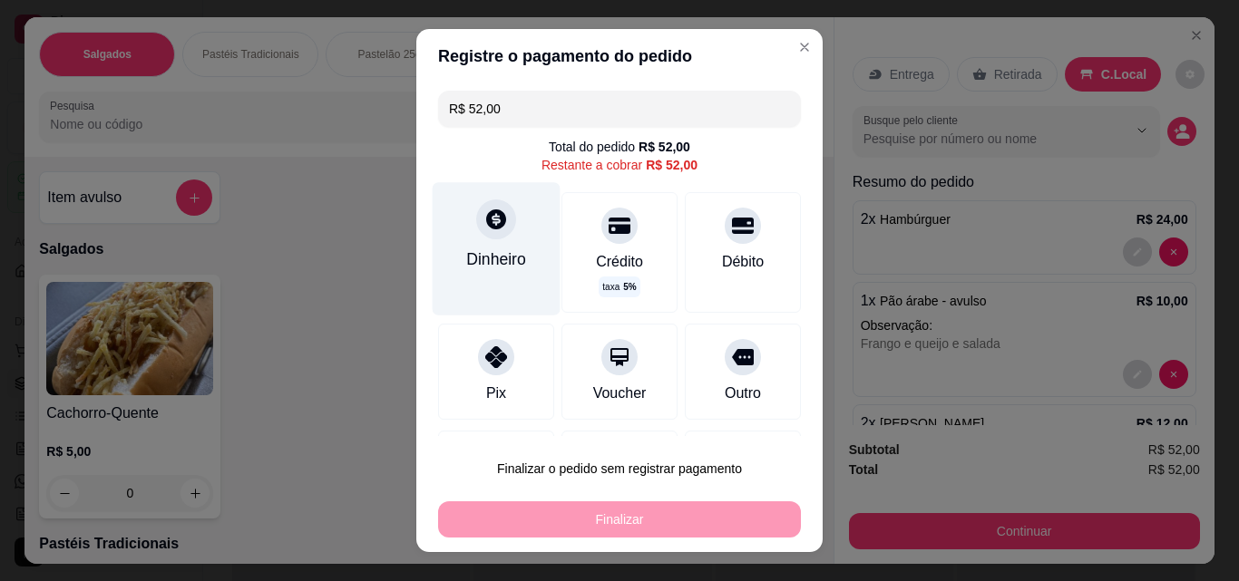
click at [485, 268] on div "Dinheiro" at bounding box center [496, 260] width 60 height 24
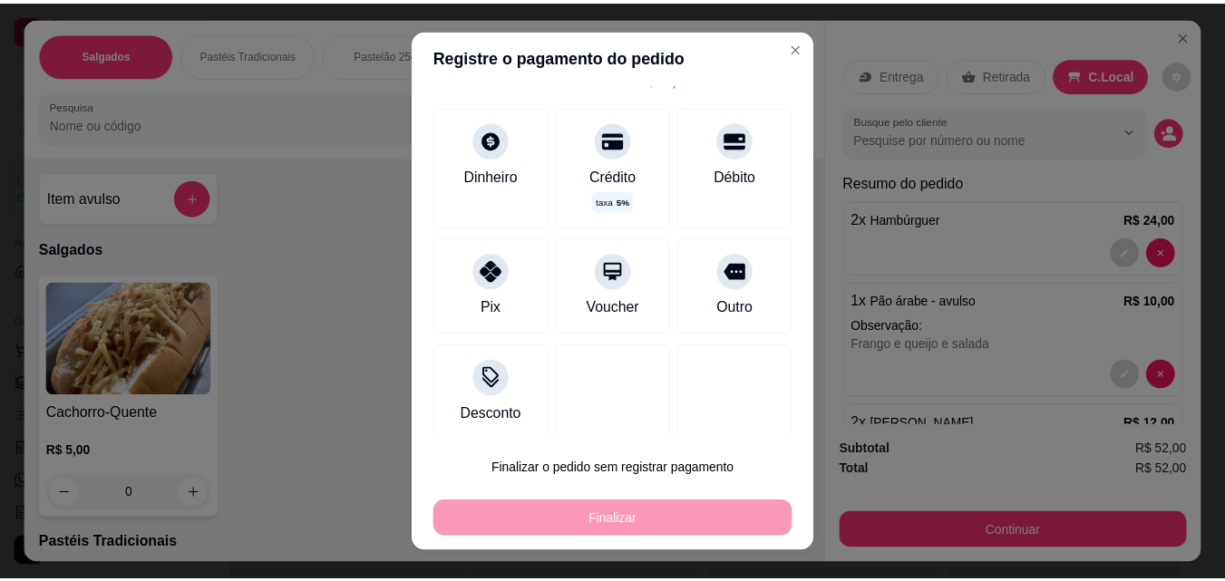
scroll to position [44, 0]
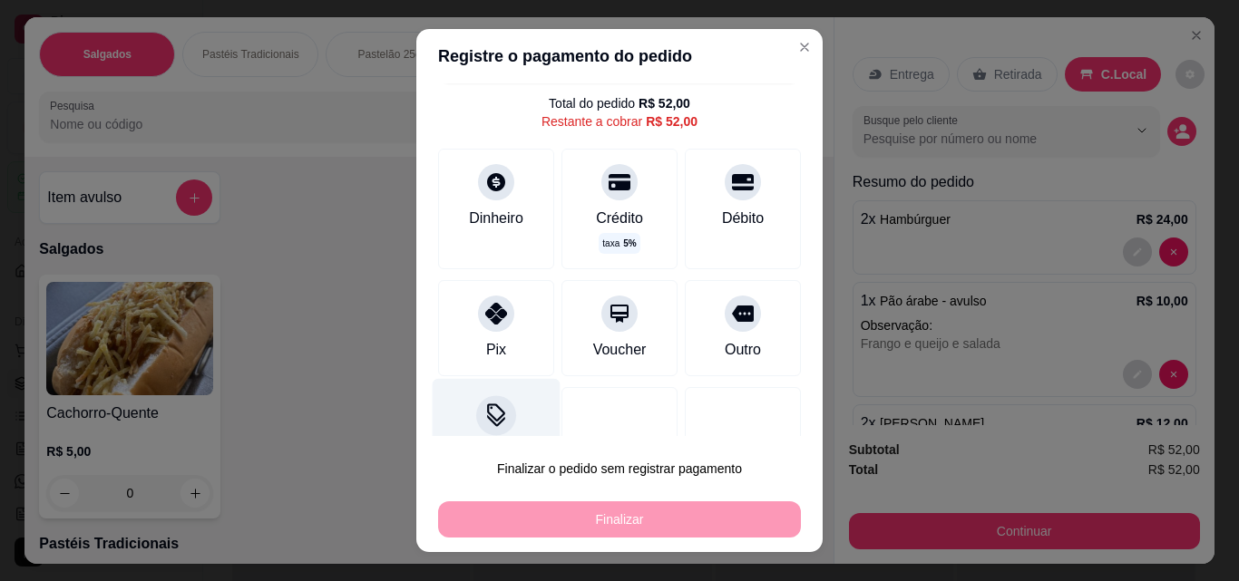
click at [451, 435] on div "Desconto" at bounding box center [497, 432] width 128 height 106
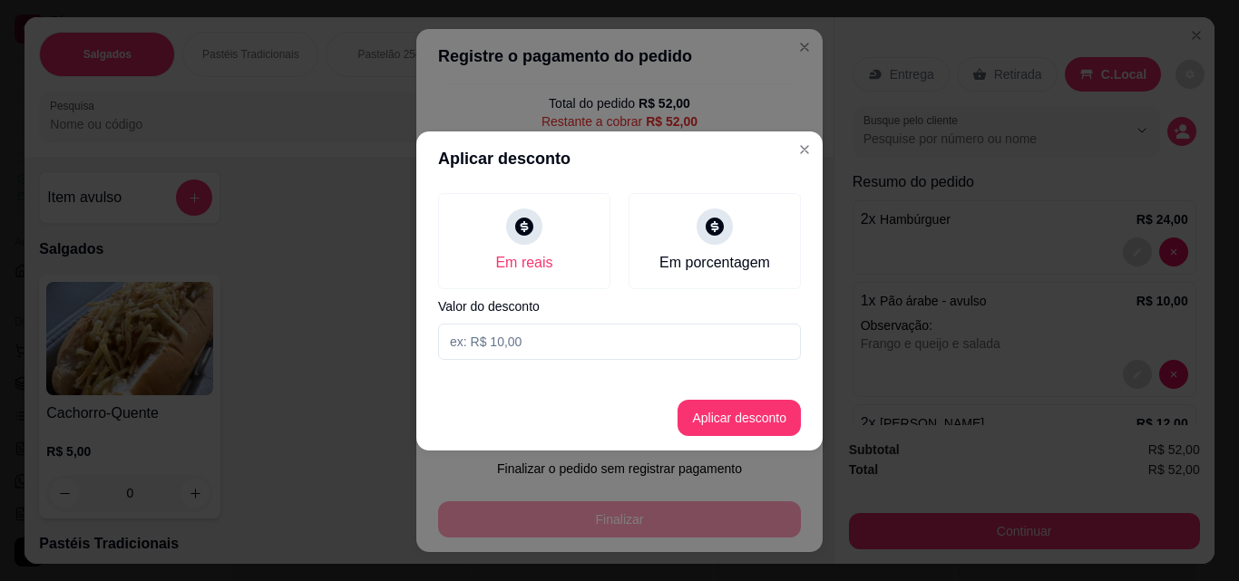
click at [552, 338] on input at bounding box center [619, 342] width 363 height 36
type input "2,00"
click at [697, 423] on button "Aplicar desconto" at bounding box center [739, 417] width 119 height 35
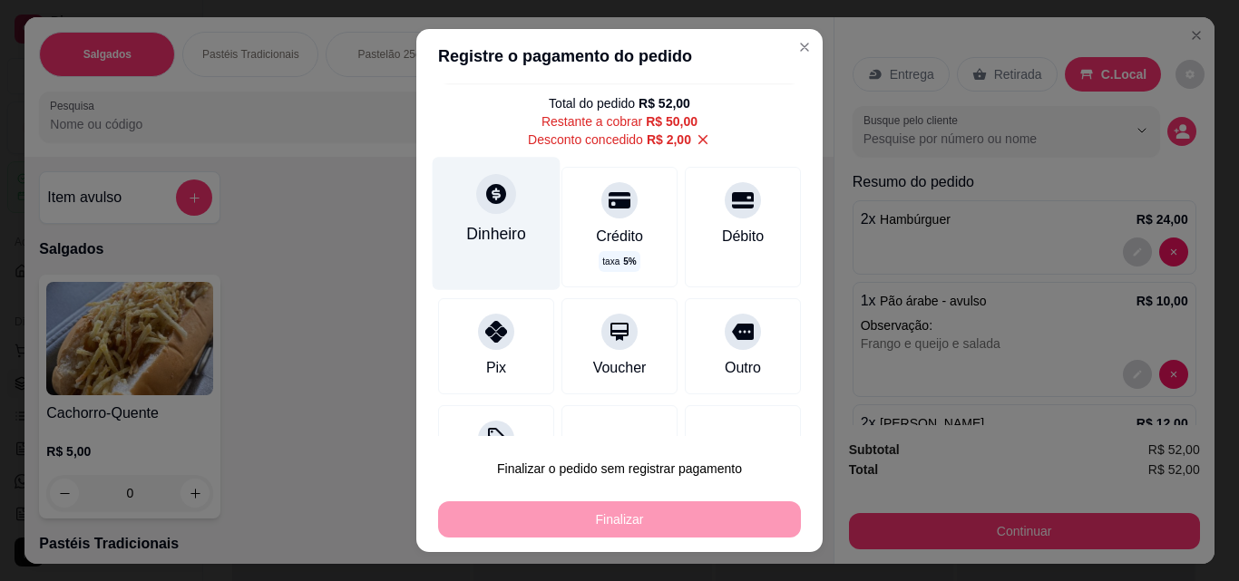
click at [481, 239] on div "Dinheiro" at bounding box center [496, 234] width 60 height 24
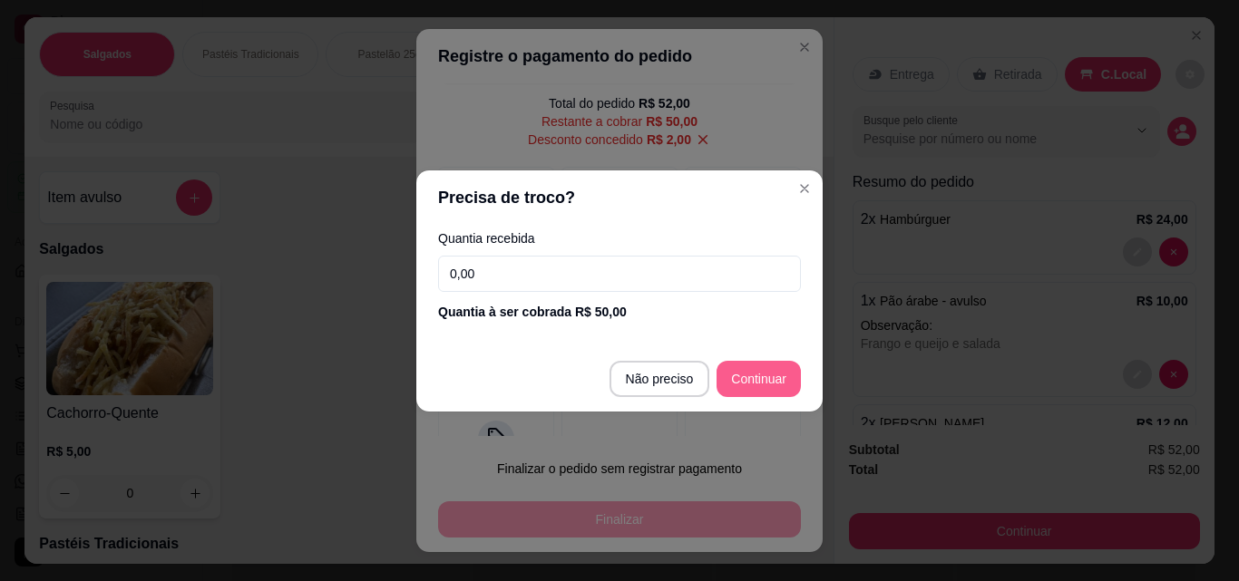
type input "R$ 0,00"
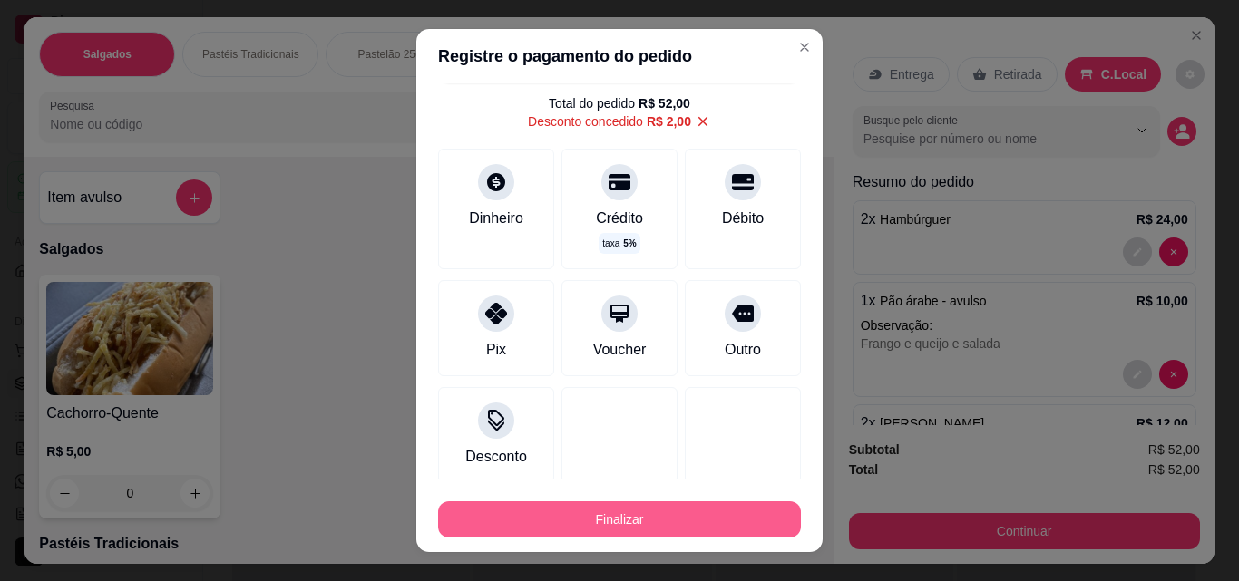
click at [693, 513] on button "Finalizar" at bounding box center [619, 519] width 363 height 36
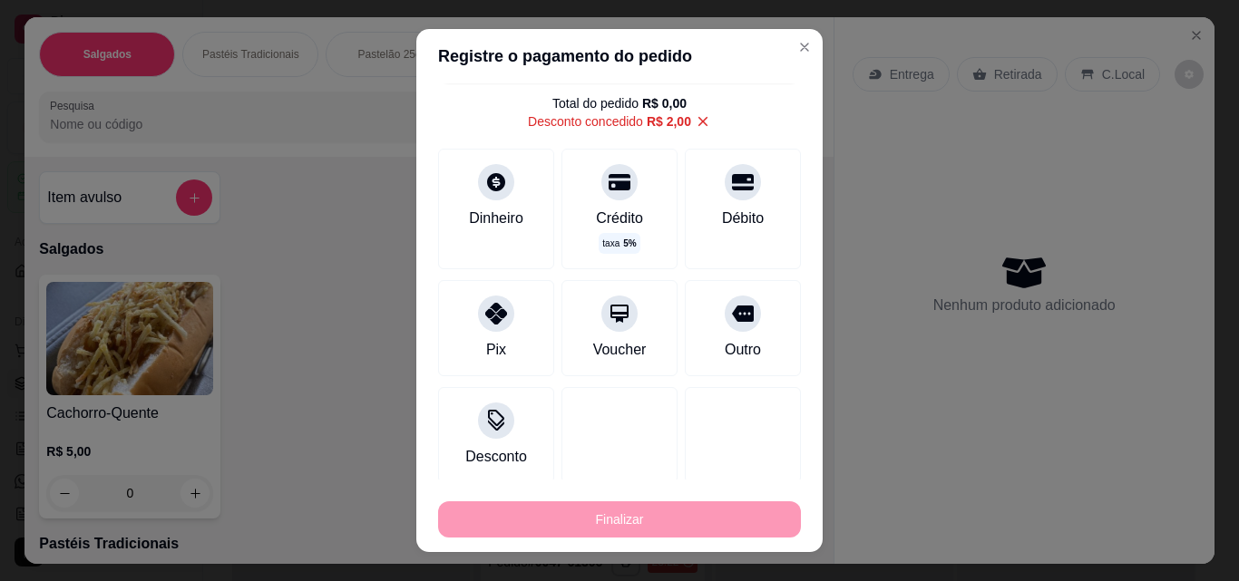
type input "0"
type input "-R$ 52,00"
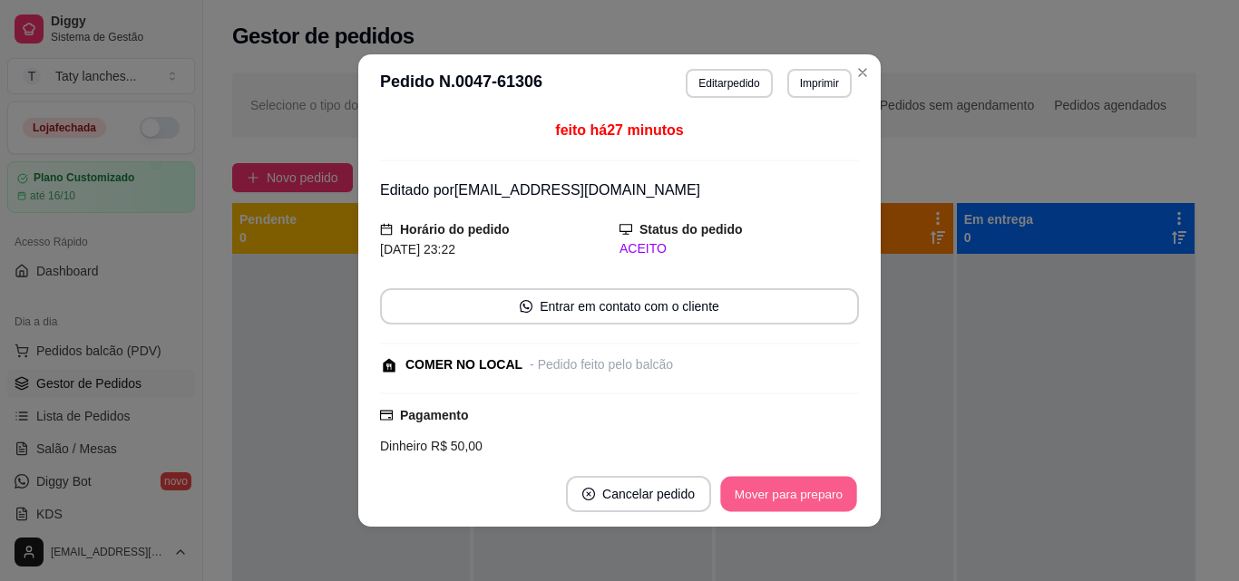
click at [823, 487] on button "Mover para preparo" at bounding box center [788, 494] width 136 height 35
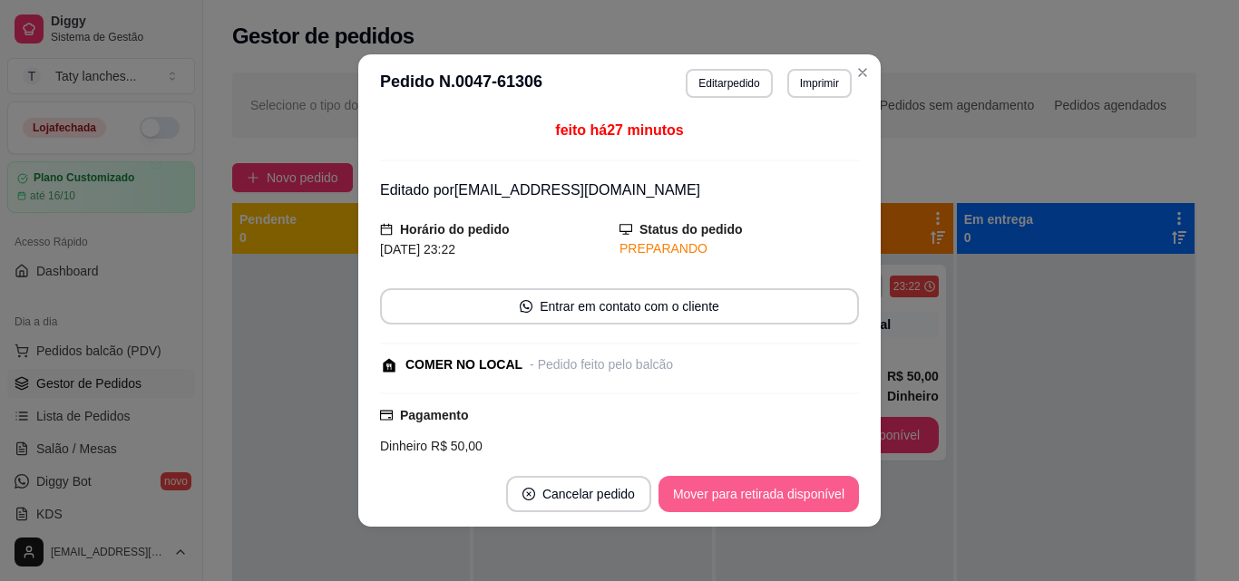
click at [823, 487] on button "Mover para retirada disponível" at bounding box center [758, 494] width 200 height 36
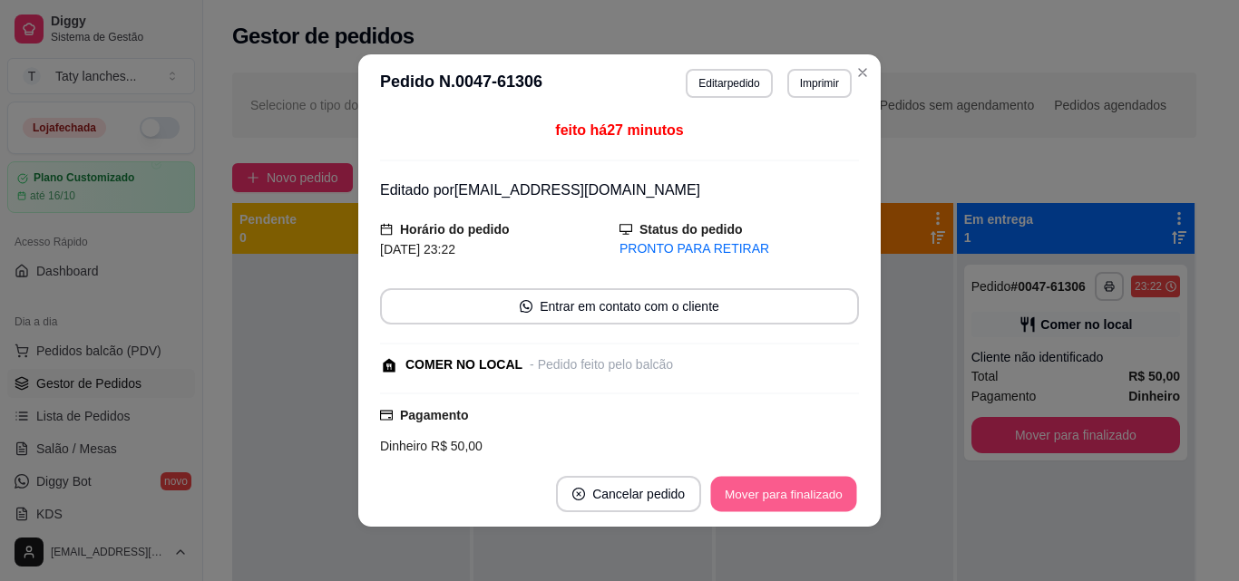
click at [823, 487] on button "Mover para finalizado" at bounding box center [784, 494] width 146 height 35
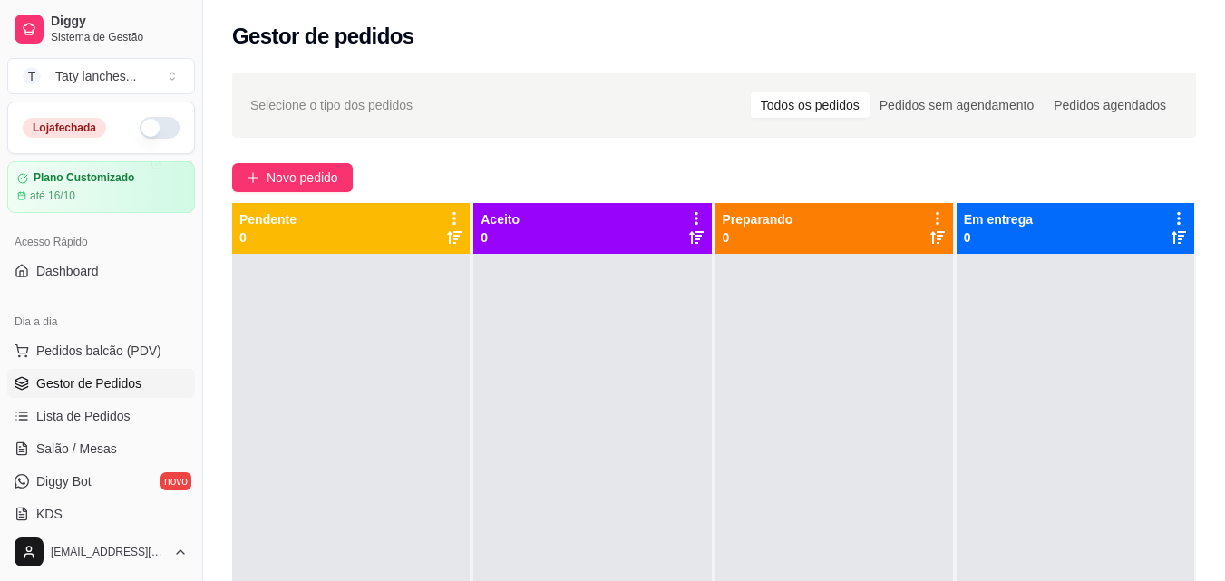
scroll to position [277, 0]
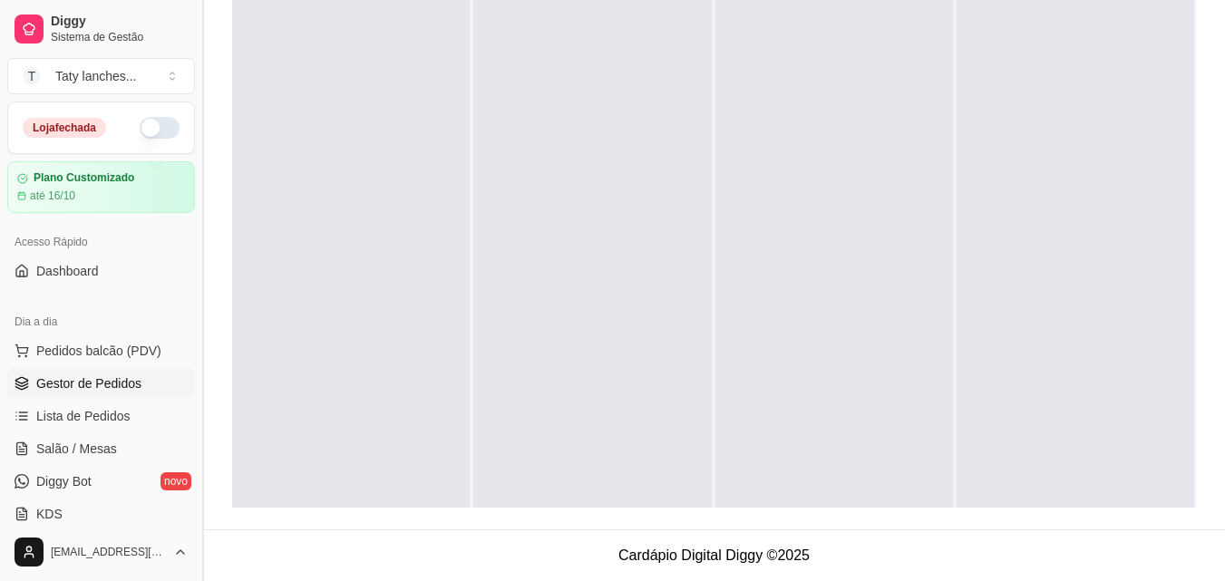
click at [195, 495] on button "Toggle Sidebar" at bounding box center [202, 290] width 15 height 581
click at [232, 495] on div at bounding box center [351, 267] width 238 height 581
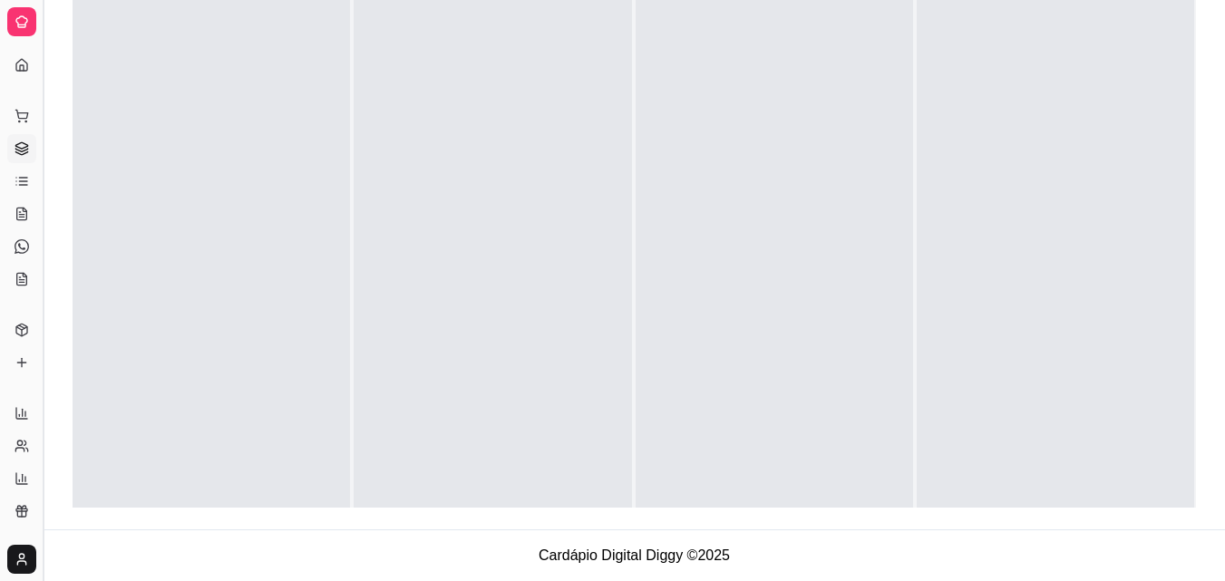
click at [40, 387] on button "Toggle Sidebar" at bounding box center [42, 290] width 15 height 581
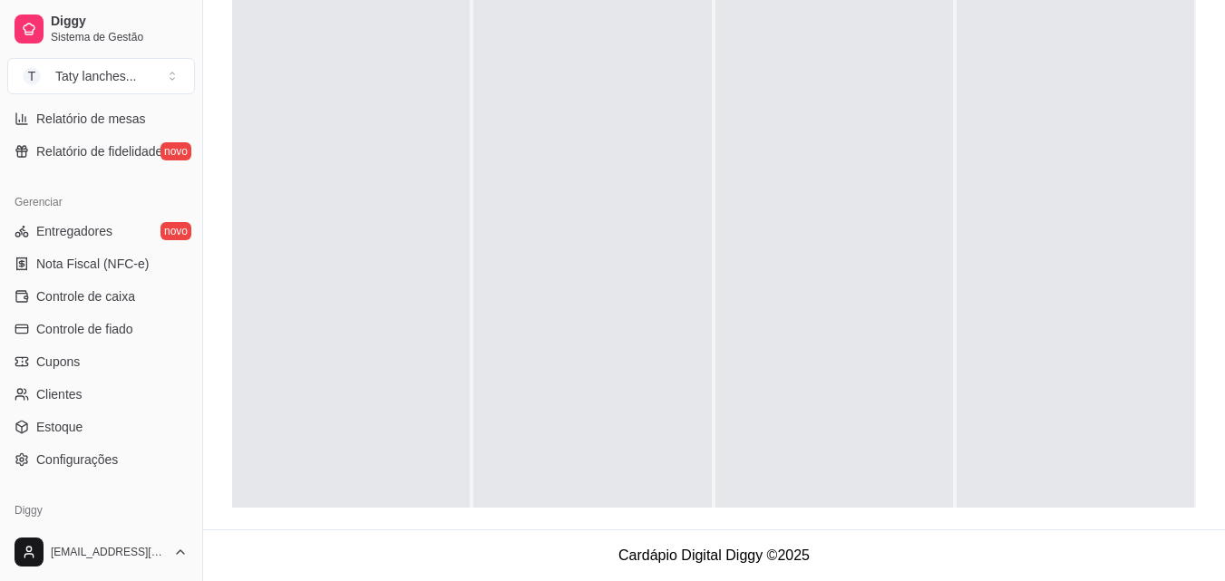
scroll to position [285, 0]
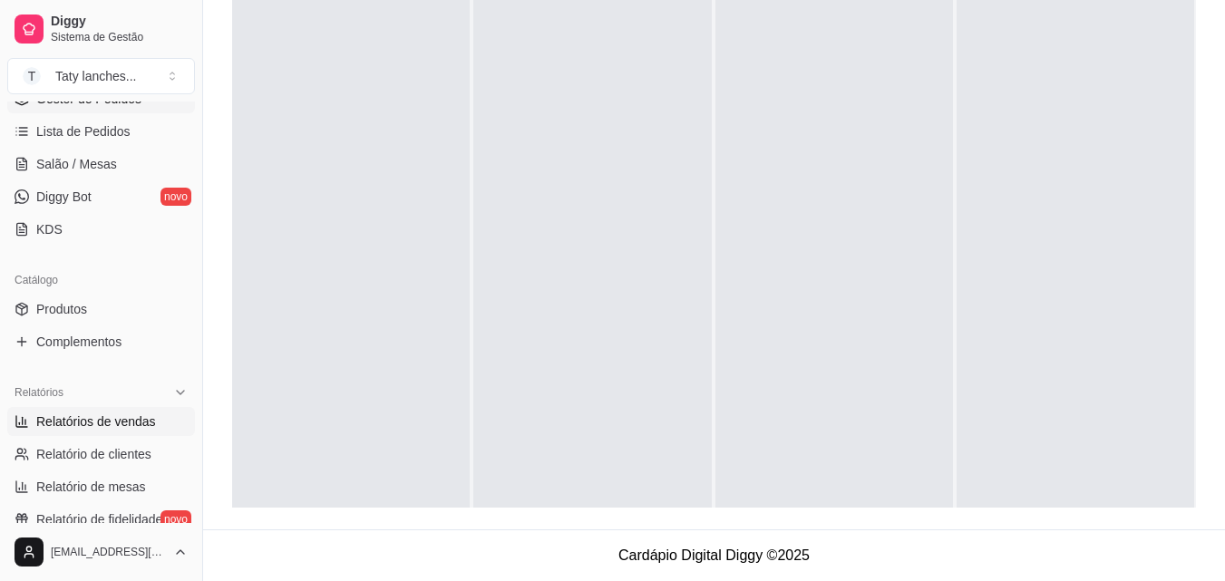
click at [152, 424] on link "Relatórios de vendas" at bounding box center [101, 421] width 188 height 29
select select "ALL"
select select "0"
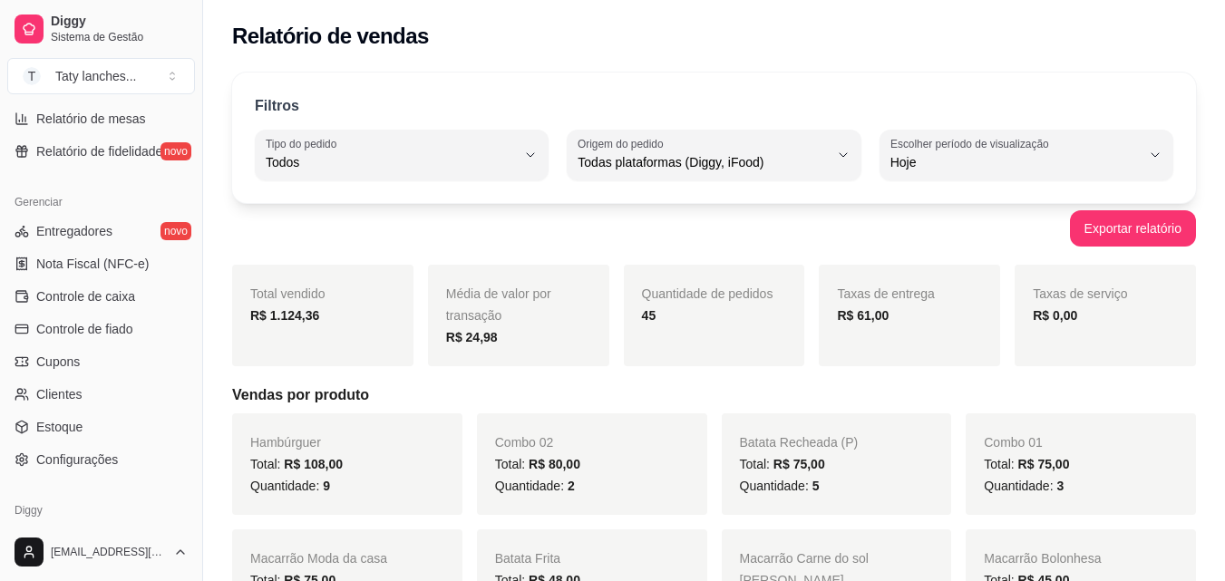
scroll to position [722, 0]
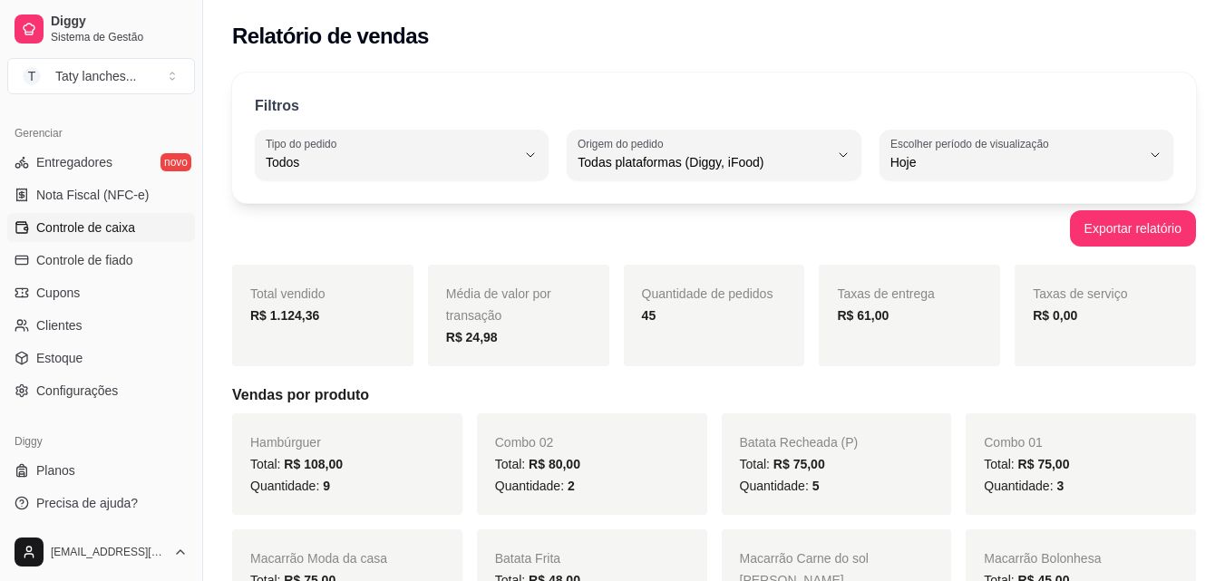
click at [122, 227] on span "Controle de caixa" at bounding box center [85, 228] width 99 height 18
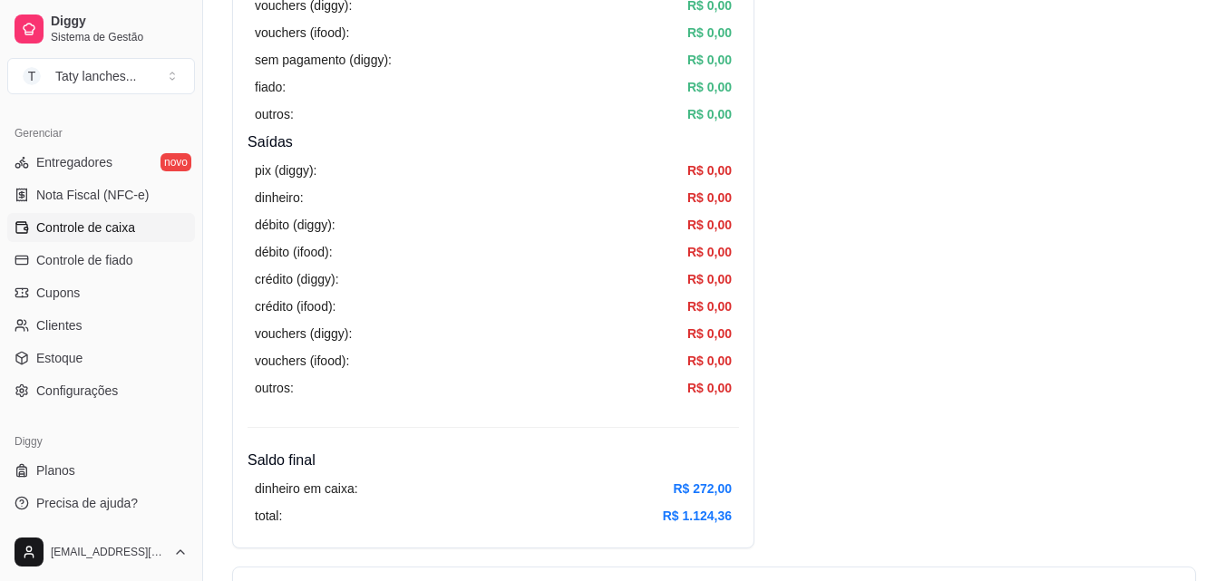
scroll to position [1016, 0]
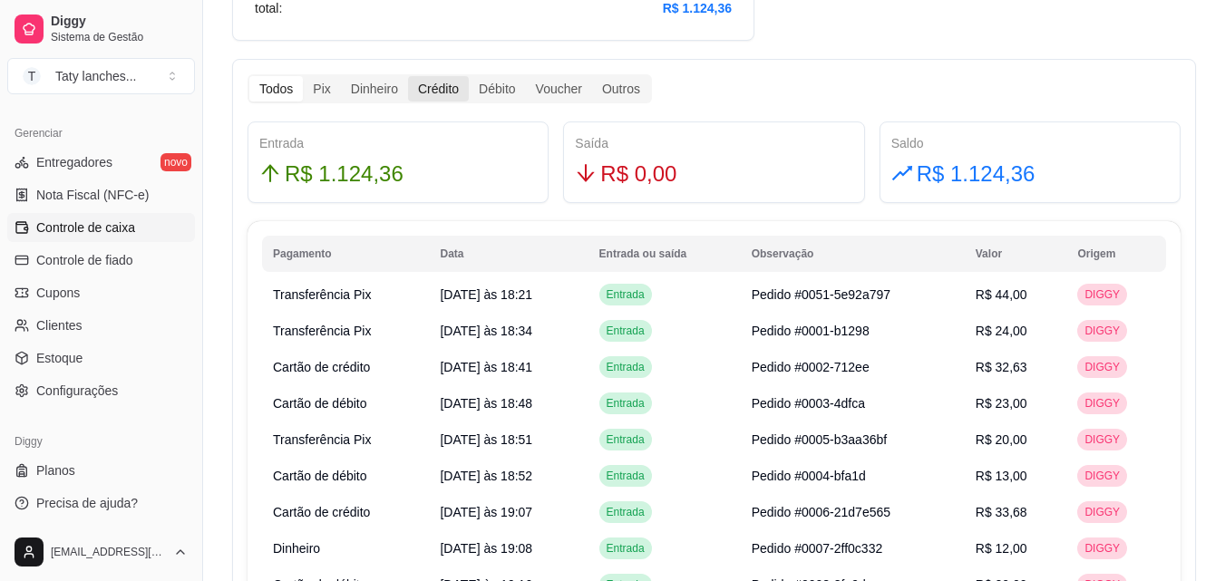
click at [452, 94] on div "Crédito" at bounding box center [438, 88] width 61 height 25
click at [408, 76] on input "Crédito" at bounding box center [408, 76] width 0 height 0
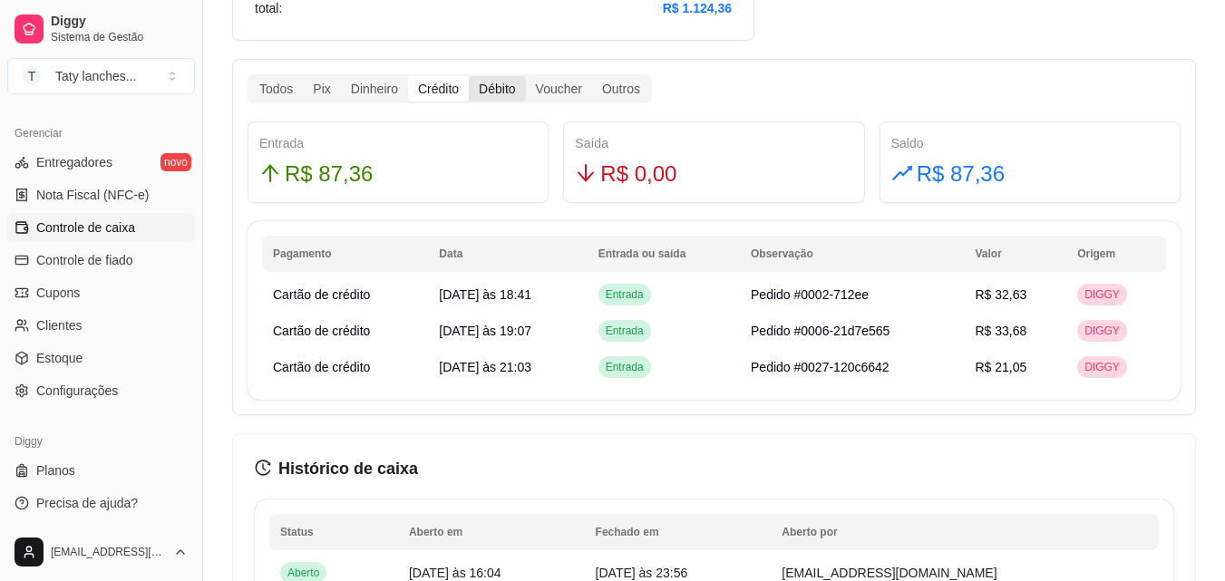
click at [497, 87] on div "Débito" at bounding box center [497, 88] width 56 height 25
click at [469, 76] on input "Débito" at bounding box center [469, 76] width 0 height 0
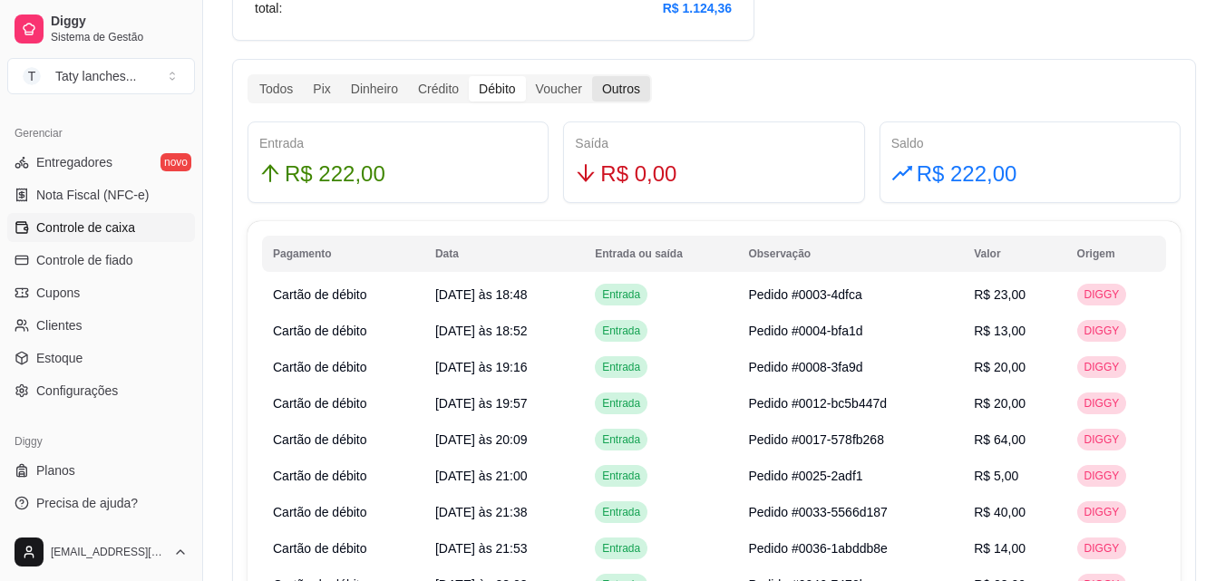
click at [626, 94] on div "Outros" at bounding box center [621, 88] width 58 height 25
click at [592, 76] on input "Outros" at bounding box center [592, 76] width 0 height 0
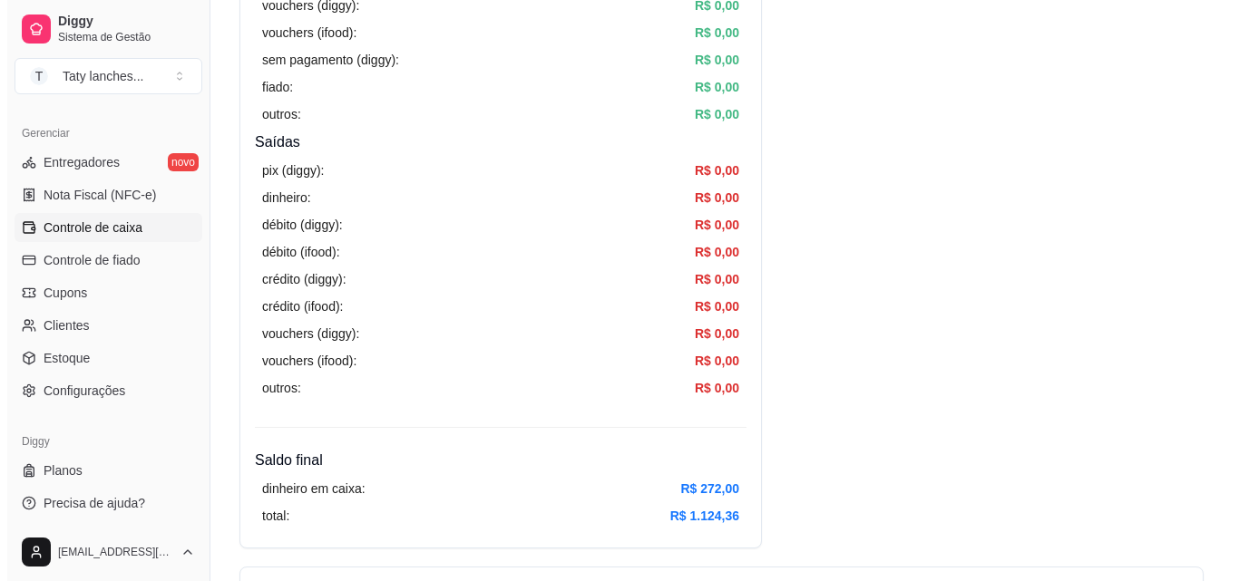
scroll to position [0, 0]
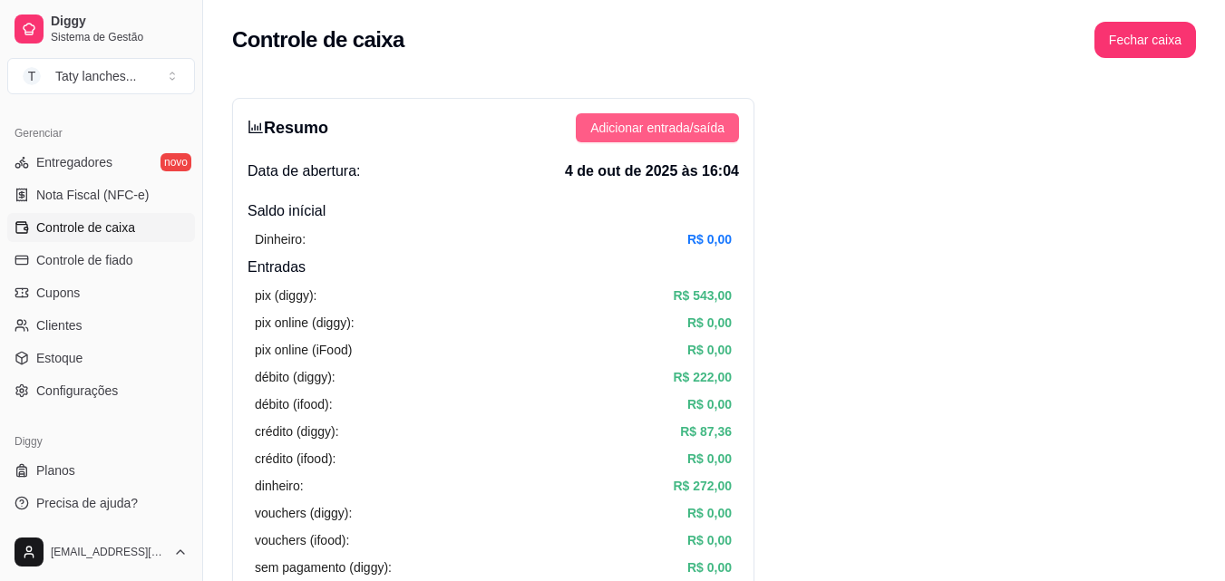
click at [677, 132] on span "Adicionar entrada/saída" at bounding box center [657, 128] width 134 height 20
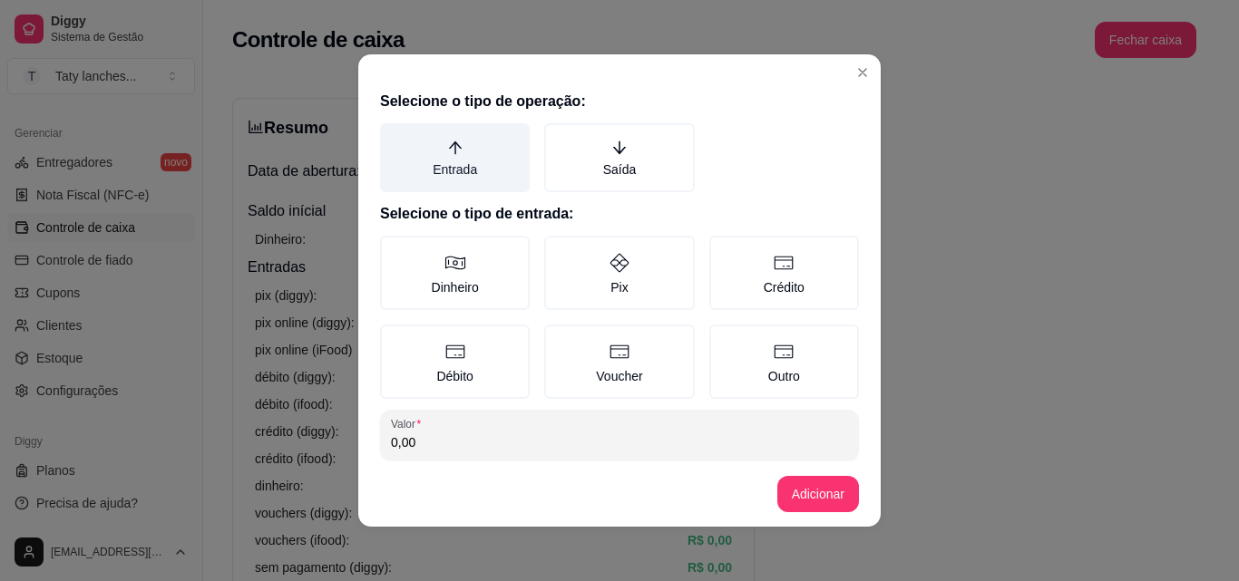
click at [429, 170] on label "Entrada" at bounding box center [455, 157] width 150 height 69
click at [394, 137] on button "Entrada" at bounding box center [386, 129] width 15 height 15
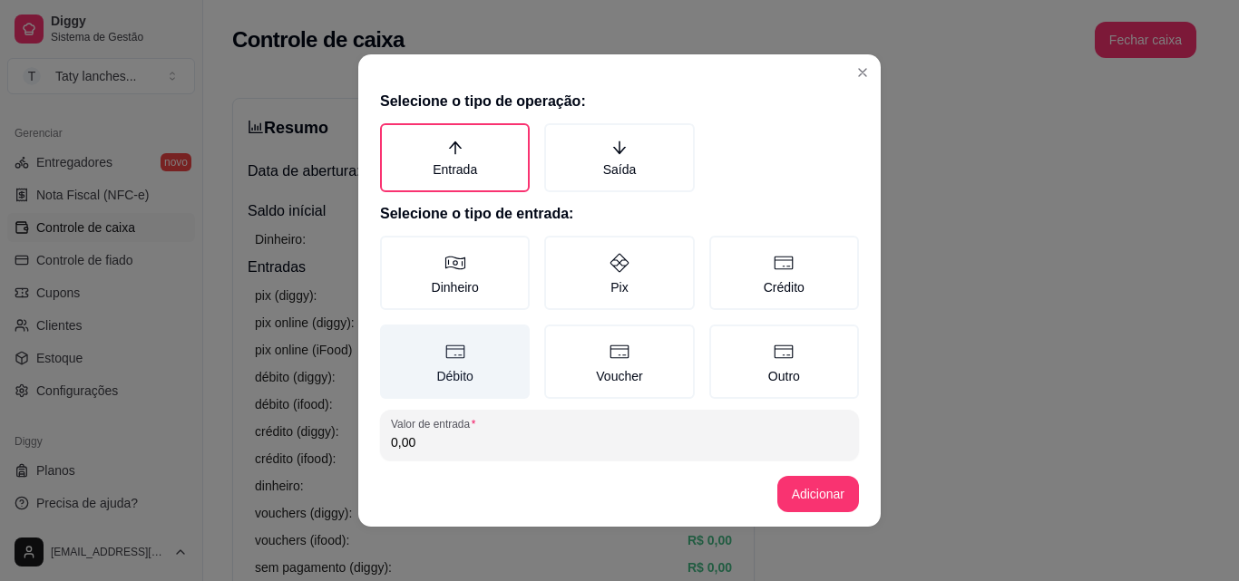
click at [453, 359] on icon at bounding box center [455, 352] width 22 height 22
click at [394, 338] on button "Débito" at bounding box center [386, 331] width 15 height 15
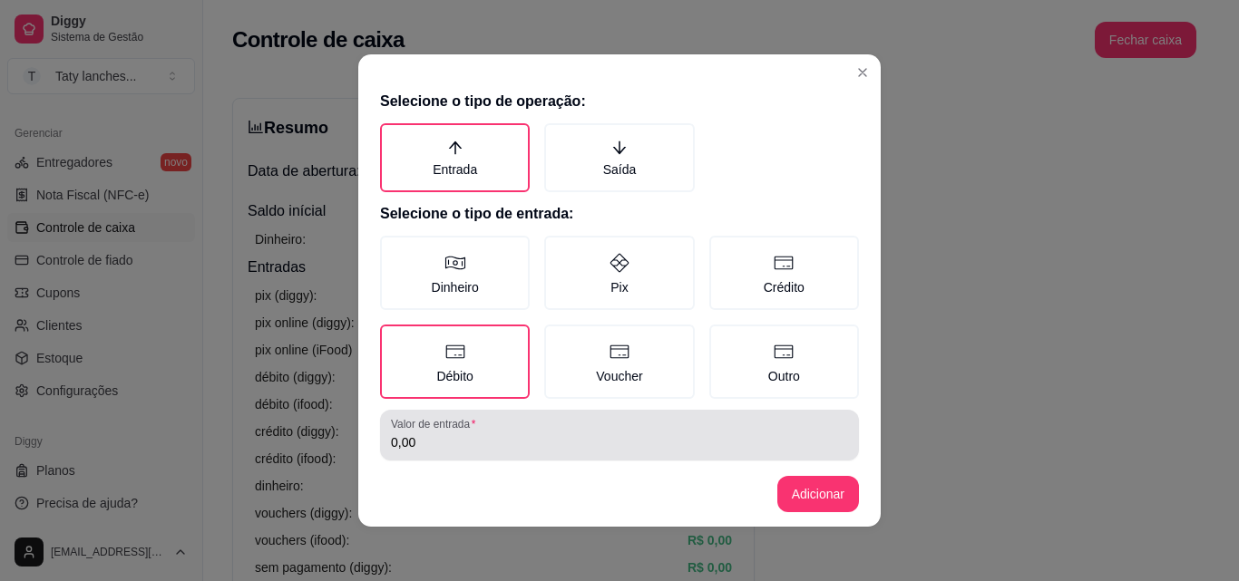
click at [449, 435] on input "0,00" at bounding box center [619, 442] width 457 height 18
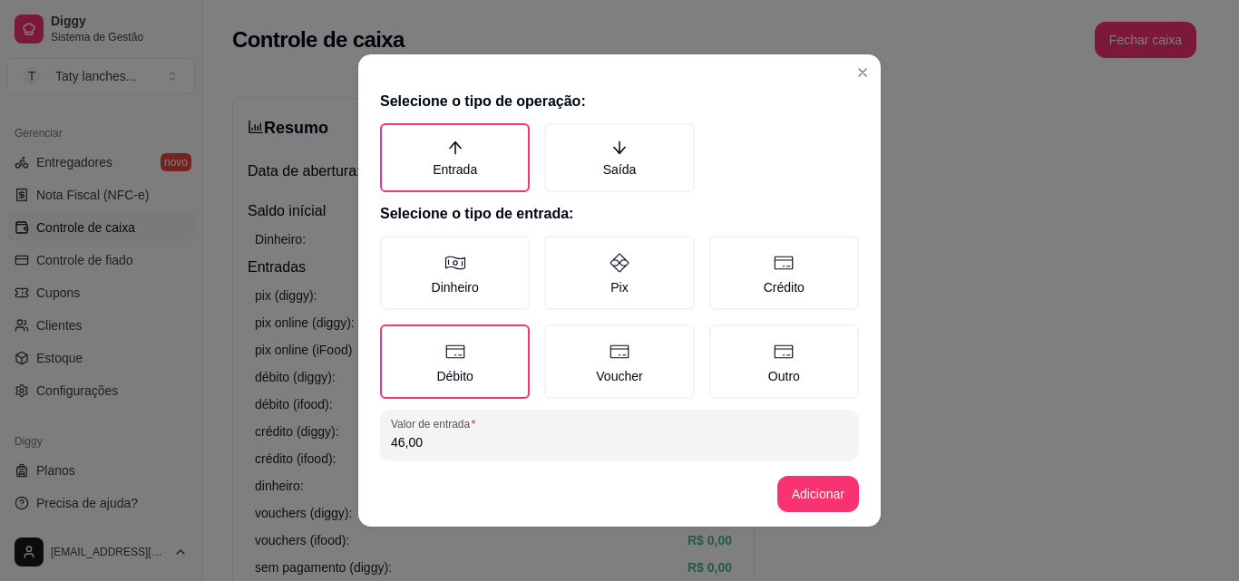
type input "46,00"
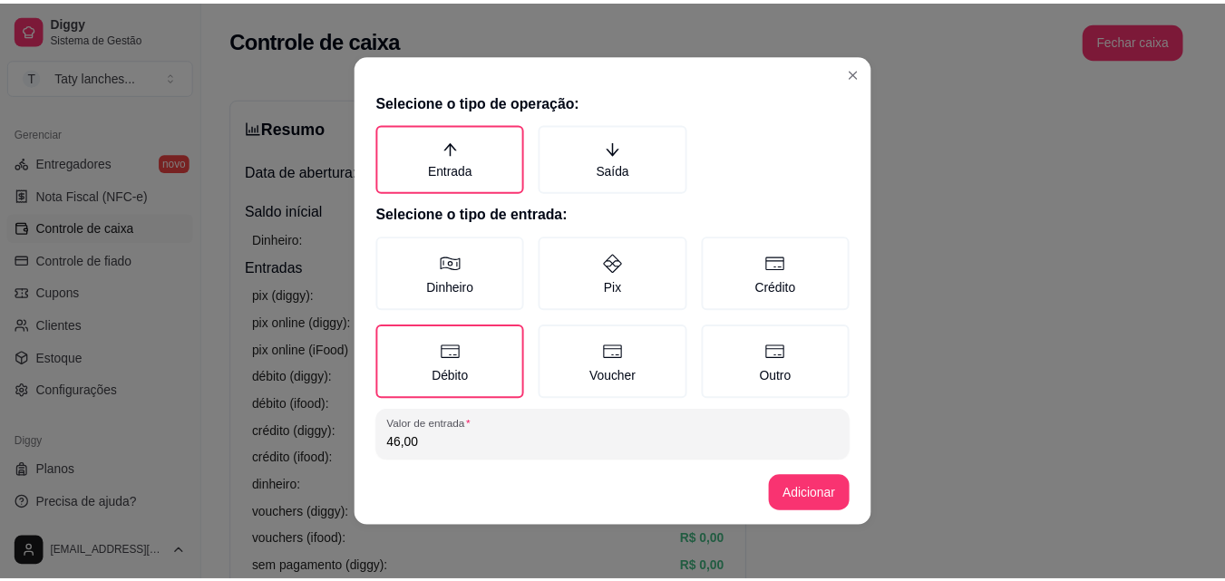
scroll to position [97, 0]
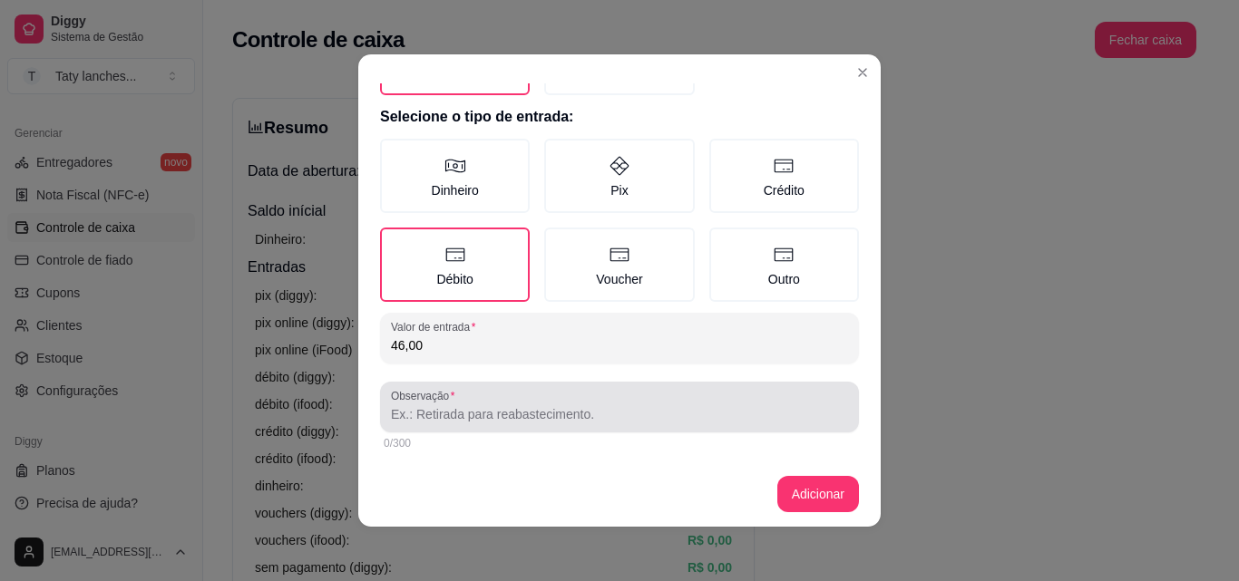
click at [653, 417] on input "Observação" at bounding box center [619, 414] width 457 height 18
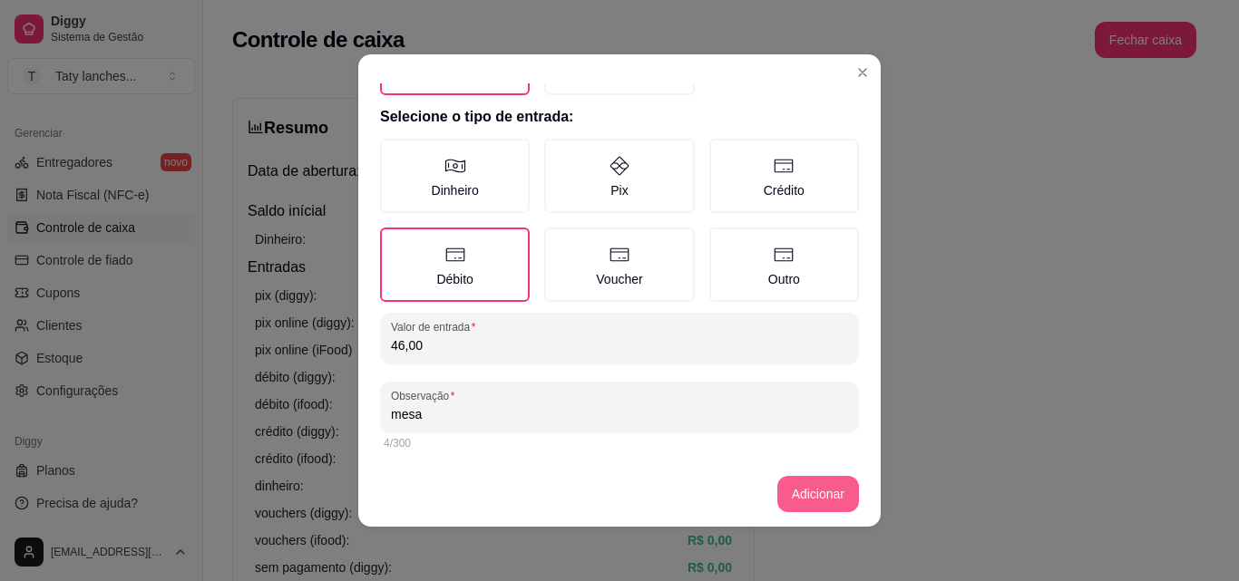
type input "mesa"
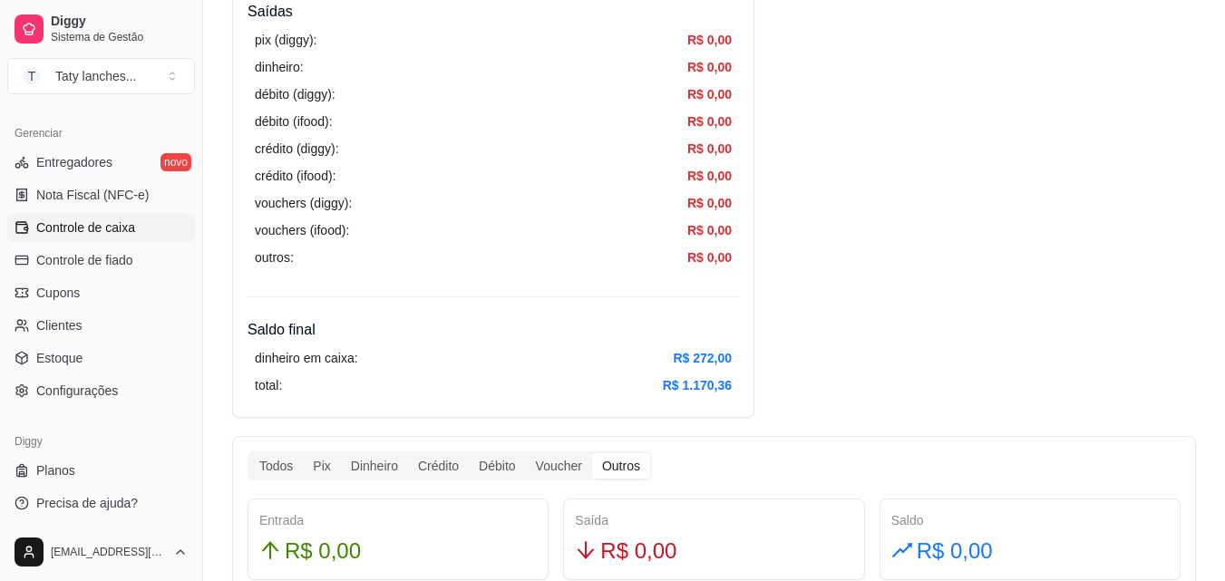
scroll to position [1016, 0]
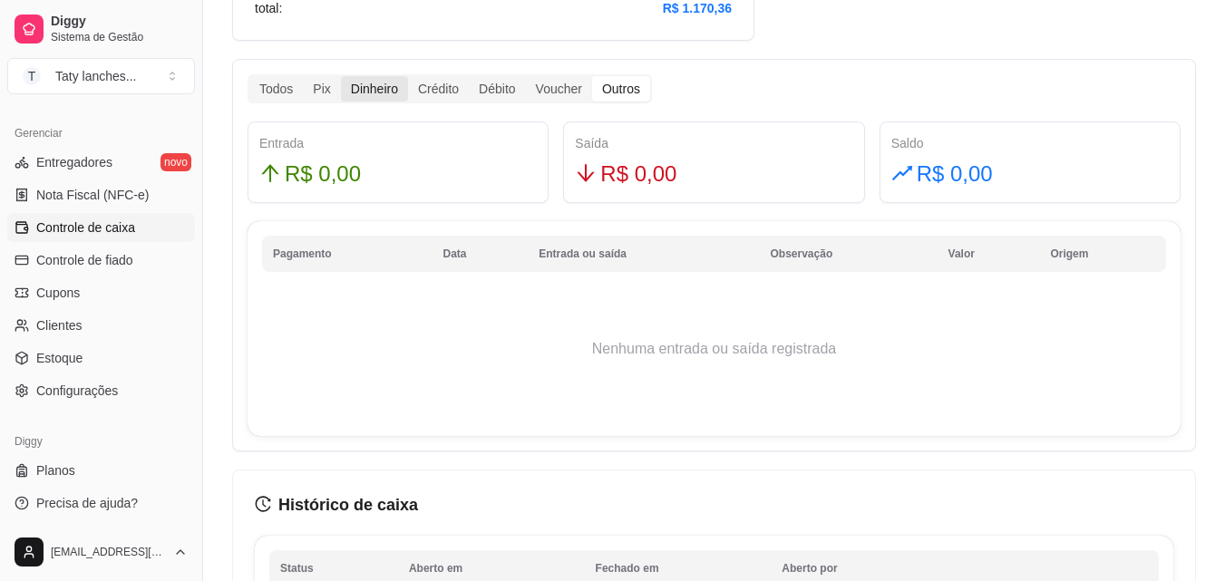
click at [358, 92] on div "Dinheiro" at bounding box center [374, 88] width 67 height 25
click at [341, 76] on input "Dinheiro" at bounding box center [341, 76] width 0 height 0
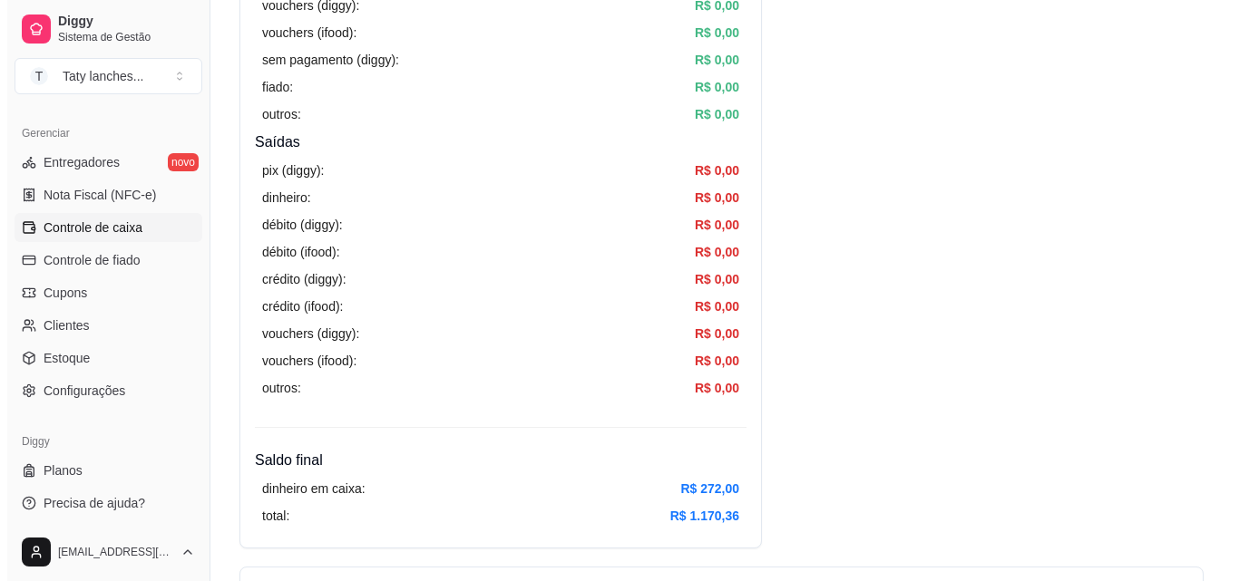
scroll to position [0, 0]
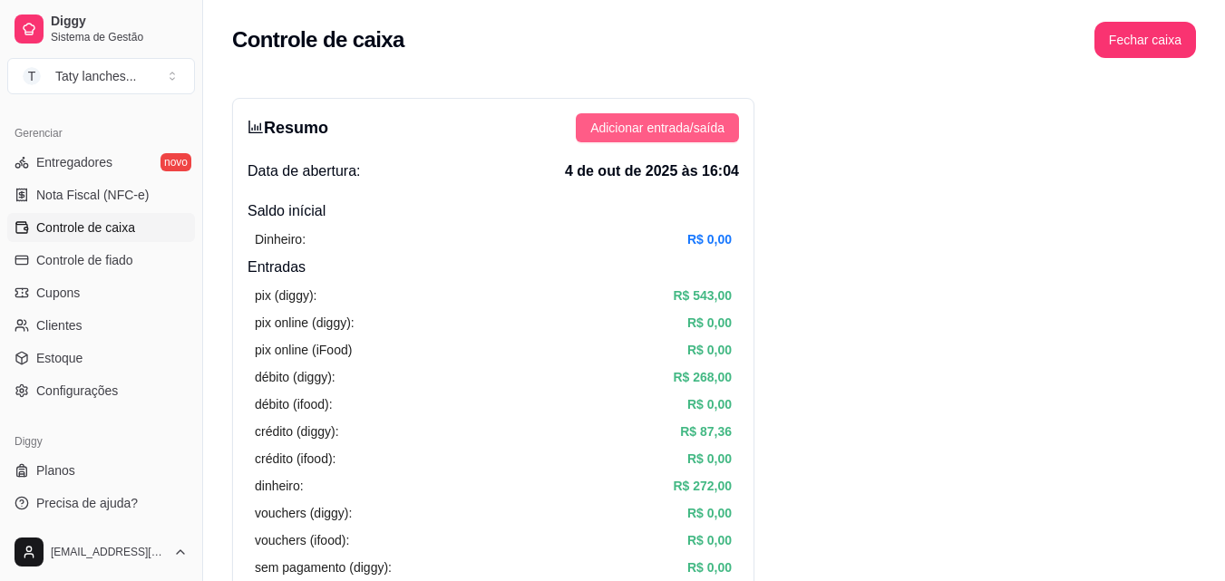
click at [683, 136] on span "Adicionar entrada/saída" at bounding box center [657, 128] width 134 height 20
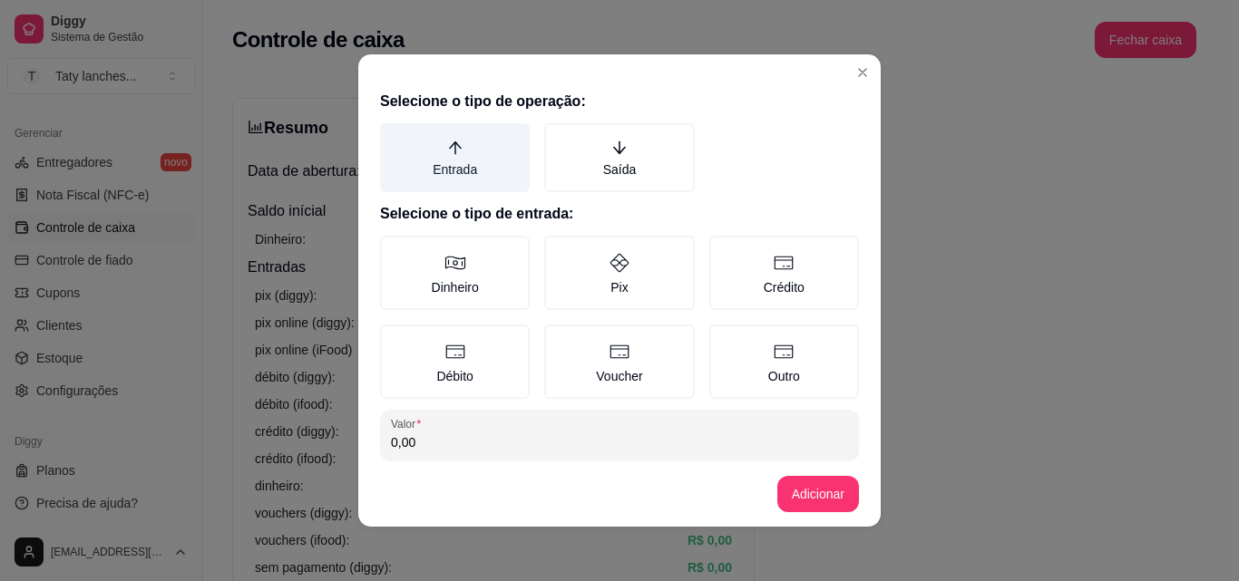
click at [454, 151] on label "Entrada" at bounding box center [455, 157] width 150 height 69
click at [394, 137] on button "Entrada" at bounding box center [386, 129] width 15 height 15
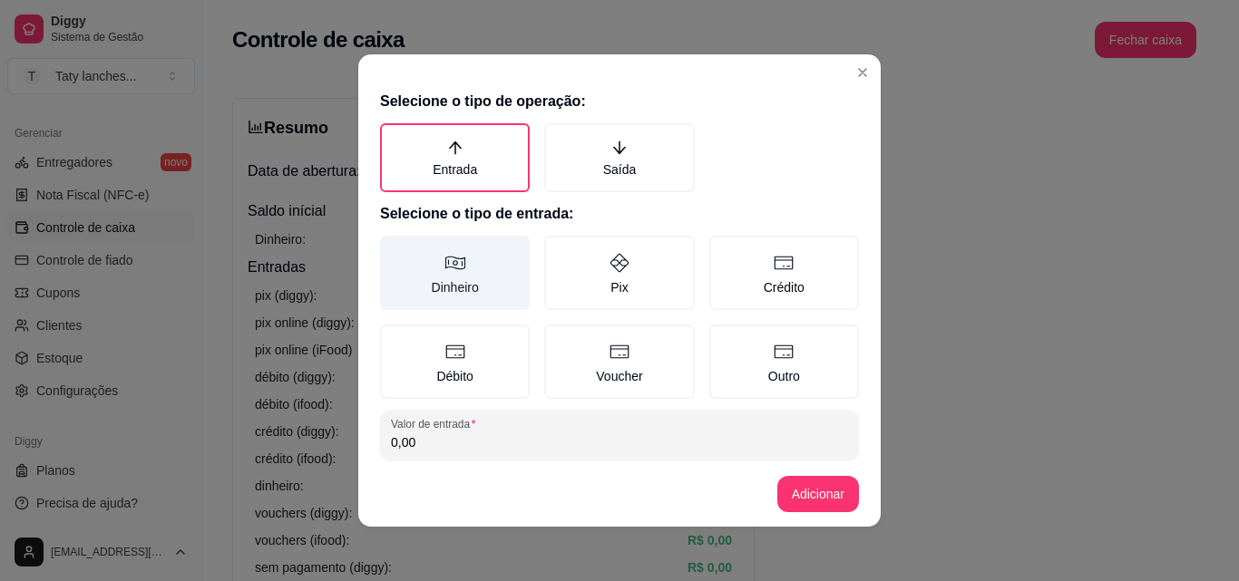
click at [434, 285] on label "Dinheiro" at bounding box center [455, 273] width 150 height 74
click at [394, 249] on button "Dinheiro" at bounding box center [386, 242] width 15 height 15
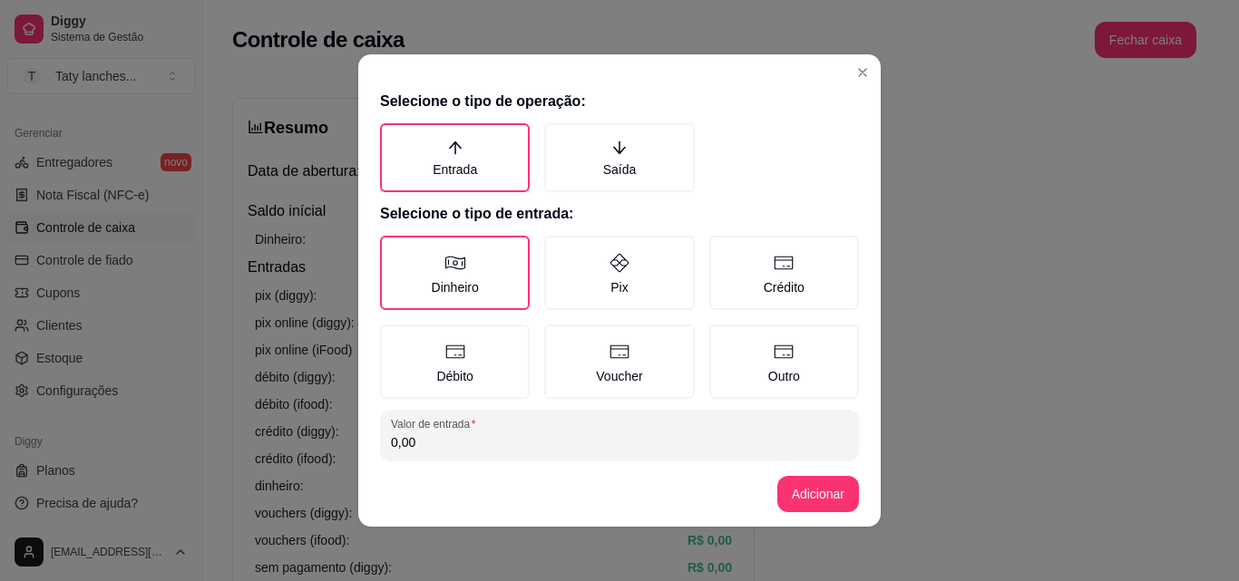
click at [433, 445] on input "0,00" at bounding box center [619, 442] width 457 height 18
type input "93,00"
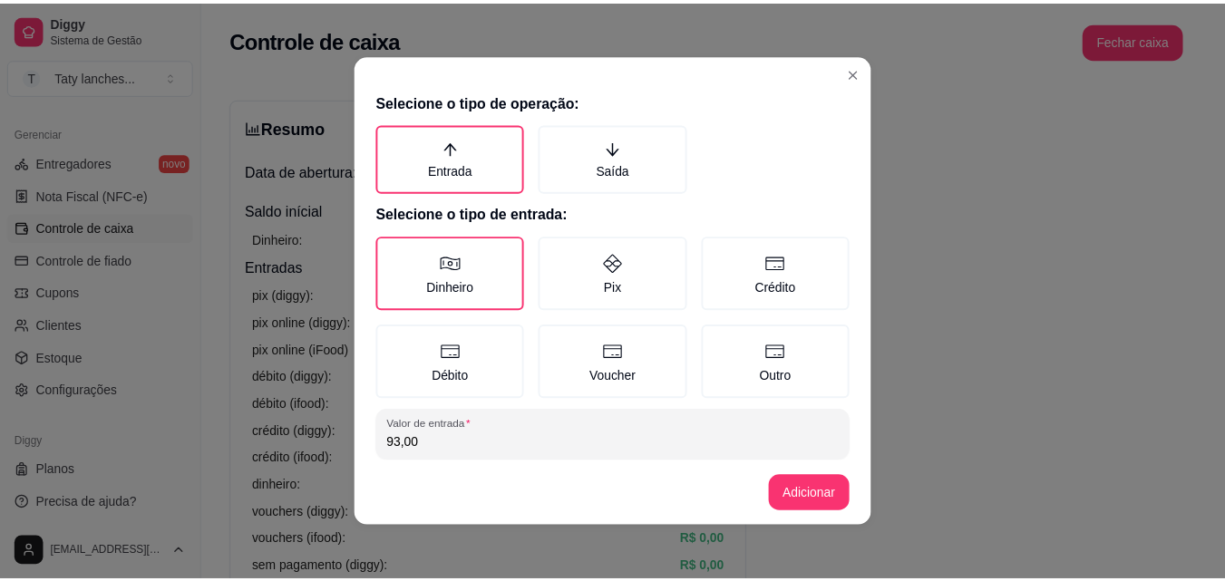
scroll to position [97, 0]
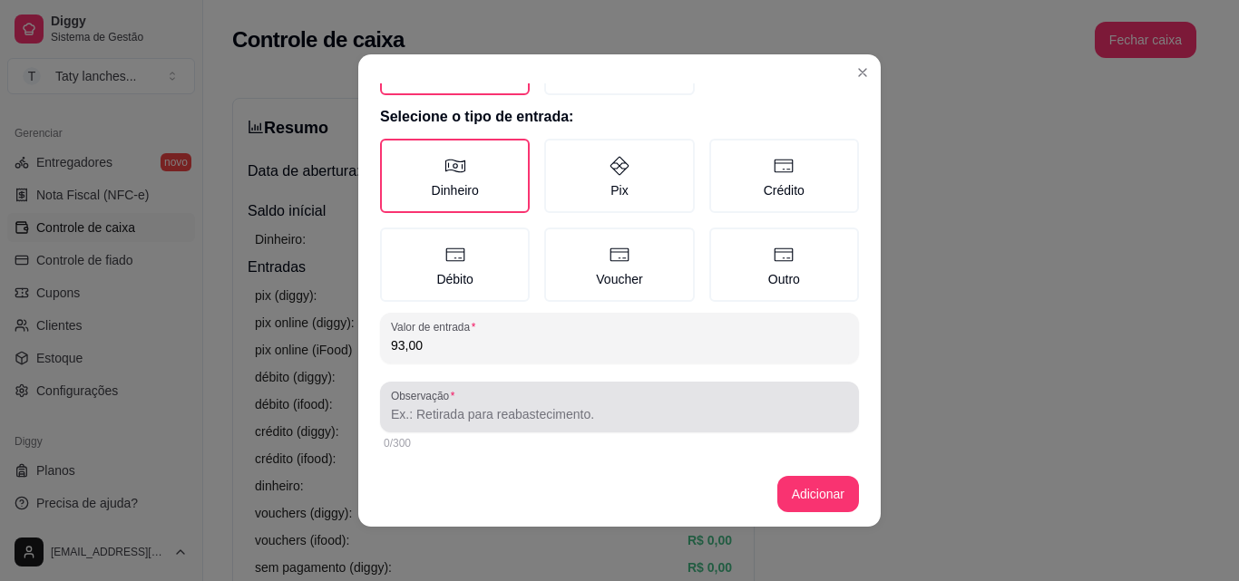
click at [760, 423] on div at bounding box center [619, 407] width 457 height 36
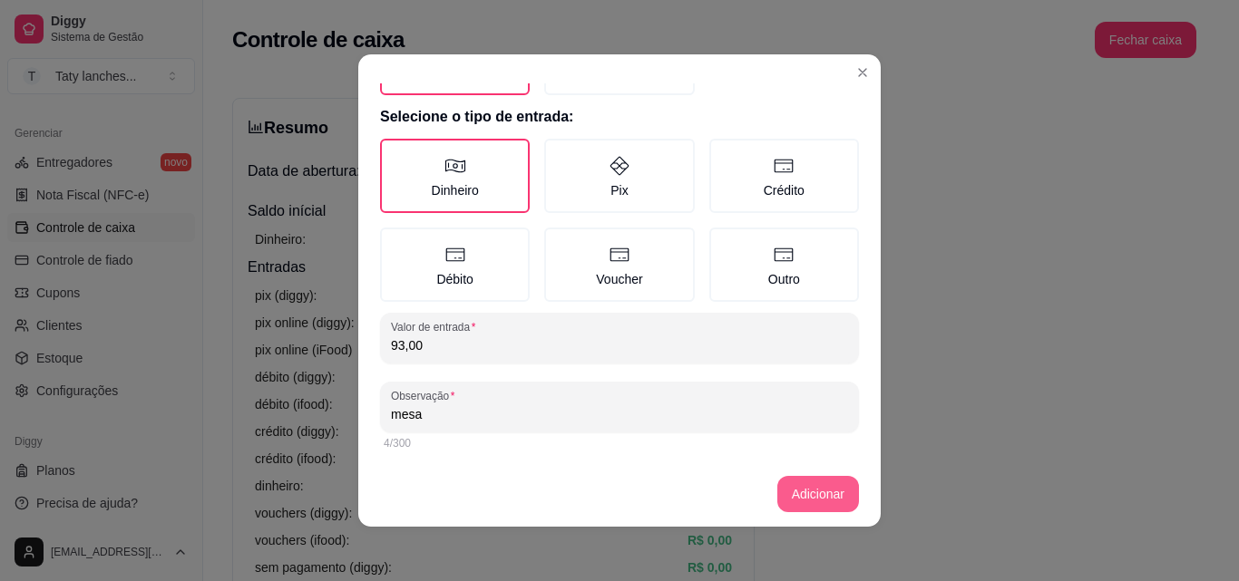
type input "mesa"
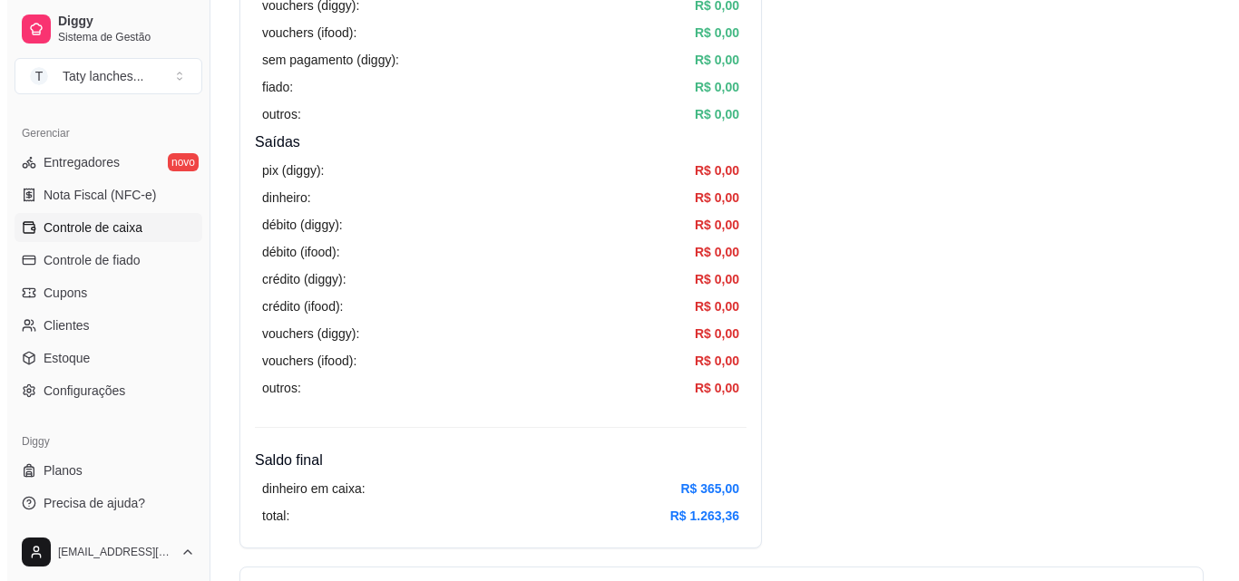
scroll to position [0, 0]
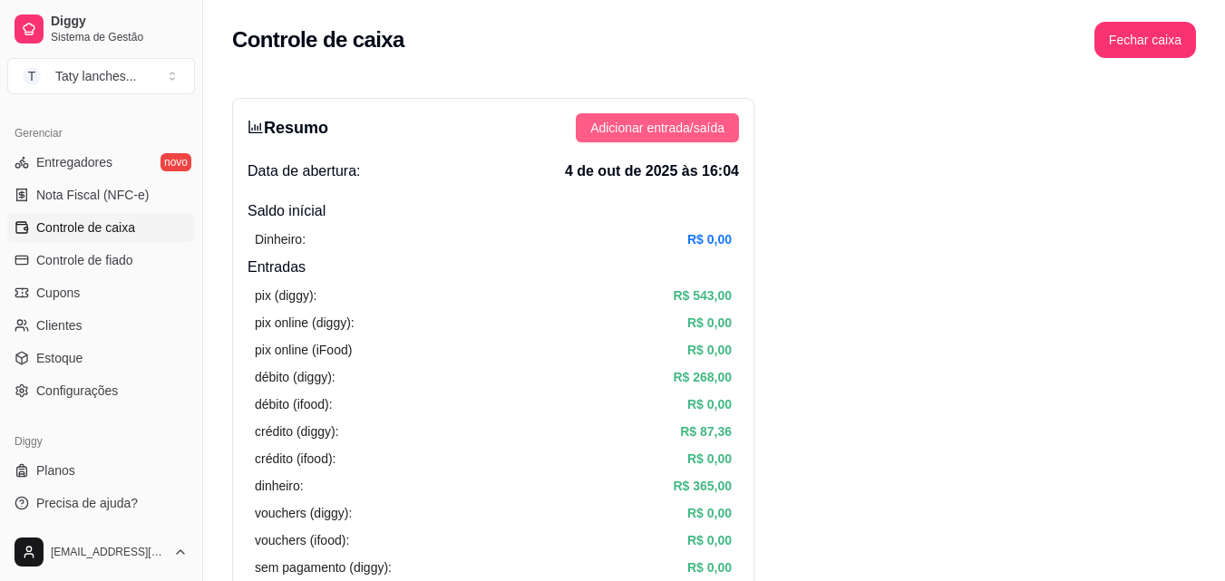
click at [655, 115] on button "Adicionar entrada/saída" at bounding box center [657, 127] width 163 height 29
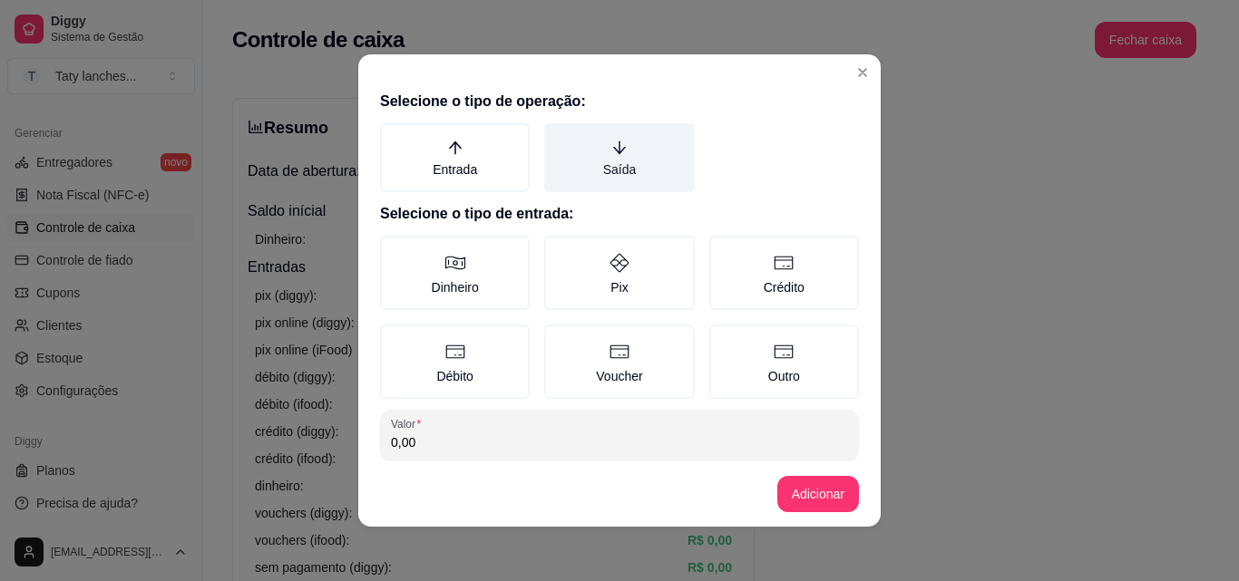
click at [588, 166] on label "Saída" at bounding box center [619, 157] width 150 height 69
click at [558, 137] on button "Saída" at bounding box center [550, 129] width 15 height 15
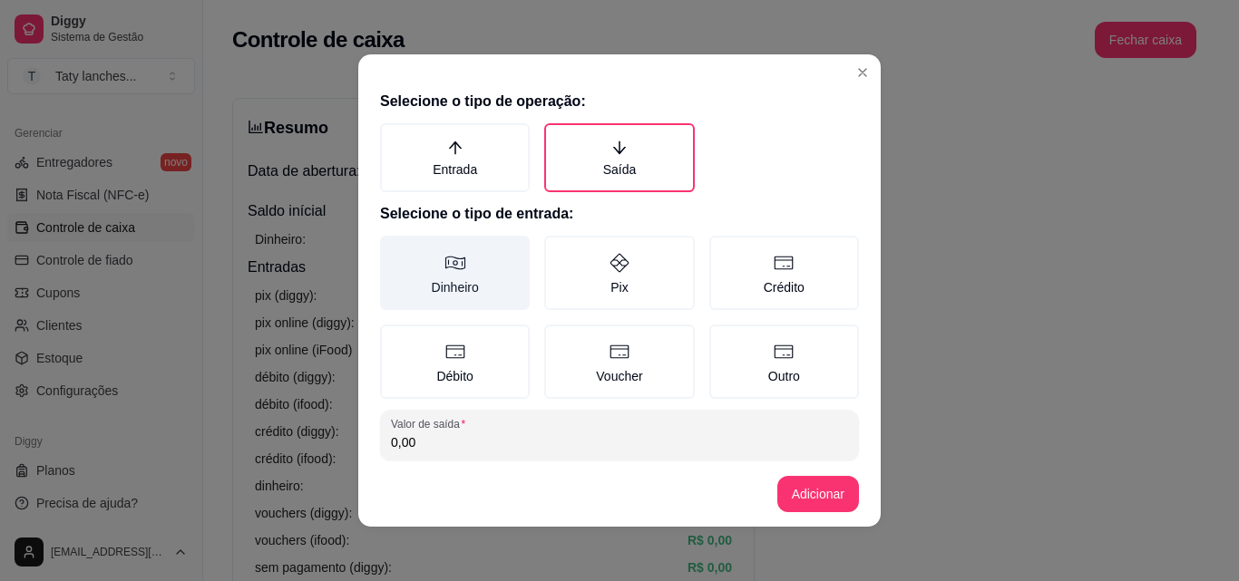
click at [462, 294] on label "Dinheiro" at bounding box center [455, 273] width 150 height 74
click at [394, 249] on button "Dinheiro" at bounding box center [386, 242] width 15 height 15
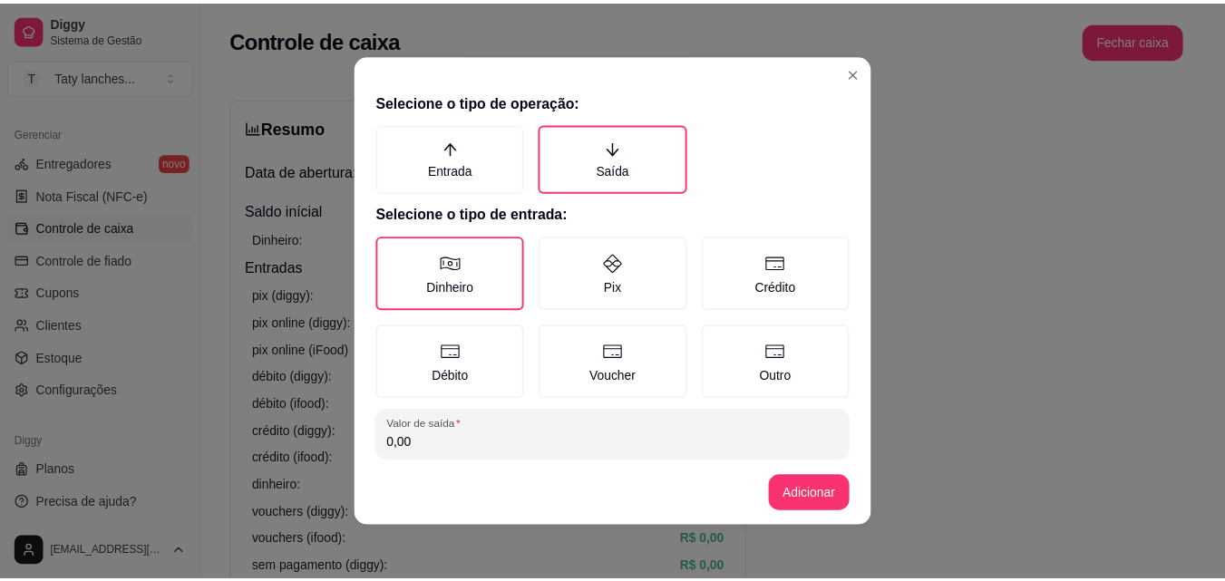
scroll to position [97, 0]
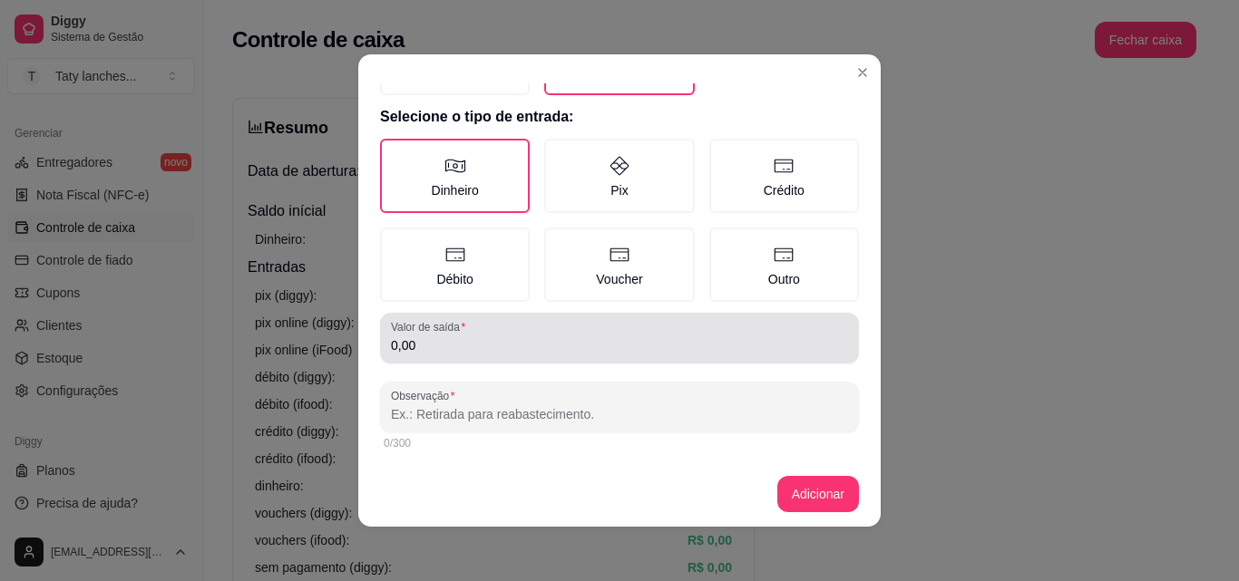
click at [522, 334] on div "0,00" at bounding box center [619, 338] width 457 height 36
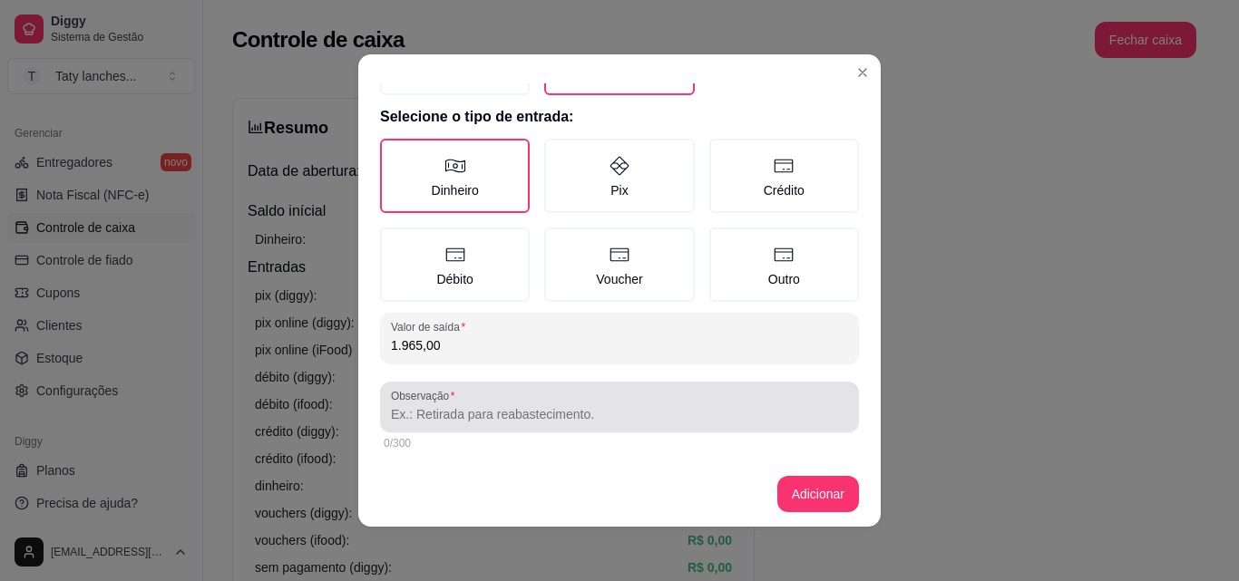
type input "1.965,00"
click at [472, 427] on div "Observação" at bounding box center [619, 407] width 479 height 51
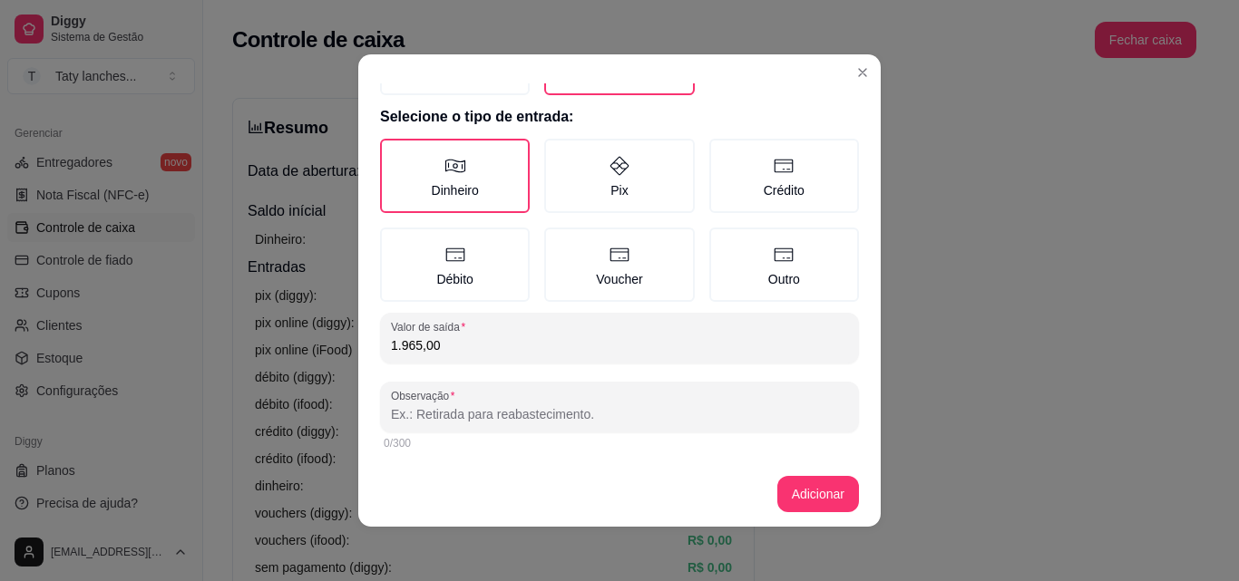
click at [472, 427] on div "Observação" at bounding box center [619, 407] width 479 height 51
type input "investimentos"
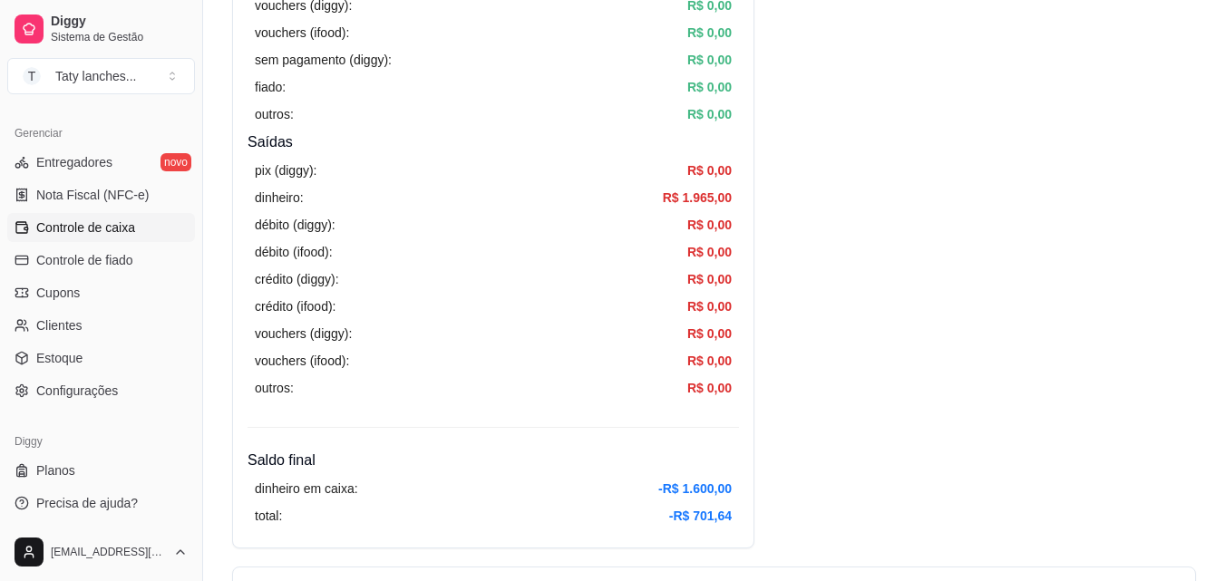
scroll to position [1016, 0]
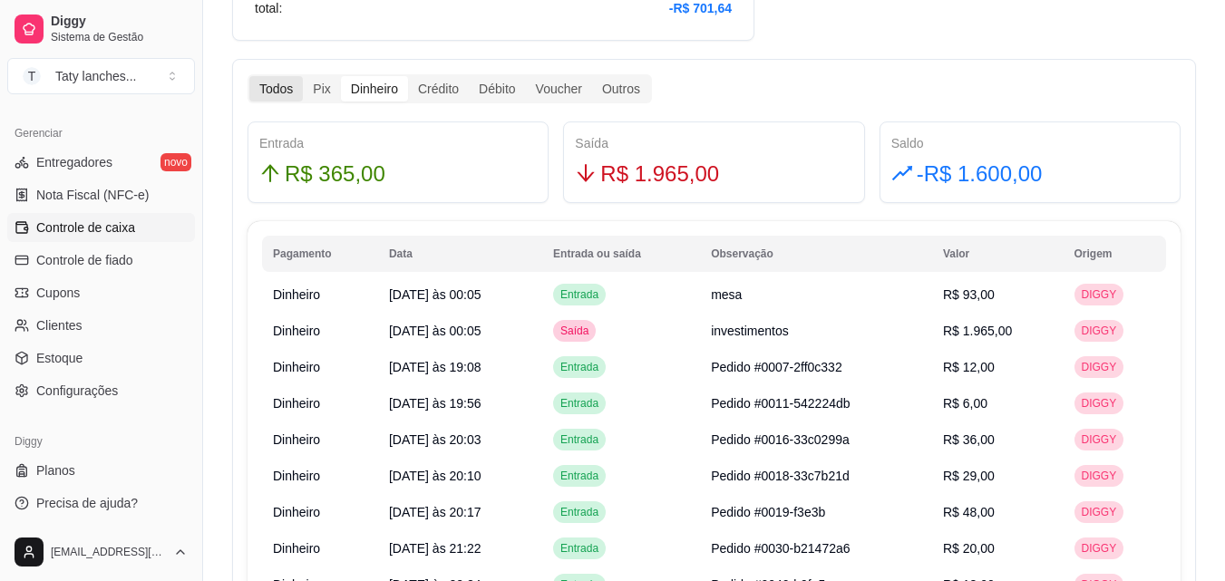
click at [279, 86] on div "Todos" at bounding box center [276, 88] width 54 height 25
click at [249, 76] on input "Todos" at bounding box center [249, 76] width 0 height 0
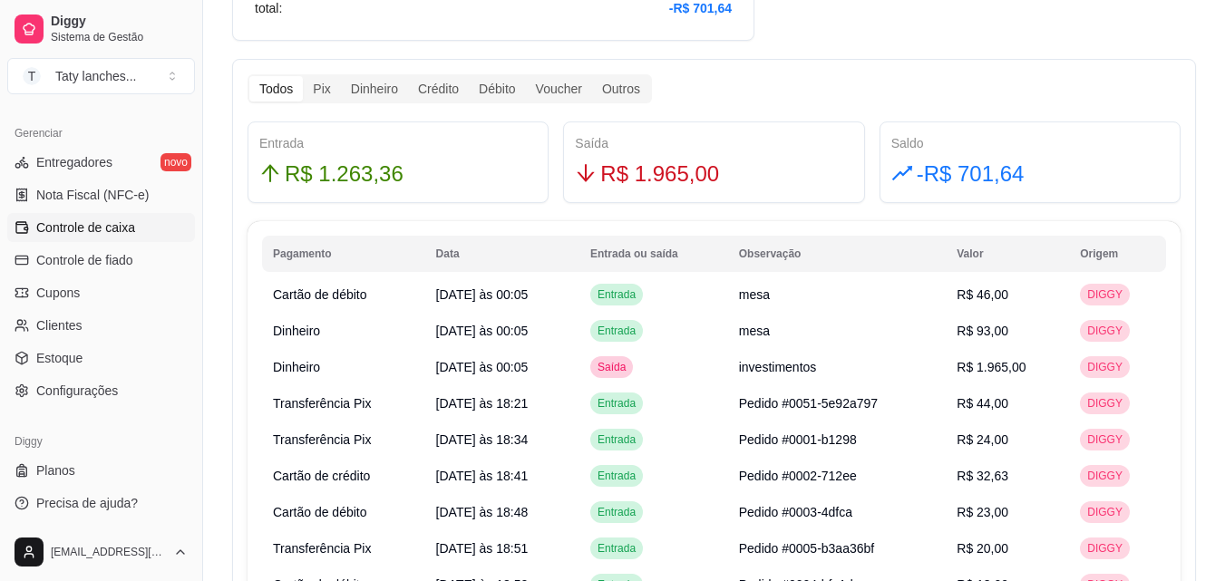
click at [639, 177] on span "R$ 1.965,00" at bounding box center [659, 174] width 119 height 34
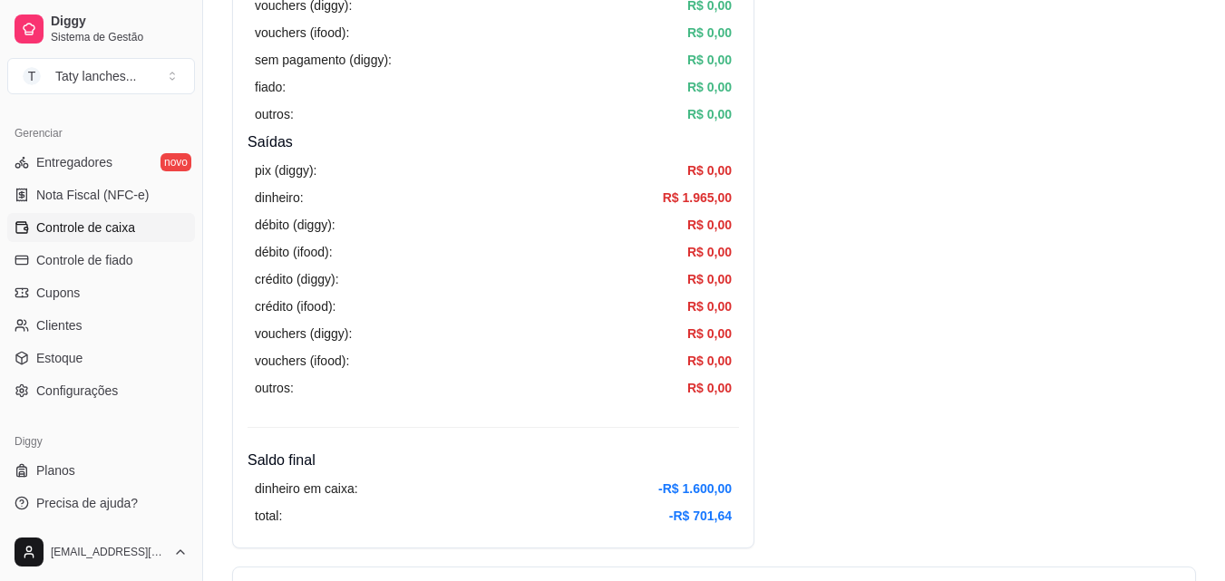
scroll to position [0, 0]
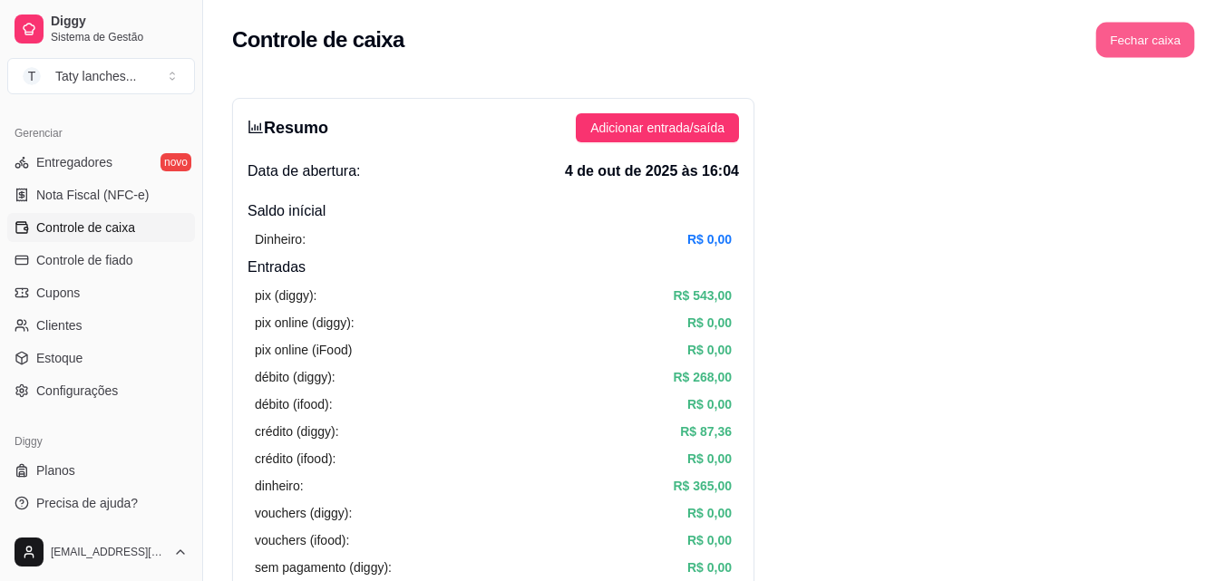
click at [1150, 47] on button "Fechar caixa" at bounding box center [1145, 40] width 99 height 35
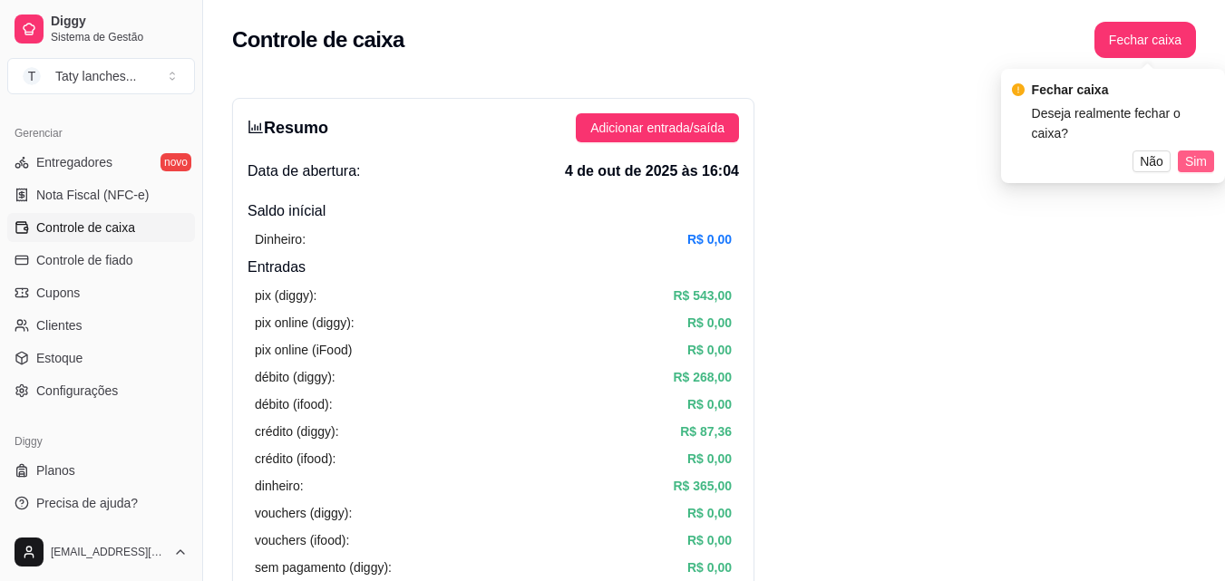
click at [1192, 151] on span "Sim" at bounding box center [1196, 161] width 22 height 20
